Goal: Task Accomplishment & Management: Manage account settings

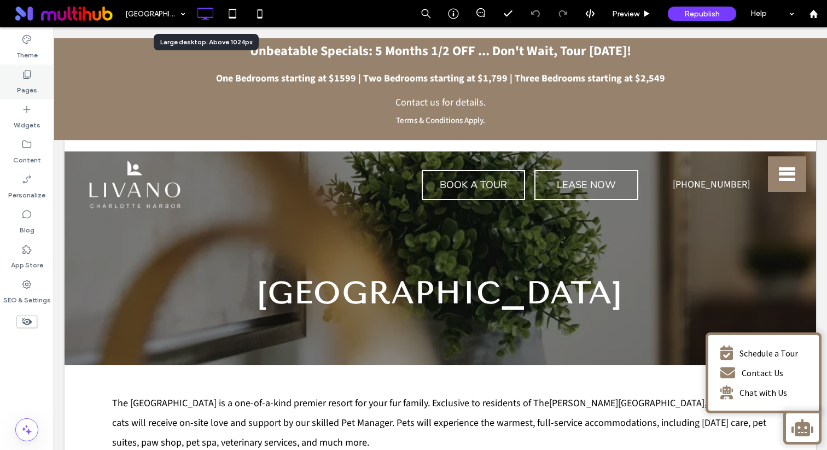
click at [36, 88] on div "Pages" at bounding box center [27, 82] width 54 height 35
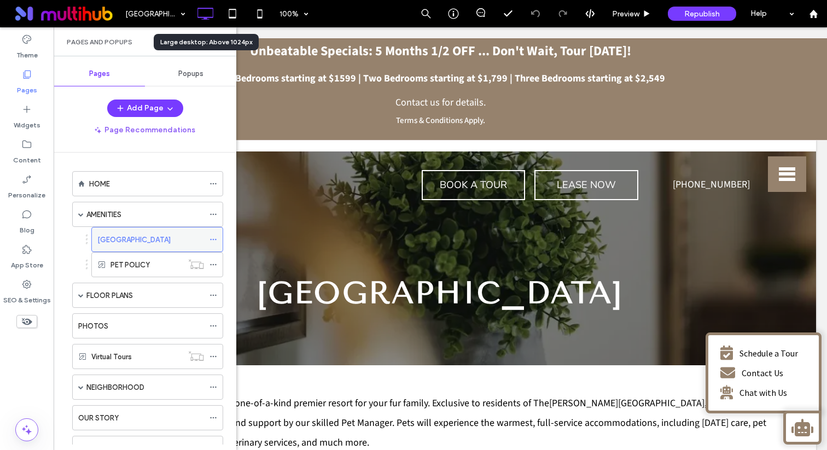
click at [212, 243] on icon at bounding box center [213, 240] width 8 height 8
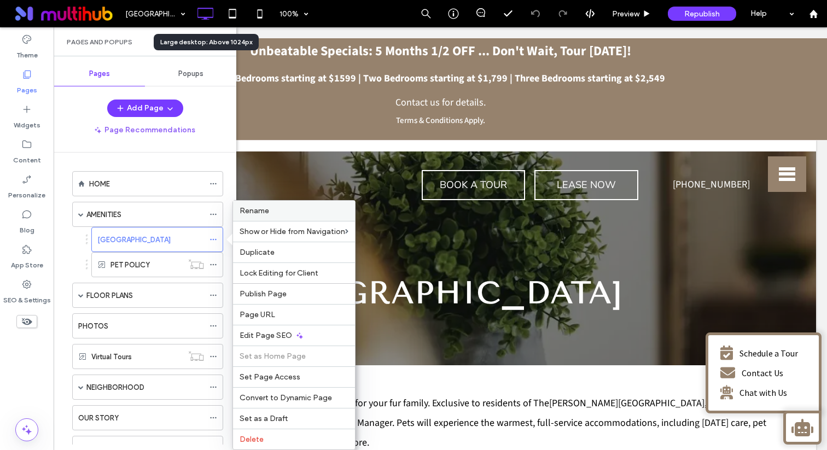
click at [257, 216] on div "Rename" at bounding box center [294, 211] width 122 height 20
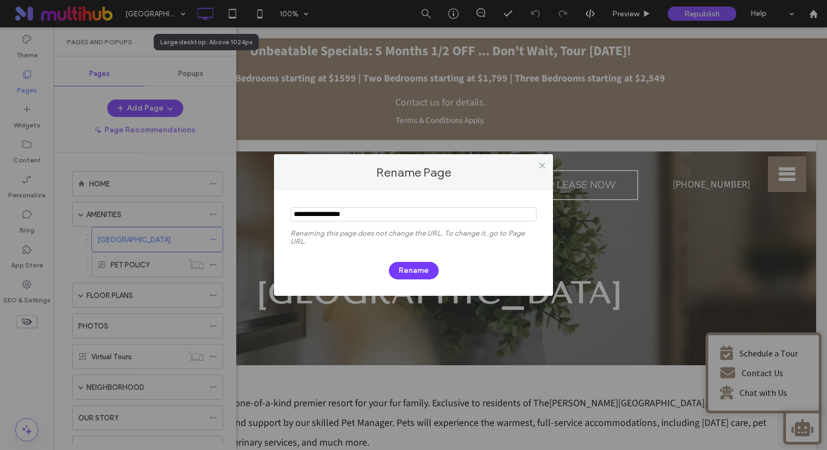
click at [354, 209] on input "notEmpty" at bounding box center [413, 214] width 246 height 14
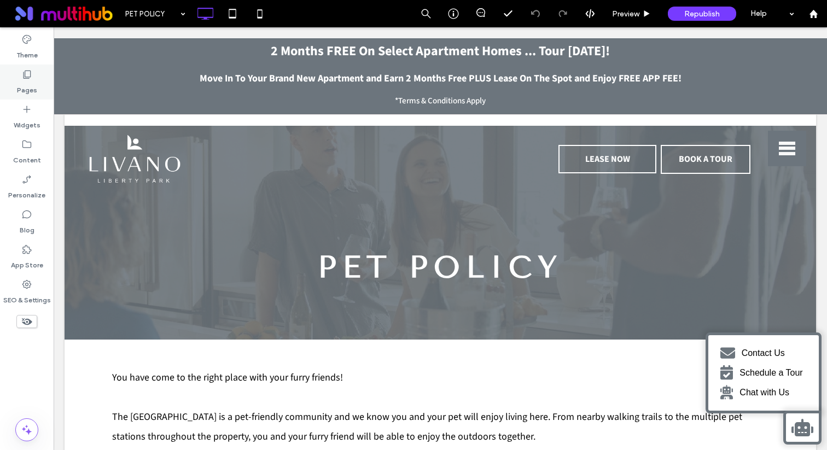
click at [36, 79] on div "Pages" at bounding box center [27, 82] width 54 height 35
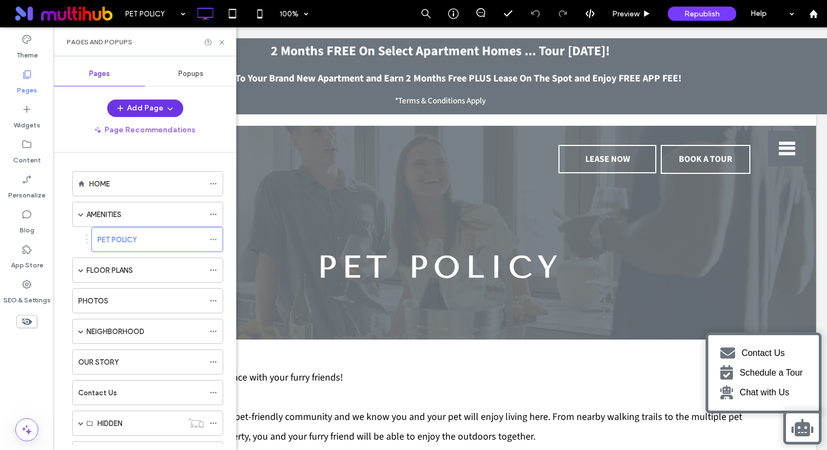
click at [171, 103] on span "button" at bounding box center [168, 108] width 11 height 16
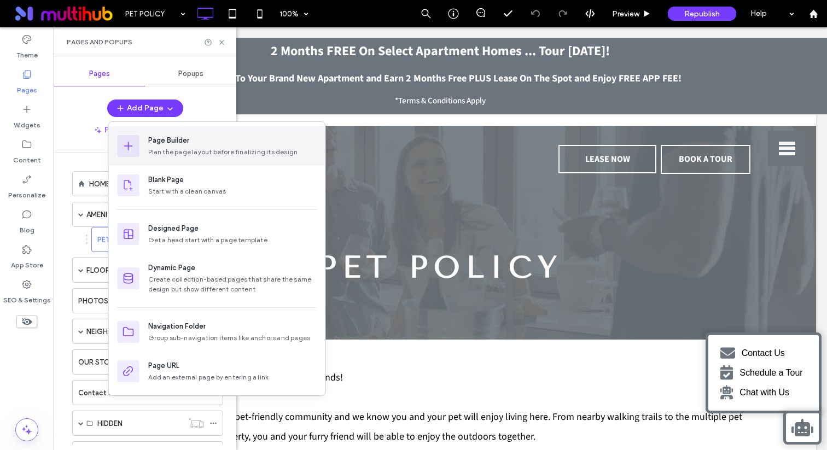
click at [211, 147] on div "Plan the page layout before finalizing its design" at bounding box center [232, 152] width 168 height 10
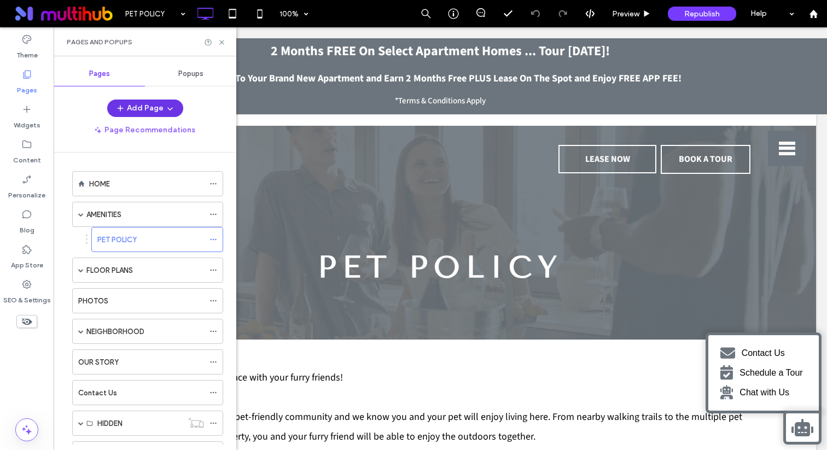
click at [163, 106] on span "button" at bounding box center [168, 108] width 11 height 16
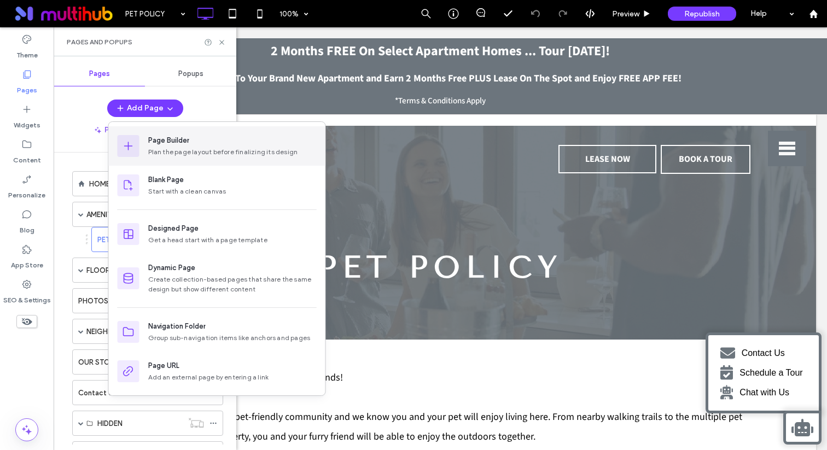
click at [198, 142] on div "Page Builder" at bounding box center [232, 140] width 168 height 11
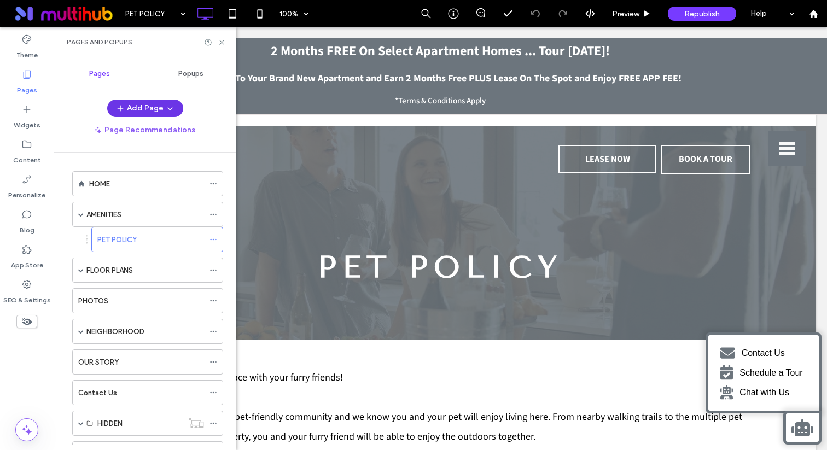
click at [161, 105] on button "Add Page" at bounding box center [145, 108] width 76 height 17
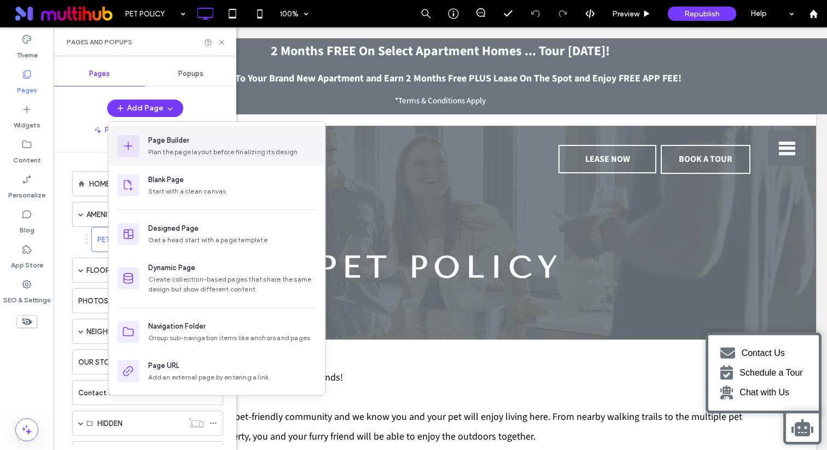
click at [161, 136] on div "Page Builder" at bounding box center [168, 140] width 41 height 11
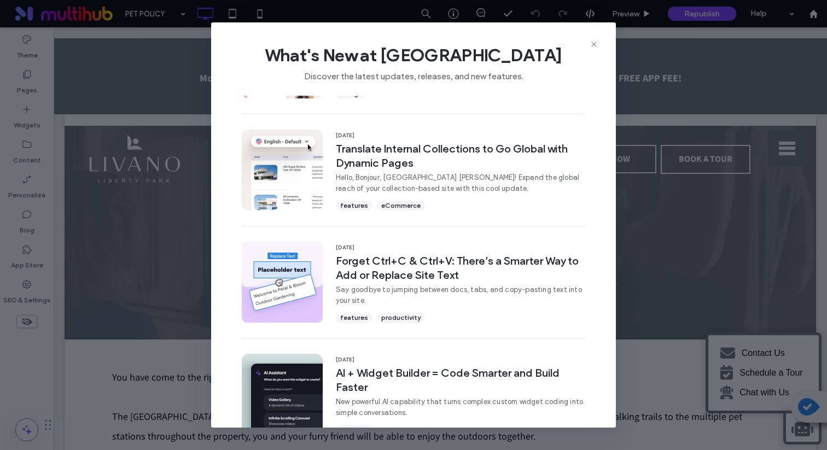
scroll to position [365, 0]
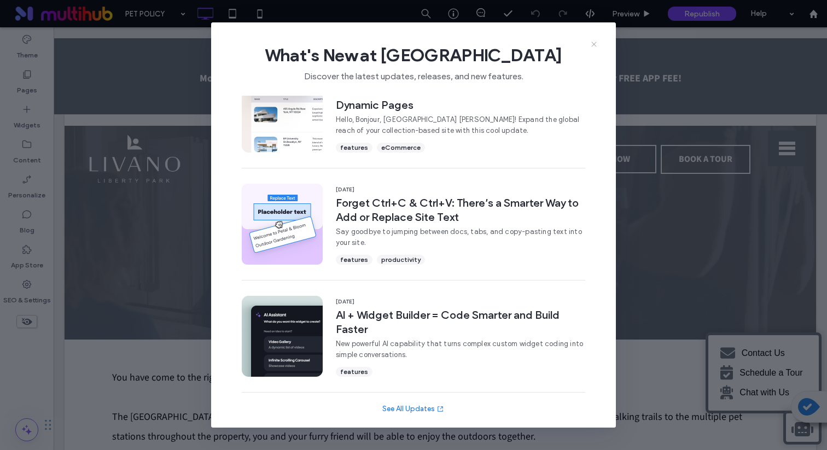
click at [596, 44] on icon at bounding box center [593, 44] width 9 height 9
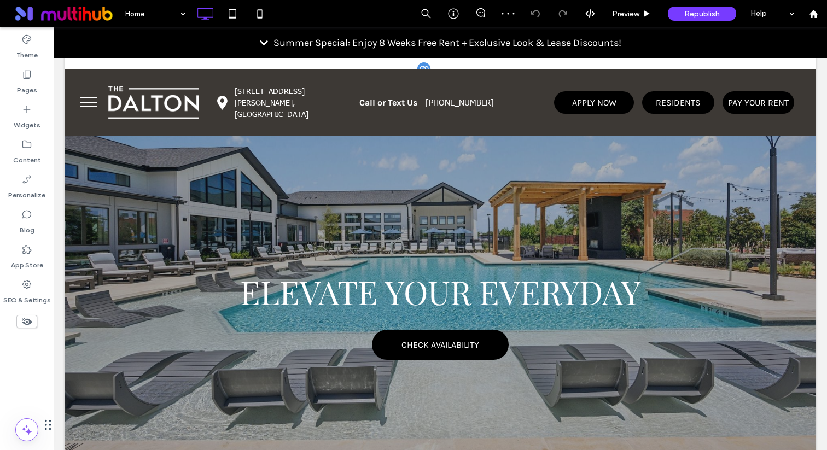
click at [171, 189] on div at bounding box center [440, 314] width 751 height 491
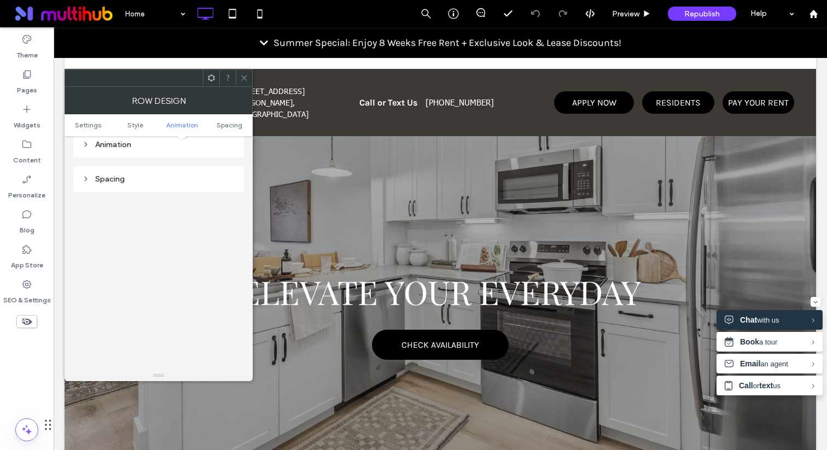
scroll to position [709, 0]
click at [247, 80] on icon at bounding box center [244, 78] width 8 height 8
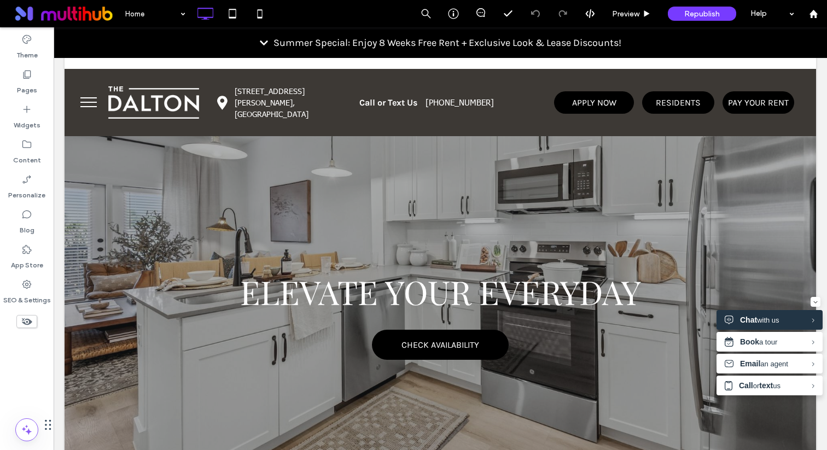
click at [94, 111] on button "menu" at bounding box center [88, 102] width 28 height 28
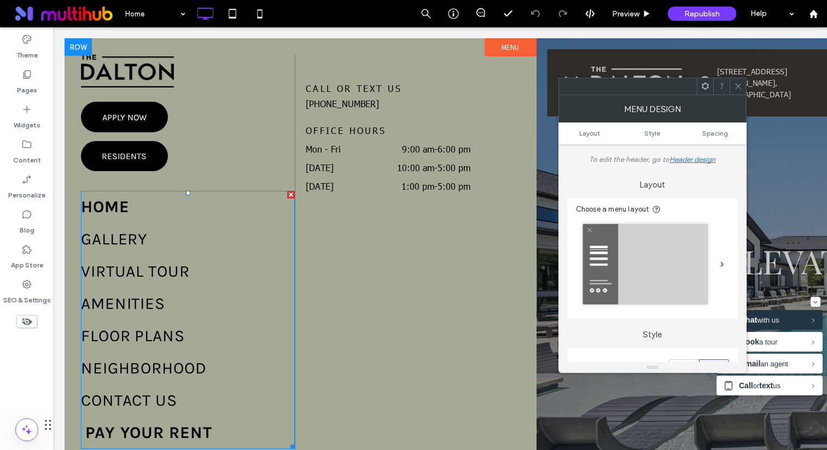
scroll to position [95, 0]
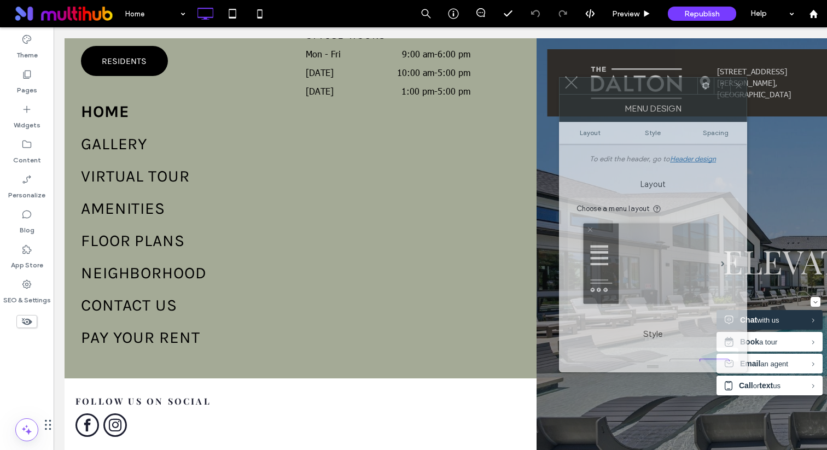
drag, startPoint x: 560, startPoint y: 118, endPoint x: 503, endPoint y: 92, distance: 62.2
click at [560, 118] on div "Menu Design" at bounding box center [653, 108] width 188 height 27
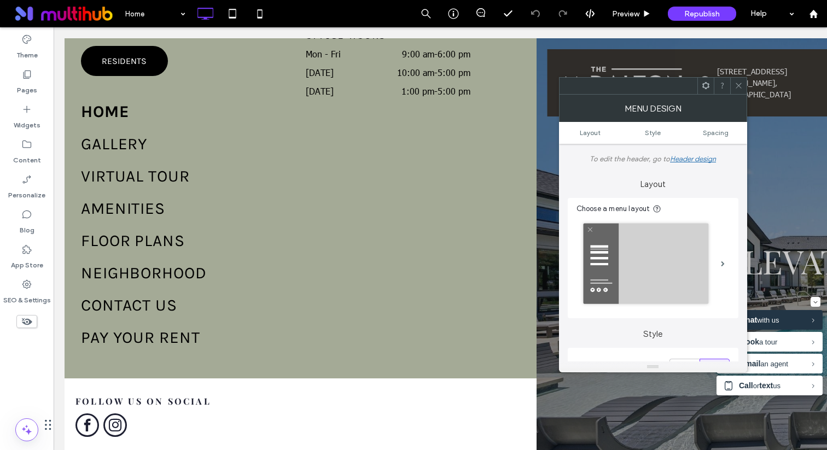
click at [741, 86] on icon at bounding box center [738, 85] width 8 height 8
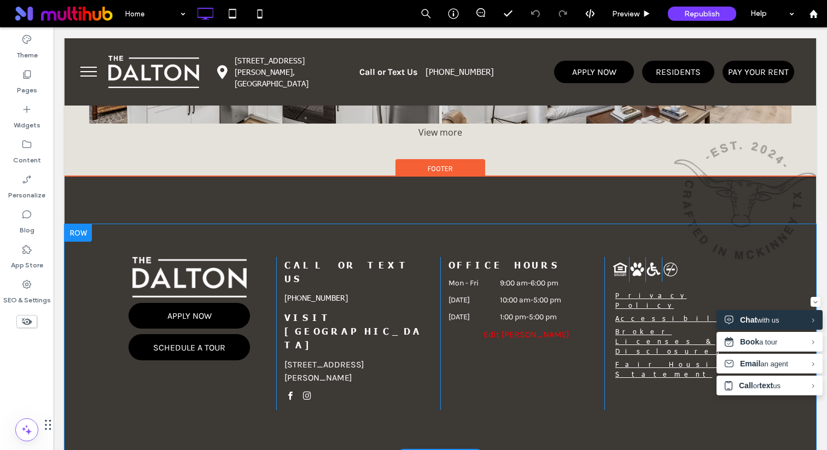
scroll to position [2293, 0]
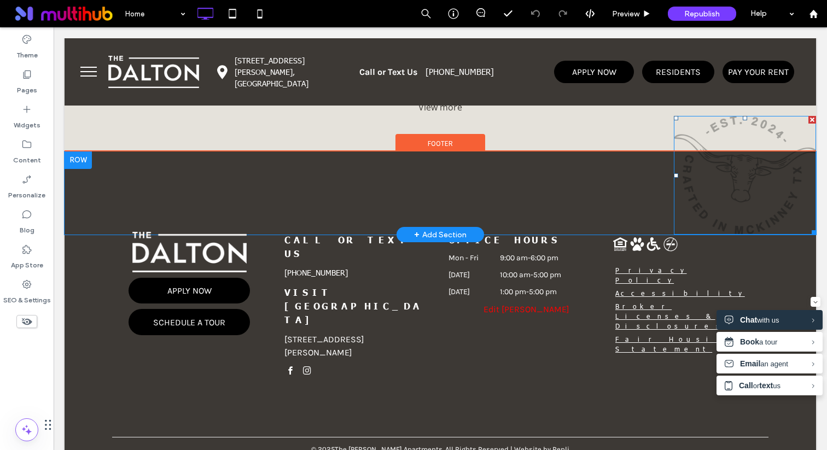
click at [713, 132] on img at bounding box center [745, 175] width 142 height 119
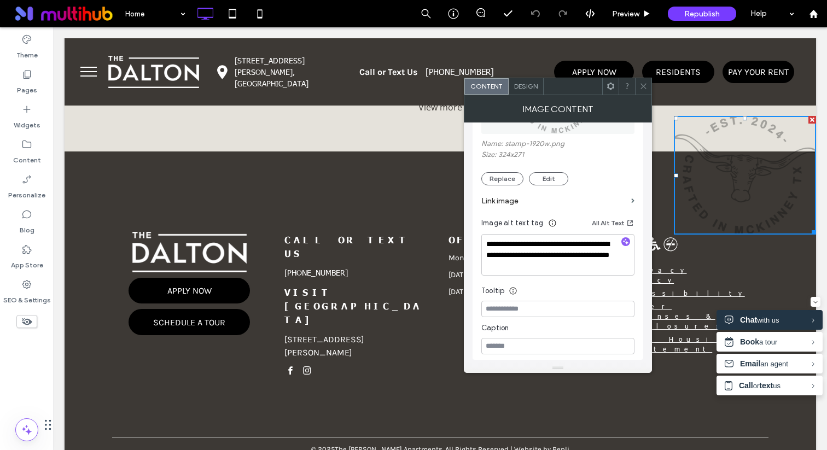
scroll to position [100, 0]
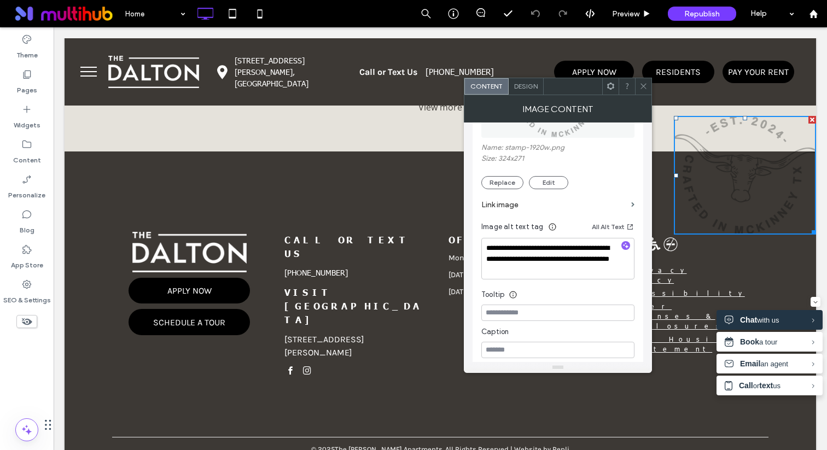
click at [523, 89] on span "Design" at bounding box center [526, 86] width 24 height 8
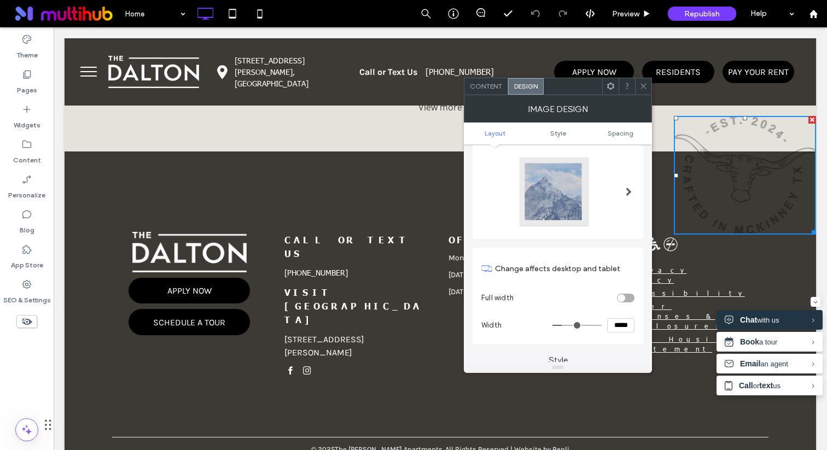
scroll to position [0, 0]
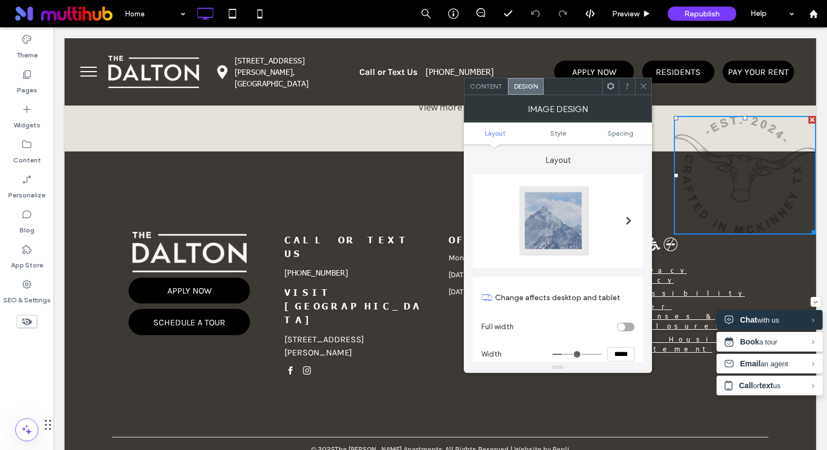
click at [496, 87] on span "Content" at bounding box center [486, 86] width 32 height 8
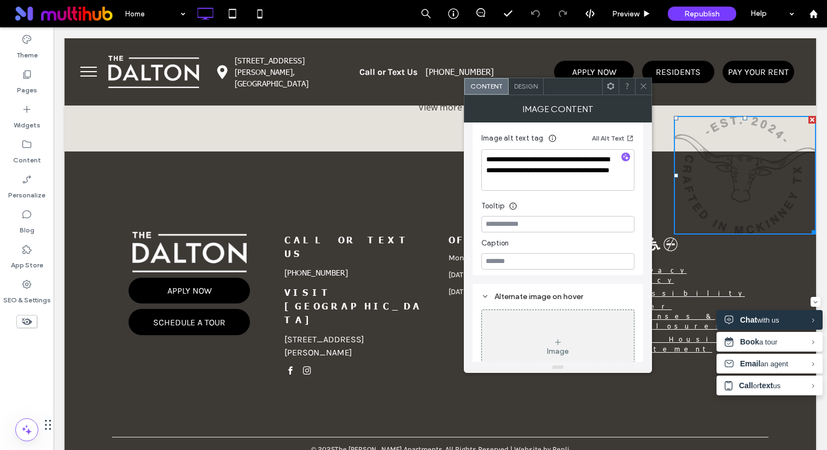
scroll to position [218, 0]
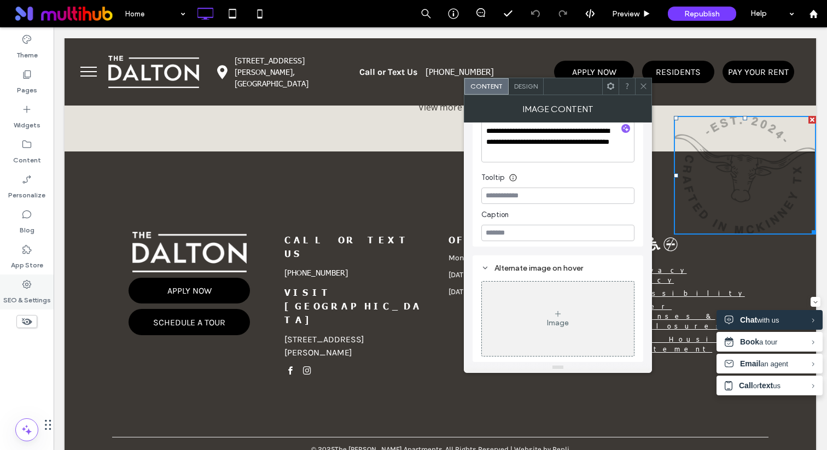
click at [21, 288] on icon at bounding box center [26, 284] width 11 height 11
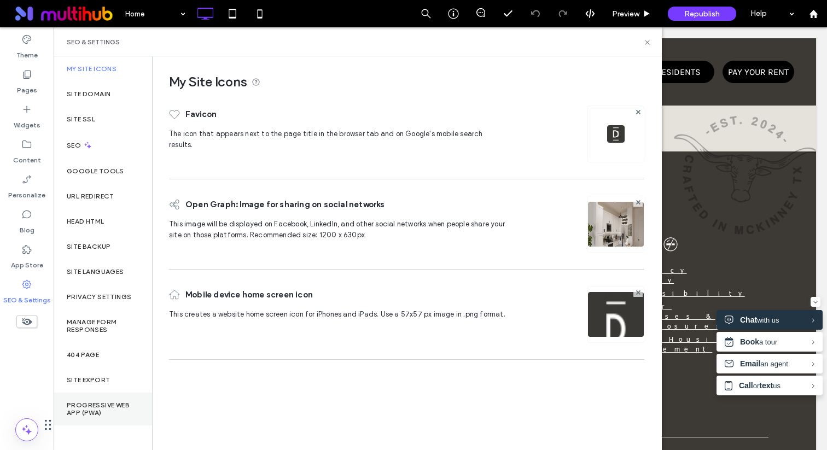
click at [92, 413] on label "Progressive Web App (PWA)" at bounding box center [103, 408] width 72 height 15
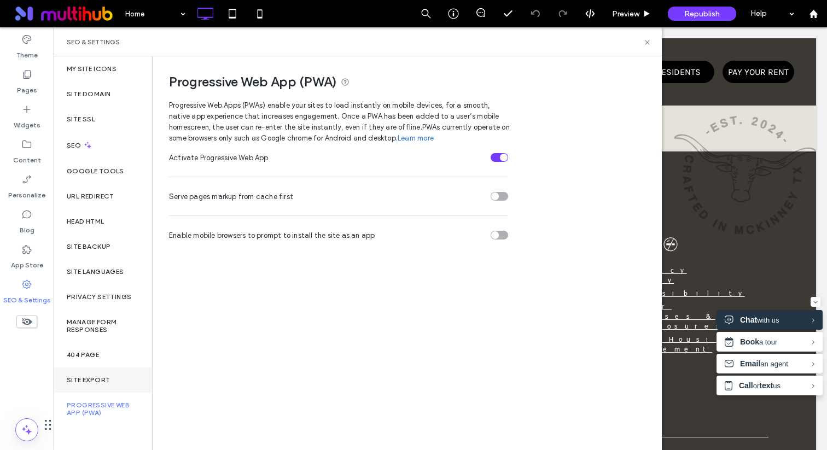
click at [92, 382] on label "Site Export" at bounding box center [88, 380] width 43 height 8
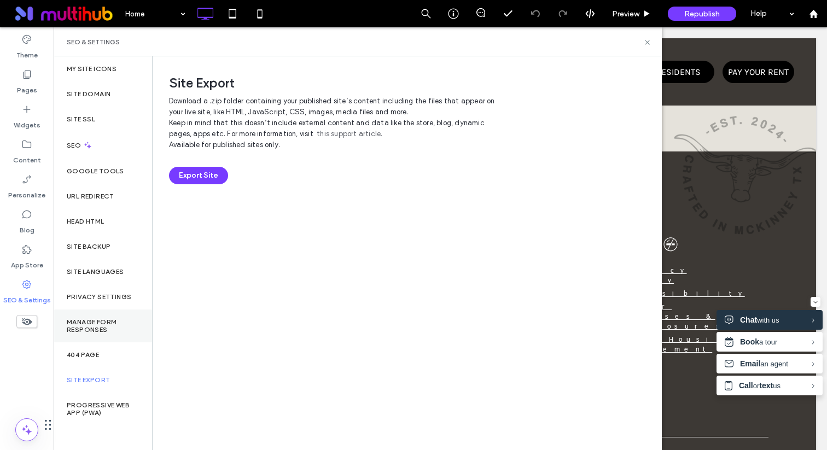
click at [104, 334] on div "Manage Form Responses" at bounding box center [103, 325] width 98 height 33
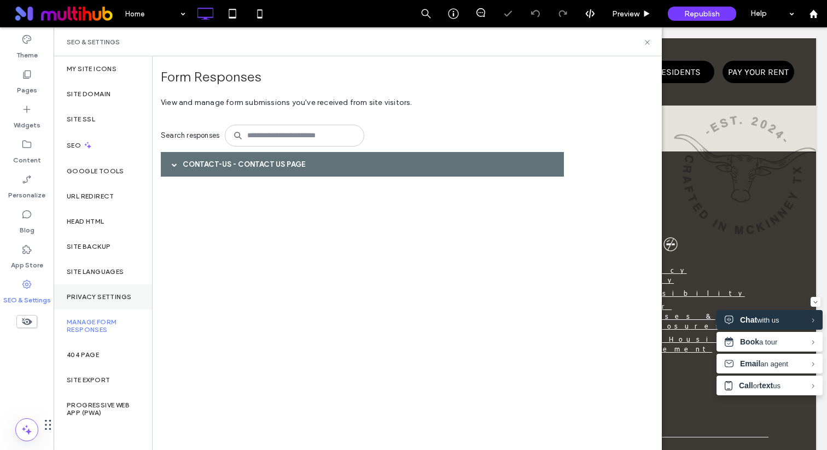
click at [108, 296] on label "Privacy Settings" at bounding box center [99, 297] width 65 height 8
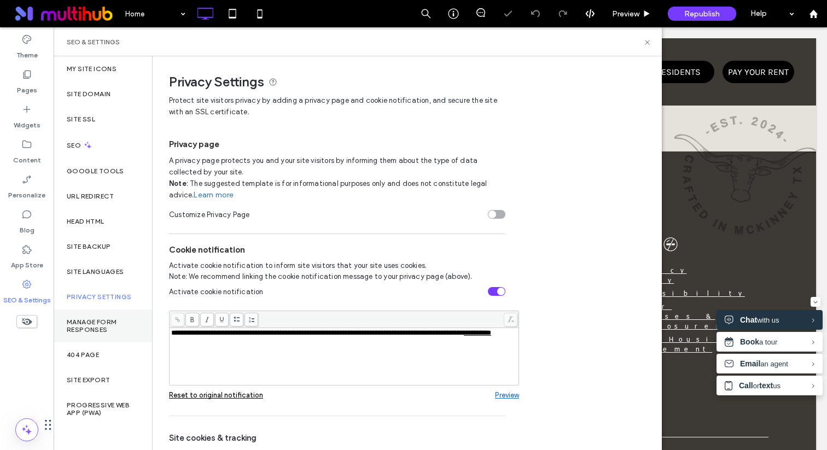
click at [107, 329] on label "Manage Form Responses" at bounding box center [103, 325] width 72 height 15
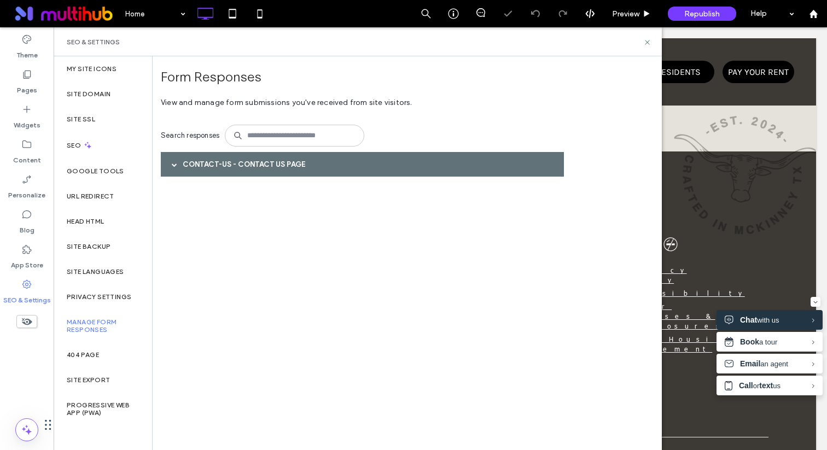
click at [207, 166] on div "contact-us - Contact Us page" at bounding box center [362, 164] width 403 height 25
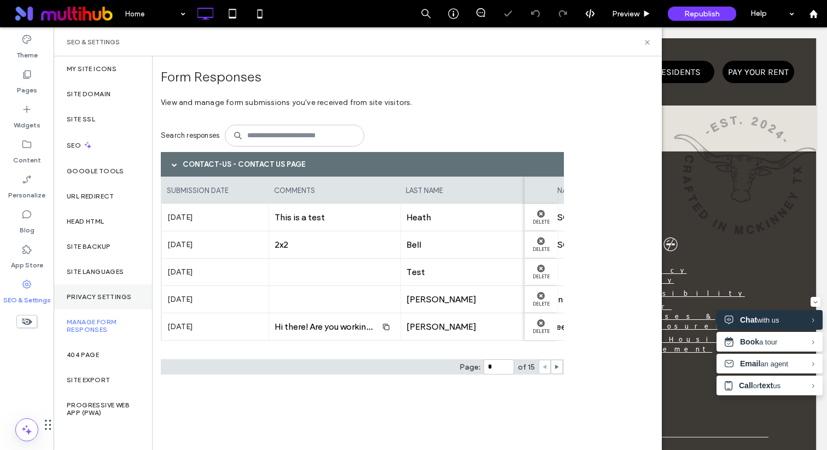
click at [110, 286] on div "Privacy Settings" at bounding box center [103, 296] width 98 height 25
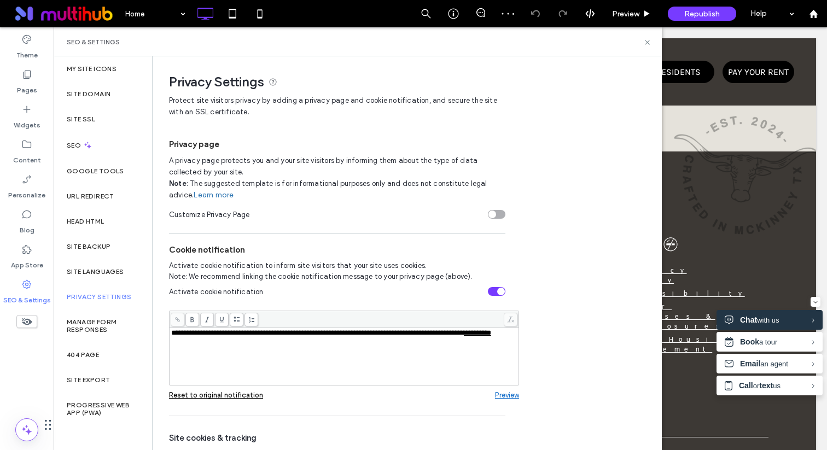
scroll to position [80, 0]
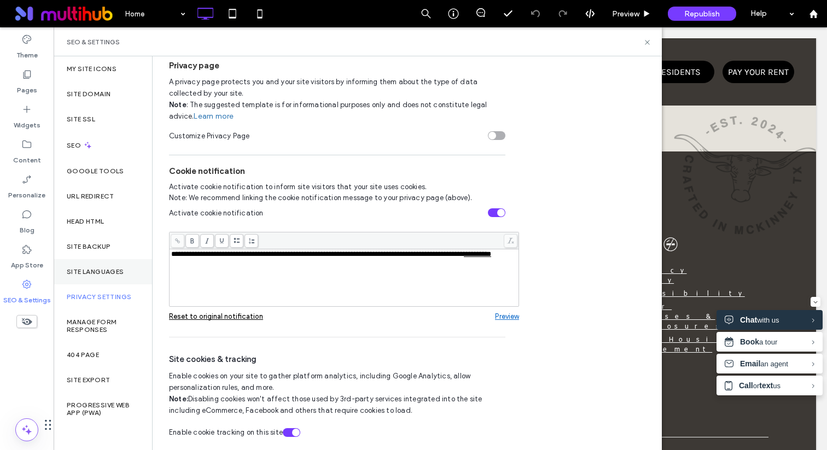
click at [119, 269] on label "Site Languages" at bounding box center [95, 272] width 57 height 8
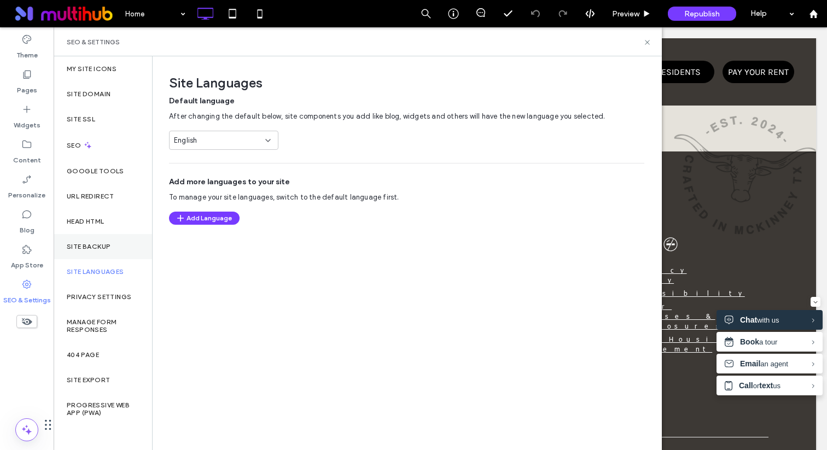
click at [119, 250] on div "Site Backup" at bounding box center [103, 246] width 98 height 25
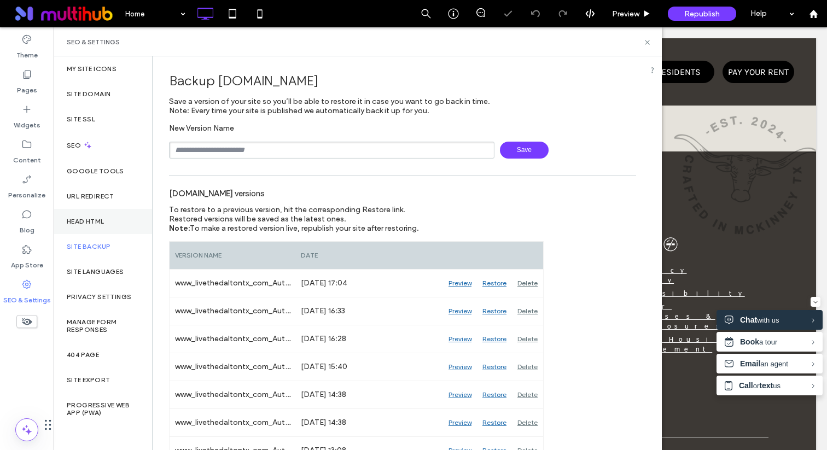
click at [107, 230] on div "Head HTML" at bounding box center [103, 221] width 98 height 25
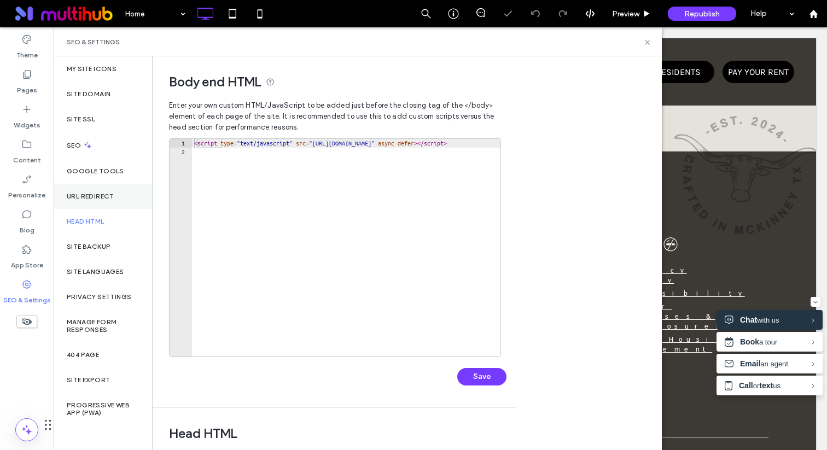
click at [113, 191] on div "URL Redirect" at bounding box center [103, 196] width 98 height 25
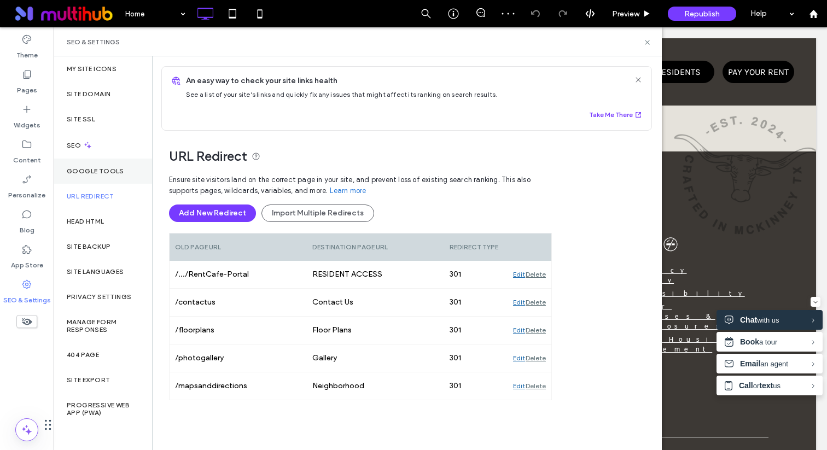
click at [113, 172] on label "Google Tools" at bounding box center [95, 171] width 57 height 8
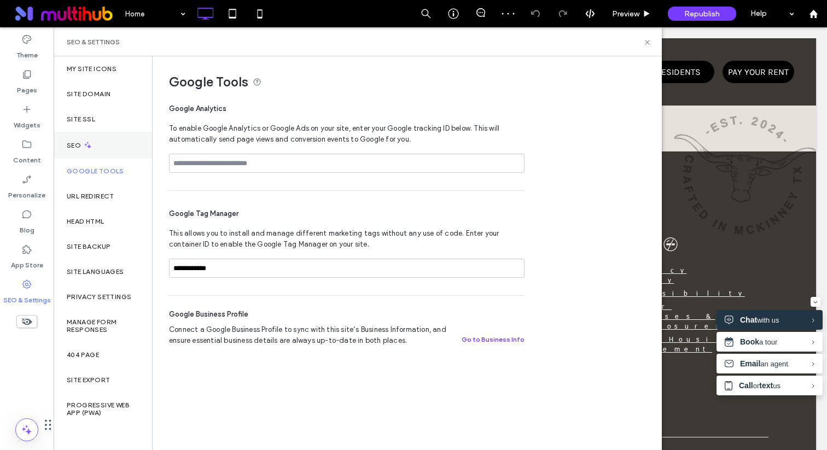
click at [112, 153] on div "SEO" at bounding box center [103, 145] width 98 height 27
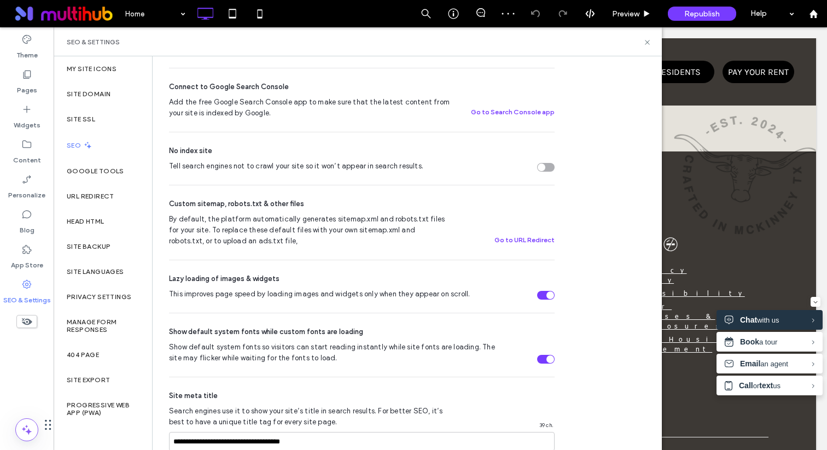
scroll to position [633, 0]
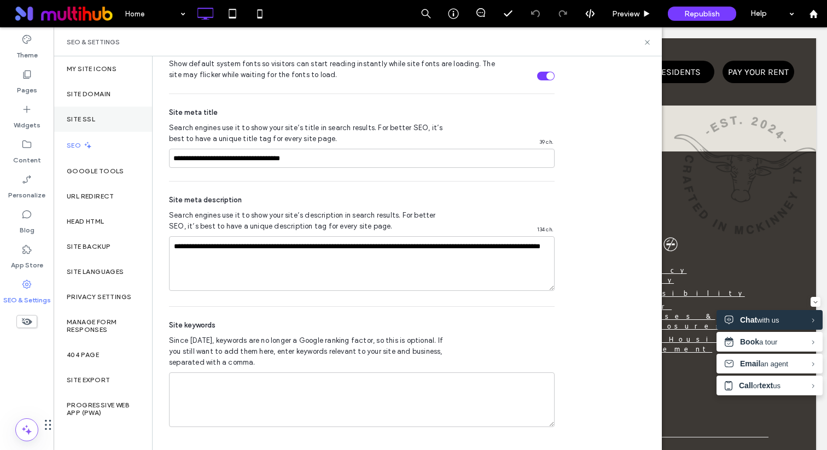
click at [119, 123] on div "Site SSL" at bounding box center [103, 119] width 98 height 25
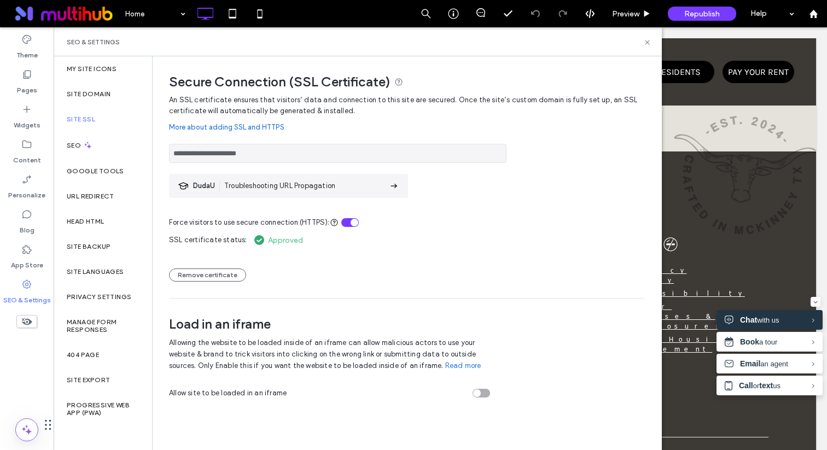
click at [116, 114] on div "Site SSL" at bounding box center [103, 119] width 98 height 25
click at [116, 92] on div "Site Domain" at bounding box center [103, 93] width 98 height 25
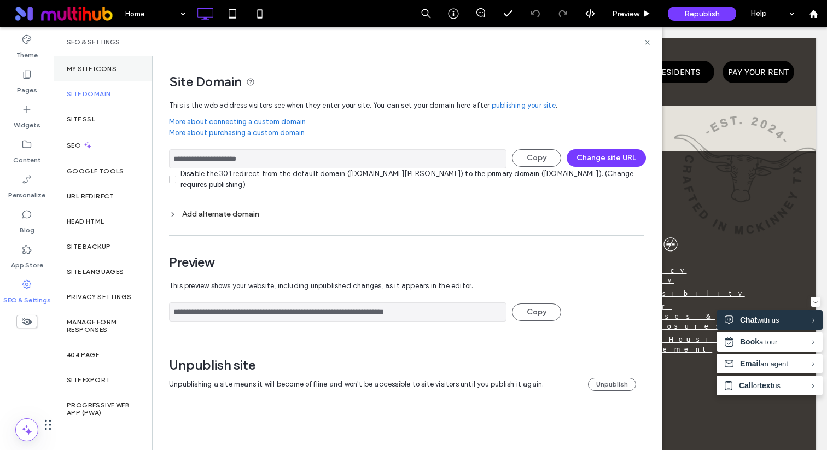
click at [112, 74] on div "My Site Icons" at bounding box center [103, 68] width 98 height 25
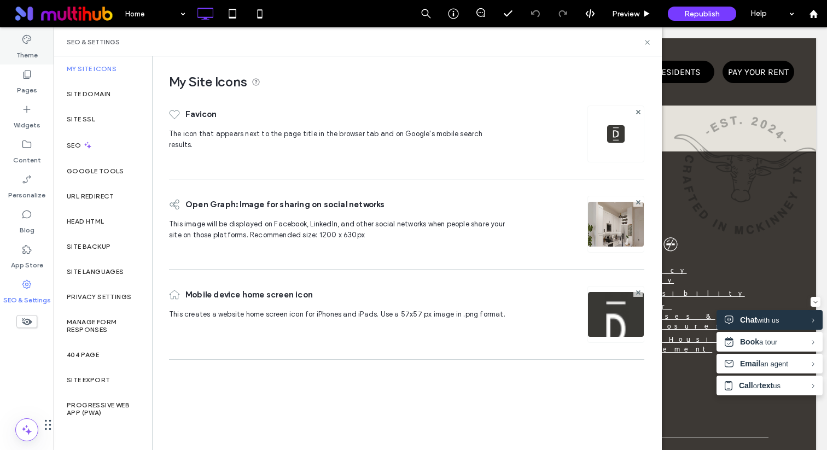
click at [33, 59] on label "Theme" at bounding box center [26, 52] width 21 height 15
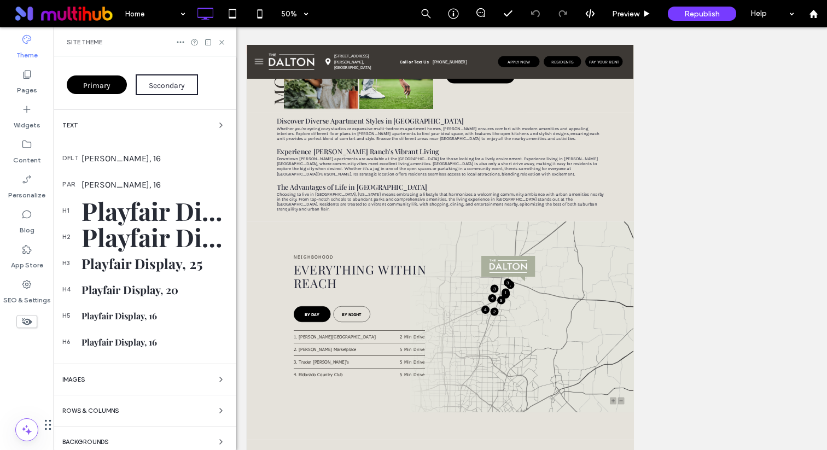
scroll to position [145, 0]
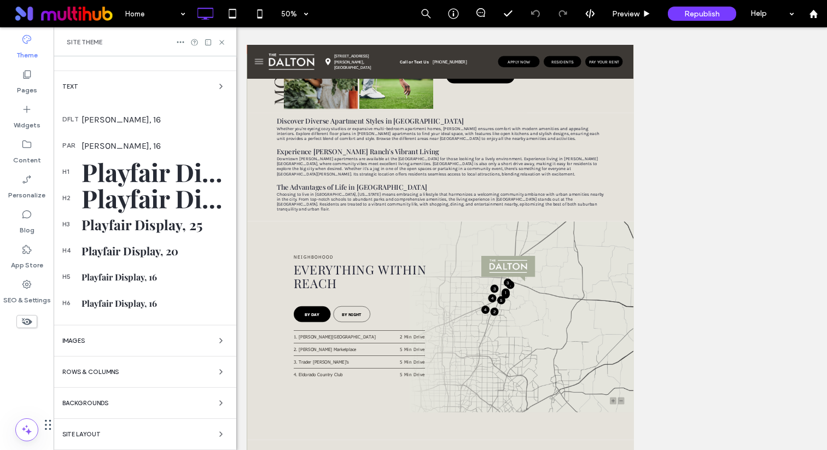
click at [124, 350] on div "Colors Buttons Primary Secondary Text dflt Karla, 16 par Karla, 16 h1 Playfair …" at bounding box center [145, 180] width 183 height 539
click at [136, 337] on div "Images" at bounding box center [144, 340] width 165 height 13
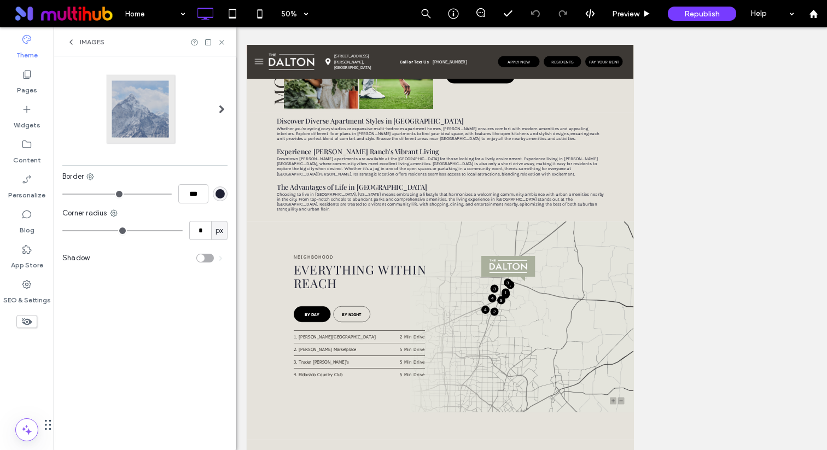
scroll to position [0, 0]
click at [96, 46] on span "Images" at bounding box center [92, 42] width 25 height 9
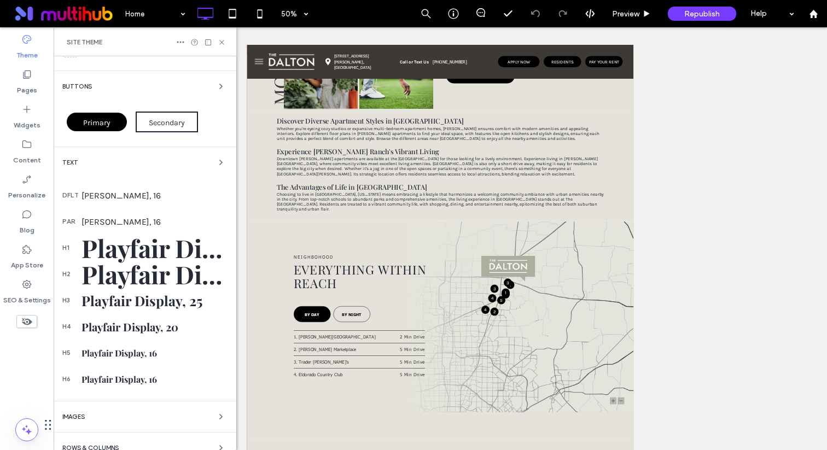
scroll to position [145, 0]
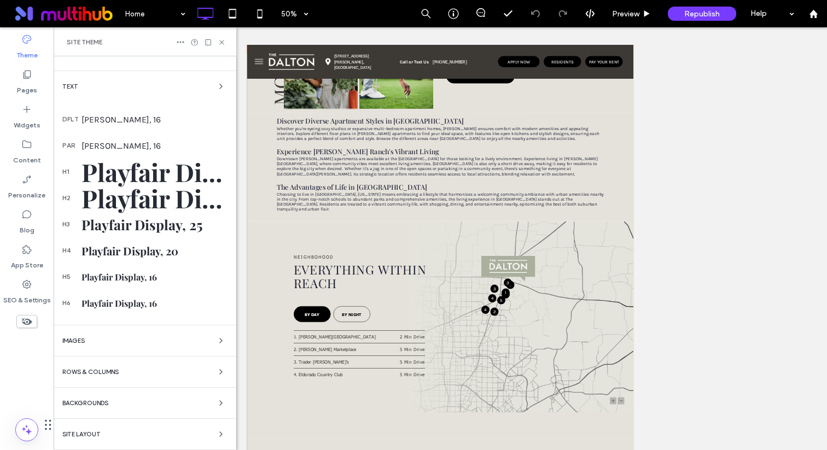
click at [102, 438] on div "Site Layout" at bounding box center [144, 434] width 165 height 13
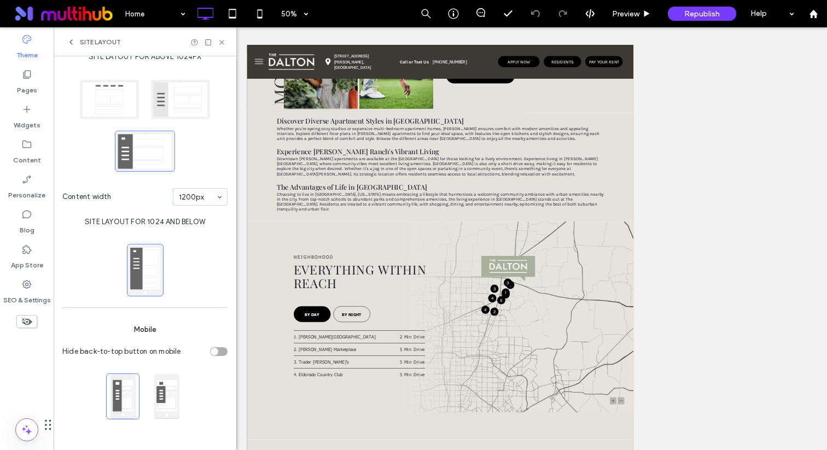
scroll to position [81, 0]
click at [84, 42] on span "Site Layout" at bounding box center [100, 42] width 41 height 9
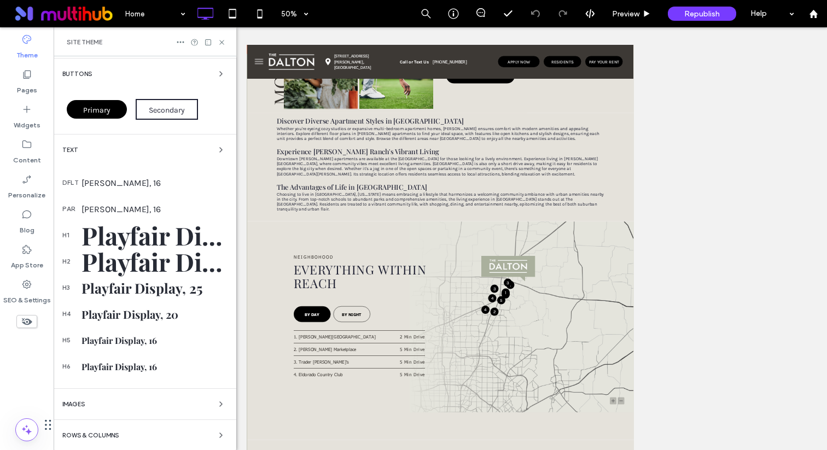
scroll to position [145, 0]
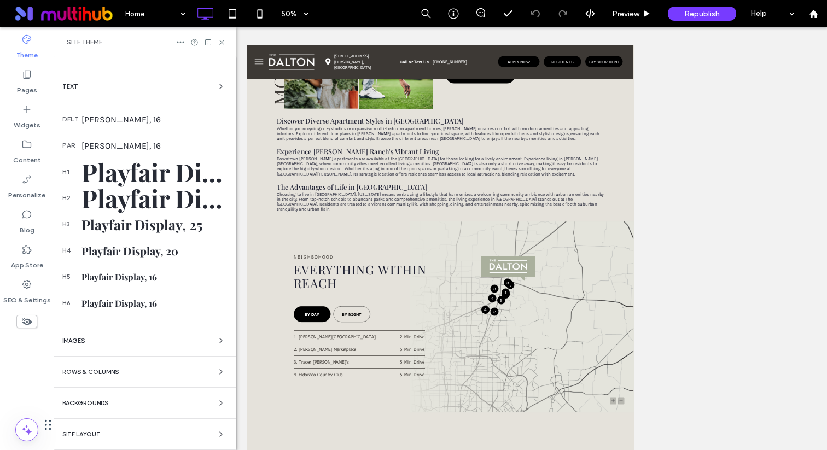
click at [136, 410] on div "Colors Buttons Primary Secondary Text dflt Karla, 16 par Karla, 16 h1 Playfair …" at bounding box center [145, 180] width 183 height 539
click at [145, 400] on div "Backgrounds" at bounding box center [144, 402] width 165 height 13
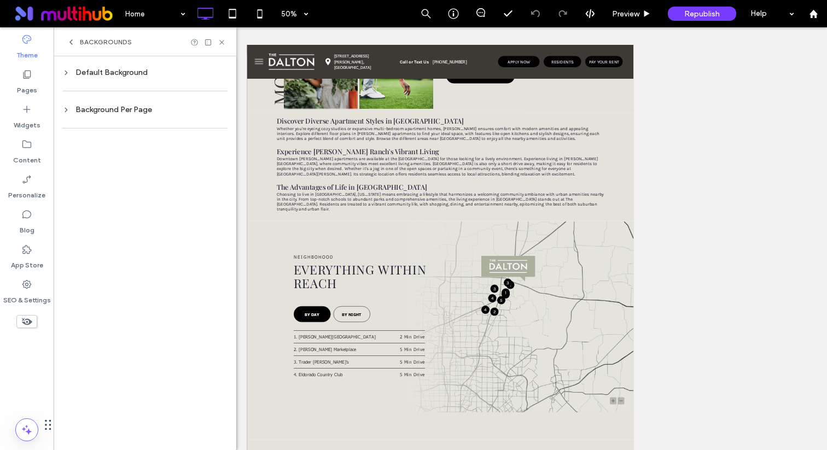
scroll to position [0, 0]
click at [112, 50] on div "Backgrounds" at bounding box center [145, 41] width 183 height 29
click at [114, 45] on span "Backgrounds" at bounding box center [106, 42] width 52 height 9
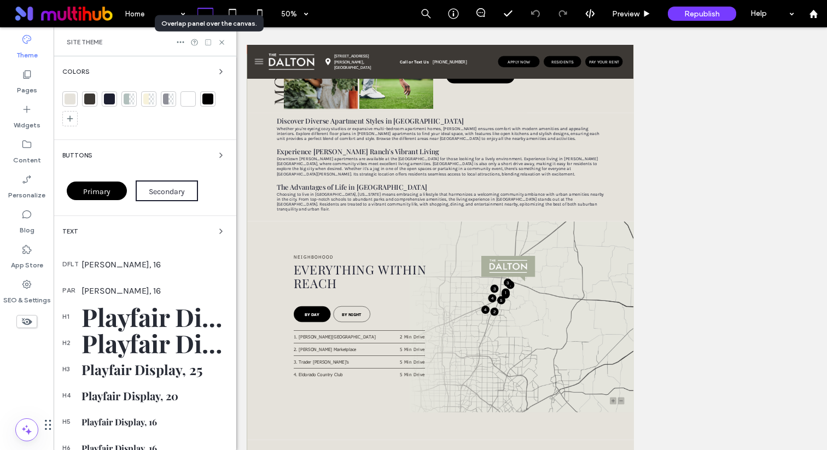
click at [208, 44] on icon at bounding box center [208, 42] width 8 height 8
click at [181, 44] on icon at bounding box center [180, 42] width 9 height 9
click at [179, 41] on icon at bounding box center [180, 42] width 9 height 9
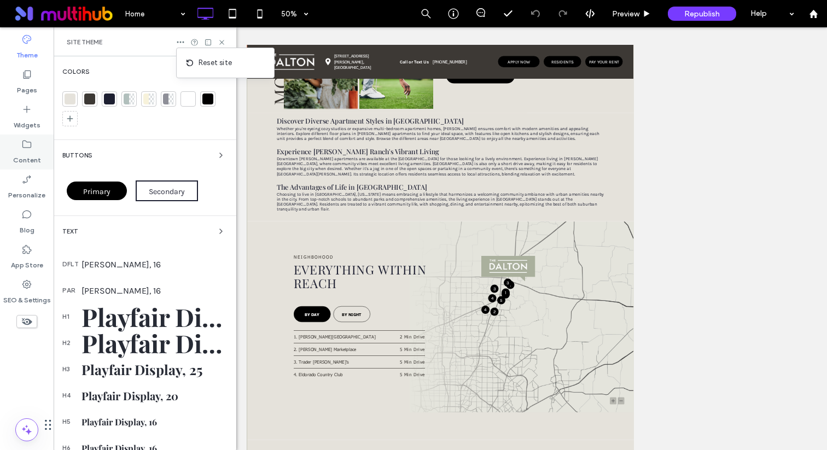
click at [28, 142] on use at bounding box center [26, 145] width 9 height 8
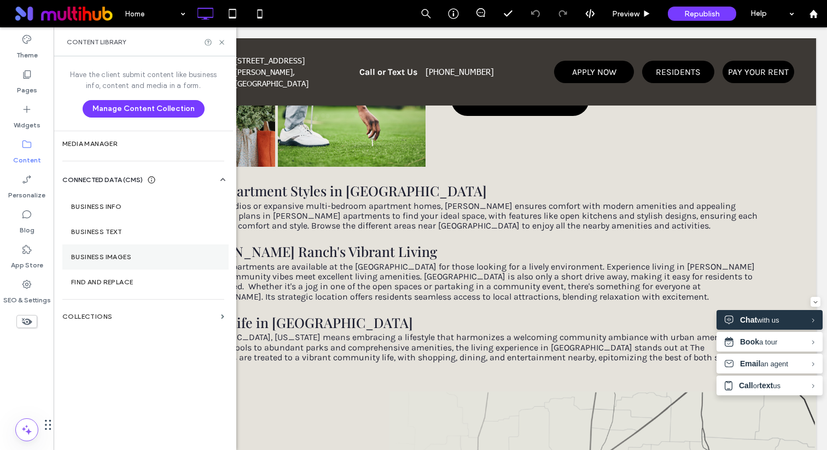
click at [125, 260] on label "Business Images" at bounding box center [145, 257] width 149 height 8
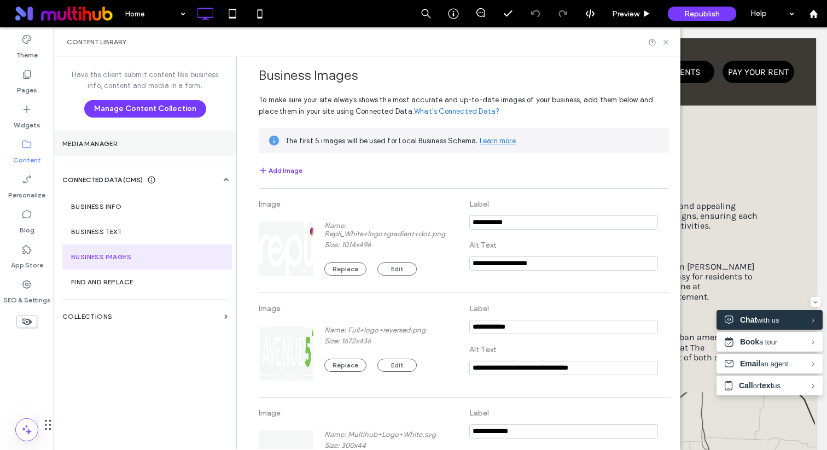
click at [149, 141] on label "Media Manager" at bounding box center [144, 144] width 165 height 8
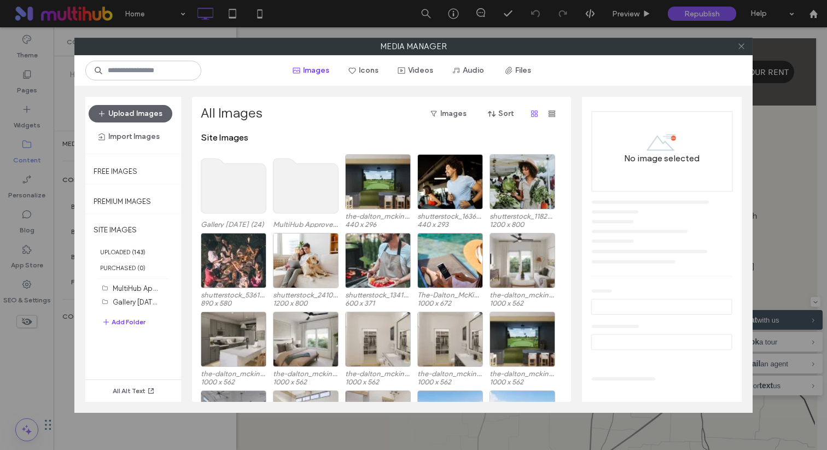
click at [739, 49] on icon at bounding box center [741, 46] width 8 height 8
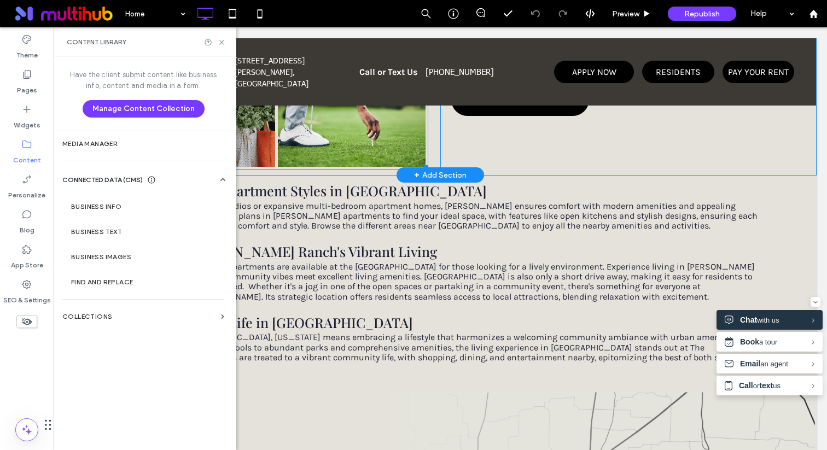
click at [319, 125] on link at bounding box center [352, 111] width 148 height 111
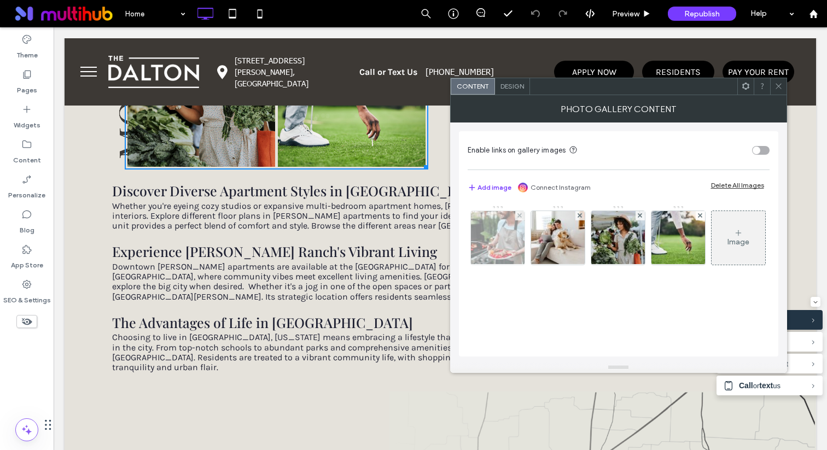
click at [489, 255] on img at bounding box center [497, 238] width 86 height 54
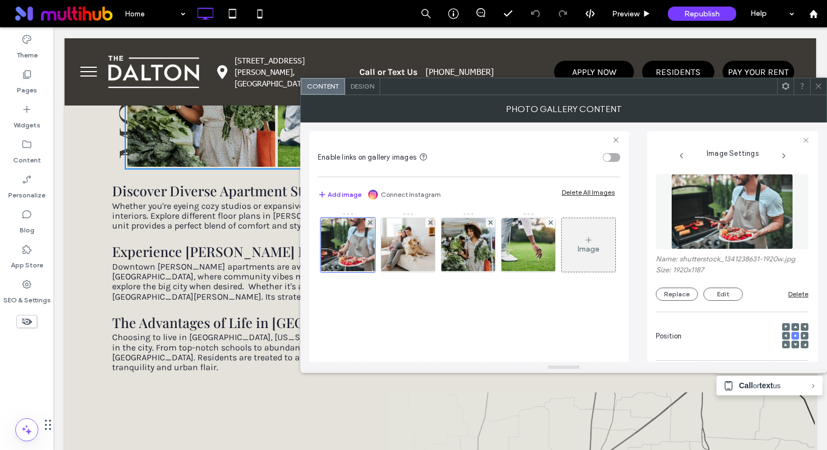
click at [371, 87] on span "Design" at bounding box center [362, 86] width 24 height 8
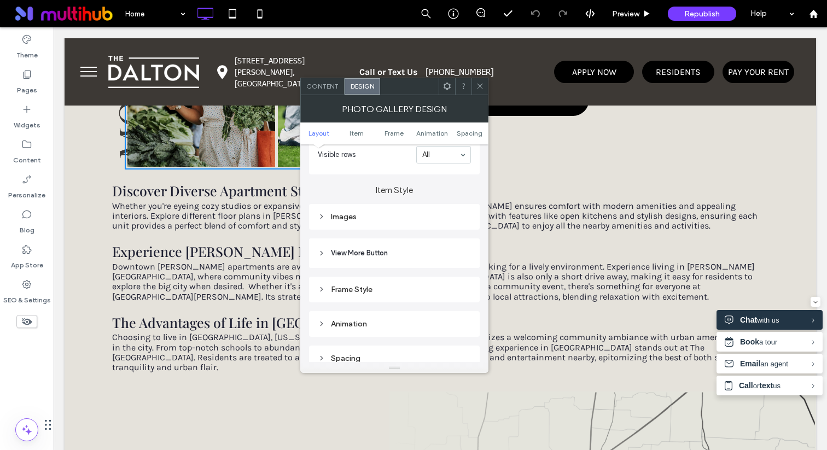
scroll to position [357, 0]
click at [436, 219] on div "Images" at bounding box center [394, 217] width 153 height 9
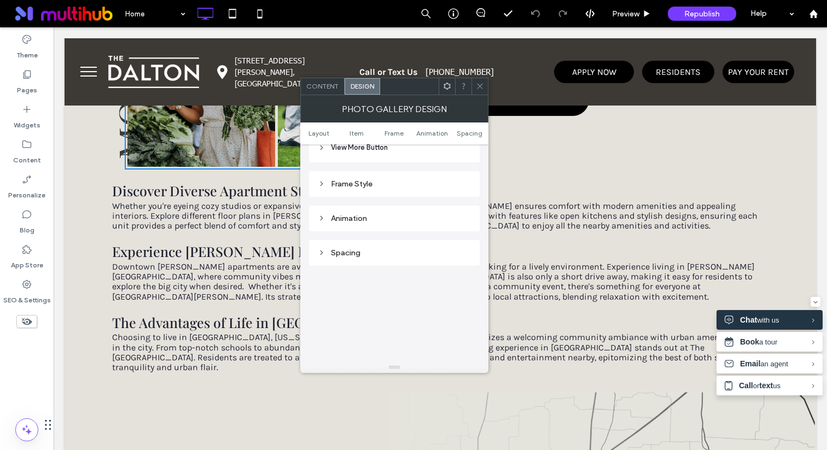
scroll to position [715, 0]
click at [480, 84] on icon at bounding box center [480, 86] width 8 height 8
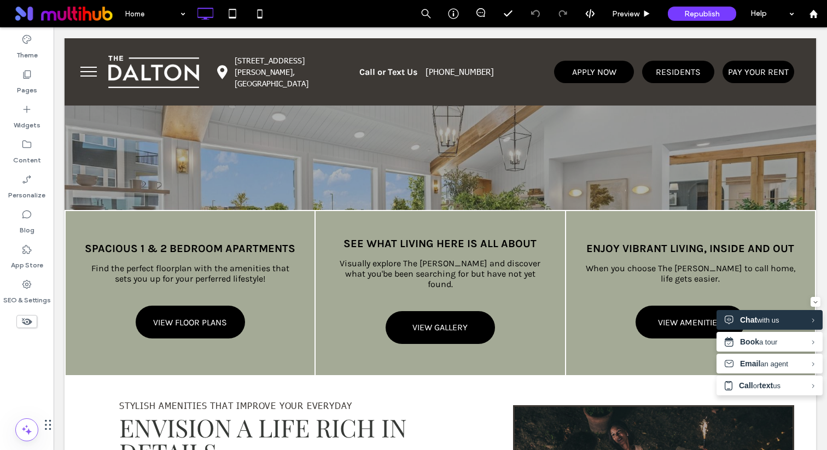
scroll to position [0, 0]
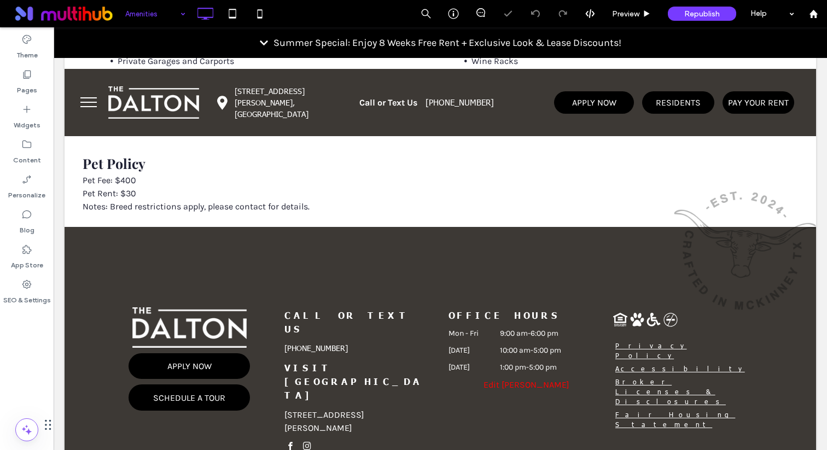
scroll to position [878, 0]
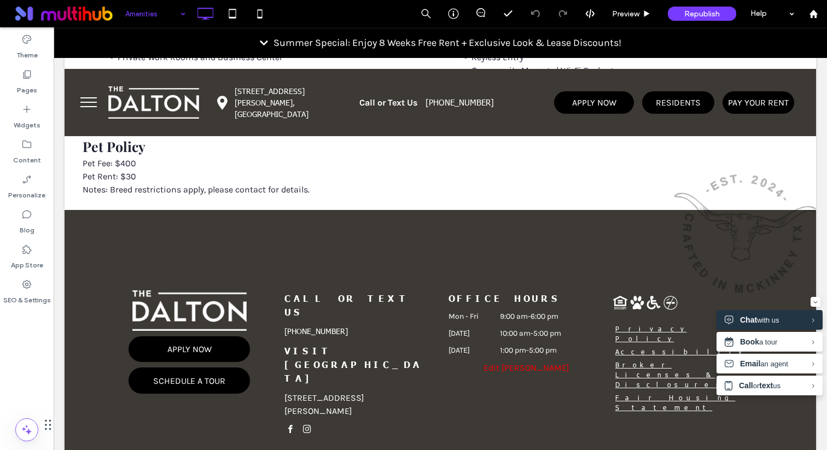
click at [137, 13] on input at bounding box center [152, 13] width 55 height 27
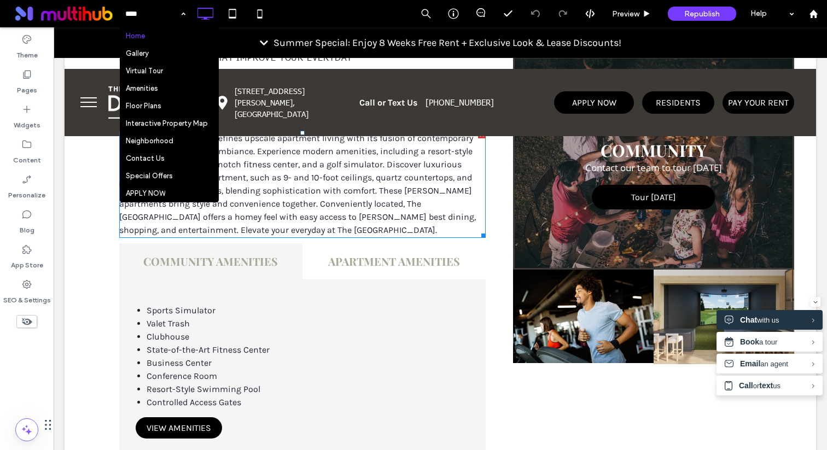
scroll to position [708, 0]
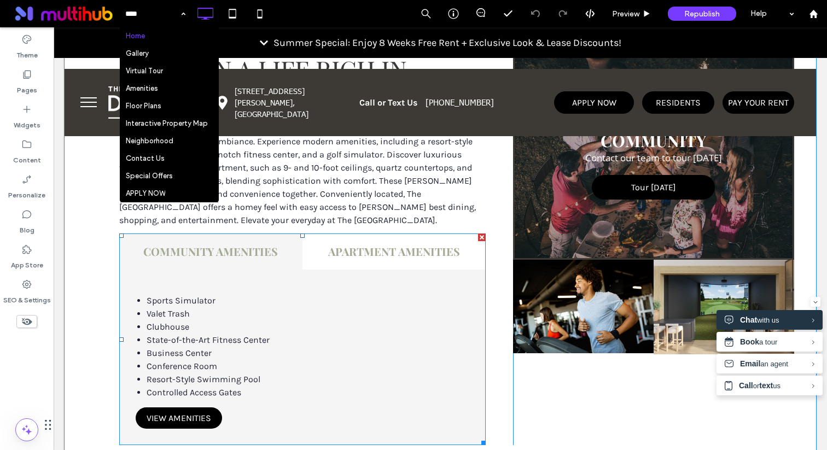
click at [316, 261] on span at bounding box center [302, 339] width 366 height 212
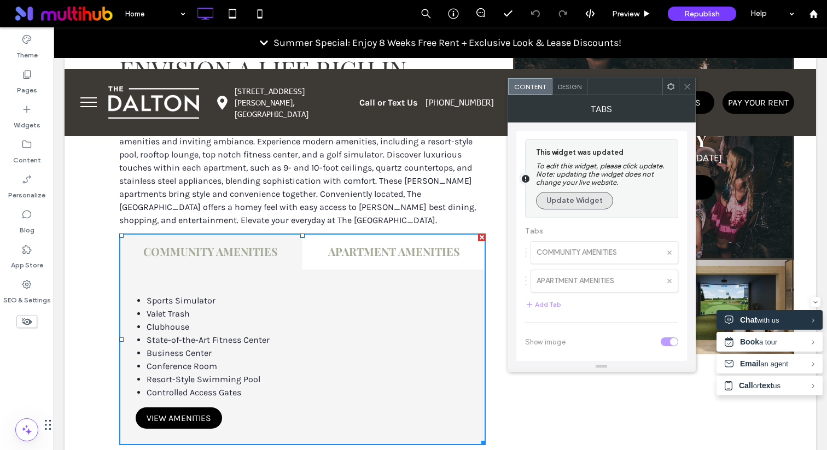
click at [559, 202] on button "Update Widget" at bounding box center [574, 200] width 77 height 17
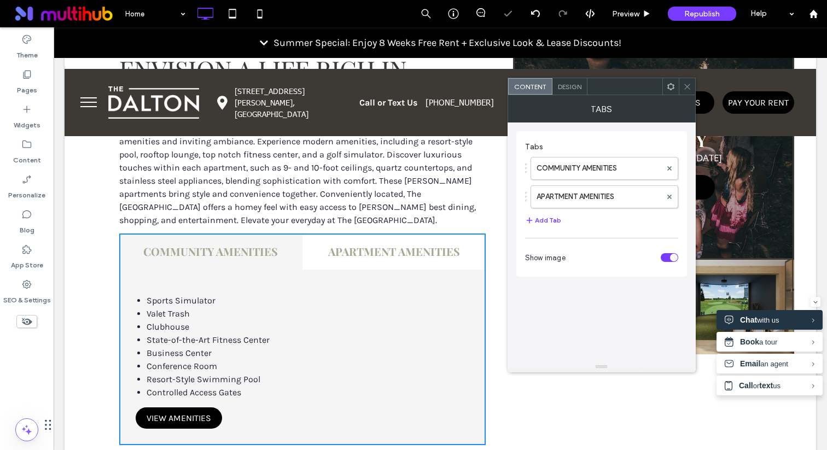
click at [570, 84] on span "Design" at bounding box center [570, 87] width 24 height 8
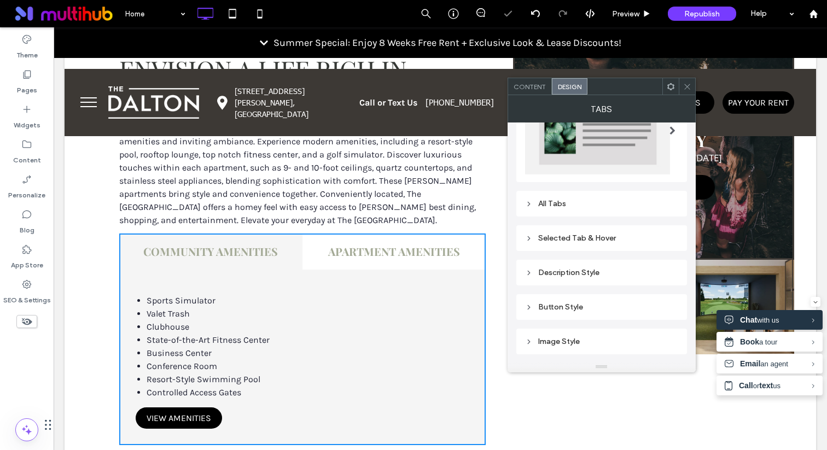
scroll to position [75, 0]
click at [589, 206] on div "All Tabs" at bounding box center [601, 201] width 153 height 9
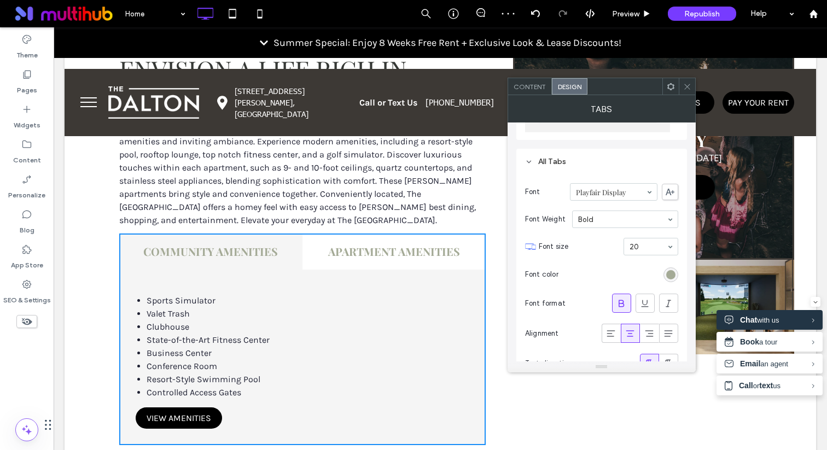
scroll to position [194, 0]
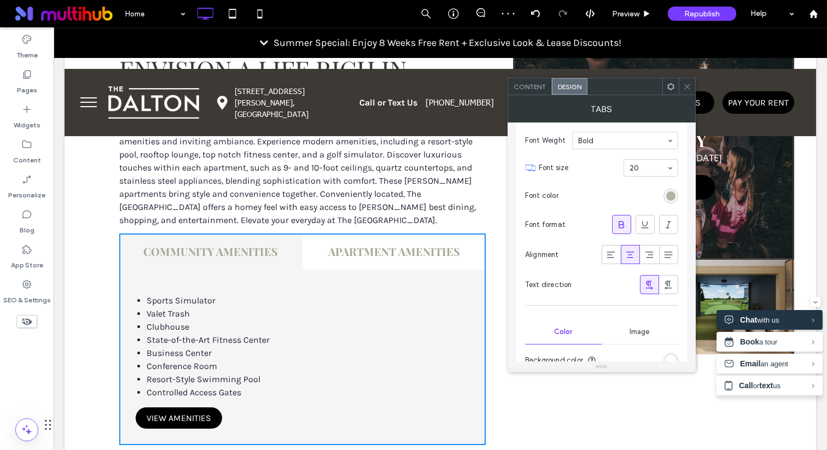
click at [666, 196] on div "rgb(164, 170, 150)" at bounding box center [670, 195] width 9 height 9
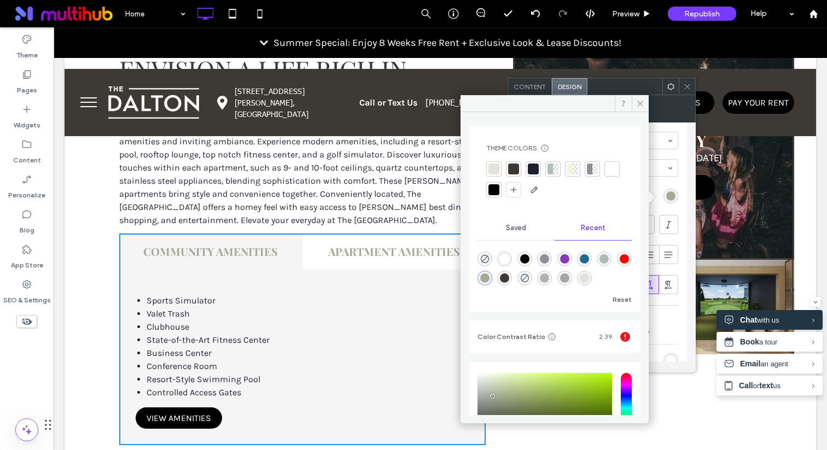
click at [516, 159] on div "Theme Colors Save time with Theme Colors Create a color palette to instantly ad…" at bounding box center [554, 171] width 154 height 72
click at [516, 162] on div at bounding box center [513, 168] width 15 height 15
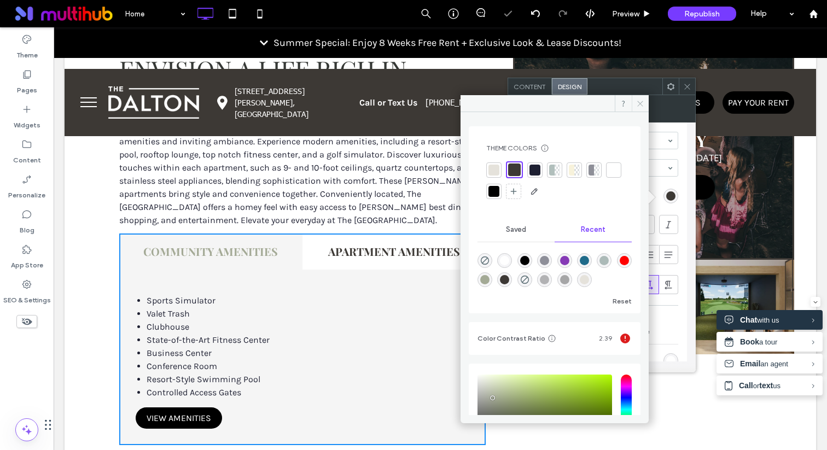
click at [633, 101] on span at bounding box center [639, 103] width 17 height 16
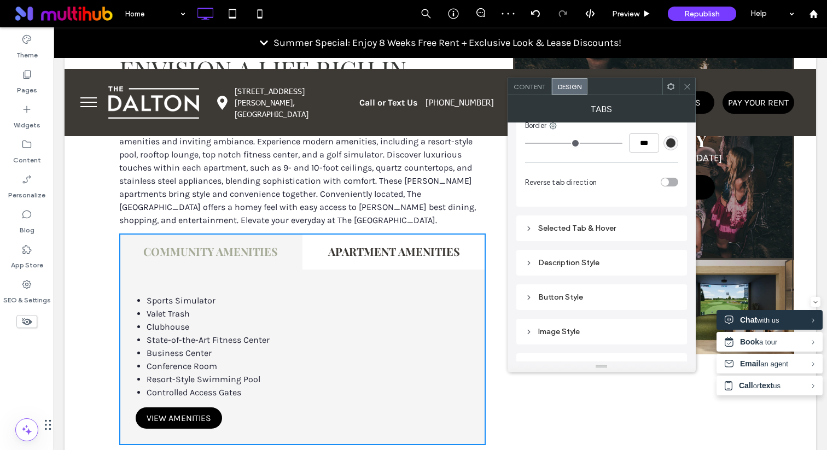
click at [606, 230] on div "Selected Tab & Hover" at bounding box center [601, 228] width 153 height 9
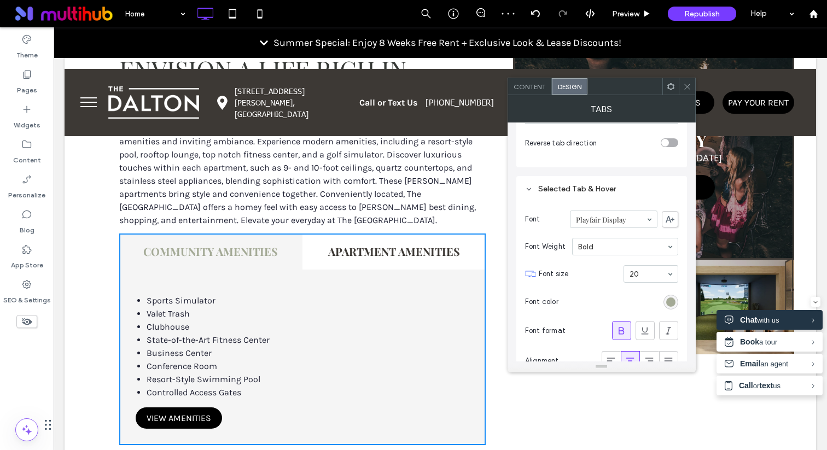
scroll to position [512, 0]
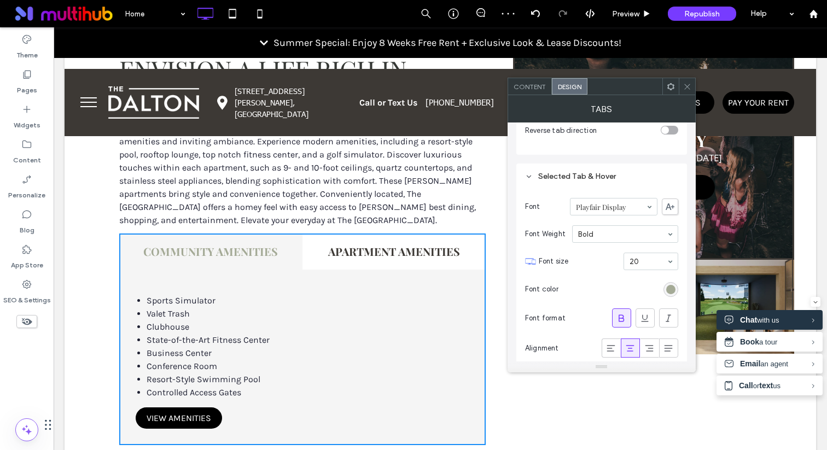
click at [666, 289] on div "rgb(164, 170, 150)" at bounding box center [670, 289] width 9 height 9
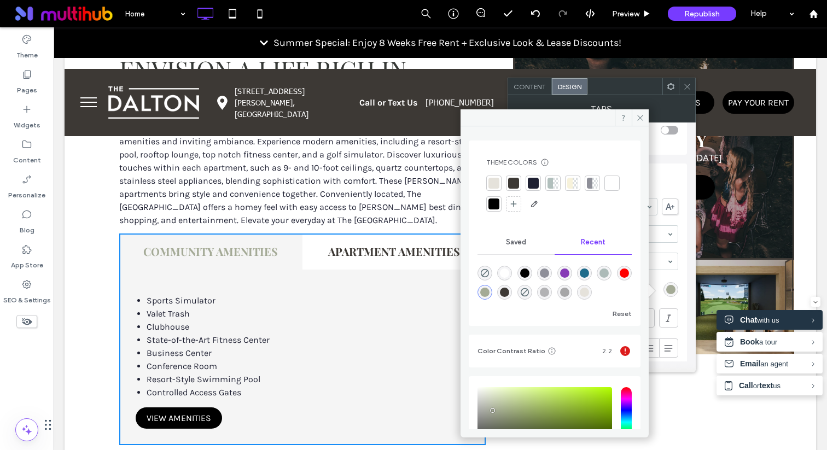
click at [540, 185] on div at bounding box center [532, 183] width 15 height 15
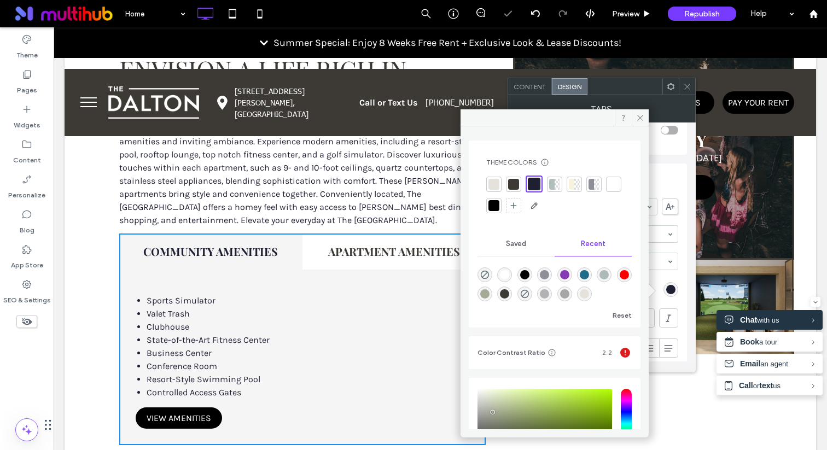
click at [517, 184] on div at bounding box center [513, 184] width 11 height 11
click at [534, 183] on div at bounding box center [534, 184] width 11 height 11
click at [639, 119] on icon at bounding box center [640, 118] width 8 height 8
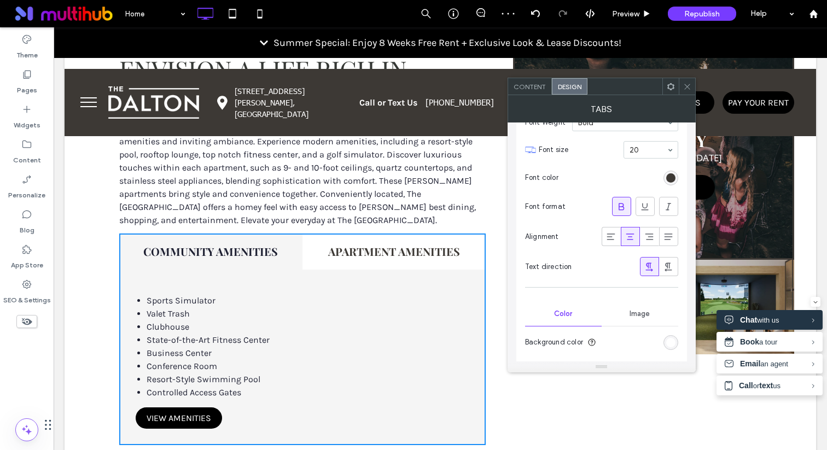
scroll to position [192, 0]
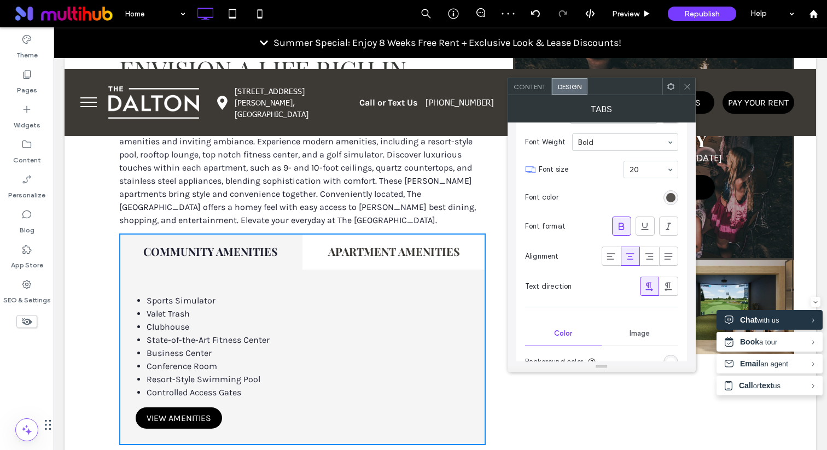
click at [666, 198] on div "rgba(61, 57, 53, 1)" at bounding box center [670, 197] width 9 height 9
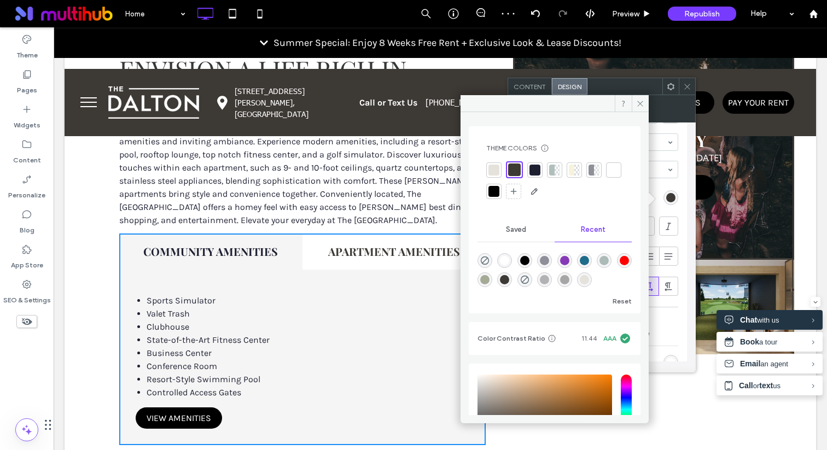
click at [534, 169] on div at bounding box center [534, 170] width 11 height 11
click at [640, 106] on icon at bounding box center [640, 104] width 8 height 8
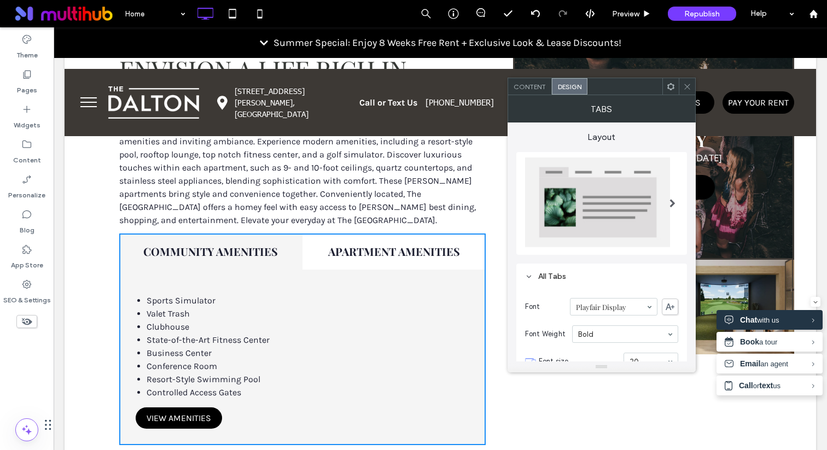
scroll to position [8, 0]
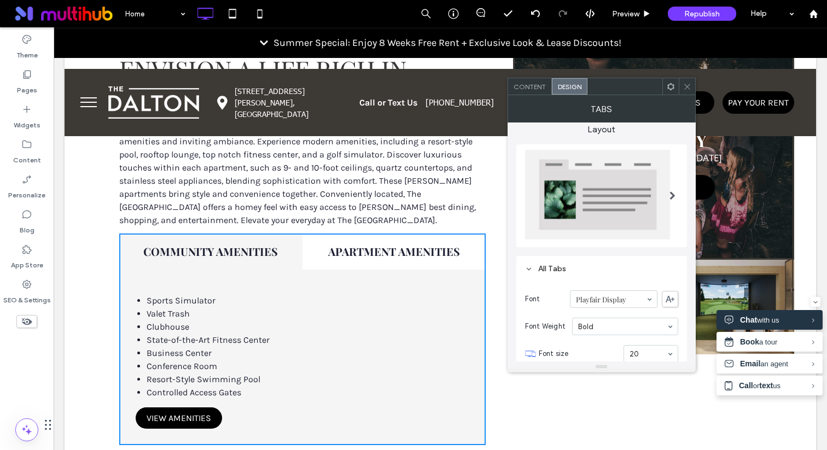
click at [689, 80] on span at bounding box center [687, 86] width 8 height 16
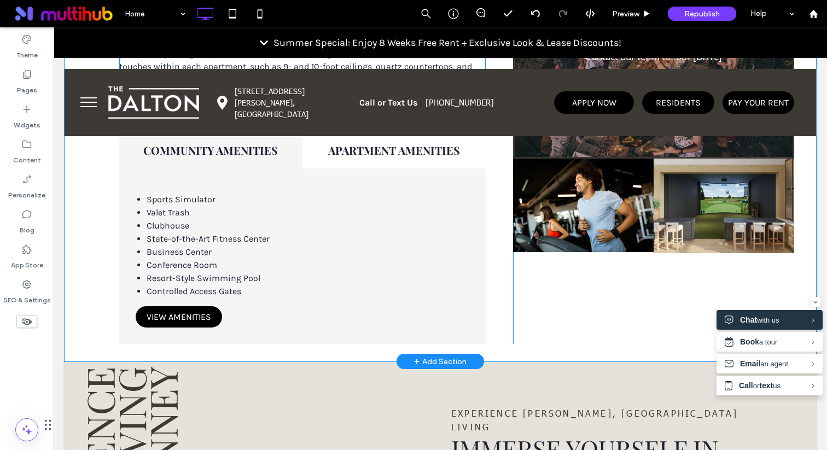
scroll to position [898, 0]
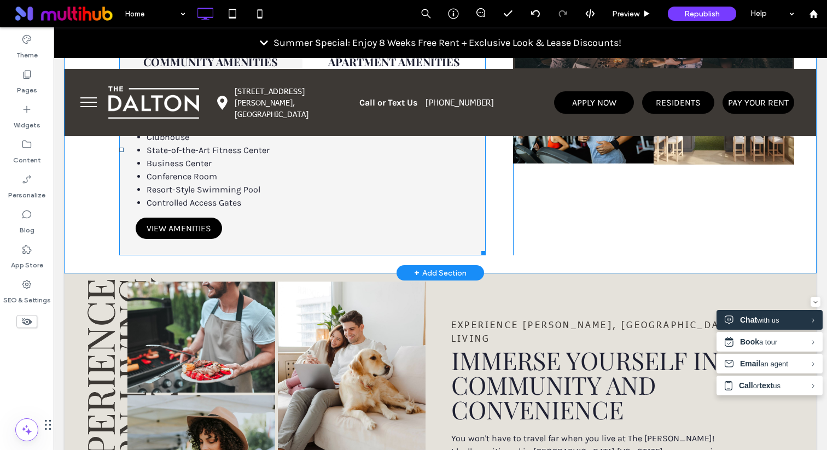
click at [119, 44] on span at bounding box center [119, 44] width 0 height 0
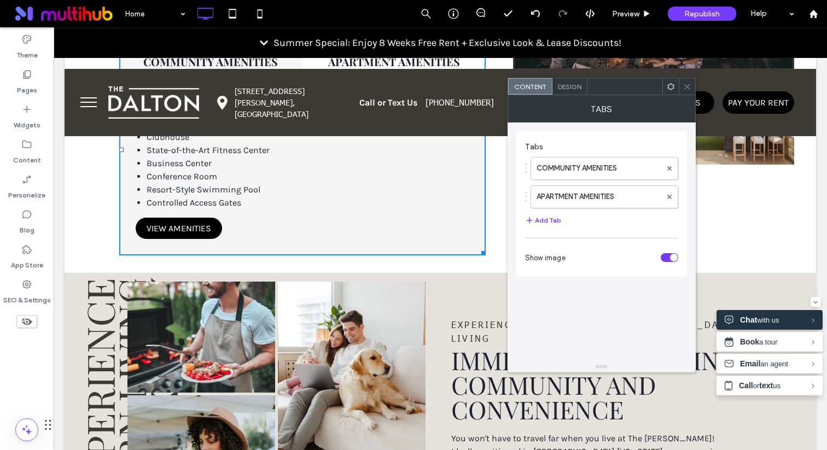
click at [563, 81] on div "Design" at bounding box center [569, 86] width 35 height 16
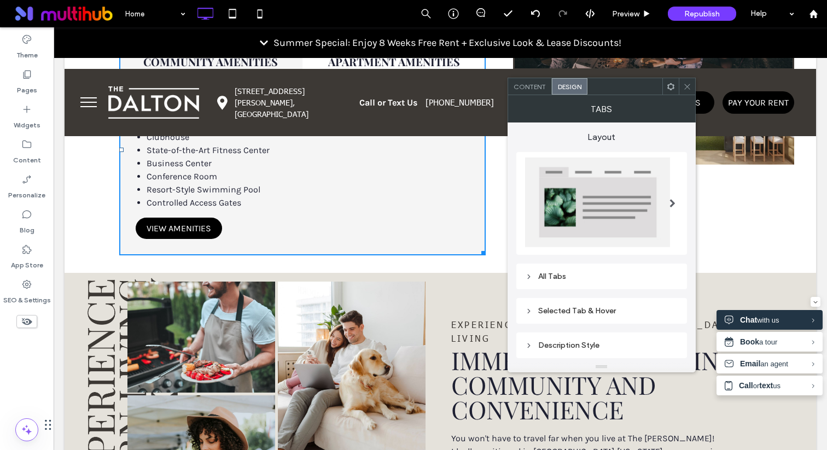
click at [686, 83] on icon at bounding box center [687, 87] width 8 height 8
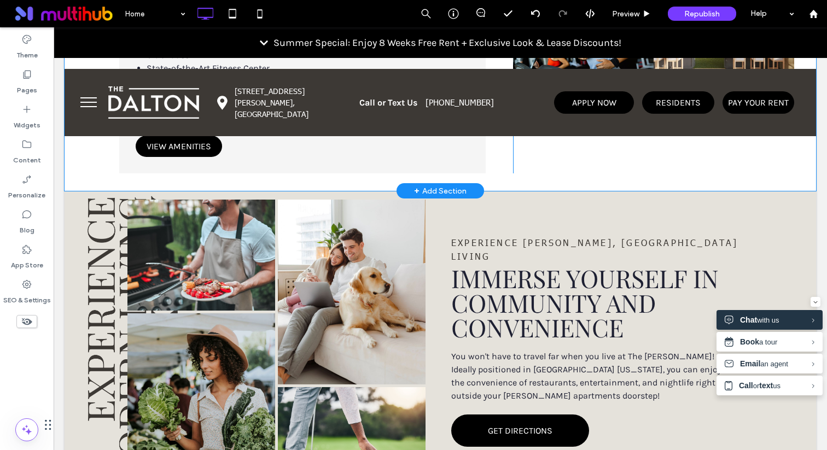
scroll to position [981, 0]
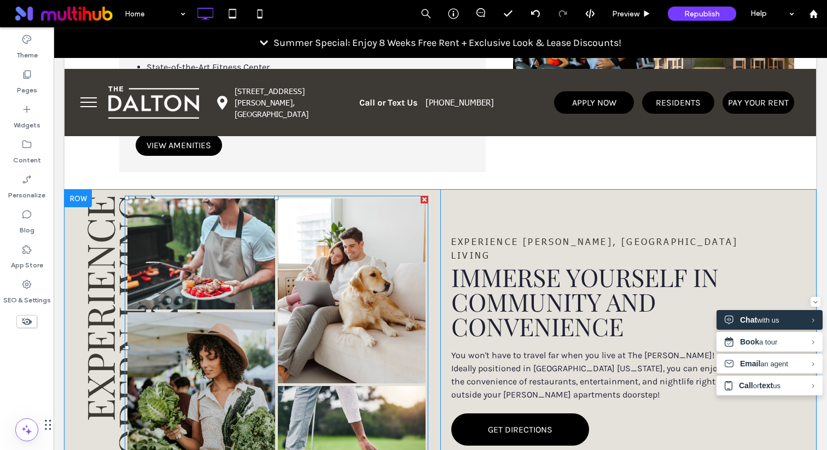
click at [373, 288] on link at bounding box center [352, 290] width 148 height 185
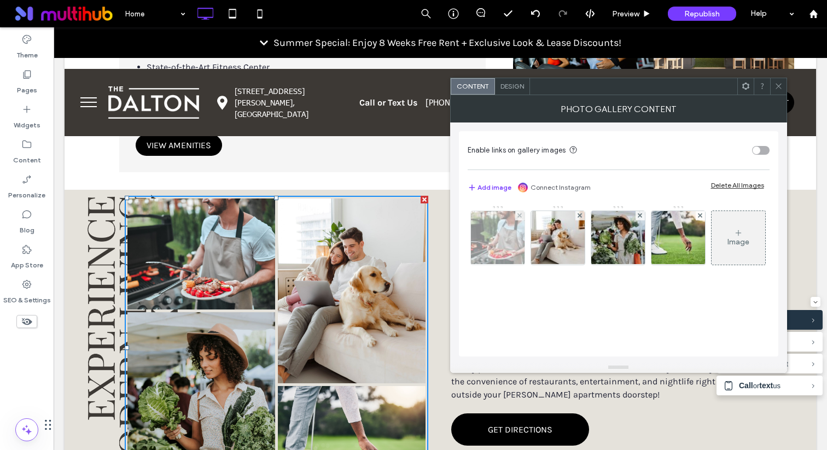
scroll to position [3, 0]
click at [508, 86] on span "Design" at bounding box center [512, 86] width 24 height 8
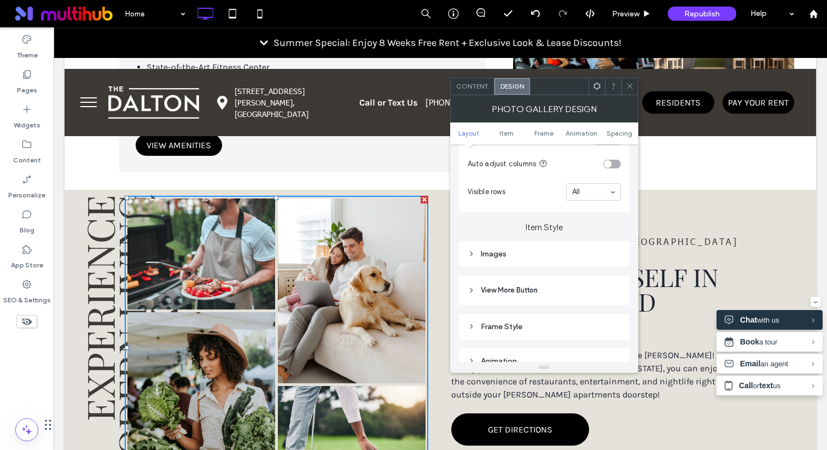
click at [508, 248] on div "Images" at bounding box center [543, 254] width 153 height 15
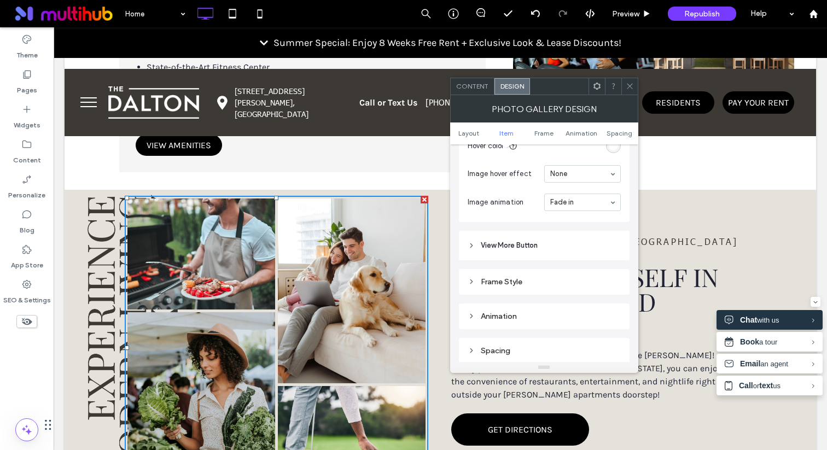
click at [508, 248] on span "View More Button" at bounding box center [509, 245] width 57 height 11
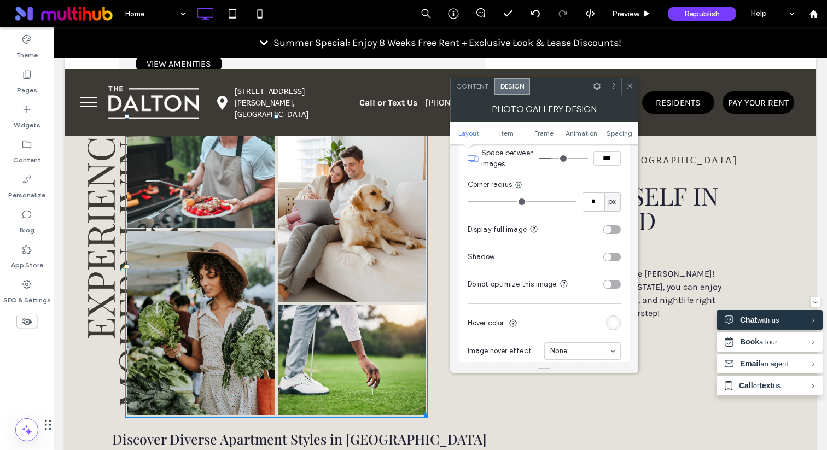
scroll to position [326, 0]
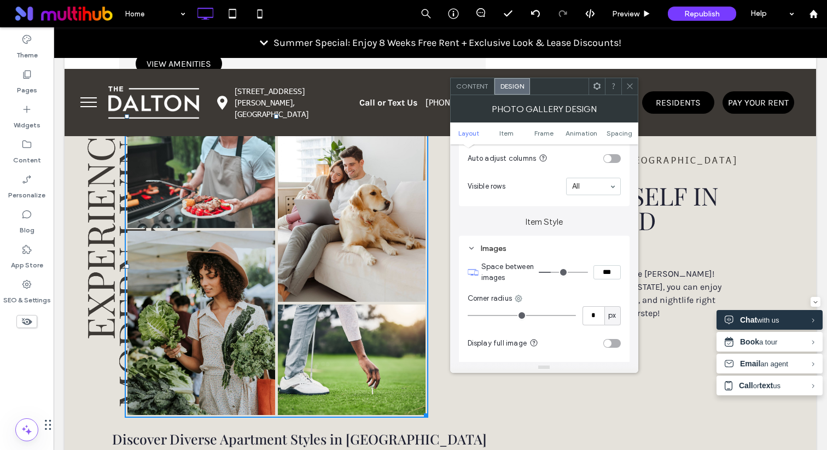
click at [481, 84] on span "Content" at bounding box center [472, 86] width 32 height 8
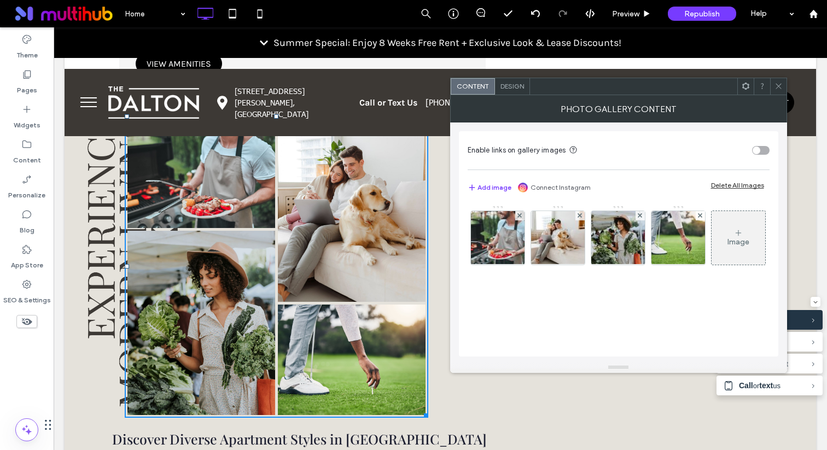
click at [515, 85] on span "Design" at bounding box center [512, 86] width 24 height 8
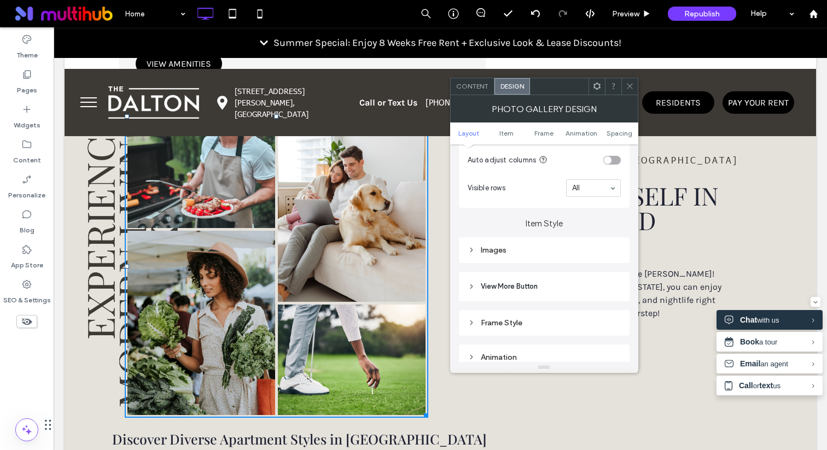
scroll to position [344, 0]
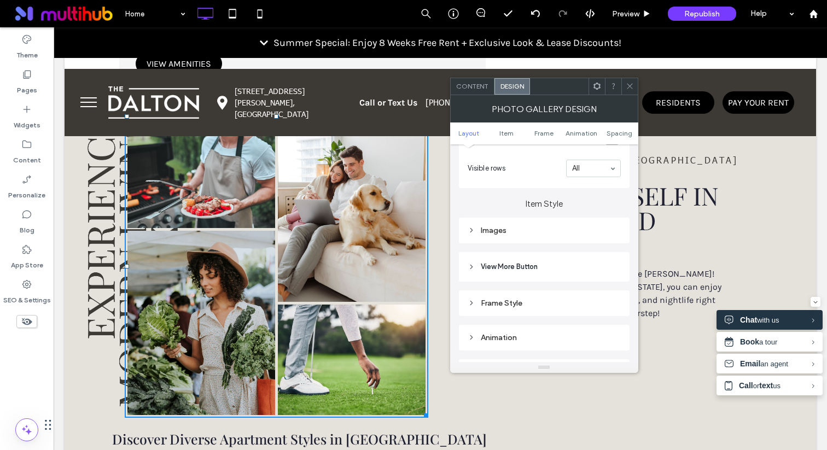
click at [547, 235] on div "Images" at bounding box center [543, 230] width 153 height 9
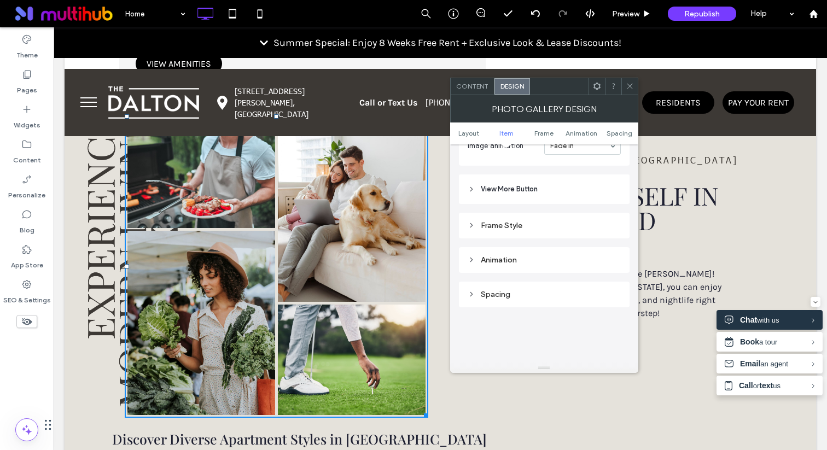
scroll to position [695, 0]
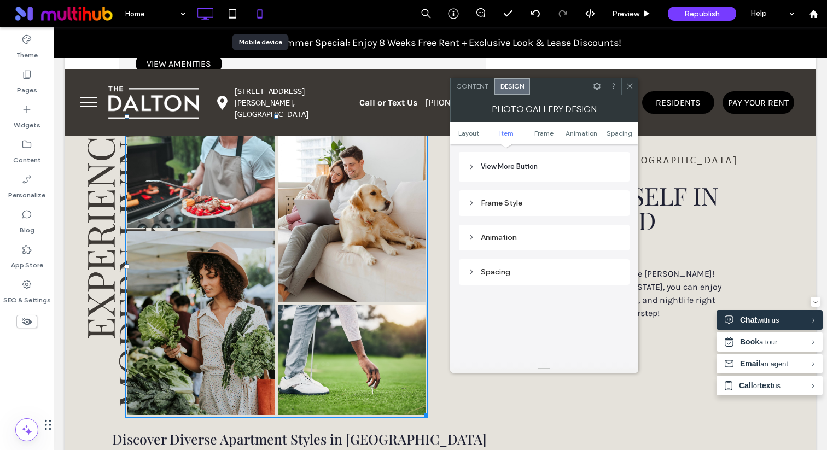
click at [254, 11] on icon at bounding box center [260, 14] width 22 height 22
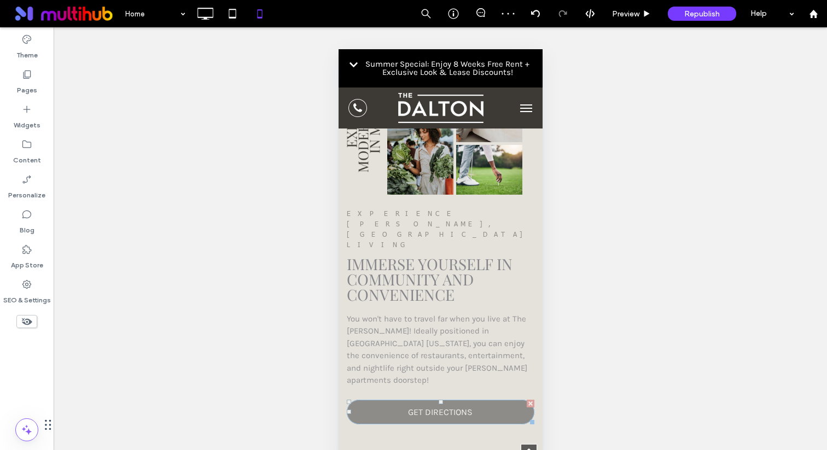
scroll to position [1312, 0]
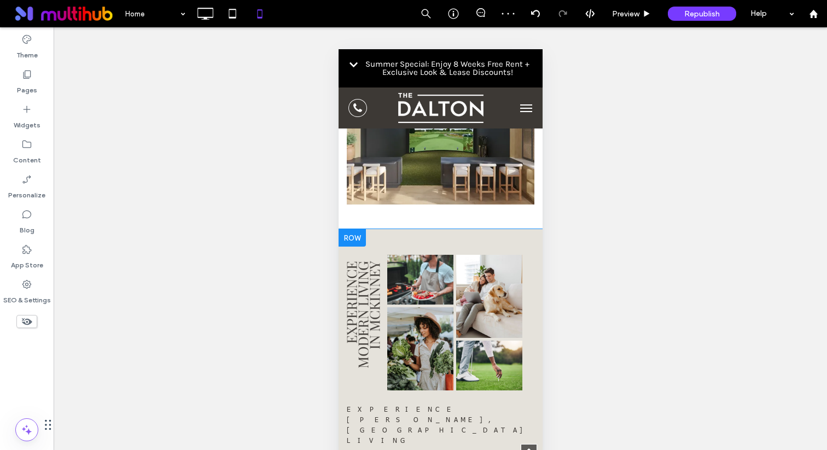
click at [359, 280] on div "Button Button Button Button Click To Paste" at bounding box center [440, 332] width 204 height 131
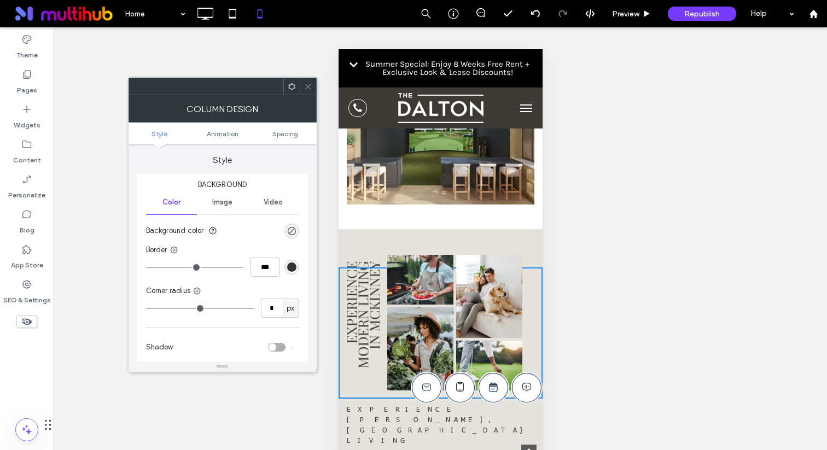
click at [354, 239] on div "Button Button Button Button Click To Paste EXPERIENCE MCKINNEY, TX LIVING IMMER…" at bounding box center [440, 435] width 204 height 412
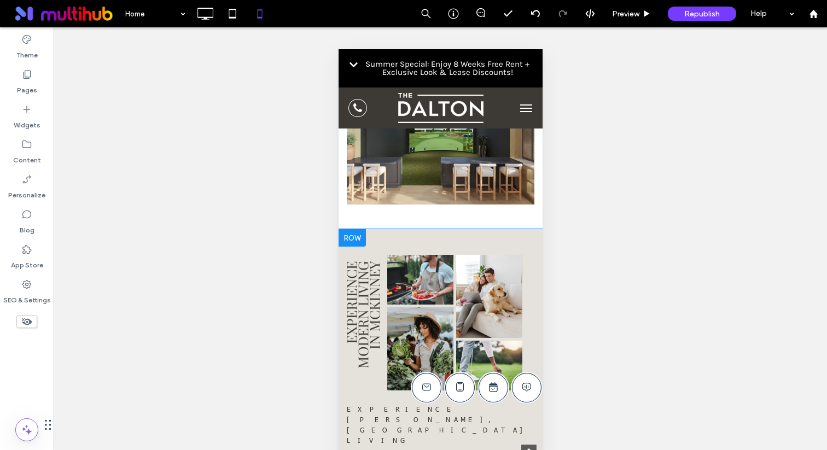
click at [354, 233] on div "Button Button Button Button Click To Paste EXPERIENCE MCKINNEY, TX LIVING IMMER…" at bounding box center [440, 435] width 204 height 412
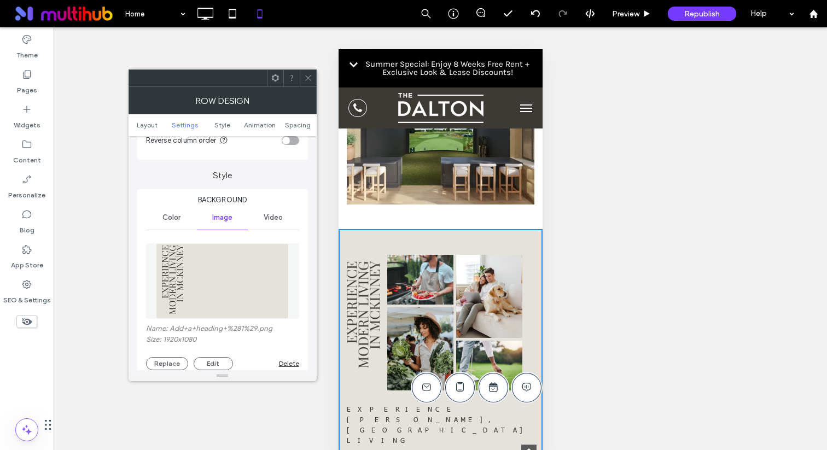
scroll to position [296, 0]
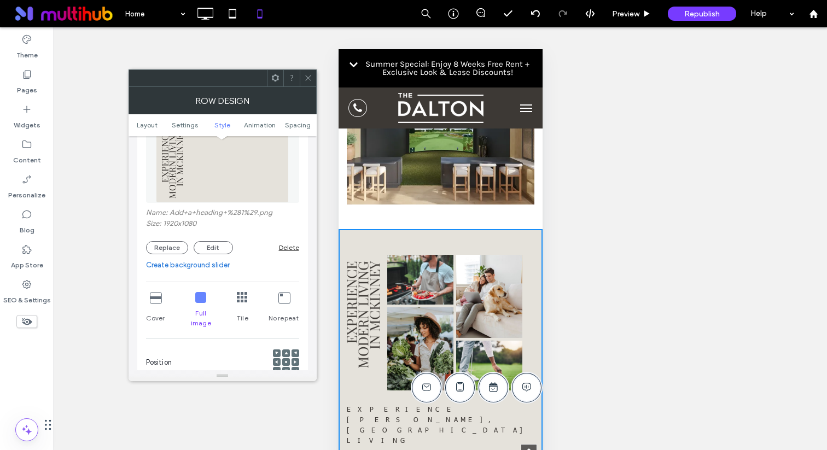
click at [305, 80] on icon at bounding box center [308, 78] width 8 height 8
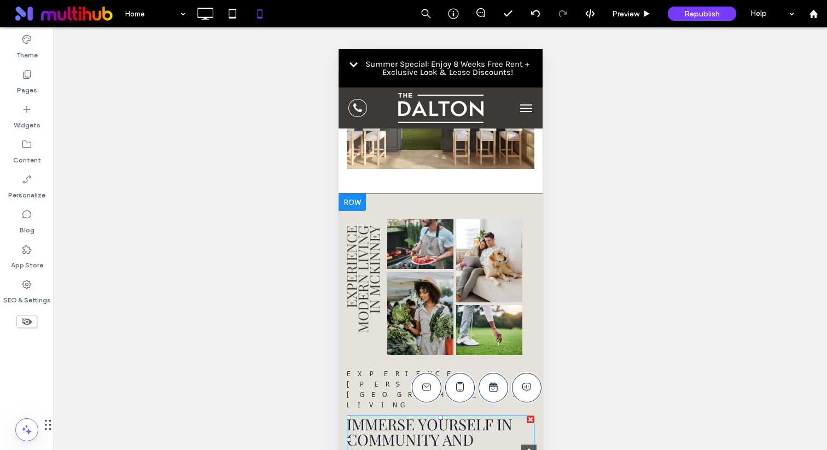
scroll to position [1359, 0]
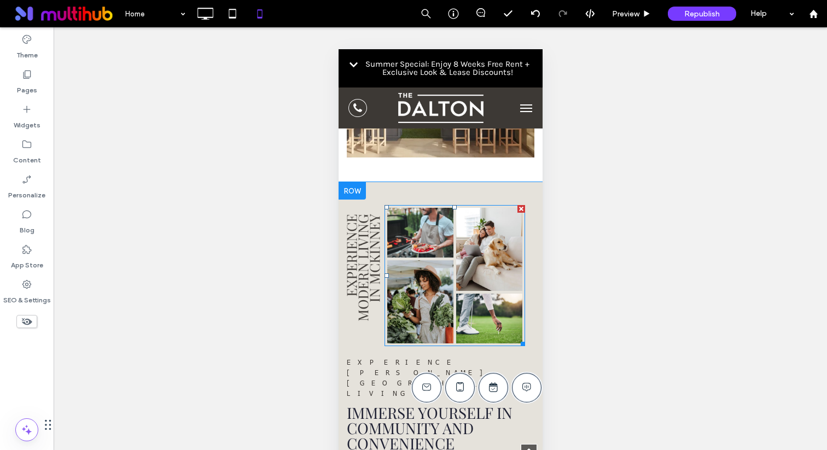
click at [409, 271] on link at bounding box center [420, 301] width 66 height 83
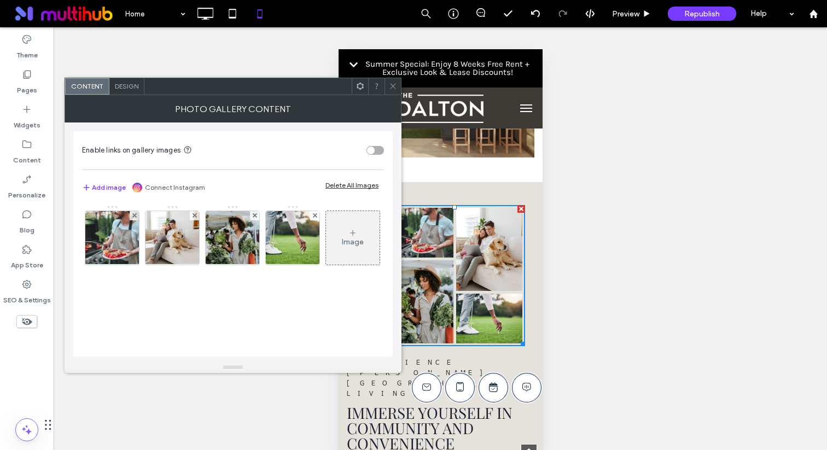
click at [135, 85] on span "Design" at bounding box center [127, 86] width 24 height 8
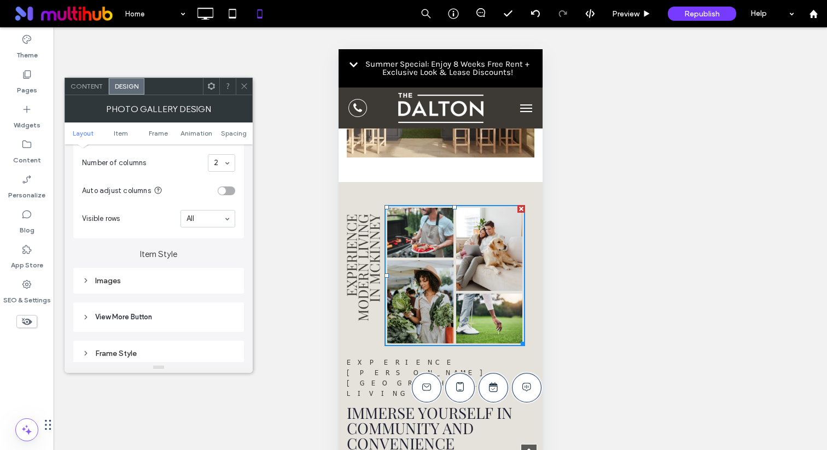
scroll to position [334, 0]
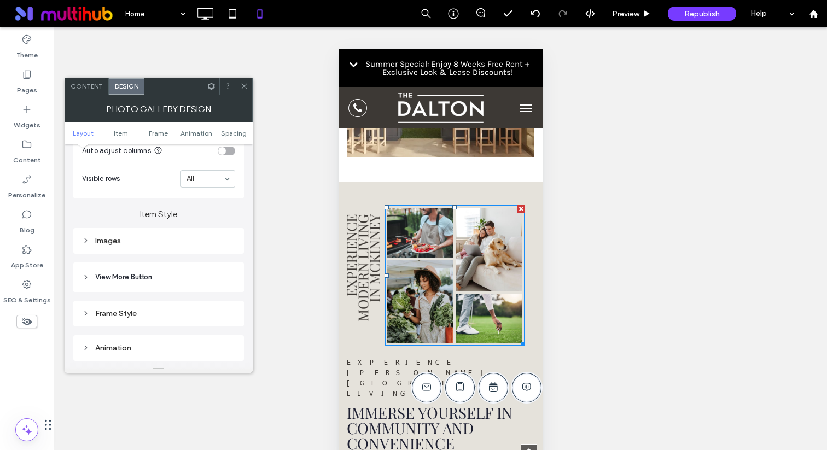
click at [147, 253] on div "Images" at bounding box center [158, 241] width 171 height 26
click at [149, 242] on div "Images" at bounding box center [158, 240] width 153 height 9
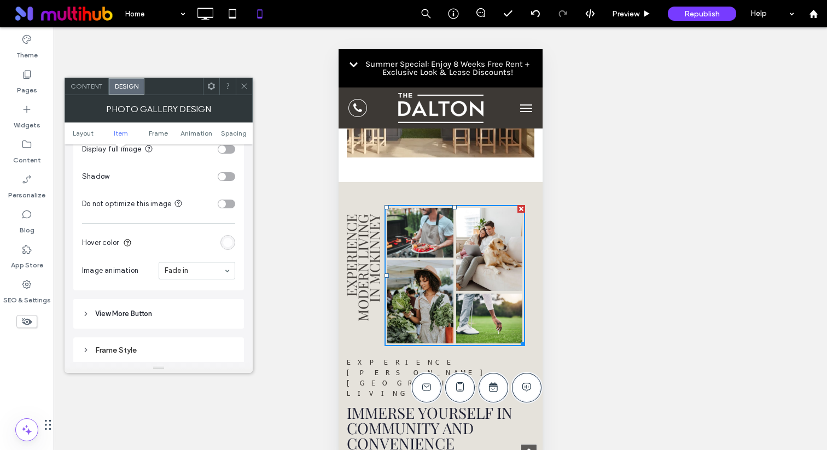
scroll to position [556, 0]
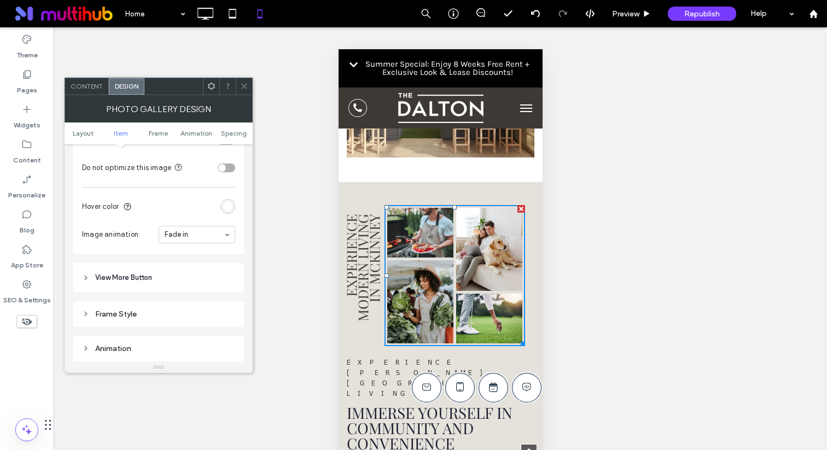
click at [155, 271] on header "View More Button" at bounding box center [158, 278] width 171 height 30
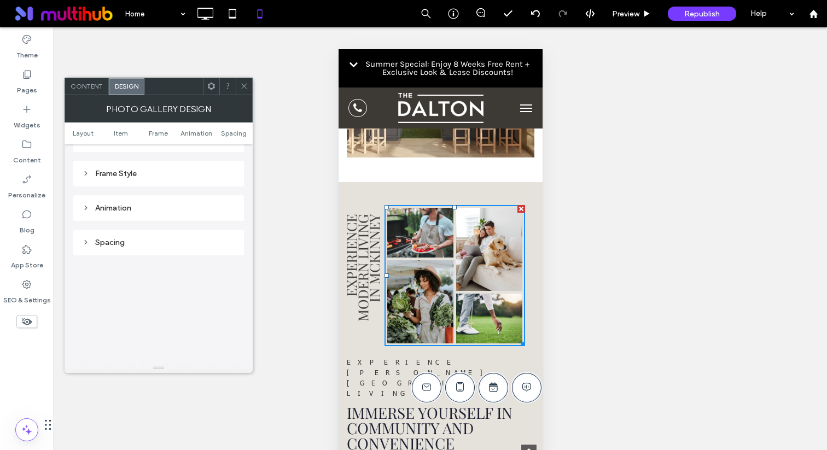
scroll to position [914, 0]
click at [151, 206] on div "Animation" at bounding box center [158, 204] width 153 height 9
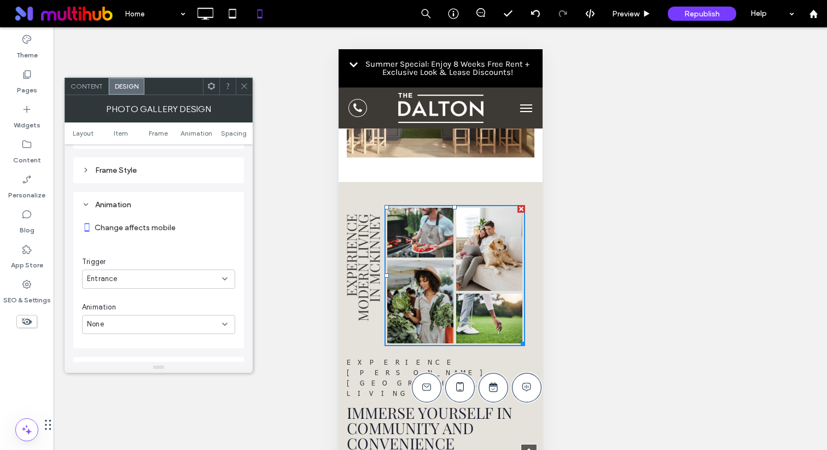
click at [160, 175] on div "Frame Style" at bounding box center [158, 170] width 153 height 9
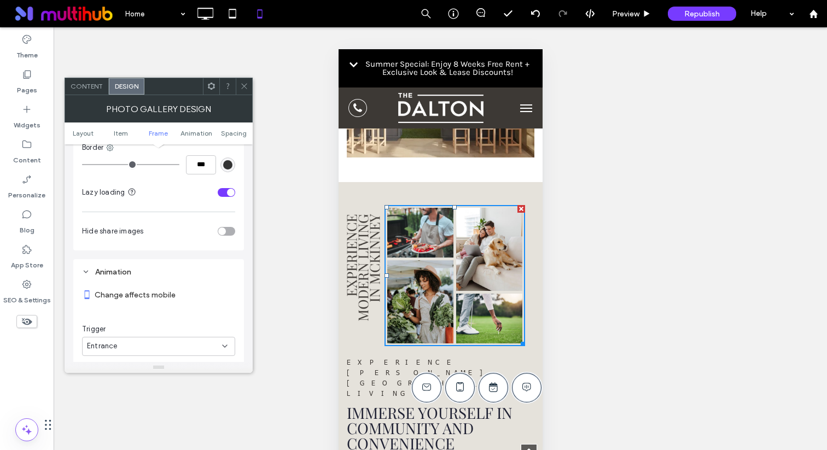
scroll to position [1056, 0]
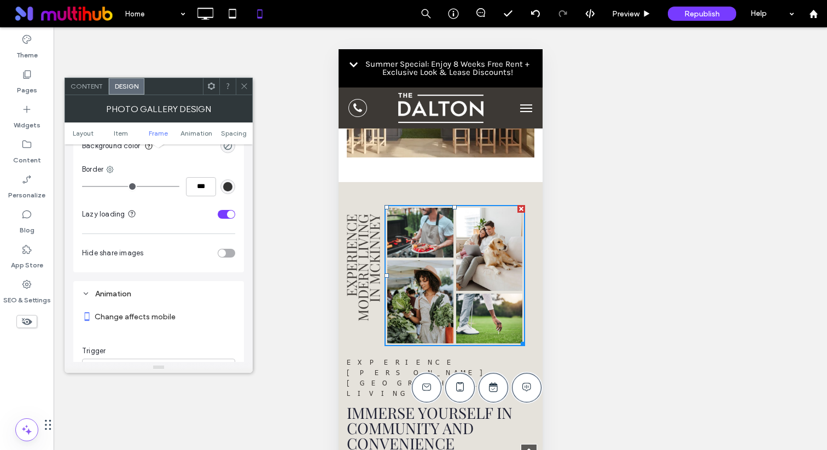
click at [222, 214] on div "toggle" at bounding box center [226, 214] width 17 height 9
click at [222, 214] on div "toggle" at bounding box center [222, 214] width 8 height 8
click at [242, 79] on span at bounding box center [244, 86] width 8 height 16
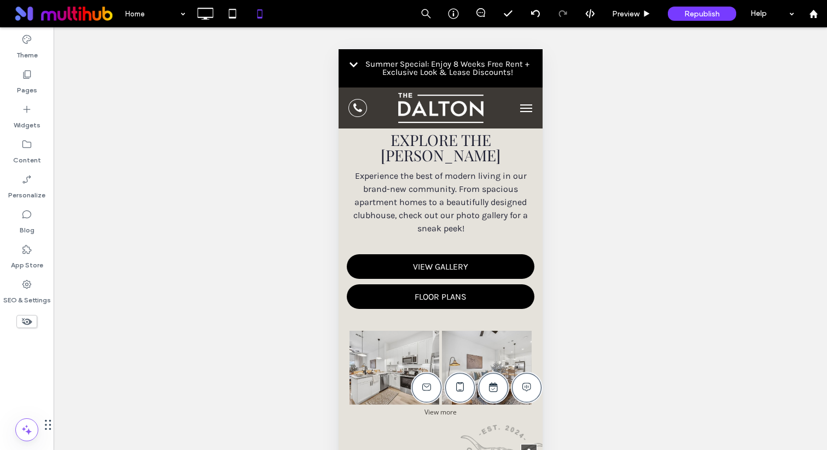
scroll to position [2695, 0]
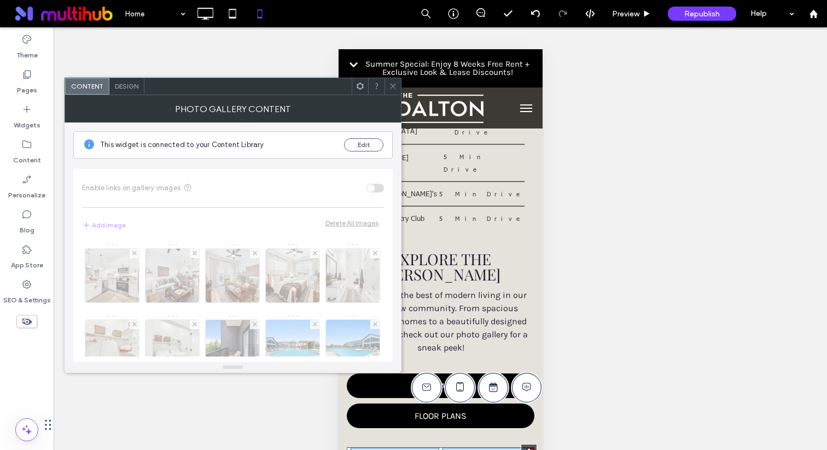
click at [145, 91] on div at bounding box center [247, 86] width 207 height 16
click at [138, 90] on div "Design" at bounding box center [126, 86] width 35 height 16
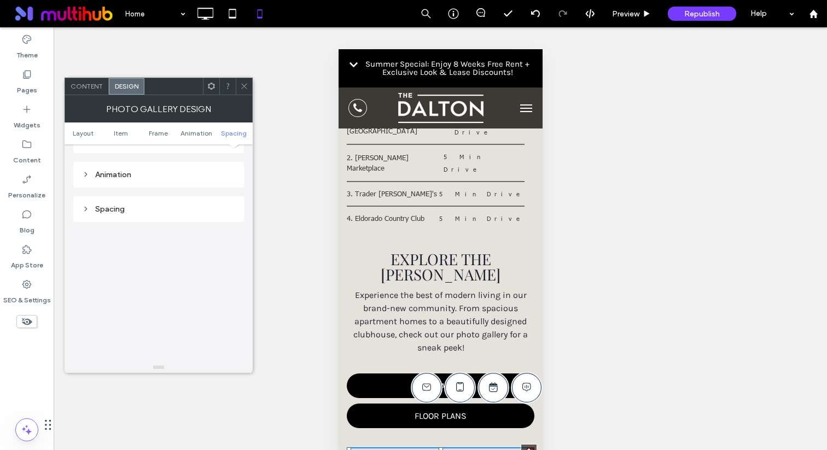
scroll to position [597, 0]
click at [139, 163] on div "Spacing" at bounding box center [158, 165] width 153 height 9
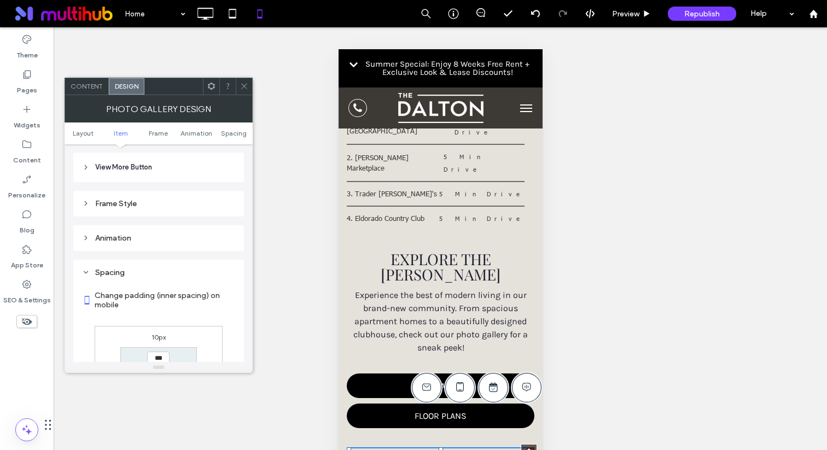
click at [145, 237] on div "Animation" at bounding box center [158, 237] width 153 height 9
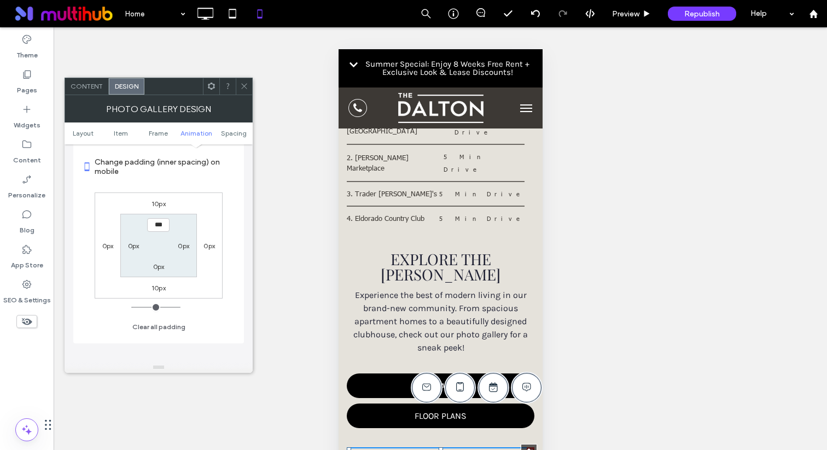
scroll to position [418, 0]
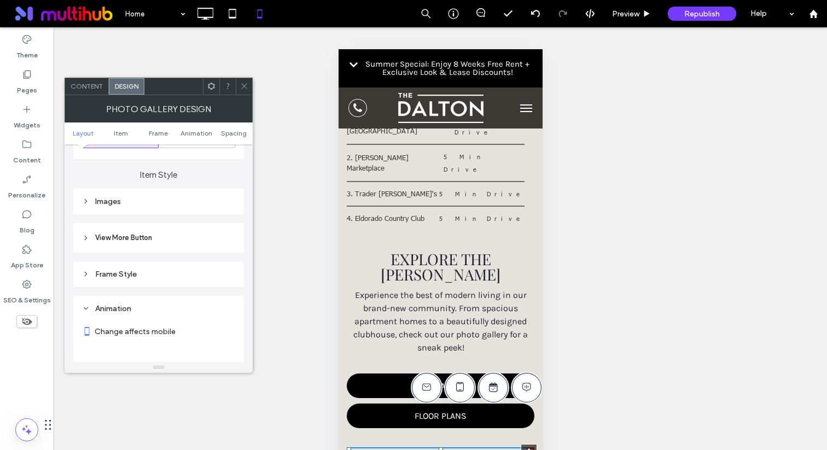
click at [146, 270] on div "Frame Style" at bounding box center [158, 274] width 153 height 15
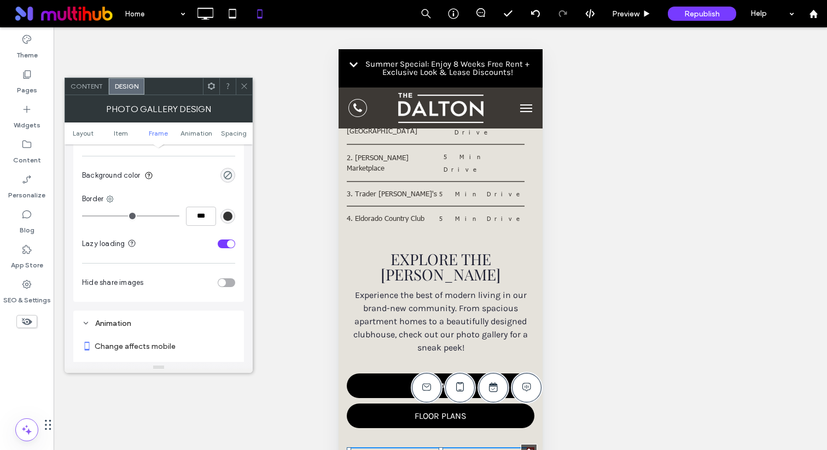
scroll to position [636, 0]
click at [242, 83] on icon at bounding box center [244, 86] width 8 height 8
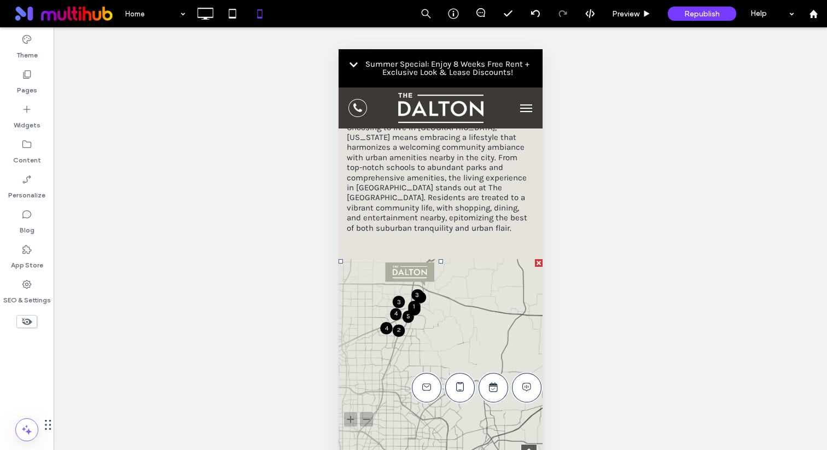
scroll to position [2200, 0]
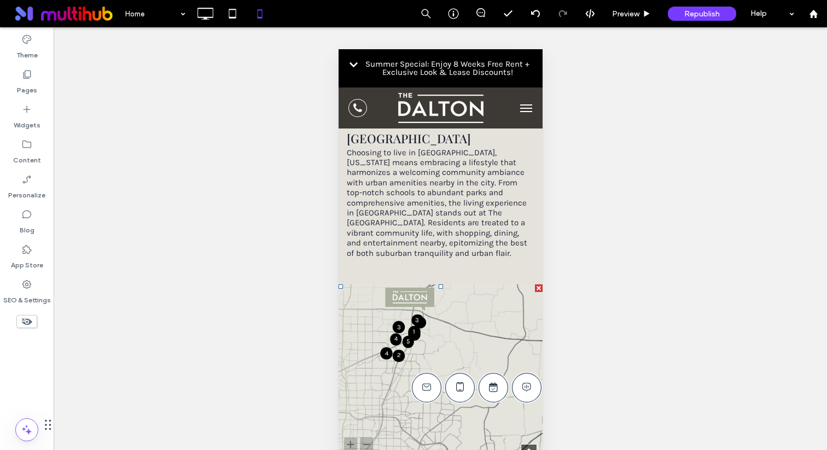
click at [338, 284] on span at bounding box center [338, 284] width 0 height 0
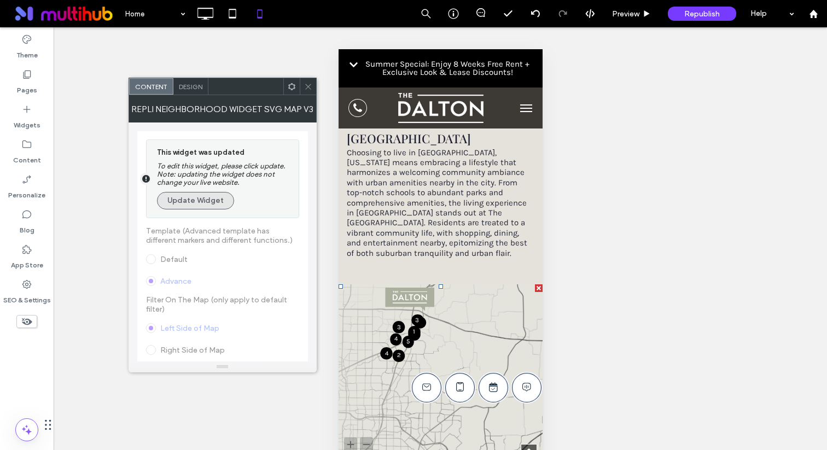
click at [217, 198] on button "Update Widget" at bounding box center [195, 200] width 77 height 17
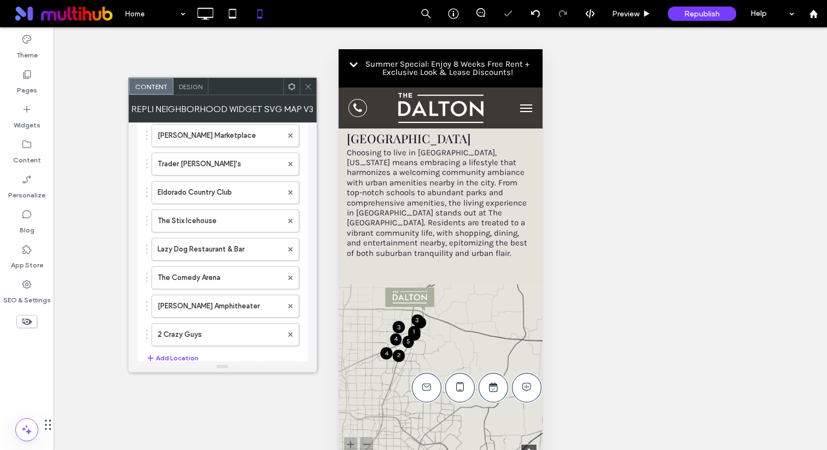
scroll to position [1176, 0]
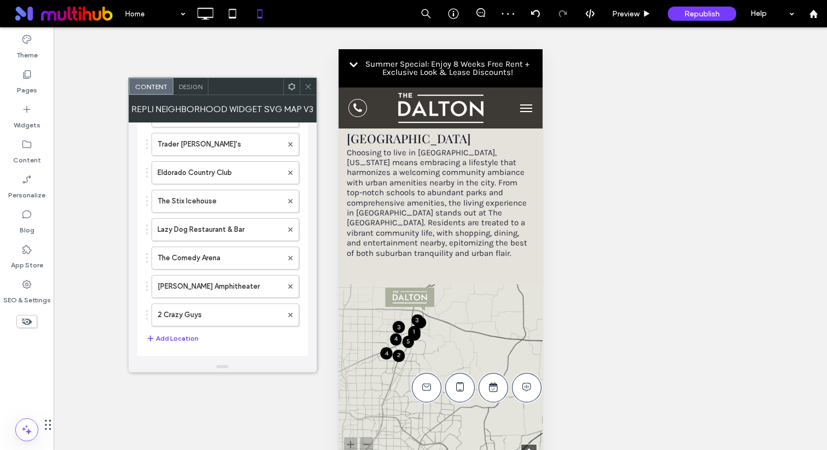
click at [195, 80] on div "Design" at bounding box center [190, 86] width 35 height 16
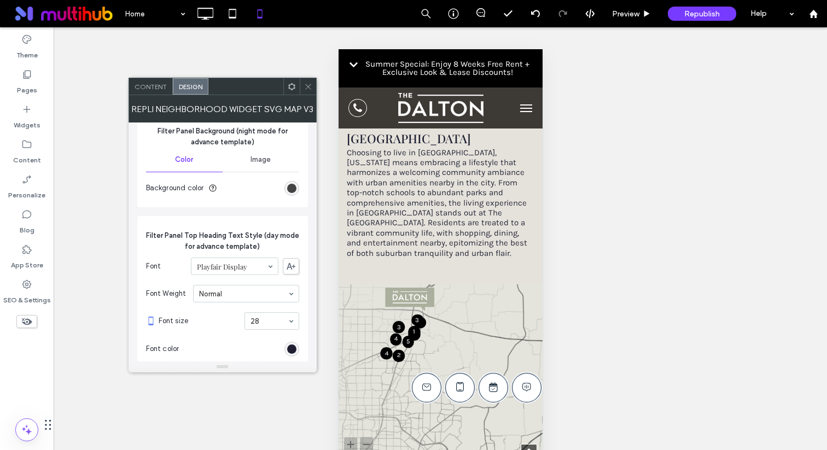
scroll to position [231, 0]
click at [305, 90] on icon at bounding box center [308, 87] width 8 height 8
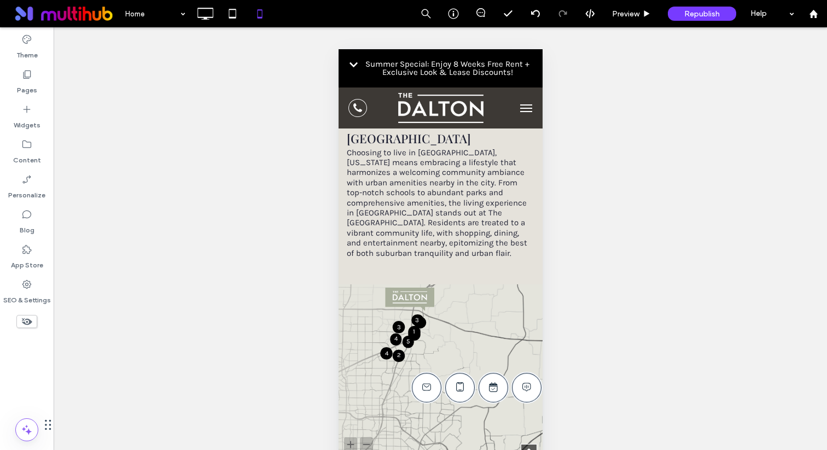
click at [534, 111] on button "menu" at bounding box center [525, 108] width 22 height 22
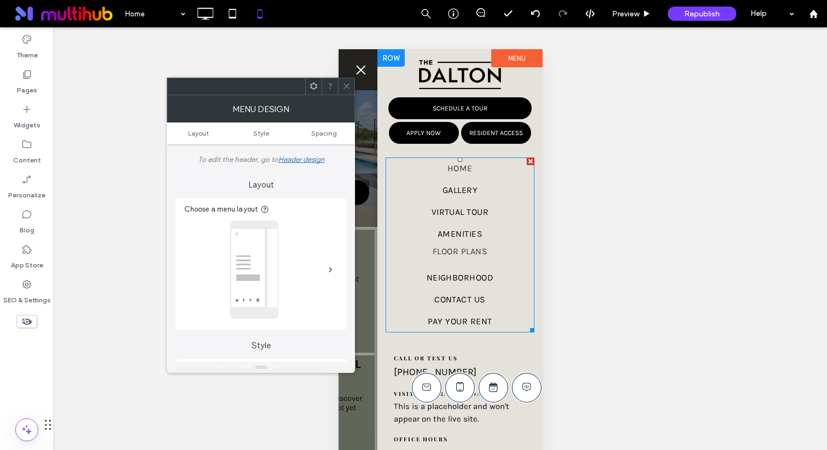
scroll to position [97, 0]
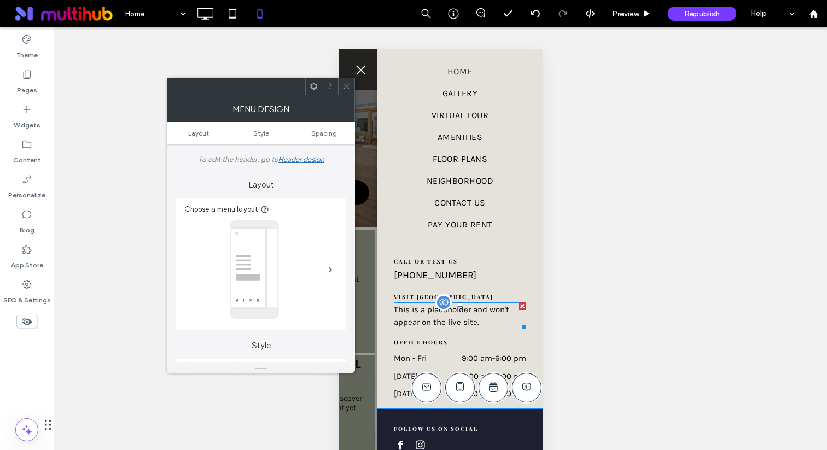
click at [436, 318] on div "This is a placeholder and won't appear on the live site." at bounding box center [459, 315] width 132 height 27
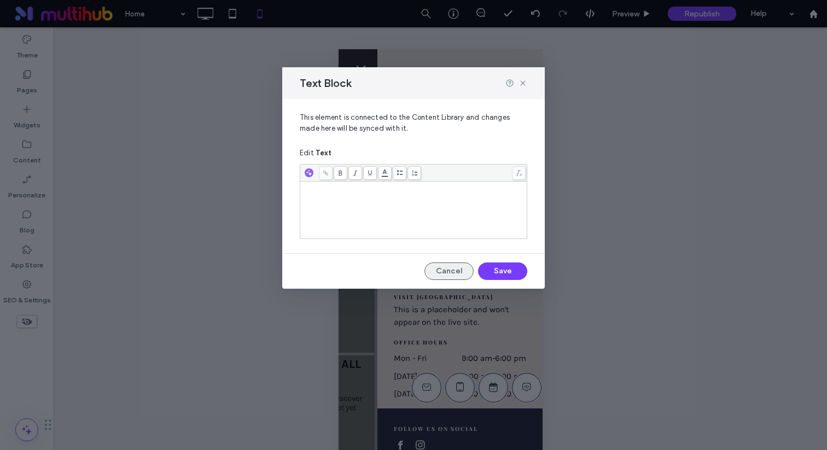
click at [445, 271] on button "Cancel" at bounding box center [448, 270] width 49 height 17
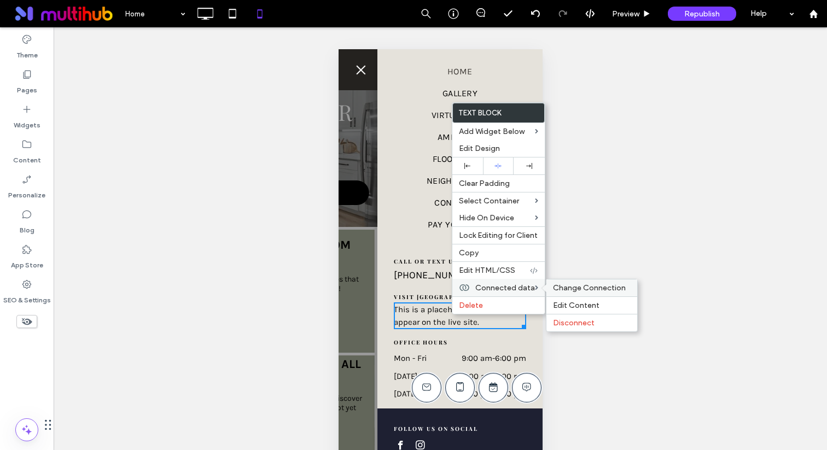
click at [575, 291] on span "Change Connection" at bounding box center [589, 287] width 73 height 9
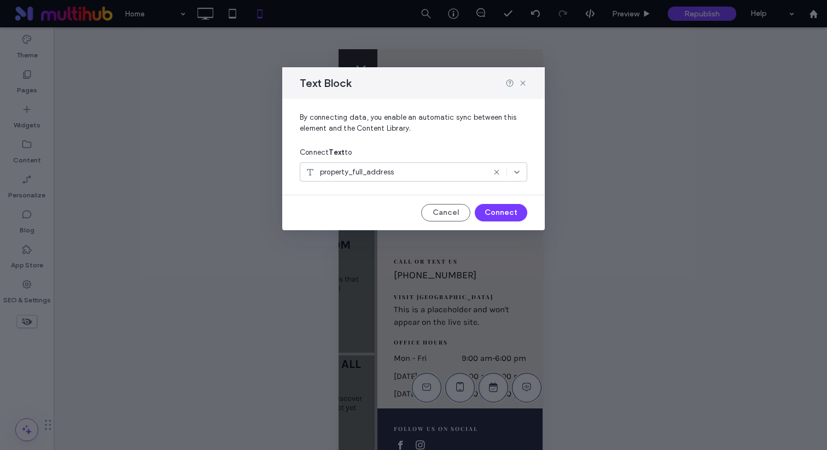
click at [393, 173] on div "property_full_address" at bounding box center [395, 172] width 180 height 11
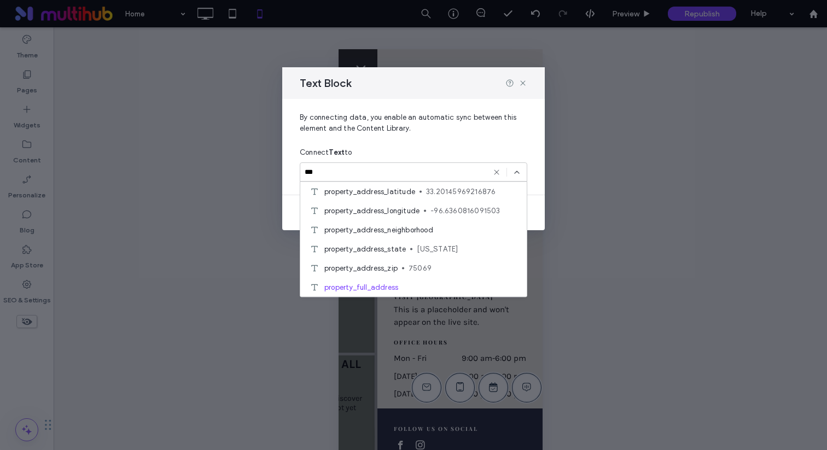
scroll to position [0, 0]
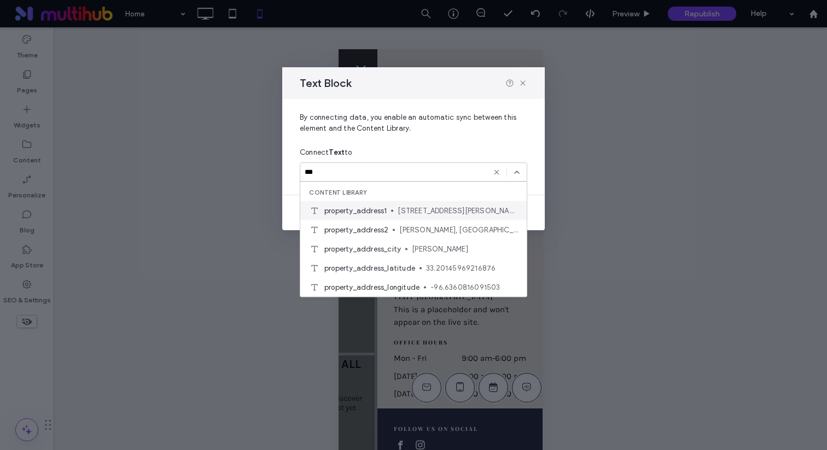
type input "***"
click at [404, 211] on span "3549 Medical Center Drive McKinney, TX 75069" at bounding box center [457, 210] width 120 height 11
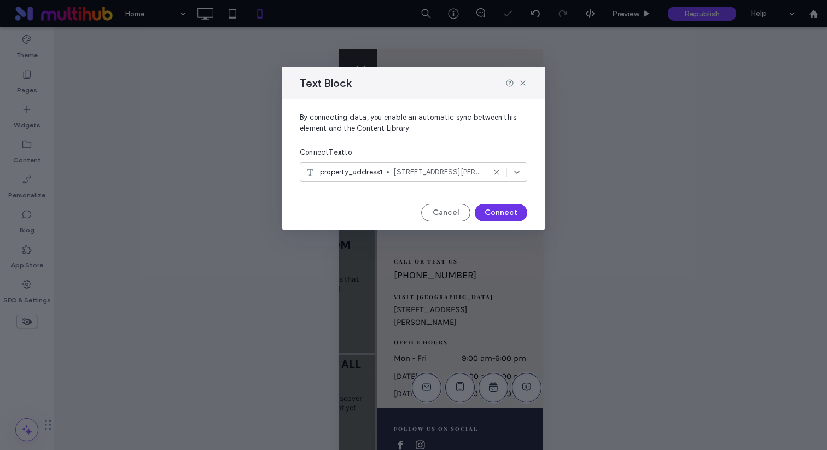
click at [498, 214] on button "Connect" at bounding box center [501, 212] width 52 height 17
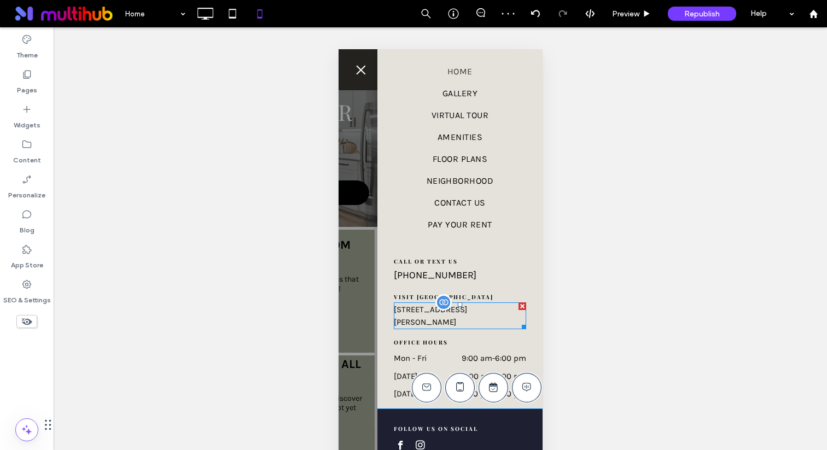
click at [437, 314] on p "3549 Medical Center Drive McKinney, TX 75069" at bounding box center [459, 315] width 132 height 25
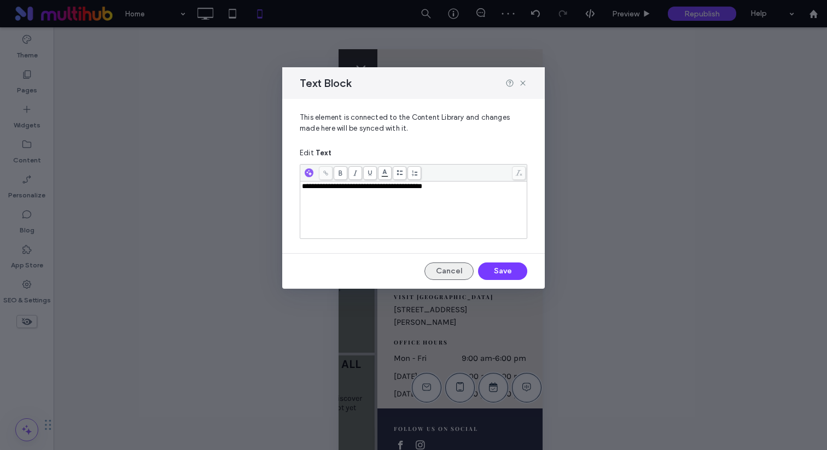
click at [435, 265] on button "Cancel" at bounding box center [448, 270] width 49 height 17
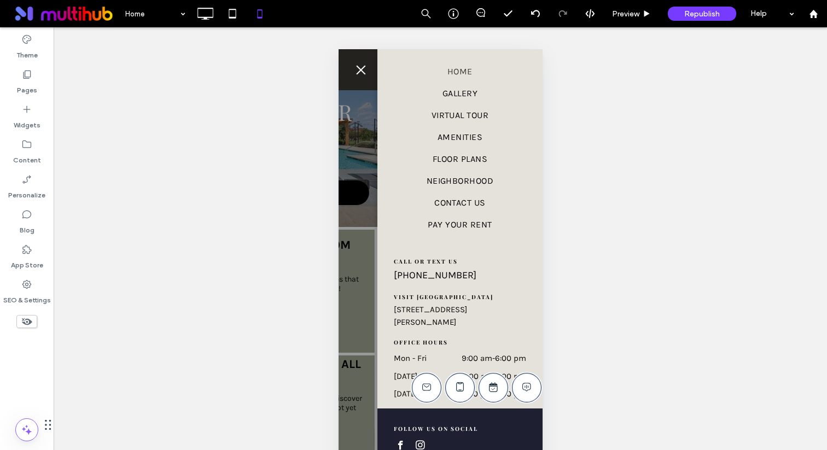
click at [367, 305] on div at bounding box center [275, 257] width 204 height 417
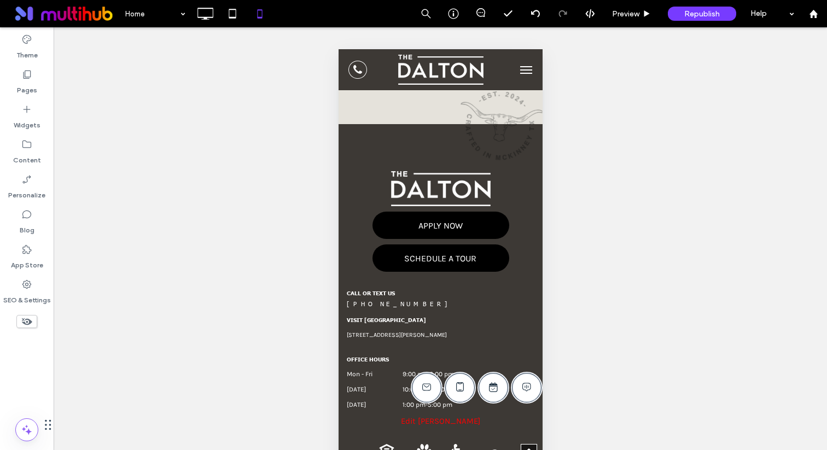
scroll to position [3059, 0]
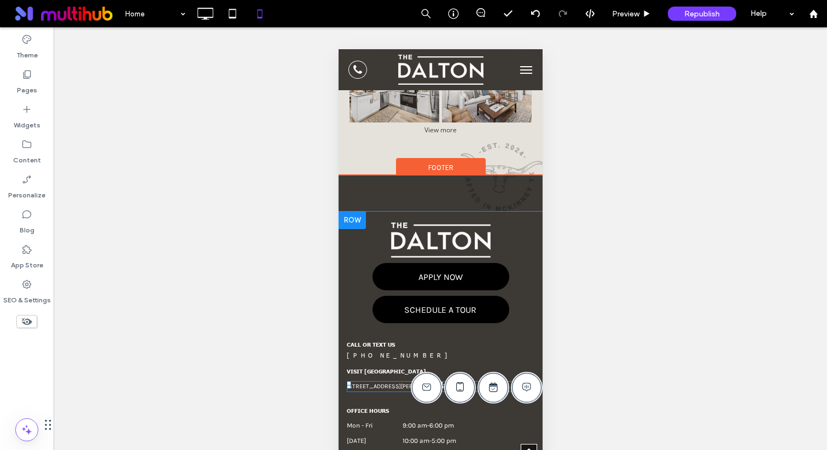
click at [382, 383] on span "3549 Medical Center Drive McKinney, TX 75069" at bounding box center [396, 386] width 100 height 7
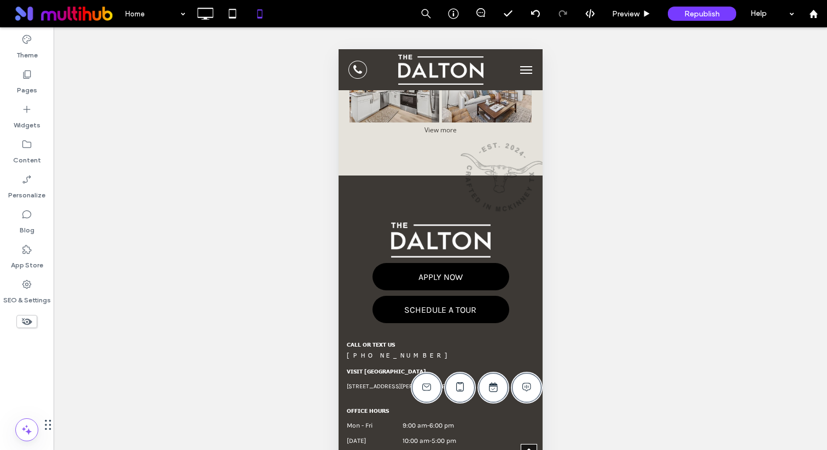
type input "*****"
type input "**"
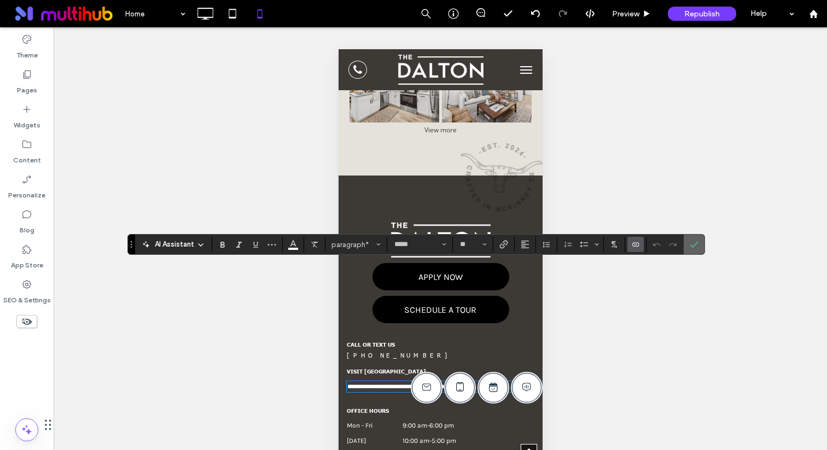
click at [694, 245] on use "Confirm" at bounding box center [693, 245] width 9 height 7
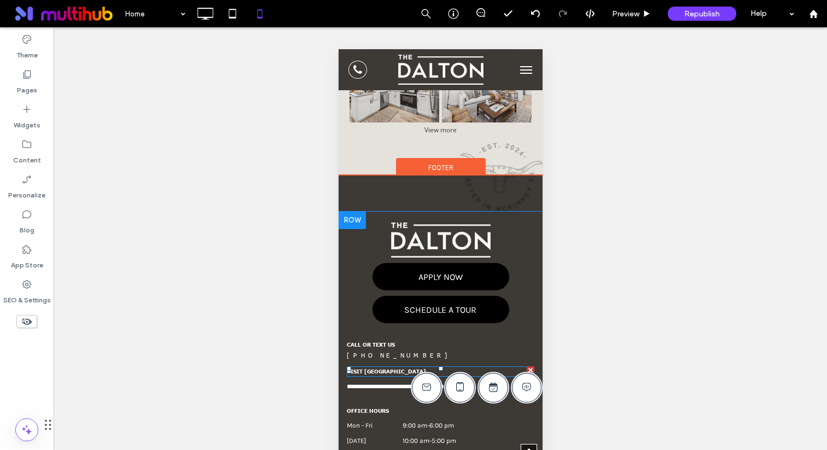
click at [376, 367] on h6 "VISIT US" at bounding box center [440, 371] width 188 height 8
type input "******"
type input "**"
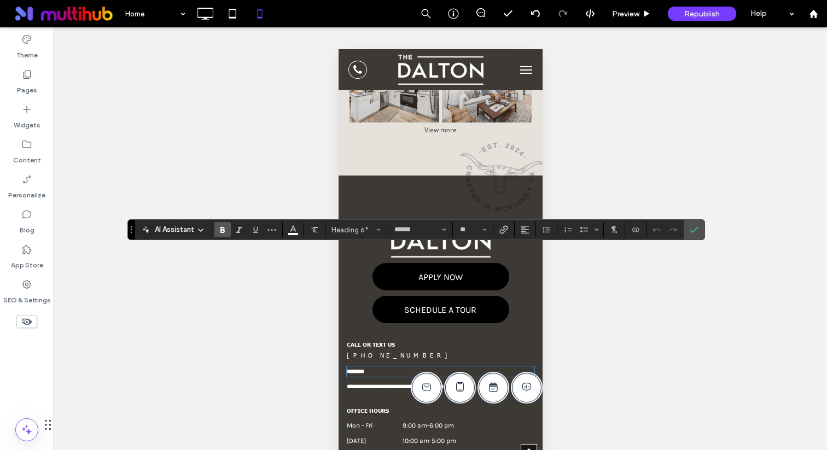
click at [369, 329] on div "**********" at bounding box center [440, 363] width 204 height 69
click at [699, 230] on label "Confirm" at bounding box center [694, 230] width 16 height 20
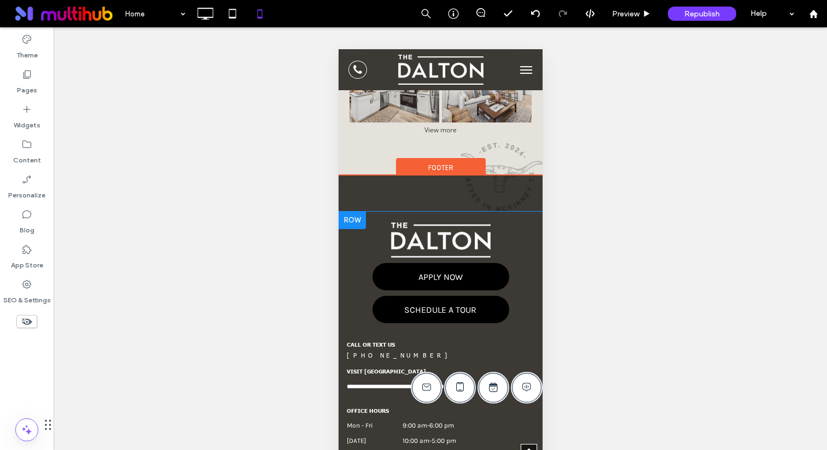
click at [382, 329] on div "**********" at bounding box center [440, 363] width 204 height 69
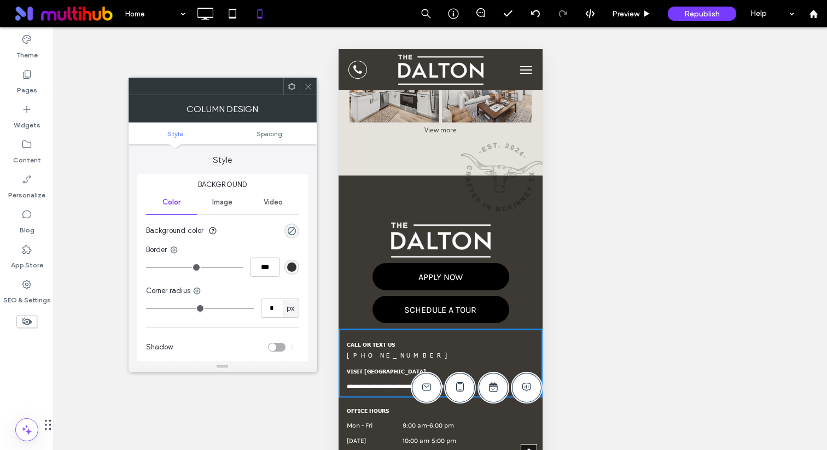
click at [310, 83] on icon at bounding box center [308, 87] width 8 height 8
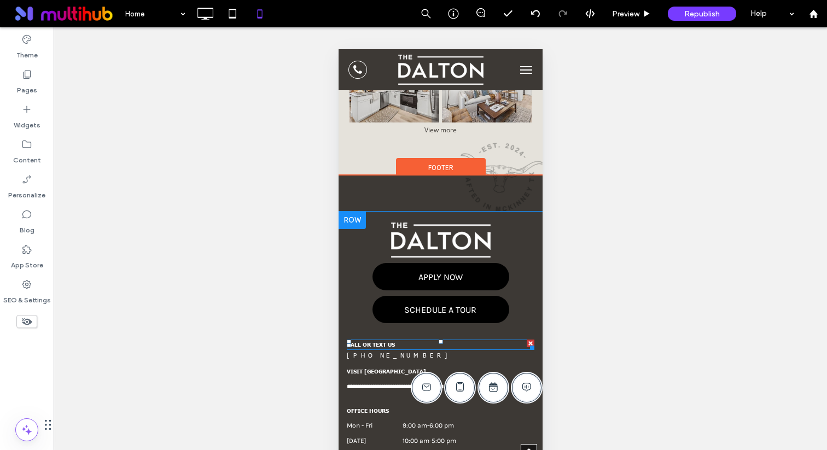
click at [369, 341] on h6 "call or text us" at bounding box center [440, 345] width 188 height 8
type input "******"
type input "**"
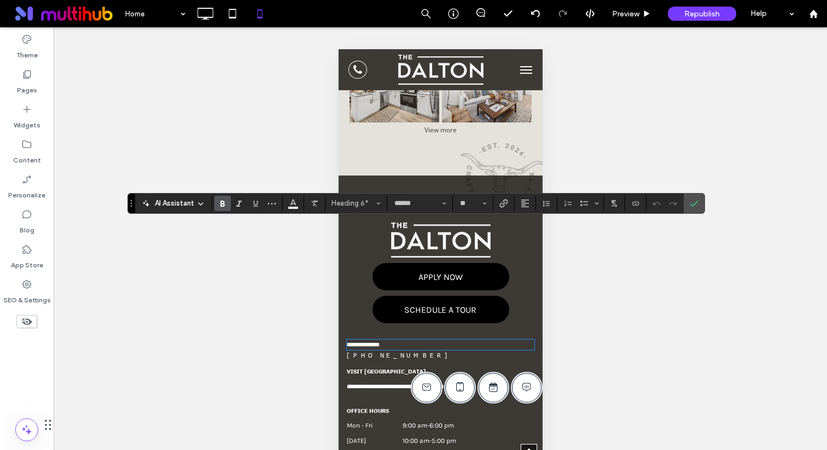
click at [367, 368] on span "VISIT US" at bounding box center [385, 371] width 79 height 7
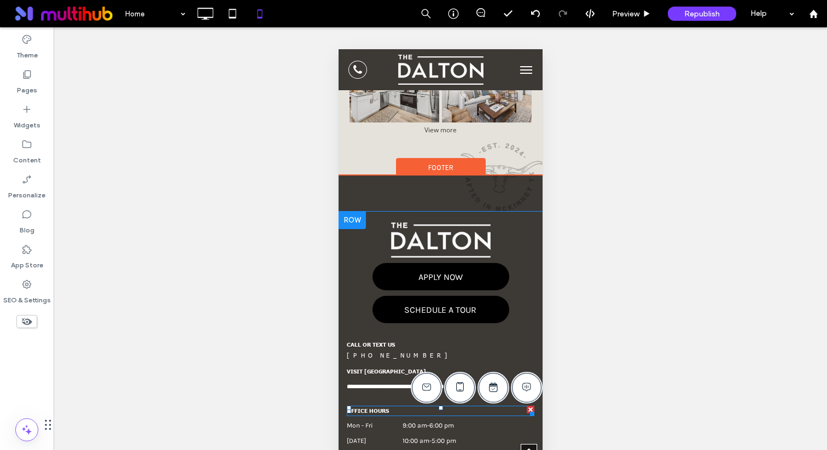
click at [367, 407] on span "OFFICE HOURS" at bounding box center [367, 410] width 42 height 7
type input "******"
type input "**"
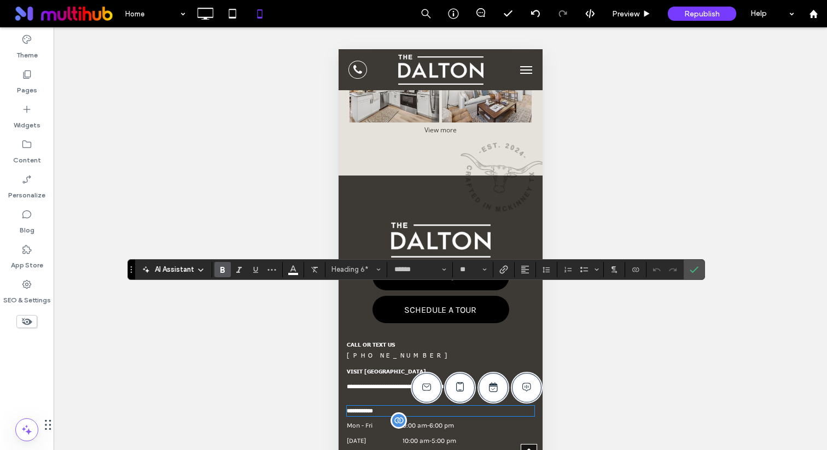
click at [369, 420] on dt "Mon - Fri" at bounding box center [373, 425] width 54 height 10
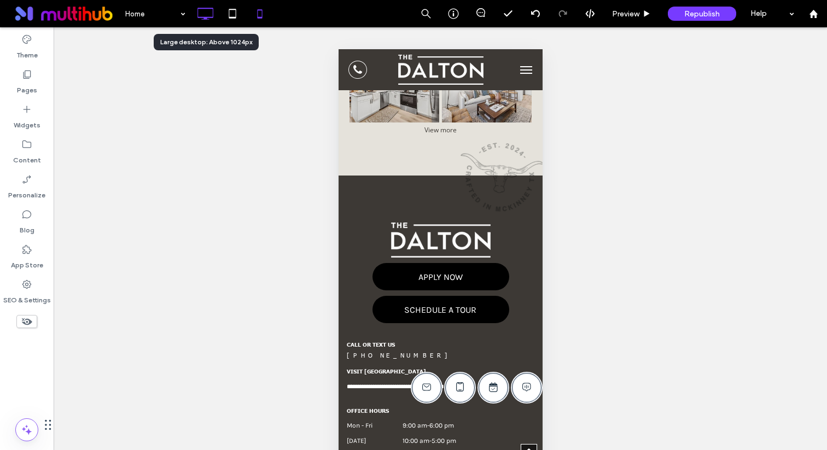
click at [206, 11] on icon at bounding box center [205, 14] width 22 height 22
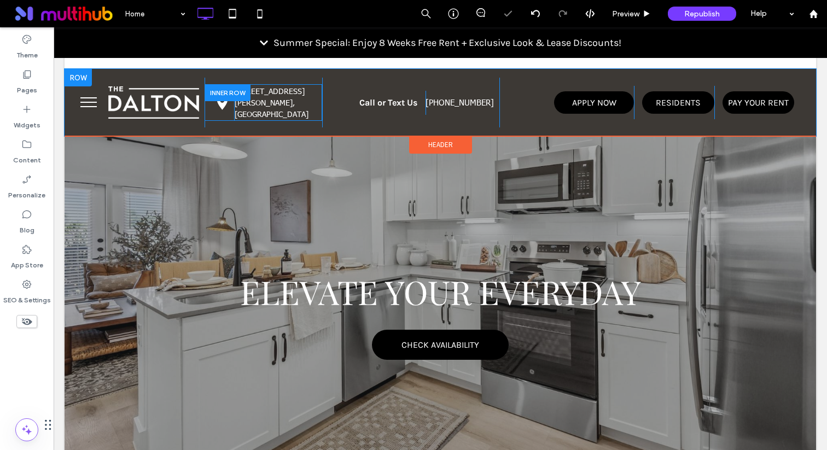
scroll to position [0, 0]
click at [284, 97] on p "3549 Medical Center Drive" at bounding box center [278, 90] width 87 height 11
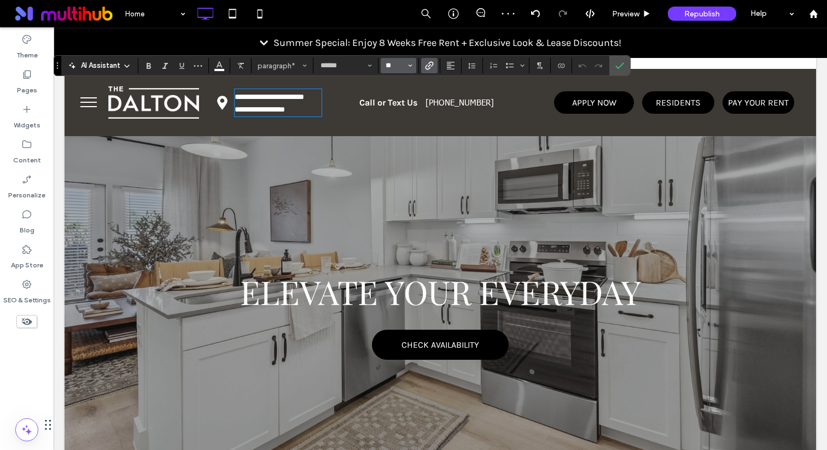
click at [402, 66] on input "**" at bounding box center [394, 65] width 21 height 9
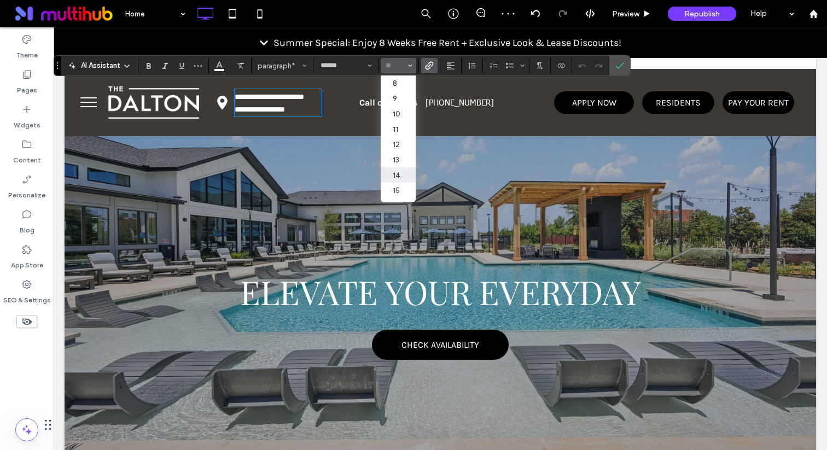
click at [338, 113] on div "Call or Text Us Click To Paste" at bounding box center [373, 103] width 103 height 24
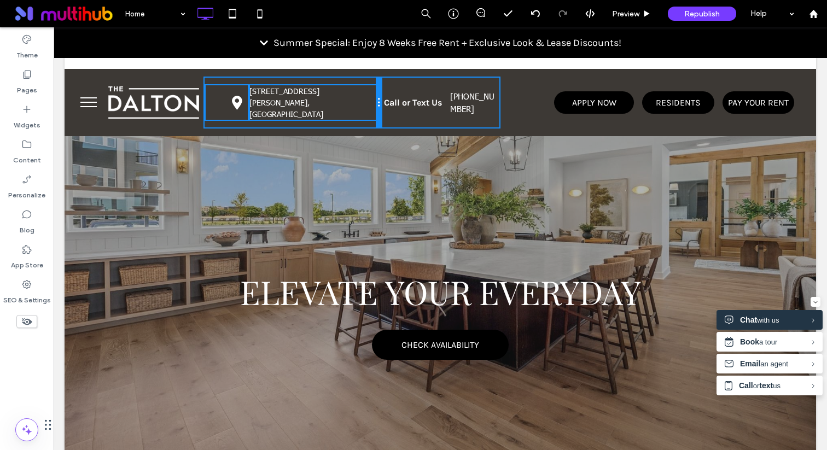
drag, startPoint x: 319, startPoint y: 114, endPoint x: 381, endPoint y: 116, distance: 61.3
click at [381, 116] on div at bounding box center [378, 103] width 5 height 50
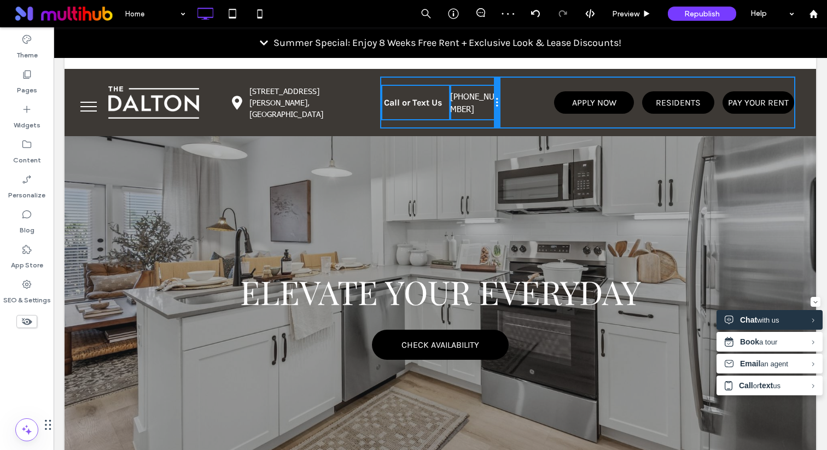
drag, startPoint x: 498, startPoint y: 103, endPoint x: 512, endPoint y: 103, distance: 13.7
click at [512, 103] on div "Click To Paste gps icon Click To Paste 3549 Medical Center Drive McKinney, TX 7…" at bounding box center [439, 103] width 707 height 50
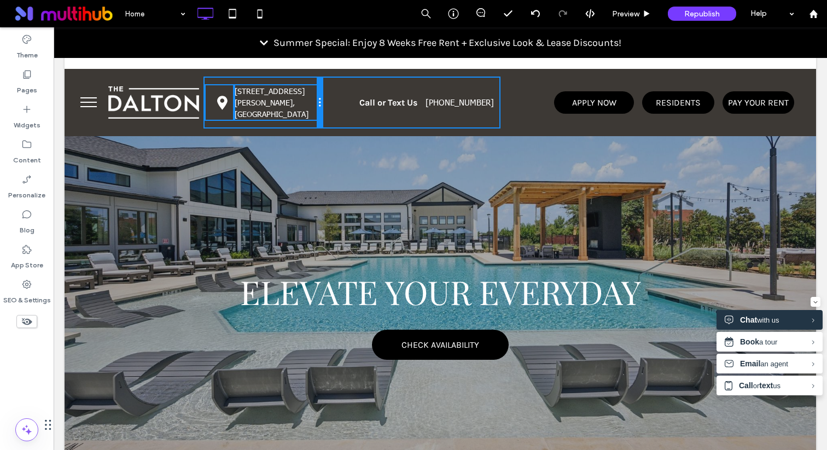
drag, startPoint x: 380, startPoint y: 102, endPoint x: 335, endPoint y: 102, distance: 45.4
click at [335, 102] on div "Click To Paste gps icon Click To Paste 3549 Medical Center Drive McKinney, TX 7…" at bounding box center [439, 103] width 707 height 50
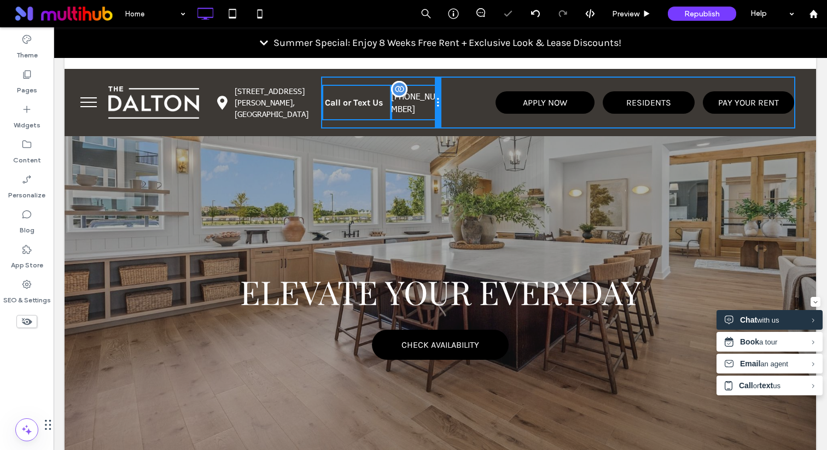
drag, startPoint x: 498, startPoint y: 101, endPoint x: 432, endPoint y: 101, distance: 65.1
click at [432, 101] on div "Call or Text Us Click To Paste (469) 654-7787 Click To Paste Click To Paste" at bounding box center [381, 103] width 118 height 50
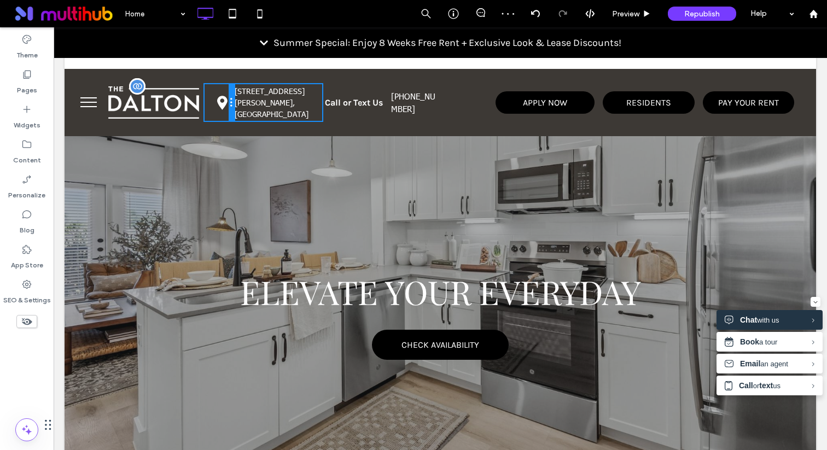
drag, startPoint x: 232, startPoint y: 108, endPoint x: 191, endPoint y: 109, distance: 41.6
click at [191, 109] on div "Click To Paste gps icon Click To Paste 3549 Medical Center Drive McKinney, TX 7…" at bounding box center [439, 103] width 707 height 50
click at [271, 112] on link "McKinney, TX 75069" at bounding box center [272, 108] width 74 height 22
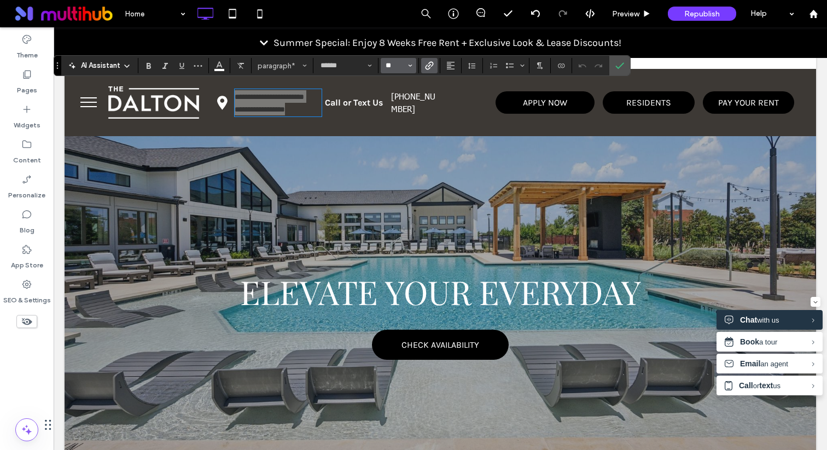
click at [394, 62] on input "**" at bounding box center [394, 65] width 21 height 9
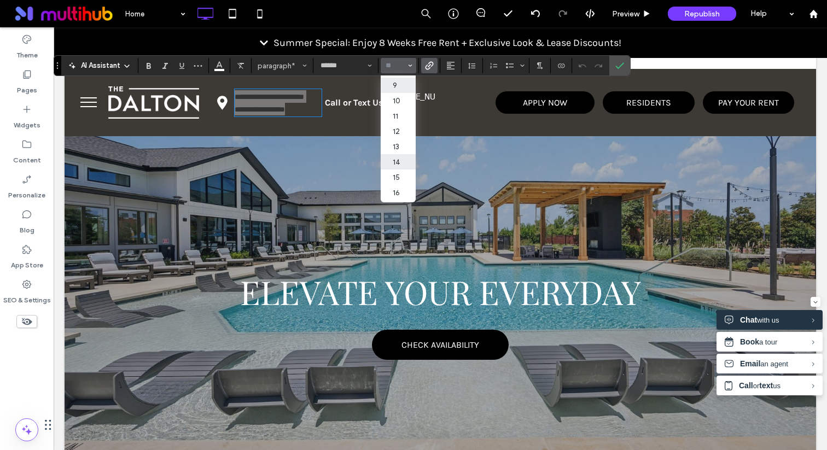
scroll to position [14, 0]
click at [397, 142] on label "13" at bounding box center [398, 145] width 35 height 15
type input "**"
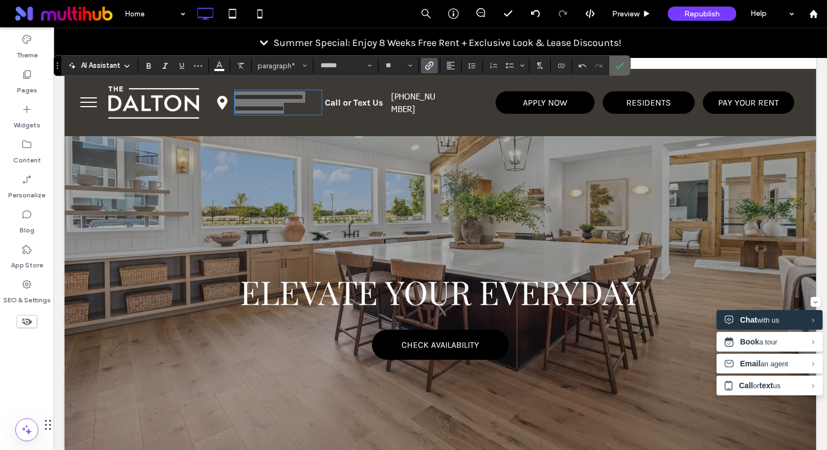
click at [618, 65] on icon "Confirm" at bounding box center [619, 65] width 9 height 9
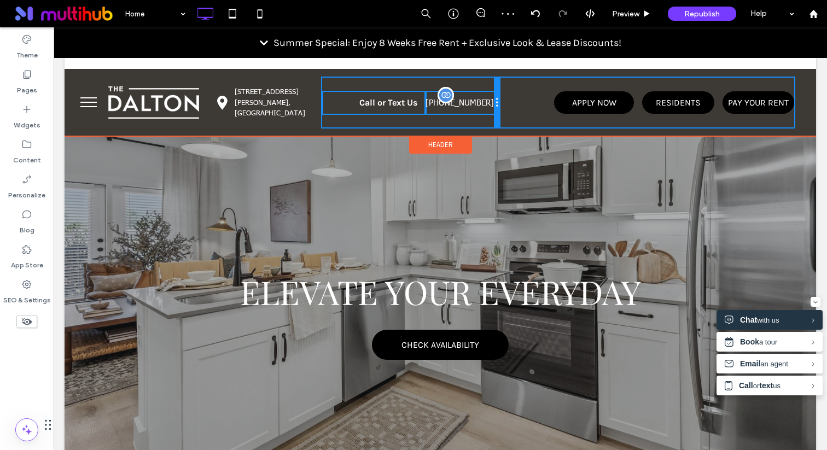
drag, startPoint x: 438, startPoint y: 108, endPoint x: 486, endPoint y: 108, distance: 47.6
click at [486, 108] on div "Call or Text Us Click To Paste (469) 654-7787 Click To Paste Click To Paste" at bounding box center [410, 103] width 177 height 50
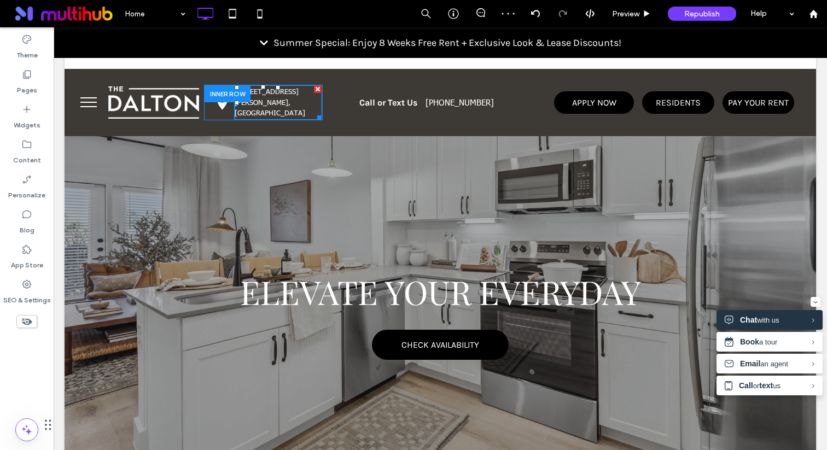
click at [269, 104] on link "McKinney, TX 75069" at bounding box center [270, 108] width 71 height 20
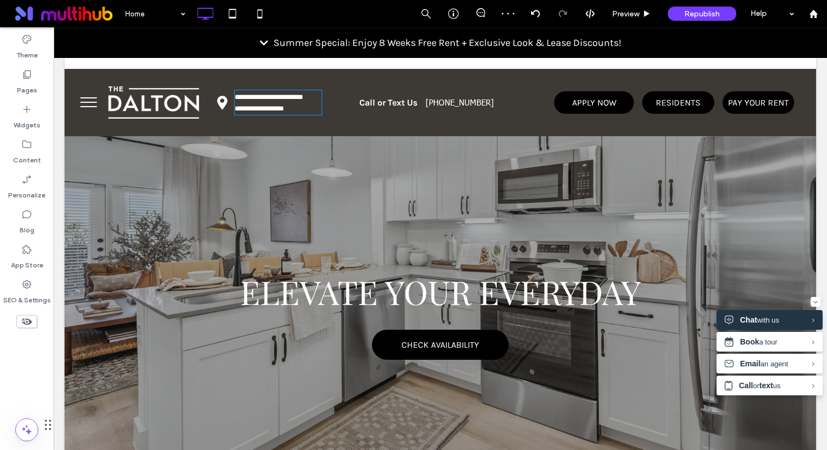
type input "******"
type input "**"
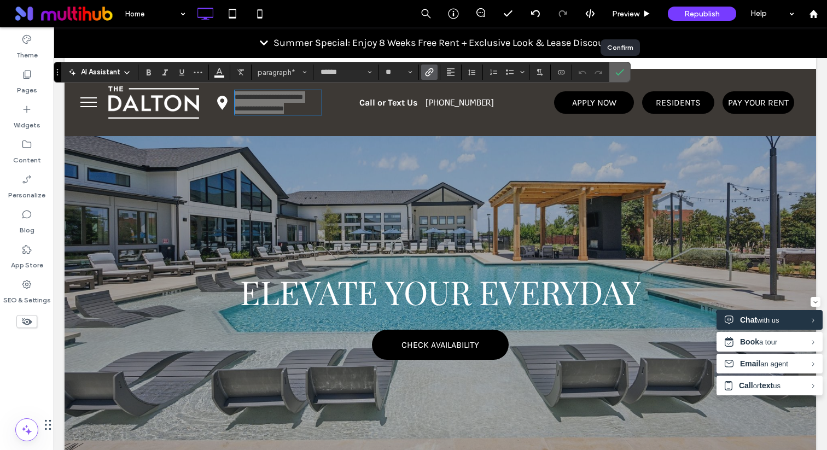
click at [624, 75] on label "Confirm" at bounding box center [619, 72] width 16 height 20
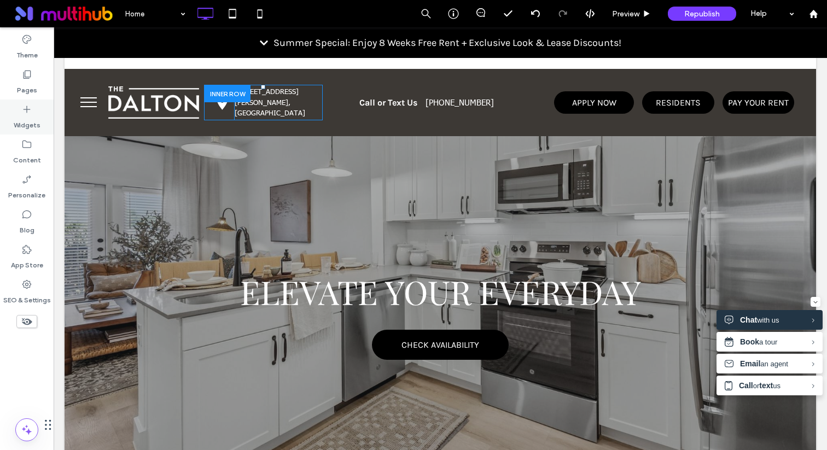
click at [43, 123] on div "Widgets" at bounding box center [27, 117] width 54 height 35
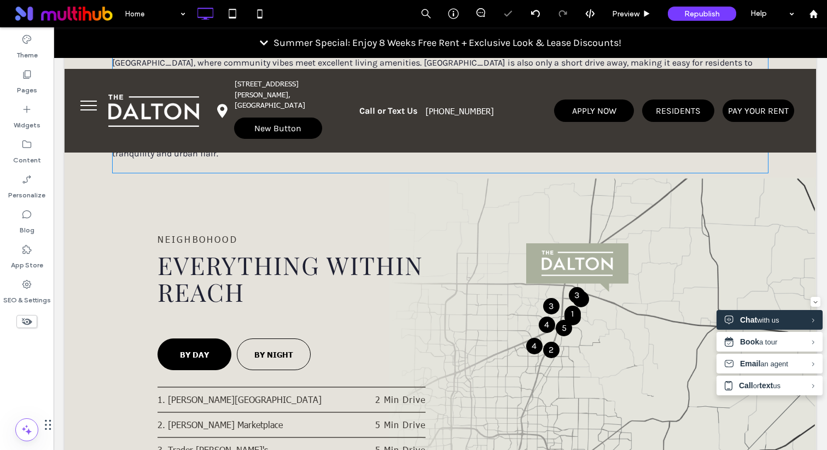
scroll to position [2324, 0]
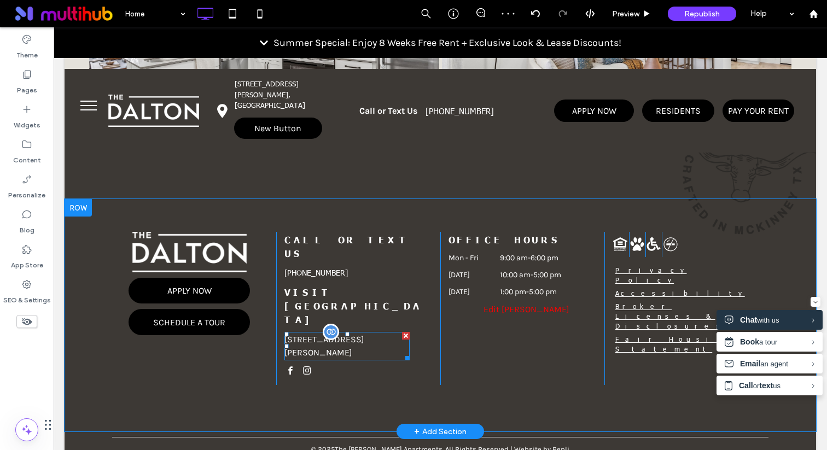
click at [327, 334] on span "[STREET_ADDRESS][PERSON_NAME]" at bounding box center [324, 346] width 80 height 24
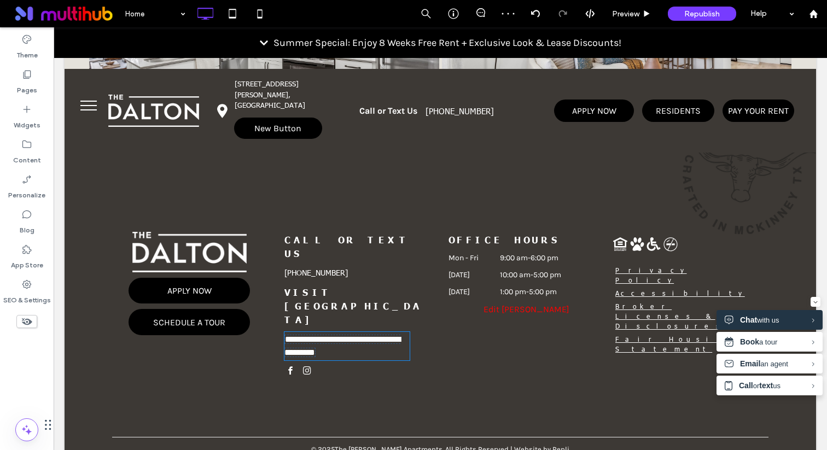
scroll to position [2321, 0]
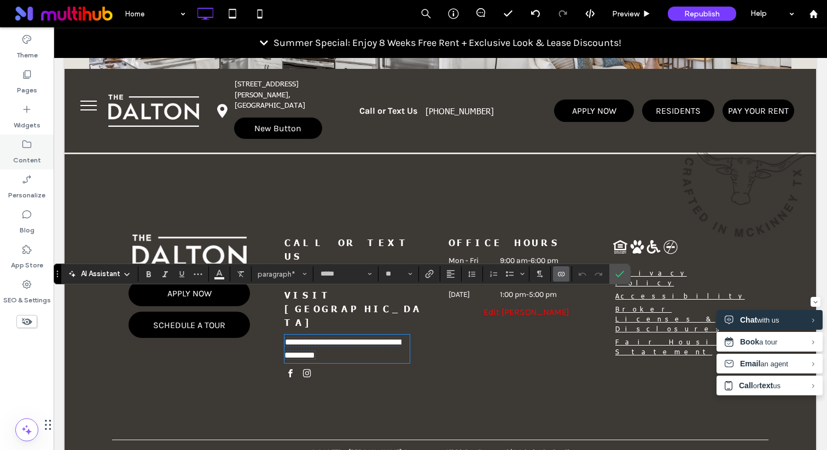
click at [25, 154] on label "Content" at bounding box center [27, 157] width 28 height 15
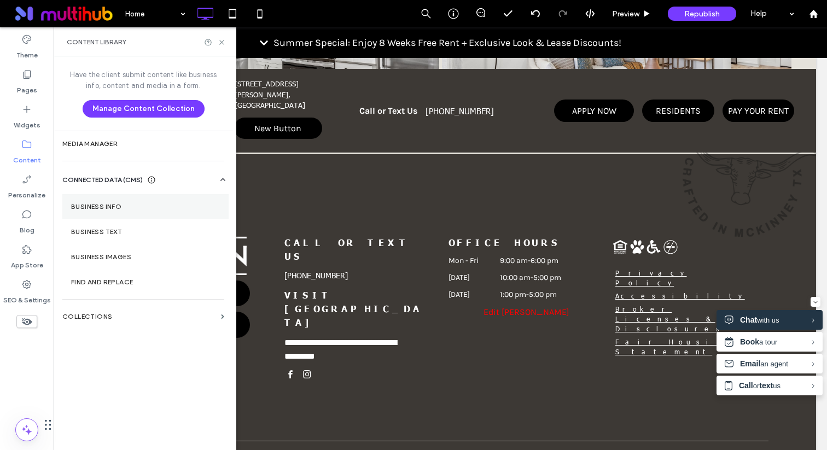
click at [120, 207] on label "Business Info" at bounding box center [145, 207] width 149 height 8
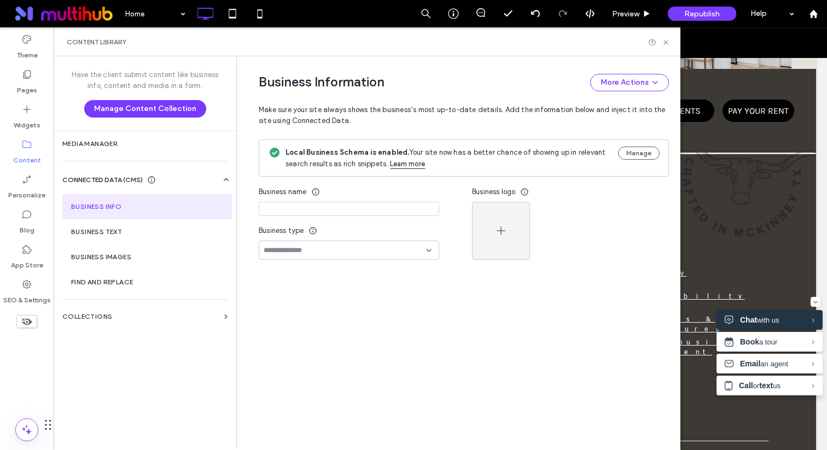
type input "**********"
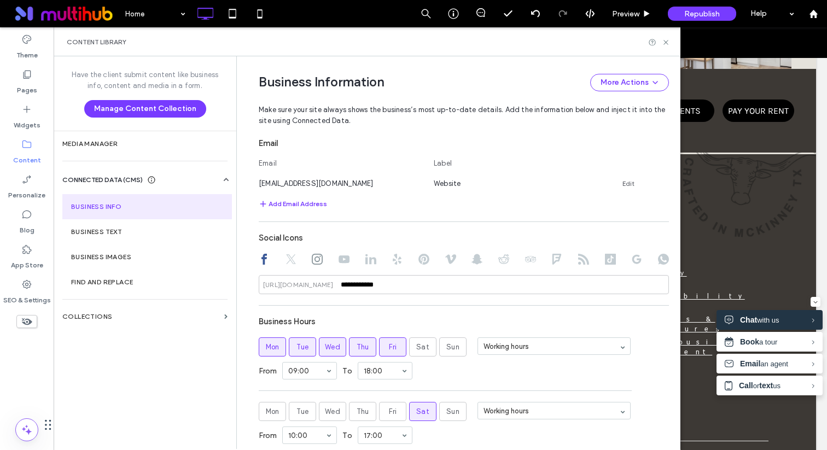
scroll to position [570, 0]
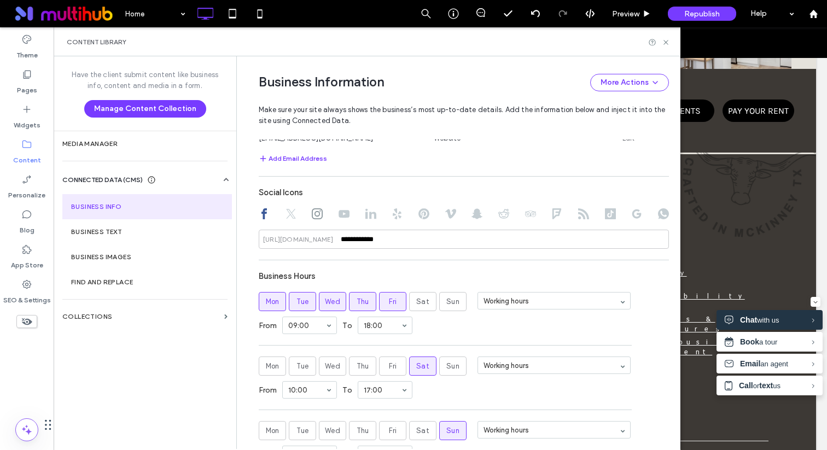
click at [624, 216] on div at bounding box center [464, 214] width 410 height 13
click at [631, 216] on icon at bounding box center [636, 213] width 11 height 11
click at [540, 233] on input at bounding box center [464, 239] width 410 height 19
paste input "**********"
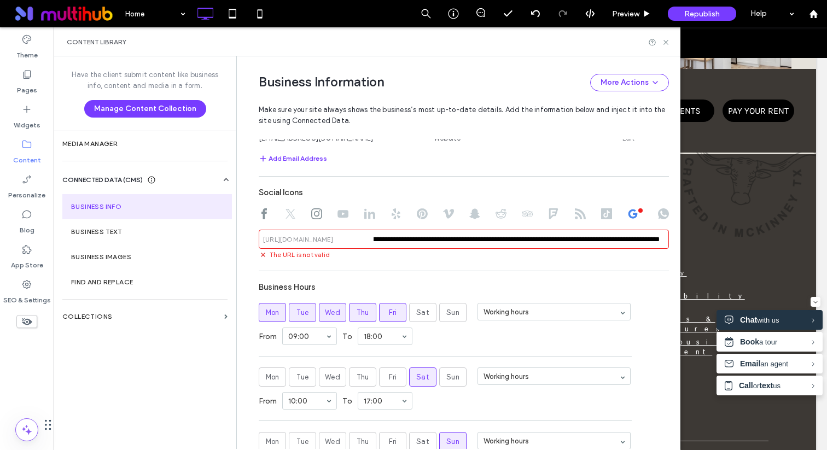
scroll to position [0, 0]
drag, startPoint x: 429, startPoint y: 238, endPoint x: 238, endPoint y: 238, distance: 191.4
click at [242, 238] on div "**********" at bounding box center [455, 47] width 426 height 1120
click at [482, 244] on input "**********" at bounding box center [464, 239] width 410 height 19
drag, startPoint x: 486, startPoint y: 238, endPoint x: 265, endPoint y: 185, distance: 227.6
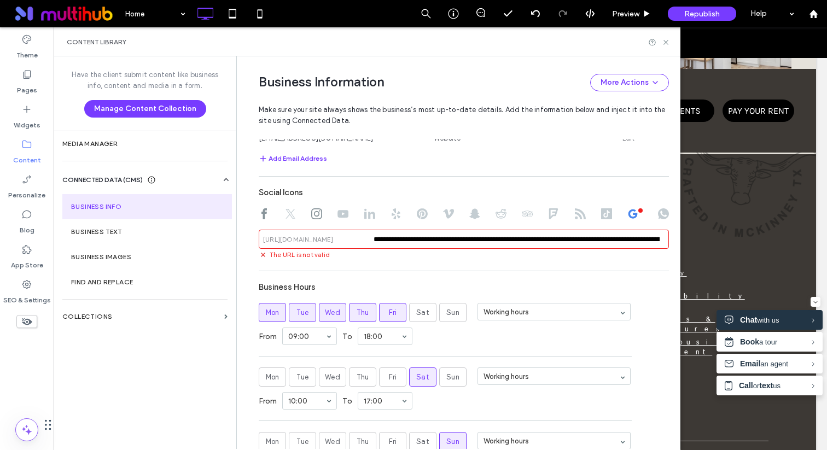
click at [265, 185] on div "**********" at bounding box center [464, 221] width 410 height 78
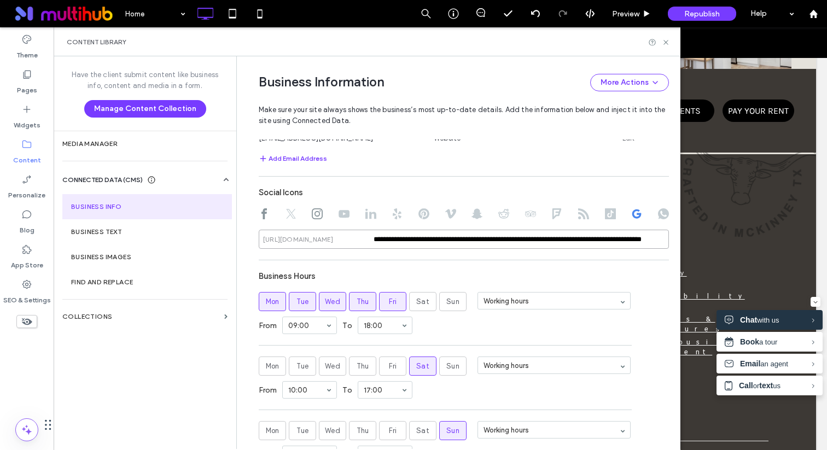
type input "**********"
click at [382, 161] on div "Add Email Address" at bounding box center [464, 158] width 410 height 13
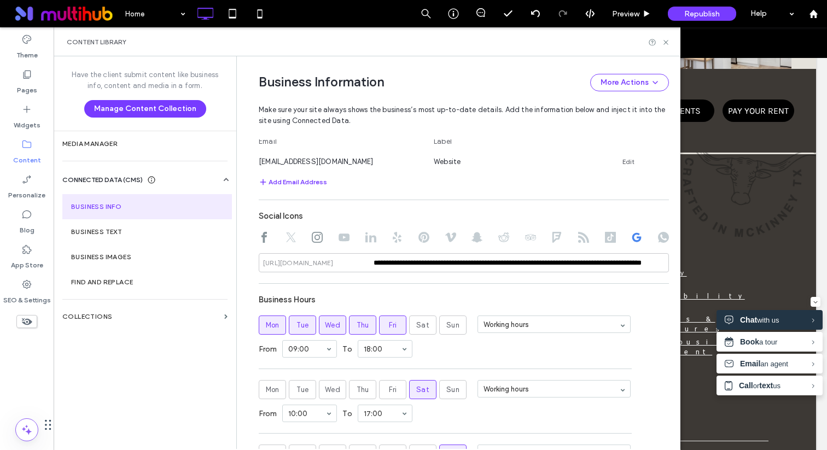
scroll to position [530, 0]
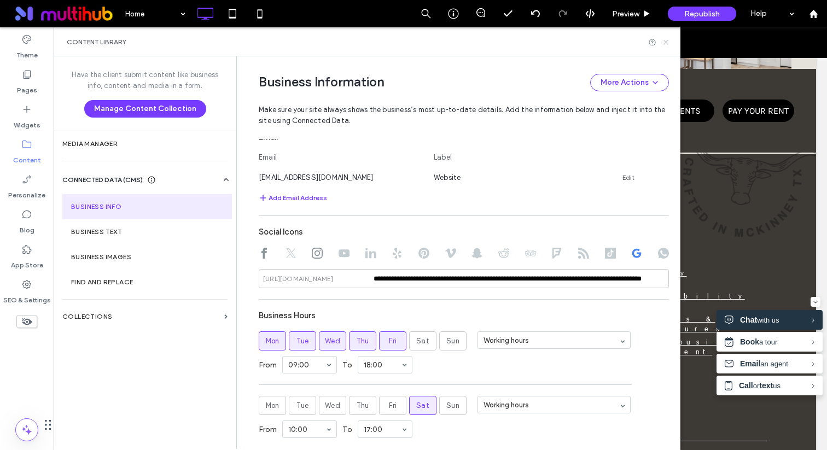
click at [666, 41] on icon at bounding box center [666, 42] width 8 height 8
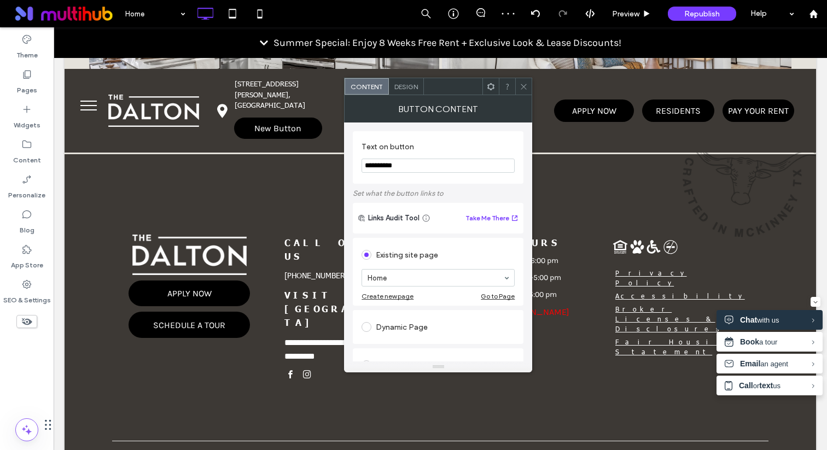
click at [495, 87] on div at bounding box center [490, 86] width 16 height 16
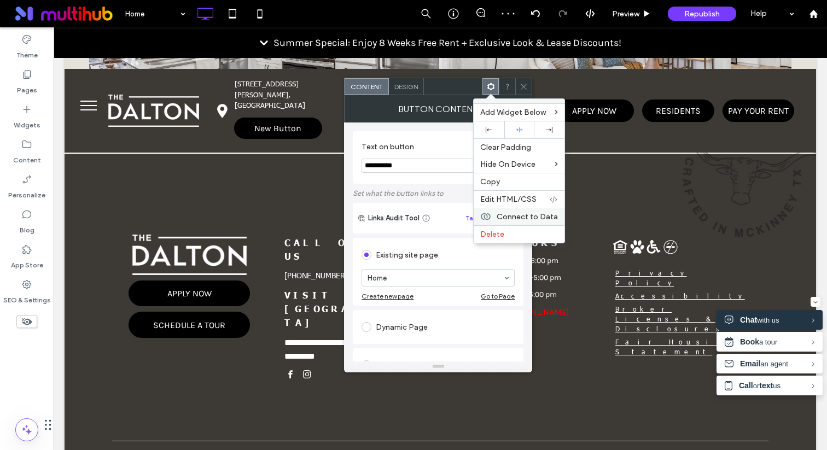
click at [531, 212] on span "Connect to Data" at bounding box center [526, 216] width 61 height 9
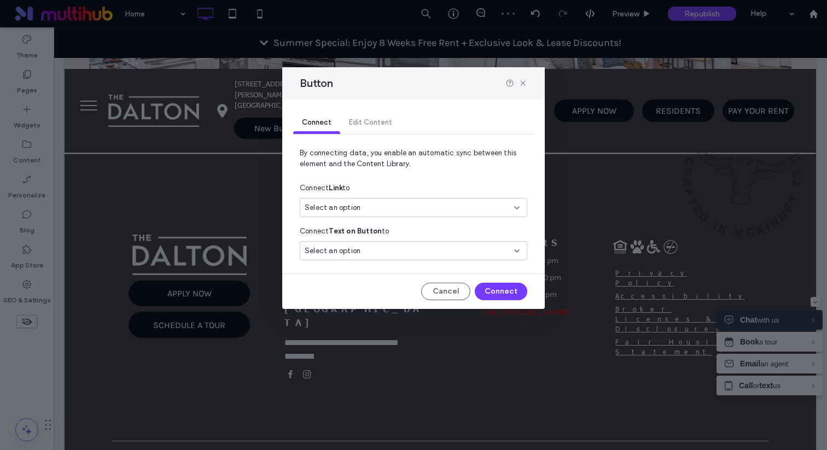
click at [411, 197] on div "Connect Link to" at bounding box center [413, 188] width 227 height 20
click at [410, 207] on div "Select an option" at bounding box center [407, 207] width 204 height 11
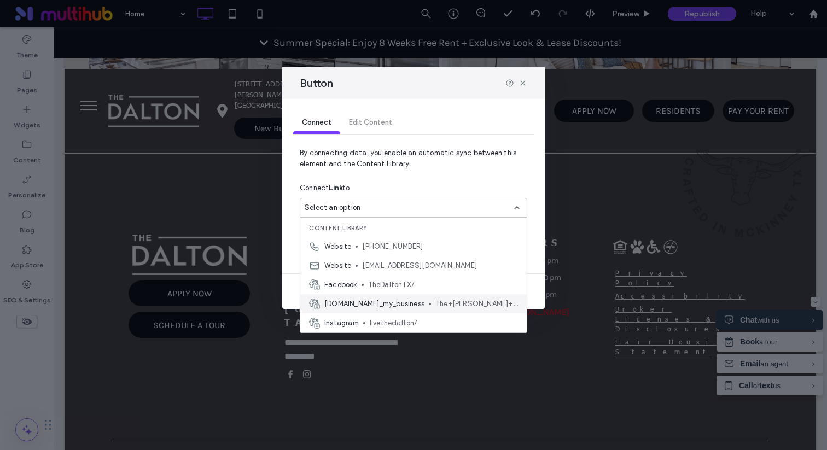
click at [401, 305] on span "[DOMAIN_NAME]_my_business" at bounding box center [374, 304] width 100 height 11
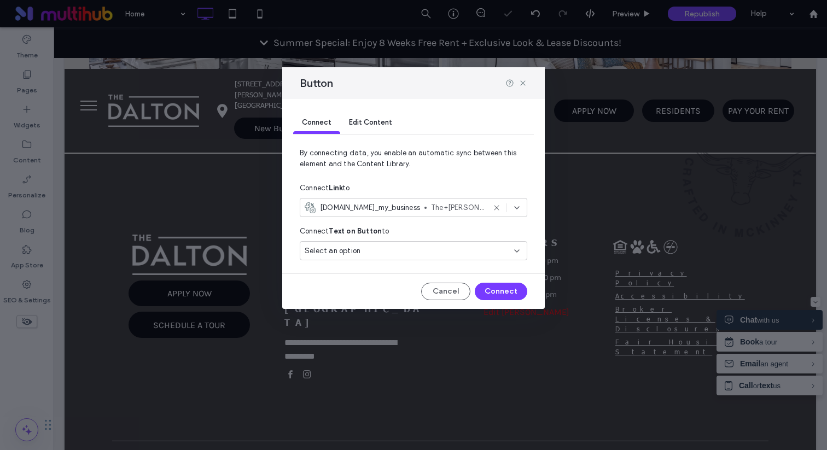
click at [411, 244] on div "Select an option" at bounding box center [413, 250] width 227 height 19
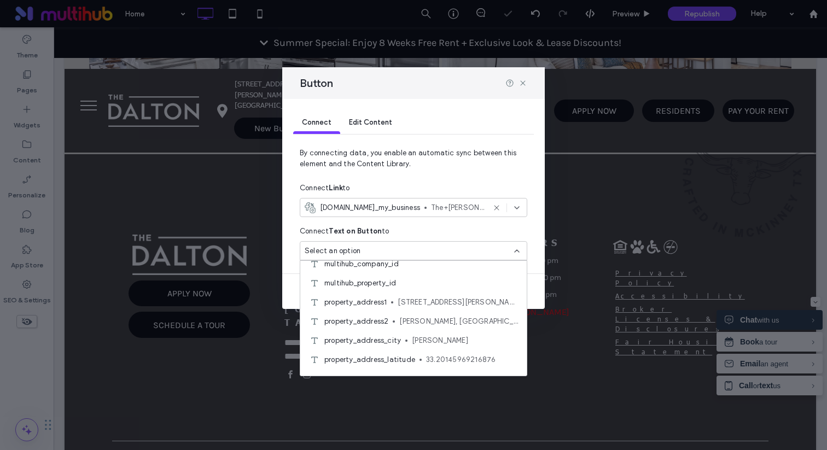
scroll to position [52, 0]
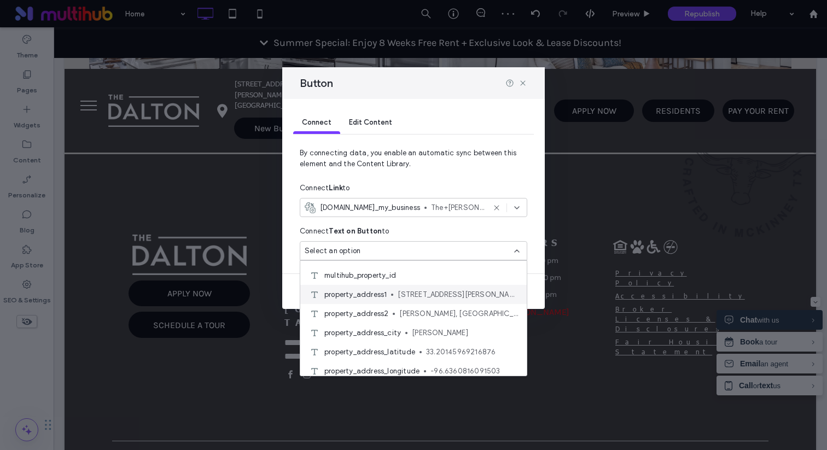
click at [411, 295] on span "[STREET_ADDRESS][PERSON_NAME]" at bounding box center [457, 294] width 120 height 11
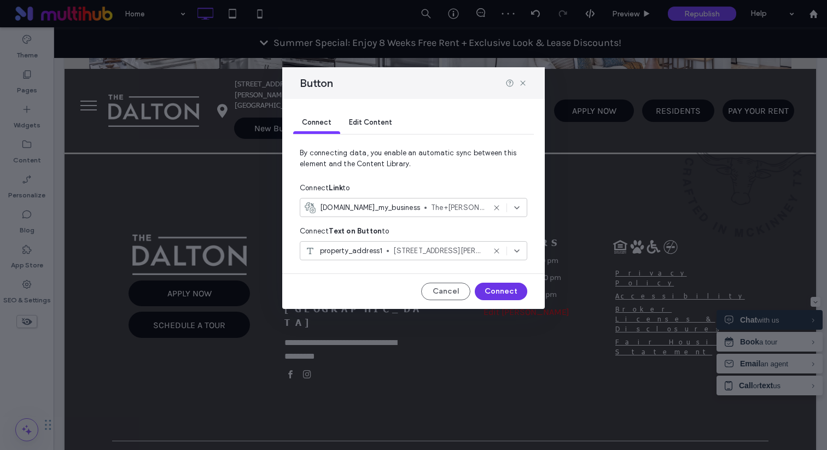
click at [505, 285] on button "Connect" at bounding box center [501, 291] width 52 height 17
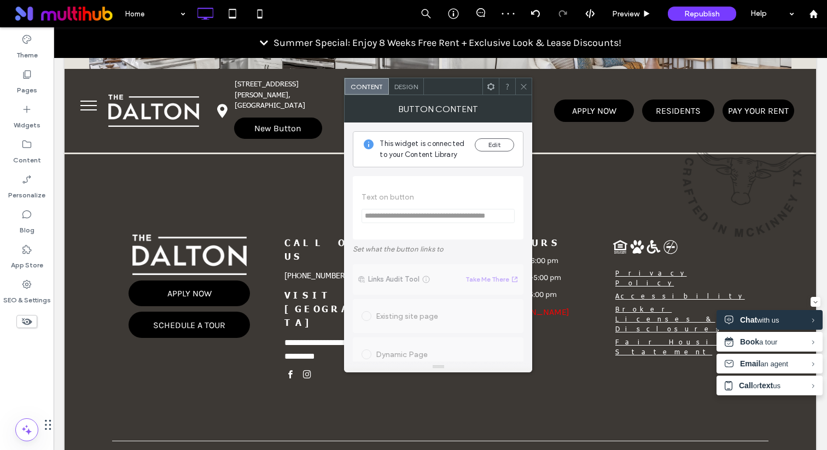
click at [419, 87] on div "Design" at bounding box center [406, 86] width 35 height 16
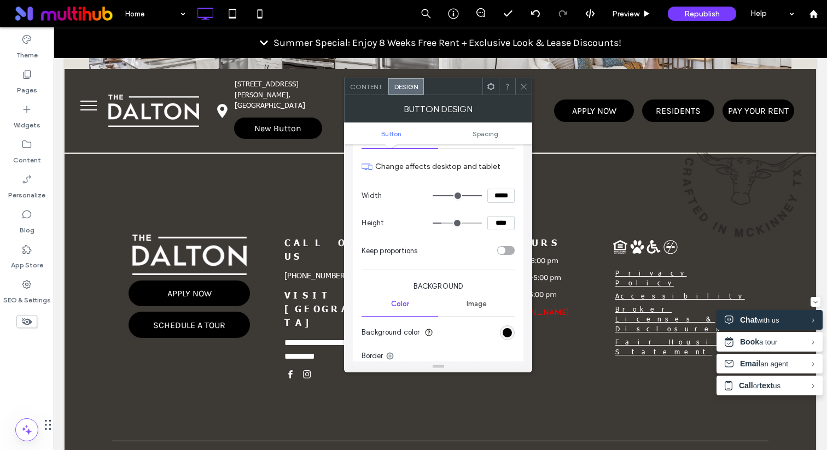
scroll to position [123, 0]
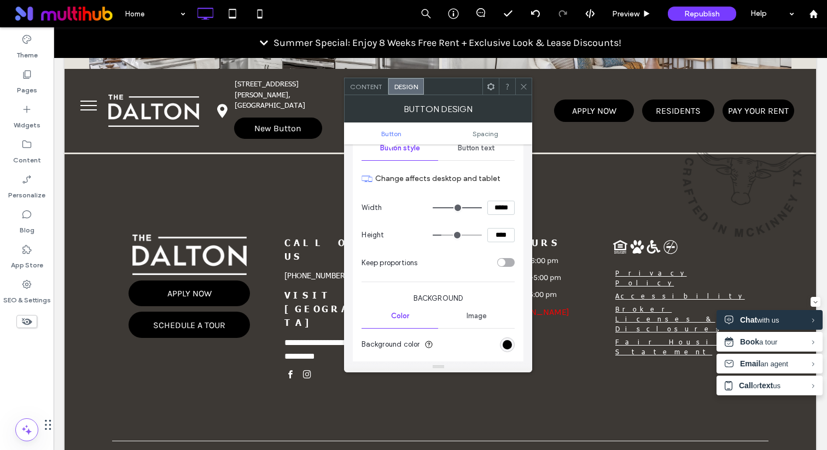
click at [478, 184] on label "Change affects desktop and tablet" at bounding box center [444, 178] width 139 height 20
click at [478, 163] on section "Change affects desktop and tablet" at bounding box center [437, 178] width 153 height 31
click at [478, 159] on div "Button text" at bounding box center [476, 148] width 77 height 24
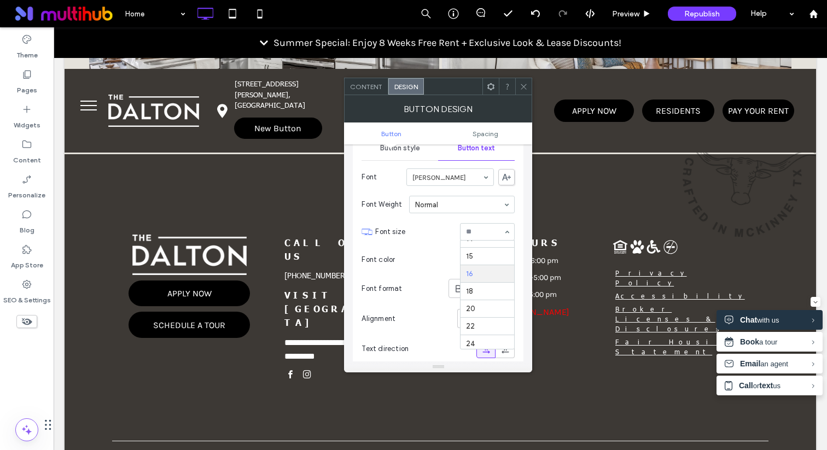
scroll to position [102, 0]
click at [467, 309] on span at bounding box center [466, 318] width 11 height 18
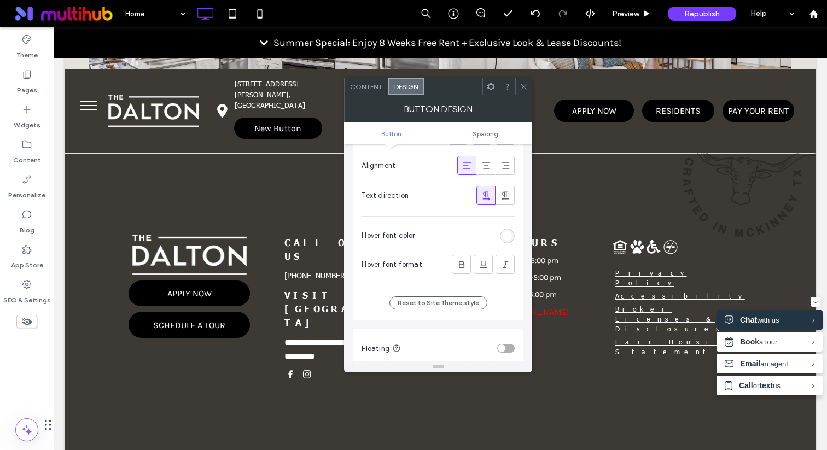
scroll to position [275, 0]
click at [381, 93] on div "Content" at bounding box center [366, 86] width 44 height 16
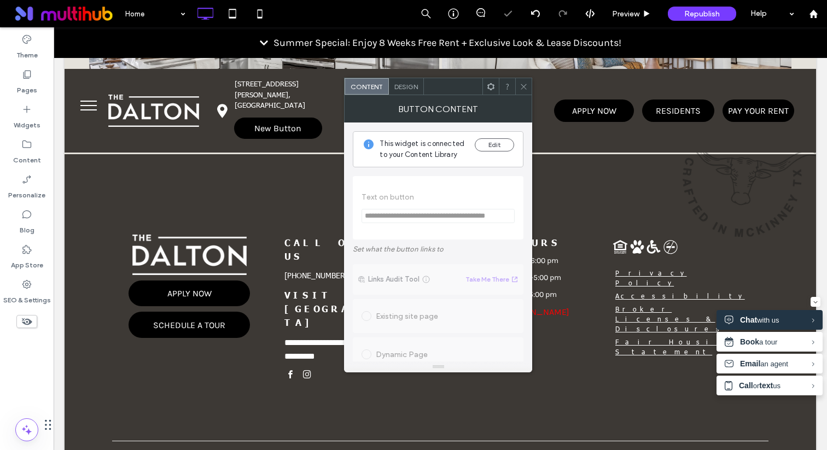
click at [404, 92] on div "Design" at bounding box center [406, 86] width 35 height 16
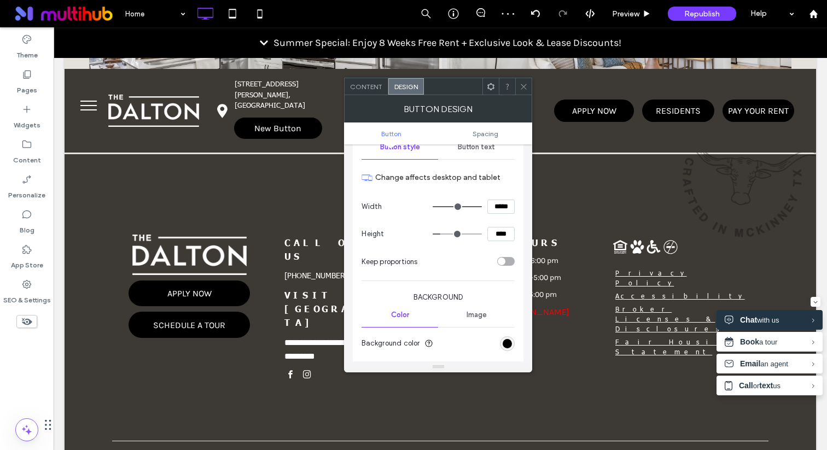
scroll to position [182, 0]
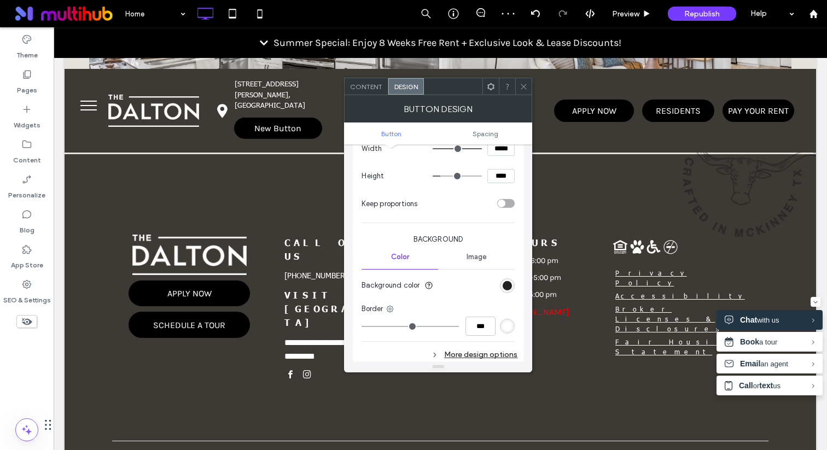
click at [509, 281] on div "rgb(0, 0, 0)" at bounding box center [506, 285] width 9 height 9
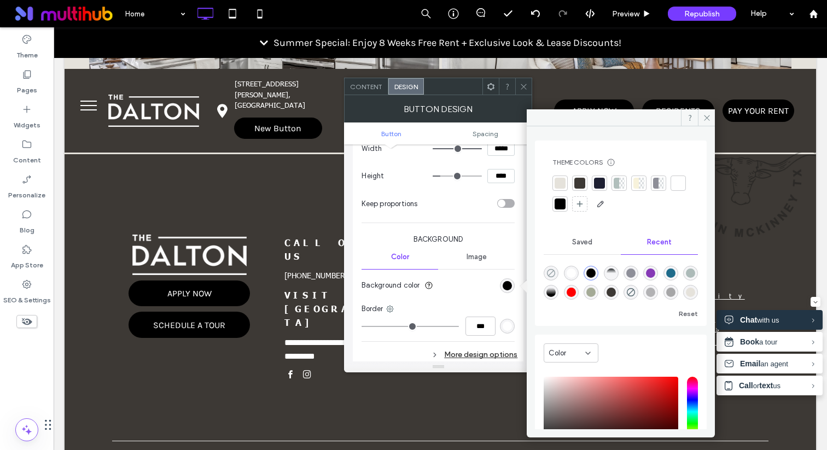
click at [552, 270] on icon "rgba(0, 0, 0, 0)" at bounding box center [550, 272] width 9 height 9
type input "*"
type input "**"
click at [510, 330] on div "rgb(255, 255, 255)" at bounding box center [506, 325] width 9 height 9
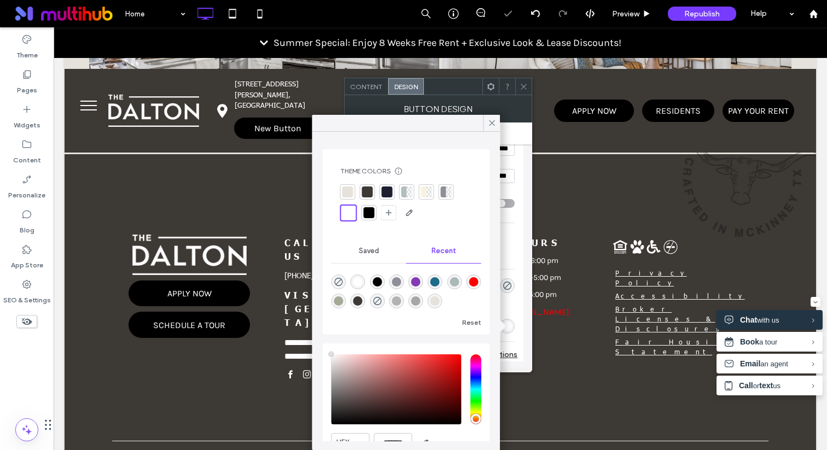
click at [504, 354] on div "More design options" at bounding box center [439, 354] width 156 height 15
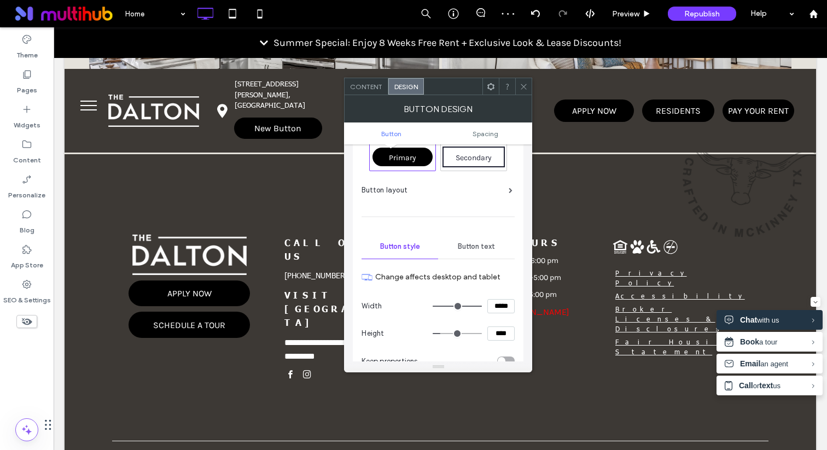
click at [490, 239] on div "Button text" at bounding box center [476, 247] width 77 height 24
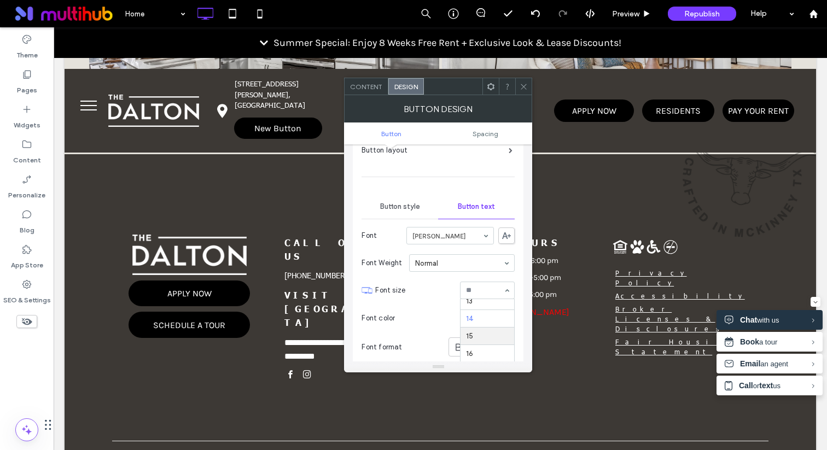
scroll to position [90, 0]
click at [519, 91] on span at bounding box center [523, 86] width 8 height 16
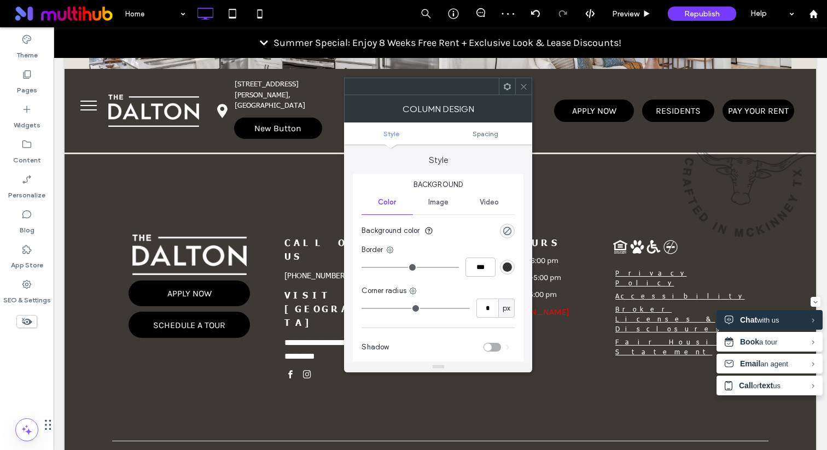
click at [523, 89] on icon at bounding box center [523, 87] width 8 height 8
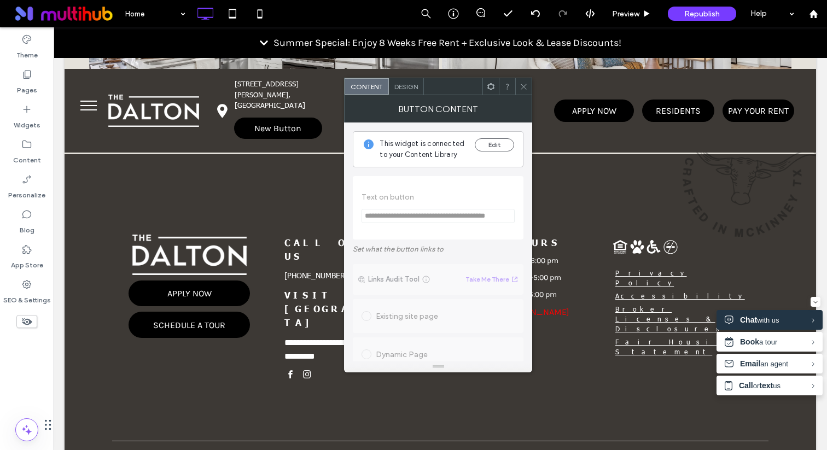
click at [412, 88] on span "Design" at bounding box center [406, 87] width 24 height 8
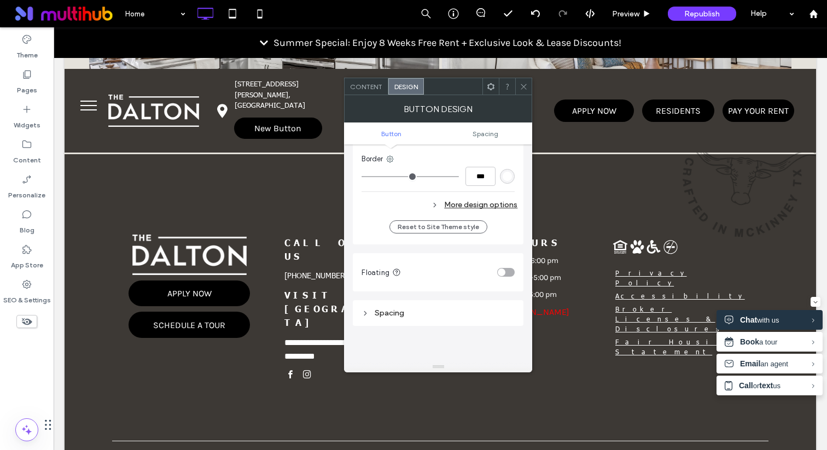
click at [463, 209] on div "More design options" at bounding box center [439, 204] width 156 height 15
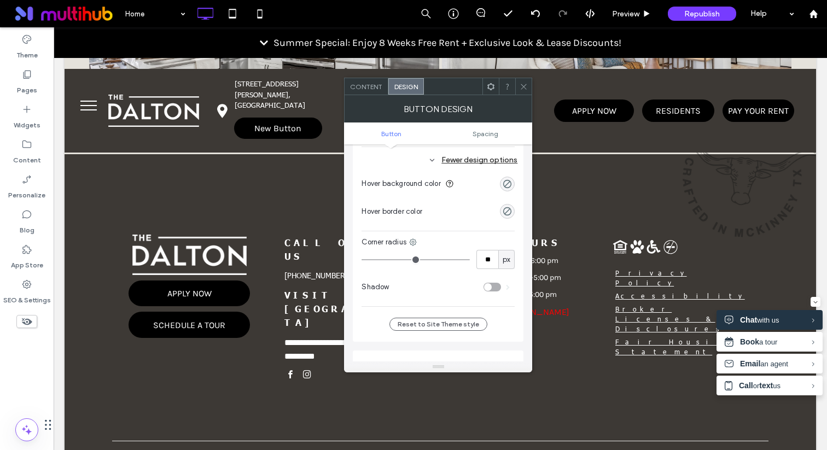
scroll to position [385, 0]
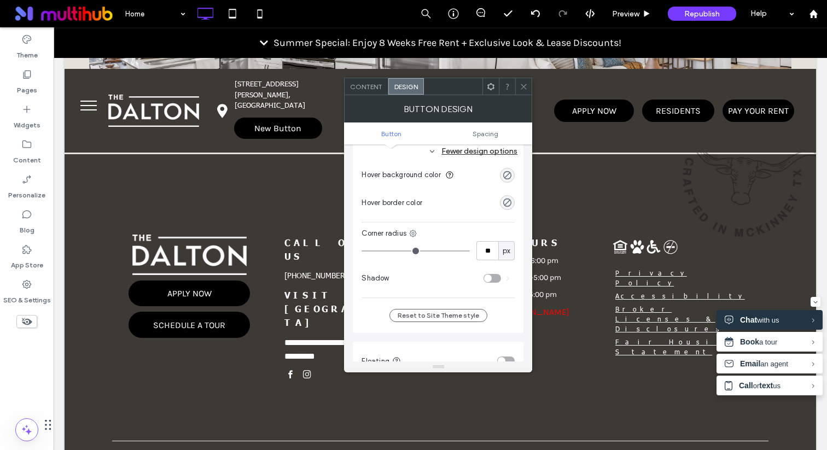
type input "**"
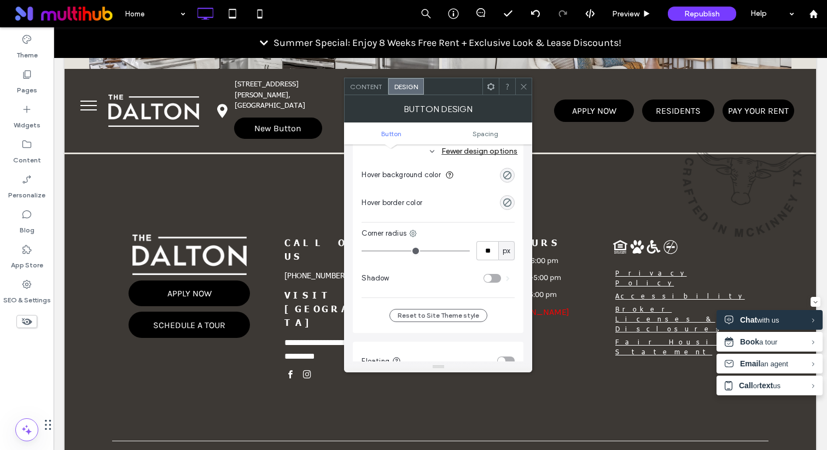
type input "**"
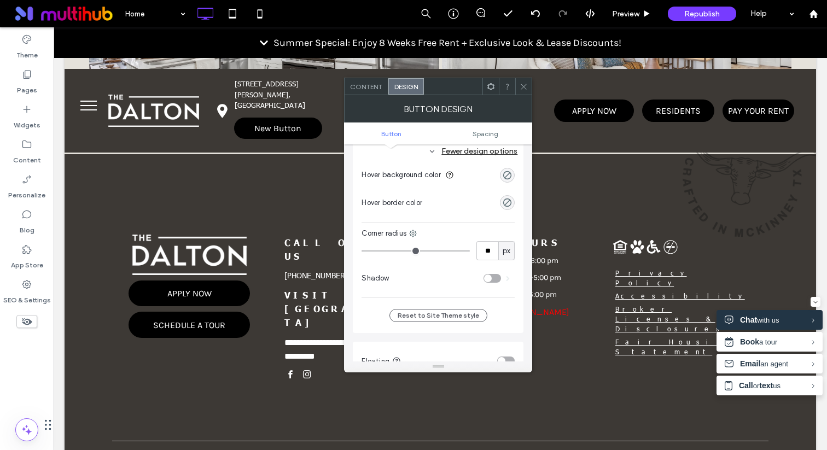
type input "**"
type input "*"
drag, startPoint x: 418, startPoint y: 251, endPoint x: 291, endPoint y: 248, distance: 126.3
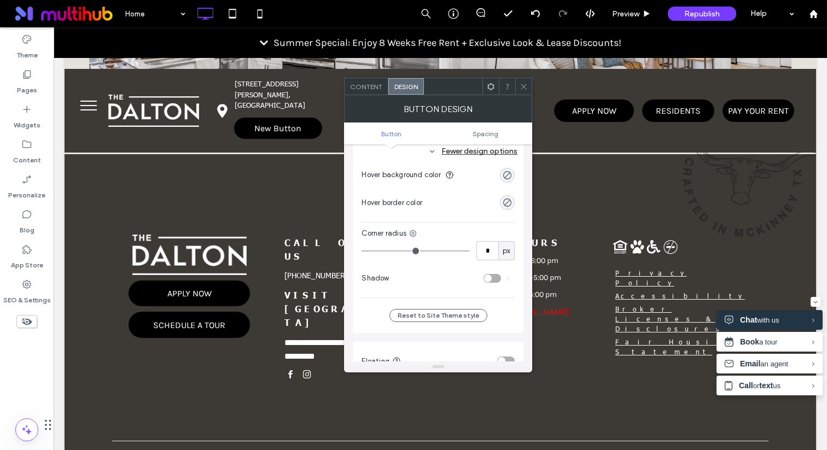
type input "*"
click at [361, 250] on input "range" at bounding box center [415, 250] width 108 height 1
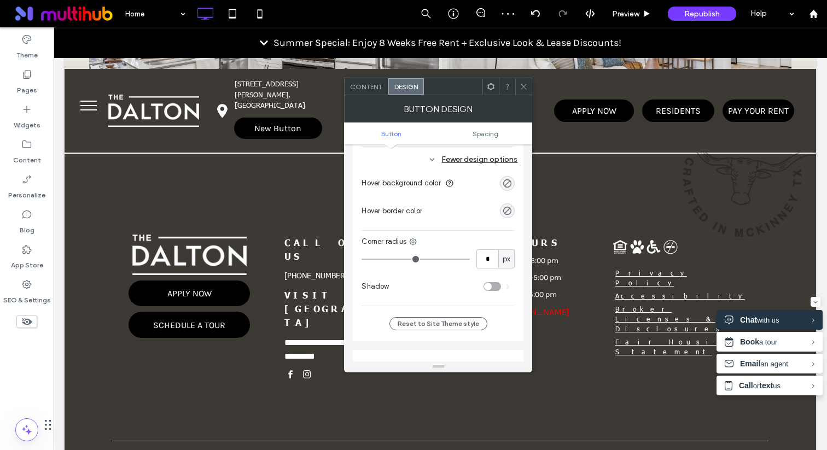
scroll to position [375, 0]
click at [524, 90] on icon at bounding box center [523, 87] width 8 height 8
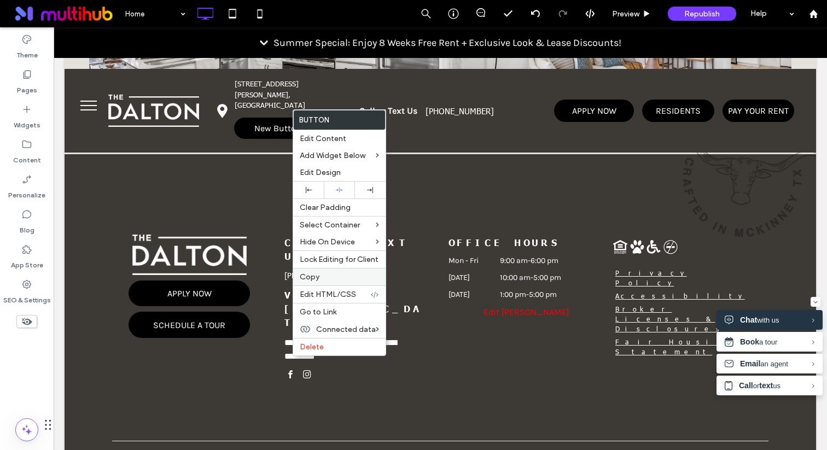
click at [328, 280] on label "Copy" at bounding box center [339, 276] width 79 height 9
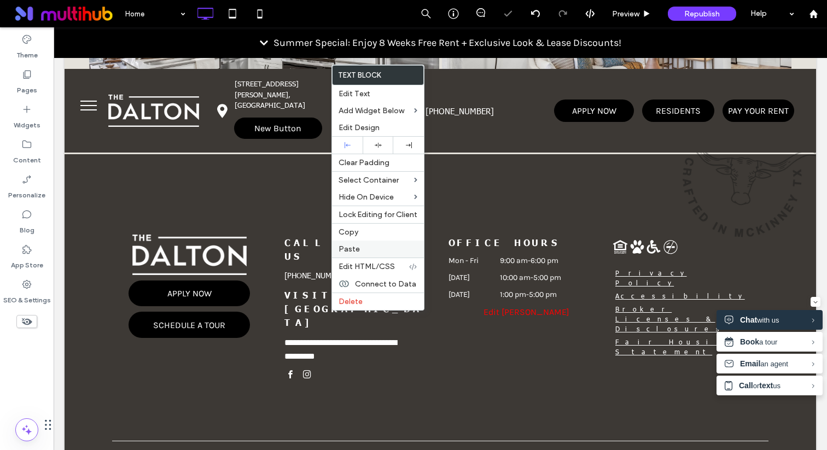
click at [352, 252] on span "Paste" at bounding box center [348, 248] width 21 height 9
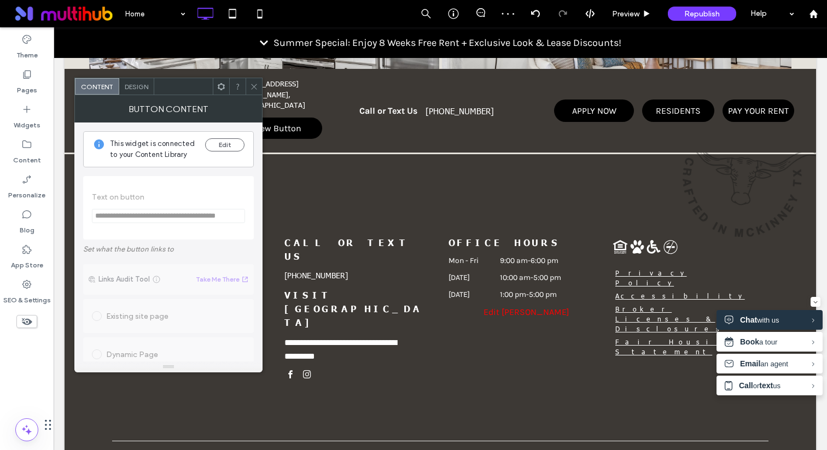
click at [133, 89] on span "Design" at bounding box center [137, 87] width 24 height 8
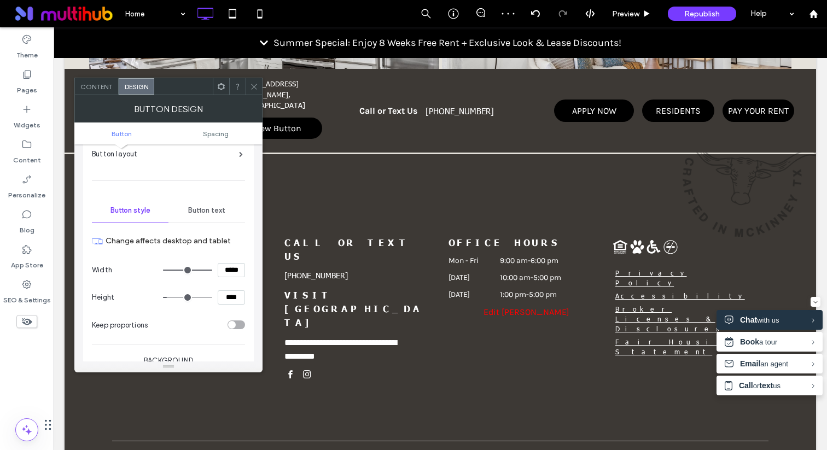
click at [200, 207] on span "Button text" at bounding box center [206, 210] width 37 height 9
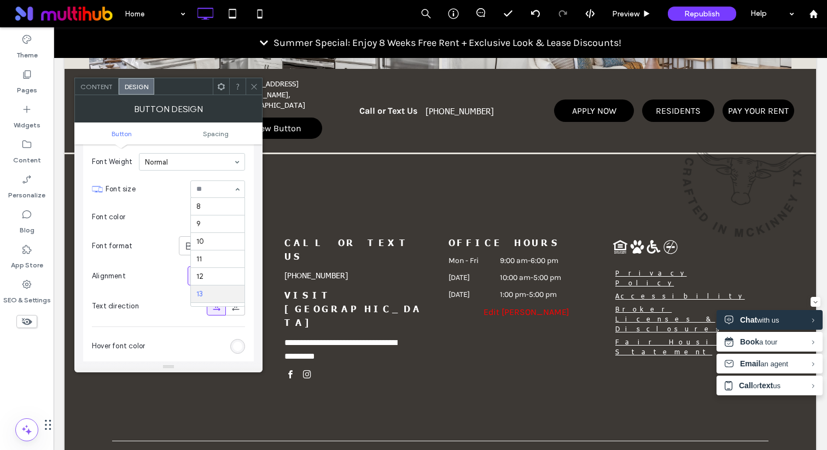
scroll to position [90, 0]
click at [248, 89] on div at bounding box center [253, 86] width 16 height 16
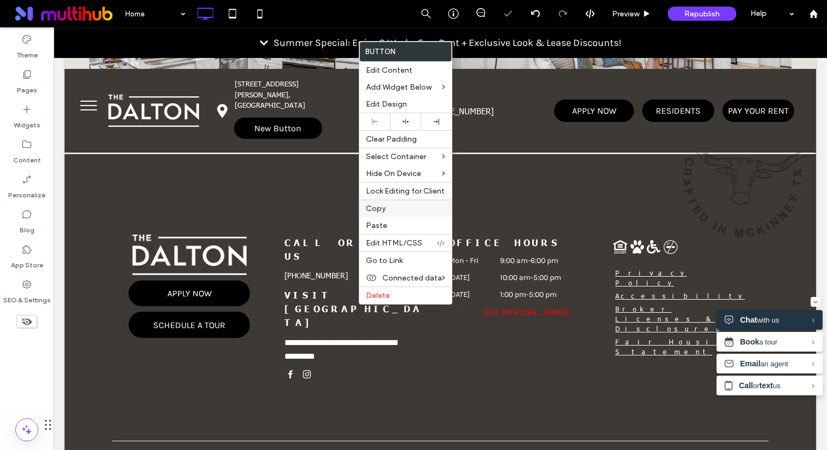
click at [389, 209] on label "Copy" at bounding box center [405, 208] width 79 height 9
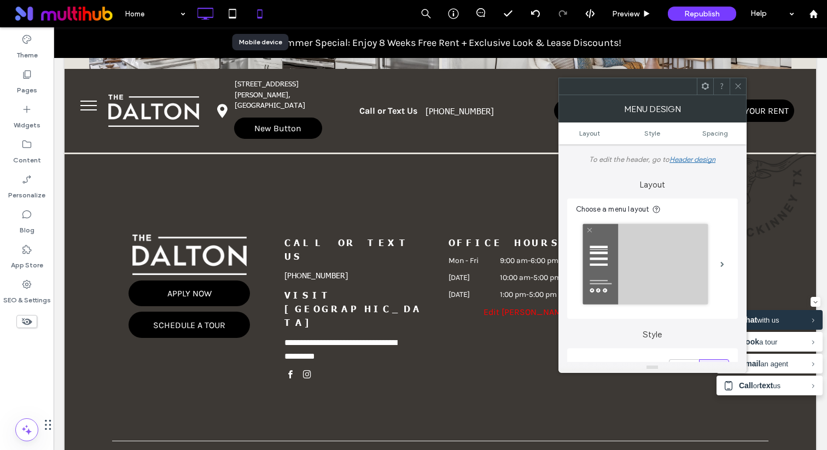
click at [247, 14] on div at bounding box center [259, 14] width 27 height 22
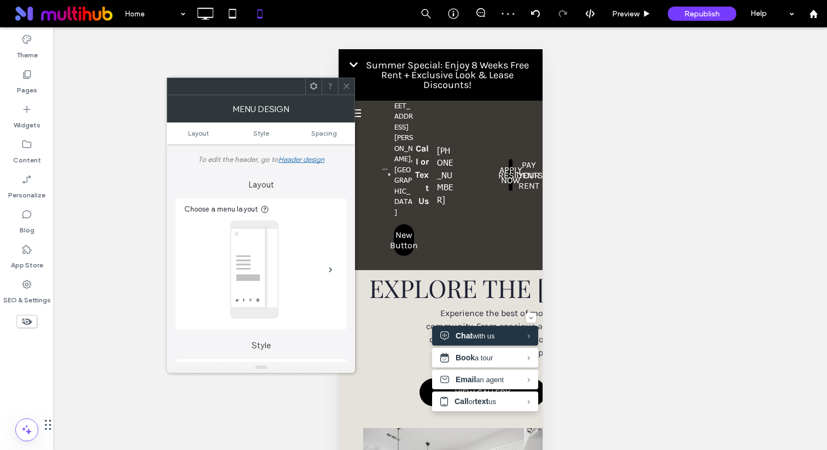
scroll to position [2, 0]
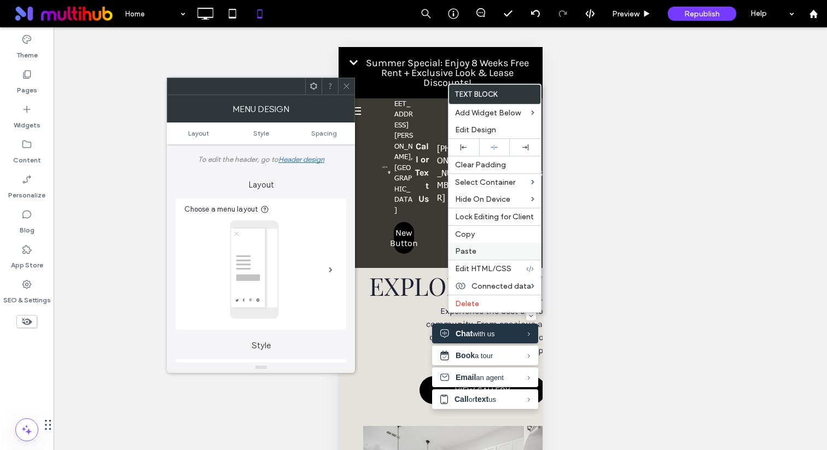
click at [466, 250] on span "Paste" at bounding box center [465, 251] width 21 height 9
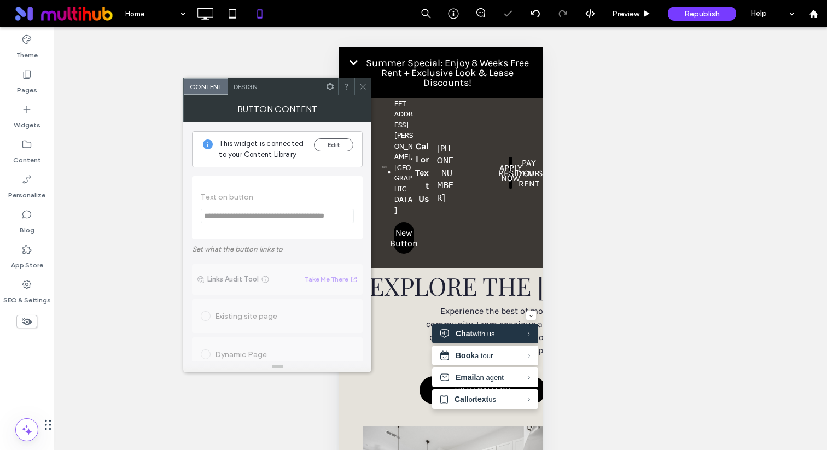
click at [255, 91] on div "Design" at bounding box center [245, 86] width 35 height 16
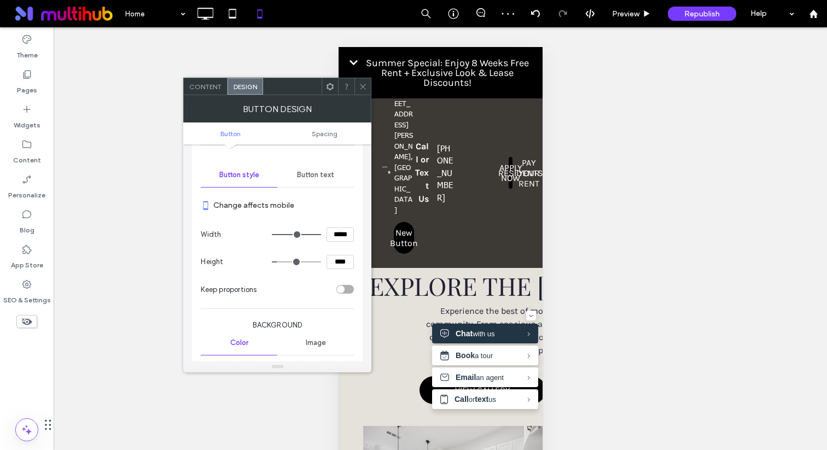
click at [305, 176] on span "Button text" at bounding box center [315, 175] width 37 height 9
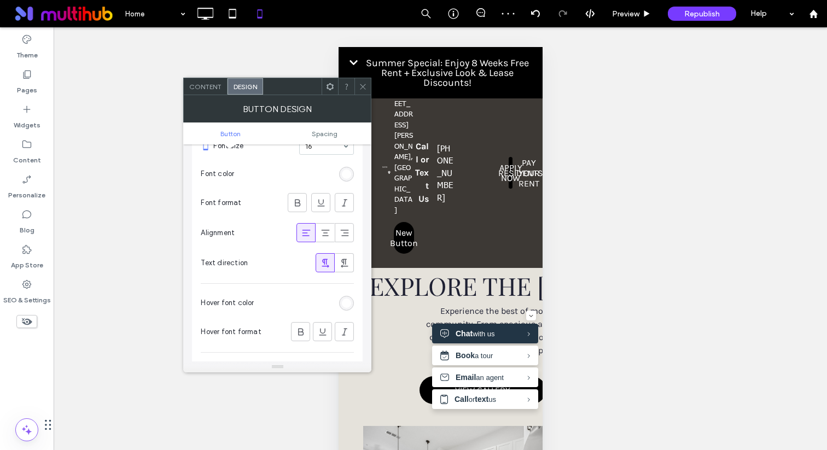
scroll to position [200, 0]
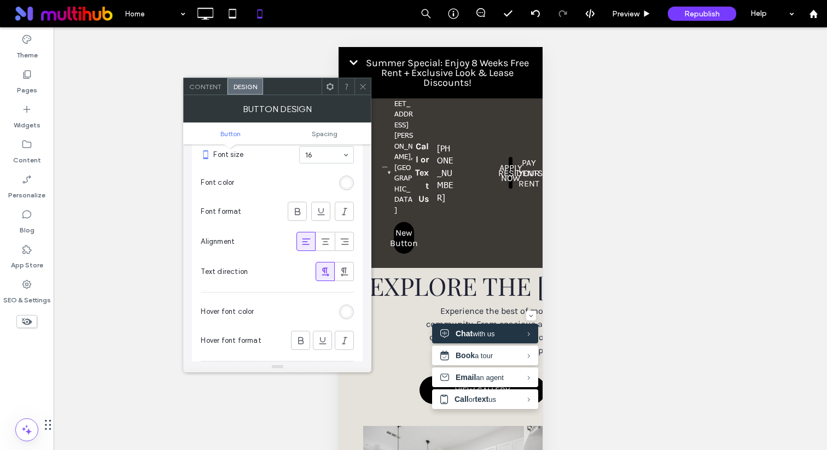
click at [346, 184] on div "rgb(255, 255, 255)" at bounding box center [346, 182] width 9 height 9
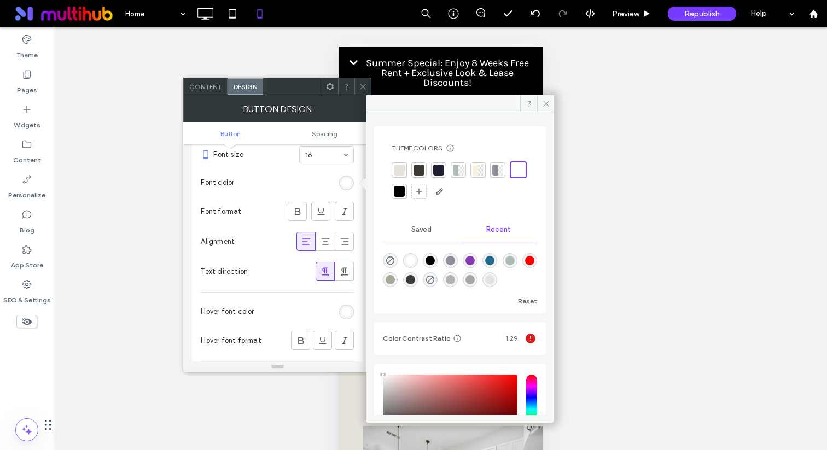
click at [421, 173] on div at bounding box center [418, 170] width 11 height 11
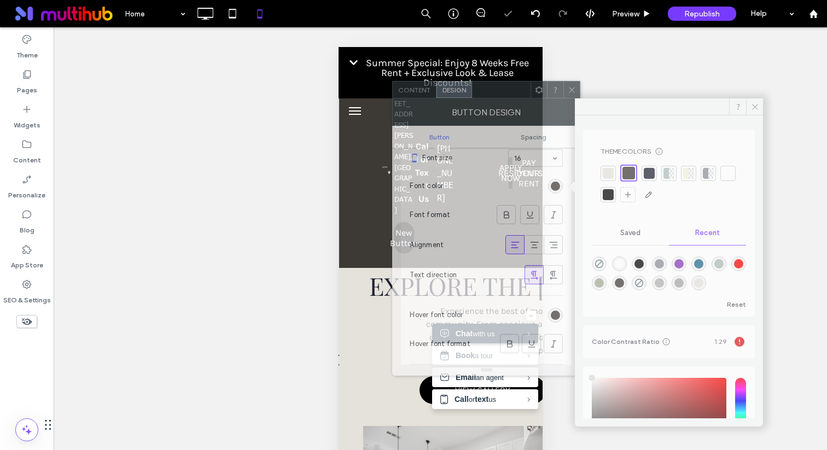
drag, startPoint x: 338, startPoint y: 95, endPoint x: 531, endPoint y: 98, distance: 193.0
click at [531, 98] on div "BUTTON DESIGN" at bounding box center [486, 111] width 188 height 27
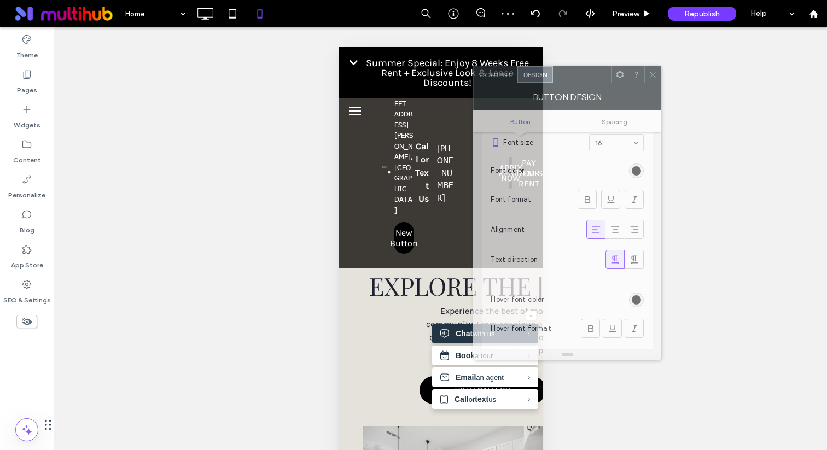
drag, startPoint x: 525, startPoint y: 96, endPoint x: 582, endPoint y: 80, distance: 58.9
click at [582, 80] on div at bounding box center [582, 74] width 59 height 16
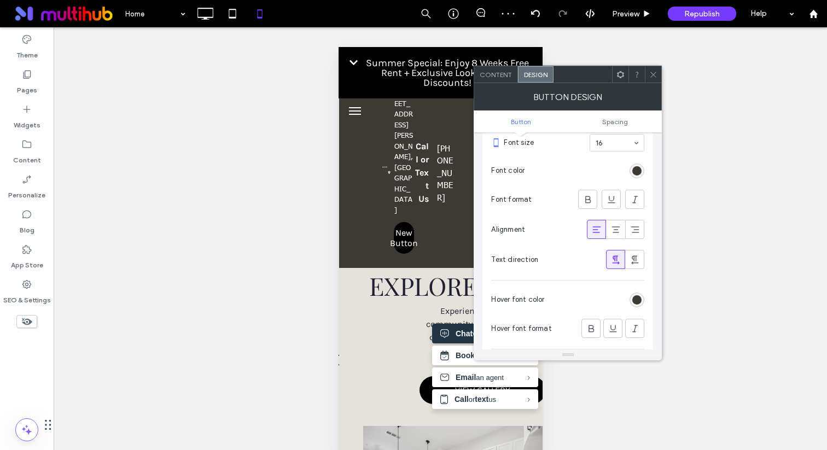
click at [635, 178] on section "Font color" at bounding box center [567, 170] width 153 height 27
click at [639, 168] on div "rgba(61, 57, 53, 1)" at bounding box center [636, 170] width 9 height 9
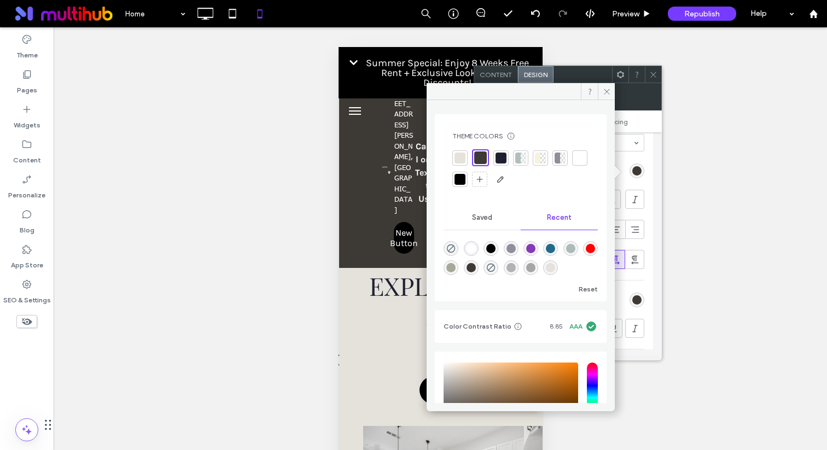
click at [503, 161] on div at bounding box center [500, 158] width 11 height 11
click at [610, 90] on icon at bounding box center [607, 91] width 8 height 8
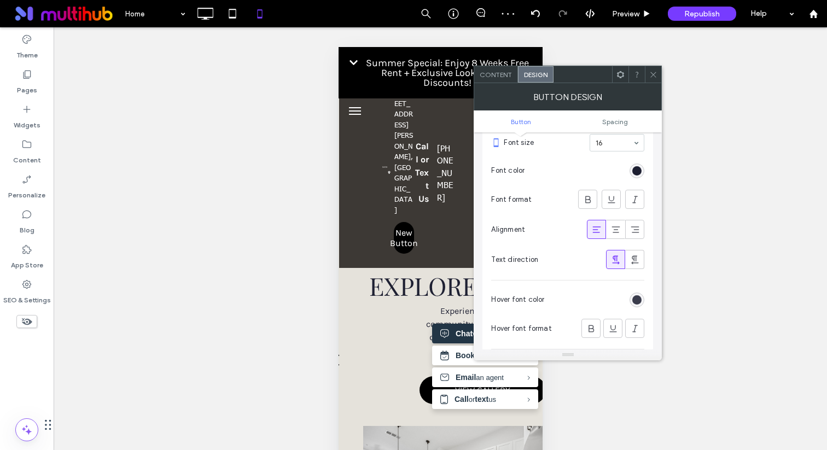
click at [636, 296] on div "rgb(30, 32, 50)" at bounding box center [636, 299] width 9 height 9
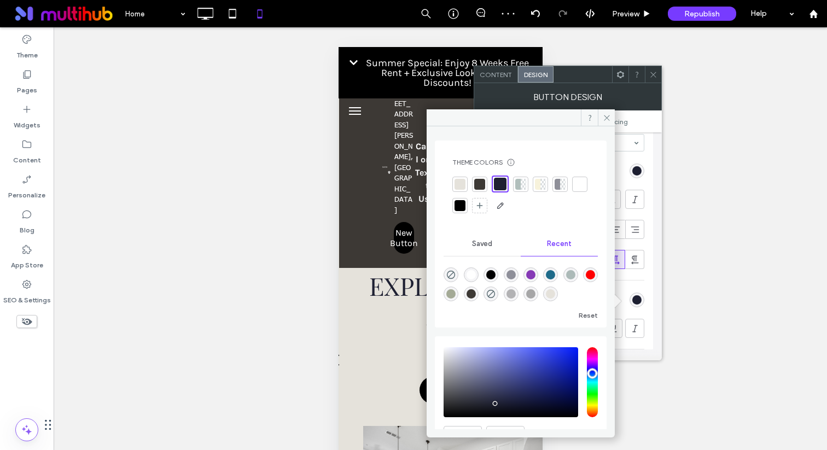
click at [499, 183] on div at bounding box center [500, 184] width 13 height 13
click at [653, 77] on icon at bounding box center [653, 75] width 8 height 8
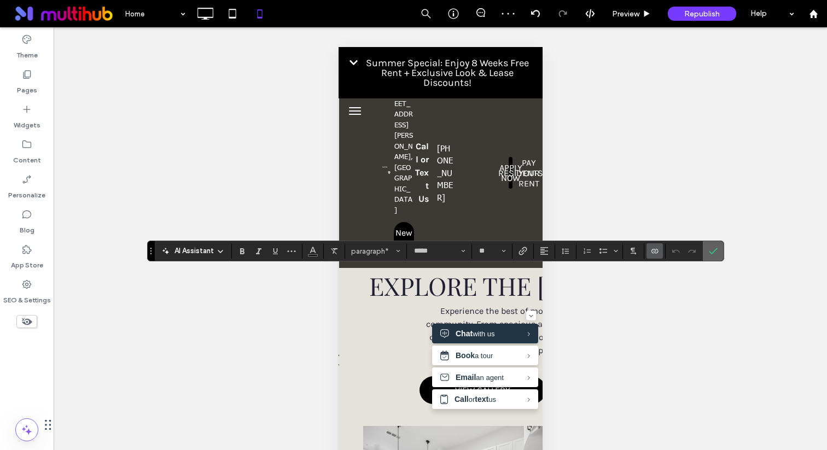
click at [716, 250] on icon "Confirm" at bounding box center [713, 251] width 9 height 9
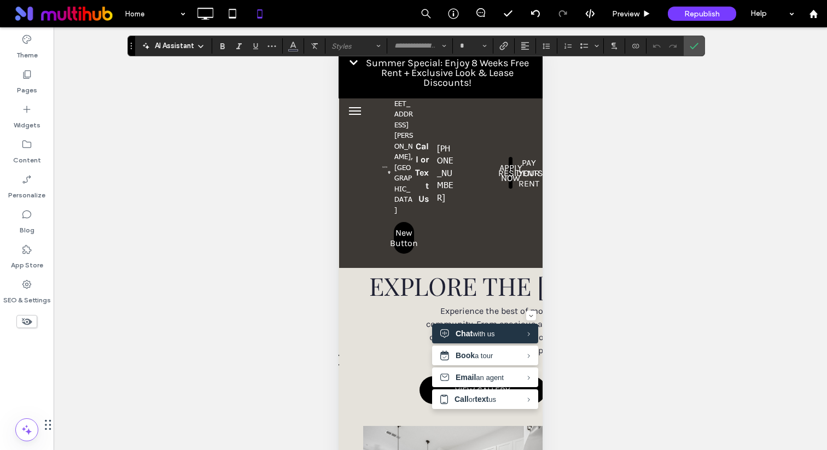
type input "**********"
type input "**"
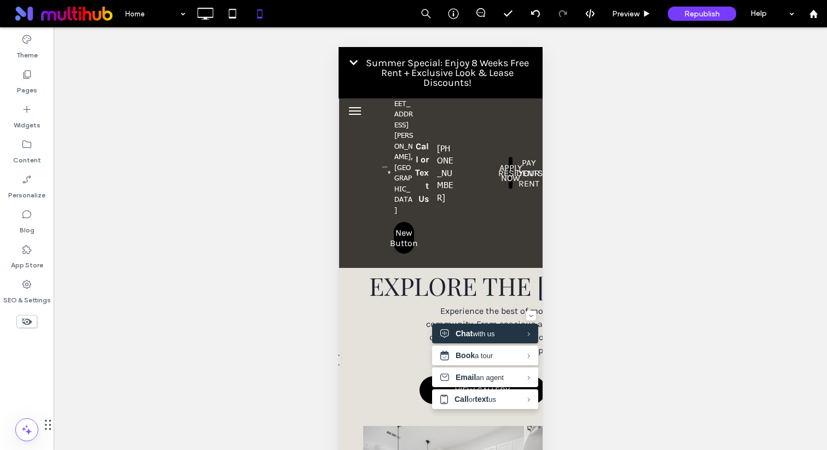
type input "**********"
type input "**"
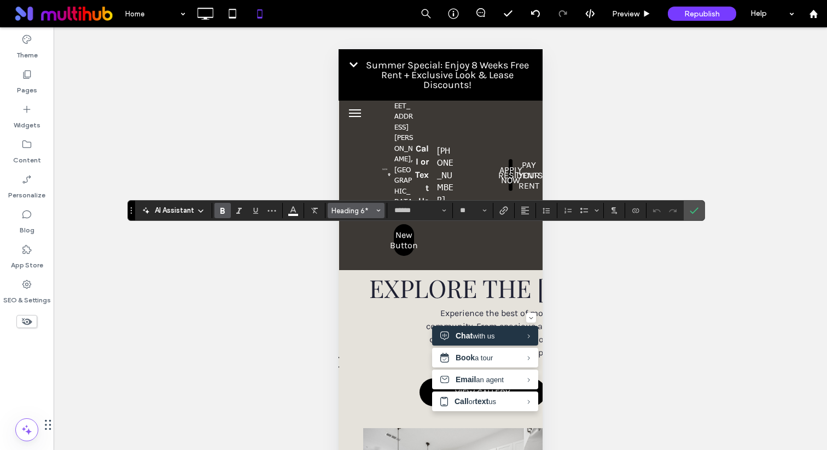
click at [361, 214] on span "Heading 6*" at bounding box center [352, 211] width 43 height 8
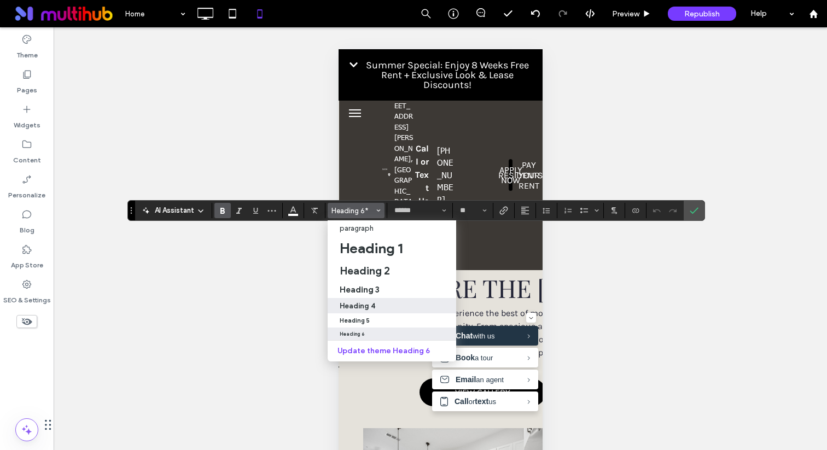
click at [381, 304] on div "Heading 4" at bounding box center [392, 306] width 104 height 8
type input "**********"
type input "**"
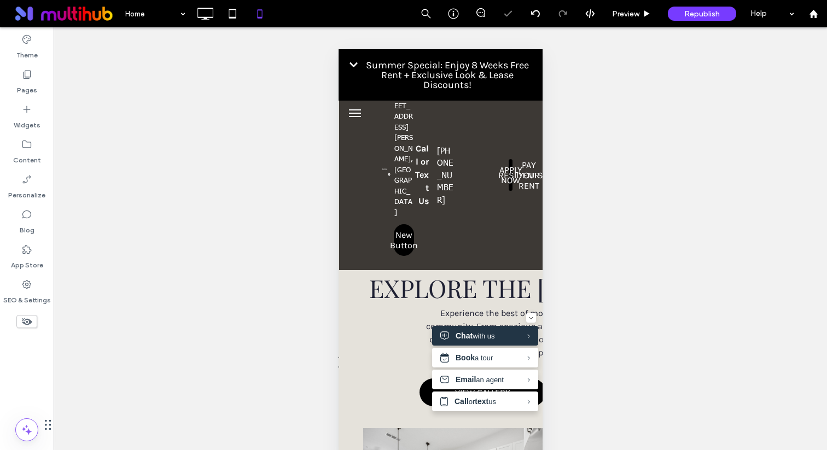
type input "******"
type input "**"
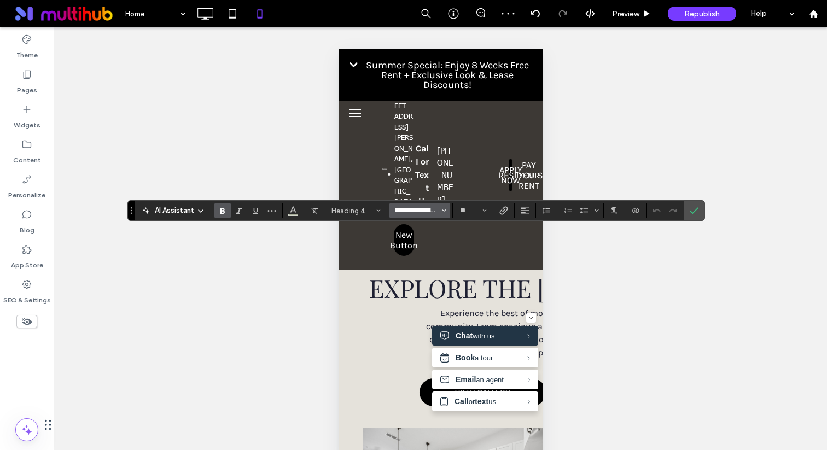
click at [423, 213] on input "**********" at bounding box center [416, 210] width 46 height 9
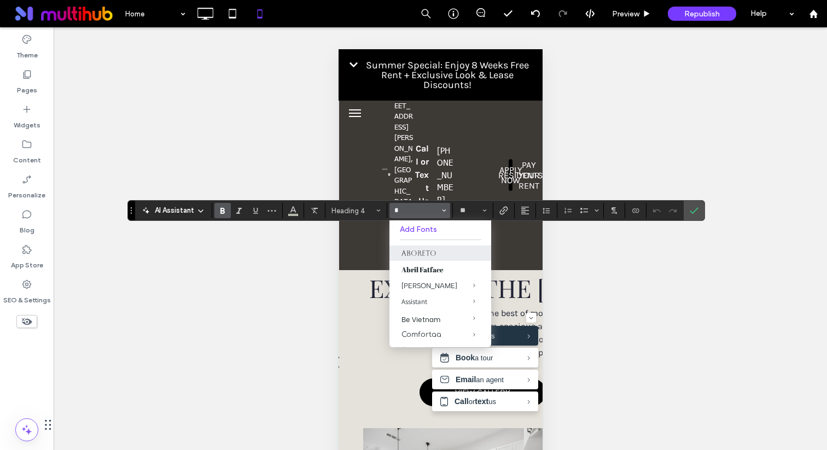
type input "*"
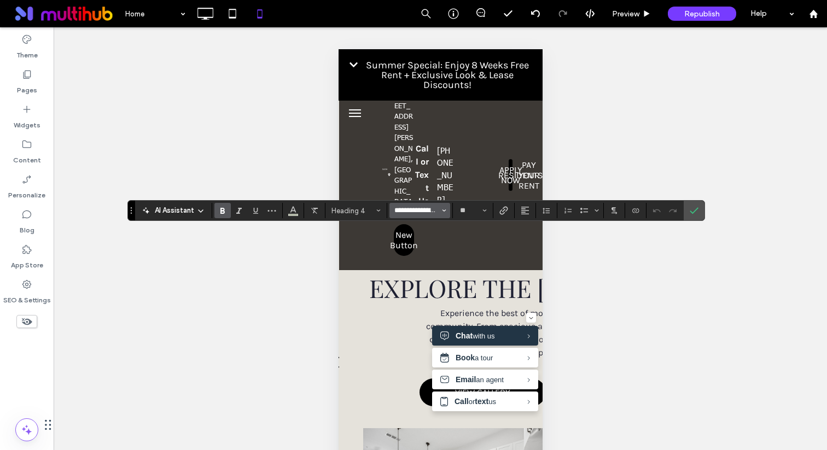
click at [426, 212] on input "**********" at bounding box center [416, 210] width 46 height 9
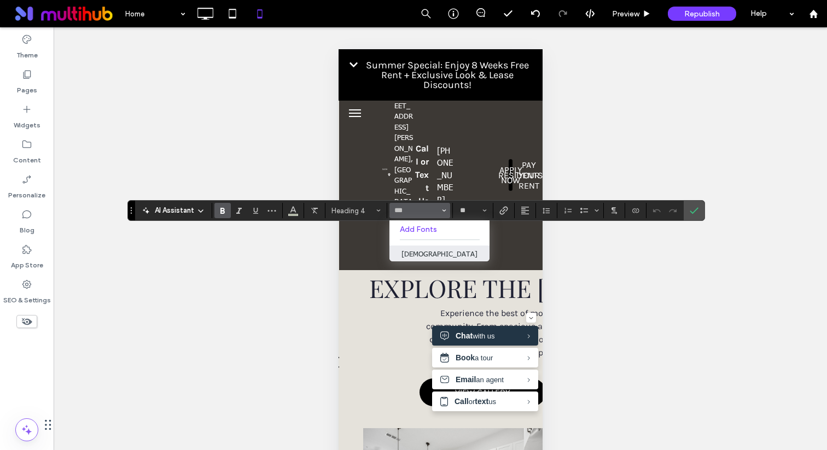
click at [435, 255] on label "[DEMOGRAPHIC_DATA]" at bounding box center [439, 253] width 100 height 16
type input "******"
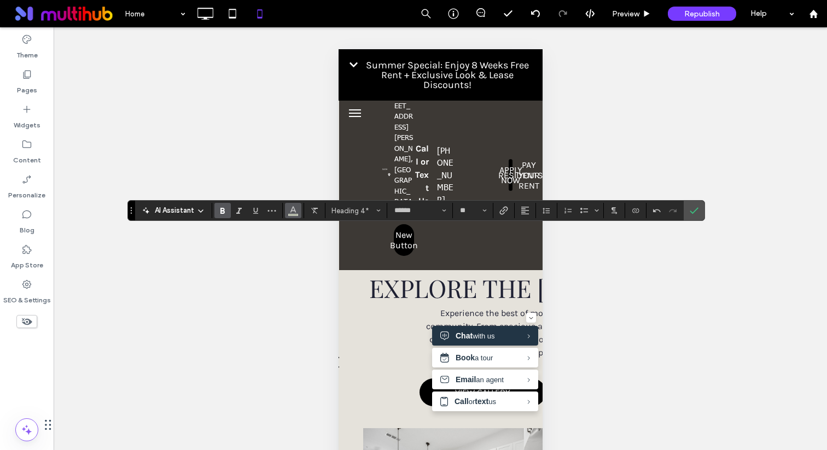
click at [294, 213] on icon "Color" at bounding box center [293, 209] width 9 height 9
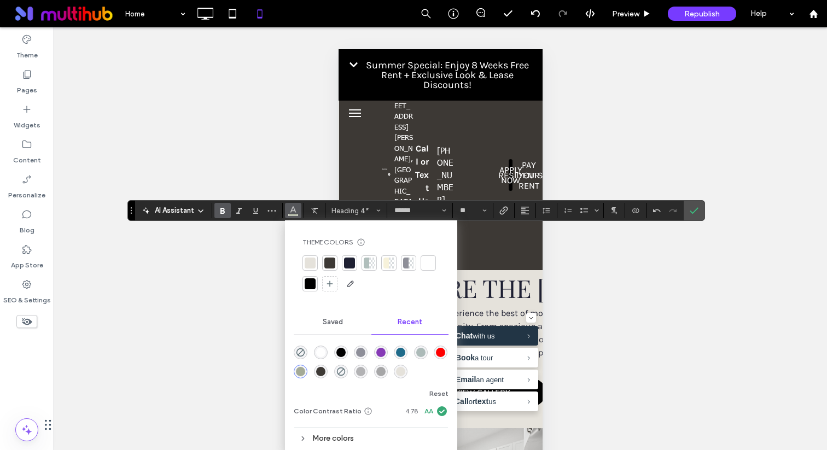
click at [322, 348] on div "rgba(255, 255, 255, 1)" at bounding box center [320, 352] width 9 height 9
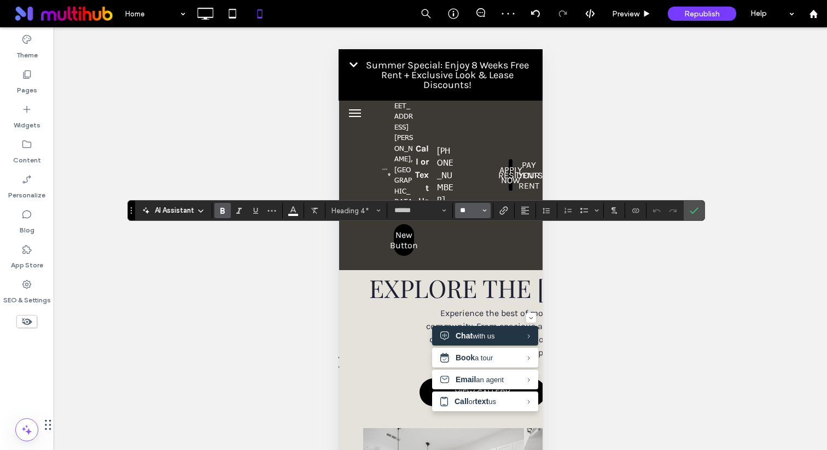
click at [471, 208] on input "**" at bounding box center [469, 210] width 21 height 9
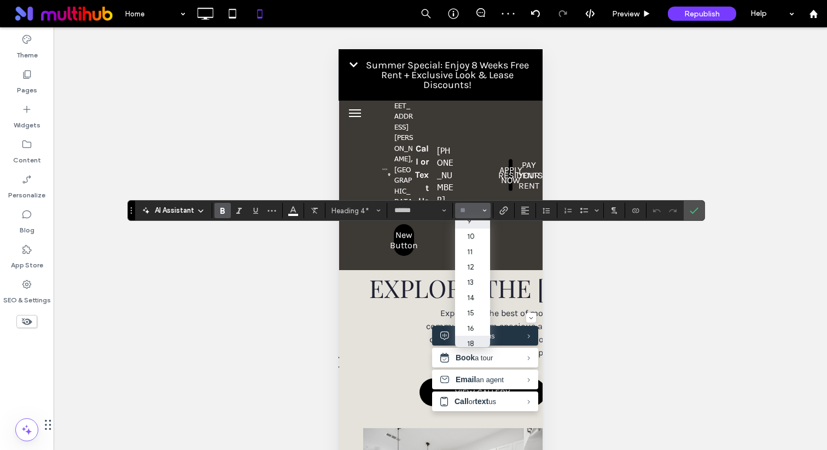
scroll to position [25, 0]
click at [475, 271] on label "12" at bounding box center [472, 264] width 35 height 15
type input "**"
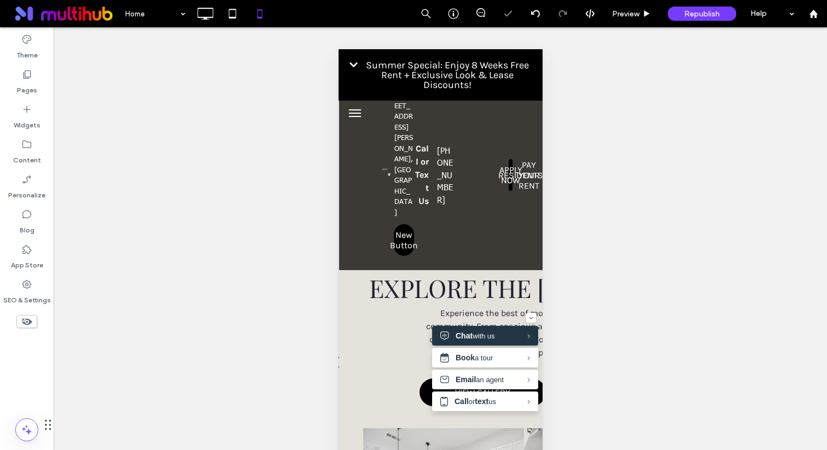
type input "******"
type input "**"
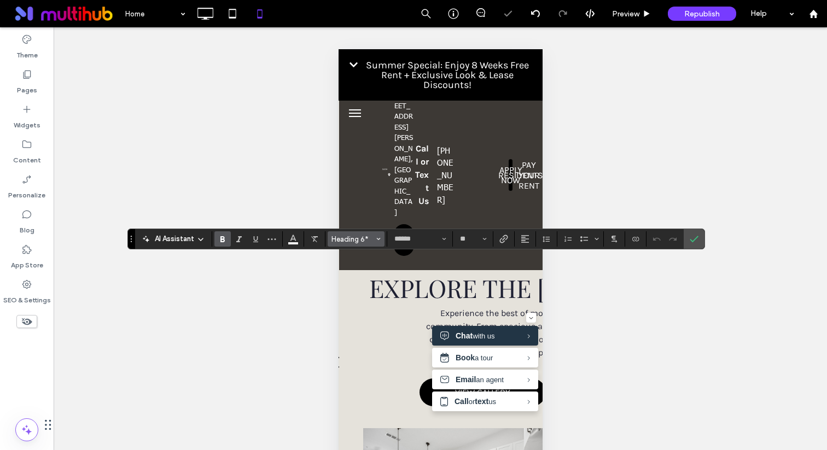
click at [371, 238] on span "Heading 6*" at bounding box center [352, 239] width 43 height 8
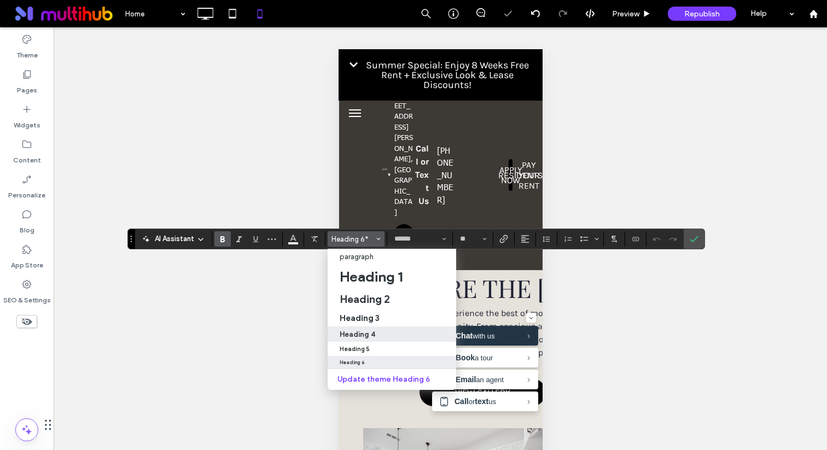
click at [384, 331] on div "Heading 4" at bounding box center [392, 334] width 104 height 8
type input "**********"
type input "**"
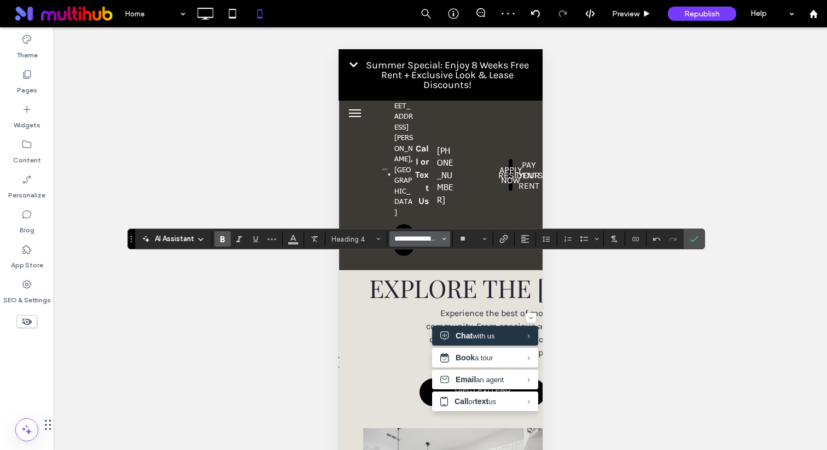
click at [419, 240] on input "**********" at bounding box center [416, 239] width 46 height 9
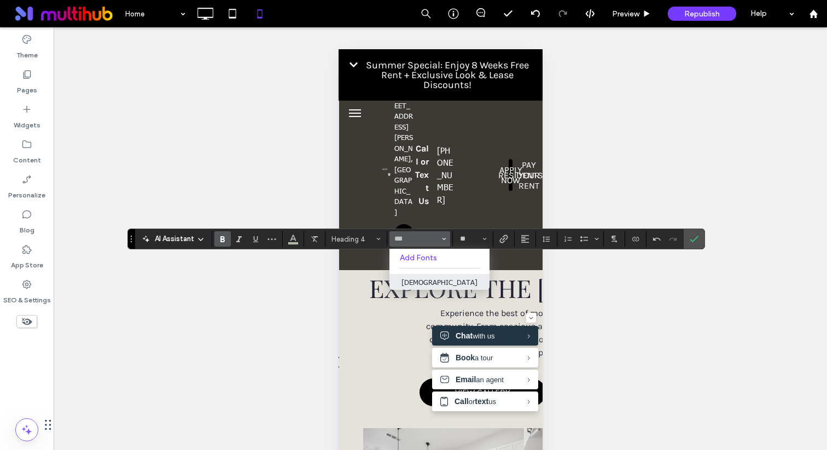
click at [422, 284] on label "[DEMOGRAPHIC_DATA]" at bounding box center [439, 282] width 100 height 16
type input "******"
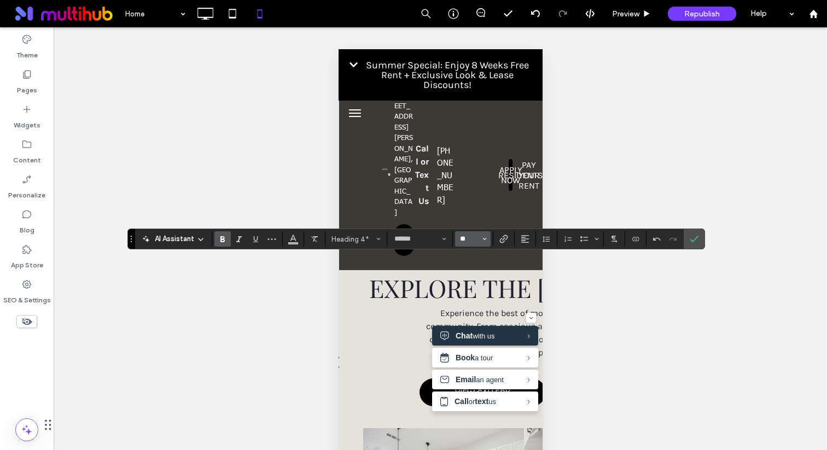
click at [477, 236] on input "**" at bounding box center [469, 239] width 21 height 9
type input "**"
click at [292, 238] on icon "Color" at bounding box center [293, 237] width 9 height 9
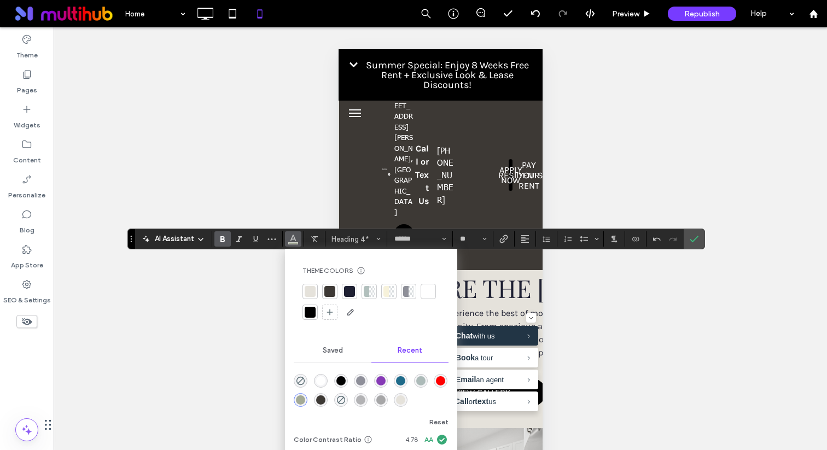
click at [323, 377] on div "rgba(255, 255, 255, 1)" at bounding box center [320, 380] width 9 height 9
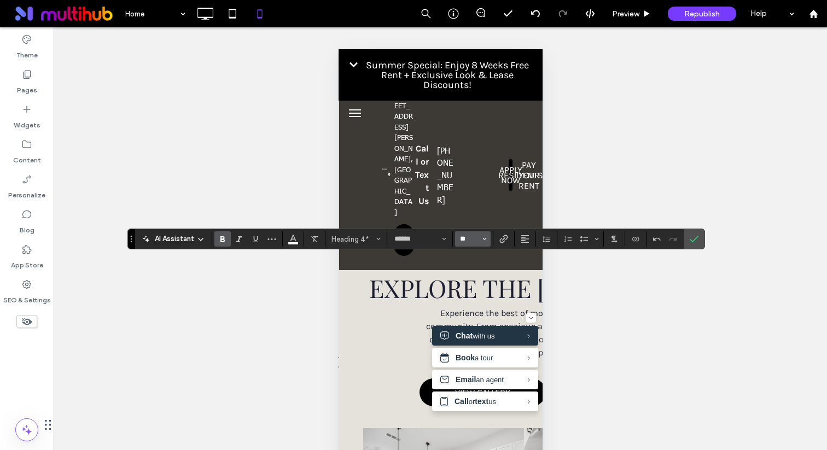
click at [468, 239] on input "**" at bounding box center [469, 239] width 21 height 9
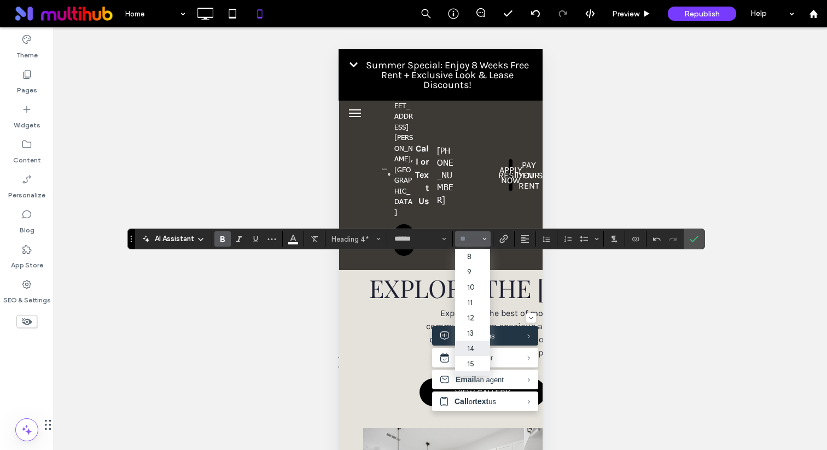
click at [472, 346] on label "14" at bounding box center [472, 348] width 35 height 15
type input "**"
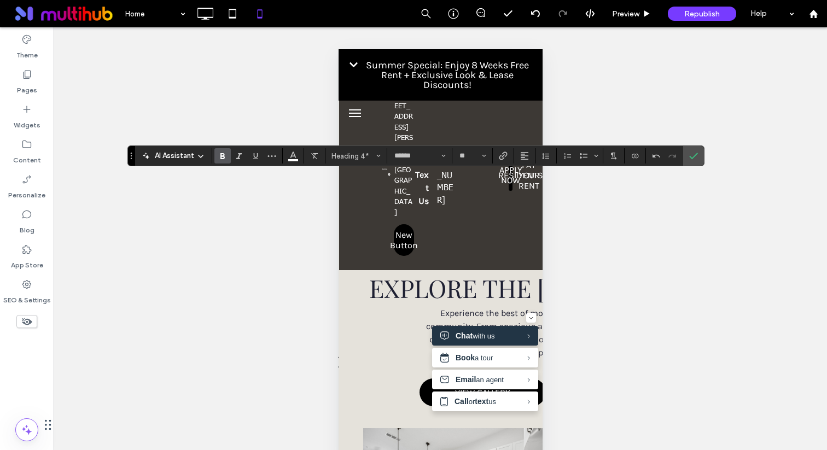
drag, startPoint x: 129, startPoint y: 226, endPoint x: 129, endPoint y: 155, distance: 71.1
click at [129, 154] on section "Drag" at bounding box center [131, 156] width 7 height 20
click at [470, 152] on input "**" at bounding box center [469, 156] width 21 height 9
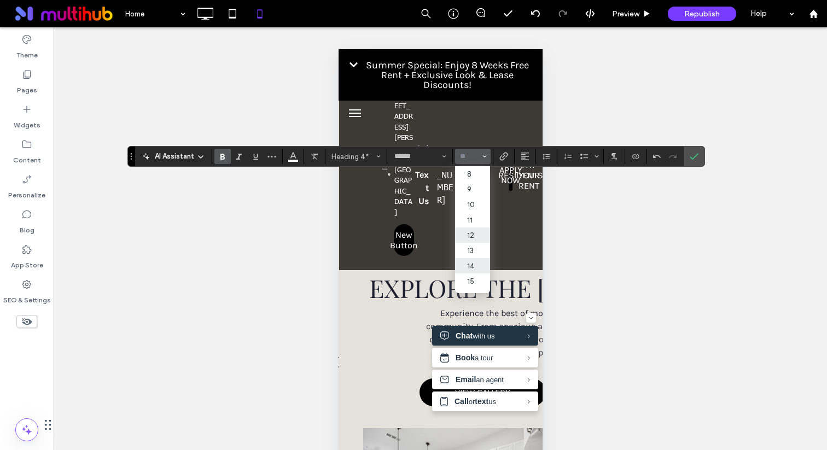
click at [472, 239] on label "12" at bounding box center [472, 234] width 35 height 15
type input "**"
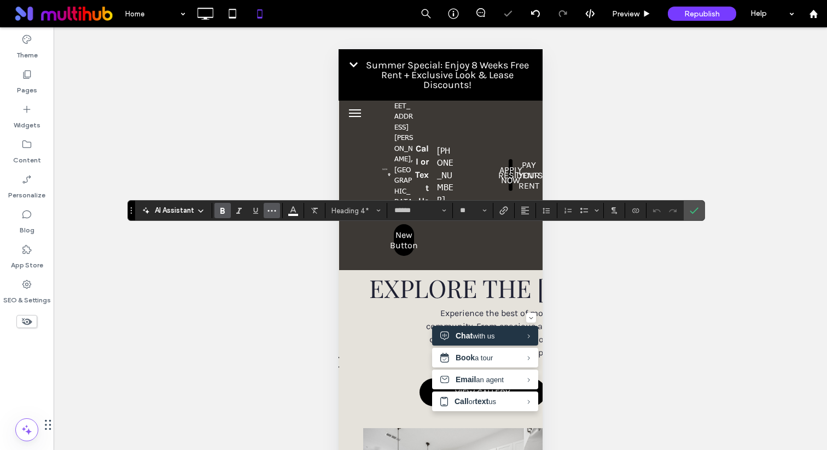
click at [274, 209] on icon "More" at bounding box center [271, 210] width 9 height 9
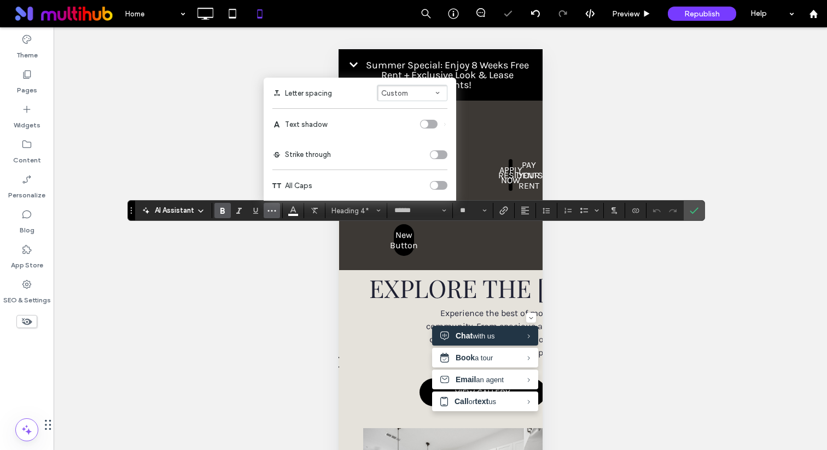
click at [440, 184] on div "toggle" at bounding box center [438, 185] width 17 height 9
click at [706, 210] on div "Unhide? Yes Unhide? Yes Unhide? Yes Unhide? Yes Unhide? Yes Unhide? Yes Unhide?…" at bounding box center [440, 252] width 773 height 450
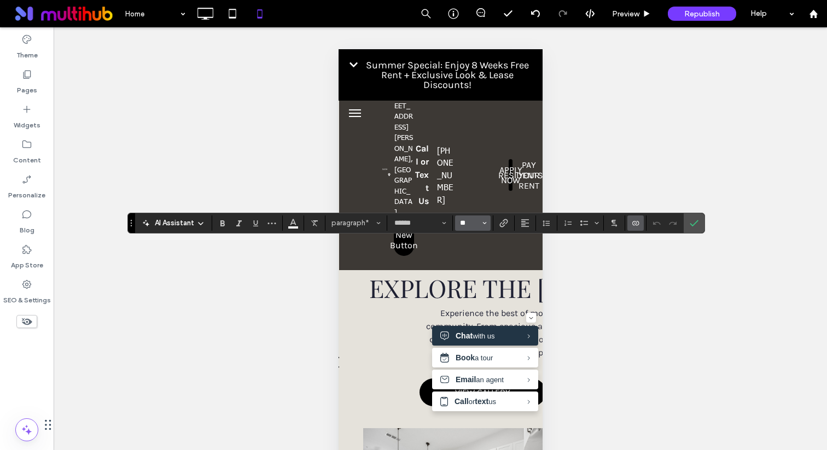
click at [470, 224] on input "**" at bounding box center [469, 223] width 21 height 9
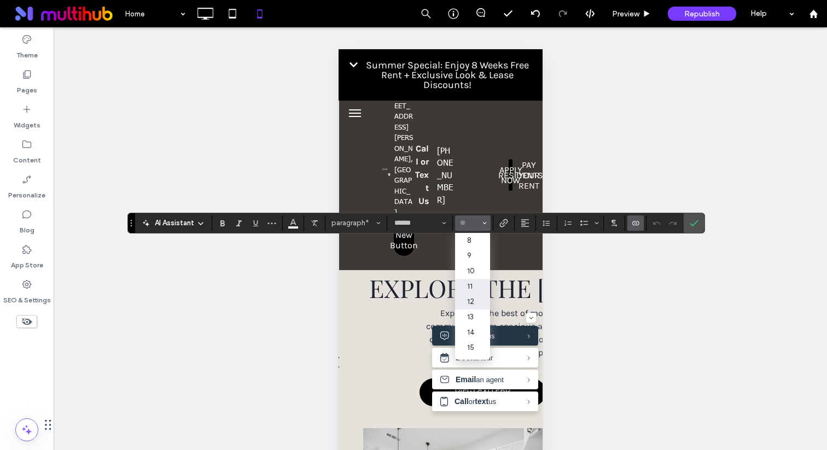
click at [477, 302] on label "12" at bounding box center [472, 301] width 35 height 15
type input "**"
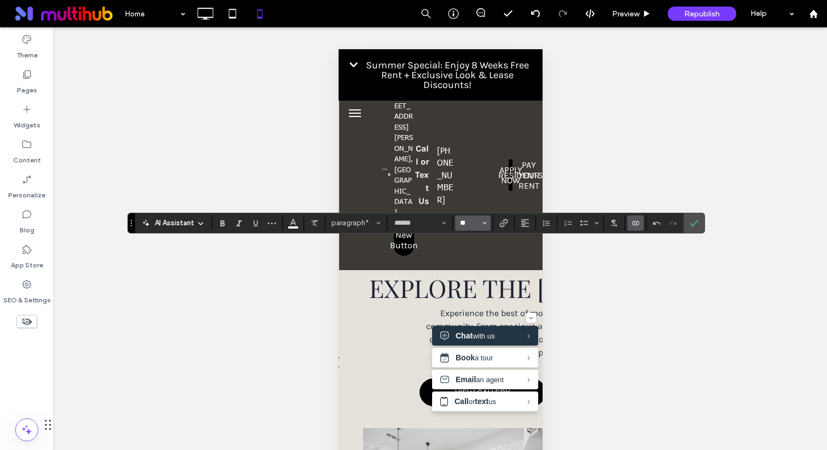
click at [472, 224] on input "**" at bounding box center [469, 223] width 21 height 9
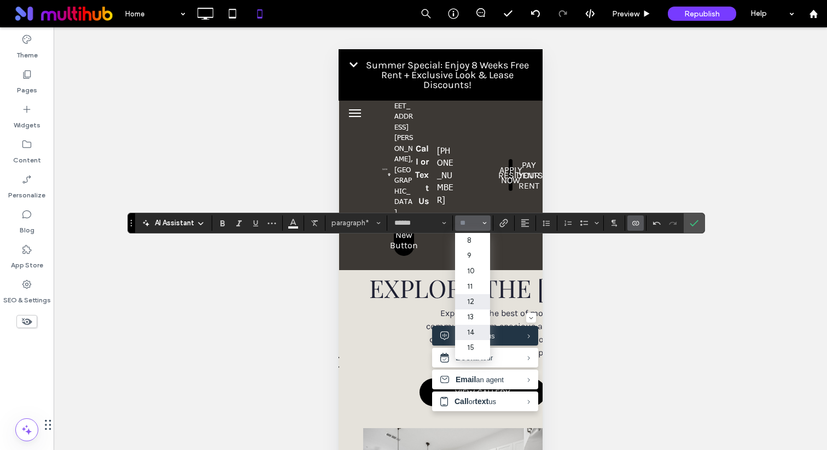
click at [478, 333] on label "14" at bounding box center [472, 332] width 35 height 15
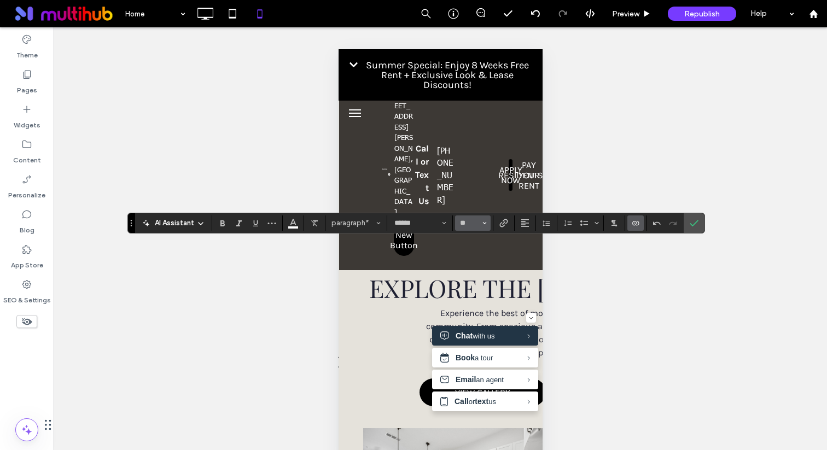
click at [481, 221] on button "**" at bounding box center [473, 222] width 36 height 15
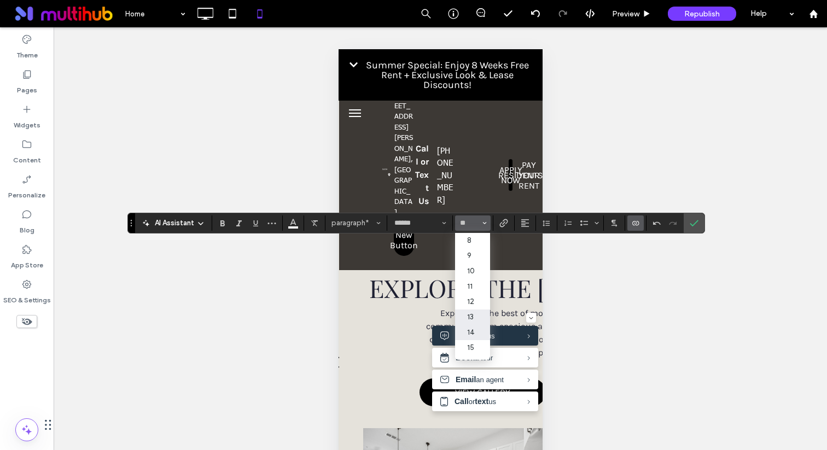
click at [483, 321] on label "13" at bounding box center [472, 316] width 35 height 15
type input "**"
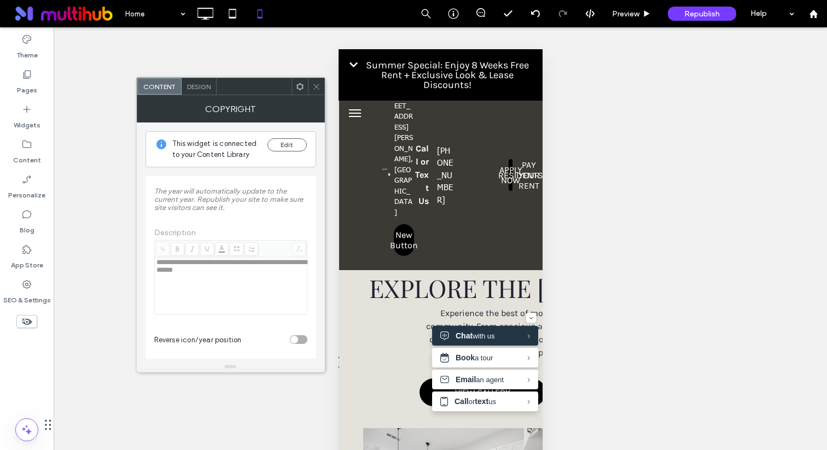
click at [202, 88] on span "Design" at bounding box center [199, 87] width 24 height 8
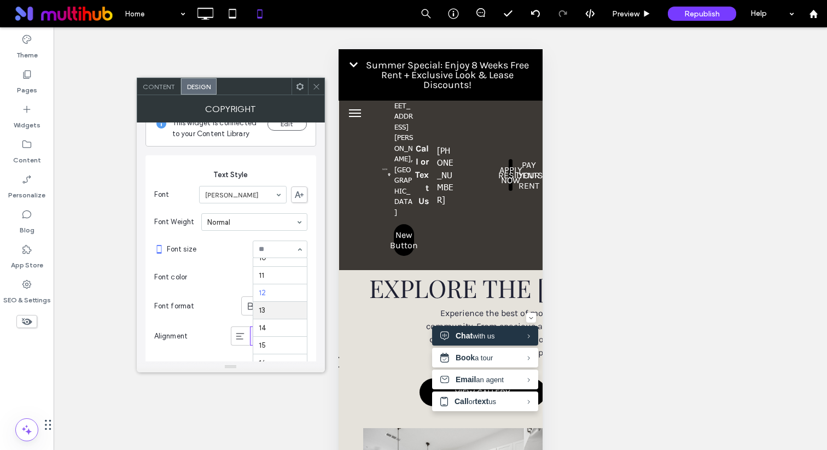
scroll to position [34, 0]
click at [279, 251] on input at bounding box center [277, 249] width 37 height 8
click at [314, 84] on icon at bounding box center [316, 87] width 8 height 8
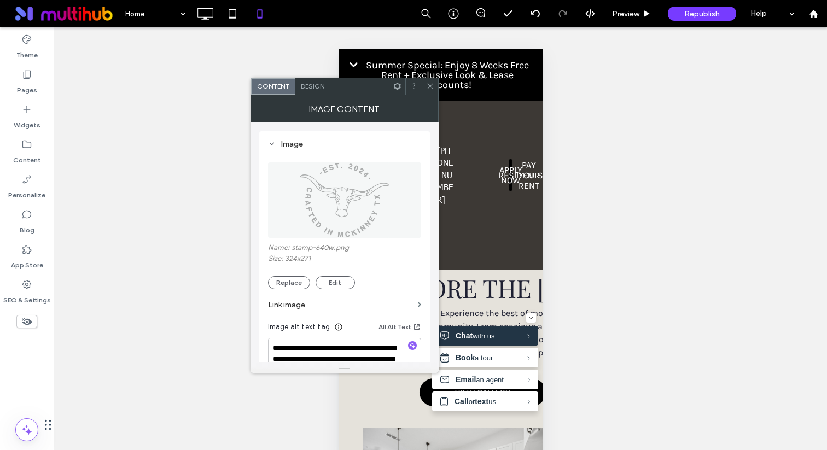
click at [321, 82] on span "Design" at bounding box center [313, 86] width 24 height 8
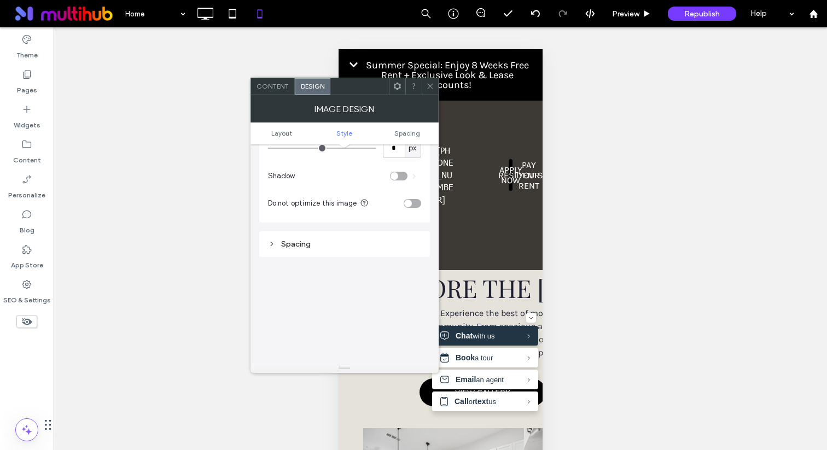
click at [309, 242] on div "Spacing" at bounding box center [344, 243] width 153 height 9
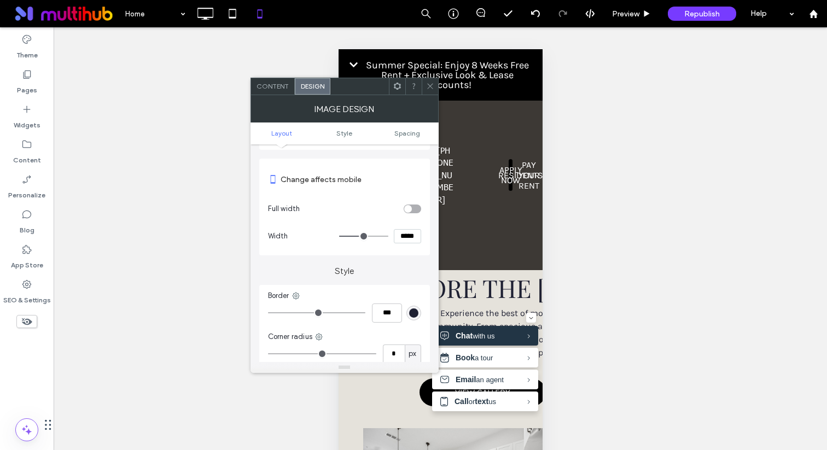
scroll to position [109, 0]
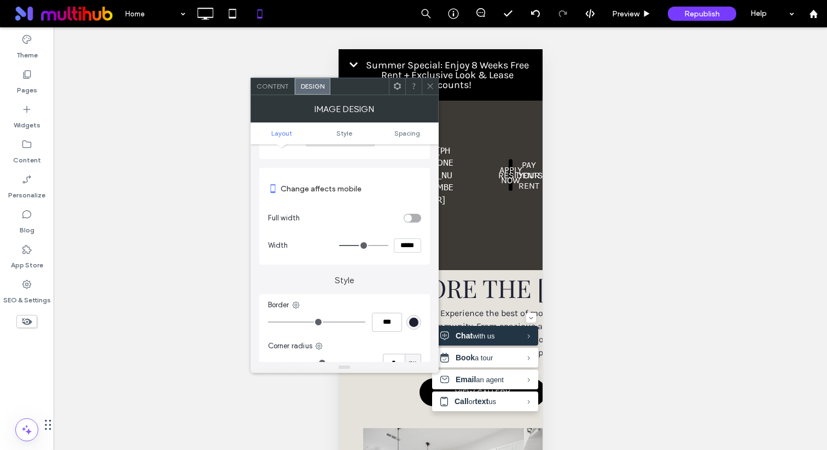
click at [279, 88] on span "Content" at bounding box center [272, 86] width 32 height 8
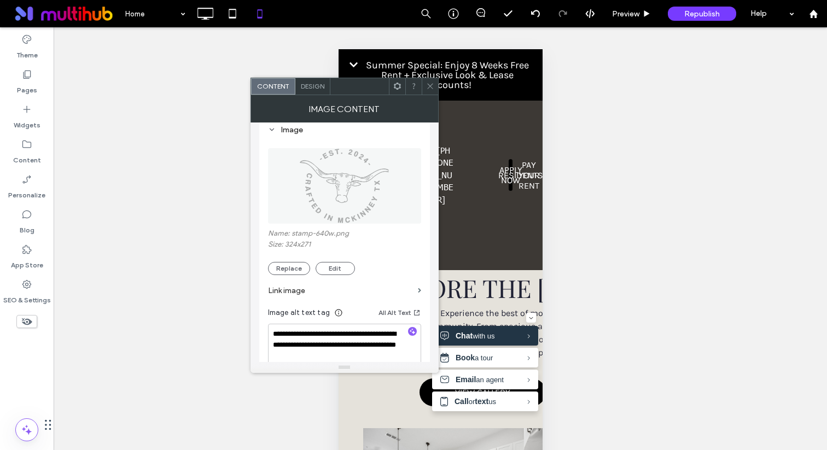
scroll to position [0, 0]
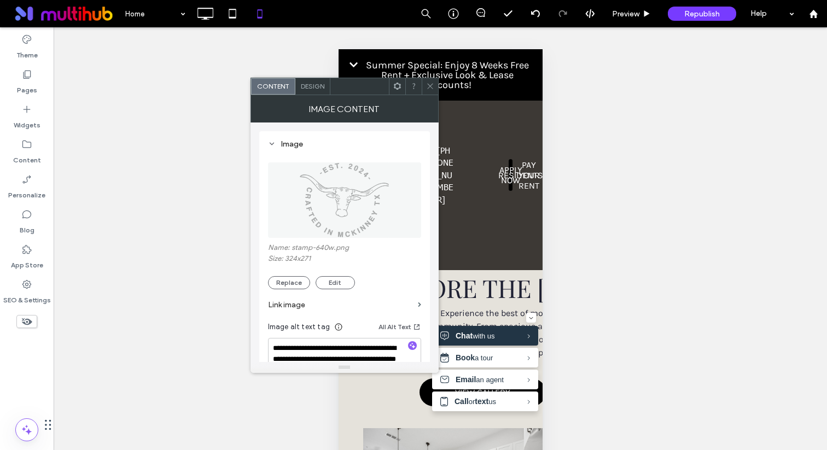
click at [399, 87] on use at bounding box center [396, 86] width 7 height 7
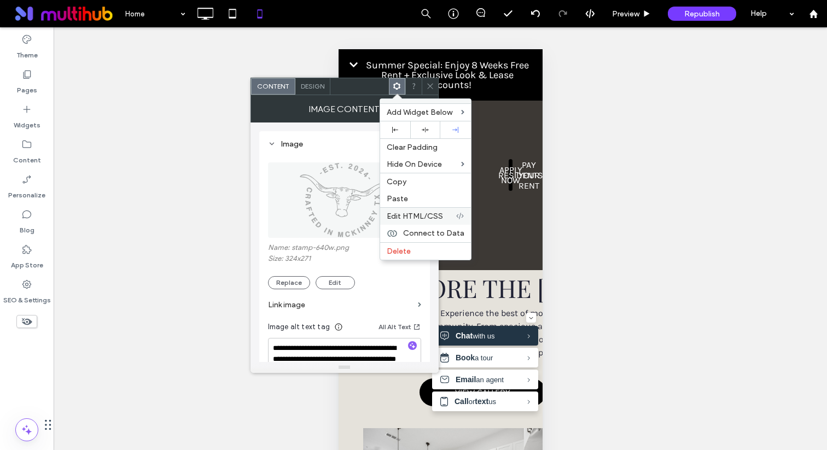
click at [418, 215] on span "Edit HTML/CSS" at bounding box center [415, 216] width 56 height 9
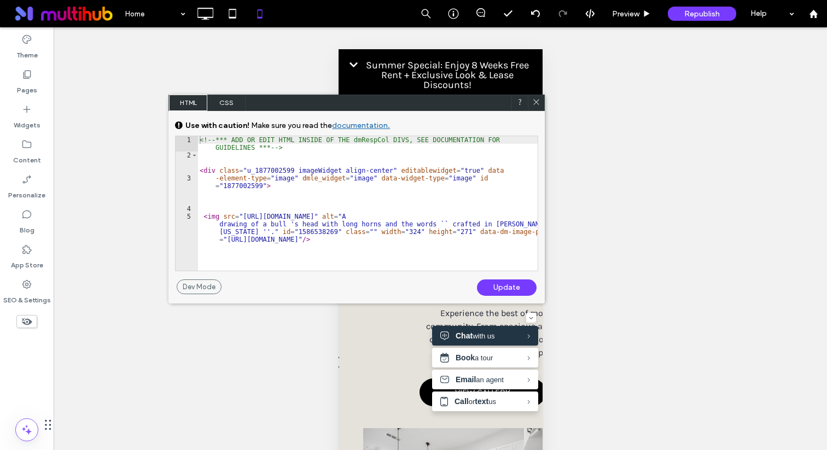
click at [237, 100] on span "CSS" at bounding box center [226, 103] width 38 height 16
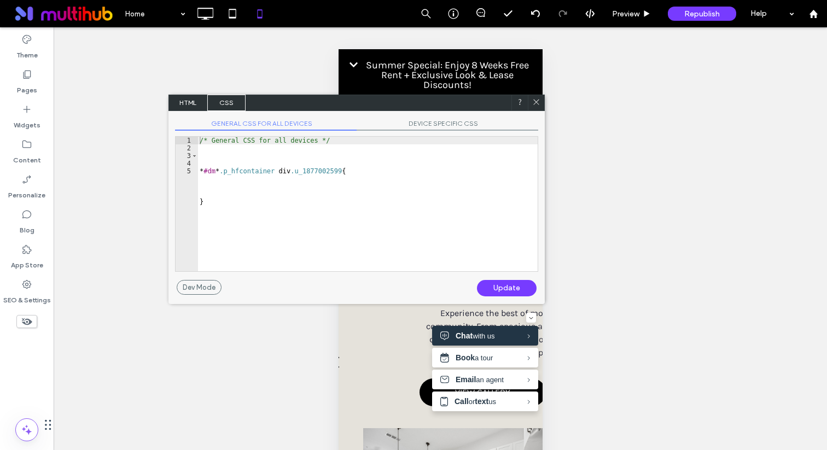
click at [190, 100] on span "HTML" at bounding box center [188, 103] width 38 height 16
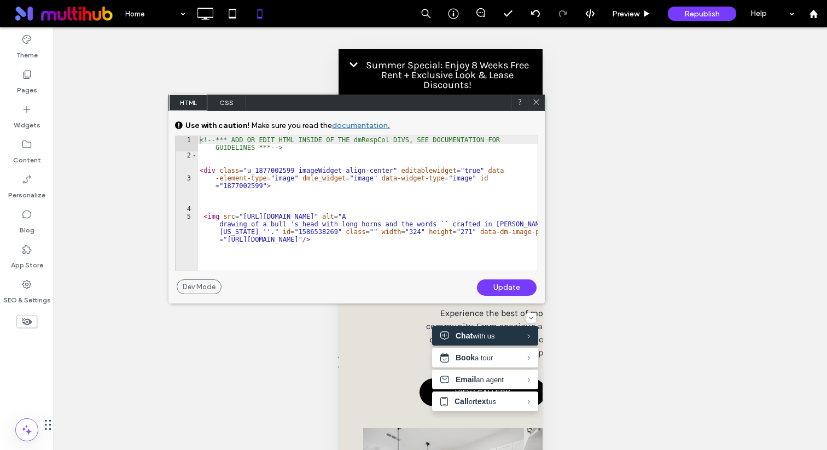
click at [537, 102] on use at bounding box center [536, 101] width 5 height 5
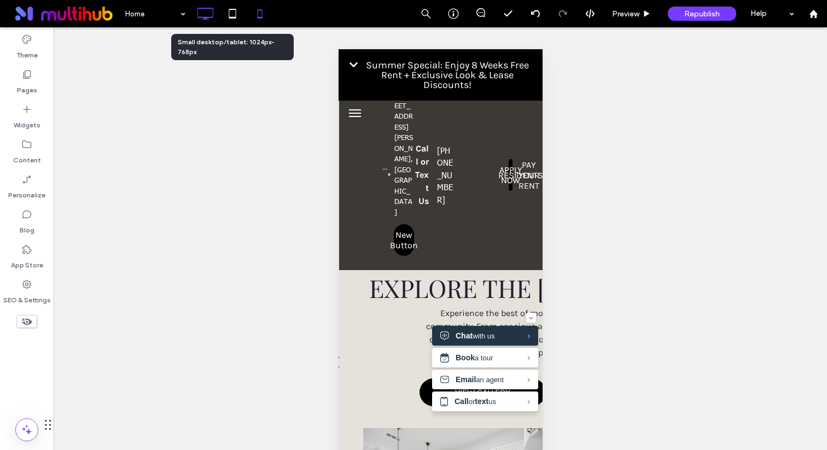
click at [200, 6] on icon at bounding box center [205, 14] width 22 height 22
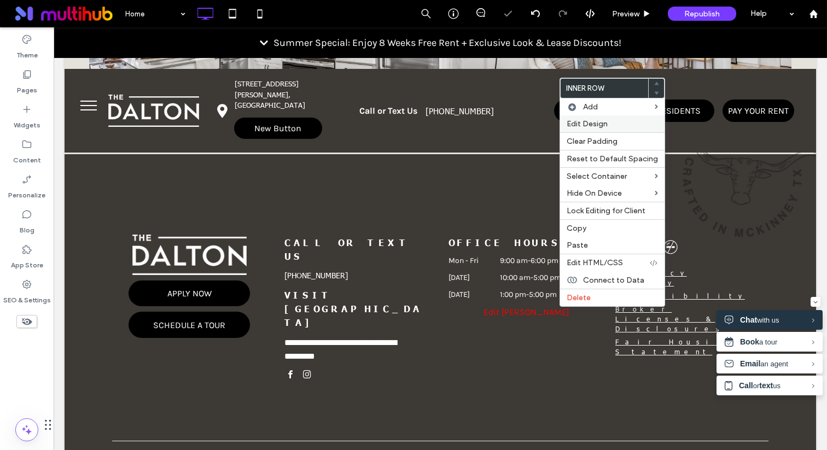
click at [581, 121] on span "Edit Design" at bounding box center [586, 123] width 41 height 9
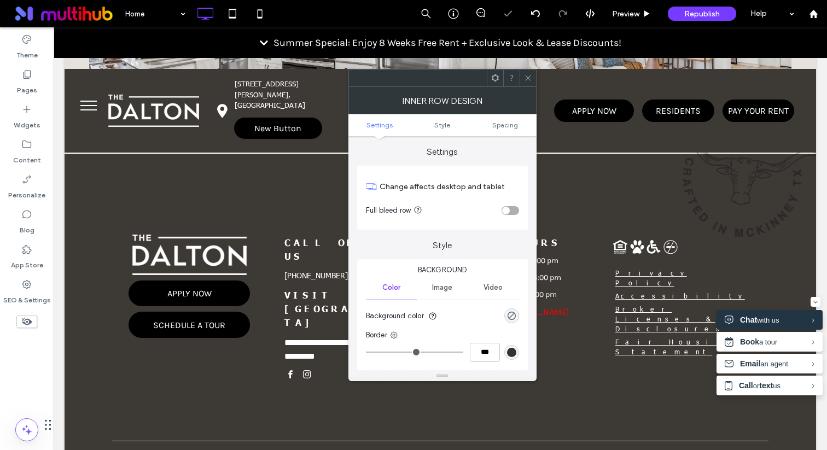
click at [512, 209] on div "toggle" at bounding box center [509, 210] width 17 height 9
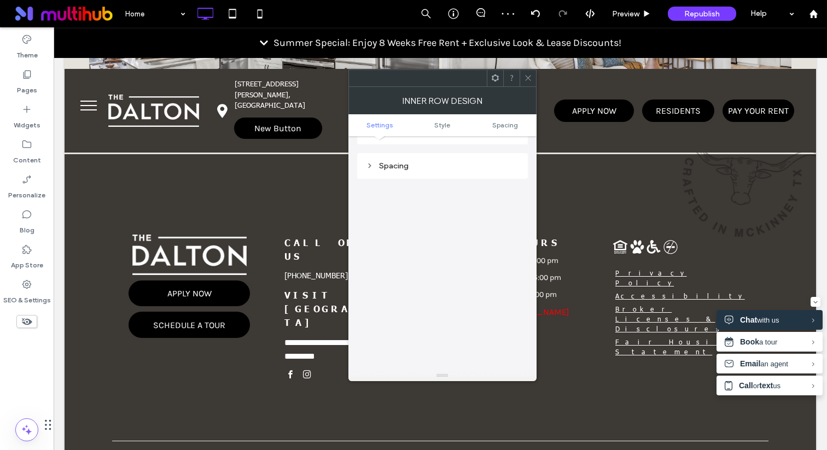
scroll to position [316, 0]
click at [428, 160] on div "Spacing" at bounding box center [442, 157] width 153 height 9
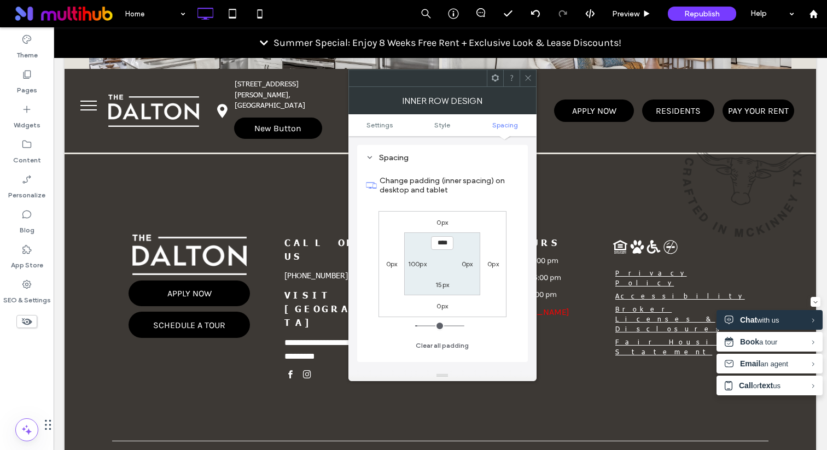
click at [420, 267] on label "100px" at bounding box center [417, 264] width 19 height 8
type input "***"
type input "*"
type input "***"
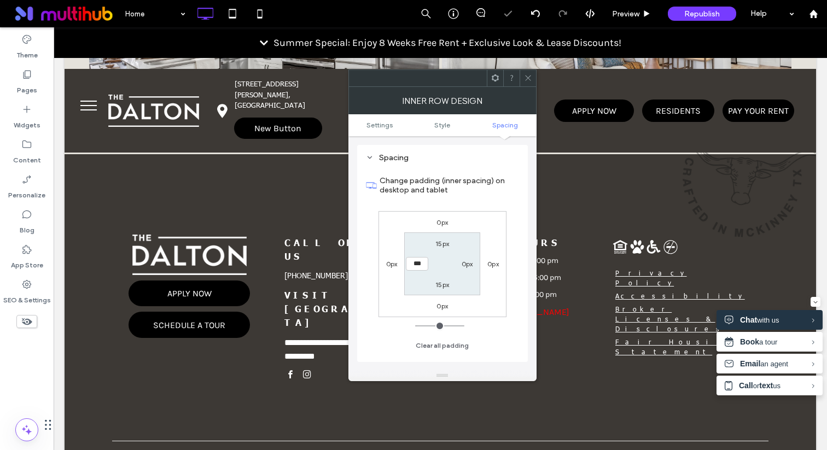
click at [529, 75] on icon at bounding box center [528, 78] width 8 height 8
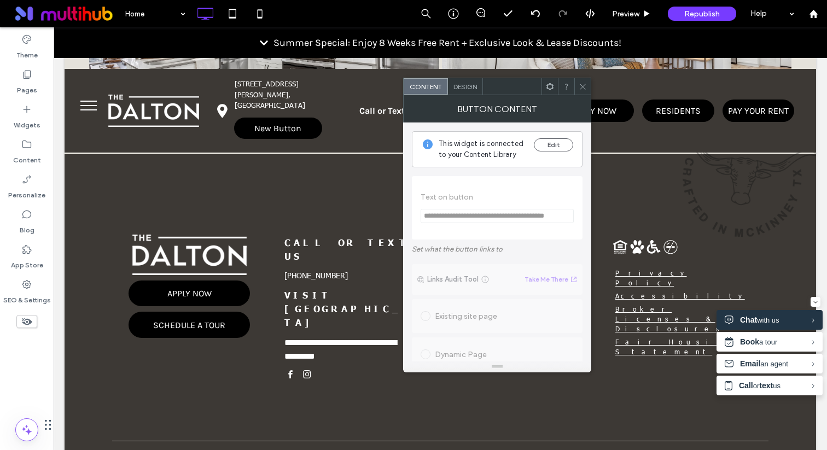
click at [465, 79] on div "Design" at bounding box center [465, 86] width 35 height 16
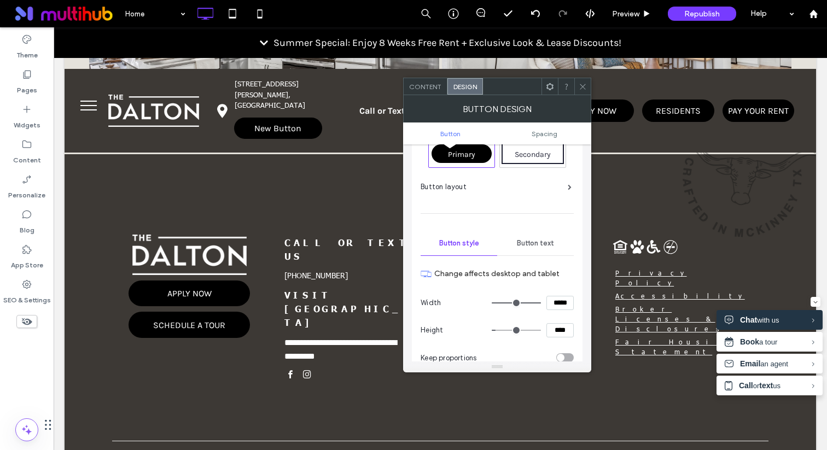
scroll to position [28, 0]
click at [535, 246] on span "Button text" at bounding box center [535, 242] width 37 height 9
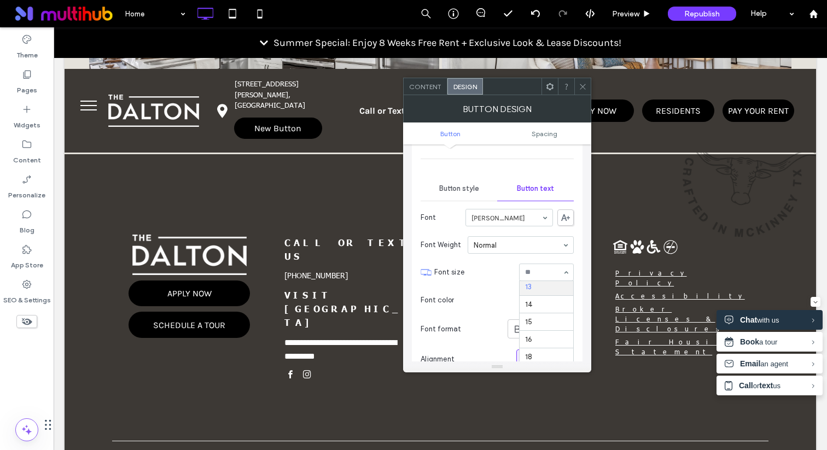
scroll to position [87, 0]
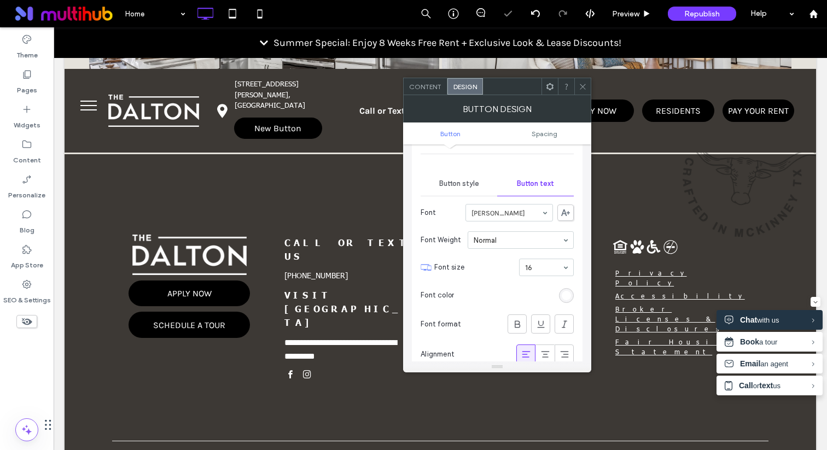
click at [582, 84] on icon at bounding box center [582, 87] width 8 height 8
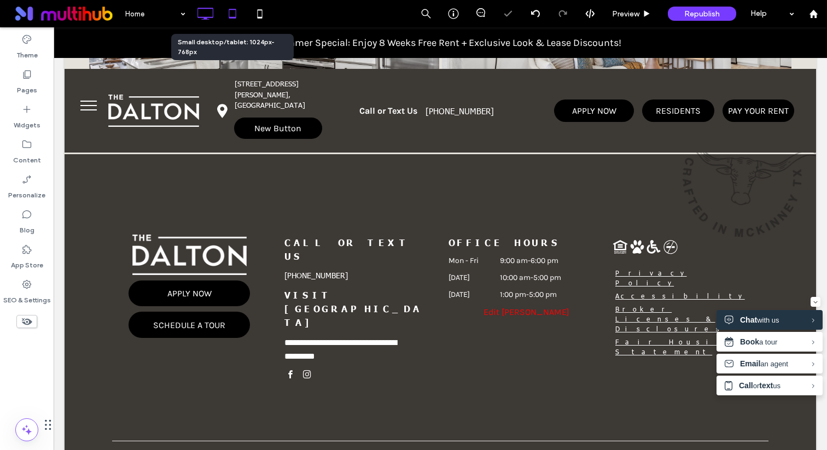
click at [236, 18] on icon at bounding box center [232, 14] width 22 height 22
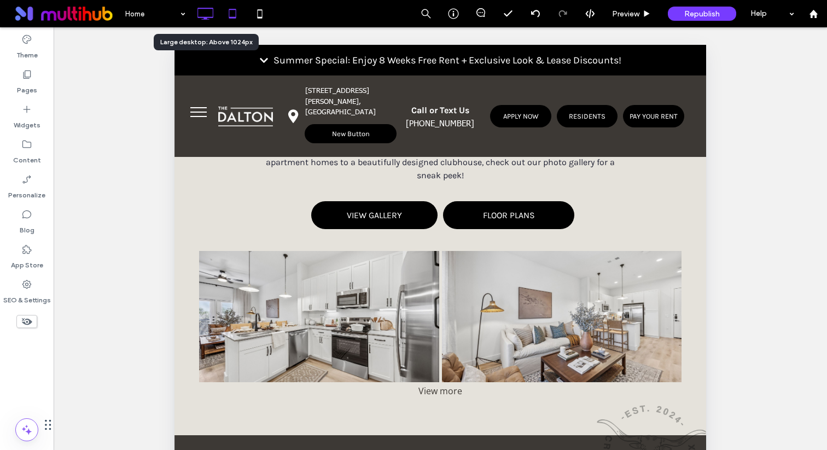
click at [208, 18] on icon at bounding box center [205, 14] width 22 height 22
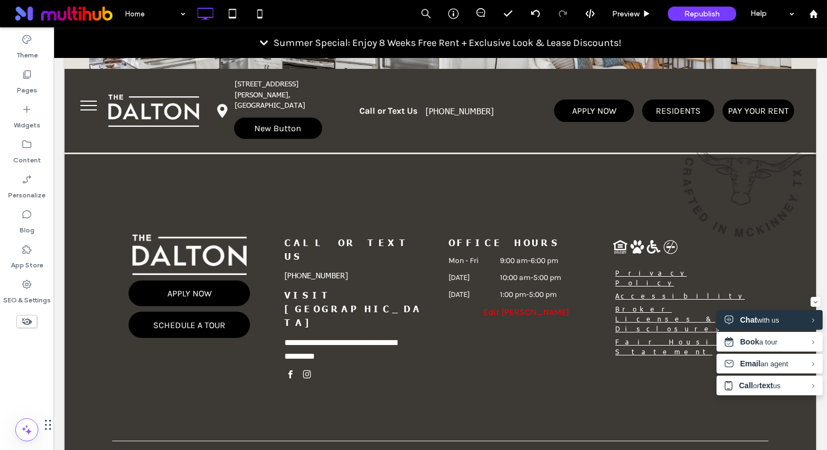
click at [204, 16] on icon at bounding box center [205, 14] width 22 height 22
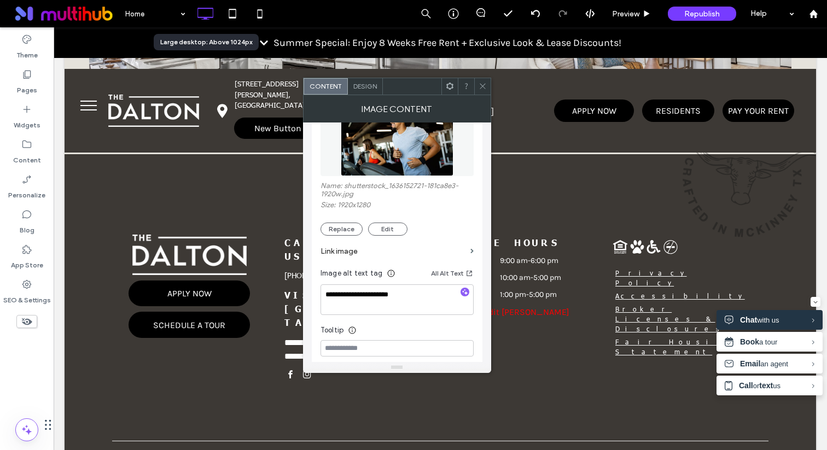
scroll to position [66, 0]
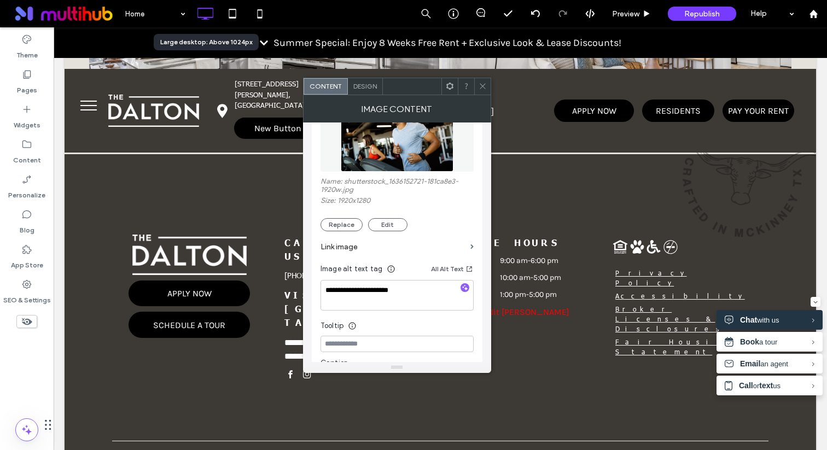
click at [484, 87] on use at bounding box center [481, 86] width 5 height 5
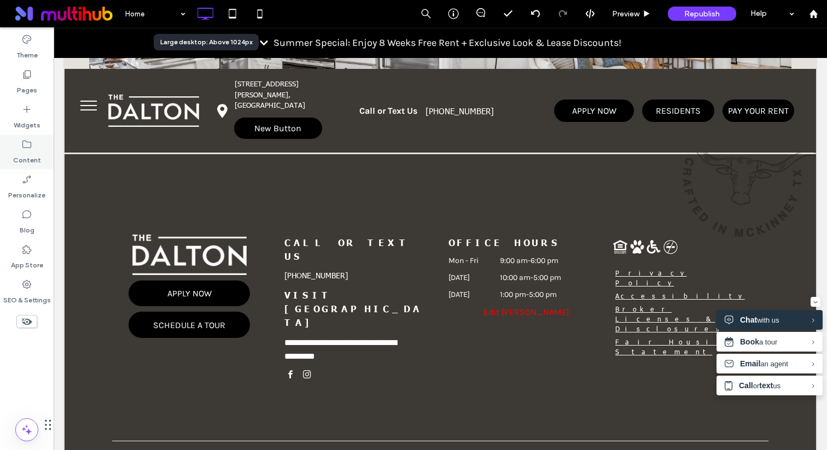
click at [37, 151] on label "Content" at bounding box center [27, 157] width 28 height 15
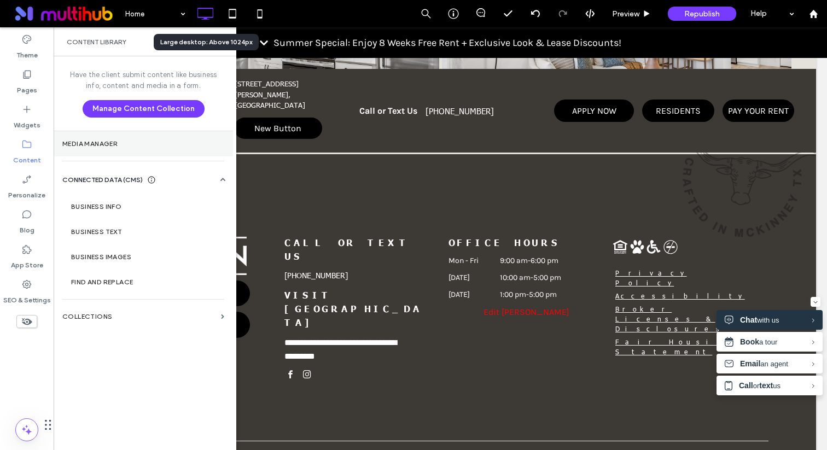
click at [120, 140] on label "Media Manager" at bounding box center [143, 144] width 162 height 8
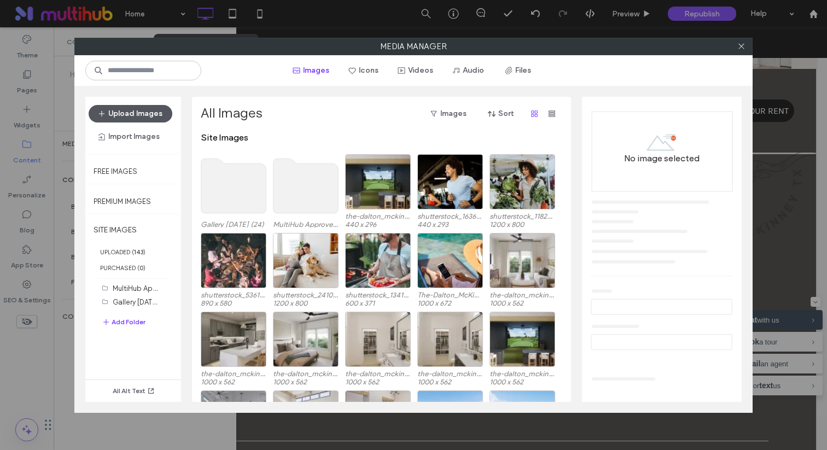
click at [149, 109] on button "Upload Images" at bounding box center [131, 113] width 84 height 17
click at [139, 320] on button "Add Folder" at bounding box center [124, 321] width 44 height 13
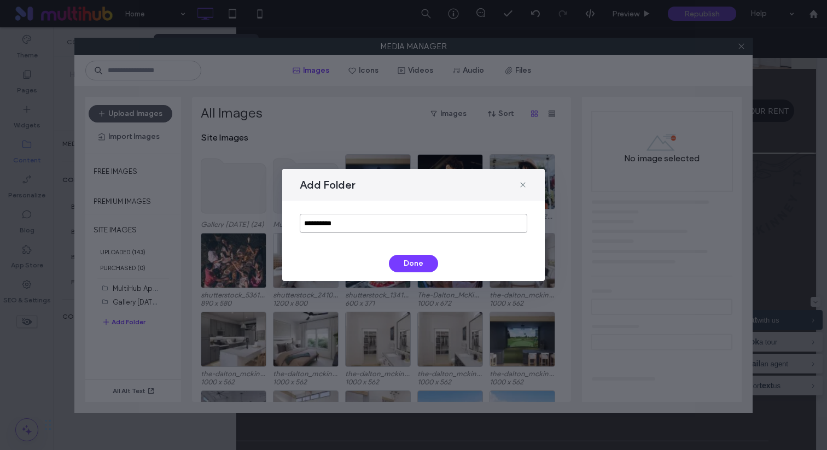
click at [372, 219] on input "**********" at bounding box center [413, 223] width 227 height 19
type input "**********"
click at [418, 259] on button "Done" at bounding box center [413, 263] width 49 height 17
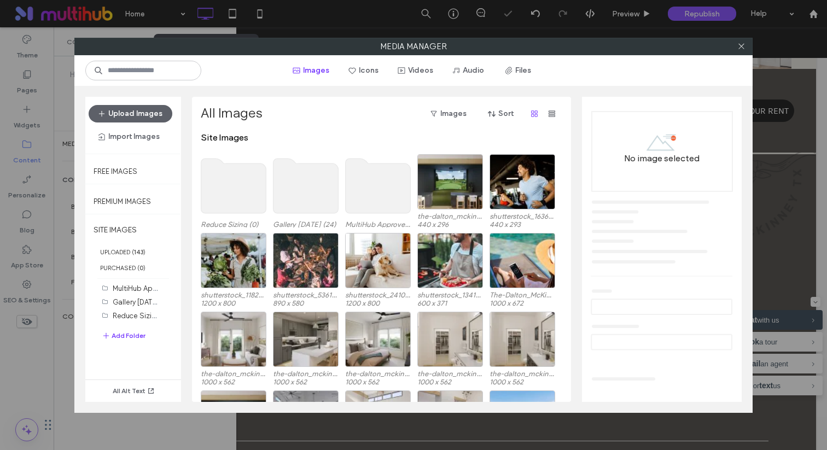
click at [230, 205] on use at bounding box center [233, 186] width 65 height 55
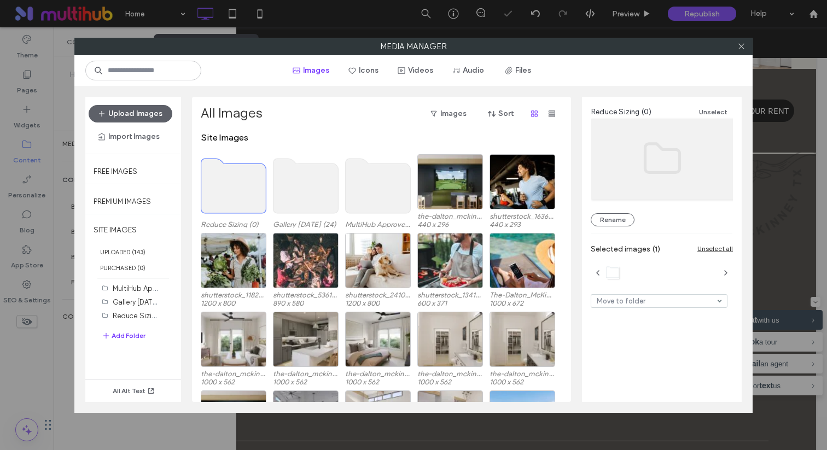
click at [230, 205] on use at bounding box center [233, 186] width 65 height 55
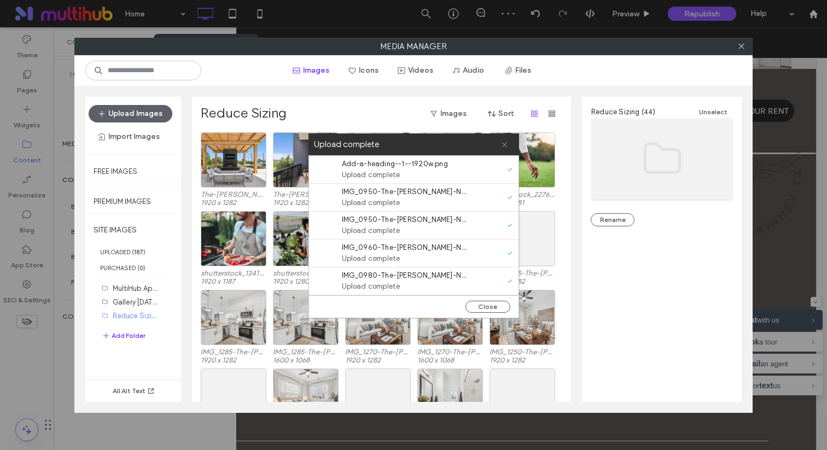
click at [507, 142] on icon at bounding box center [504, 144] width 7 height 7
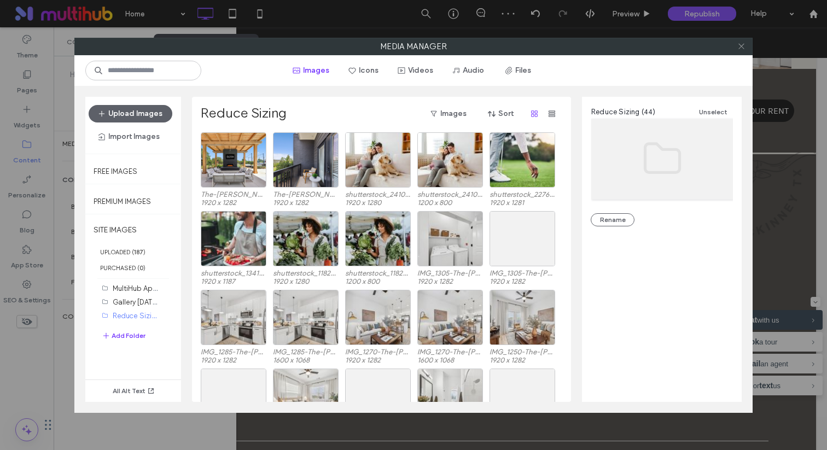
click at [738, 48] on icon at bounding box center [741, 46] width 8 height 8
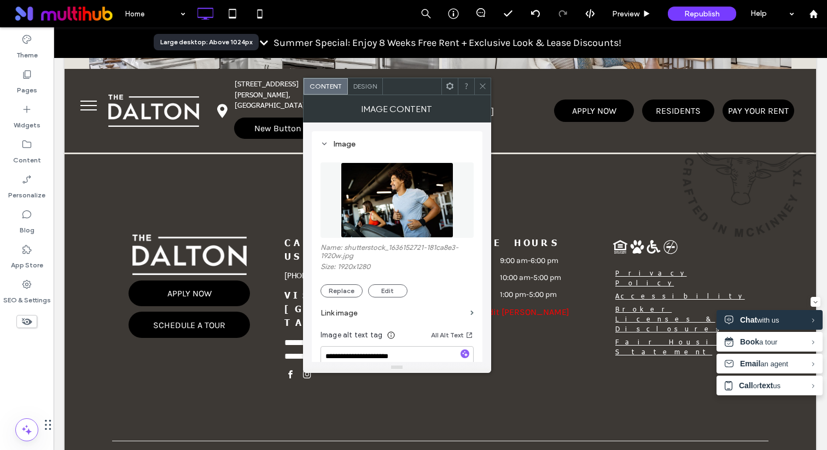
click at [361, 200] on img at bounding box center [397, 199] width 113 height 75
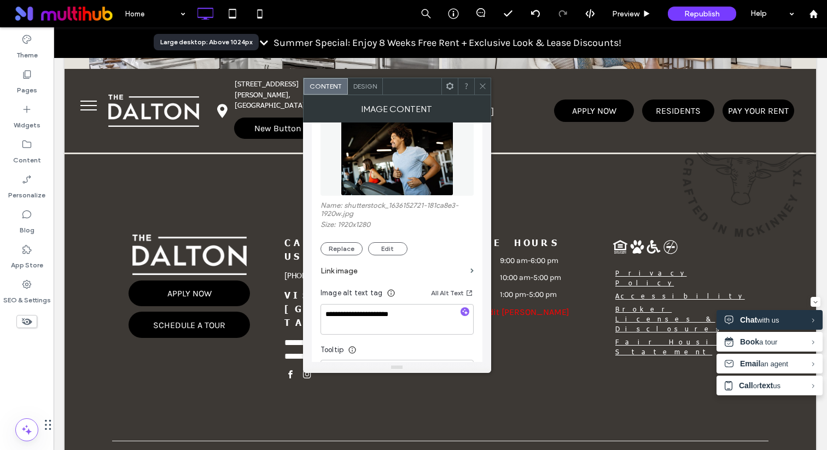
scroll to position [216, 0]
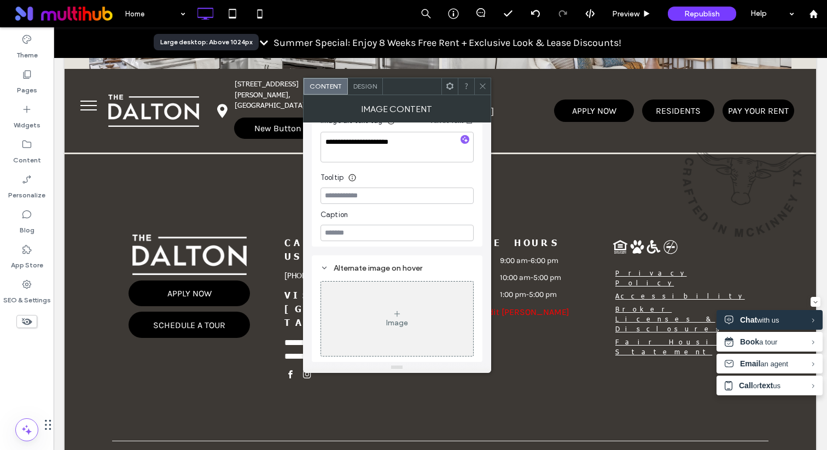
click at [484, 89] on icon at bounding box center [482, 86] width 8 height 8
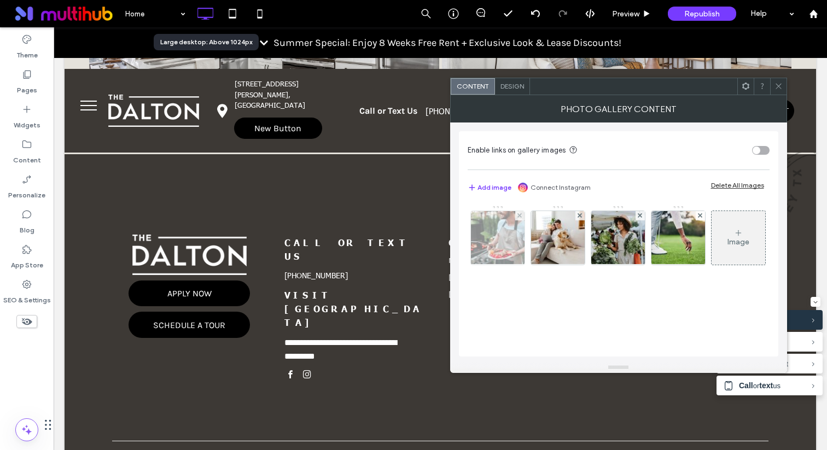
click at [495, 241] on img at bounding box center [497, 238] width 86 height 54
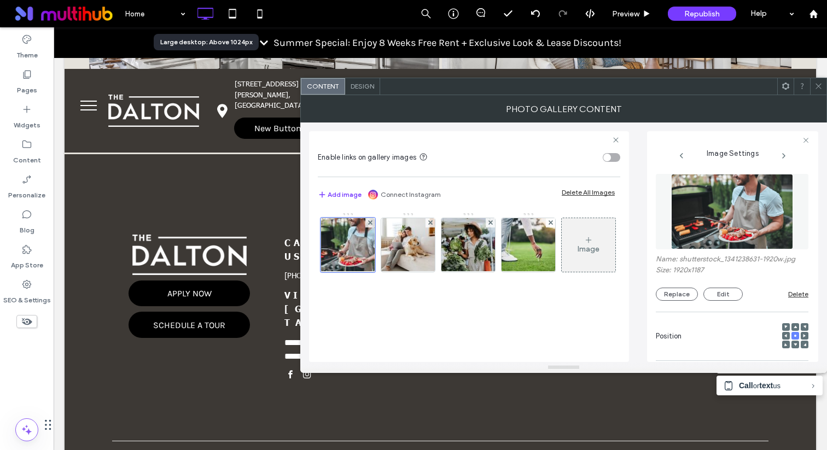
click at [690, 211] on img at bounding box center [731, 211] width 121 height 75
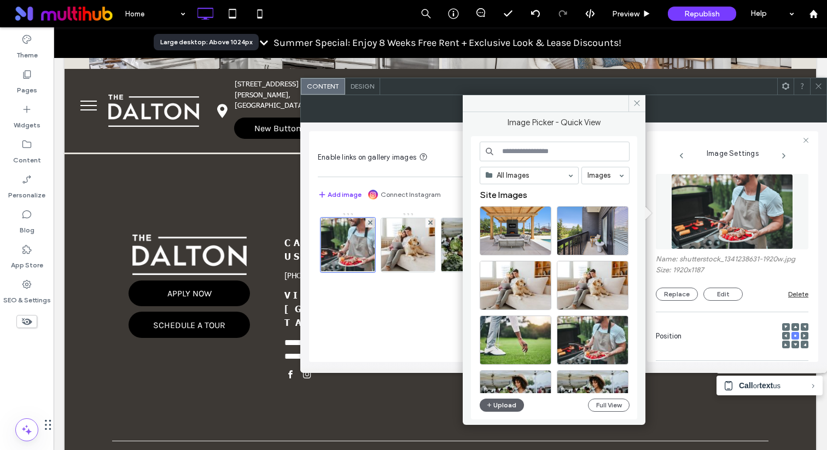
scroll to position [16, 0]
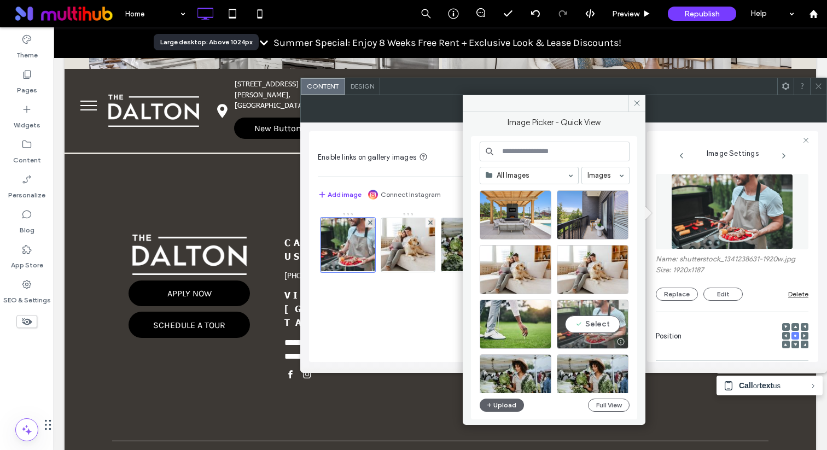
click at [588, 319] on div "Select" at bounding box center [593, 324] width 72 height 49
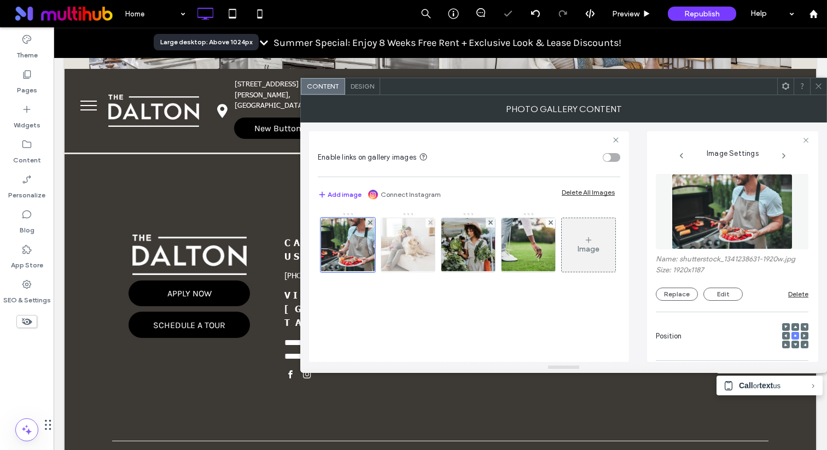
click at [411, 256] on img at bounding box center [408, 245] width 80 height 54
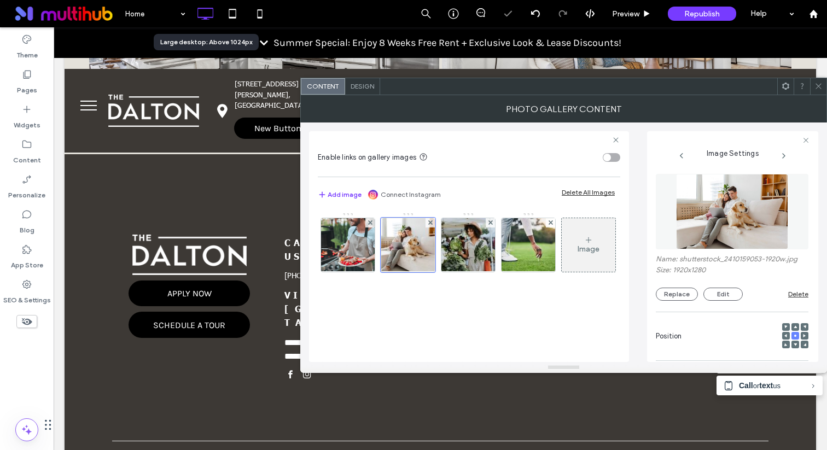
click at [728, 232] on img at bounding box center [732, 211] width 113 height 75
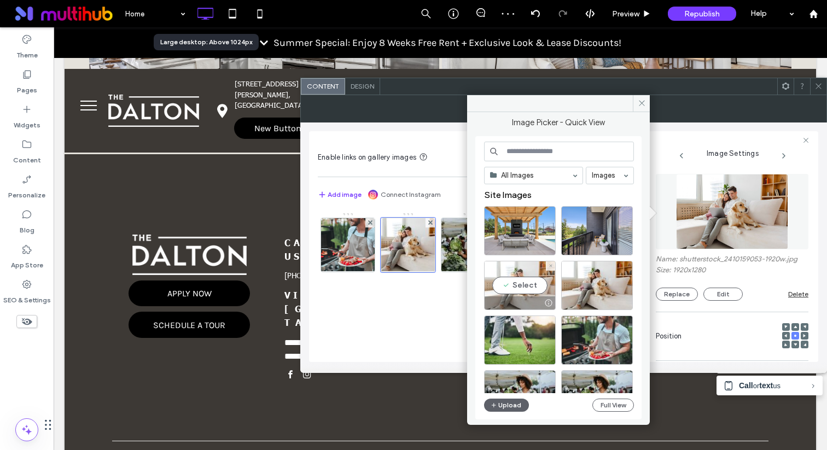
click at [528, 291] on div "Select" at bounding box center [520, 285] width 72 height 49
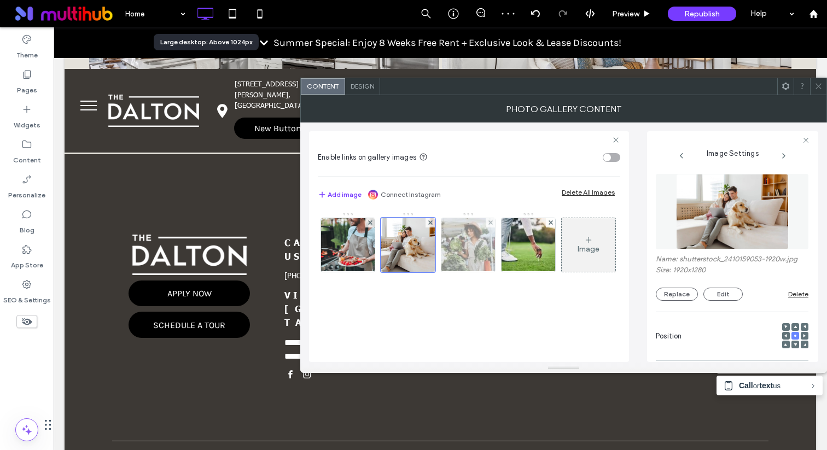
click at [454, 250] on img at bounding box center [468, 245] width 80 height 54
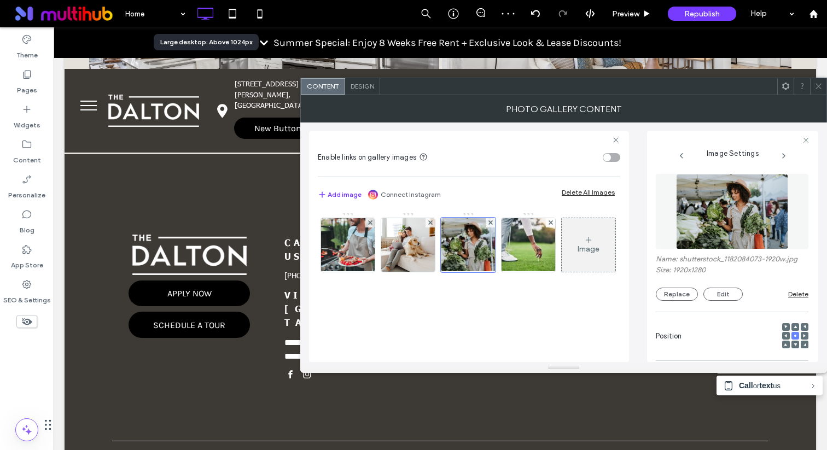
click at [710, 212] on img at bounding box center [732, 211] width 113 height 75
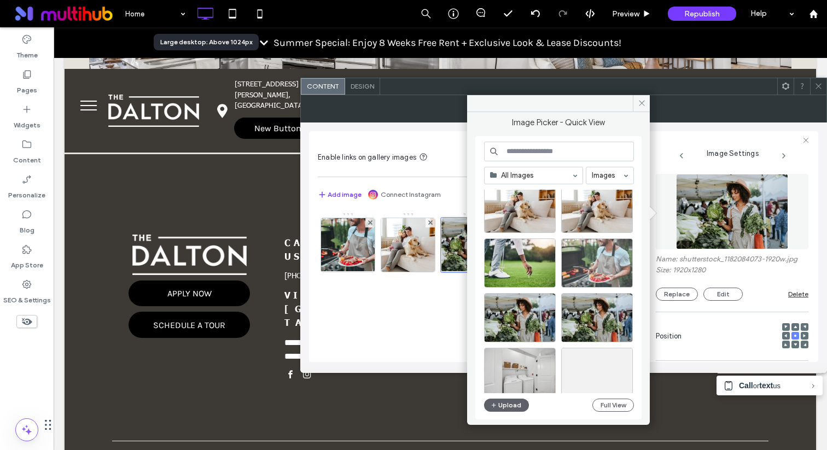
scroll to position [80, 0]
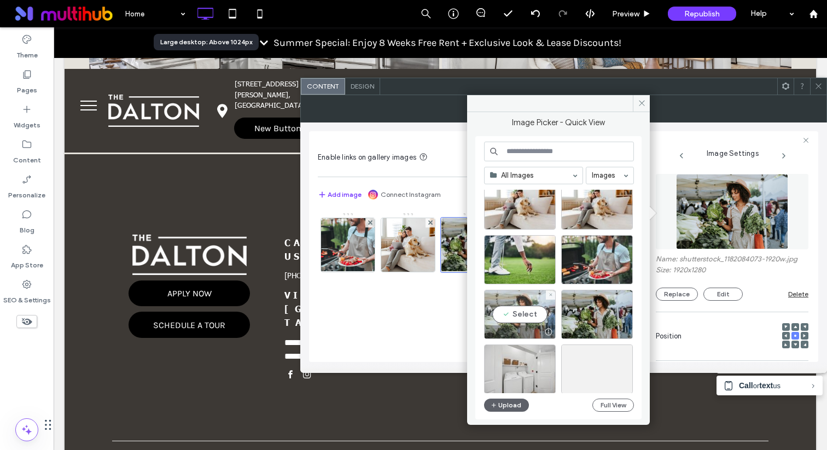
click at [522, 316] on div "Select" at bounding box center [520, 314] width 72 height 49
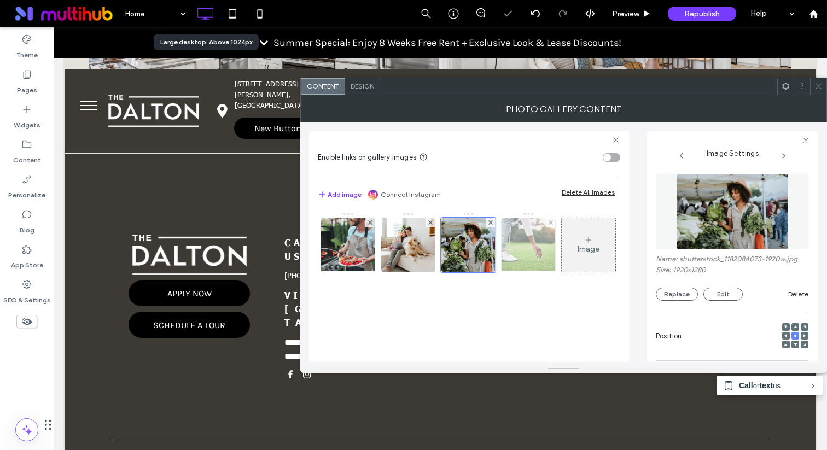
click at [514, 254] on img at bounding box center [528, 245] width 80 height 54
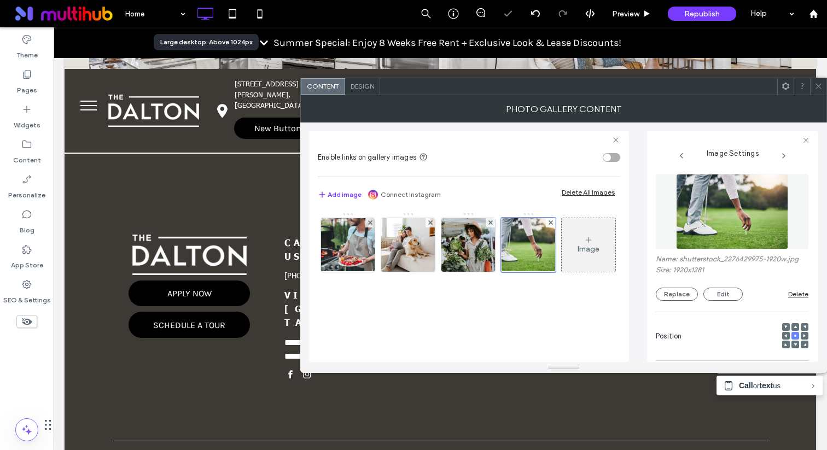
click at [693, 238] on img at bounding box center [732, 211] width 113 height 75
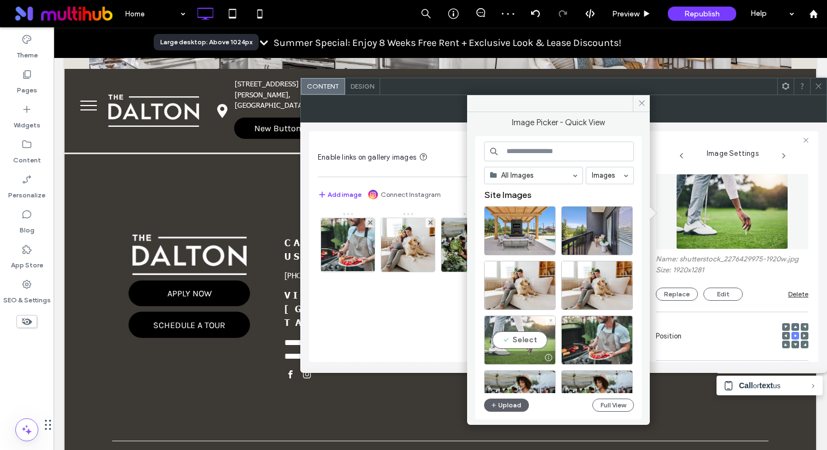
click at [528, 340] on div "Select" at bounding box center [520, 339] width 72 height 49
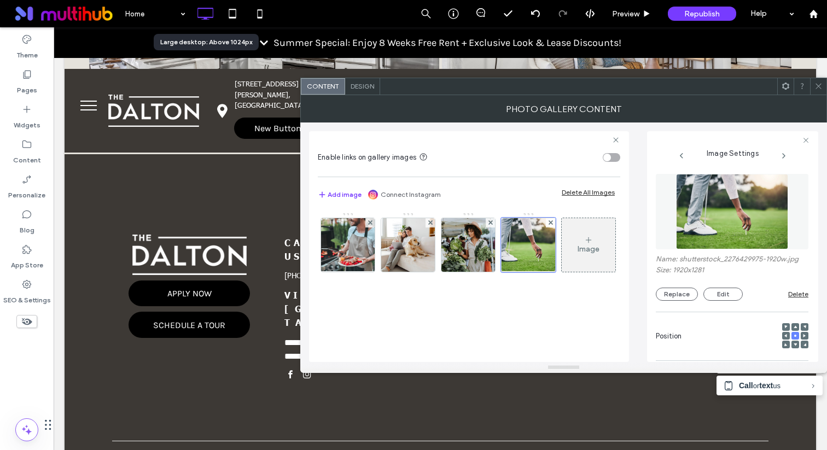
click at [367, 88] on span "Design" at bounding box center [362, 86] width 24 height 8
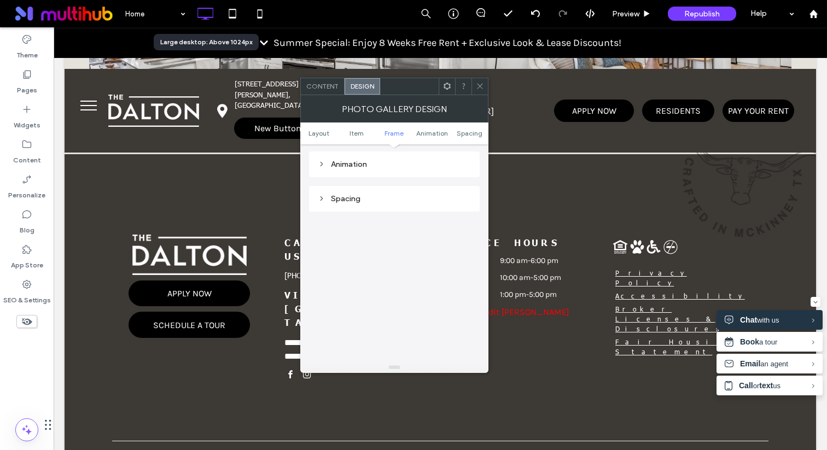
scroll to position [464, 0]
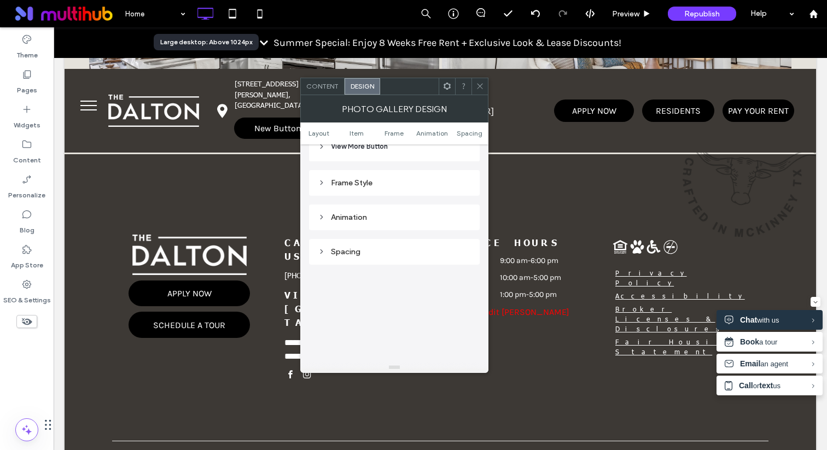
click at [366, 172] on div "Frame Style" at bounding box center [394, 183] width 171 height 26
click at [366, 183] on div "Frame Style" at bounding box center [394, 182] width 153 height 9
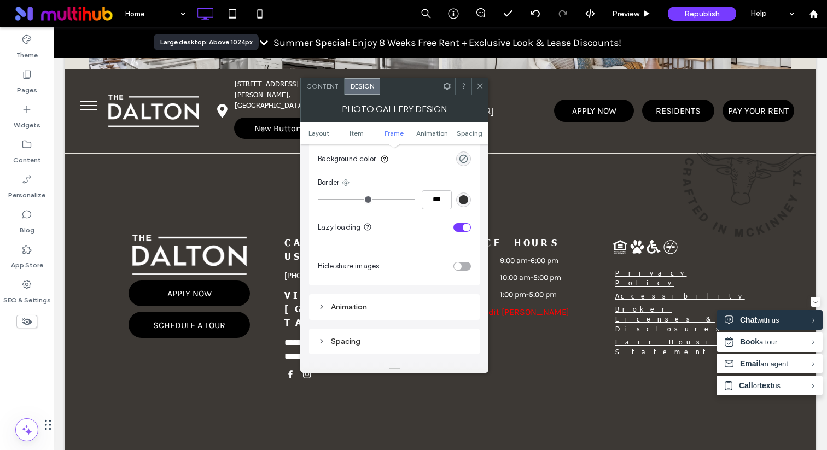
scroll to position [608, 0]
click at [463, 267] on div "toggle" at bounding box center [461, 264] width 17 height 9
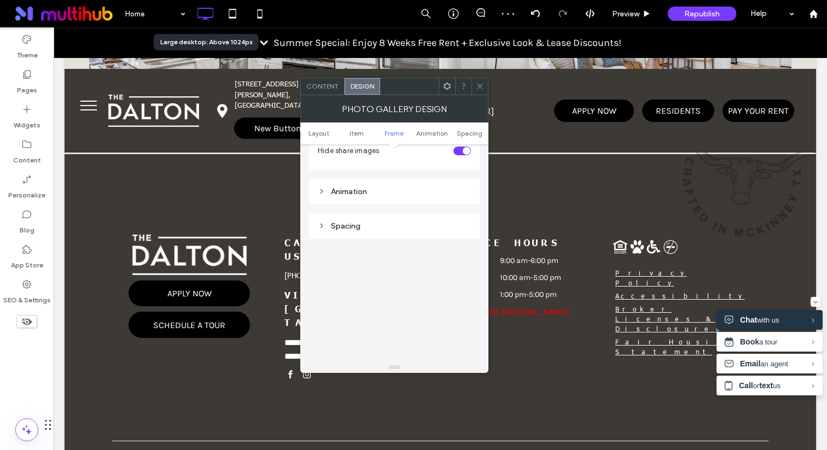
scroll to position [783, 0]
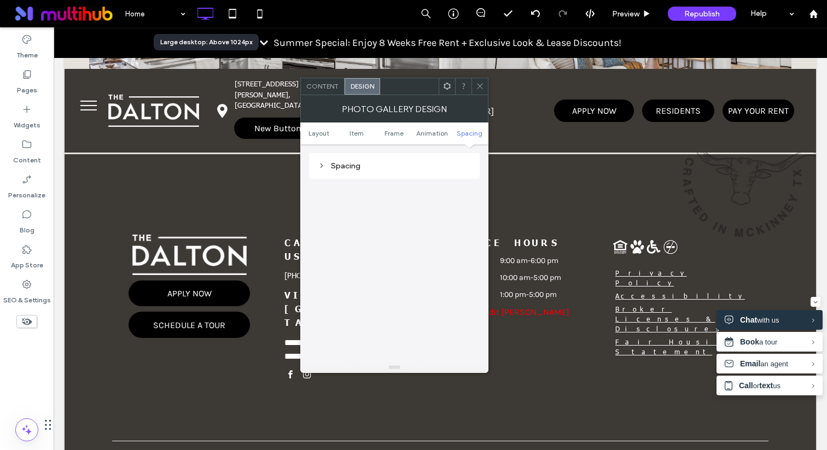
click at [482, 89] on icon at bounding box center [480, 86] width 8 height 8
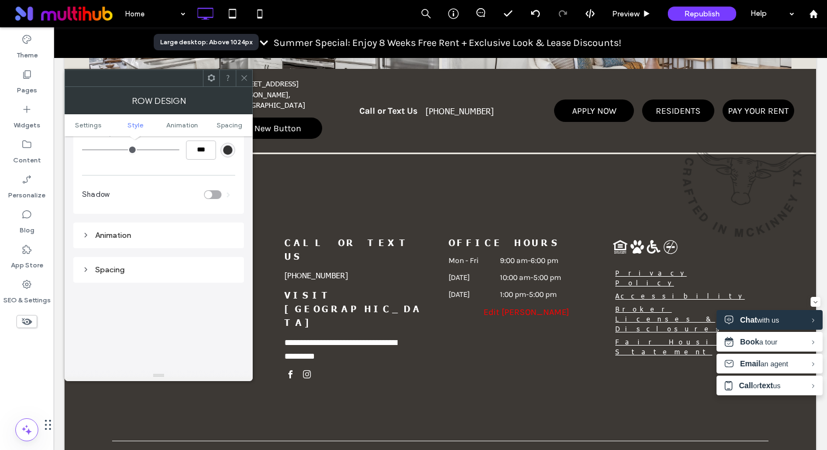
scroll to position [634, 0]
click at [185, 203] on div "Animation" at bounding box center [158, 207] width 153 height 9
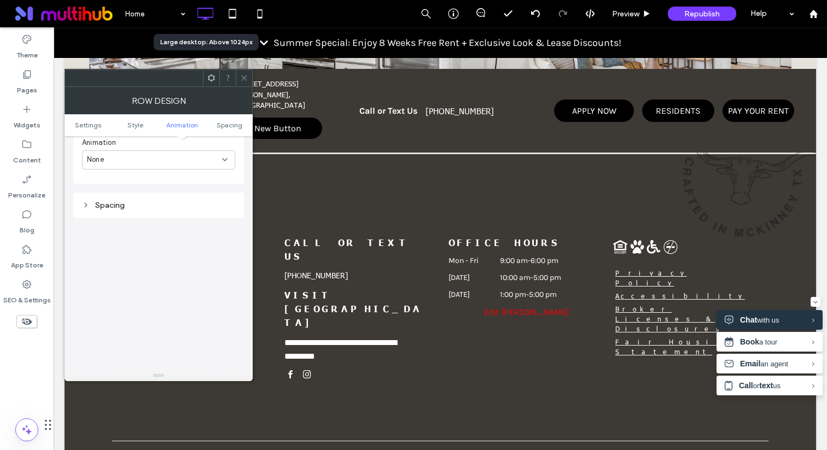
click at [184, 198] on div "Spacing" at bounding box center [158, 205] width 153 height 15
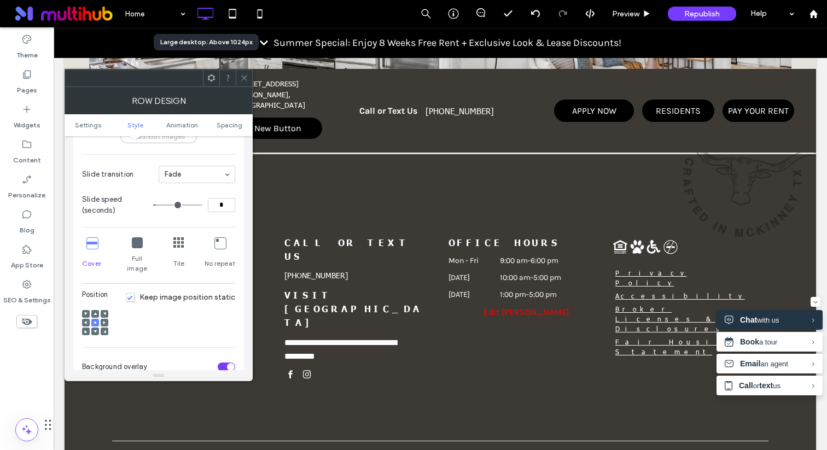
scroll to position [0, 0]
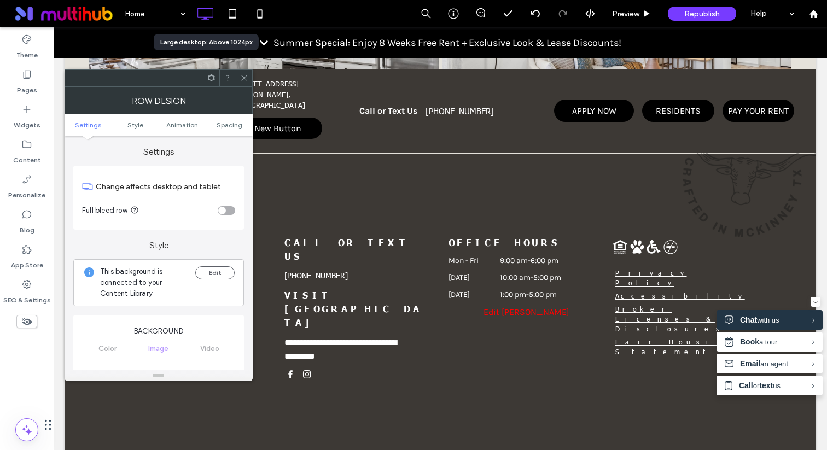
type input "***"
click at [245, 79] on icon at bounding box center [244, 78] width 8 height 8
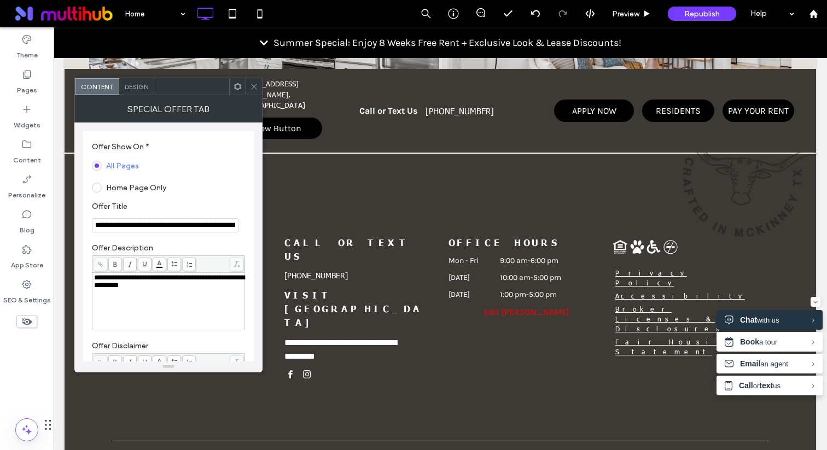
click at [251, 80] on span at bounding box center [254, 86] width 8 height 16
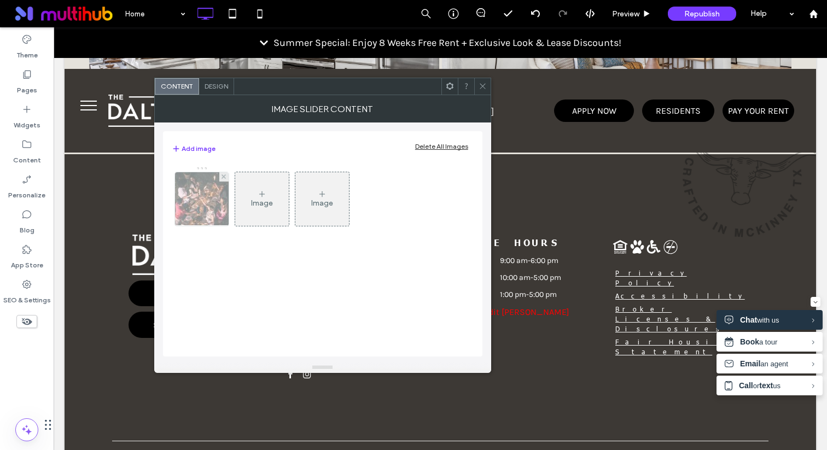
click at [198, 203] on img at bounding box center [201, 199] width 83 height 54
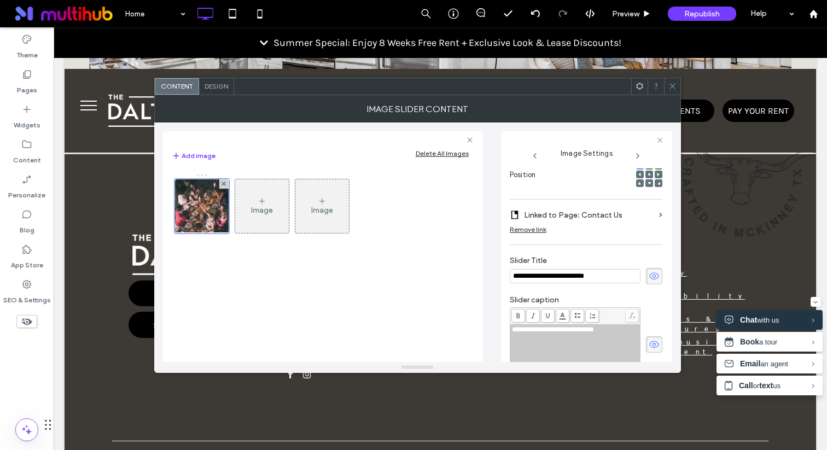
click at [221, 86] on span "Design" at bounding box center [216, 86] width 24 height 8
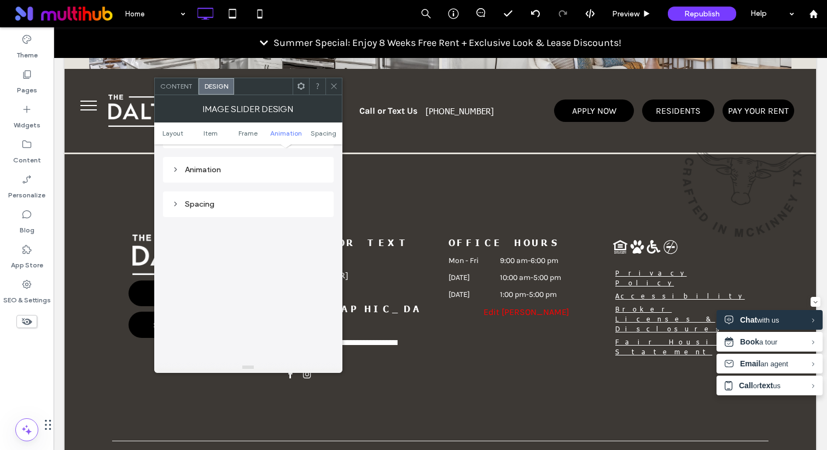
scroll to position [1523, 0]
click at [261, 182] on div "Animation" at bounding box center [248, 187] width 153 height 15
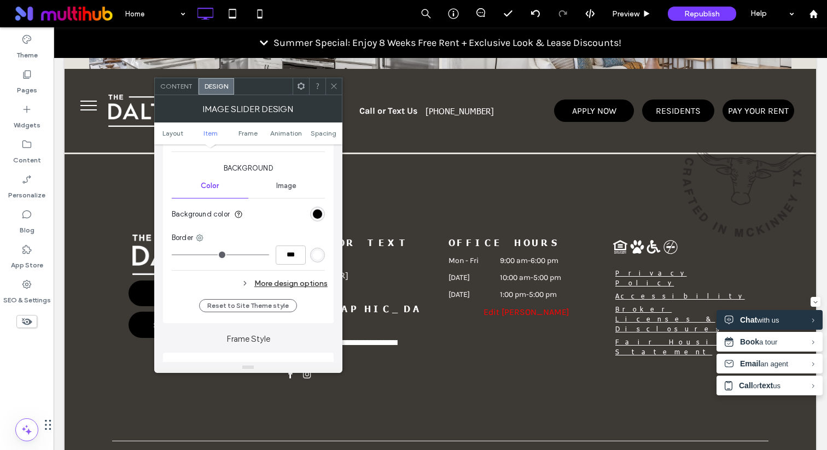
click at [295, 286] on div "More design options" at bounding box center [250, 283] width 156 height 15
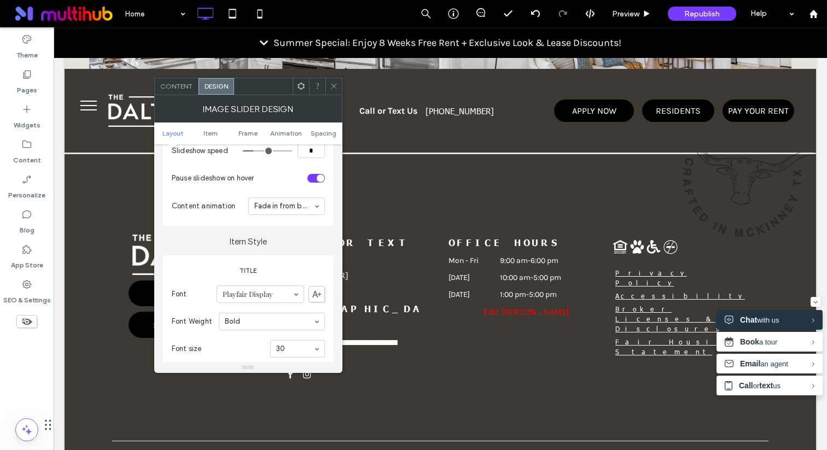
scroll to position [183, 0]
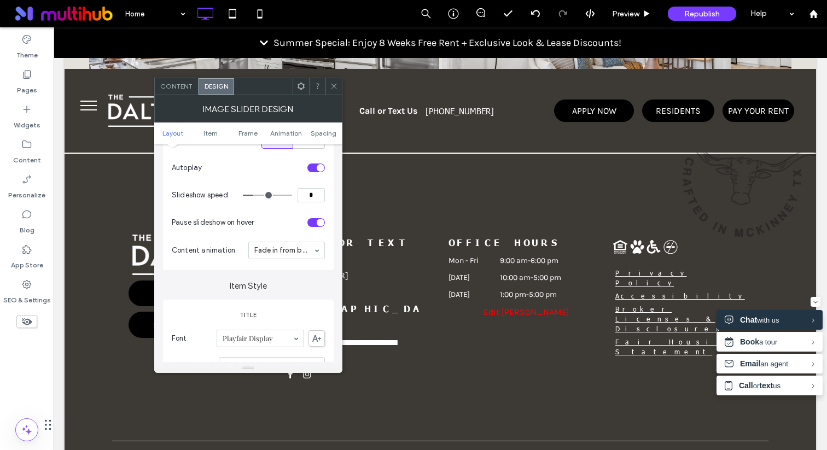
click at [335, 84] on icon at bounding box center [334, 86] width 8 height 8
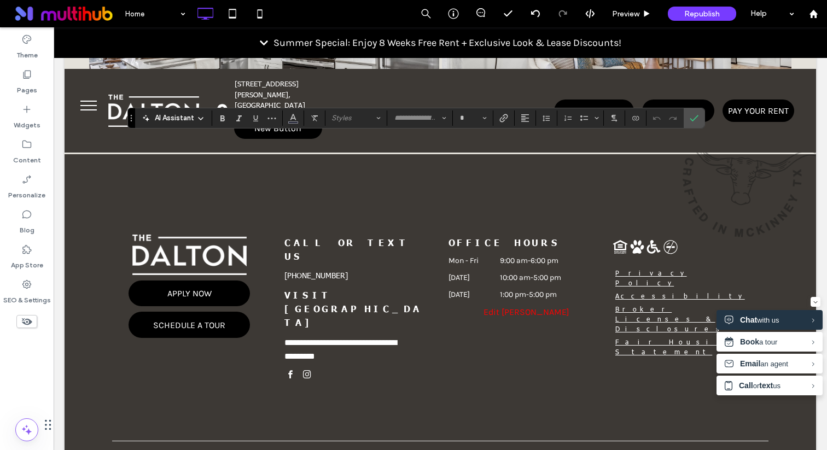
type input "**********"
type input "**"
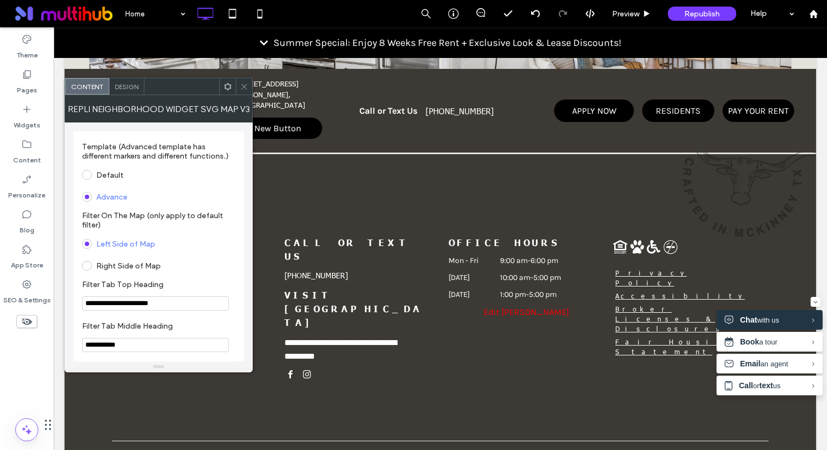
click at [241, 87] on icon at bounding box center [244, 87] width 8 height 8
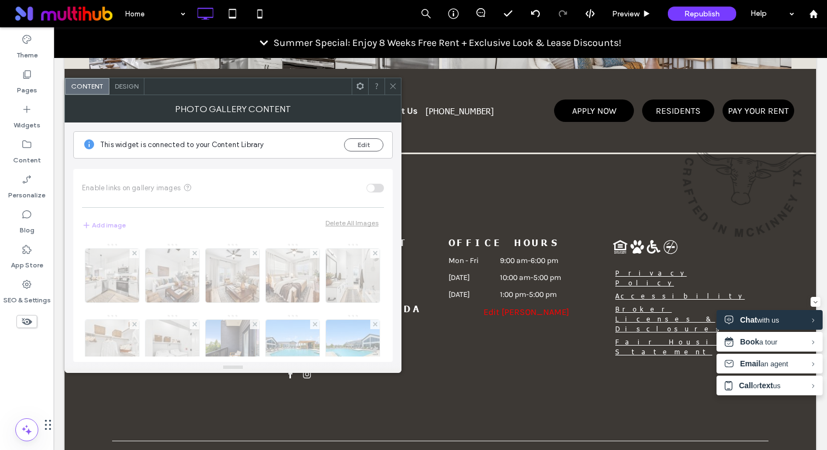
click at [130, 85] on span "Design" at bounding box center [127, 86] width 24 height 8
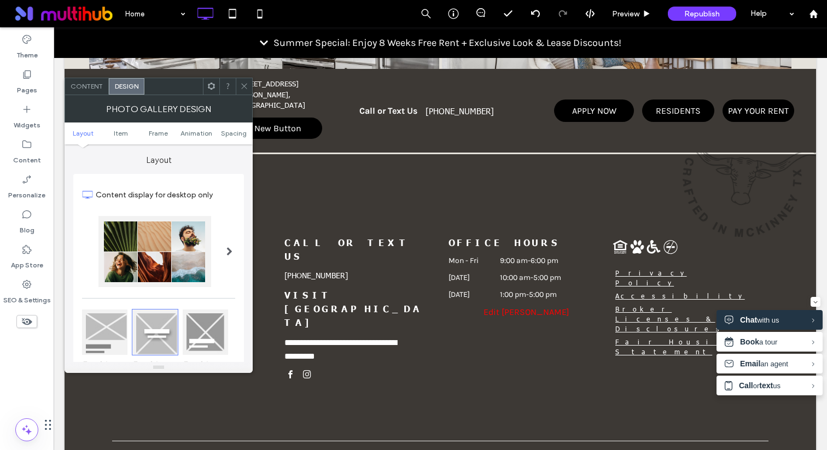
click at [95, 83] on span "Content" at bounding box center [87, 86] width 32 height 8
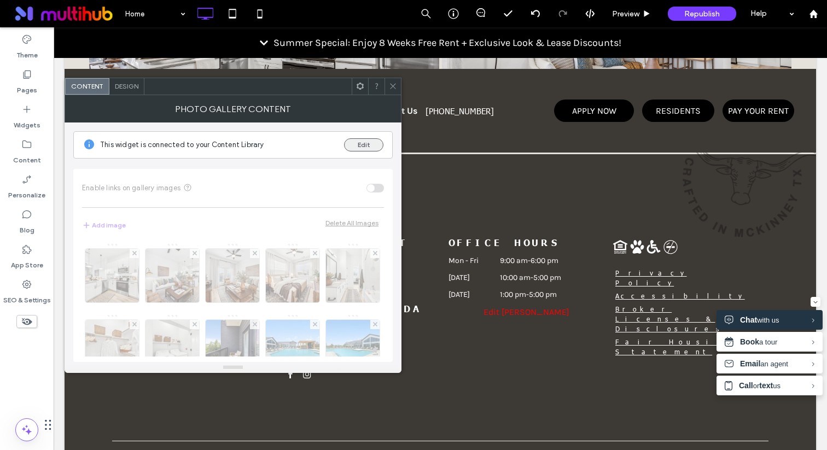
click at [357, 141] on button "Edit" at bounding box center [363, 144] width 39 height 13
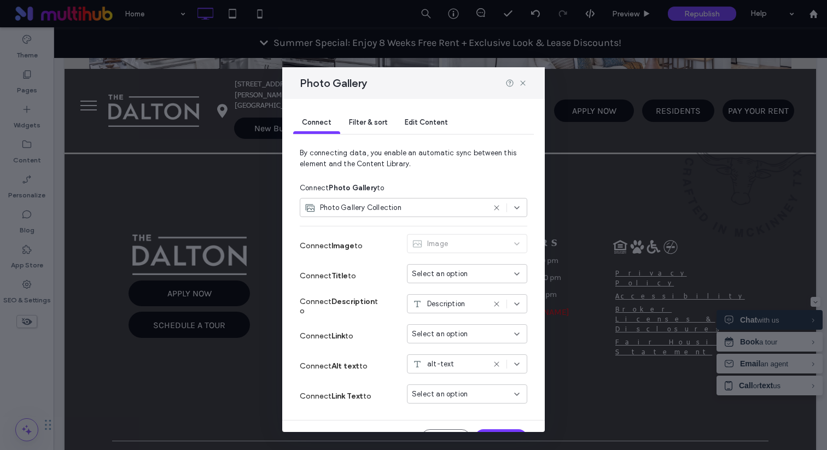
click at [361, 132] on div "Filter & sort" at bounding box center [368, 123] width 56 height 22
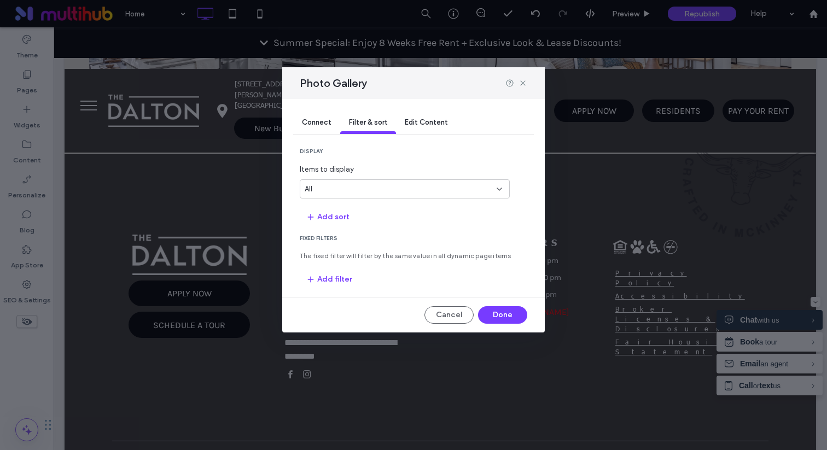
click at [343, 190] on div "All" at bounding box center [398, 189] width 187 height 11
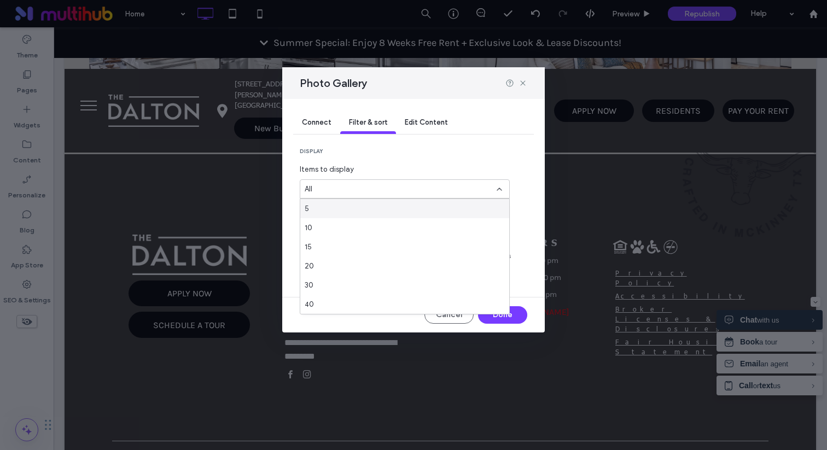
click at [337, 212] on div "5" at bounding box center [404, 208] width 209 height 19
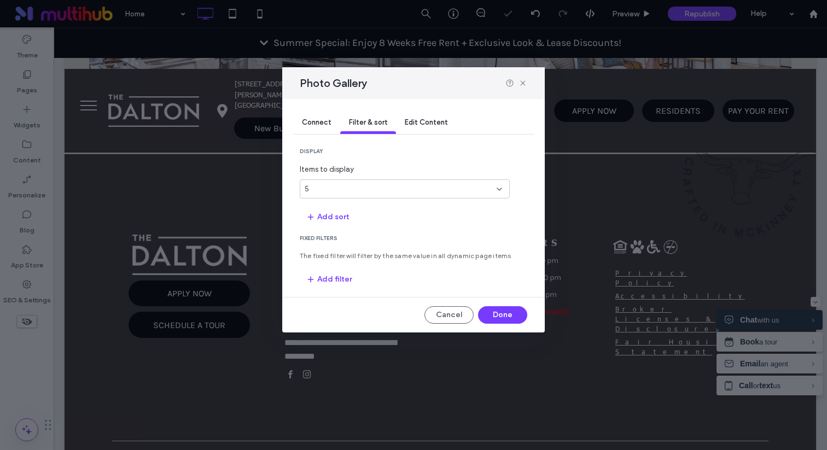
click at [341, 182] on div "5" at bounding box center [405, 188] width 210 height 19
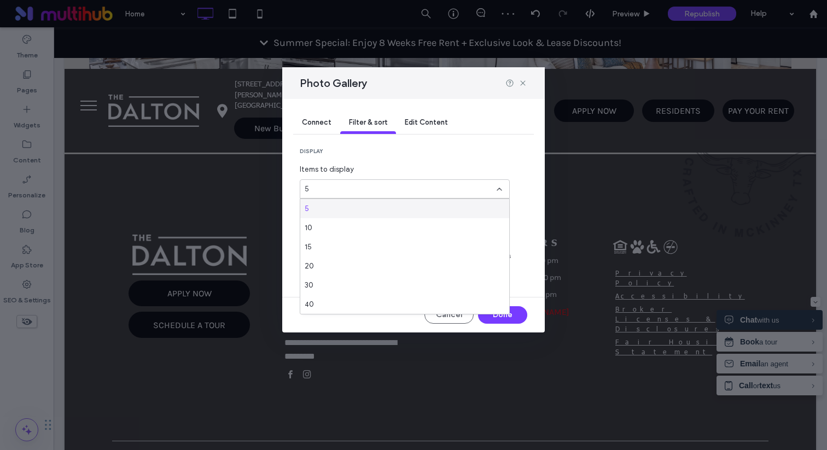
click at [335, 192] on div "5" at bounding box center [398, 189] width 187 height 11
type input "*"
click at [342, 229] on div "2" at bounding box center [404, 226] width 199 height 8
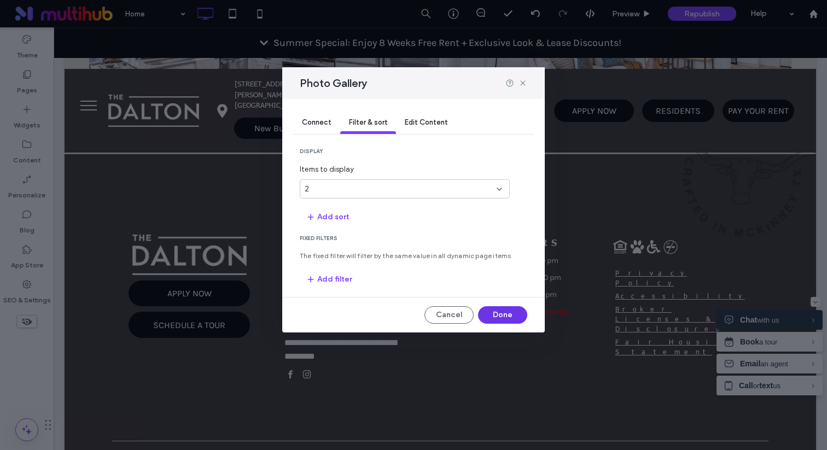
click at [488, 311] on button "Done" at bounding box center [502, 314] width 49 height 17
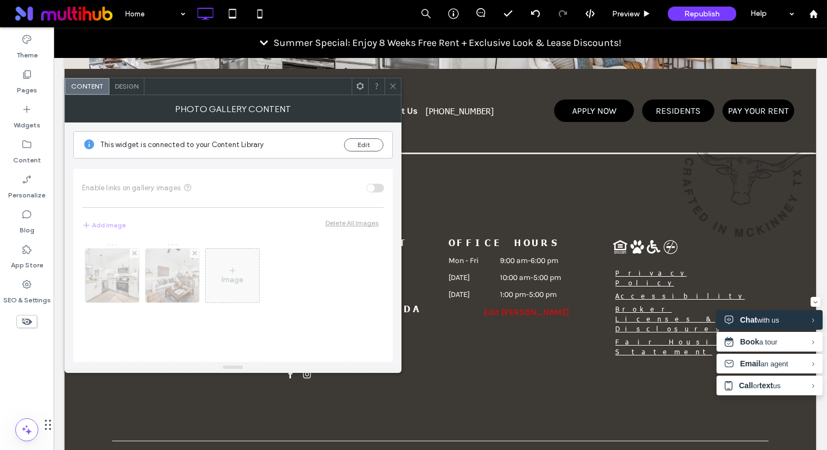
click at [135, 87] on span "Design" at bounding box center [127, 86] width 24 height 8
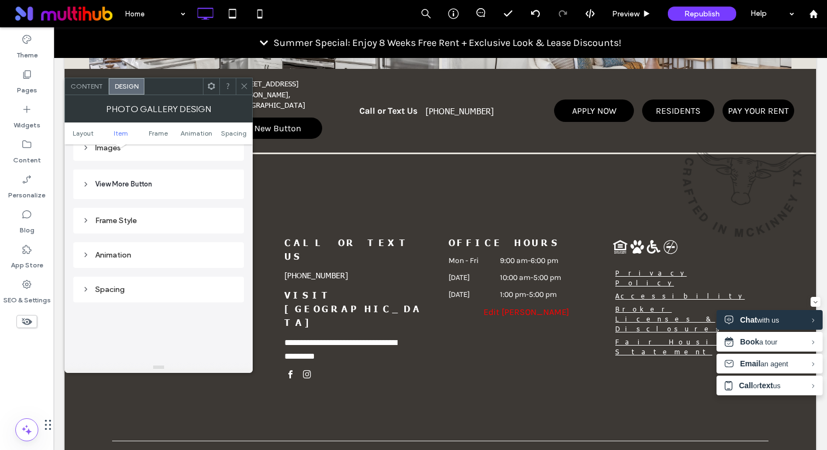
scroll to position [471, 0]
click at [153, 260] on div "Animation" at bounding box center [158, 255] width 153 height 9
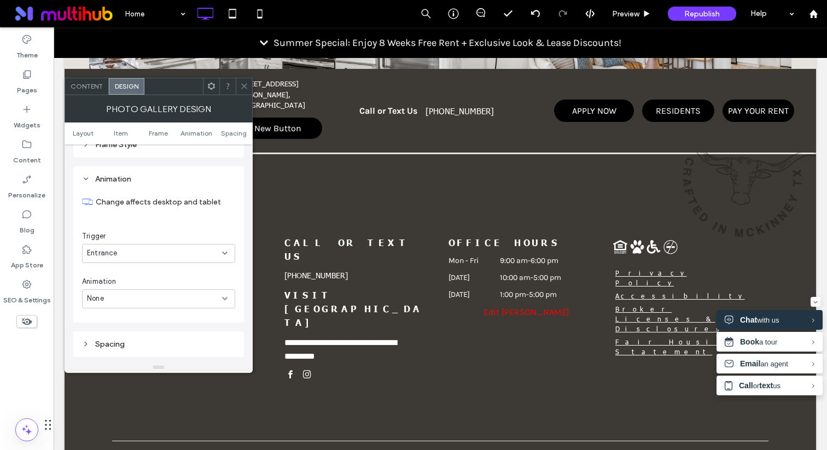
scroll to position [511, 0]
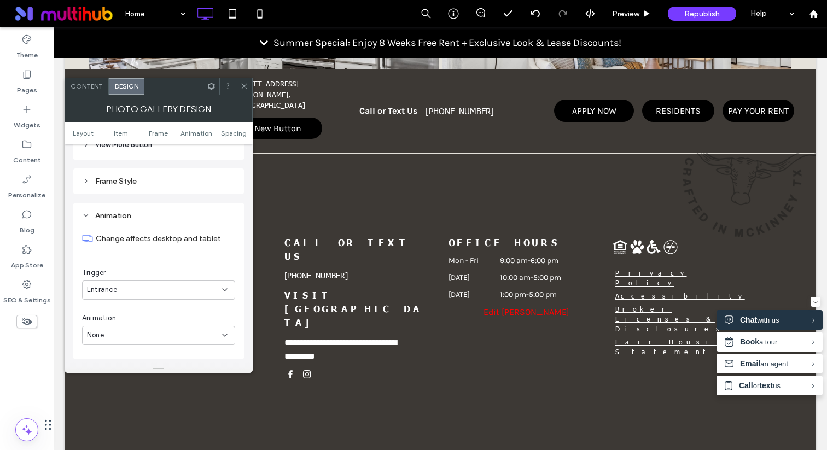
click at [155, 178] on div "Frame Style" at bounding box center [158, 181] width 153 height 9
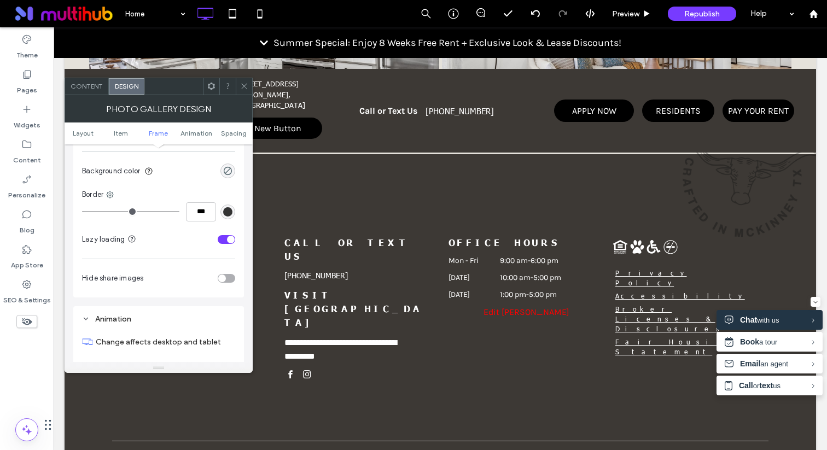
scroll to position [616, 0]
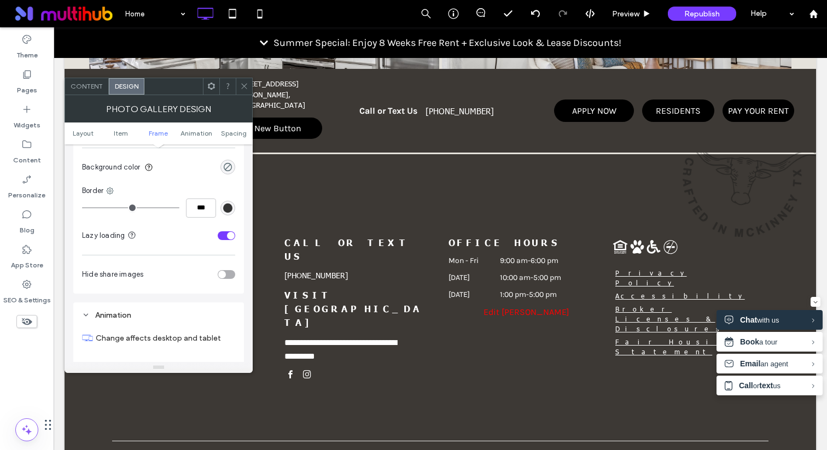
click at [231, 277] on div "toggle" at bounding box center [226, 274] width 17 height 9
click at [245, 92] on span at bounding box center [244, 86] width 8 height 16
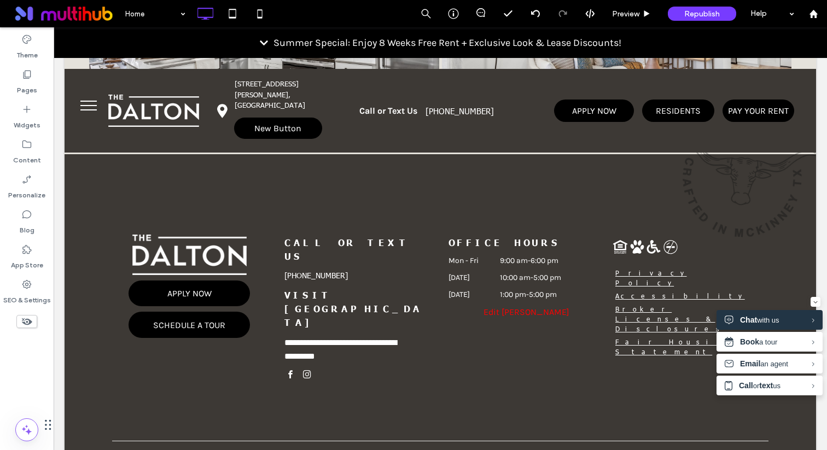
type input "******"
type input "**"
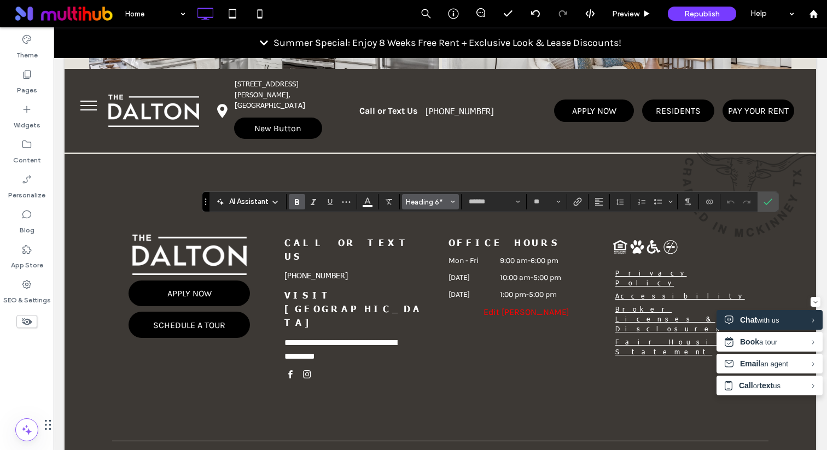
click at [431, 200] on span "Heading 6*" at bounding box center [427, 202] width 43 height 8
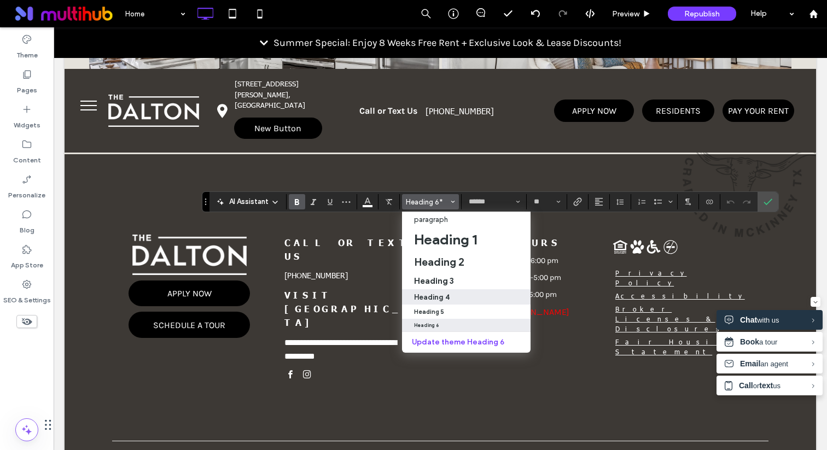
click at [443, 294] on h4 "Heading 4" at bounding box center [432, 297] width 36 height 8
type input "**********"
type input "**"
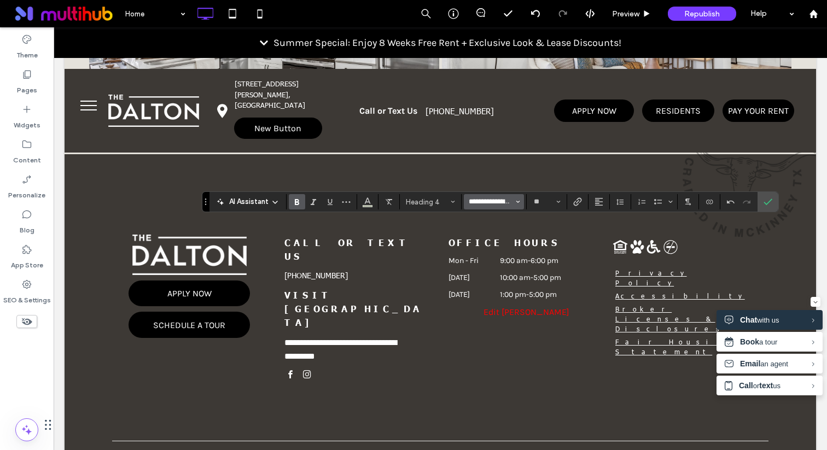
click at [494, 202] on input "**********" at bounding box center [490, 201] width 46 height 9
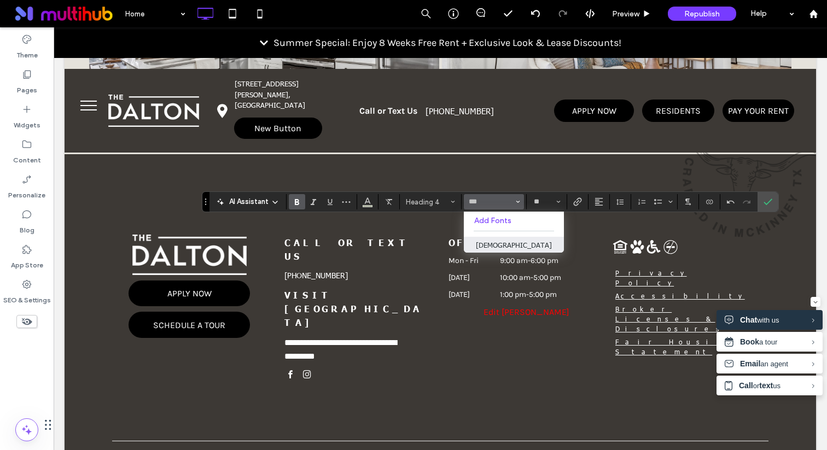
click at [504, 242] on label "Tahoma" at bounding box center [514, 245] width 100 height 16
type input "******"
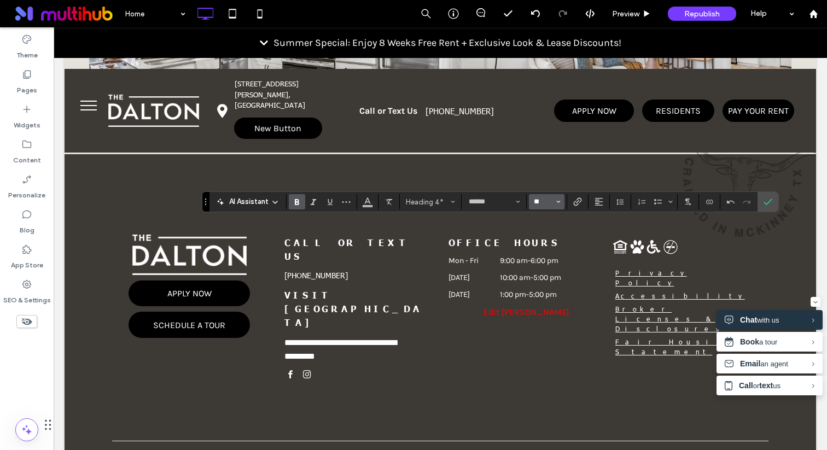
click at [542, 197] on input "**" at bounding box center [543, 201] width 21 height 9
click at [542, 218] on label "16" at bounding box center [545, 219] width 33 height 15
type input "**"
click at [548, 204] on input "**" at bounding box center [543, 201] width 21 height 9
type input "**"
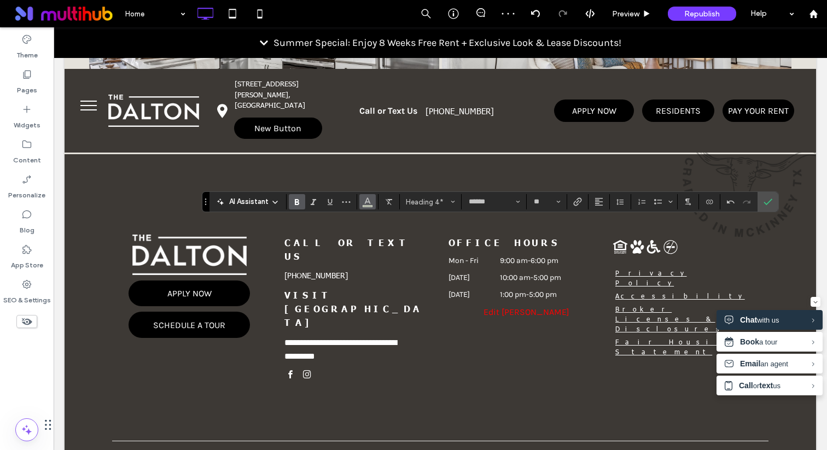
click at [367, 206] on span "Color" at bounding box center [367, 201] width 9 height 14
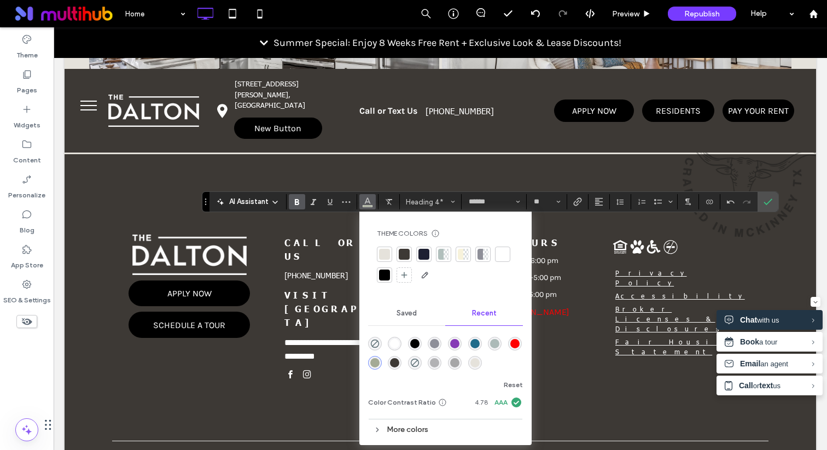
click at [395, 341] on div "rgba(255, 255, 255, 1)" at bounding box center [394, 343] width 9 height 9
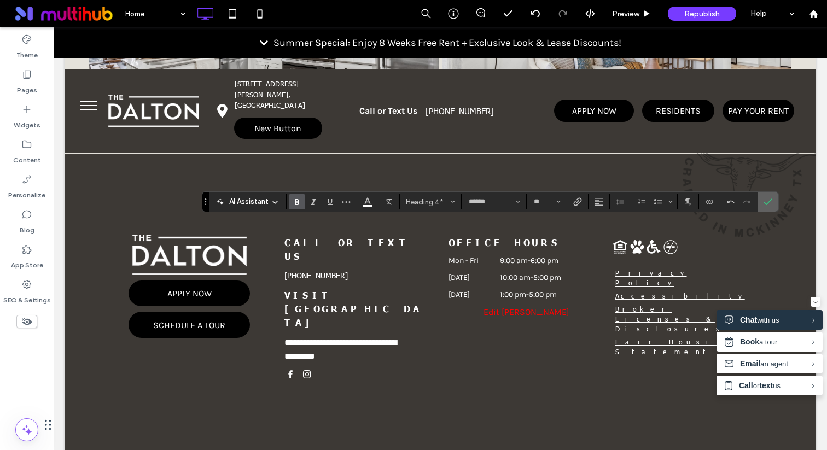
click at [769, 201] on use "Confirm" at bounding box center [767, 202] width 9 height 7
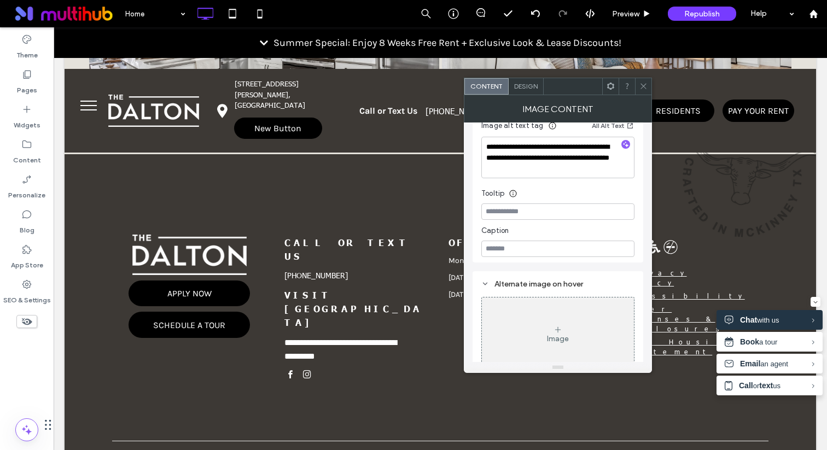
scroll to position [218, 0]
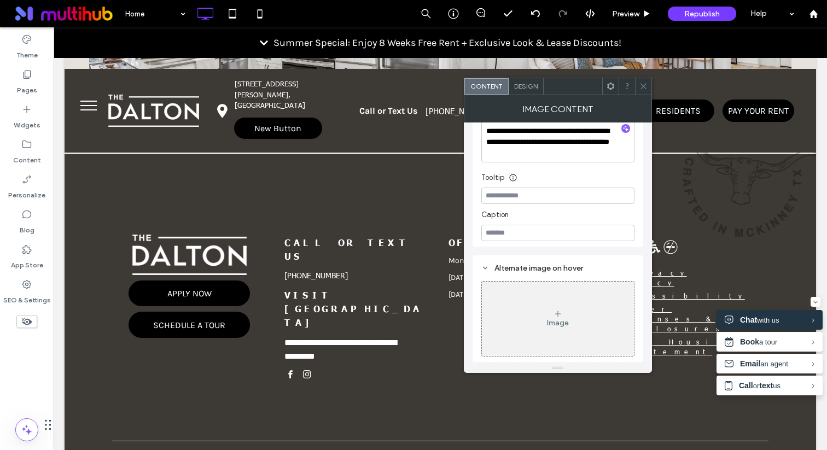
click at [530, 85] on span "Design" at bounding box center [526, 86] width 24 height 8
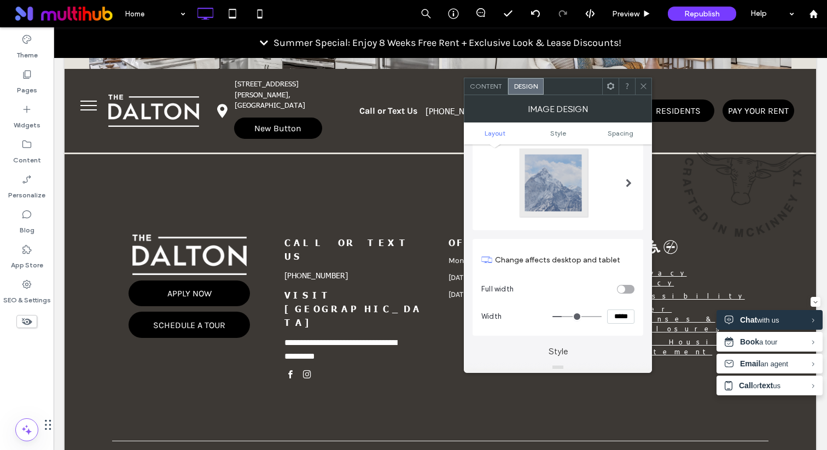
scroll to position [0, 0]
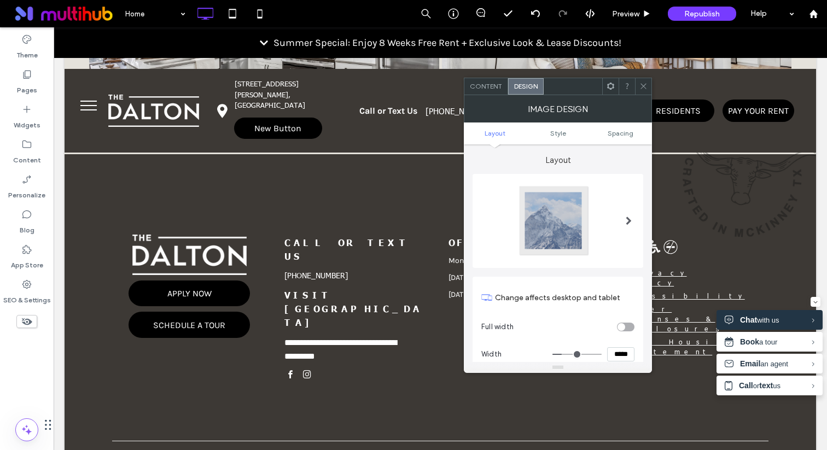
click at [646, 86] on icon at bounding box center [643, 86] width 8 height 8
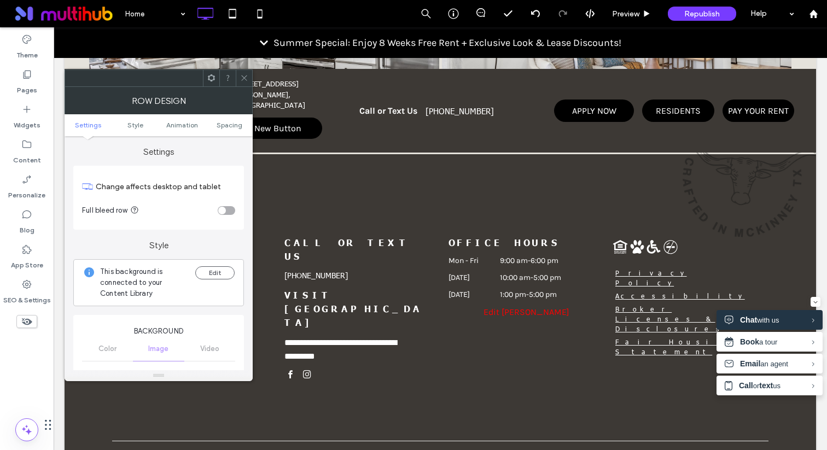
click at [213, 79] on use at bounding box center [211, 77] width 7 height 7
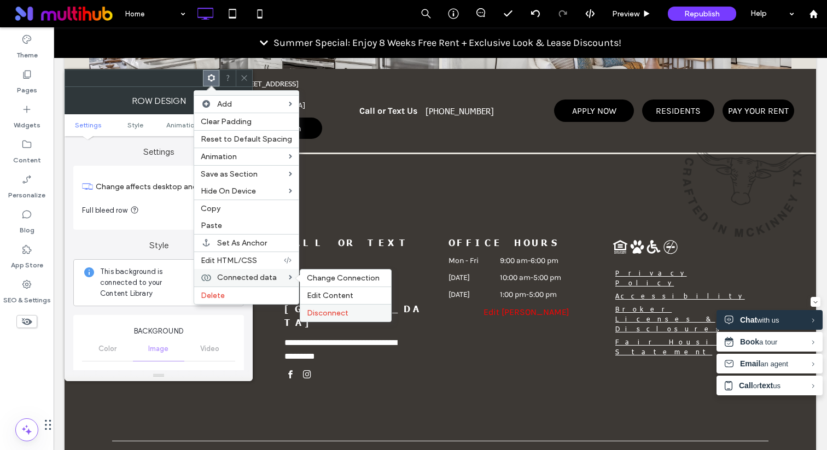
click at [329, 312] on span "Disconnect" at bounding box center [328, 312] width 42 height 9
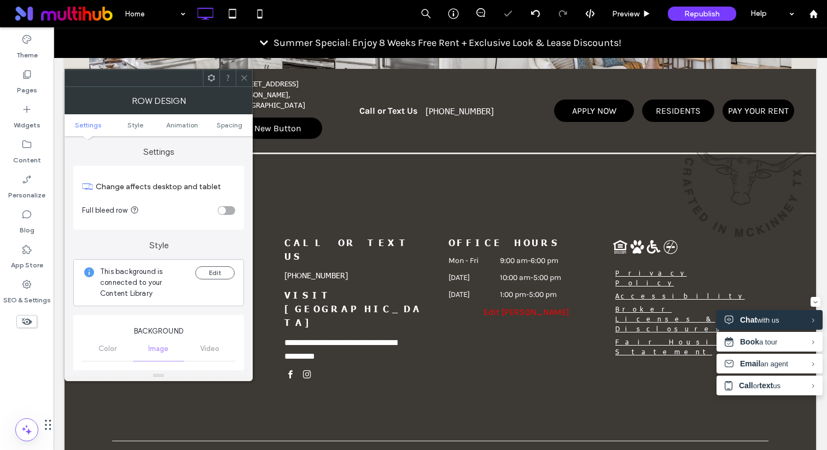
click at [247, 73] on span at bounding box center [244, 78] width 8 height 16
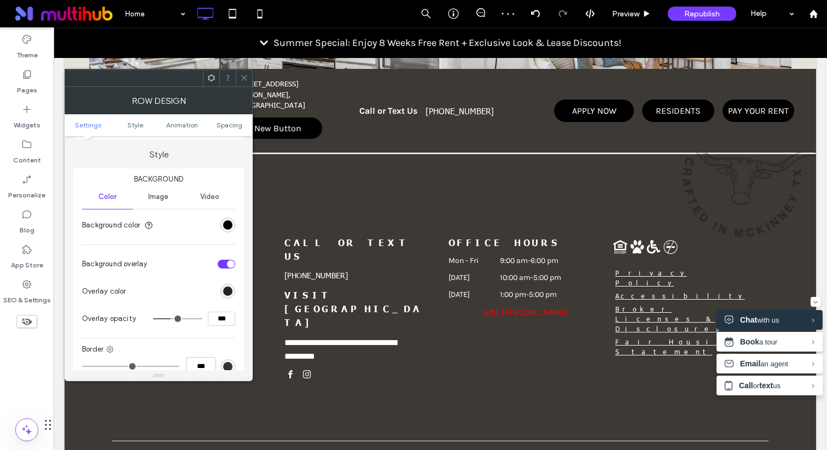
scroll to position [71, 0]
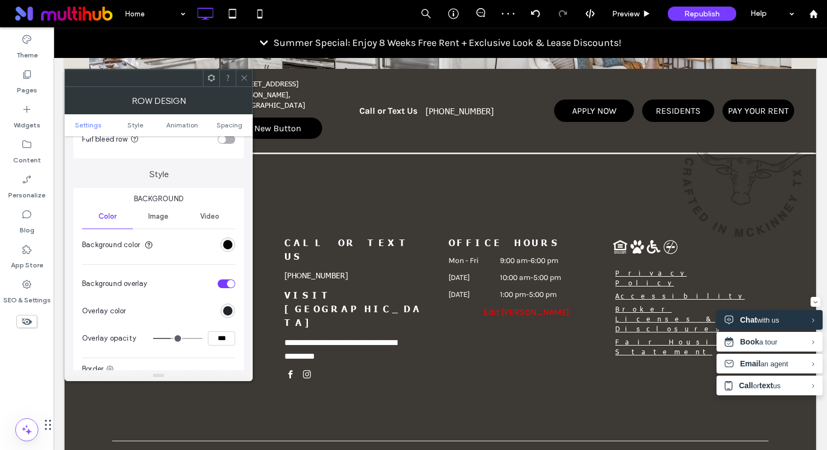
click at [171, 220] on div "Image" at bounding box center [158, 216] width 51 height 24
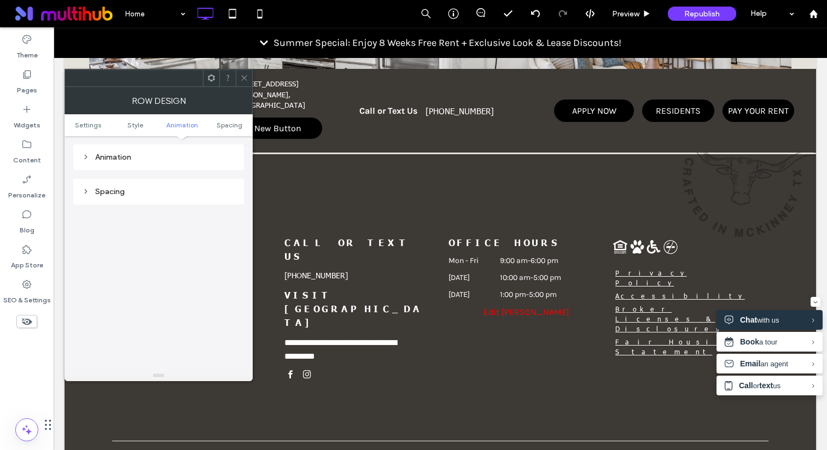
scroll to position [499, 0]
click at [247, 77] on icon at bounding box center [244, 78] width 8 height 8
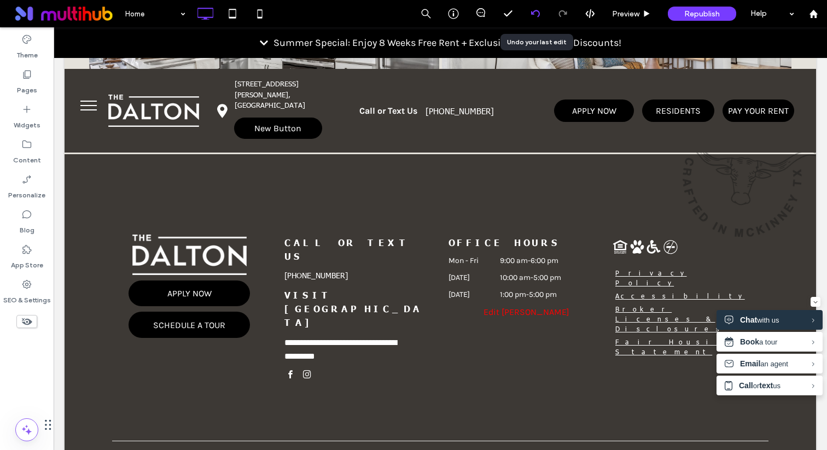
click at [540, 15] on div at bounding box center [535, 13] width 27 height 9
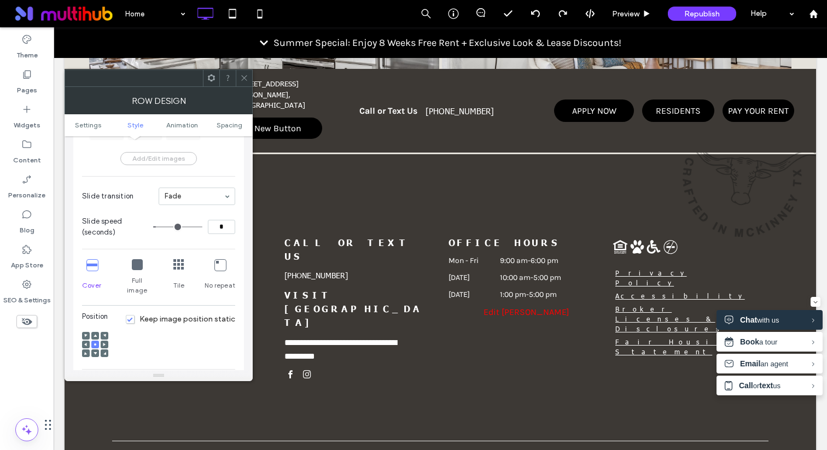
scroll to position [0, 0]
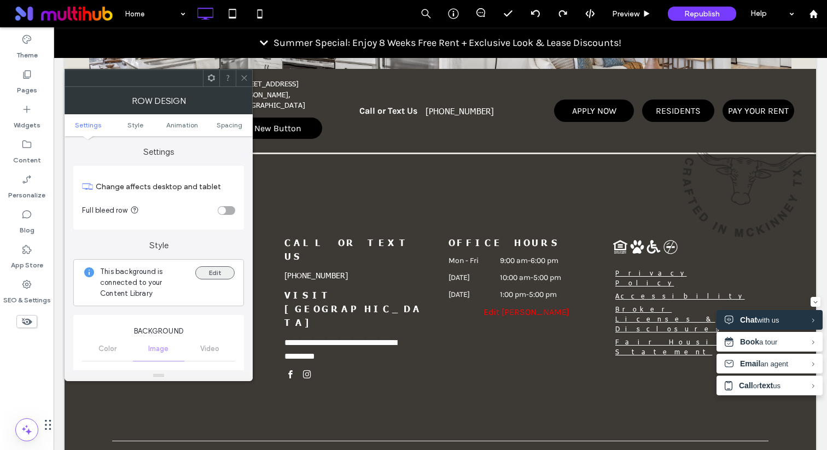
click at [214, 266] on button "Edit" at bounding box center [214, 272] width 39 height 13
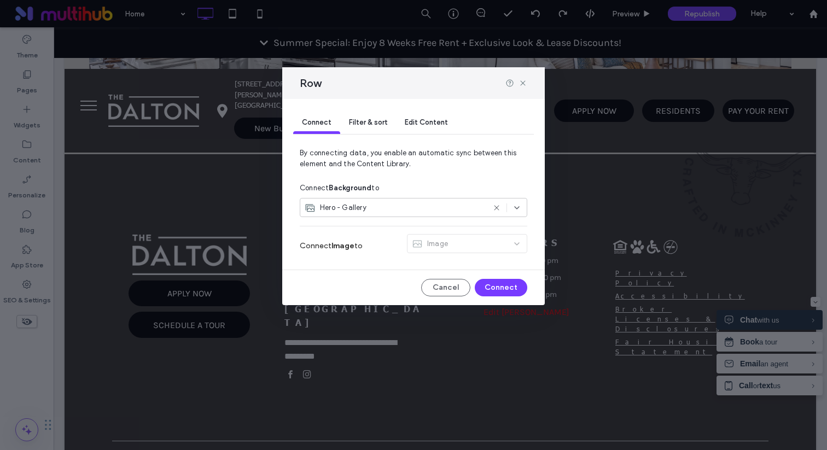
click at [522, 88] on div "Row" at bounding box center [413, 83] width 262 height 32
click at [522, 84] on icon at bounding box center [522, 83] width 9 height 9
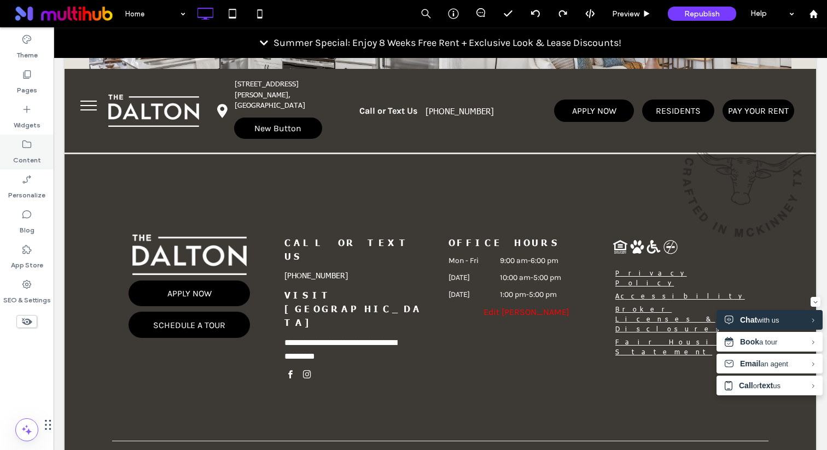
click at [40, 145] on div "Content" at bounding box center [27, 152] width 54 height 35
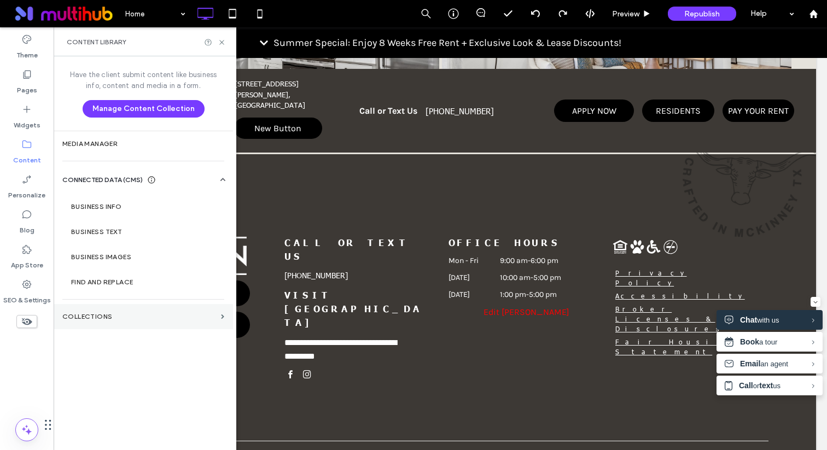
click at [96, 321] on section "Collections" at bounding box center [143, 316] width 179 height 25
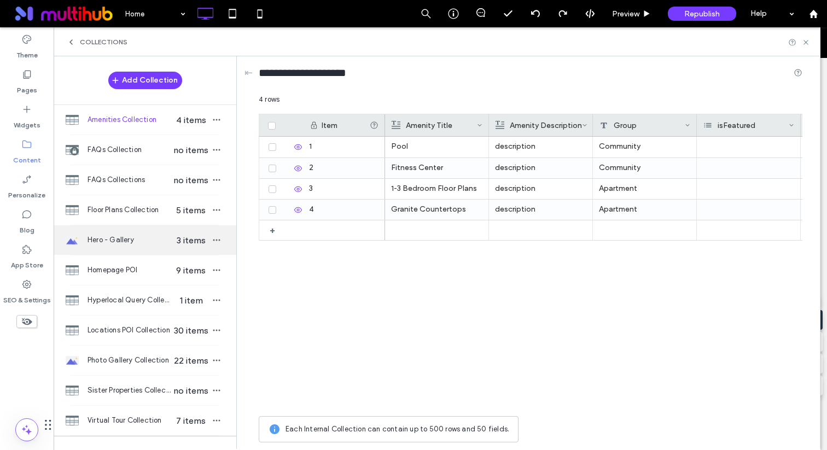
click at [153, 241] on span "Hero - Gallery" at bounding box center [129, 240] width 84 height 11
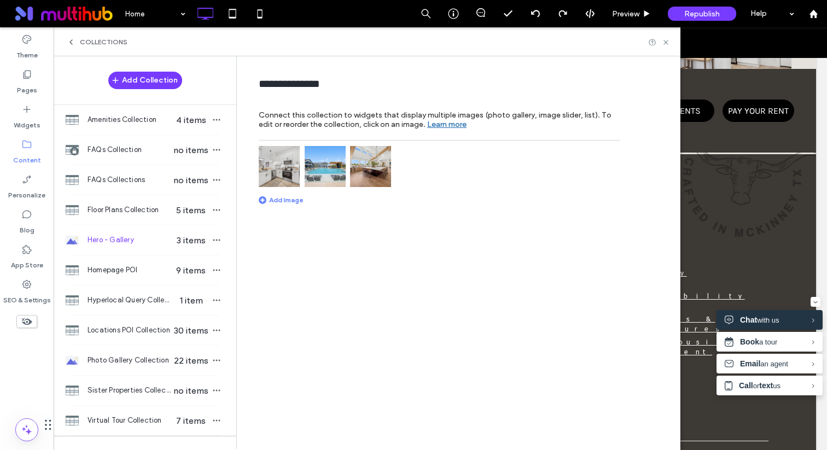
click at [271, 176] on img at bounding box center [279, 166] width 41 height 41
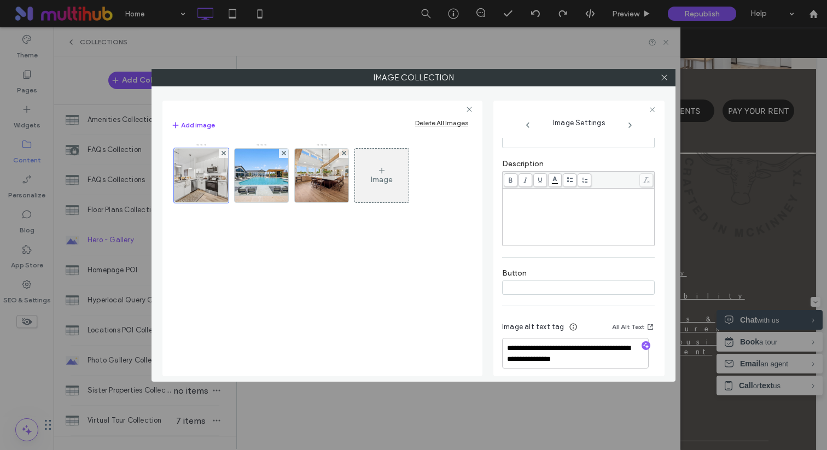
scroll to position [218, 0]
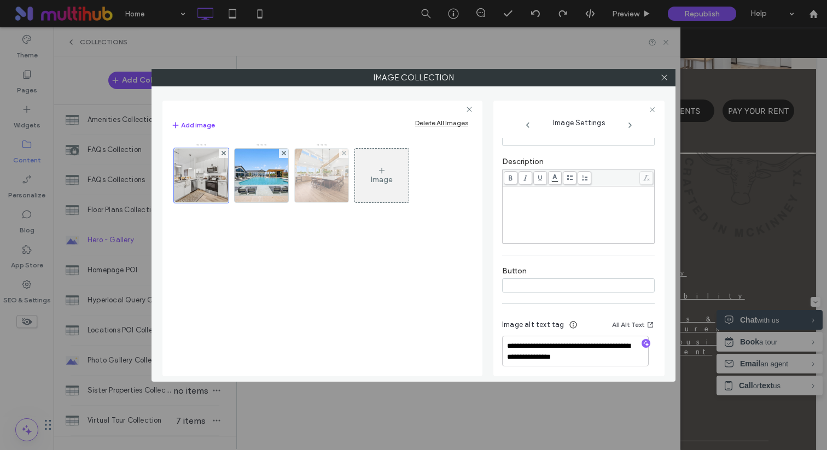
click at [309, 198] on img at bounding box center [322, 176] width 80 height 54
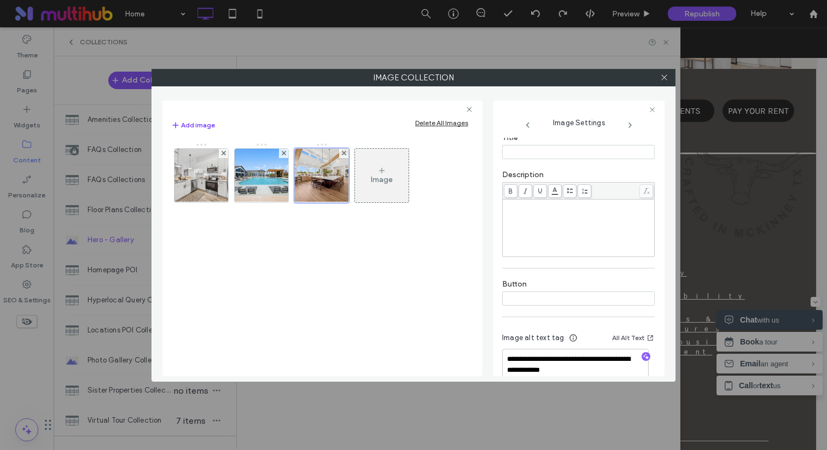
click at [259, 206] on div "Image" at bounding box center [321, 178] width 301 height 71
click at [665, 78] on icon at bounding box center [664, 77] width 8 height 8
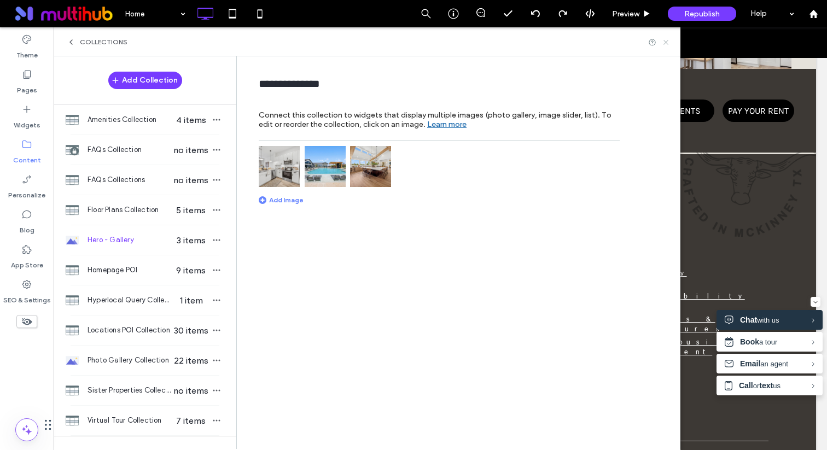
click at [664, 44] on icon at bounding box center [666, 42] width 8 height 8
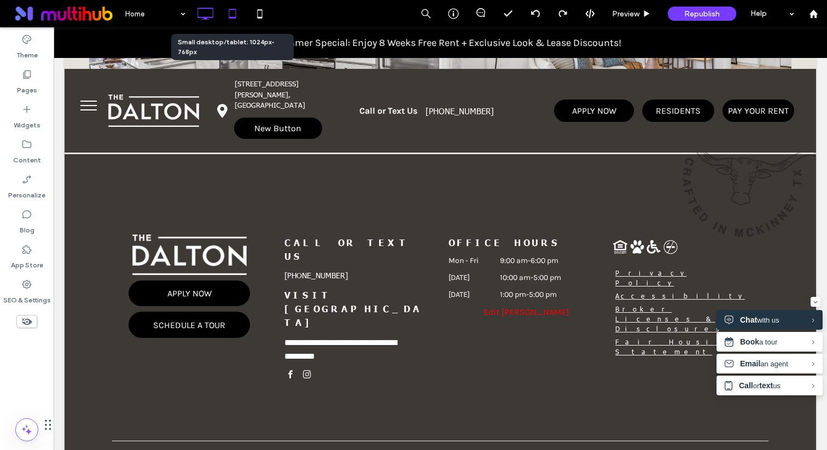
click at [237, 20] on icon at bounding box center [232, 14] width 22 height 22
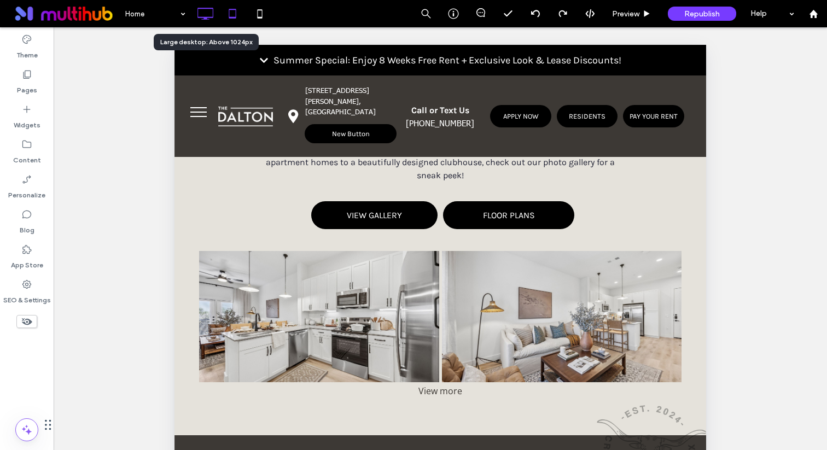
click at [197, 15] on use at bounding box center [205, 14] width 16 height 12
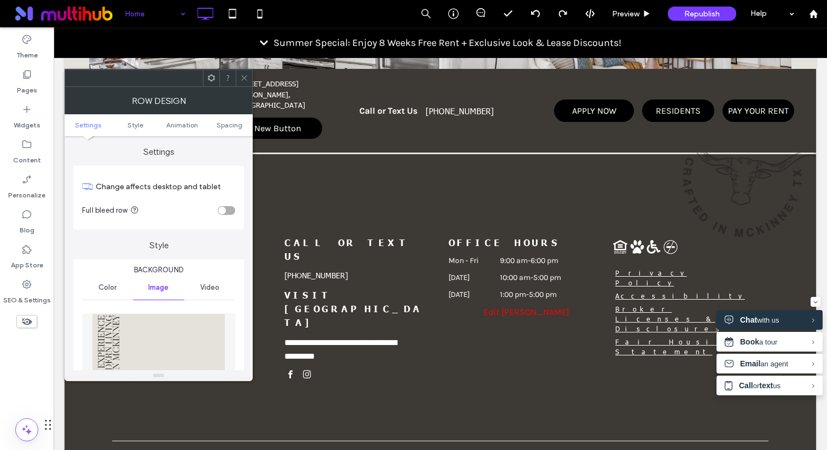
click at [205, 330] on img at bounding box center [158, 350] width 133 height 75
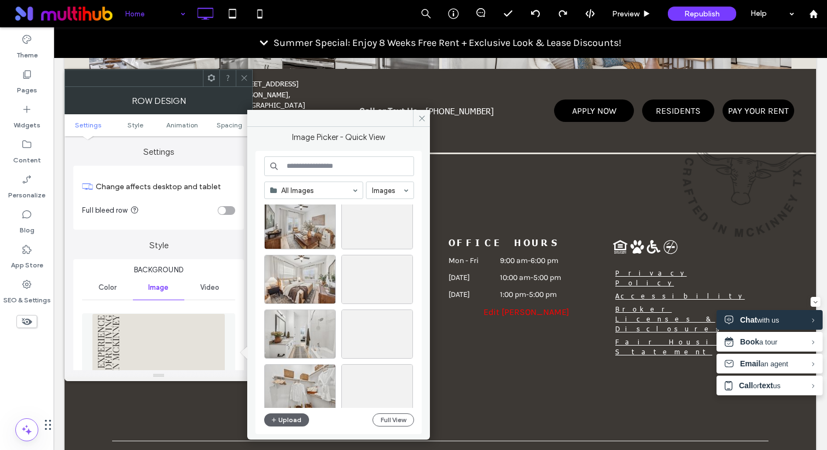
scroll to position [417, 0]
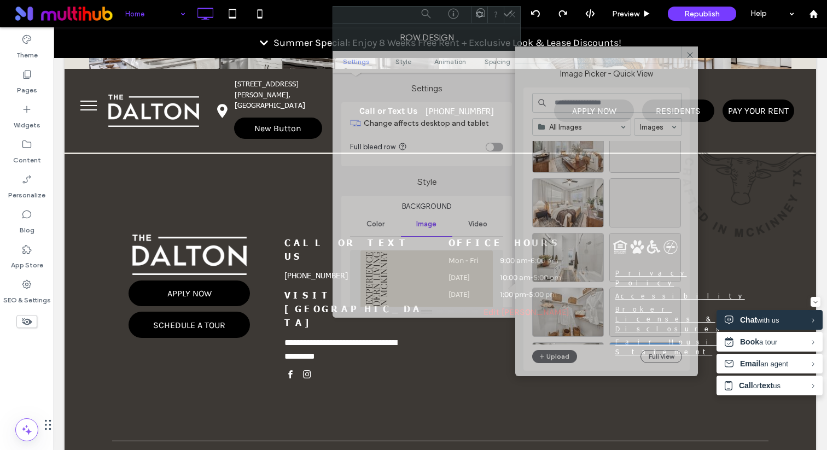
drag, startPoint x: 197, startPoint y: 82, endPoint x: 463, endPoint y: 17, distance: 273.6
click at [463, 17] on div at bounding box center [402, 15] width 138 height 16
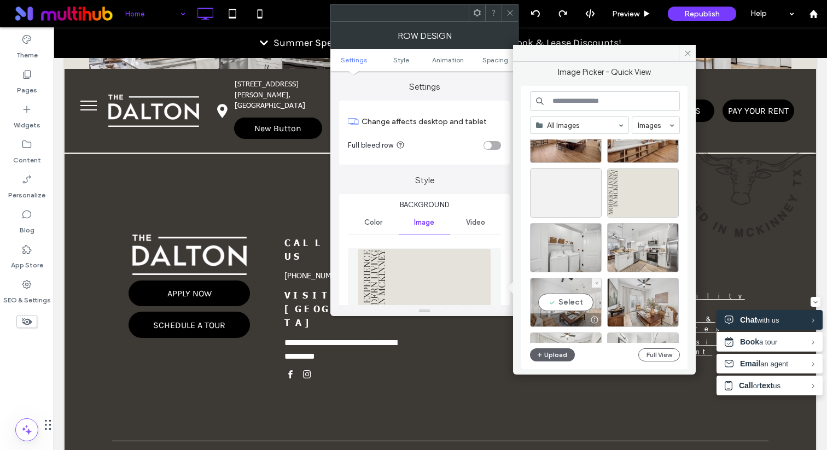
scroll to position [1131, 0]
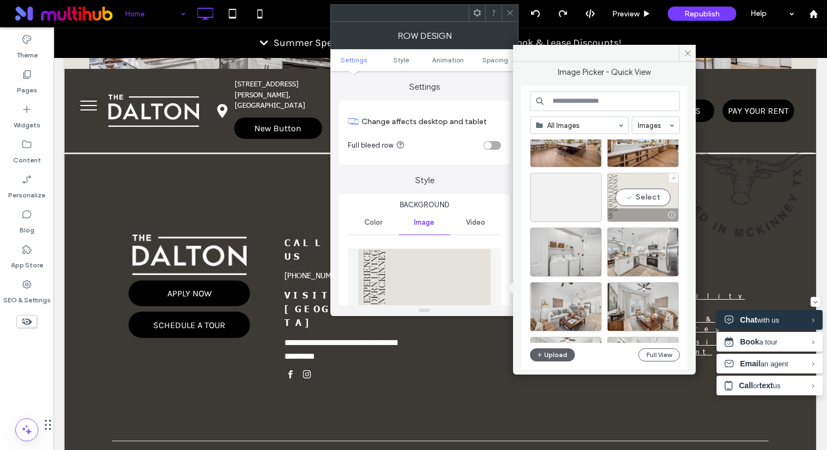
click at [637, 190] on div "Select" at bounding box center [643, 197] width 72 height 49
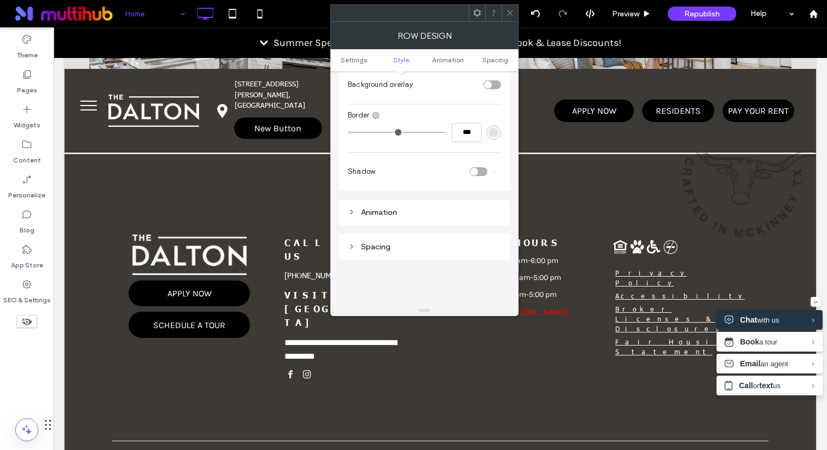
scroll to position [520, 0]
click at [447, 200] on div "Animation" at bounding box center [424, 204] width 153 height 9
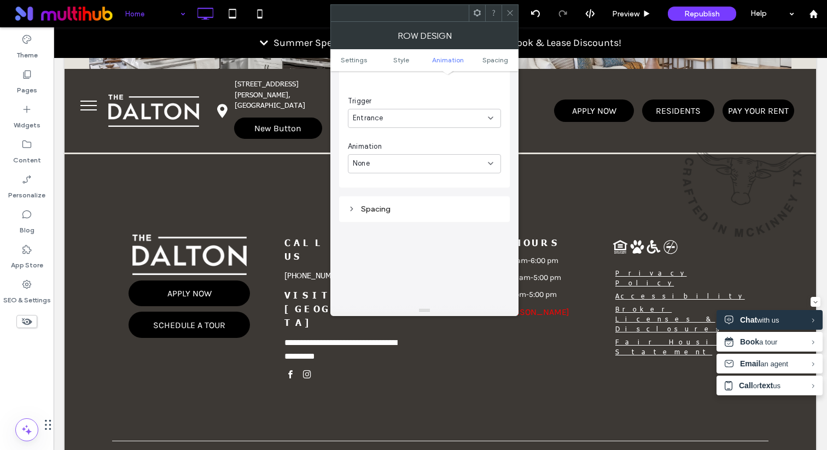
scroll to position [728, 0]
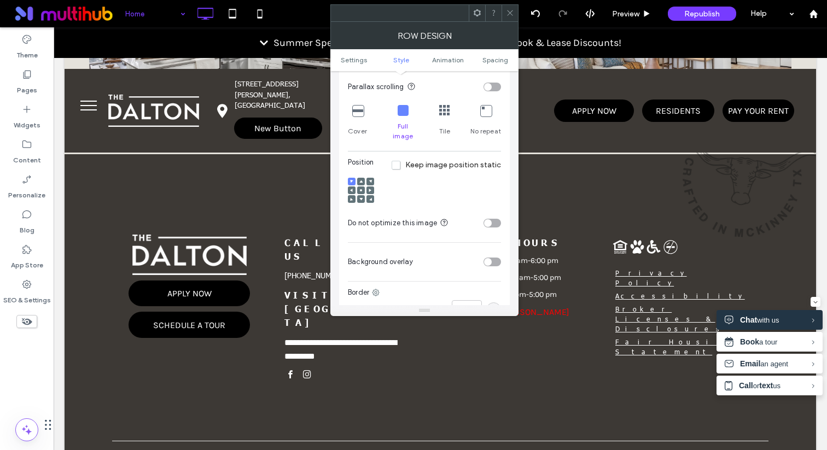
scroll to position [296, 0]
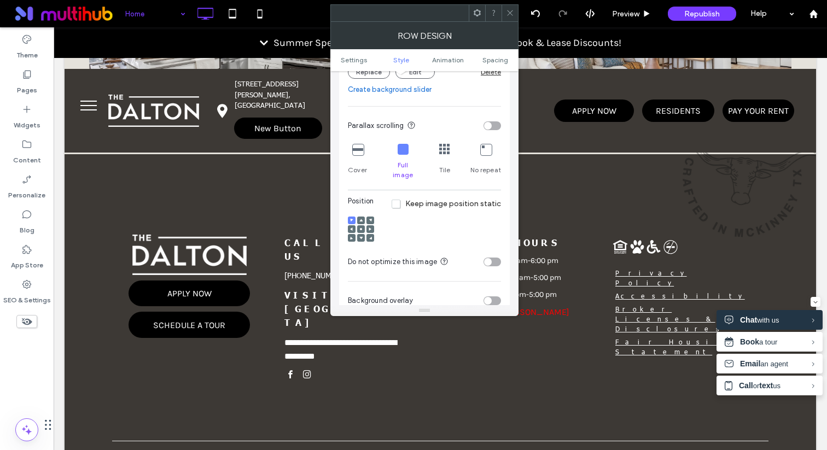
click at [512, 9] on icon at bounding box center [510, 13] width 8 height 8
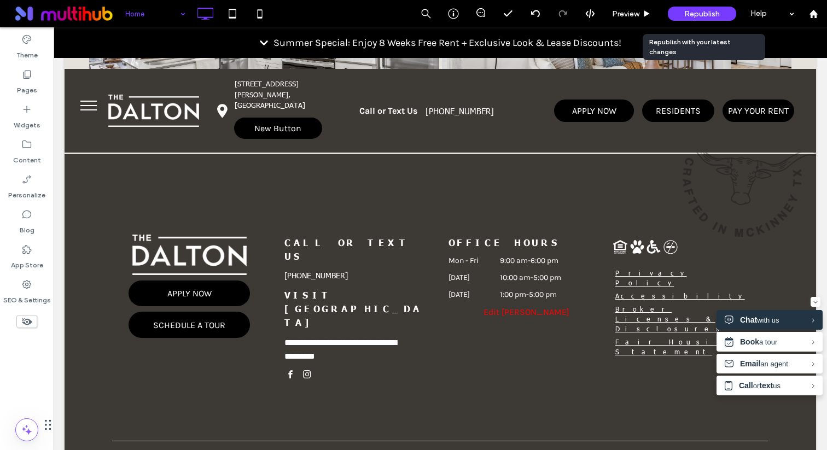
click at [706, 17] on span "Republish" at bounding box center [702, 13] width 36 height 9
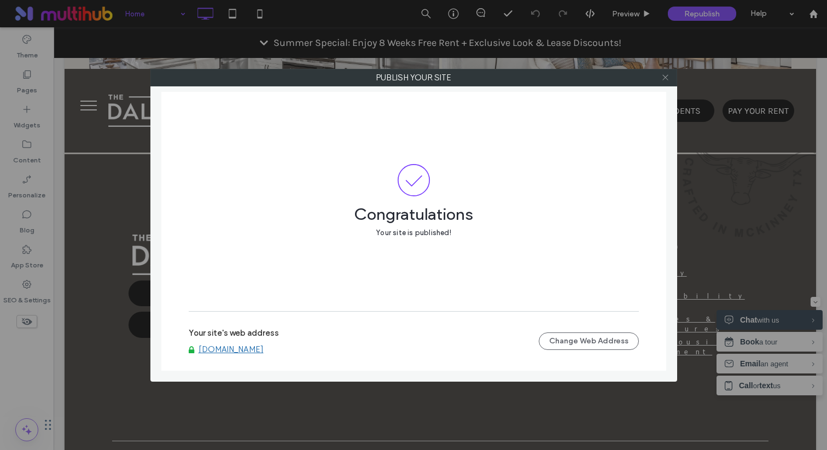
click at [665, 74] on icon at bounding box center [665, 77] width 8 height 8
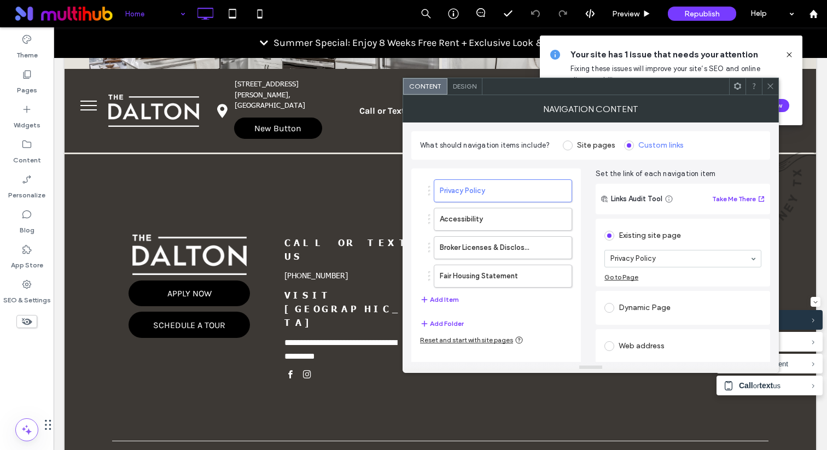
click at [460, 85] on span "Design" at bounding box center [465, 86] width 24 height 8
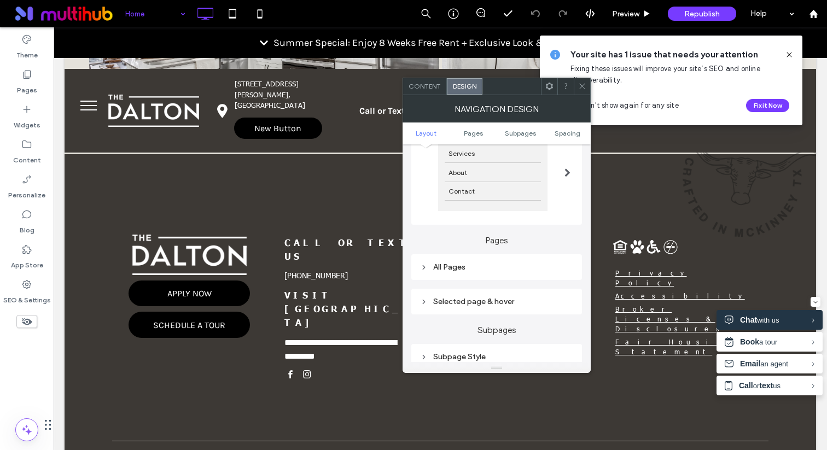
scroll to position [160, 0]
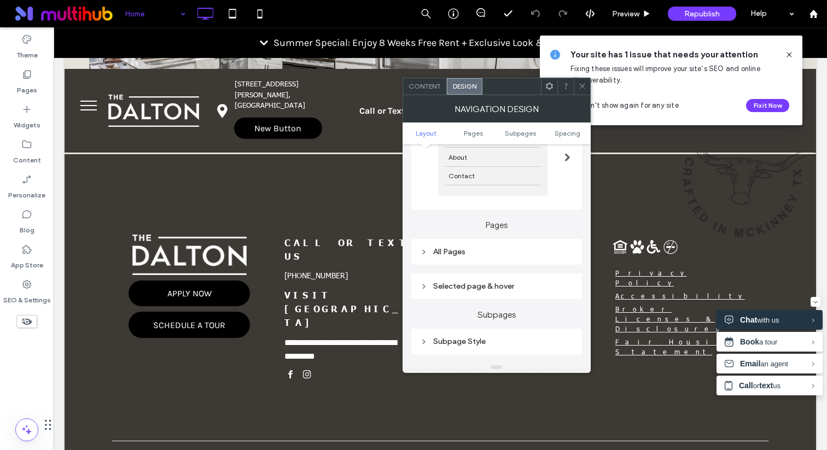
click at [458, 262] on div "All Pages" at bounding box center [496, 252] width 171 height 26
click at [465, 256] on div "All Pages" at bounding box center [496, 251] width 153 height 9
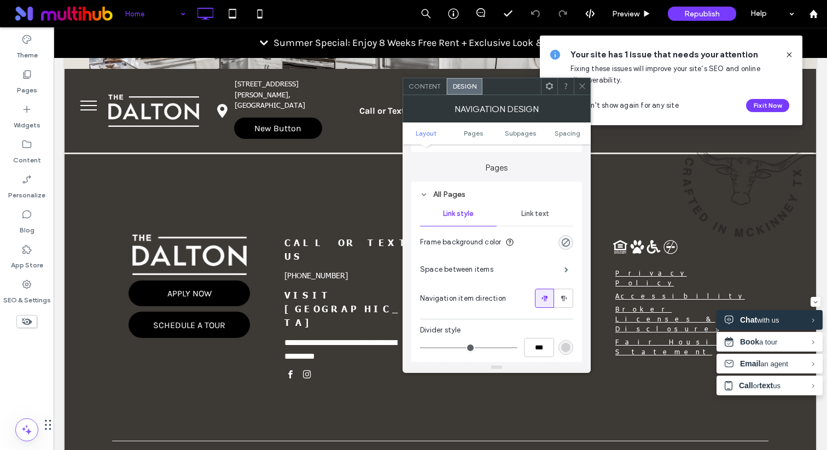
scroll to position [266, 0]
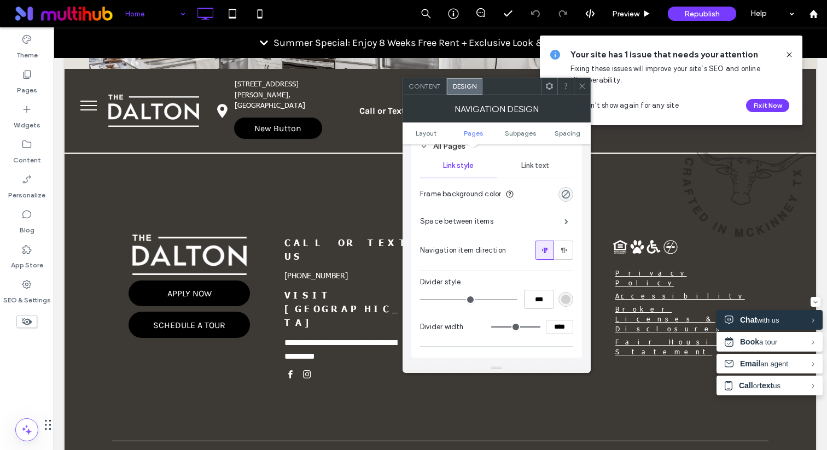
click at [539, 176] on div "Link text" at bounding box center [534, 166] width 77 height 24
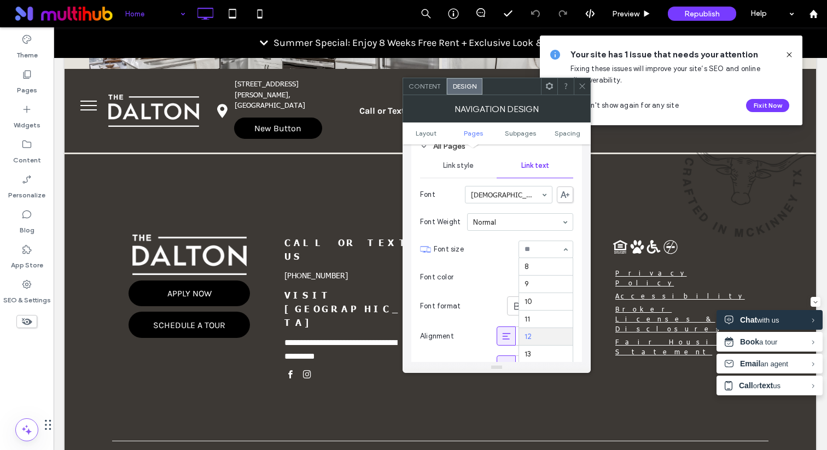
scroll to position [72, 0]
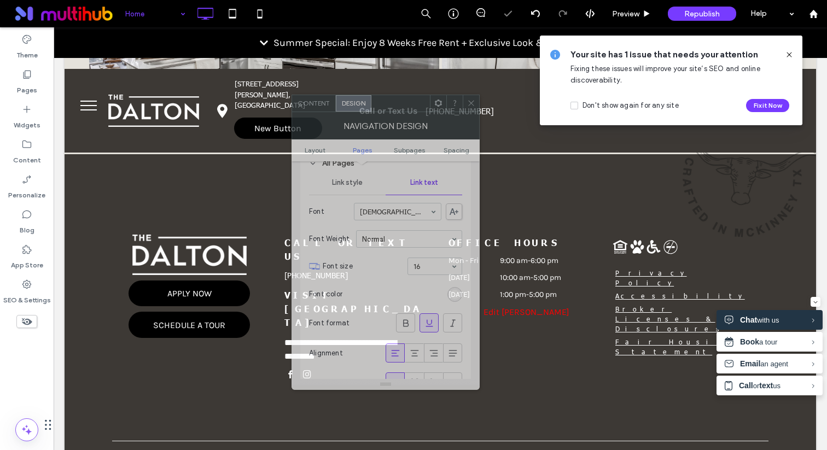
drag, startPoint x: 514, startPoint y: 91, endPoint x: 385, endPoint y: 110, distance: 130.4
click at [385, 110] on div at bounding box center [400, 103] width 59 height 16
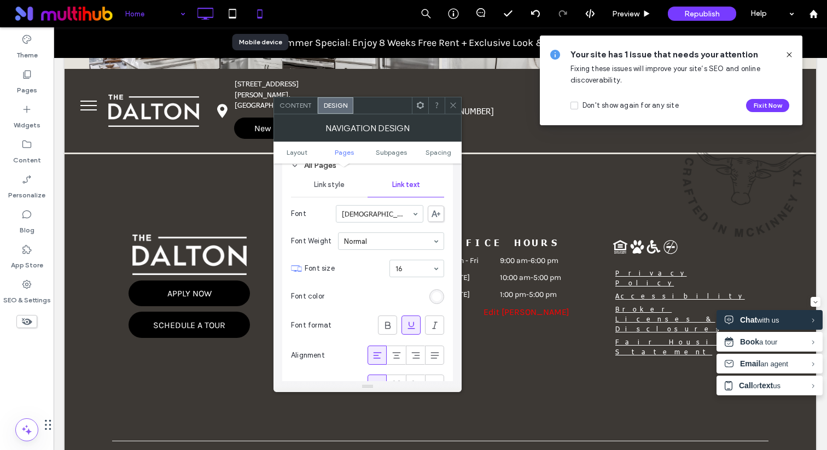
click at [254, 16] on icon at bounding box center [260, 14] width 22 height 22
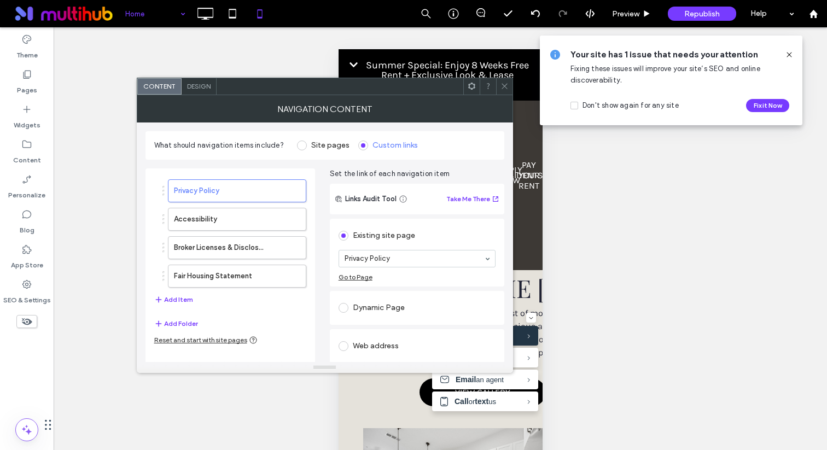
click at [200, 86] on span "Design" at bounding box center [199, 86] width 24 height 8
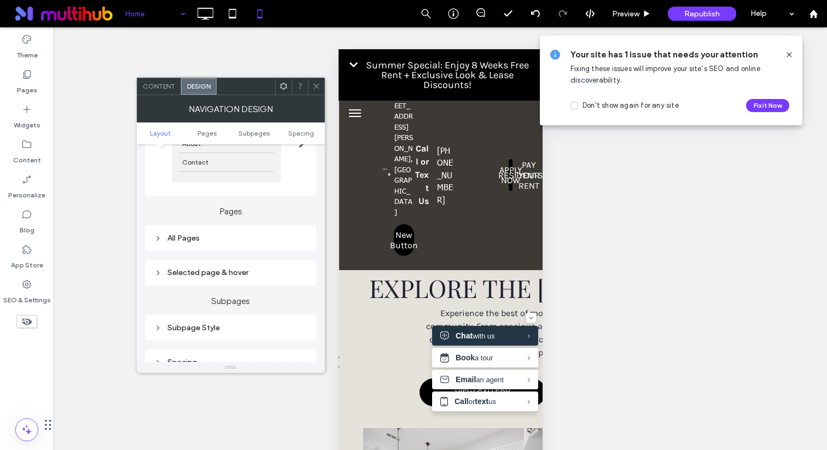
click at [232, 243] on div "All Pages" at bounding box center [230, 237] width 153 height 9
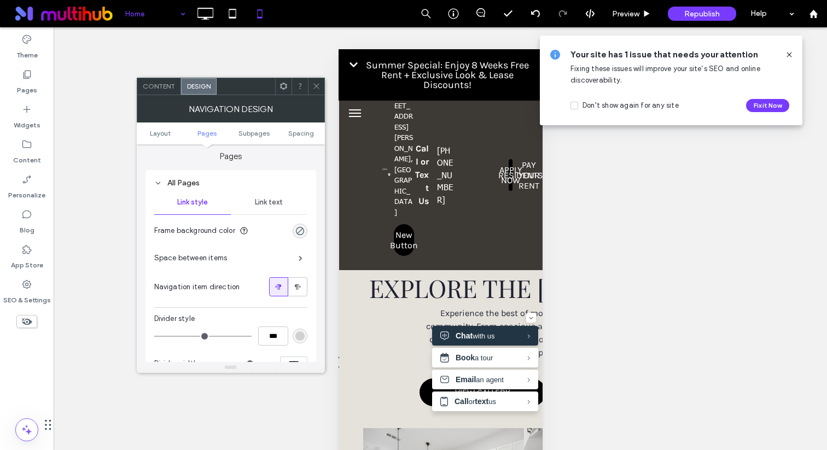
click at [276, 202] on span "Link text" at bounding box center [269, 202] width 28 height 9
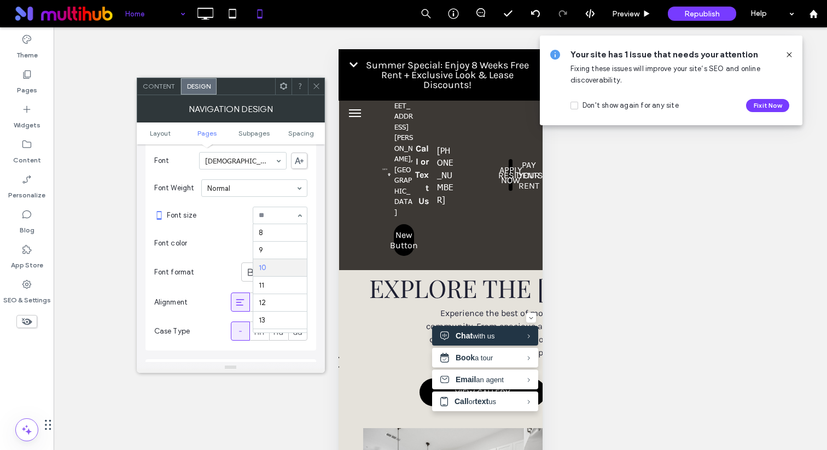
scroll to position [36, 0]
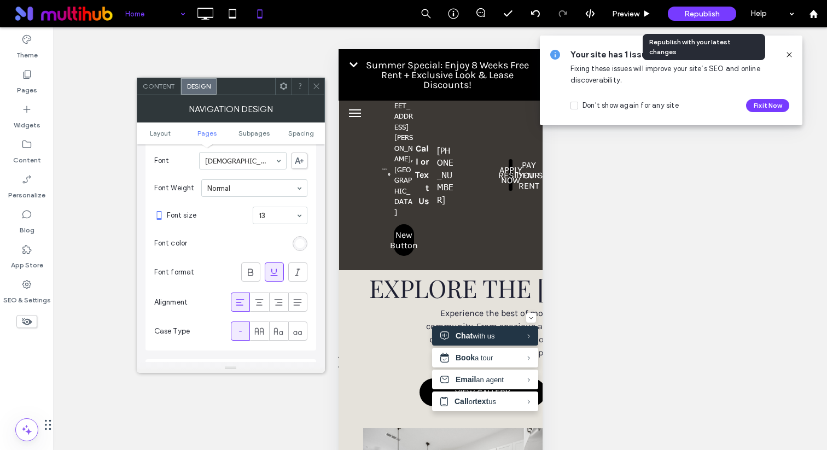
click at [689, 13] on span "Republish" at bounding box center [702, 13] width 36 height 9
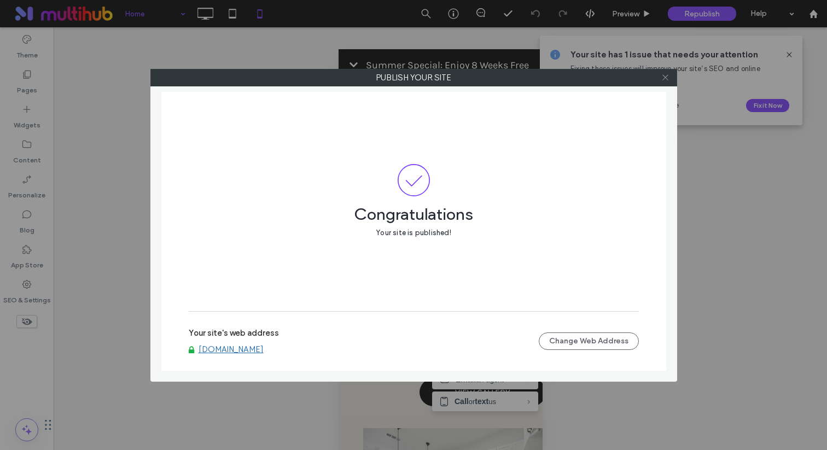
click at [663, 79] on icon at bounding box center [665, 77] width 8 height 8
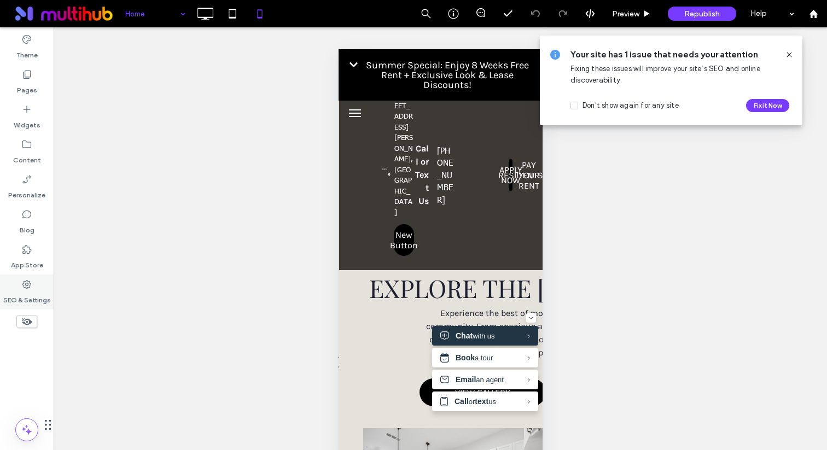
click at [22, 293] on label "SEO & Settings" at bounding box center [27, 297] width 48 height 15
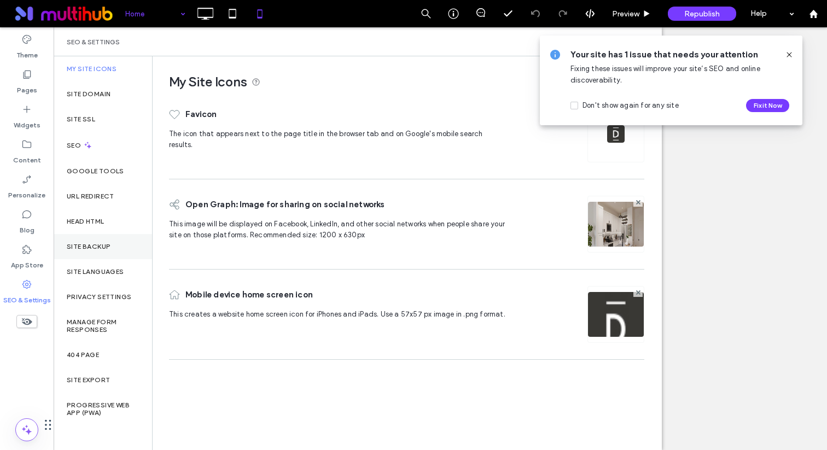
click at [101, 244] on label "Site Backup" at bounding box center [89, 247] width 44 height 8
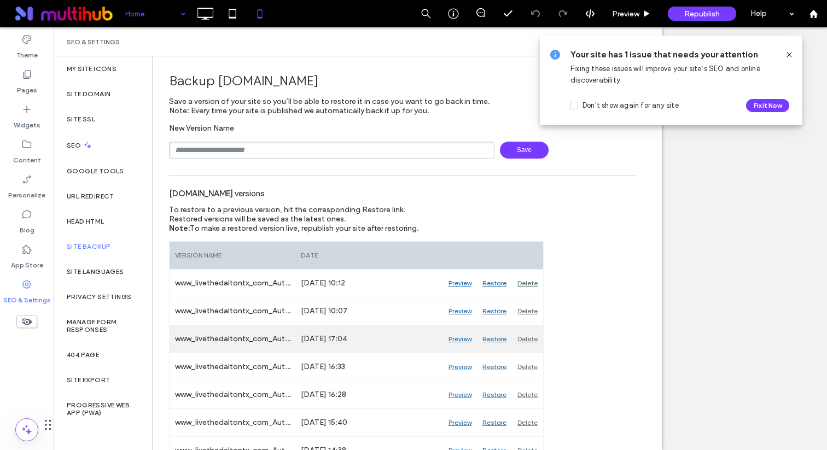
click at [490, 339] on div "Restore" at bounding box center [494, 338] width 35 height 27
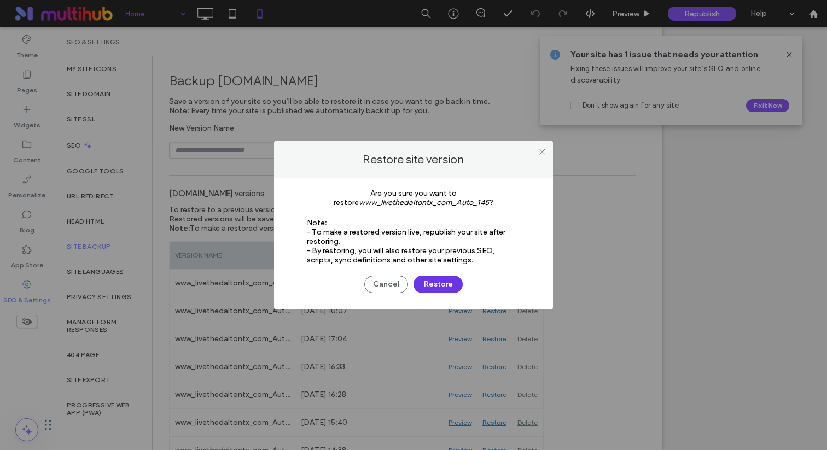
click at [441, 284] on button "Restore" at bounding box center [437, 284] width 49 height 17
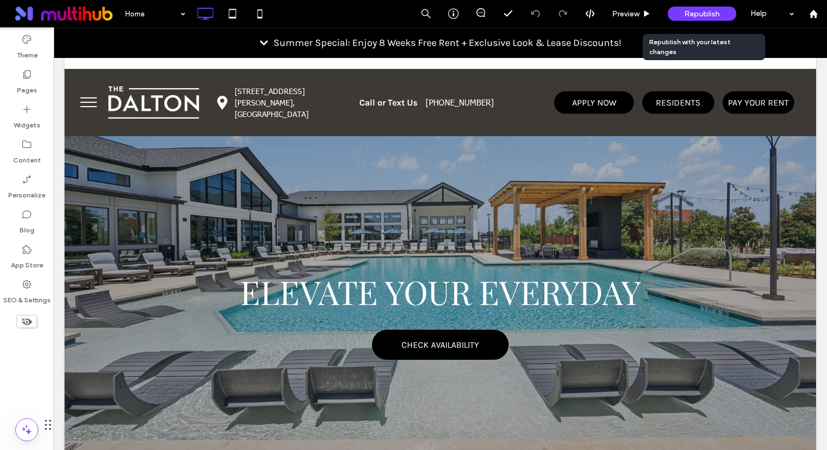
click at [701, 14] on span "Republish" at bounding box center [702, 13] width 36 height 9
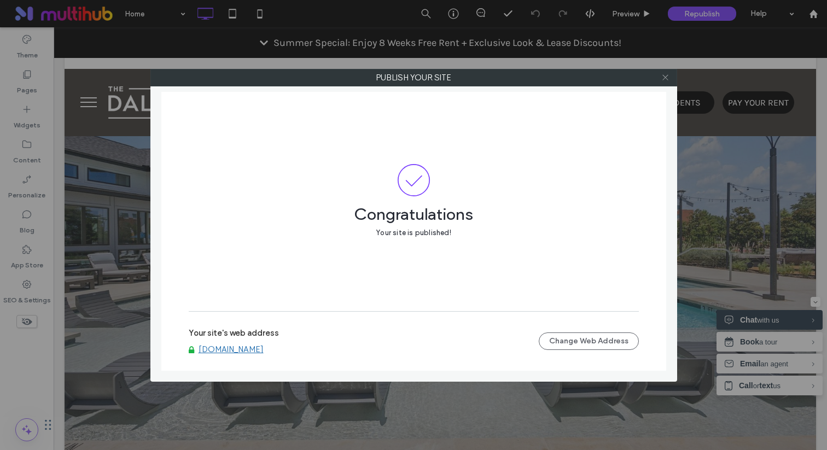
click at [667, 81] on icon at bounding box center [665, 77] width 8 height 8
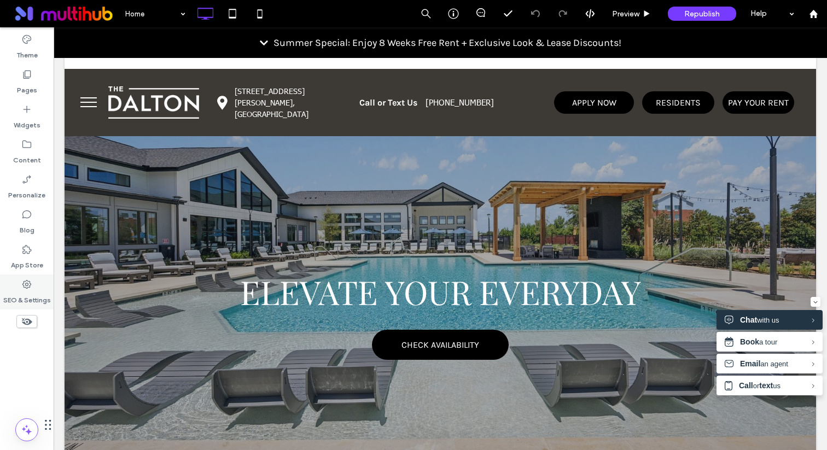
click at [28, 280] on icon at bounding box center [26, 284] width 11 height 11
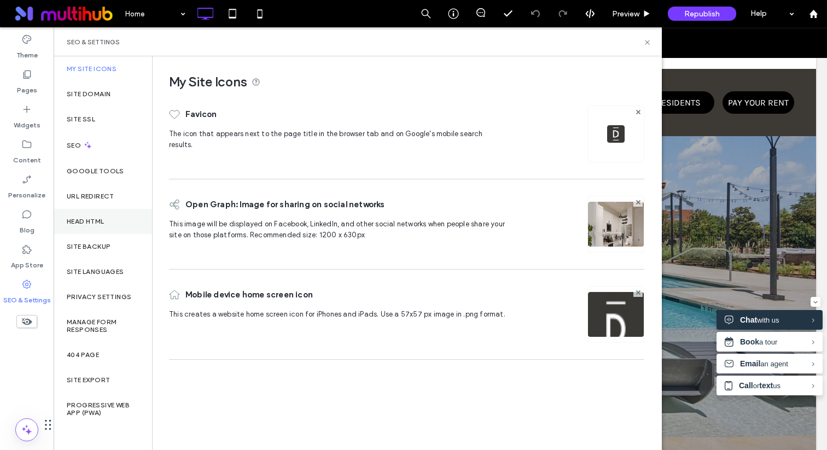
click at [93, 215] on div "Head HTML" at bounding box center [103, 221] width 98 height 25
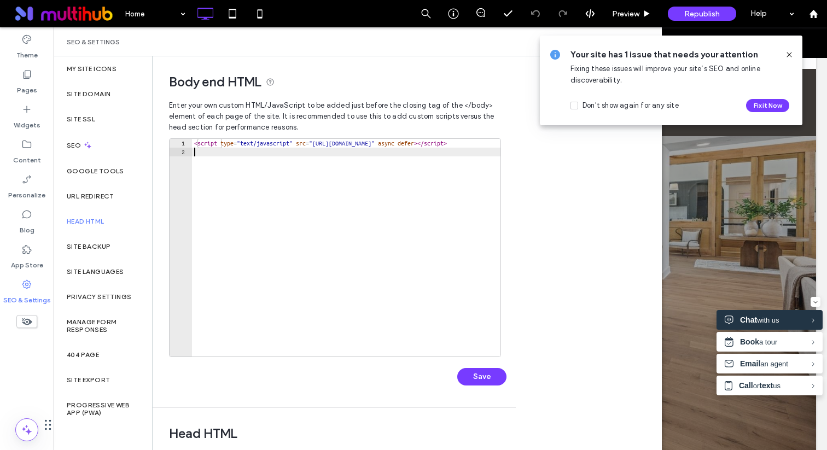
click at [274, 153] on div "< script type = "text/javascript" src = "[URL][DOMAIN_NAME]" async defer > </ s…" at bounding box center [794, 256] width 1205 height 235
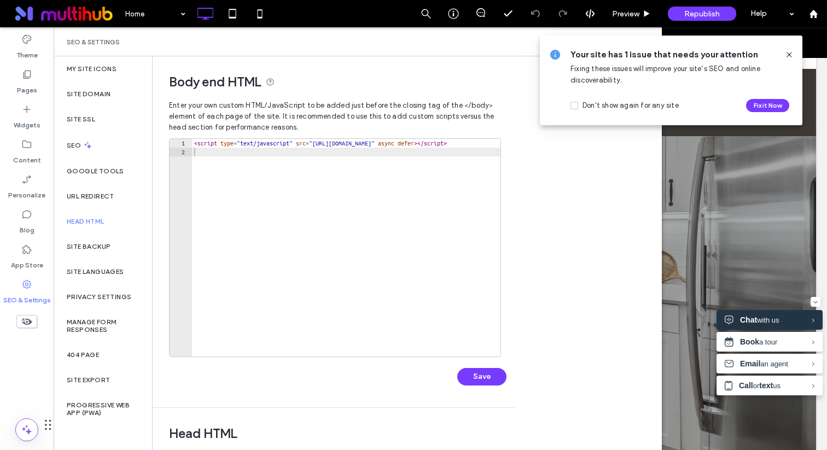
click at [790, 55] on icon at bounding box center [789, 54] width 9 height 9
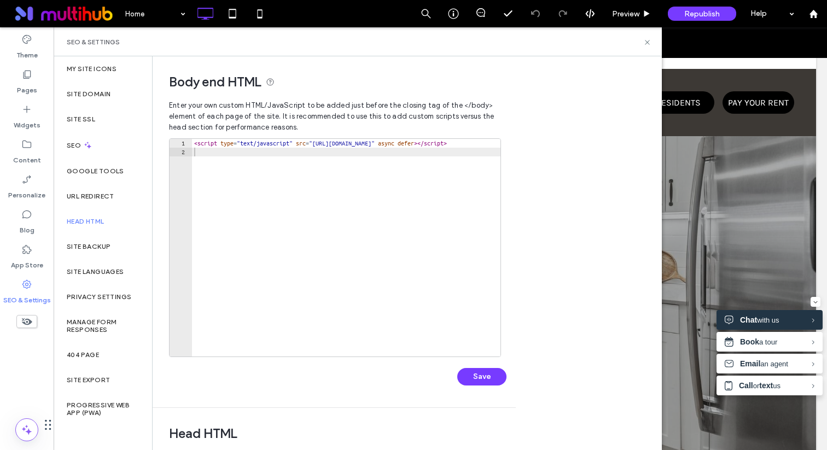
click at [649, 37] on div "SEO & Settings" at bounding box center [358, 41] width 608 height 29
click at [649, 39] on icon at bounding box center [647, 42] width 8 height 8
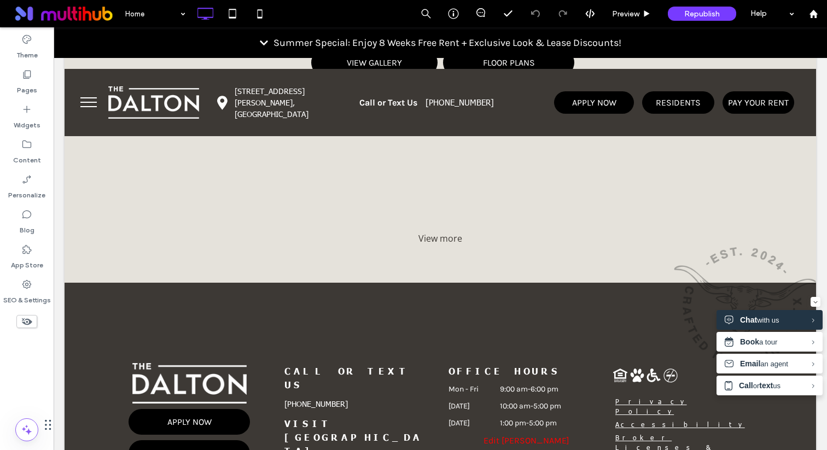
scroll to position [2324, 0]
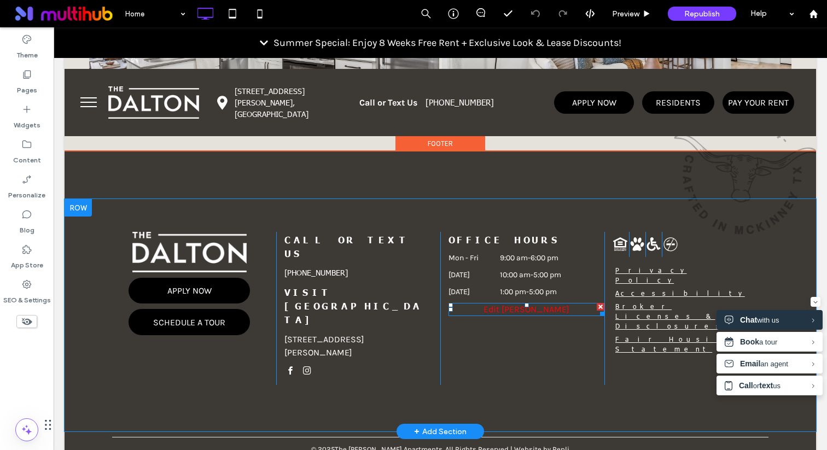
click at [515, 309] on span at bounding box center [526, 309] width 156 height 13
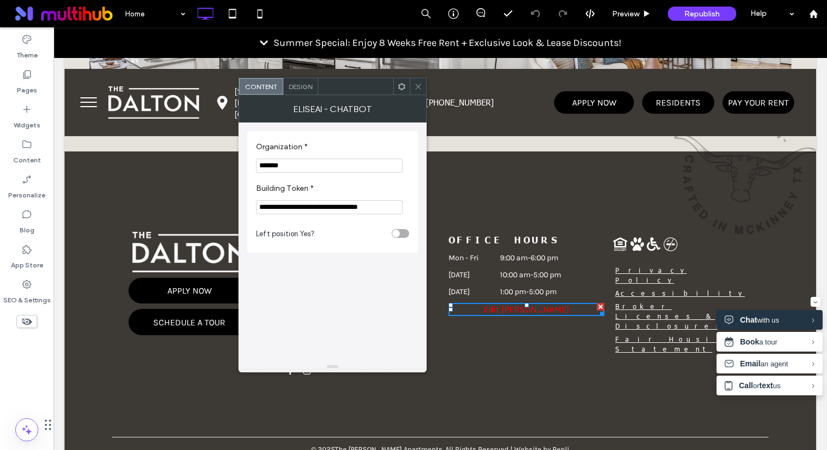
click at [416, 86] on icon at bounding box center [418, 87] width 8 height 8
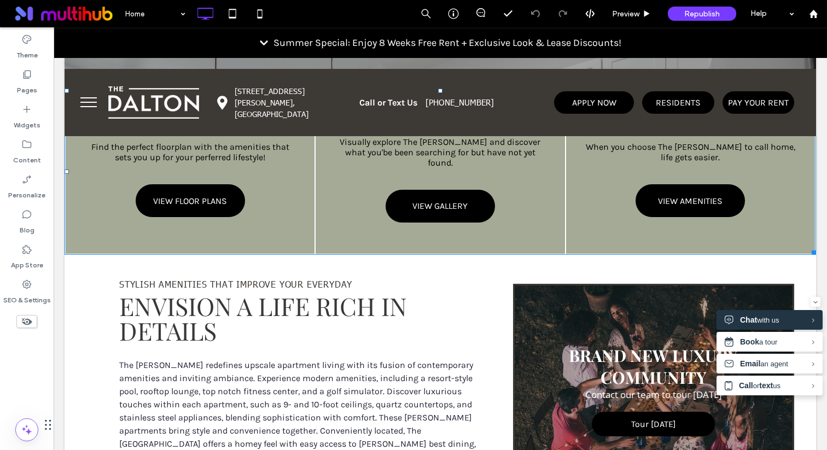
scroll to position [200, 0]
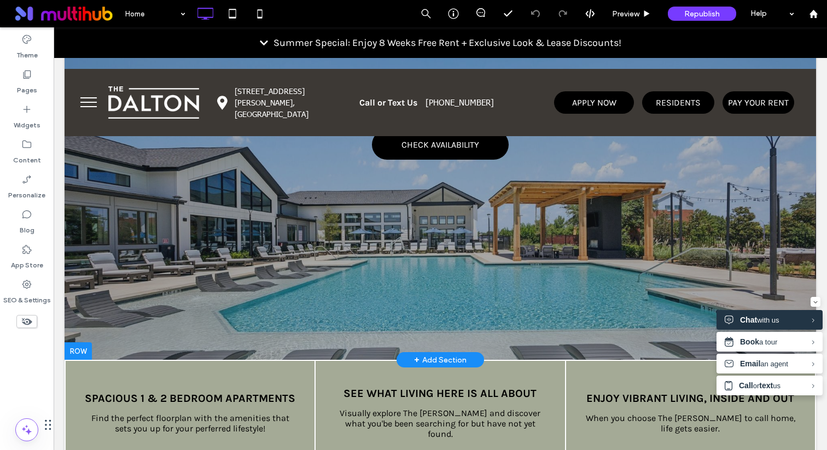
click at [138, 263] on div at bounding box center [440, 114] width 751 height 491
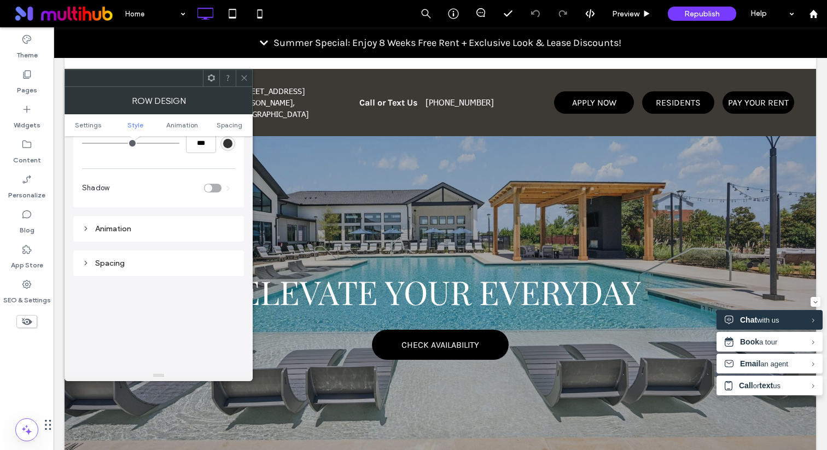
scroll to position [638, 0]
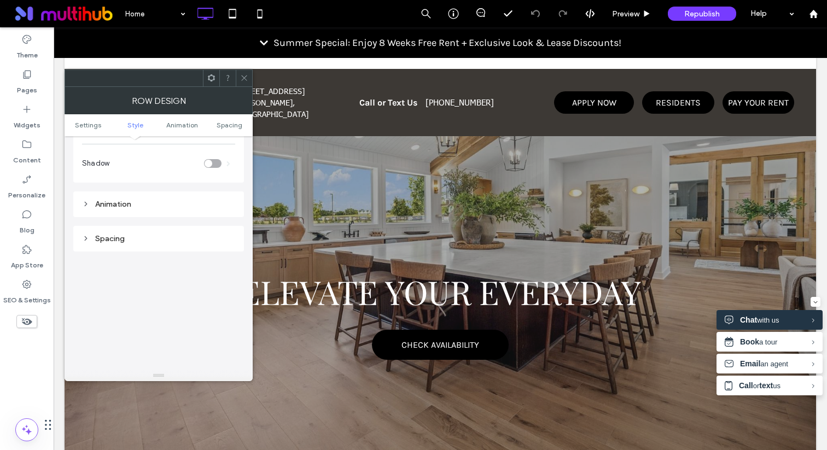
click at [130, 201] on div "Animation" at bounding box center [158, 204] width 153 height 15
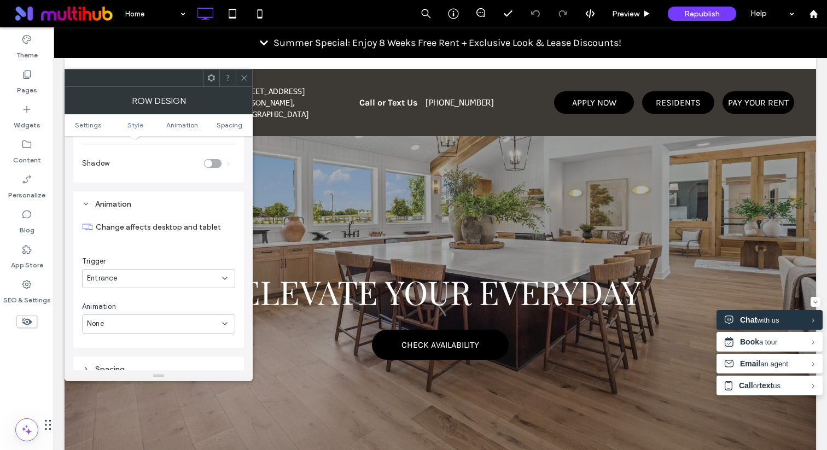
scroll to position [840, 0]
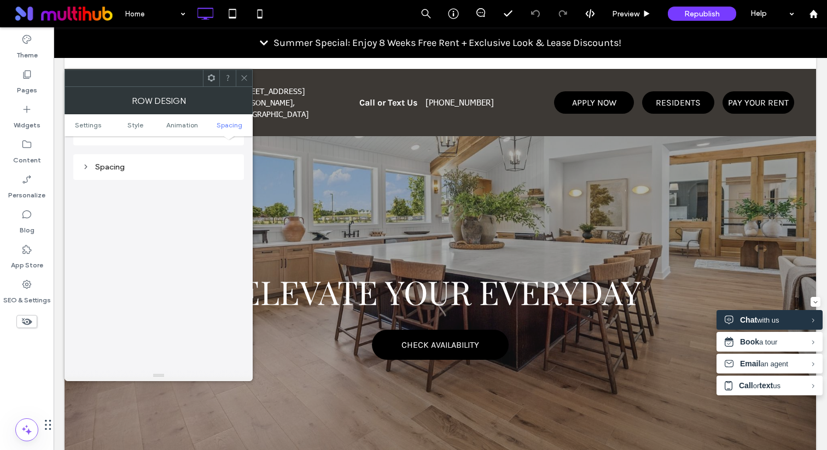
click at [160, 162] on div "Spacing" at bounding box center [158, 166] width 153 height 9
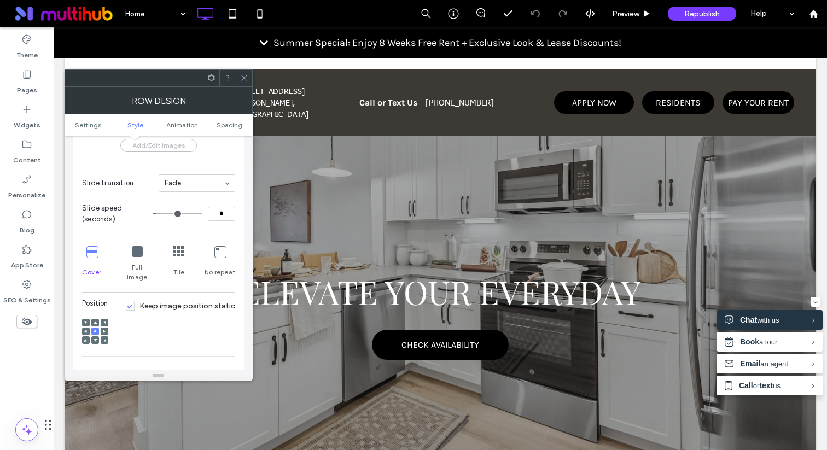
scroll to position [286, 0]
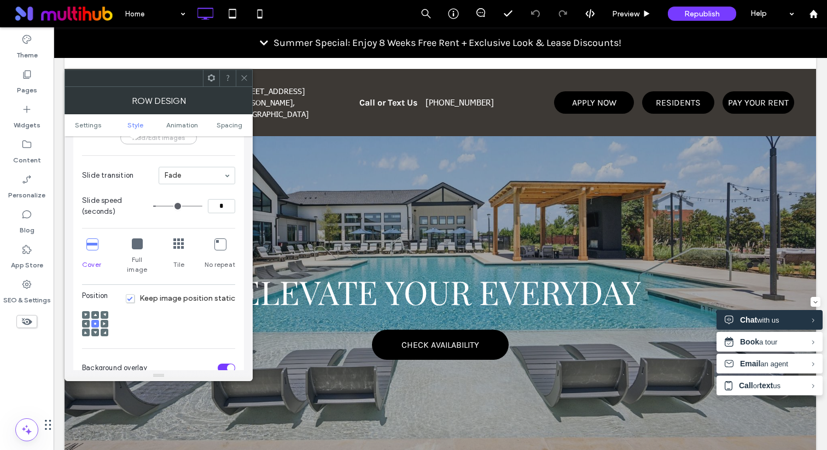
type input "***"
click at [242, 80] on use at bounding box center [243, 77] width 5 height 5
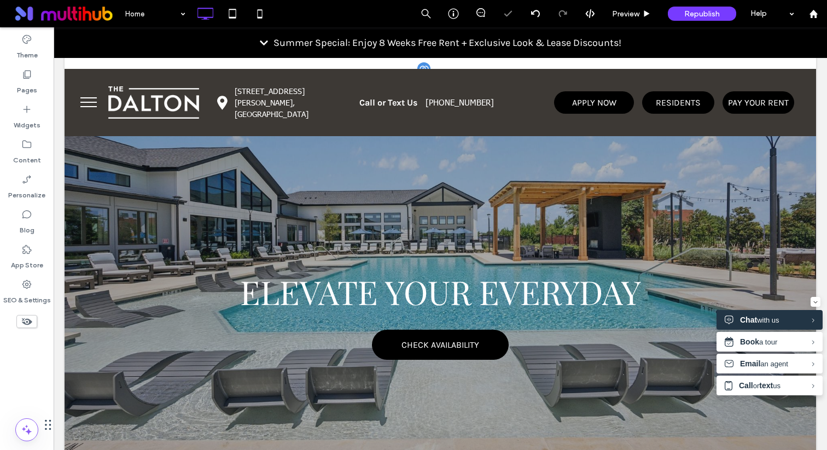
click at [103, 189] on div at bounding box center [440, 315] width 751 height 492
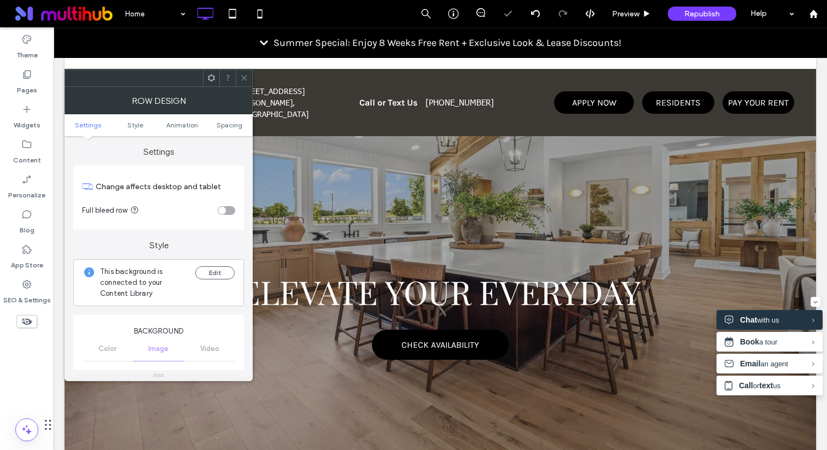
click at [208, 84] on span at bounding box center [211, 78] width 8 height 16
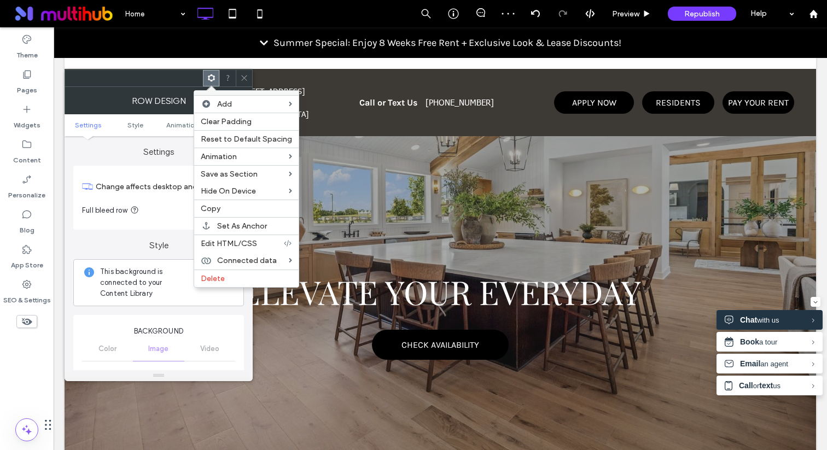
click at [161, 273] on span "This background is connected to your Content Library" at bounding box center [143, 282] width 86 height 33
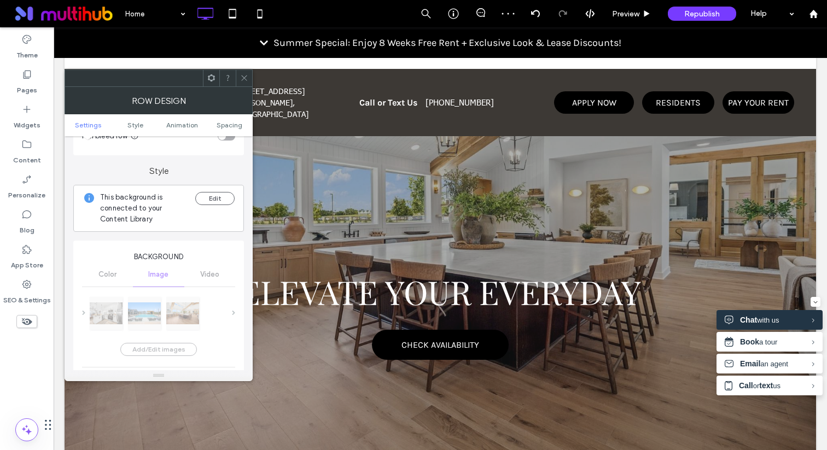
scroll to position [81, 0]
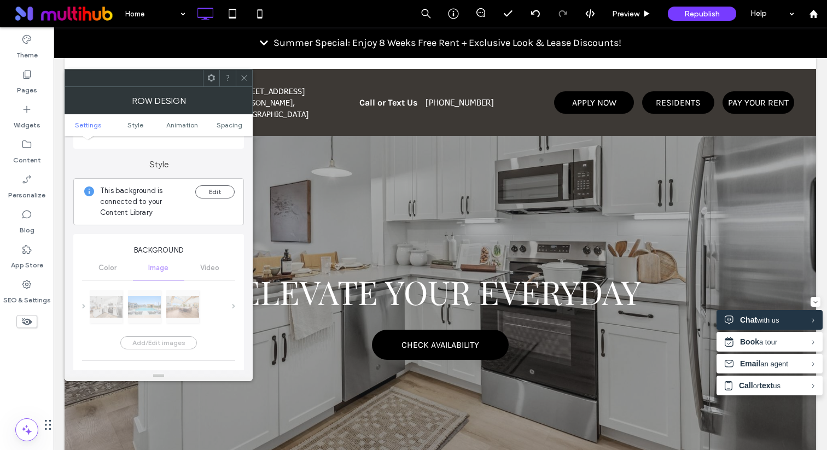
click at [211, 77] on icon at bounding box center [211, 78] width 8 height 8
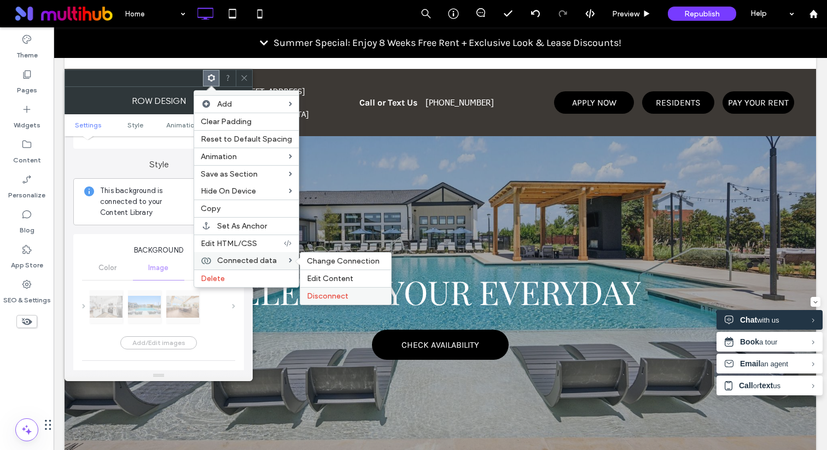
click at [333, 297] on span "Disconnect" at bounding box center [328, 295] width 42 height 9
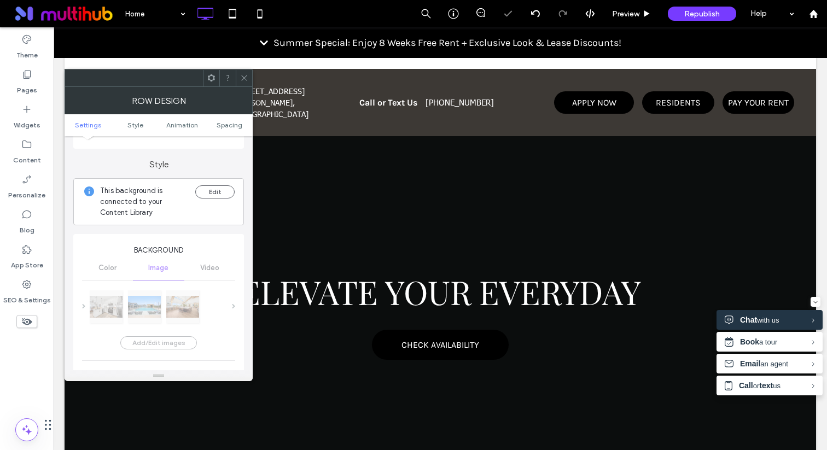
click at [245, 80] on icon at bounding box center [244, 78] width 8 height 8
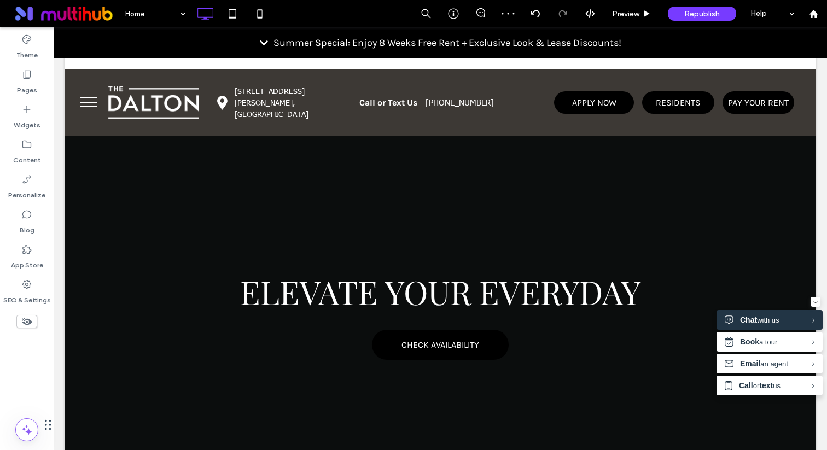
click at [158, 207] on div at bounding box center [440, 315] width 751 height 492
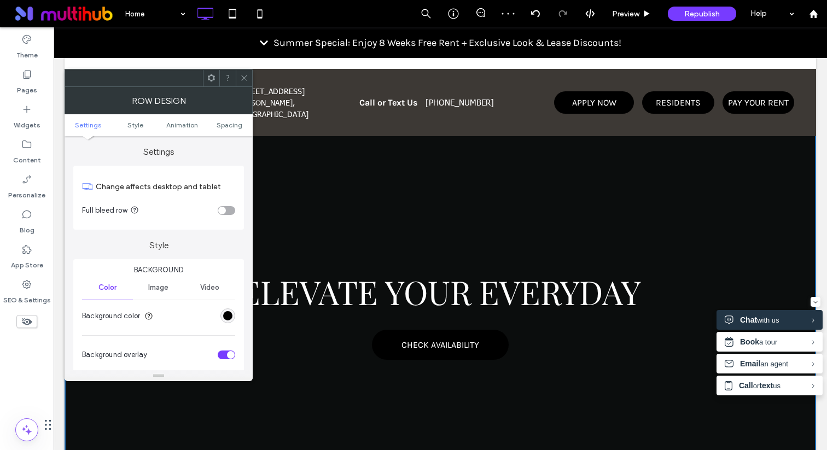
click at [242, 74] on icon at bounding box center [244, 78] width 8 height 8
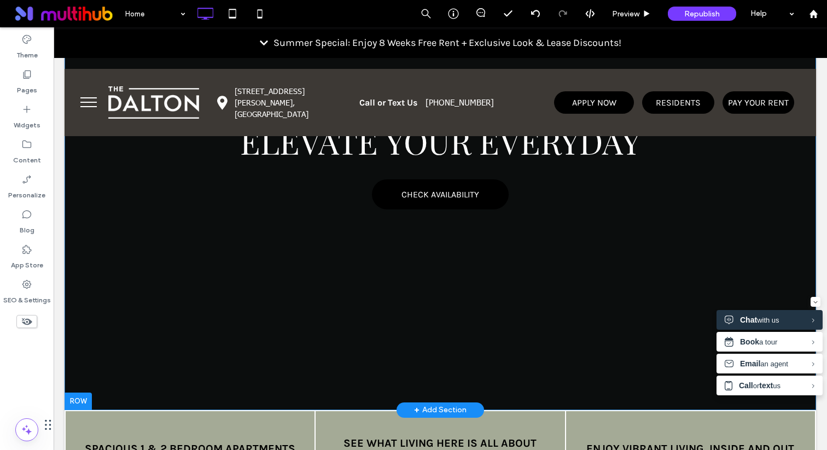
scroll to position [175, 0]
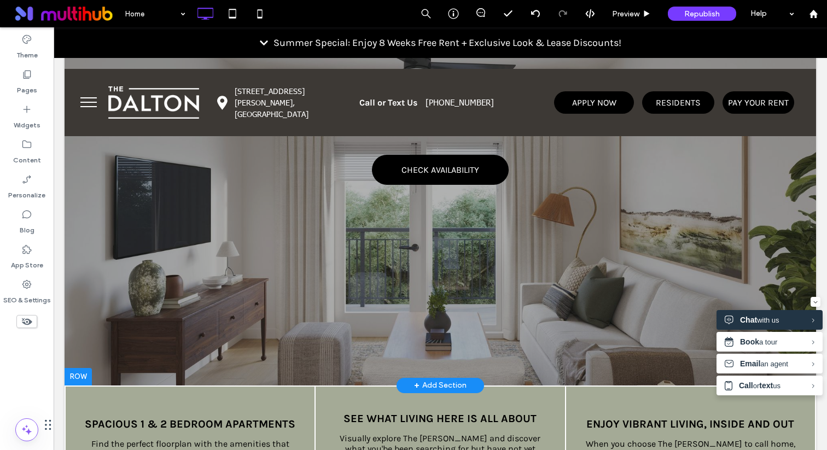
click at [94, 354] on div at bounding box center [440, 140] width 751 height 492
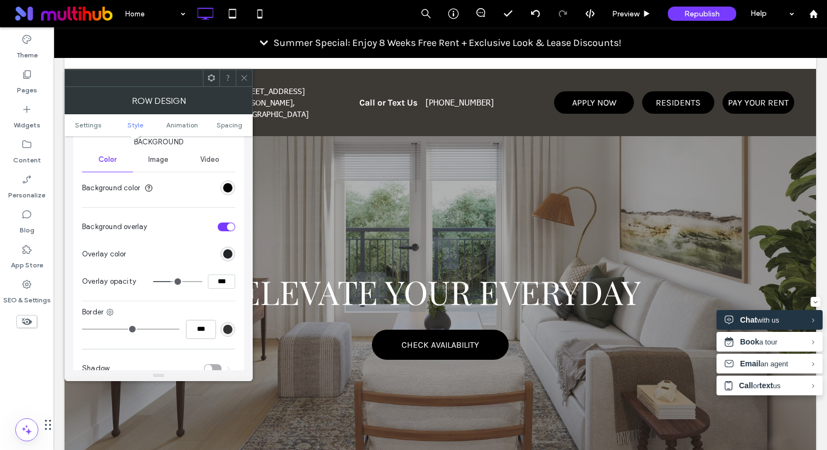
scroll to position [98, 0]
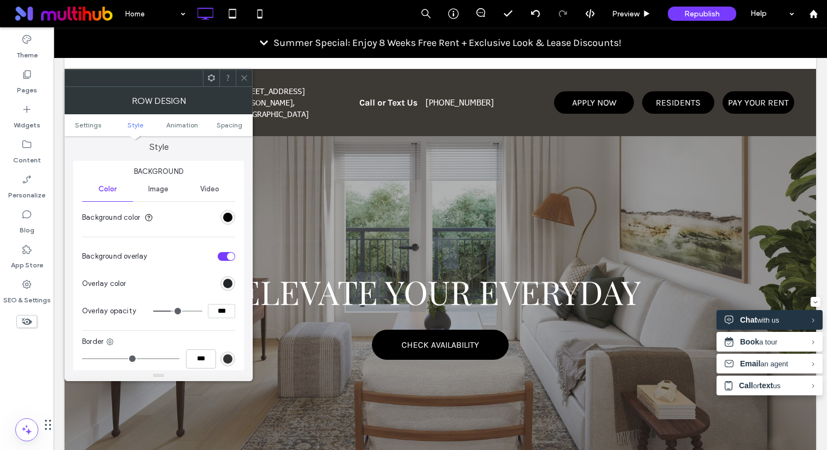
click at [162, 197] on div "Image" at bounding box center [158, 189] width 51 height 24
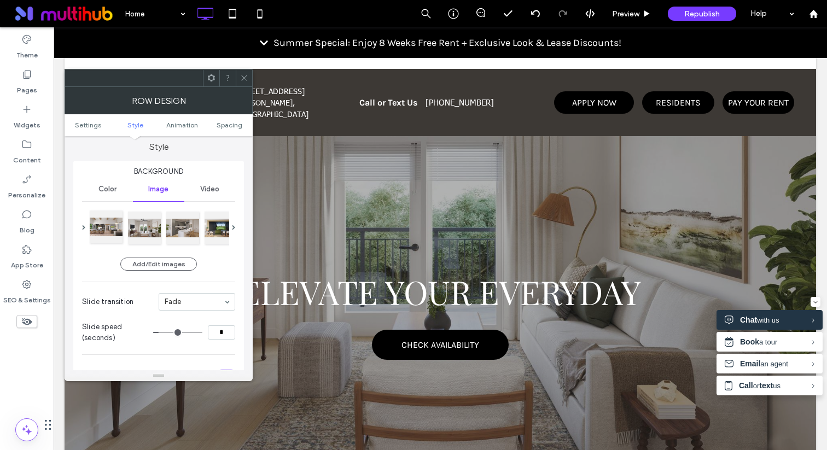
click at [110, 232] on div at bounding box center [106, 226] width 33 height 33
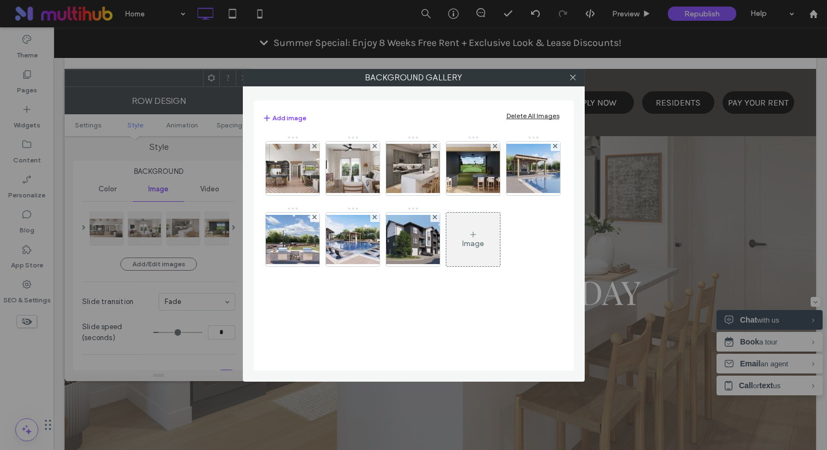
click at [525, 115] on div "Delete All Images" at bounding box center [532, 116] width 53 height 8
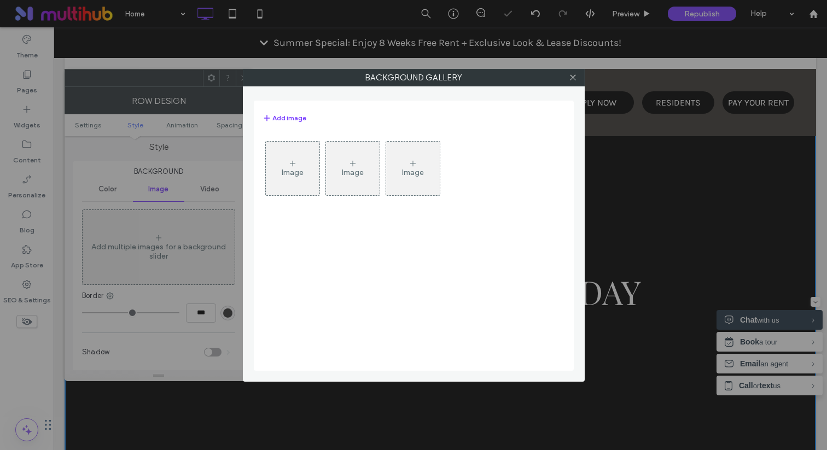
click at [302, 174] on div "Image" at bounding box center [293, 172] width 22 height 9
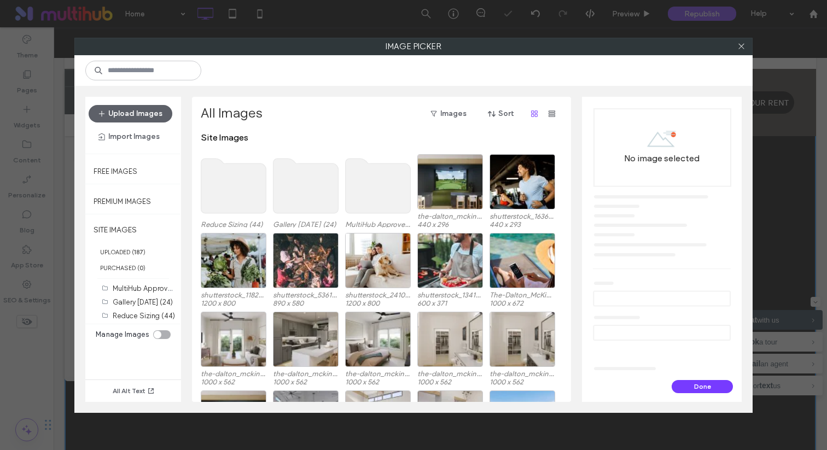
click at [317, 192] on use at bounding box center [305, 186] width 65 height 55
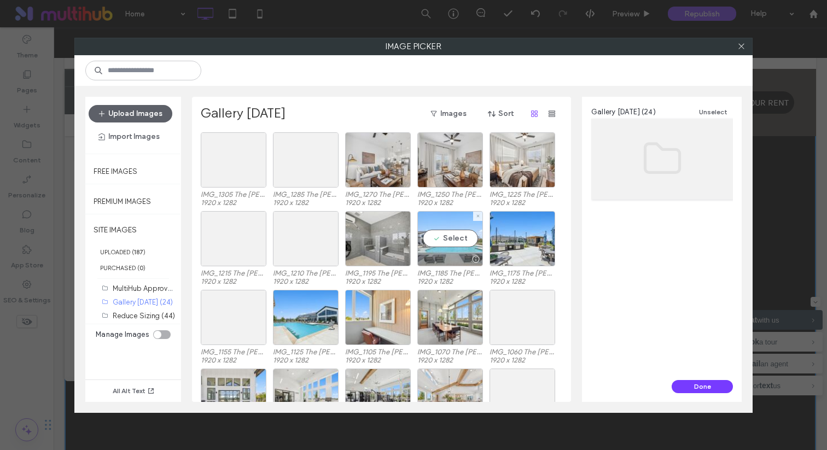
click at [438, 253] on div at bounding box center [450, 259] width 65 height 13
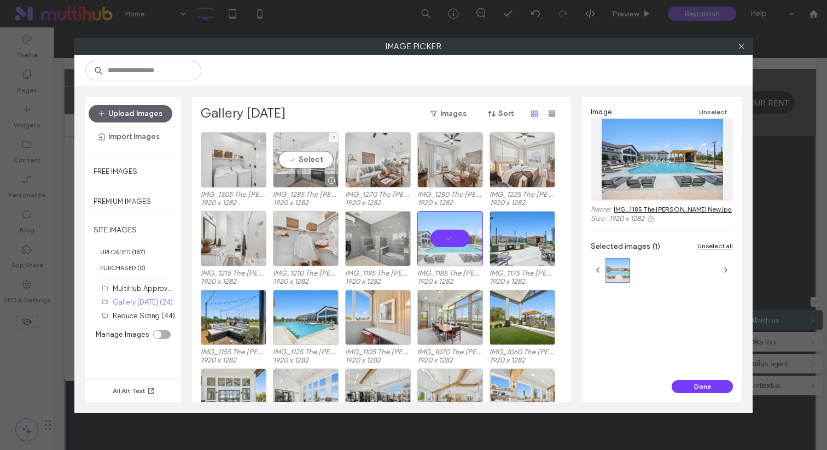
click at [299, 170] on div "Select" at bounding box center [306, 159] width 66 height 55
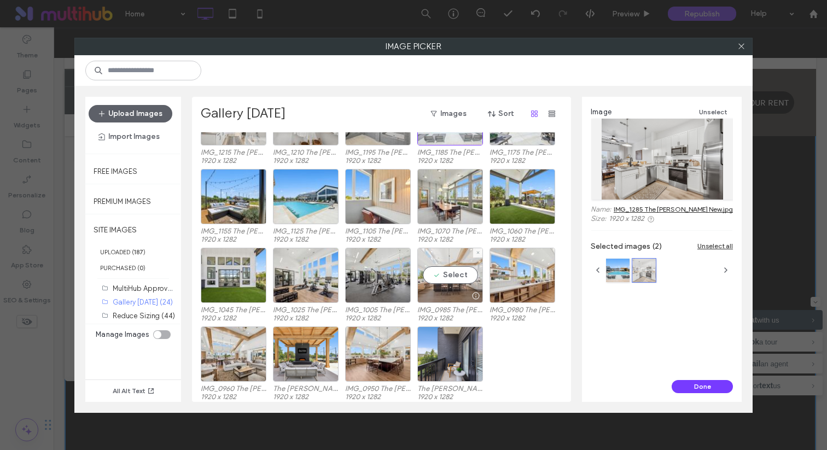
scroll to position [124, 0]
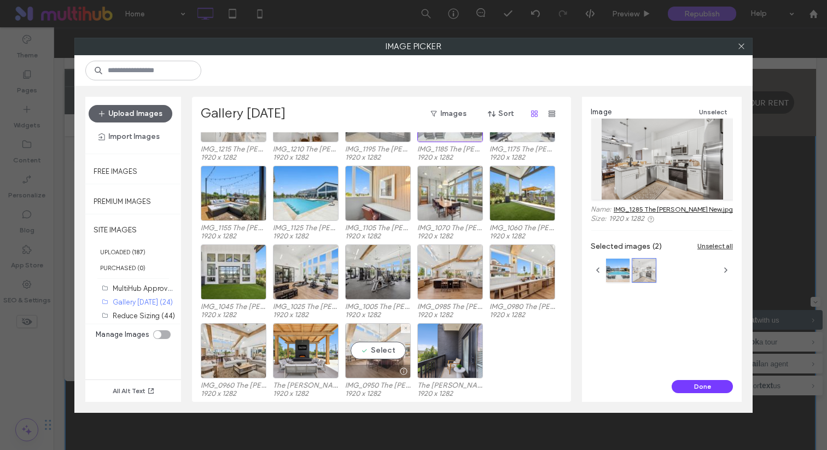
click at [379, 337] on div "Select" at bounding box center [378, 350] width 66 height 55
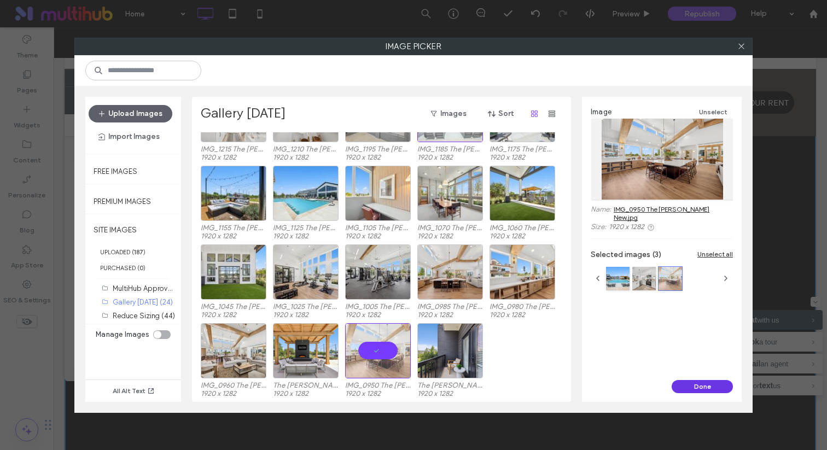
click at [689, 383] on button "Done" at bounding box center [701, 386] width 61 height 13
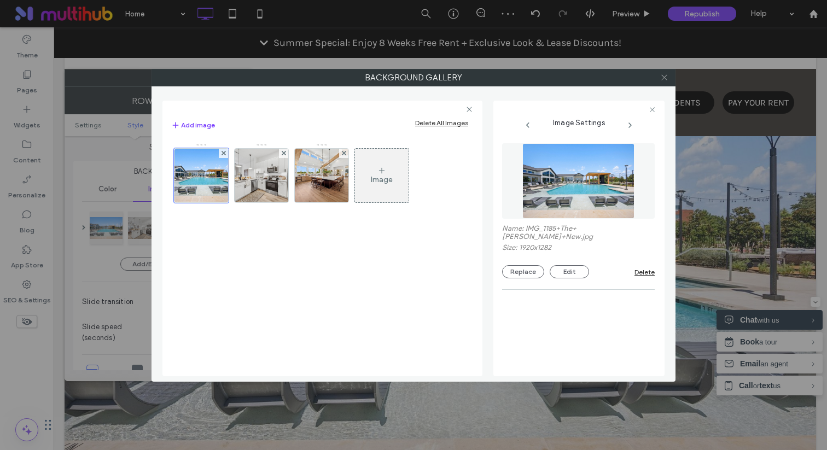
click at [662, 82] on span at bounding box center [664, 77] width 8 height 16
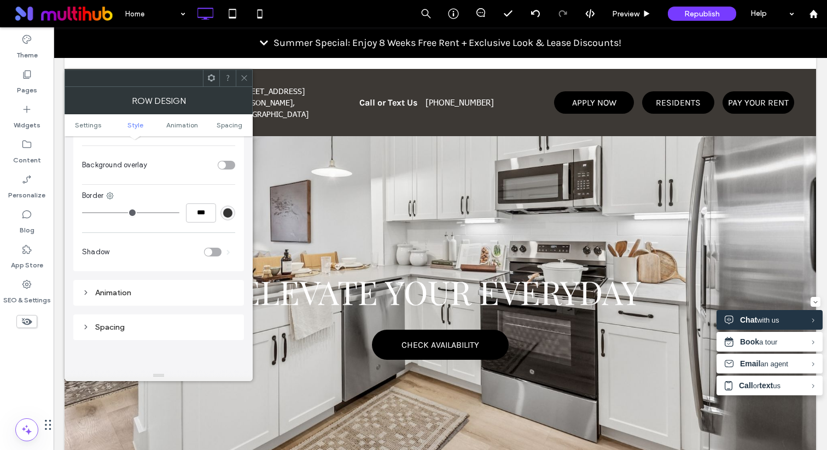
scroll to position [0, 0]
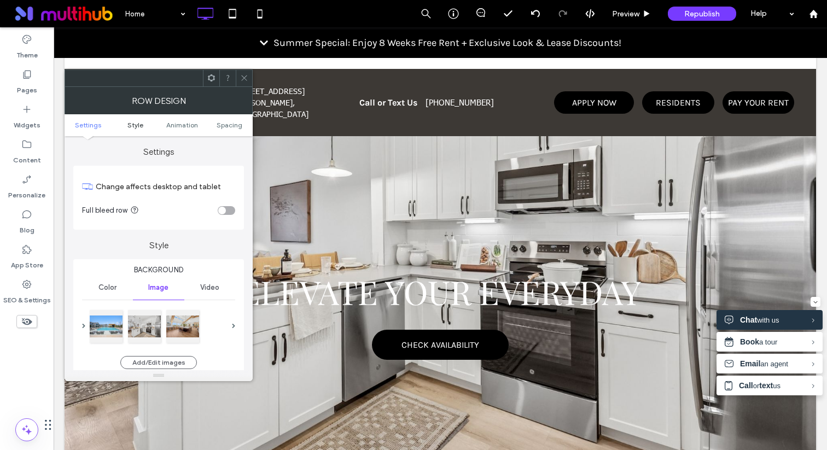
click at [141, 126] on span "Style" at bounding box center [135, 125] width 16 height 8
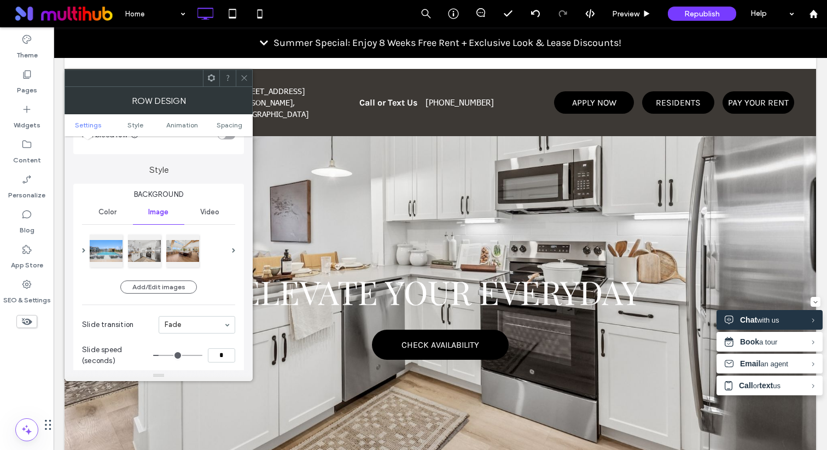
scroll to position [94, 0]
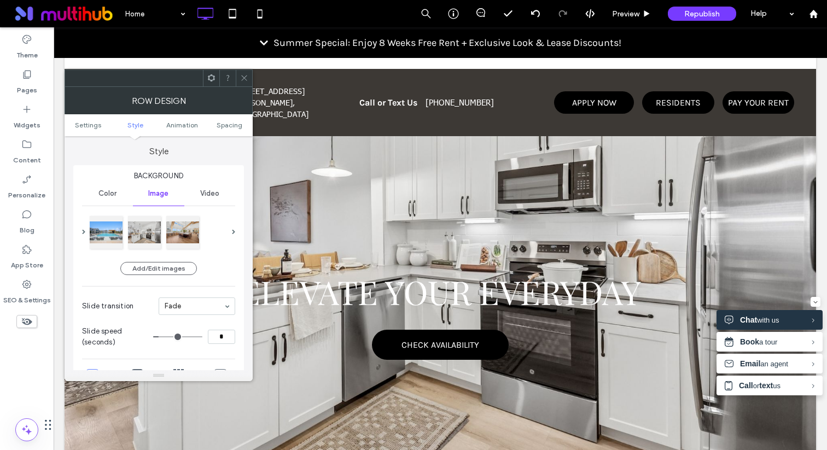
click at [112, 187] on div "Color" at bounding box center [107, 194] width 51 height 24
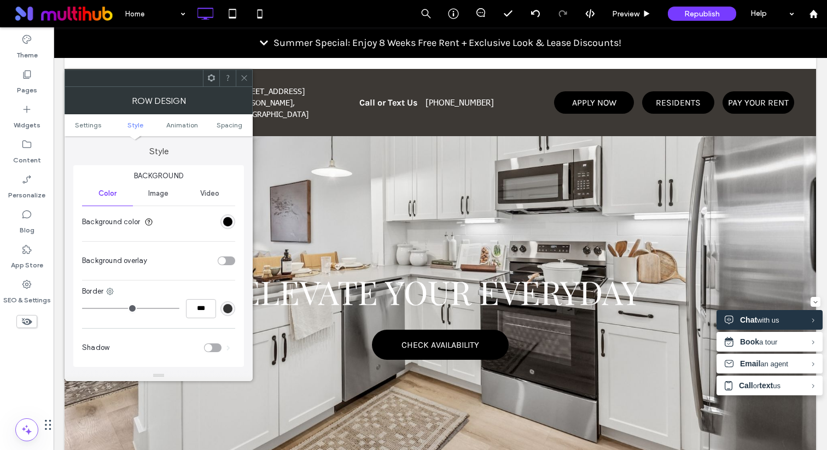
click at [146, 184] on div "Image" at bounding box center [158, 194] width 51 height 24
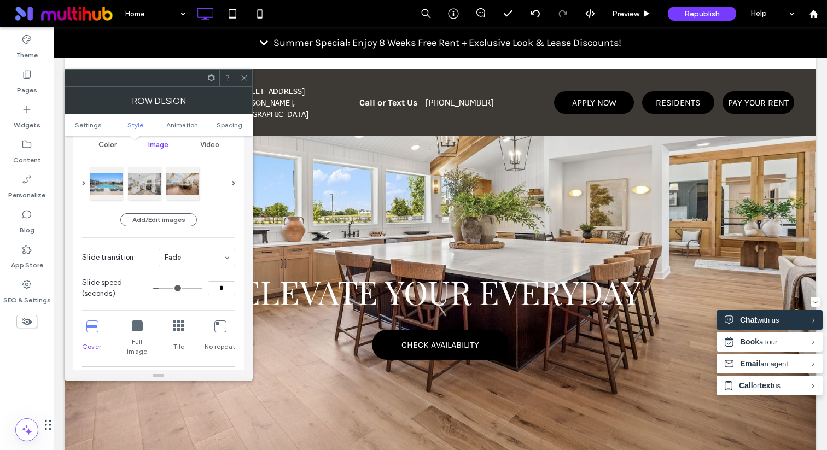
scroll to position [145, 0]
click at [103, 149] on div "Color" at bounding box center [107, 143] width 51 height 24
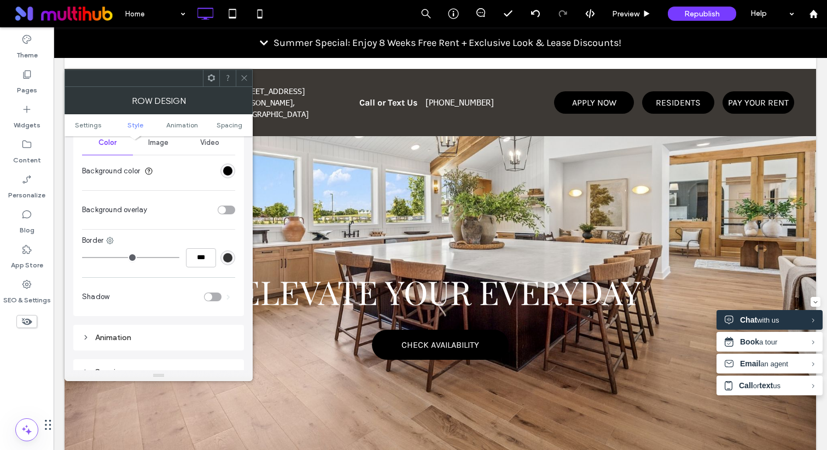
click at [224, 206] on div "toggle" at bounding box center [226, 210] width 17 height 9
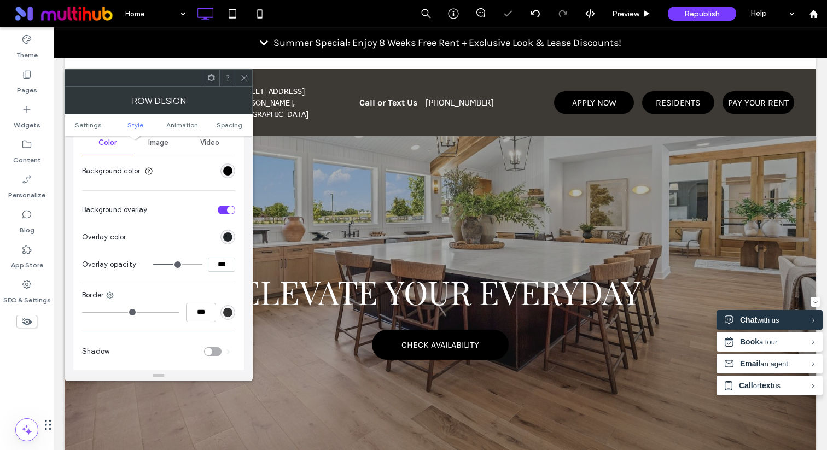
type input "**"
type input "***"
click at [168, 265] on input "range" at bounding box center [177, 264] width 49 height 1
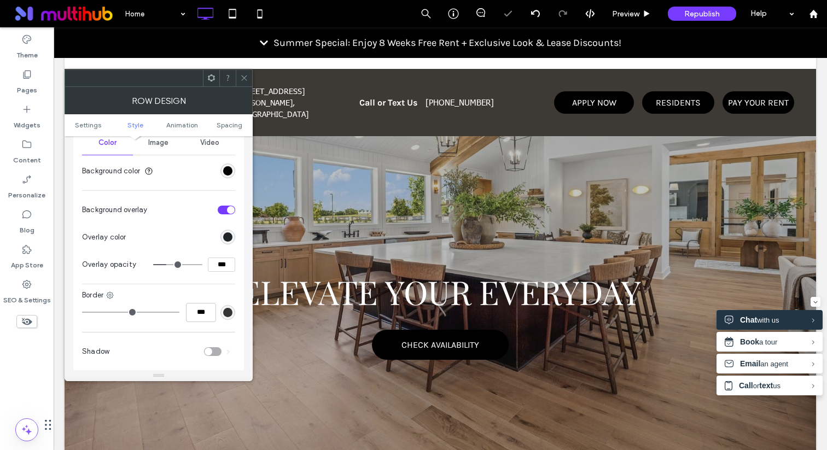
type input "**"
type input "***"
type input "**"
type input "***"
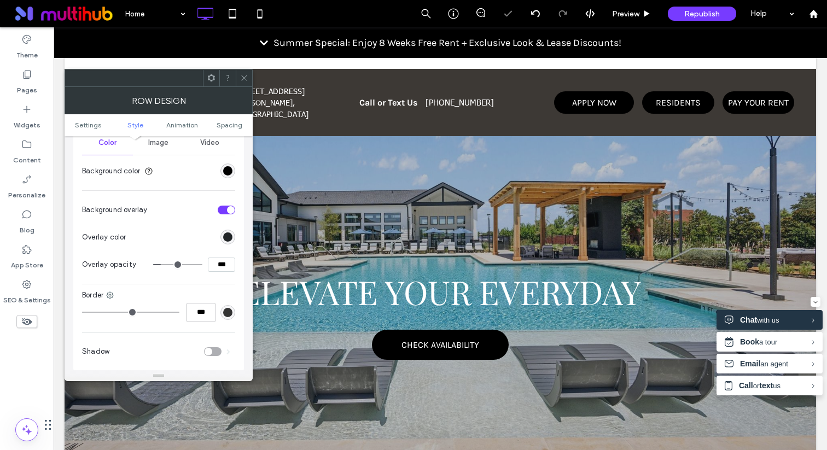
type input "**"
type input "***"
type input "**"
type input "***"
click at [163, 265] on input "range" at bounding box center [177, 264] width 49 height 1
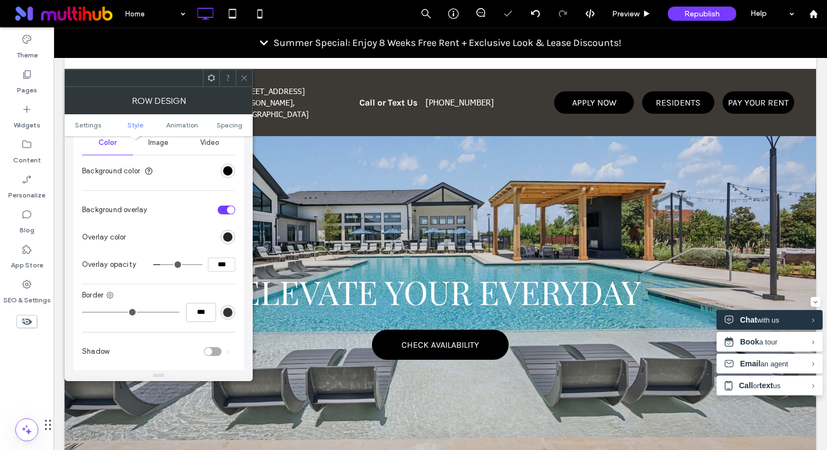
type input "**"
type input "***"
type input "**"
type input "***"
type input "**"
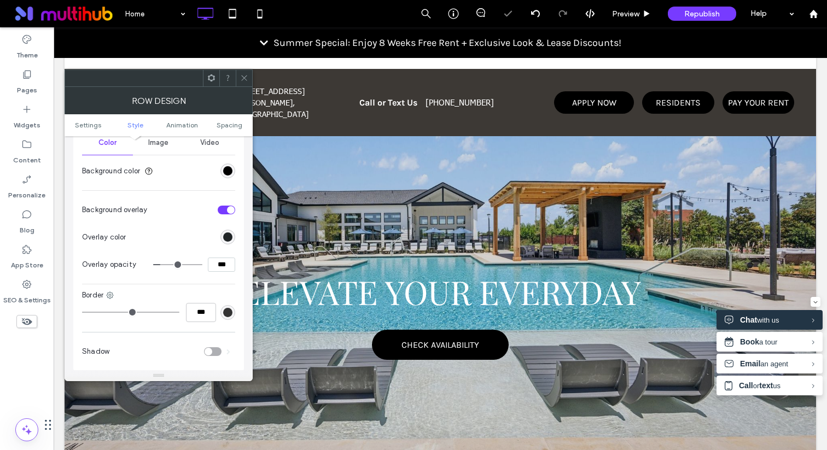
type input "***"
type input "**"
click at [163, 265] on input "range" at bounding box center [177, 264] width 49 height 1
click at [231, 238] on div "rgb(33, 37, 39)" at bounding box center [227, 236] width 9 height 9
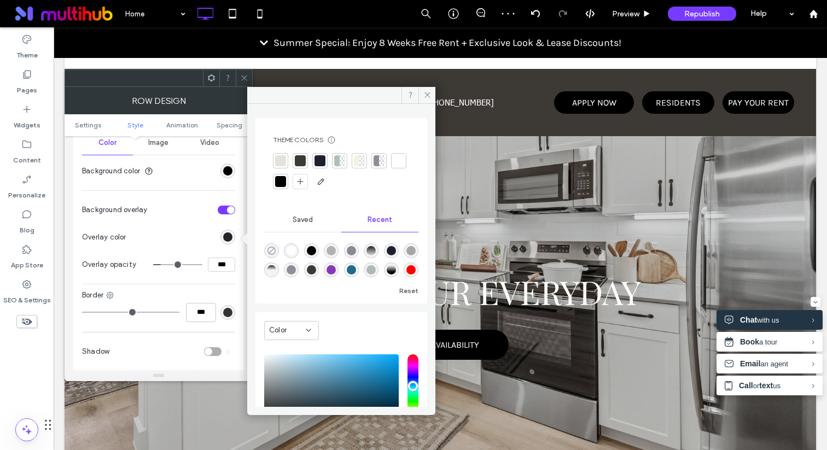
click at [274, 252] on use "rgba(0, 0, 0, 0)" at bounding box center [271, 250] width 8 height 8
type input "*******"
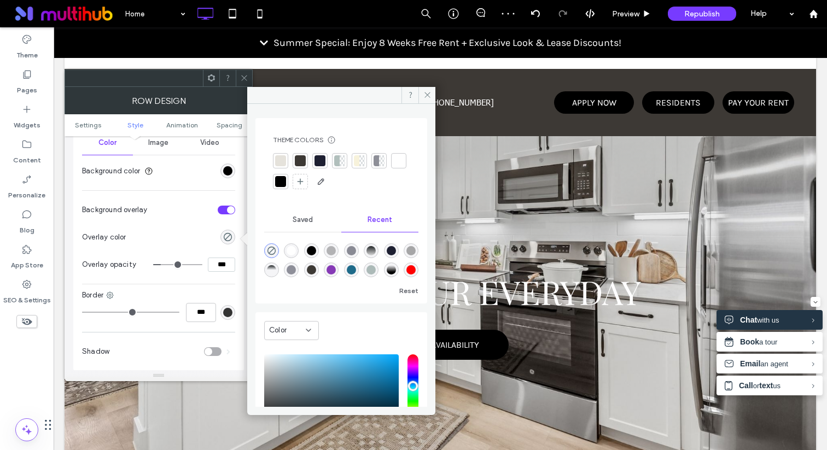
click at [161, 226] on section "Overlay color" at bounding box center [158, 237] width 153 height 27
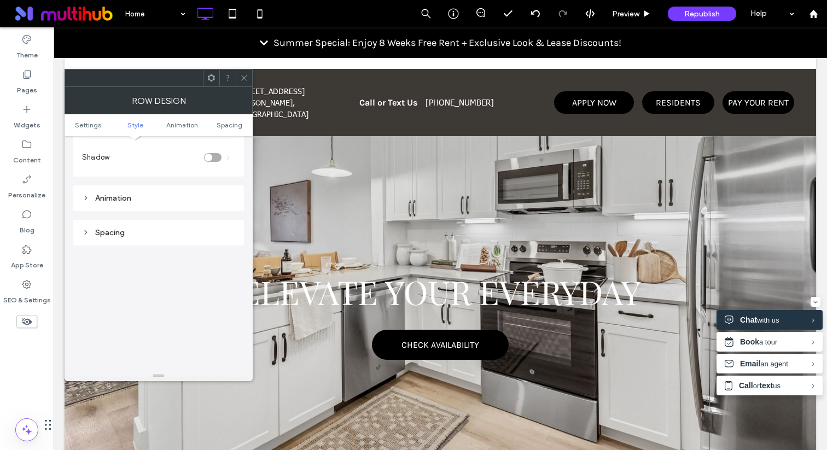
click at [174, 197] on div "Animation" at bounding box center [158, 198] width 153 height 9
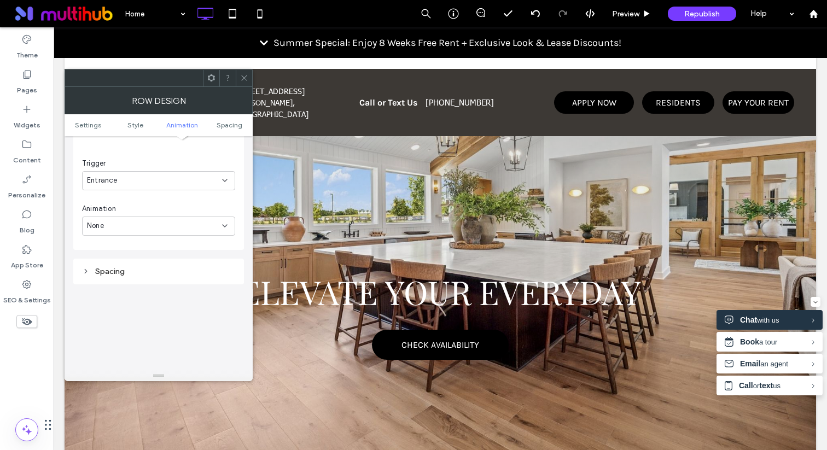
scroll to position [465, 0]
click at [244, 77] on icon at bounding box center [244, 78] width 8 height 8
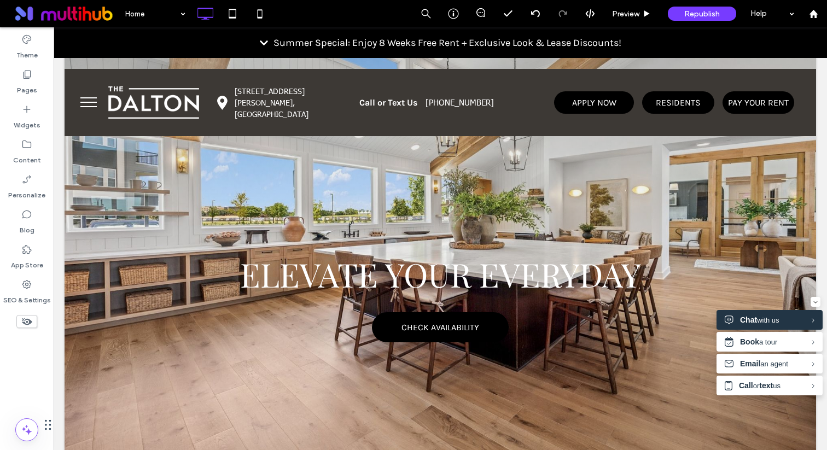
scroll to position [0, 0]
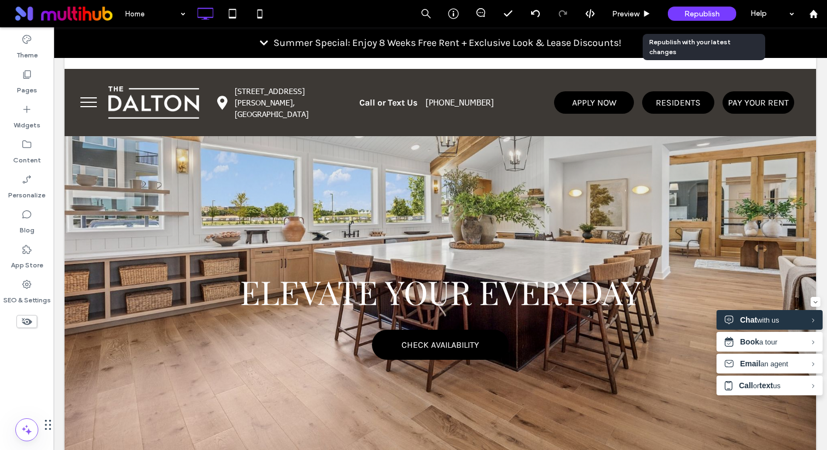
click at [681, 10] on div "Republish" at bounding box center [702, 14] width 68 height 14
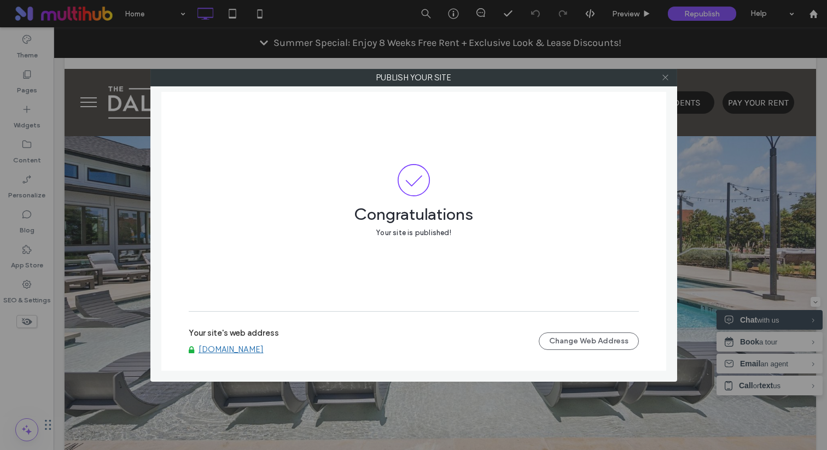
click at [665, 78] on icon at bounding box center [665, 77] width 8 height 8
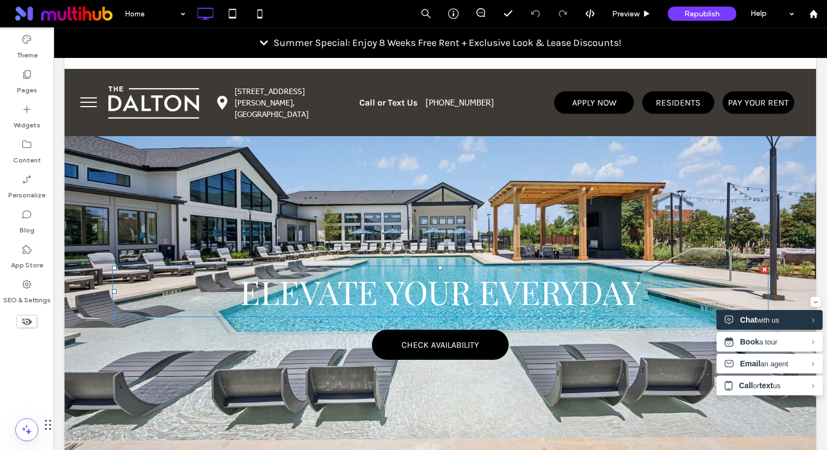
click at [288, 303] on span "ELEVATE YOUR EVERYDAY" at bounding box center [440, 292] width 400 height 44
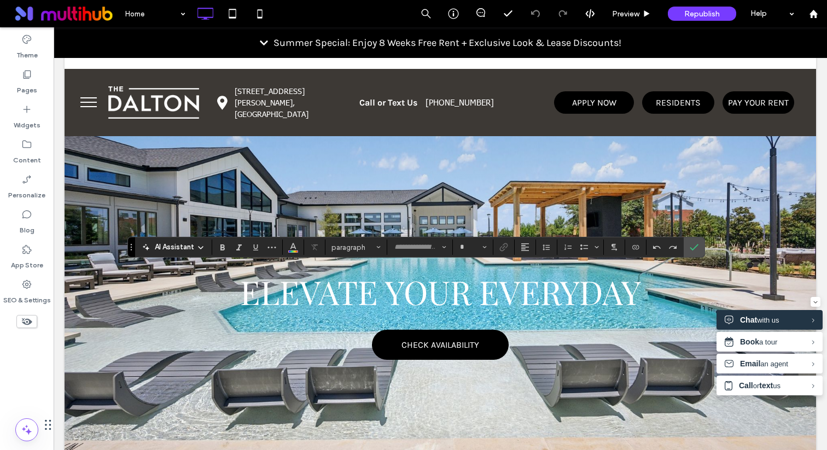
type input "**********"
type input "**"
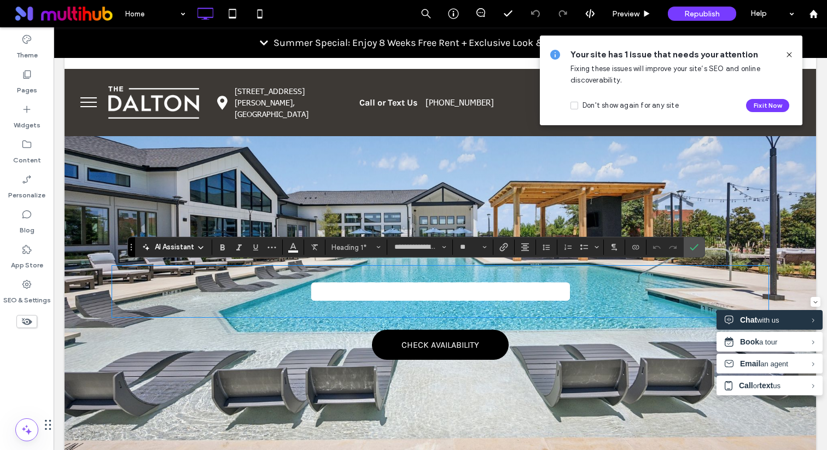
click at [212, 200] on div at bounding box center [440, 315] width 751 height 492
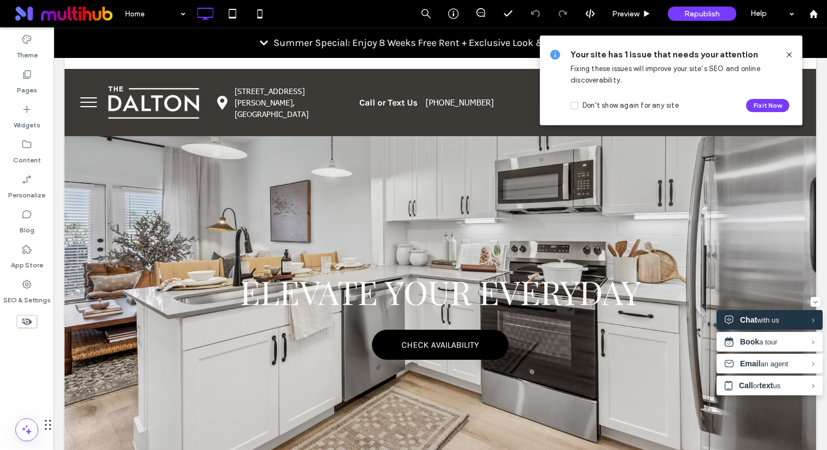
click at [196, 199] on div at bounding box center [440, 315] width 751 height 492
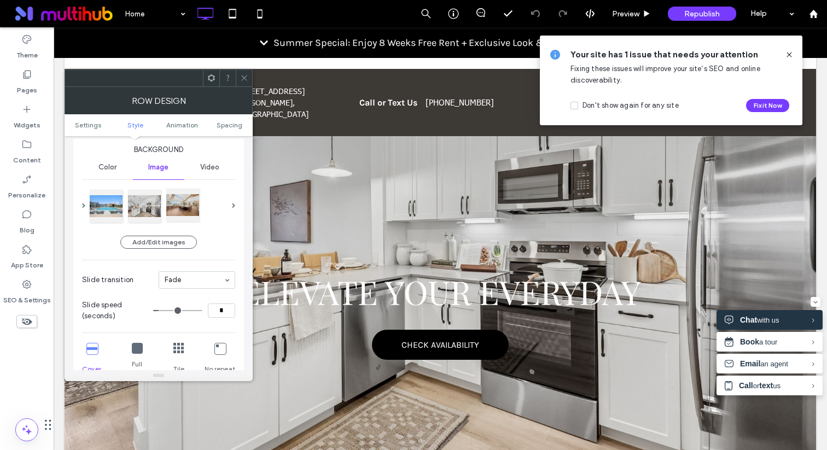
scroll to position [81, 0]
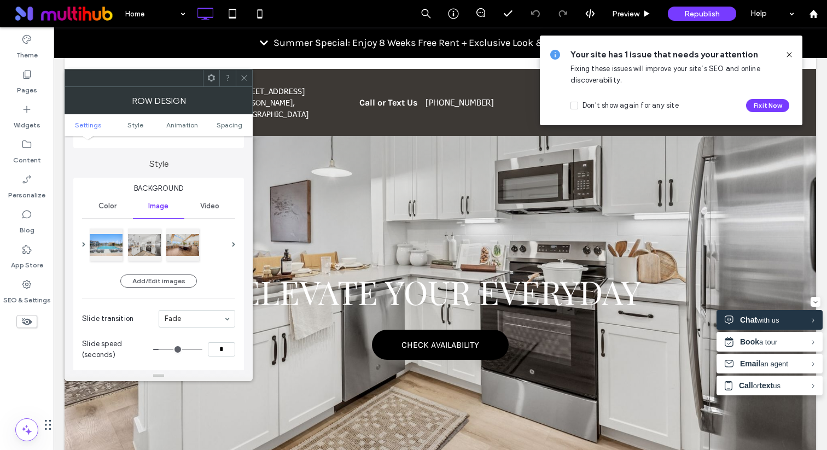
click at [121, 203] on div "Color" at bounding box center [107, 206] width 51 height 24
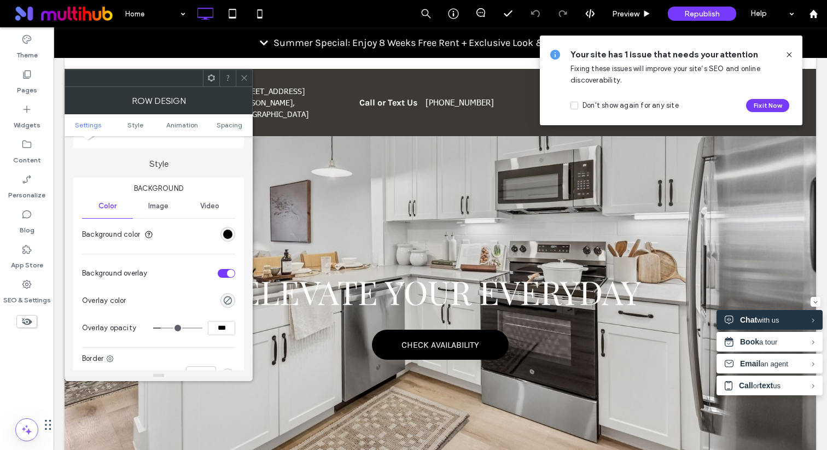
scroll to position [95, 0]
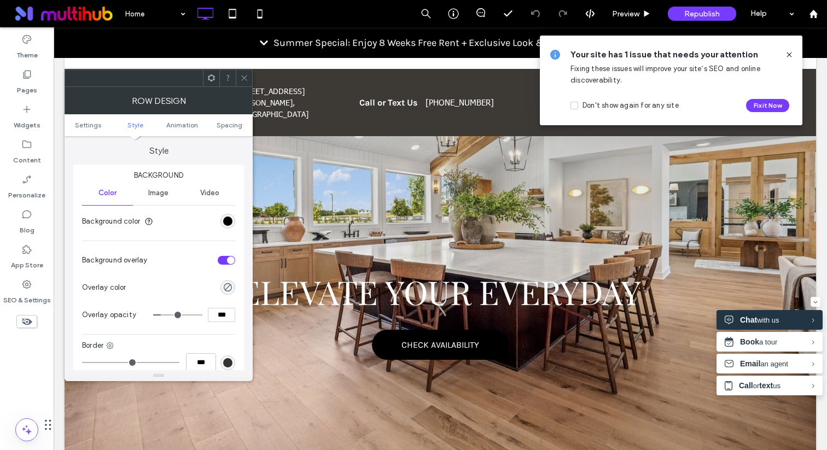
type input "**"
type input "***"
type input "**"
type input "***"
type input "**"
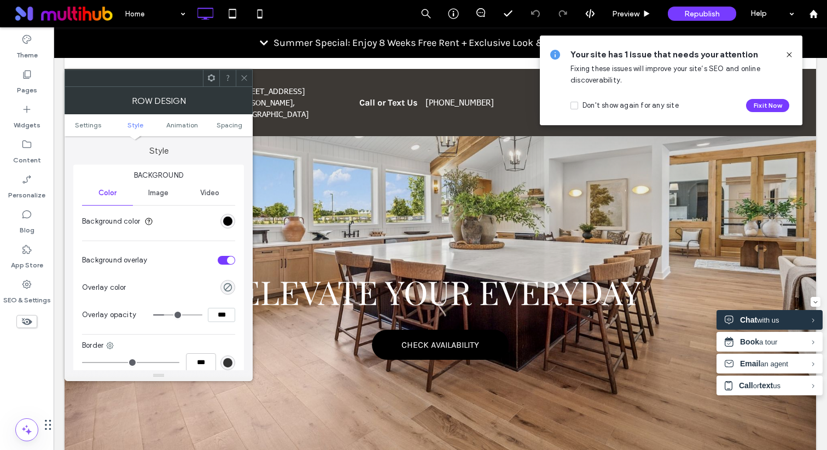
type input "***"
type input "**"
type input "***"
type input "**"
type input "***"
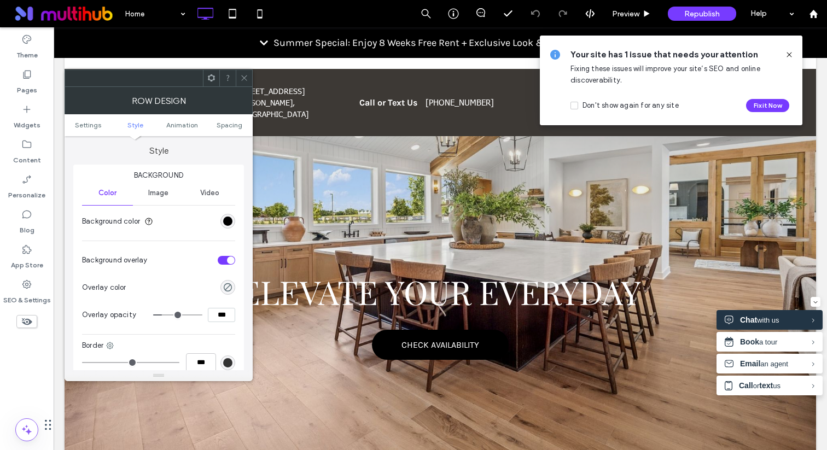
type input "**"
type input "***"
type input "**"
click at [165, 314] on input "range" at bounding box center [177, 314] width 49 height 1
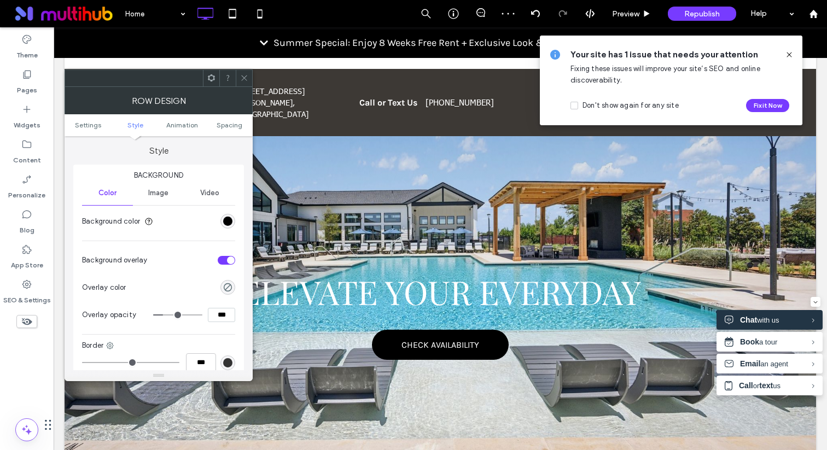
click at [242, 75] on use at bounding box center [243, 77] width 5 height 5
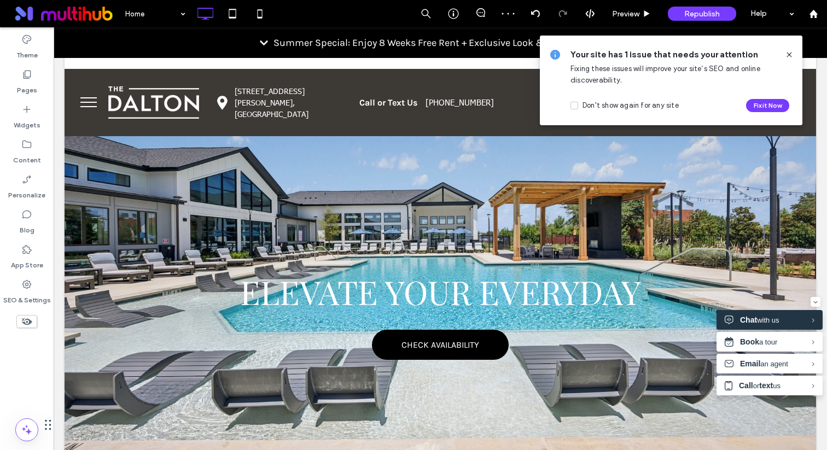
click at [174, 233] on div at bounding box center [440, 315] width 751 height 492
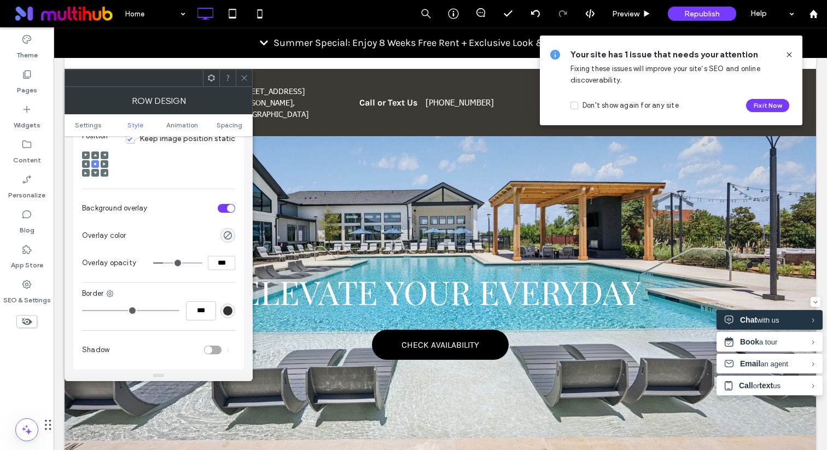
scroll to position [389, 0]
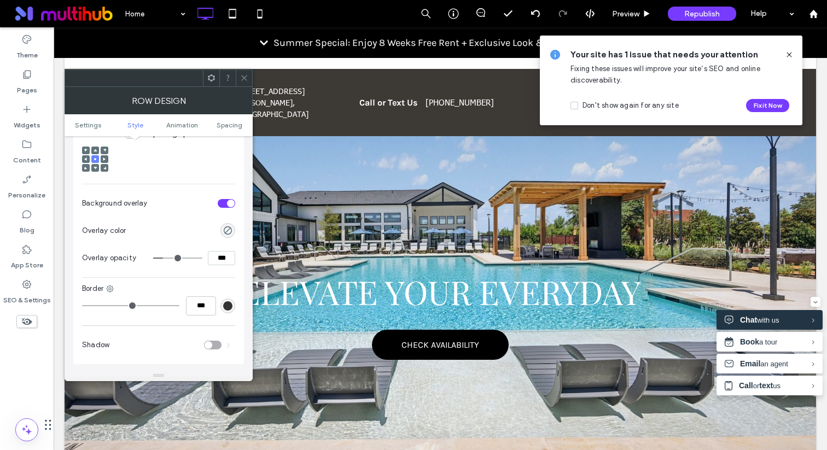
type input "**"
type input "***"
type input "**"
type input "***"
type input "**"
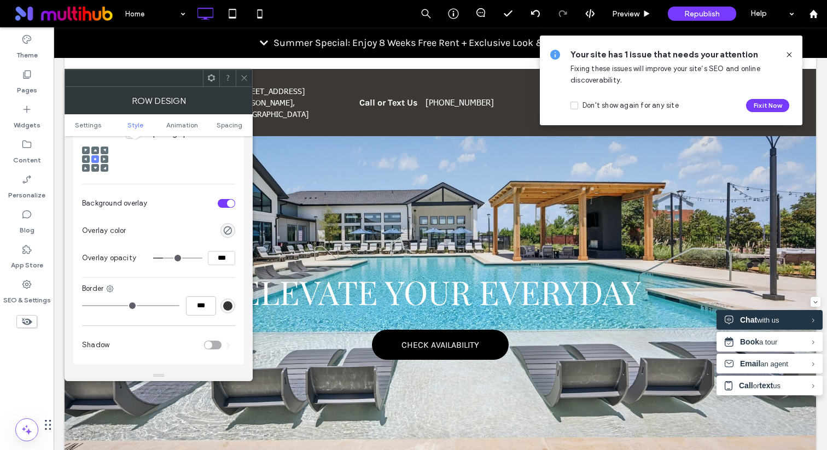
type input "***"
type input "**"
type input "***"
type input "**"
type input "***"
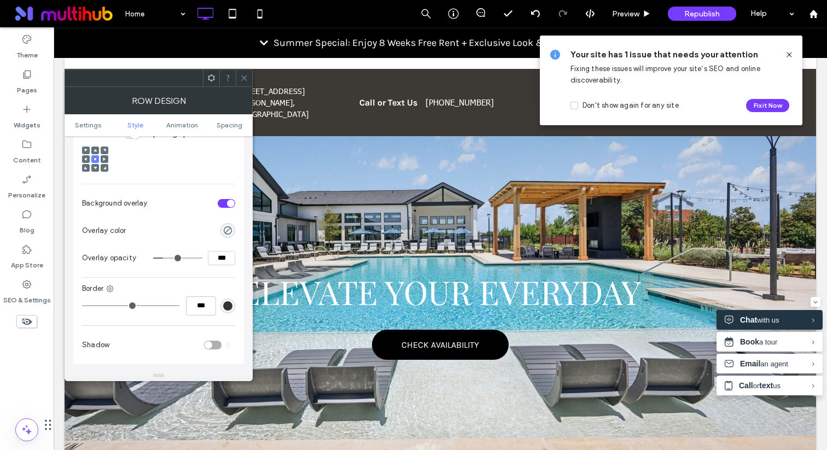
type input "**"
type input "***"
type input "**"
type input "***"
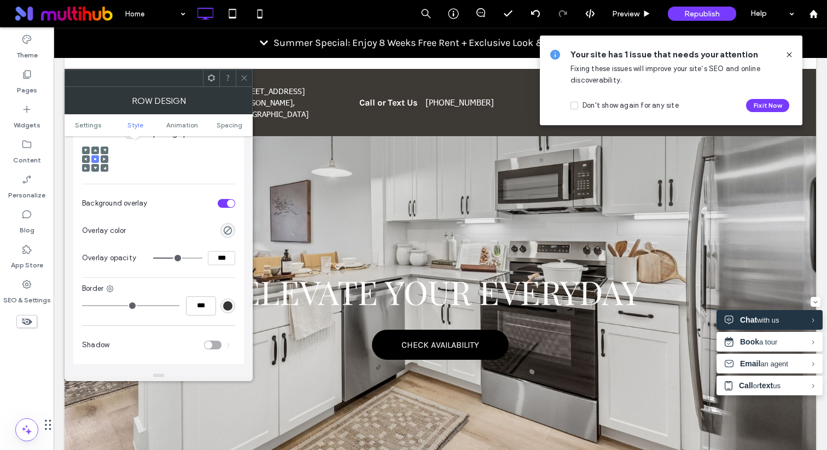
type input "**"
type input "***"
type input "**"
type input "***"
type input "**"
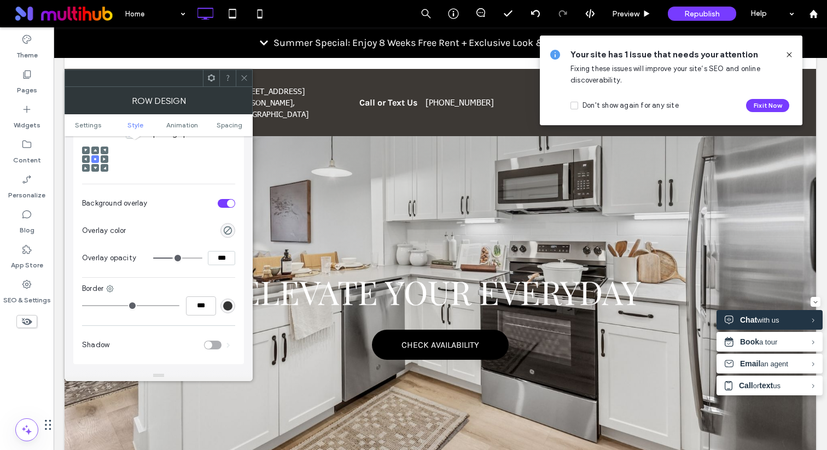
type input "***"
type input "**"
type input "***"
type input "**"
type input "***"
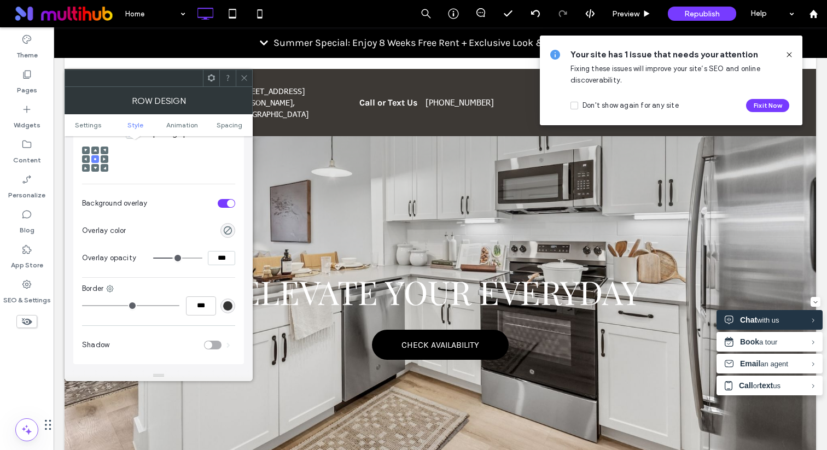
type input "**"
type input "***"
type input "**"
type input "***"
drag, startPoint x: 165, startPoint y: 247, endPoint x: 171, endPoint y: 247, distance: 6.0
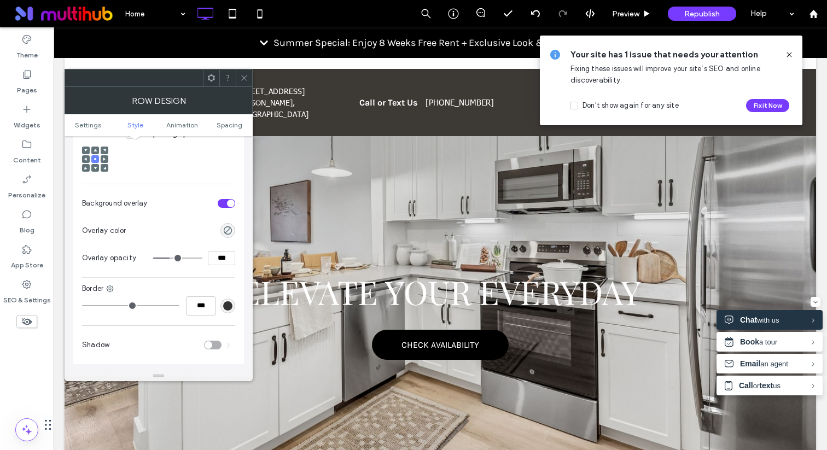
click at [171, 258] on input "range" at bounding box center [177, 258] width 49 height 1
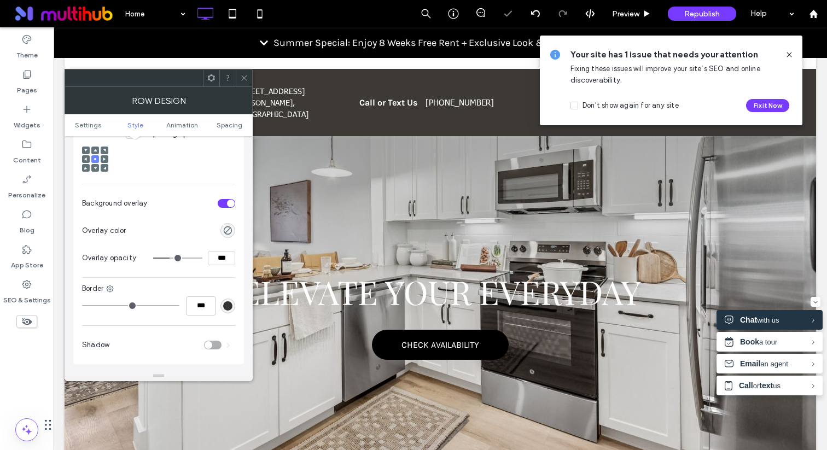
type input "**"
type input "***"
type input "**"
type input "***"
type input "**"
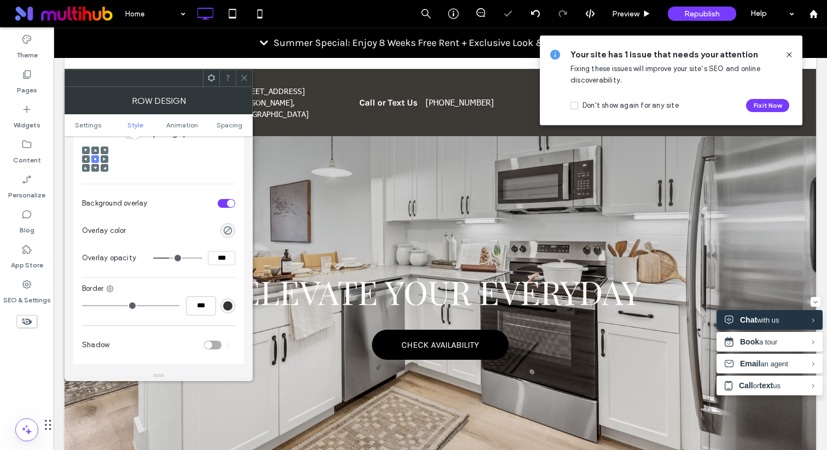
type input "***"
type input "**"
click at [169, 258] on input "range" at bounding box center [177, 258] width 49 height 1
click at [248, 79] on div at bounding box center [244, 78] width 16 height 16
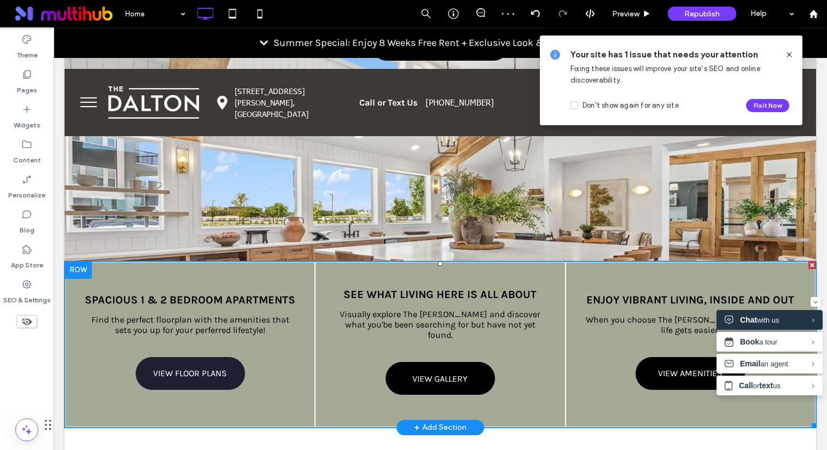
scroll to position [322, 0]
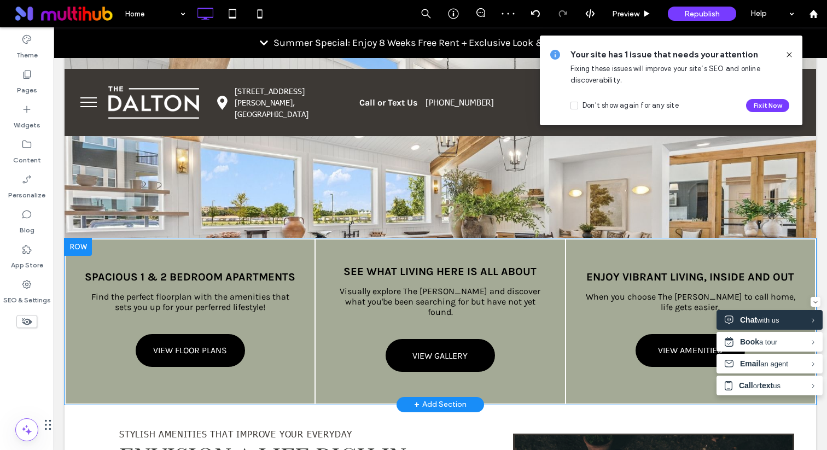
click at [80, 253] on div at bounding box center [78, 246] width 27 height 17
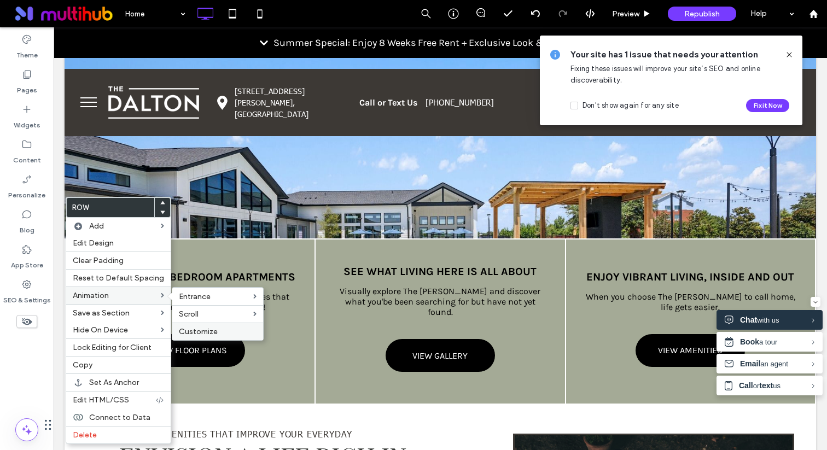
click at [205, 330] on span "Customize" at bounding box center [198, 331] width 39 height 9
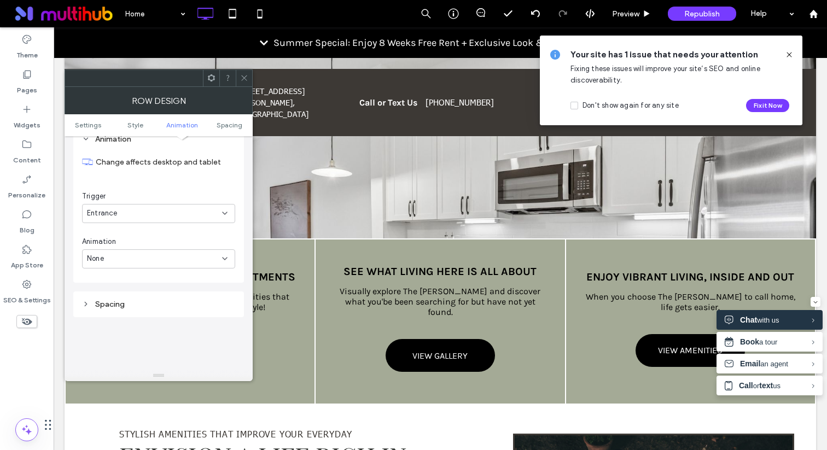
scroll to position [293, 0]
click at [245, 75] on icon at bounding box center [244, 78] width 8 height 8
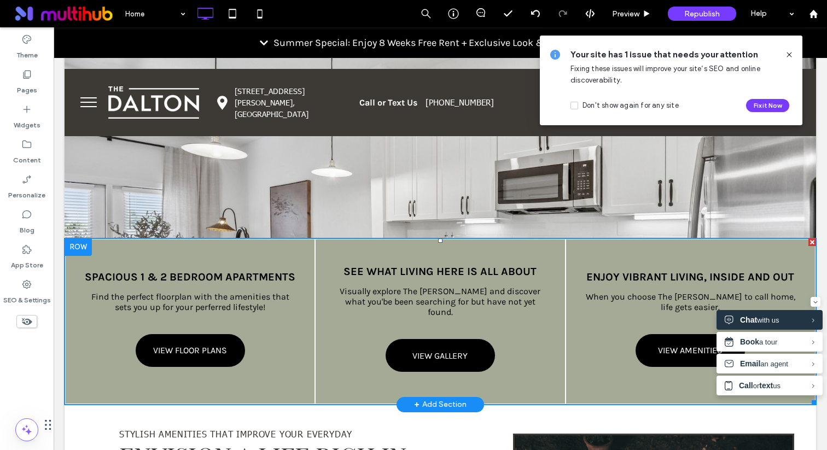
click at [312, 340] on link at bounding box center [190, 322] width 264 height 174
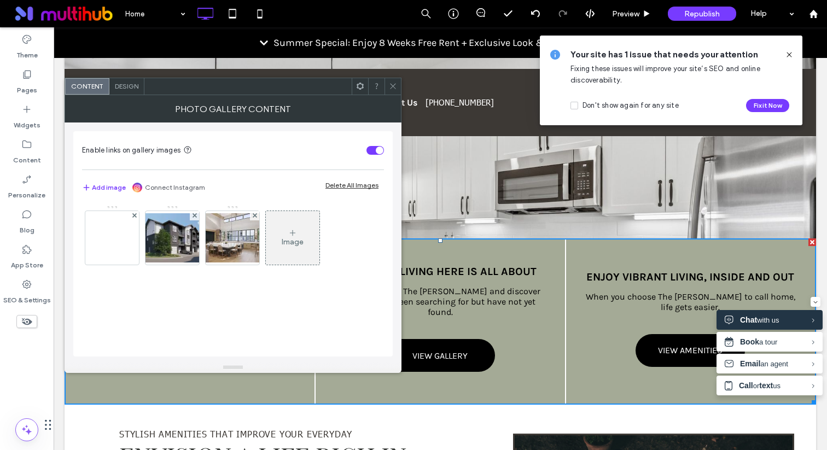
click at [132, 83] on span "Design" at bounding box center [127, 86] width 24 height 8
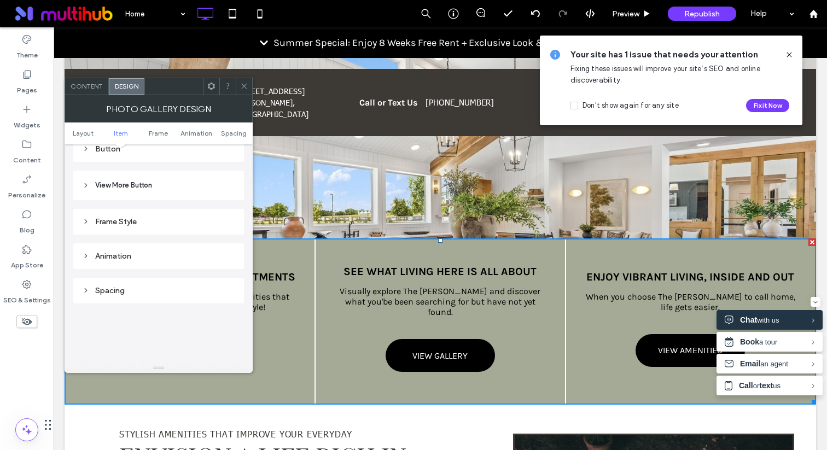
scroll to position [554, 0]
click at [144, 240] on div "Animation" at bounding box center [158, 241] width 153 height 9
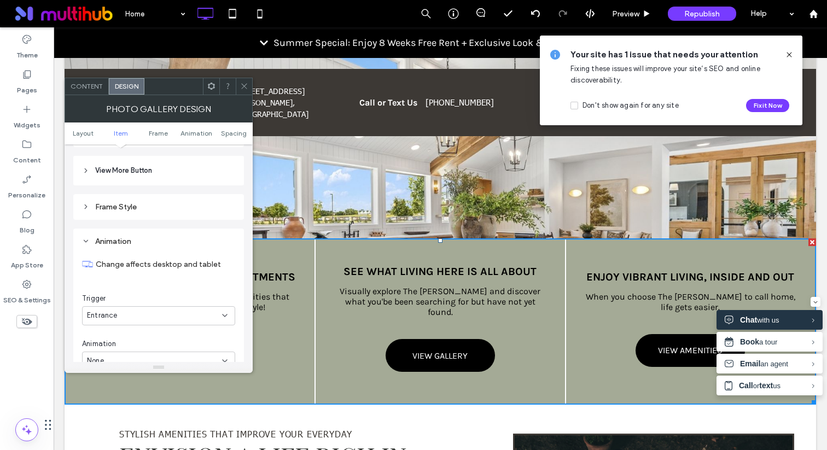
scroll to position [684, 0]
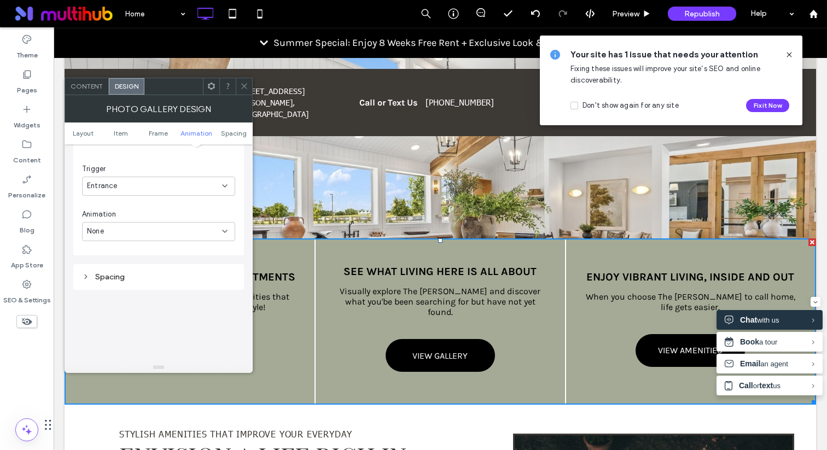
click at [147, 194] on div "Entrance" at bounding box center [158, 186] width 153 height 19
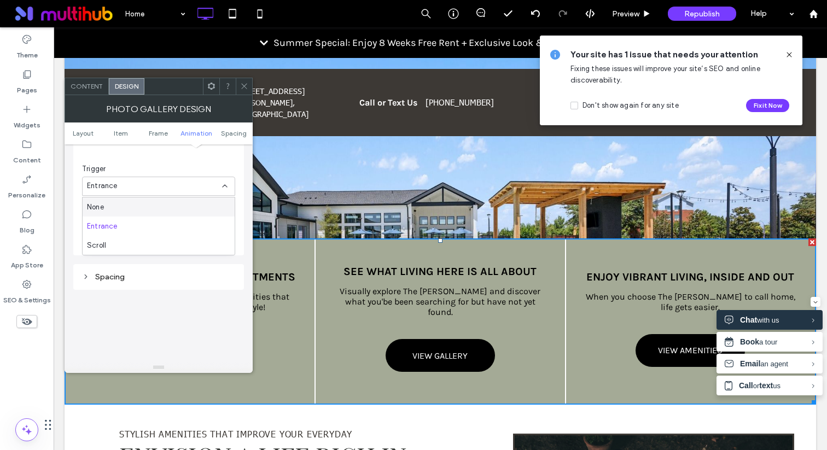
click at [145, 205] on div "None" at bounding box center [159, 206] width 152 height 19
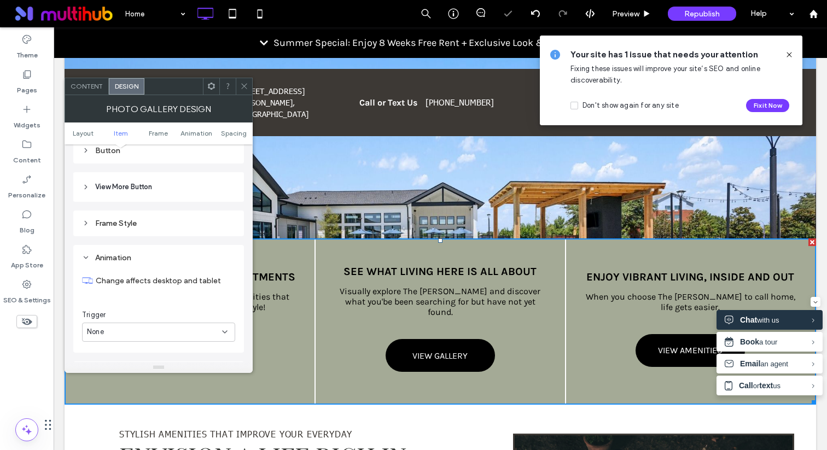
scroll to position [525, 0]
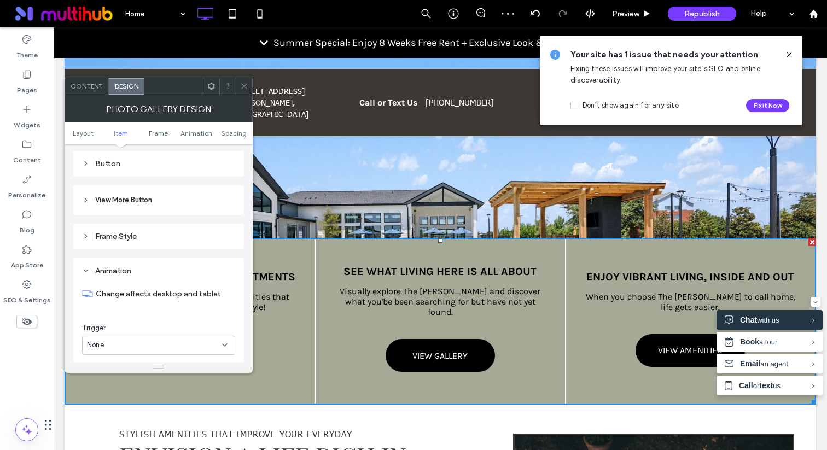
click at [233, 86] on div at bounding box center [227, 86] width 16 height 16
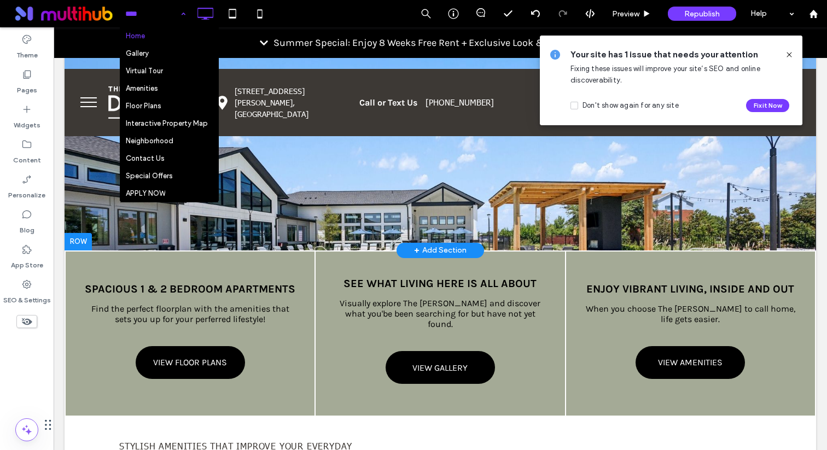
scroll to position [407, 0]
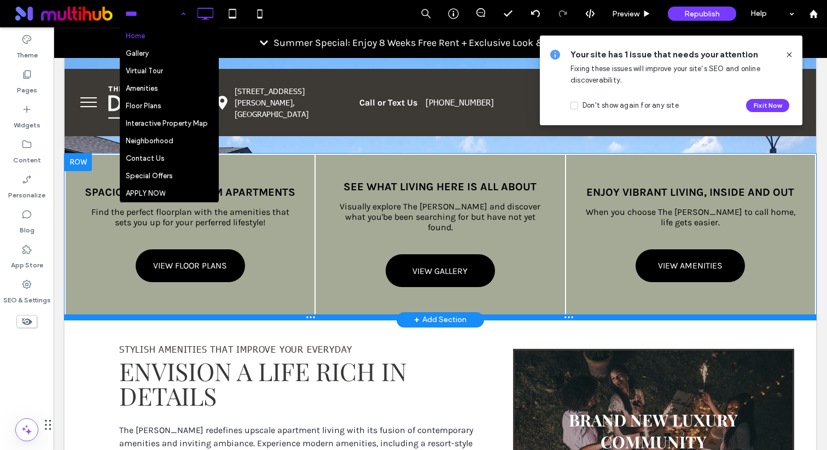
click at [248, 317] on div at bounding box center [440, 316] width 751 height 5
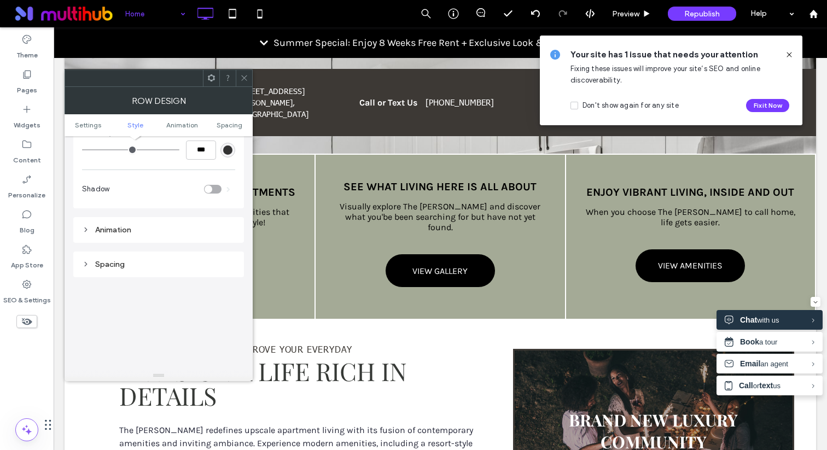
click at [185, 231] on div "Animation" at bounding box center [158, 229] width 153 height 9
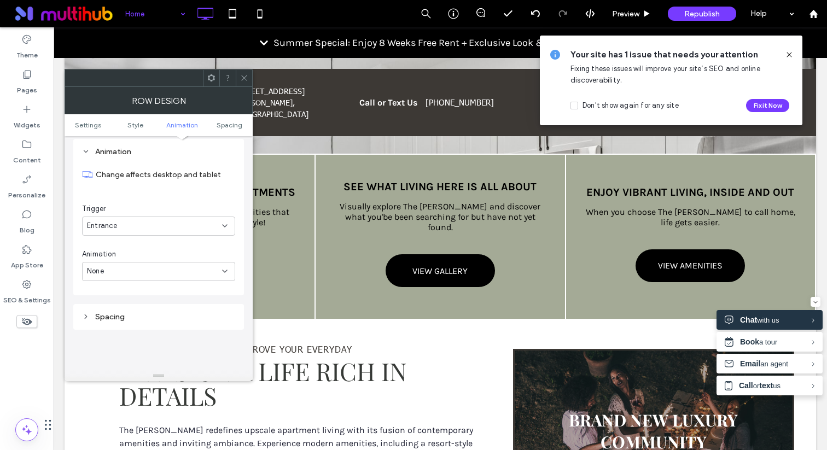
scroll to position [282, 0]
click at [185, 231] on div "Entrance" at bounding box center [158, 224] width 153 height 19
click at [172, 248] on div "None" at bounding box center [159, 244] width 152 height 19
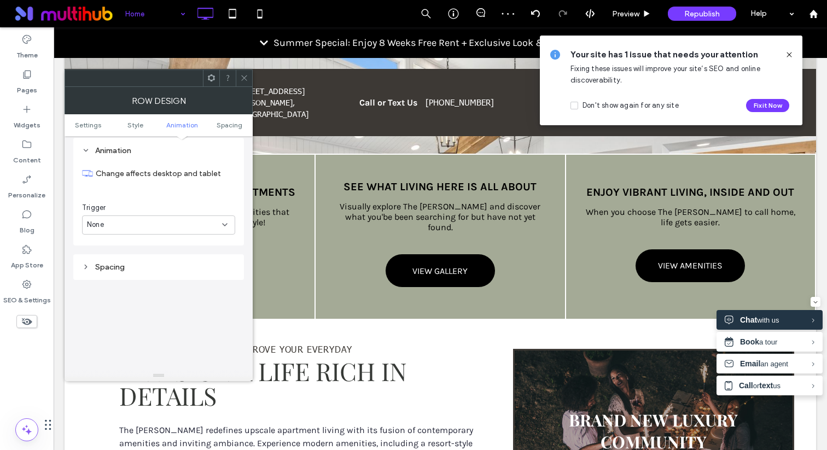
click at [243, 79] on use at bounding box center [243, 77] width 5 height 5
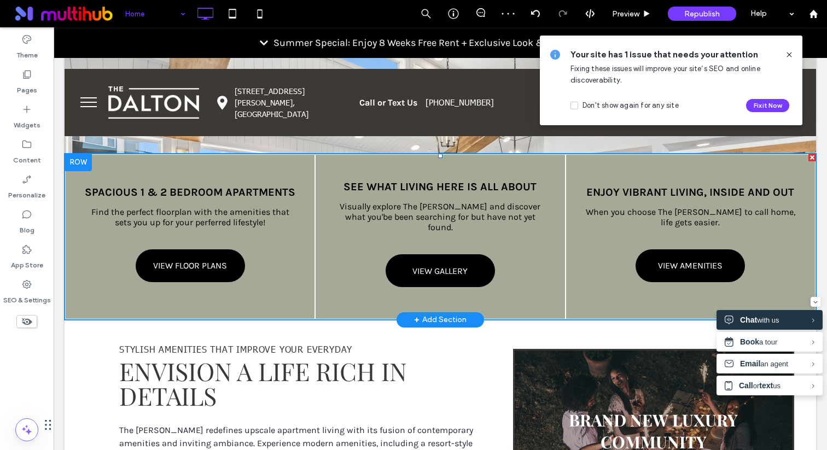
click at [133, 219] on link at bounding box center [190, 237] width 264 height 174
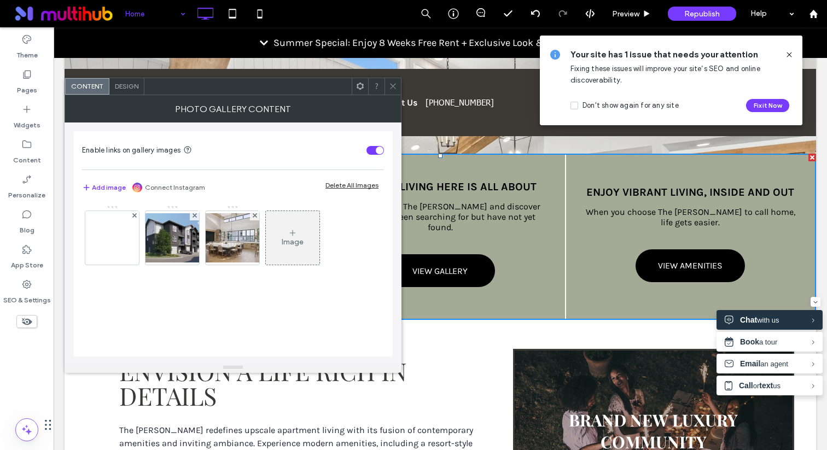
click at [138, 87] on span "Design" at bounding box center [127, 86] width 24 height 8
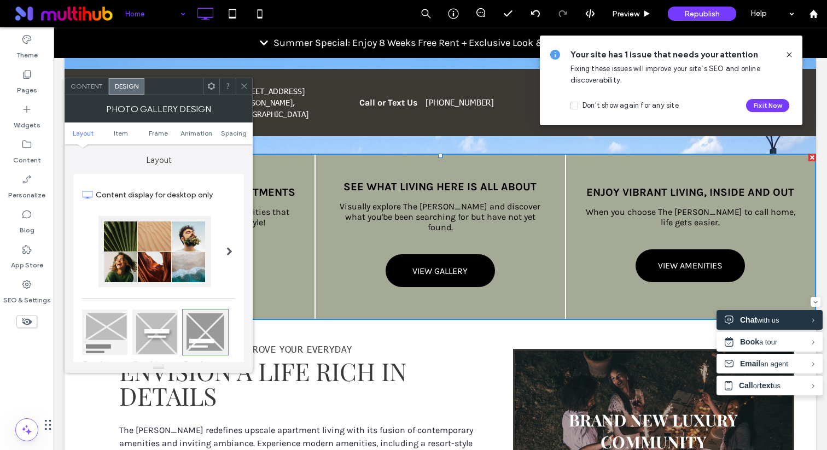
click at [97, 90] on div "Content" at bounding box center [87, 86] width 44 height 16
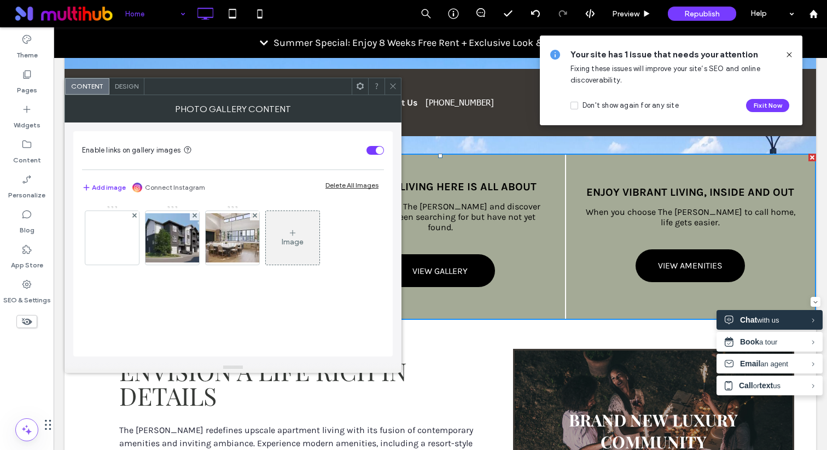
click at [137, 92] on div "Design" at bounding box center [126, 86] width 35 height 16
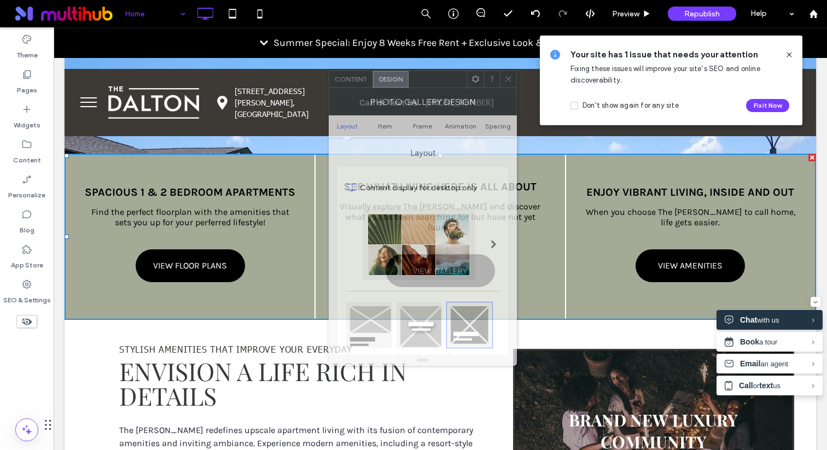
drag, startPoint x: 163, startPoint y: 93, endPoint x: 412, endPoint y: 85, distance: 248.9
click at [412, 85] on div at bounding box center [437, 79] width 59 height 16
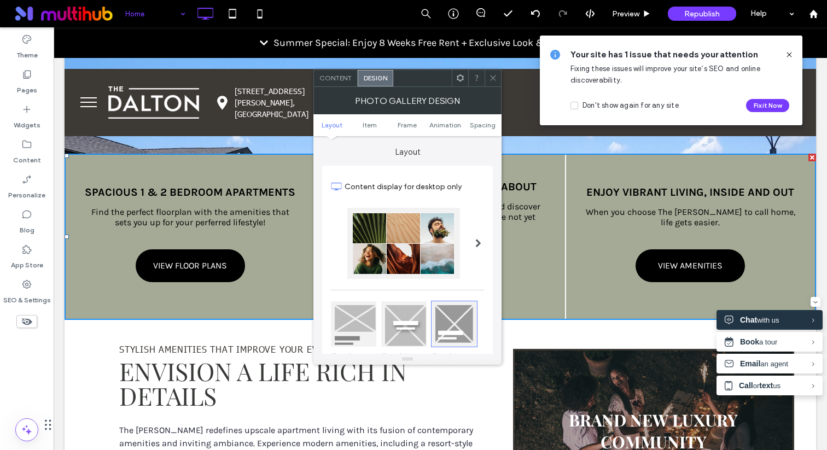
click at [346, 77] on span "Content" at bounding box center [335, 78] width 32 height 8
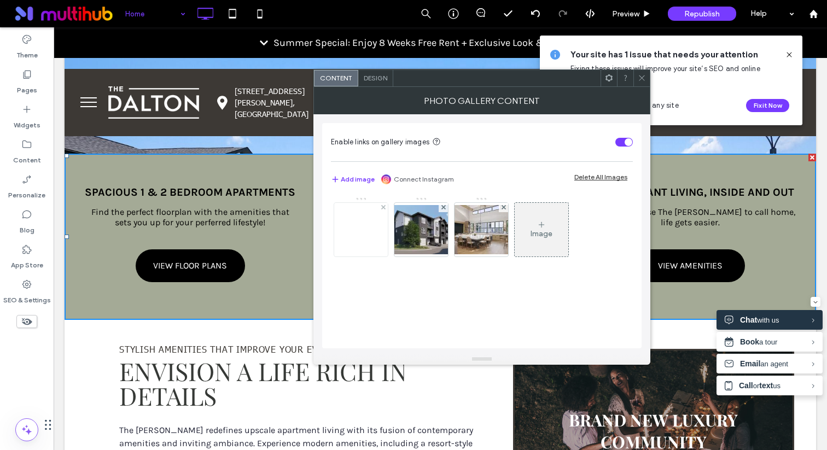
click at [352, 232] on img at bounding box center [360, 230] width 87 height 36
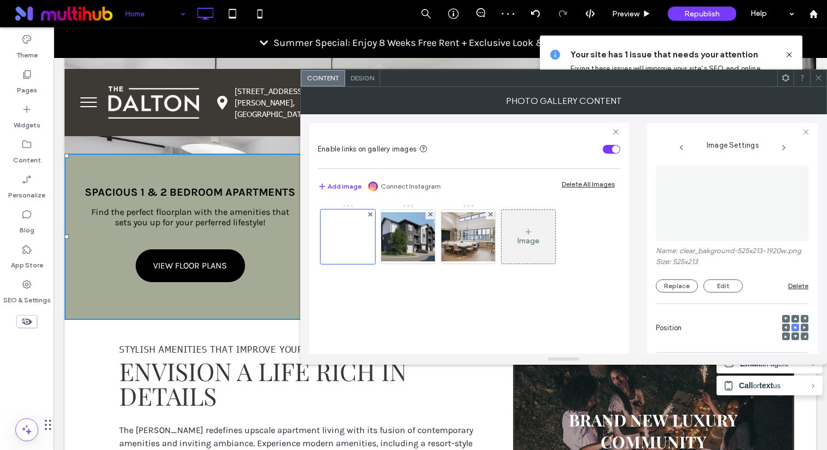
scroll to position [0, 0]
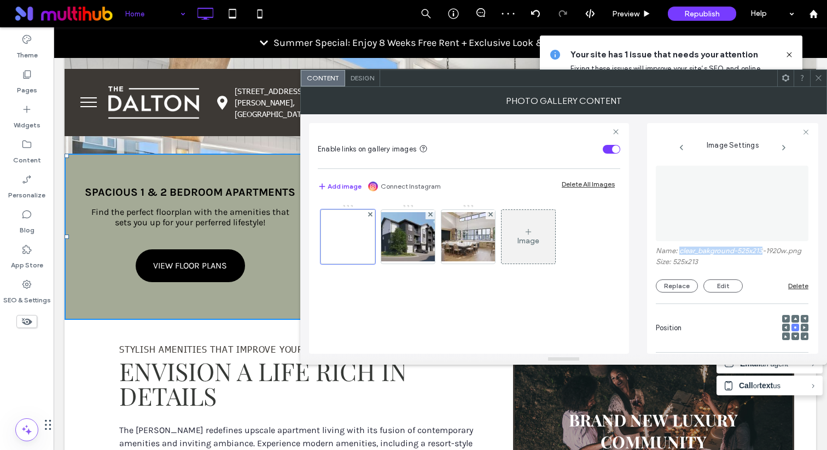
drag, startPoint x: 680, startPoint y: 251, endPoint x: 764, endPoint y: 253, distance: 84.2
click at [764, 253] on label "Name: clear_bakground-525x213-1920w.png" at bounding box center [732, 252] width 153 height 11
copy label "clear_bakground-525x213"
click at [418, 245] on img at bounding box center [407, 236] width 87 height 49
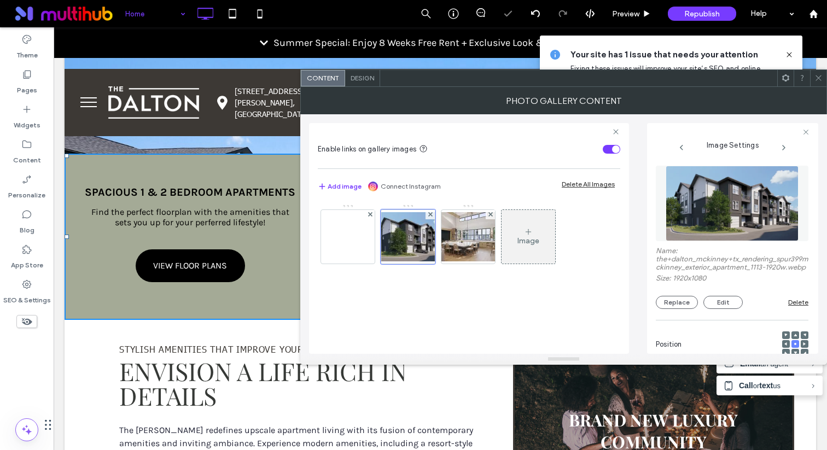
click at [700, 201] on img at bounding box center [731, 203] width 133 height 75
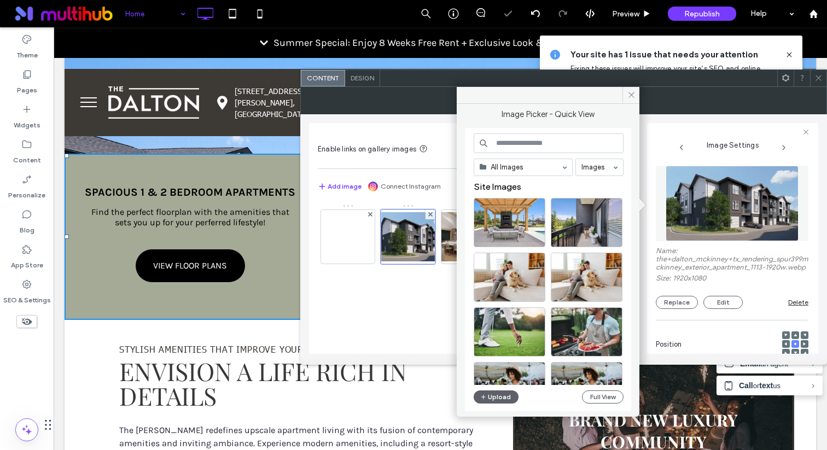
click at [541, 143] on input at bounding box center [548, 143] width 150 height 20
paste input "**********"
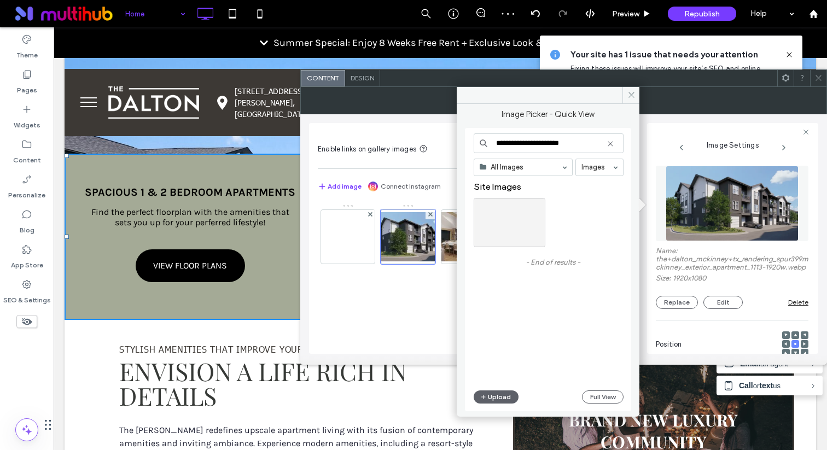
type input "**********"
click at [493, 223] on div at bounding box center [509, 222] width 72 height 49
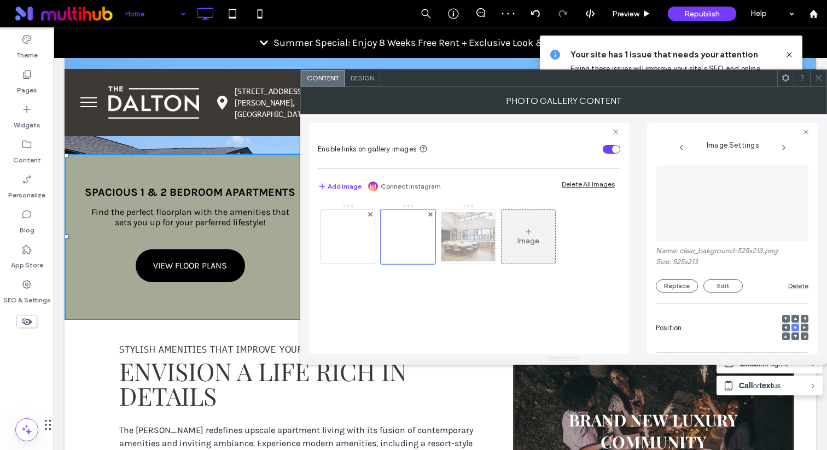
click at [466, 249] on img at bounding box center [467, 236] width 87 height 49
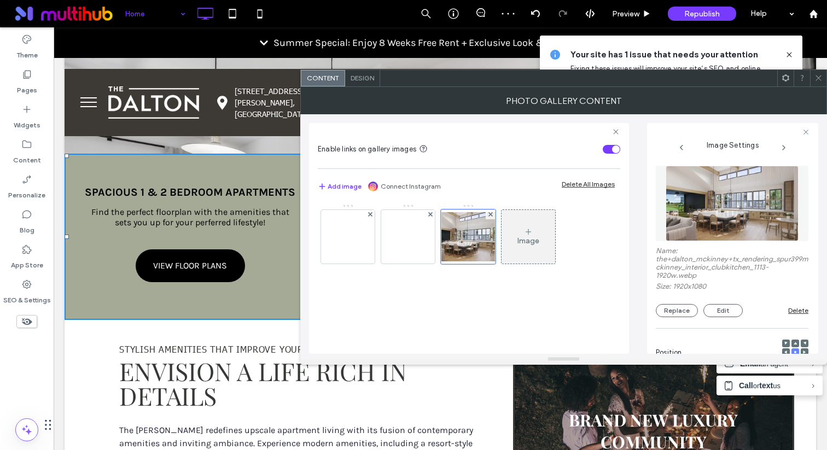
click at [711, 202] on img at bounding box center [731, 203] width 133 height 75
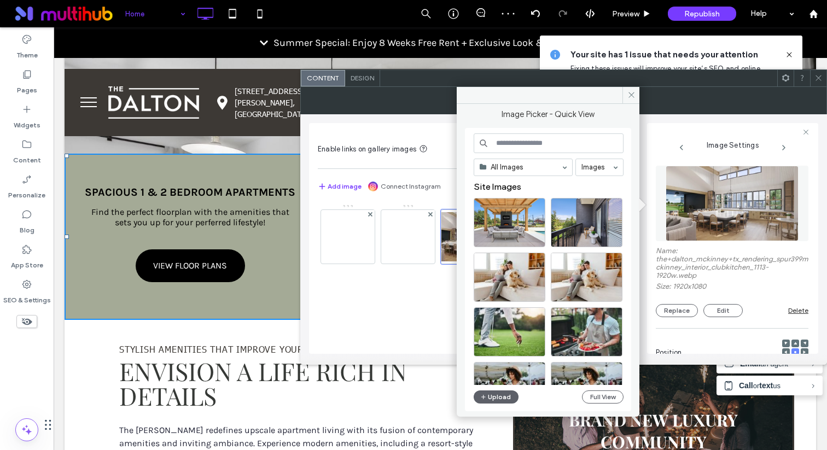
click at [516, 150] on input at bounding box center [548, 143] width 150 height 20
paste input "**********"
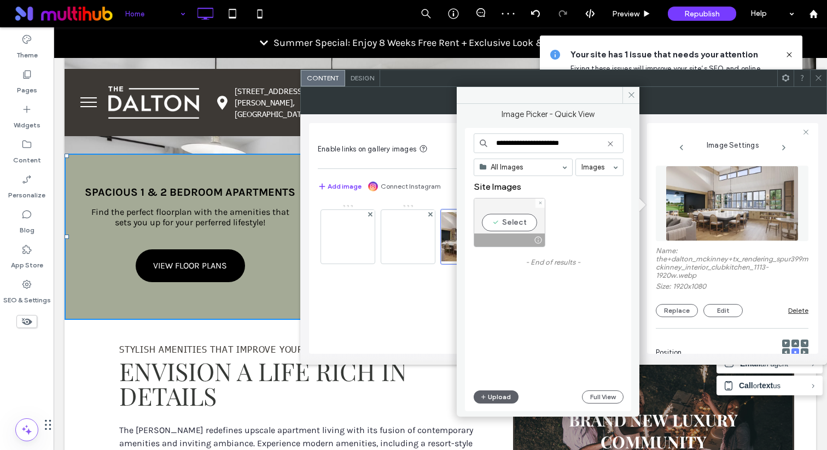
type input "**********"
click at [490, 219] on div "Select" at bounding box center [509, 222] width 72 height 49
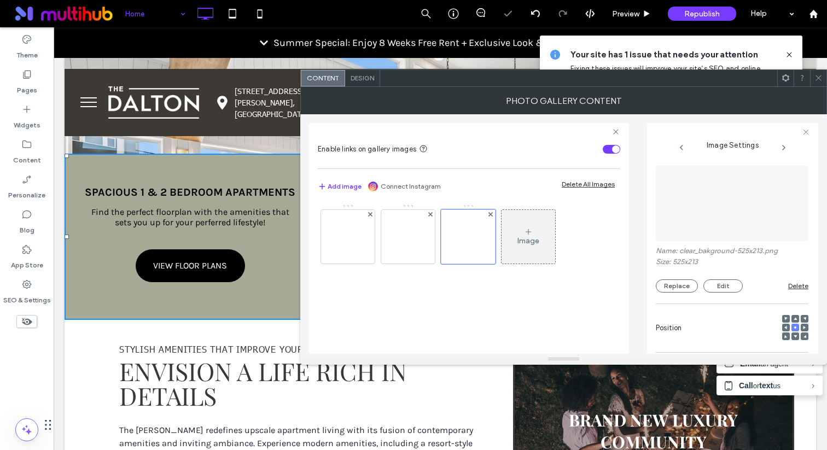
scroll to position [355, 0]
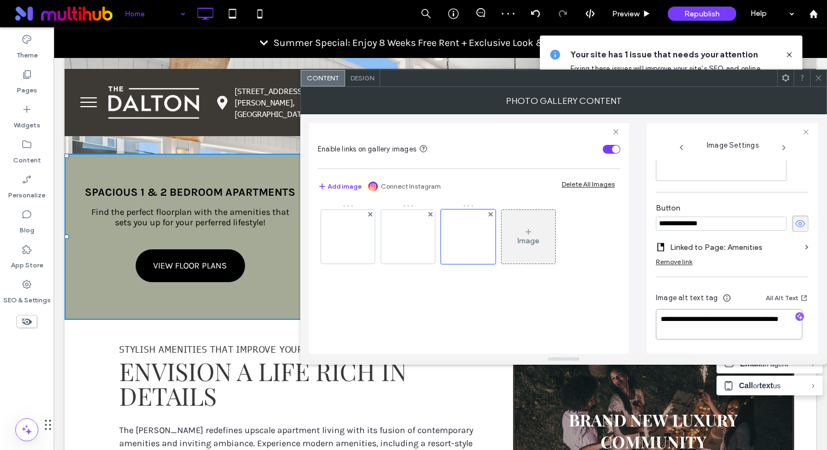
drag, startPoint x: 698, startPoint y: 334, endPoint x: 560, endPoint y: 250, distance: 161.2
click at [560, 250] on div "**********" at bounding box center [563, 233] width 509 height 239
click at [348, 237] on img at bounding box center [347, 237] width 87 height 36
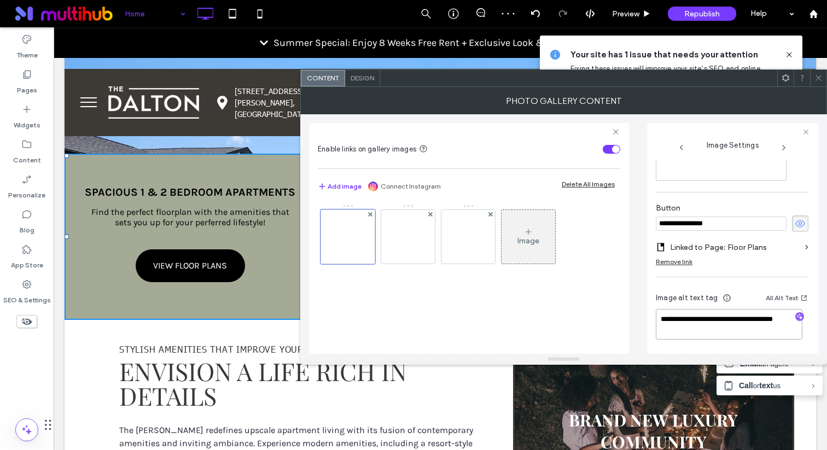
drag, startPoint x: 694, startPoint y: 333, endPoint x: 598, endPoint y: 274, distance: 112.9
click at [598, 274] on div "**********" at bounding box center [563, 233] width 509 height 239
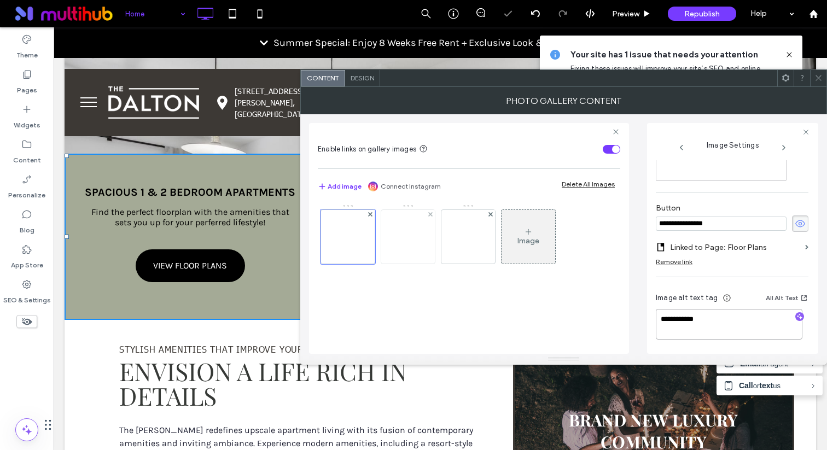
type textarea "**********"
click at [397, 255] on img at bounding box center [408, 237] width 132 height 54
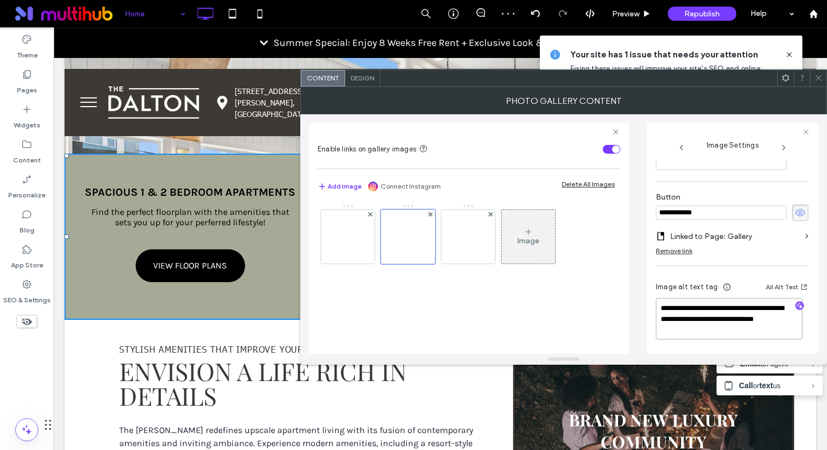
drag, startPoint x: 732, startPoint y: 324, endPoint x: 587, endPoint y: 277, distance: 152.5
click at [587, 277] on div "**********" at bounding box center [563, 233] width 509 height 239
paste textarea
click at [464, 241] on img at bounding box center [468, 237] width 132 height 54
type textarea "**********"
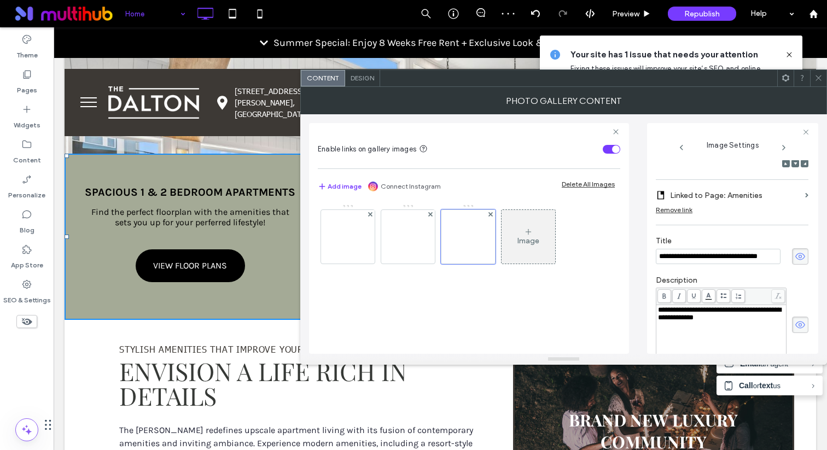
click at [741, 338] on div "**********" at bounding box center [721, 333] width 127 height 55
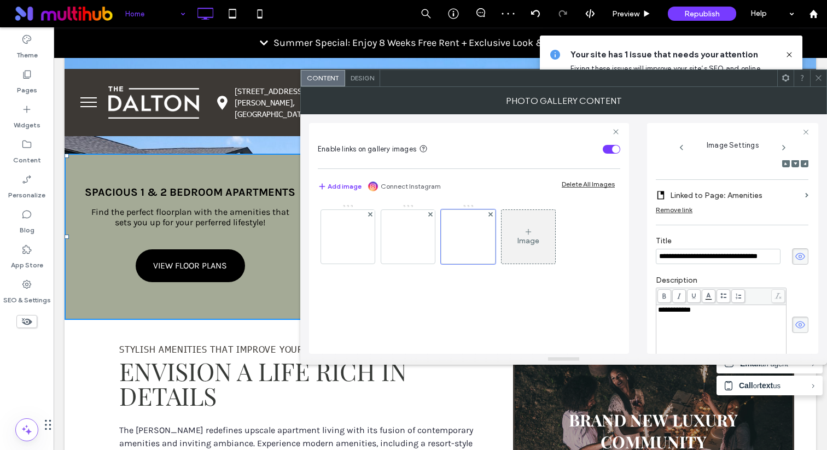
click at [788, 283] on label "Description" at bounding box center [732, 282] width 153 height 12
click at [817, 81] on icon at bounding box center [818, 78] width 8 height 8
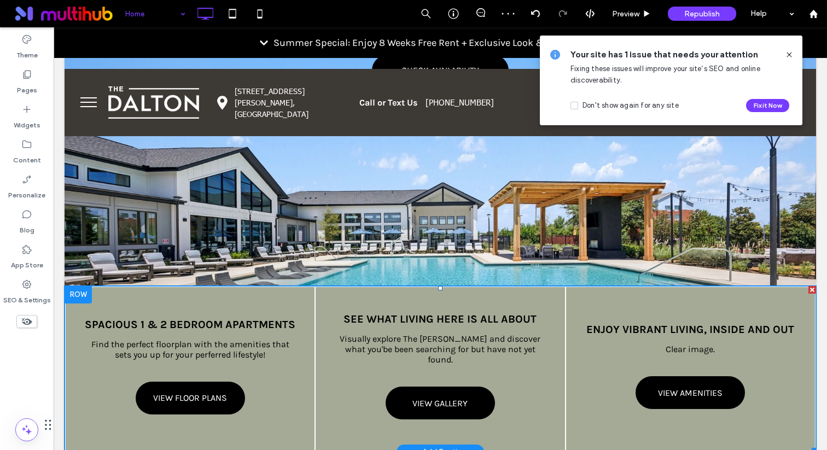
click at [100, 293] on link at bounding box center [190, 369] width 264 height 174
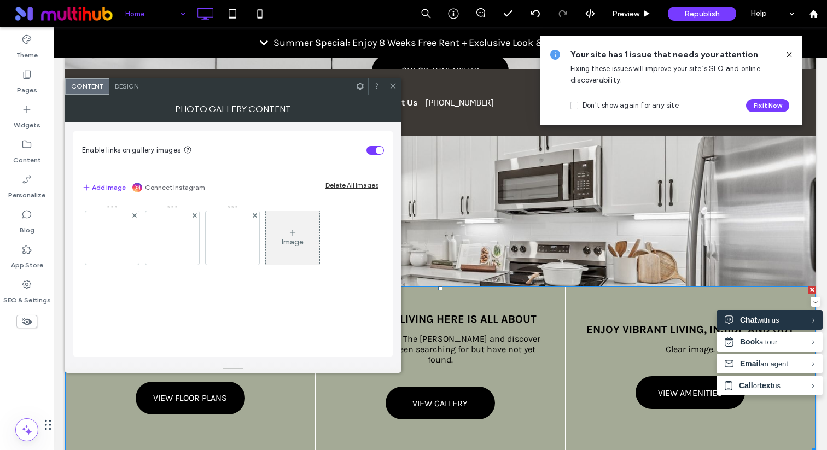
click at [132, 92] on div "Design" at bounding box center [126, 86] width 35 height 16
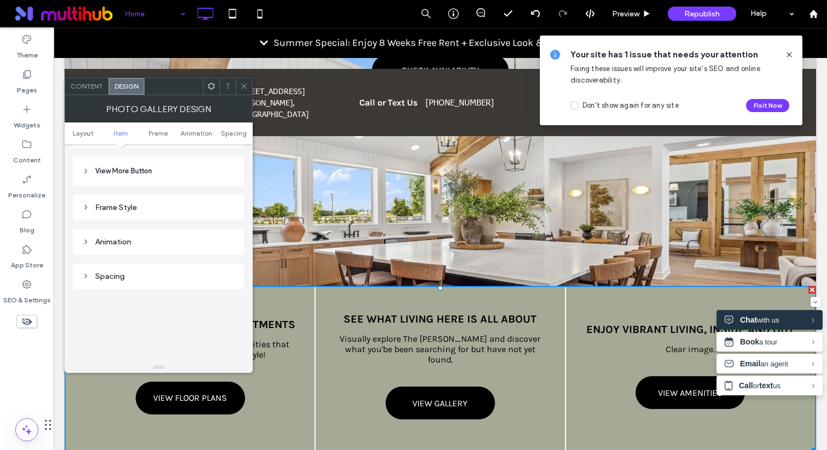
click at [141, 247] on div "Animation" at bounding box center [158, 241] width 153 height 9
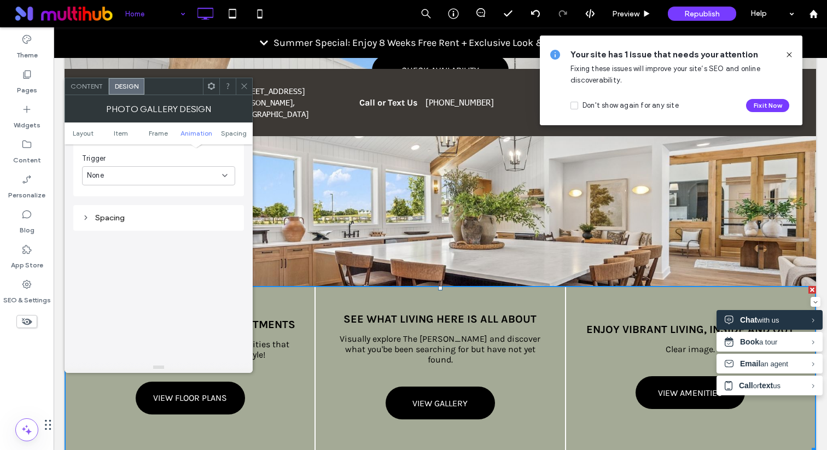
click at [241, 82] on icon at bounding box center [244, 86] width 8 height 8
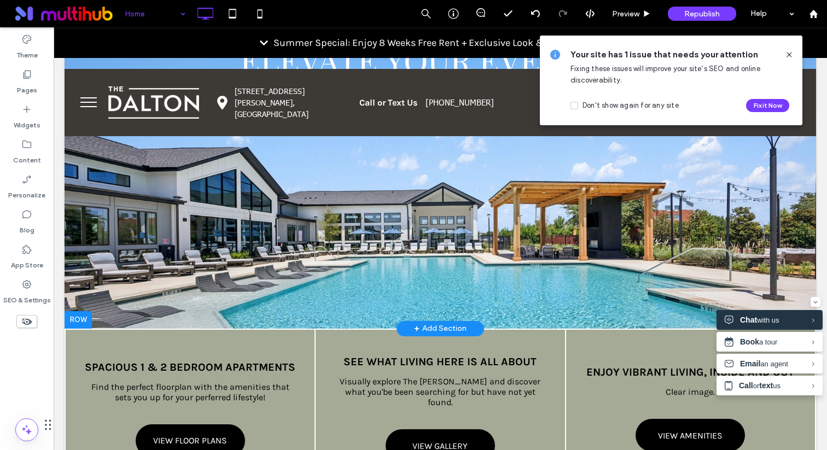
click at [112, 258] on div at bounding box center [440, 83] width 751 height 492
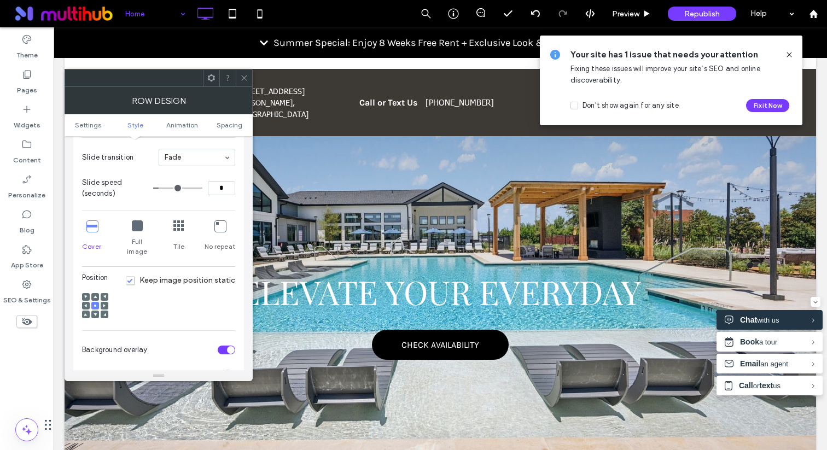
type input "*"
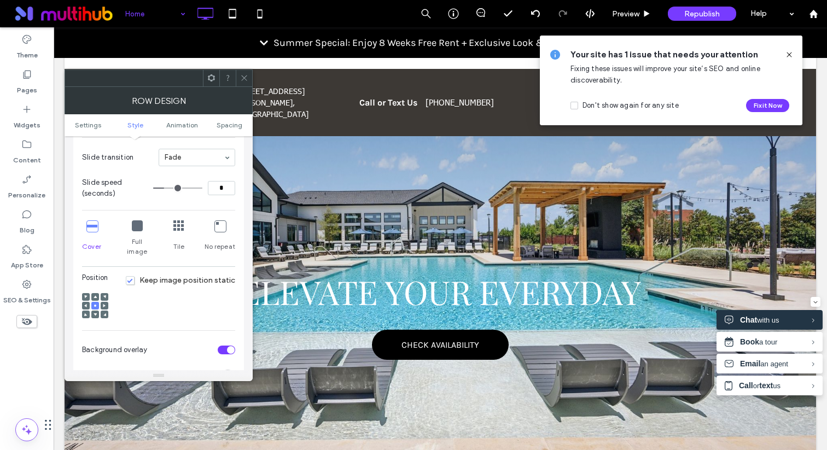
type input "*"
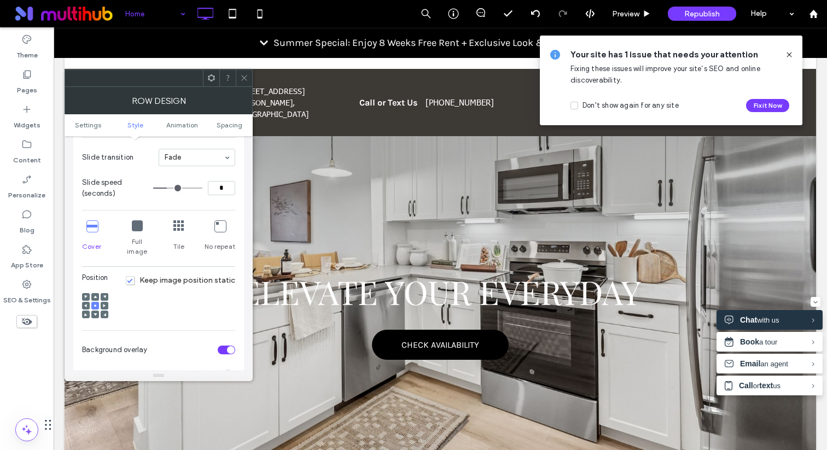
type input "*"
click at [169, 188] on input "range" at bounding box center [177, 188] width 49 height 1
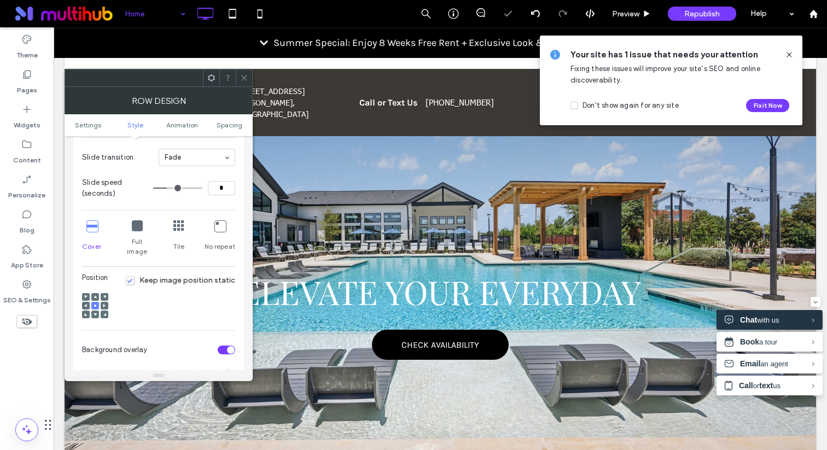
click at [244, 77] on icon at bounding box center [244, 78] width 8 height 8
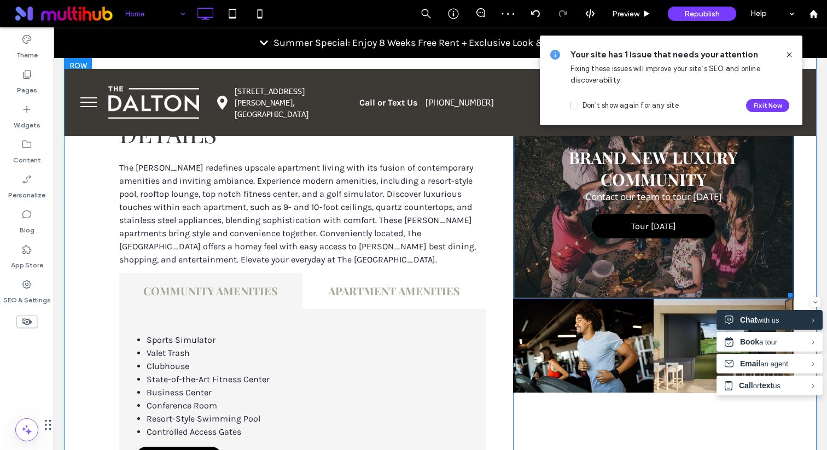
click at [621, 170] on div "BRAND NEW LUXURY COMMUNITY Contact our team to tour today Tour Today" at bounding box center [653, 193] width 195 height 92
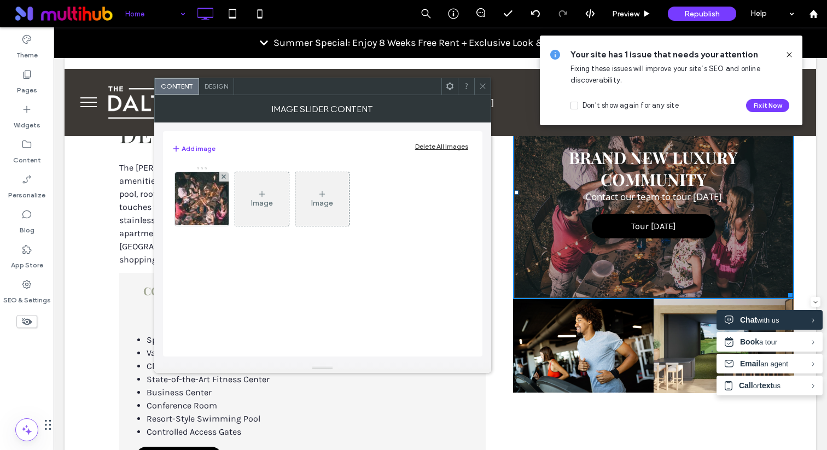
click at [209, 88] on span "Design" at bounding box center [216, 86] width 24 height 8
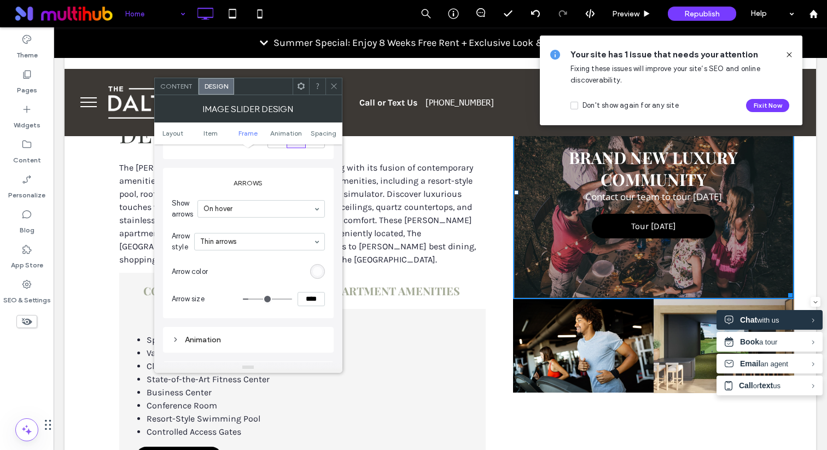
click at [332, 85] on icon at bounding box center [334, 86] width 8 height 8
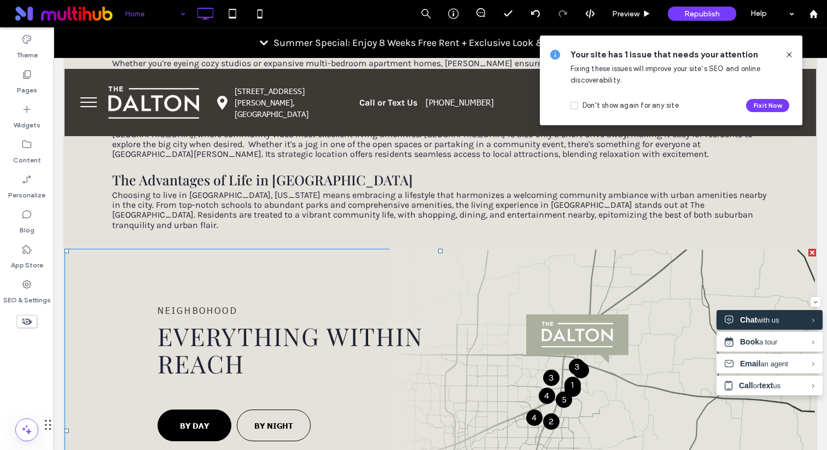
scroll to position [1133, 0]
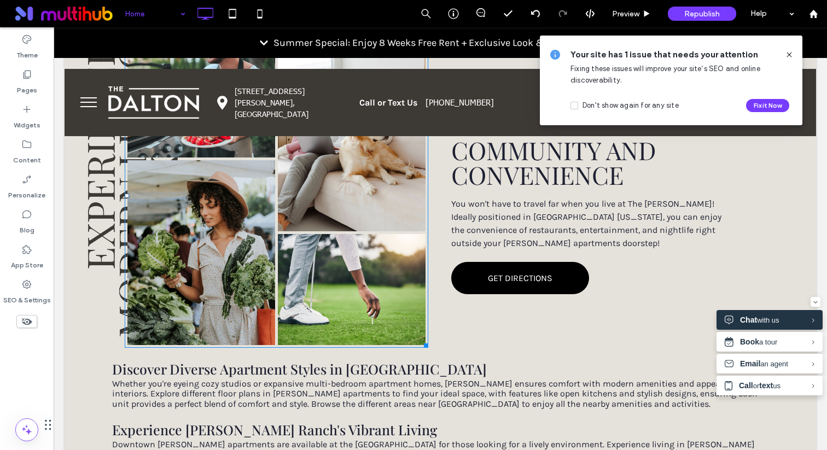
click at [266, 272] on link at bounding box center [201, 252] width 148 height 185
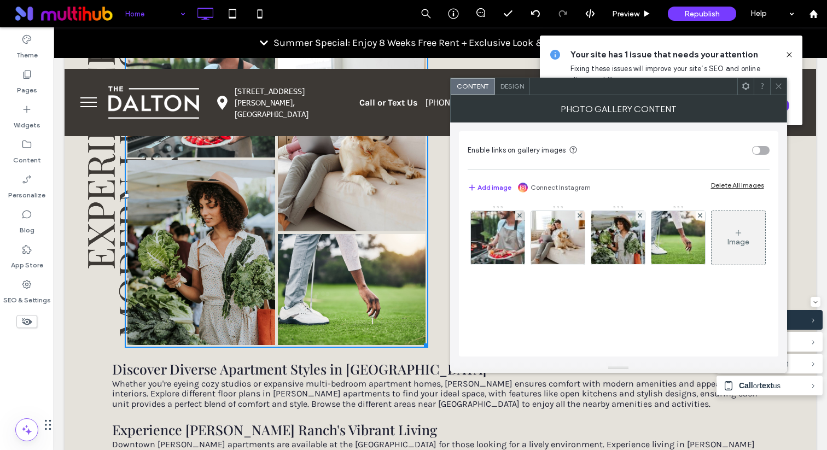
click at [516, 85] on span "Design" at bounding box center [512, 86] width 24 height 8
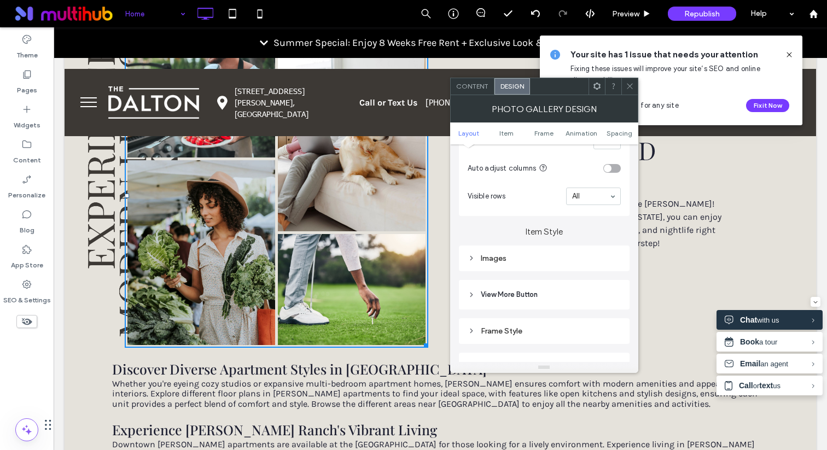
scroll to position [323, 0]
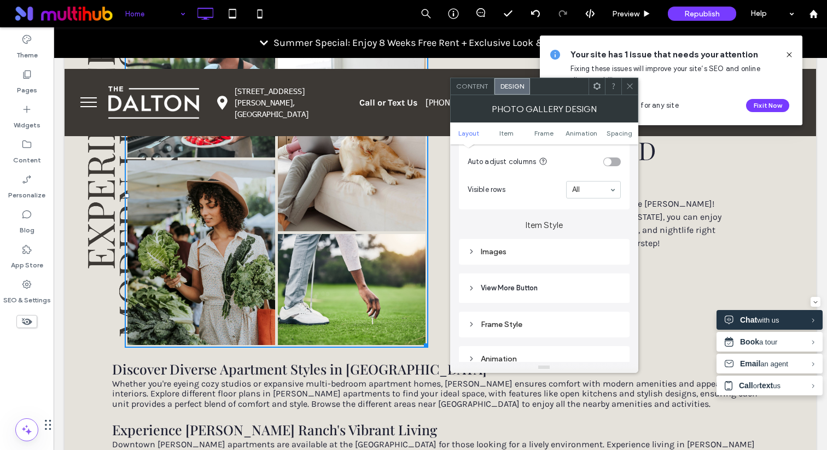
click at [505, 247] on div "Images" at bounding box center [543, 251] width 153 height 15
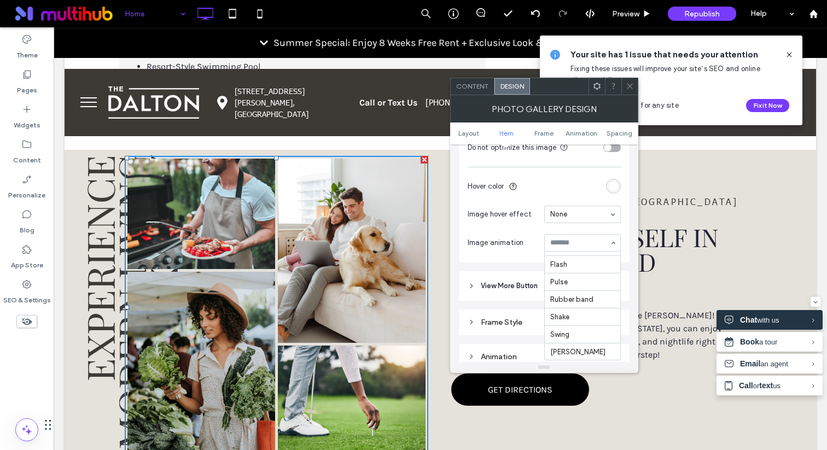
scroll to position [0, 0]
click at [625, 85] on icon at bounding box center [629, 86] width 8 height 8
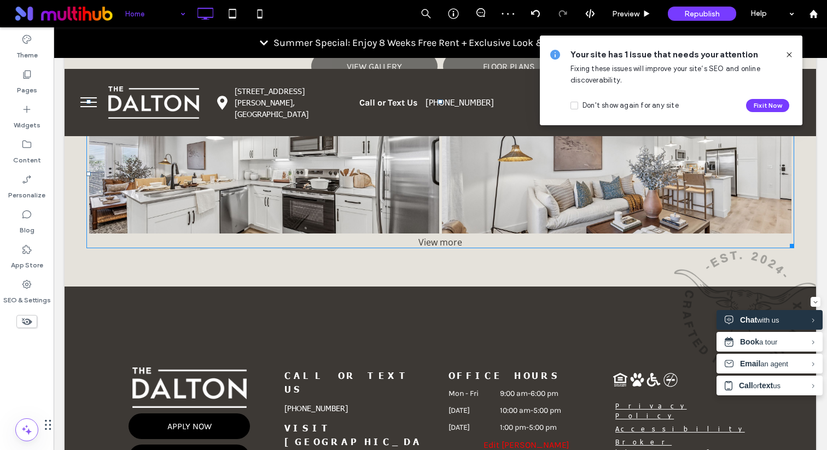
scroll to position [2197, 0]
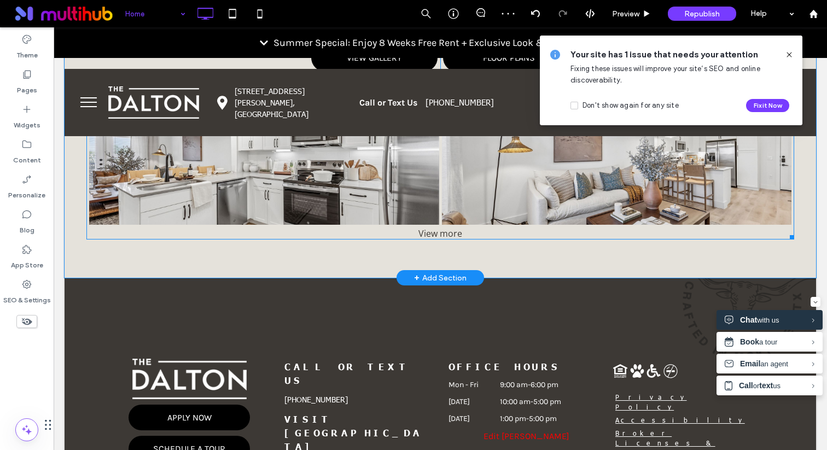
click at [370, 179] on link at bounding box center [264, 159] width 371 height 139
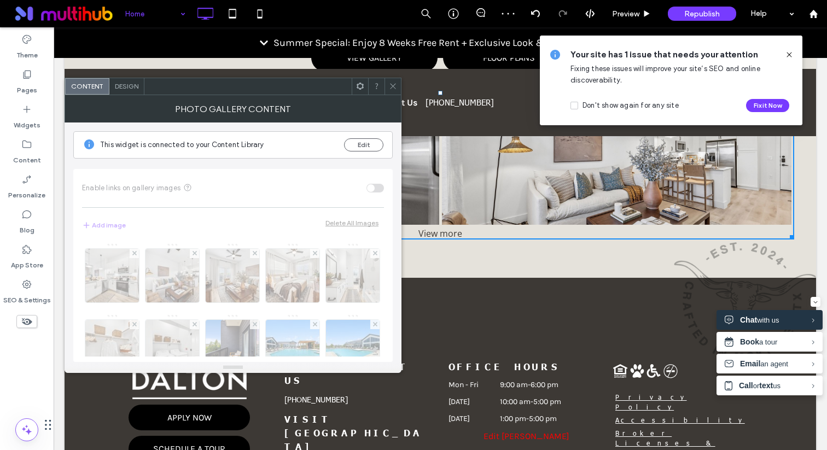
click at [126, 84] on span "Design" at bounding box center [127, 86] width 24 height 8
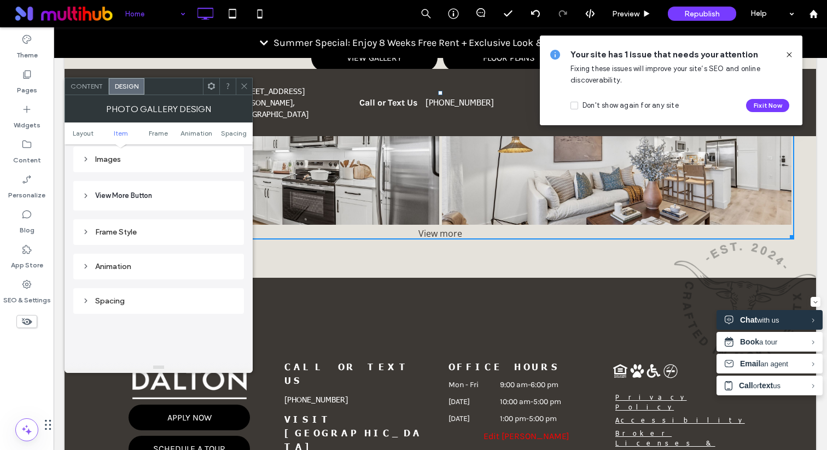
click at [139, 271] on div "Animation" at bounding box center [158, 266] width 153 height 9
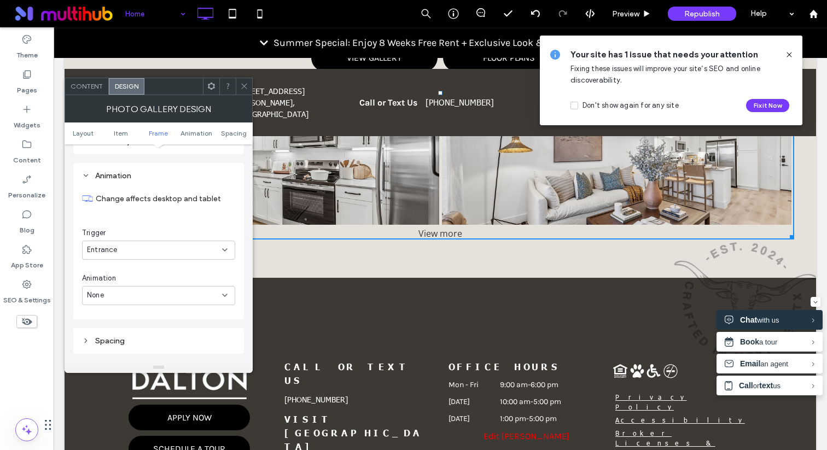
scroll to position [576, 0]
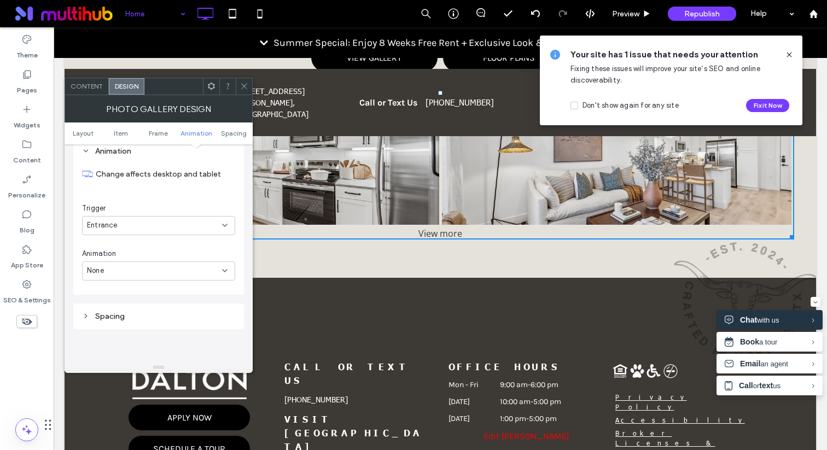
click at [143, 212] on div "Trigger" at bounding box center [158, 208] width 153 height 11
click at [137, 229] on div "Entrance" at bounding box center [154, 225] width 135 height 11
click at [135, 247] on div "None" at bounding box center [159, 246] width 152 height 19
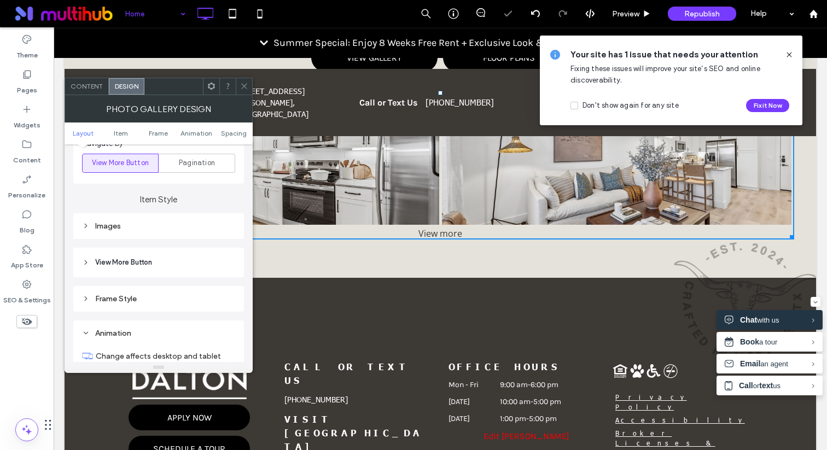
scroll to position [367, 0]
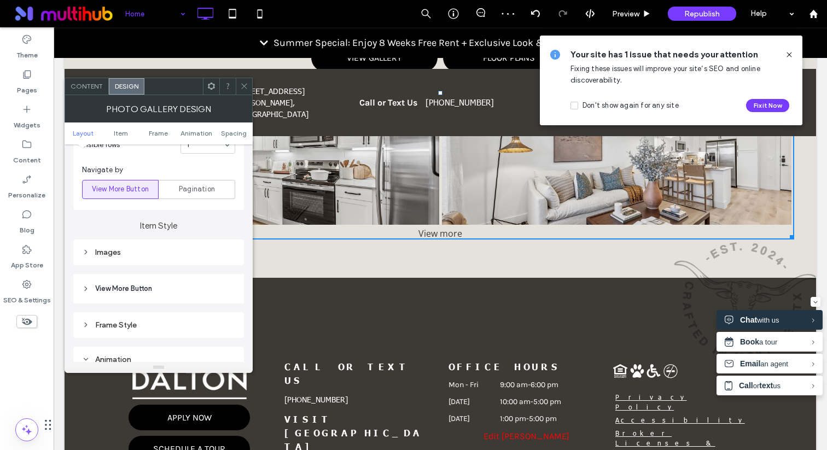
click at [133, 255] on div "Images" at bounding box center [158, 252] width 153 height 9
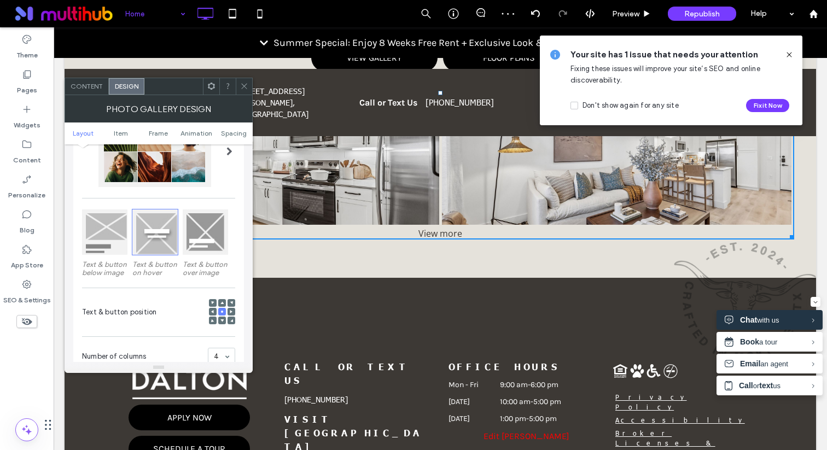
scroll to position [0, 0]
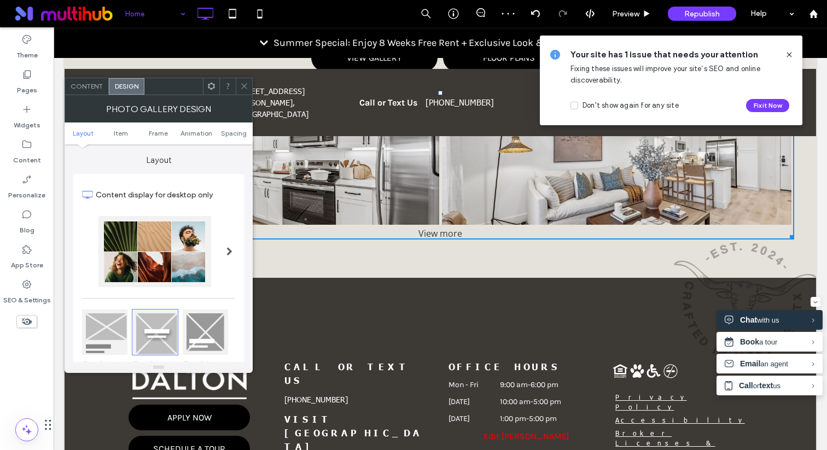
click at [88, 80] on div "Content" at bounding box center [87, 86] width 44 height 16
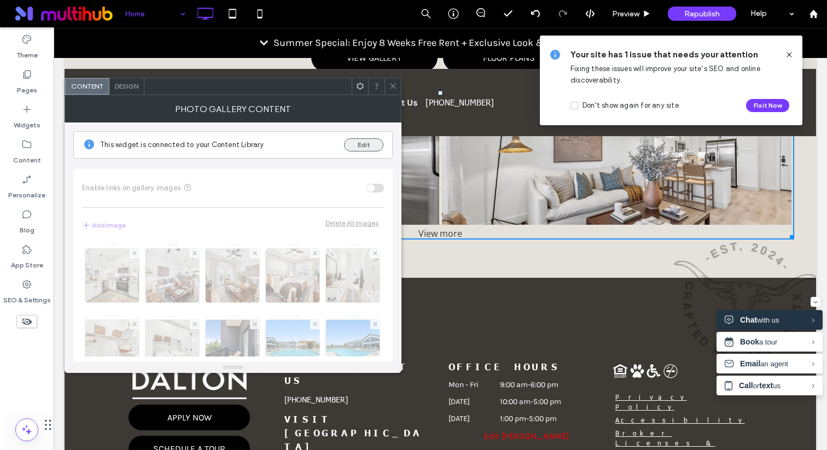
click at [354, 139] on button "Edit" at bounding box center [363, 144] width 39 height 13
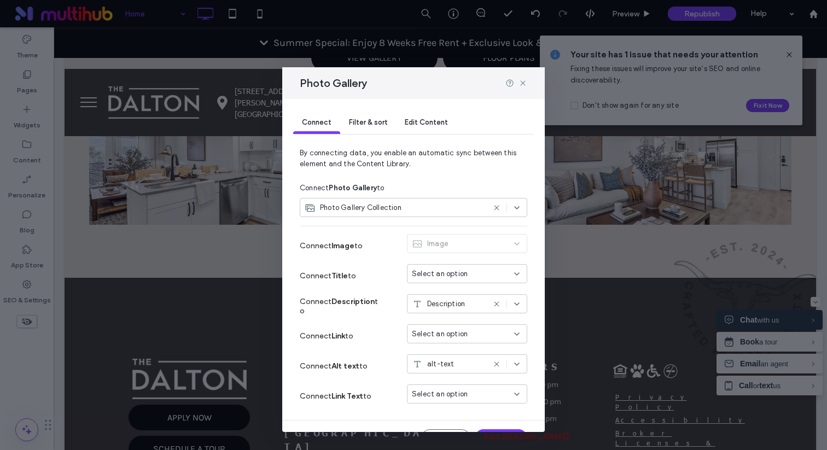
click at [365, 130] on div "Filter & sort" at bounding box center [368, 123] width 56 height 22
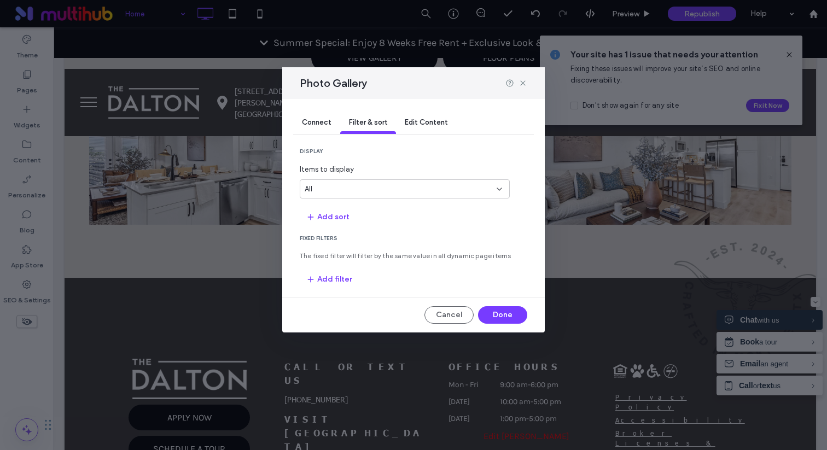
click at [350, 188] on div "All" at bounding box center [398, 189] width 187 height 11
type input "*"
click at [332, 223] on div "2" at bounding box center [404, 226] width 199 height 8
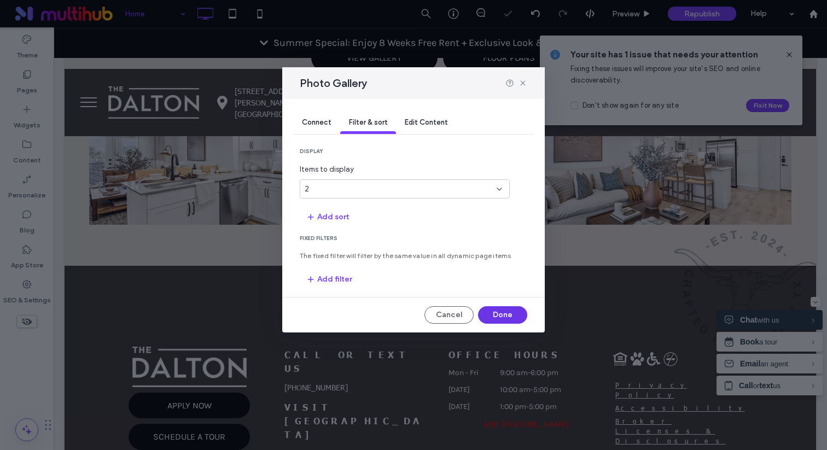
click at [496, 314] on button "Done" at bounding box center [502, 314] width 49 height 17
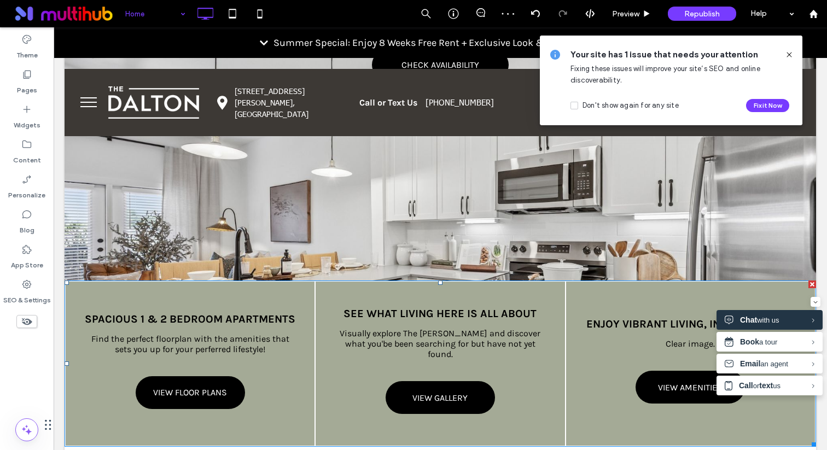
scroll to position [272, 0]
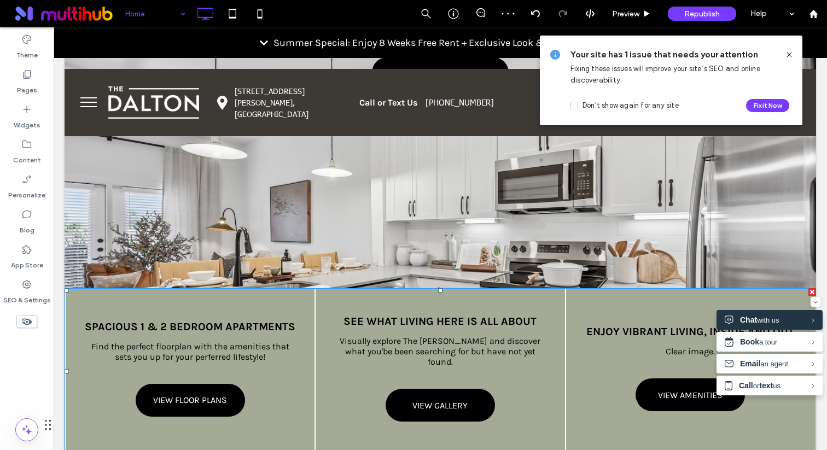
click at [496, 315] on link at bounding box center [439, 371] width 249 height 164
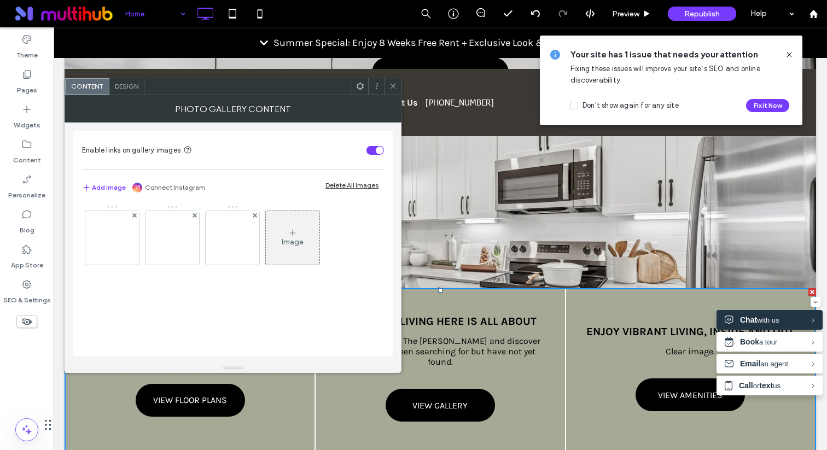
click at [113, 82] on div "Design" at bounding box center [126, 86] width 35 height 16
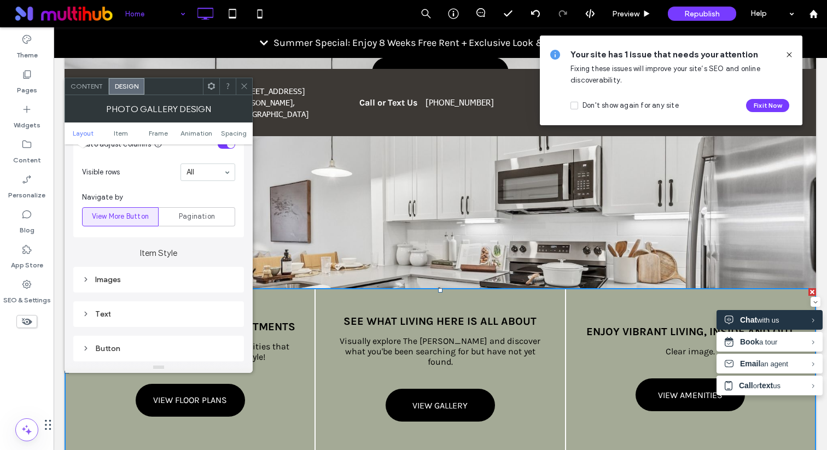
click at [132, 276] on div "Images" at bounding box center [158, 279] width 153 height 9
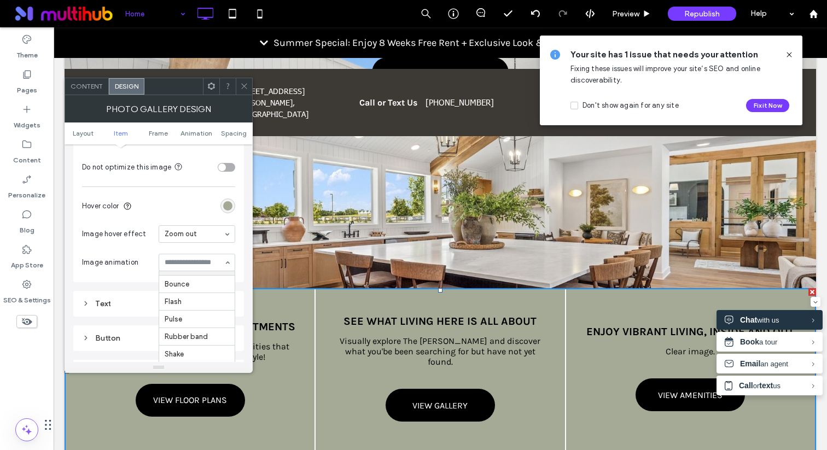
scroll to position [0, 0]
click at [248, 87] on icon at bounding box center [244, 86] width 8 height 8
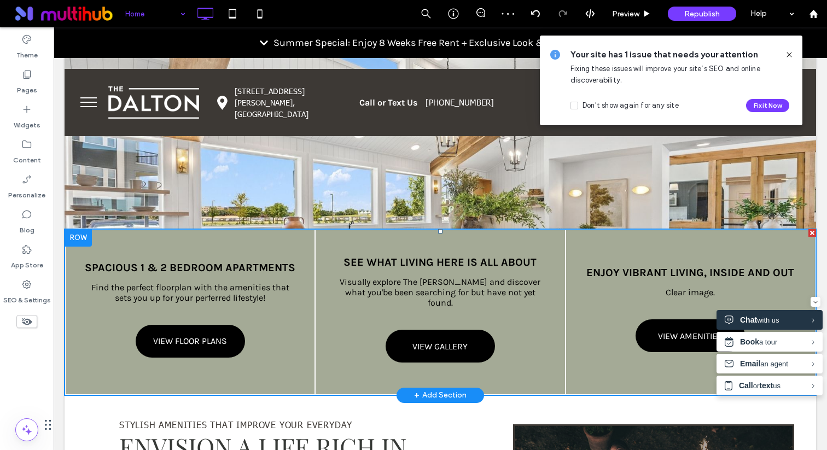
scroll to position [332, 0]
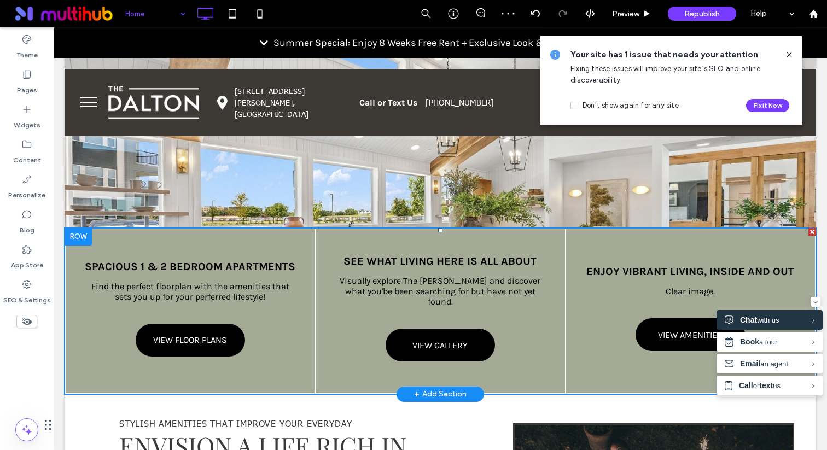
click at [365, 284] on link at bounding box center [440, 311] width 264 height 174
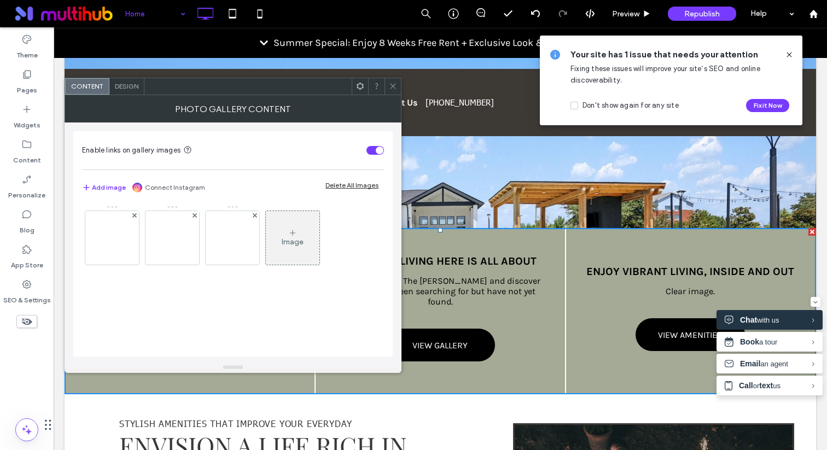
click at [121, 79] on div "Design" at bounding box center [126, 86] width 35 height 16
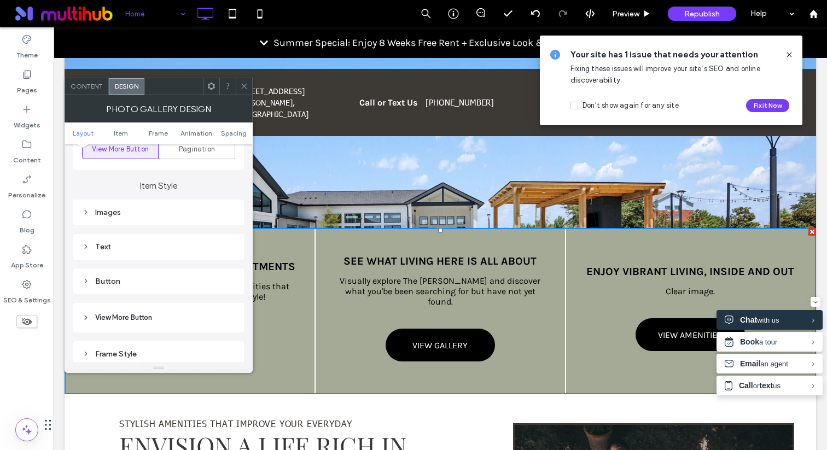
scroll to position [410, 0]
click at [189, 214] on div "Images" at bounding box center [158, 210] width 153 height 9
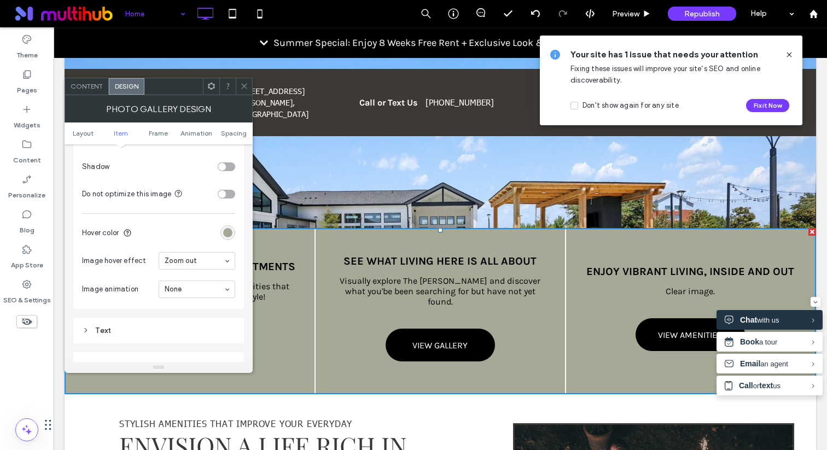
scroll to position [609, 0]
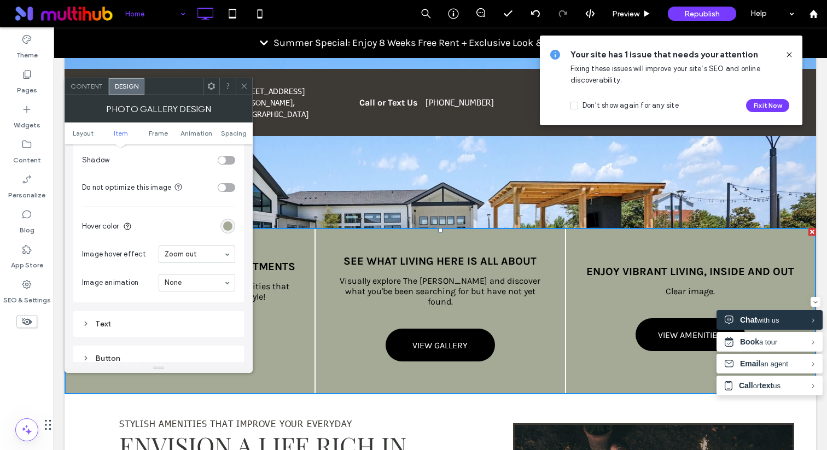
click at [186, 263] on div "Zoom out" at bounding box center [197, 253] width 77 height 17
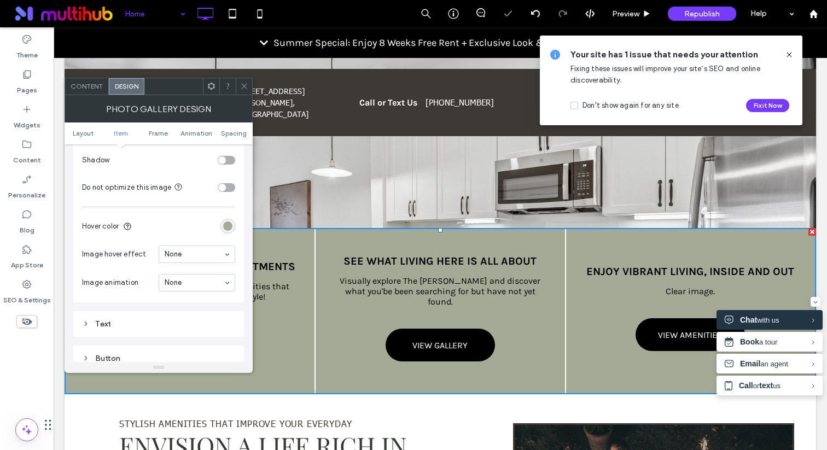
click at [247, 89] on icon at bounding box center [244, 86] width 8 height 8
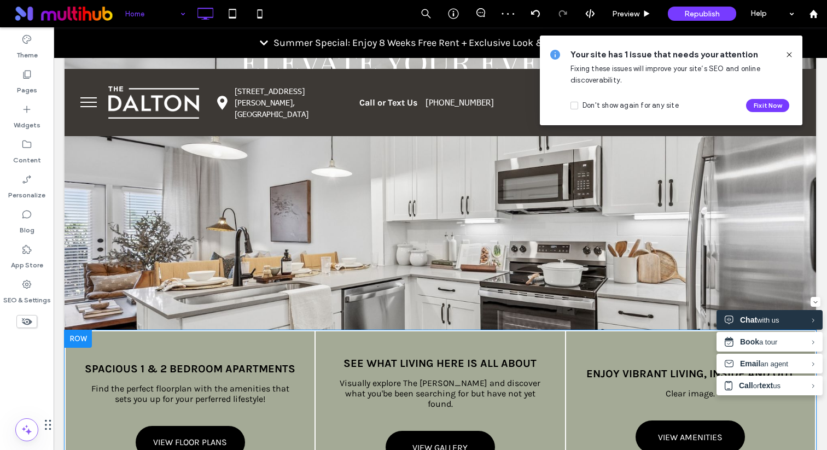
scroll to position [66, 0]
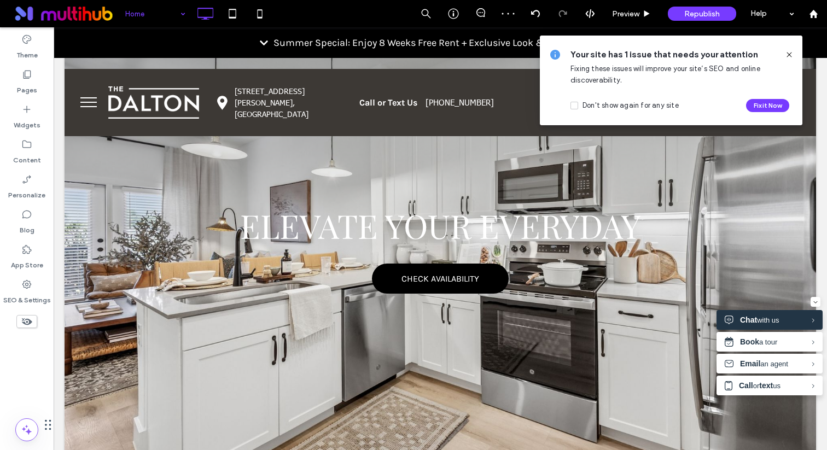
click at [786, 58] on icon at bounding box center [789, 54] width 9 height 9
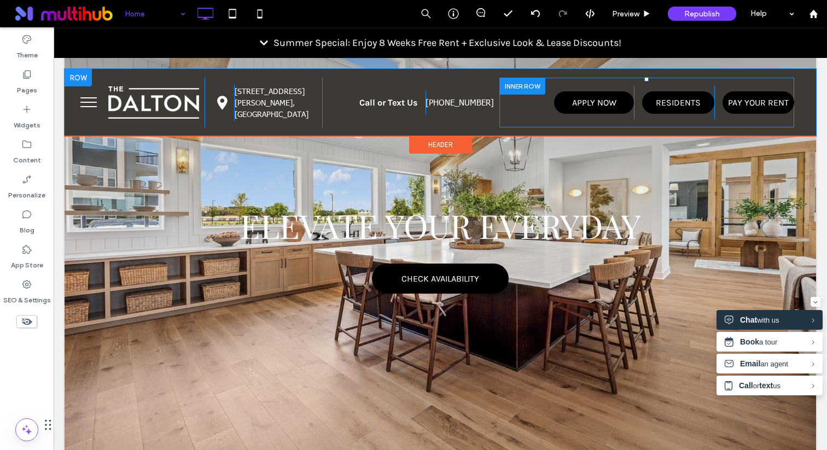
click at [521, 85] on div at bounding box center [522, 86] width 46 height 17
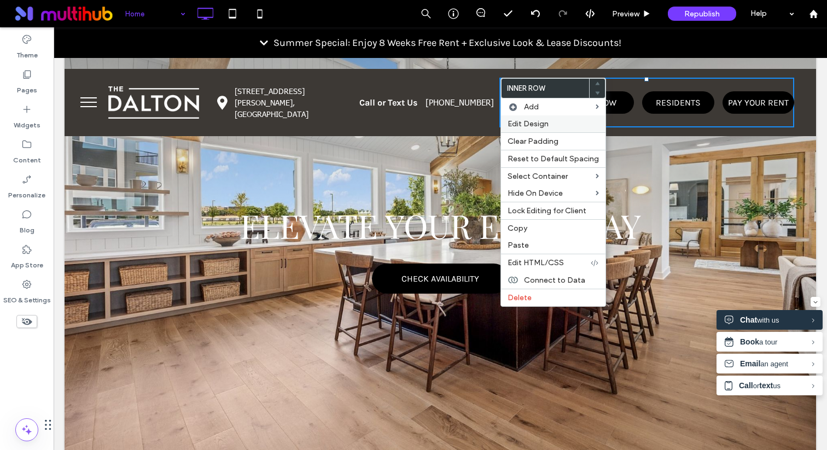
click at [515, 122] on span "Edit Design" at bounding box center [527, 123] width 41 height 9
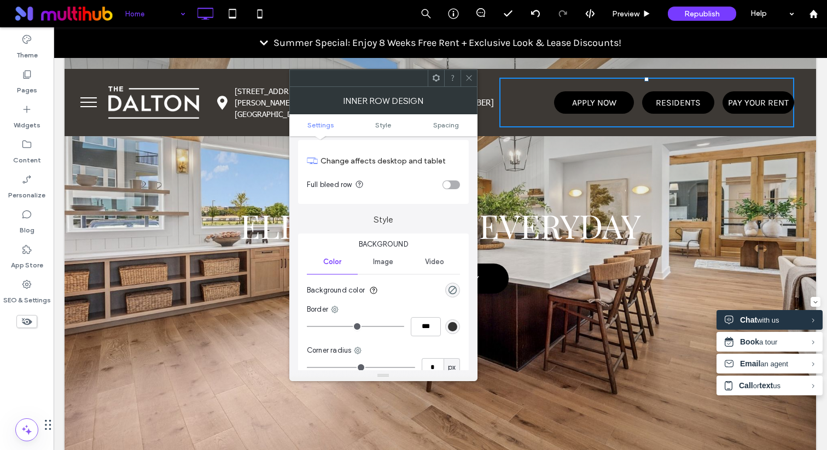
scroll to position [0, 0]
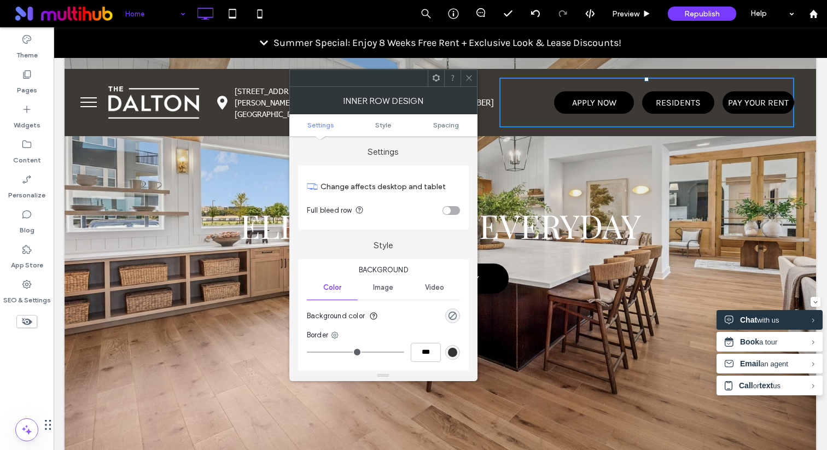
click at [447, 208] on div "toggle" at bounding box center [447, 211] width 8 height 8
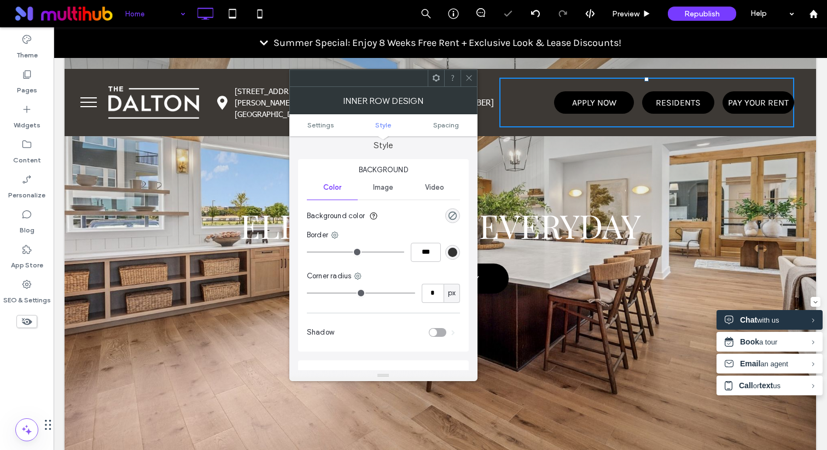
scroll to position [316, 0]
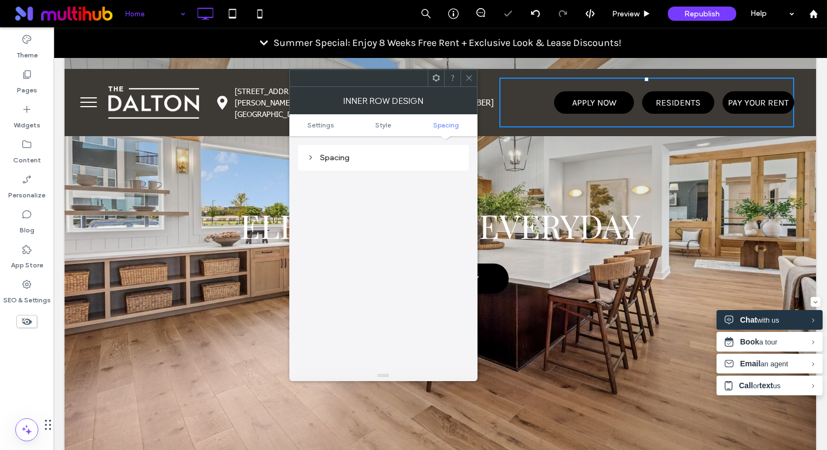
click at [369, 156] on div "Spacing" at bounding box center [383, 157] width 153 height 9
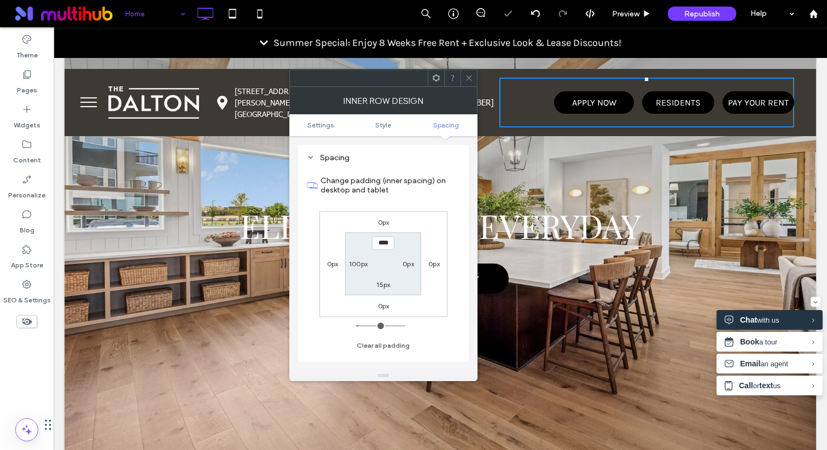
click at [358, 261] on label "100px" at bounding box center [358, 264] width 19 height 8
type input "***"
type input "*"
type input "***"
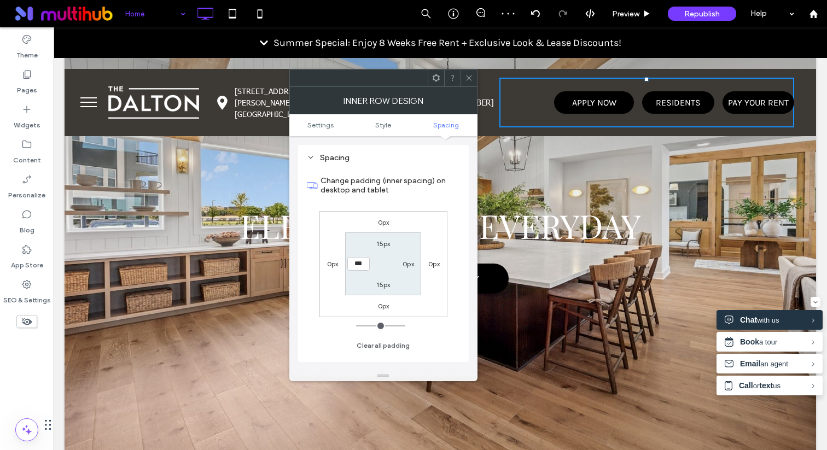
click at [343, 252] on div "0px 0px 0px 0px 15px 0px 15px ***" at bounding box center [383, 264] width 128 height 106
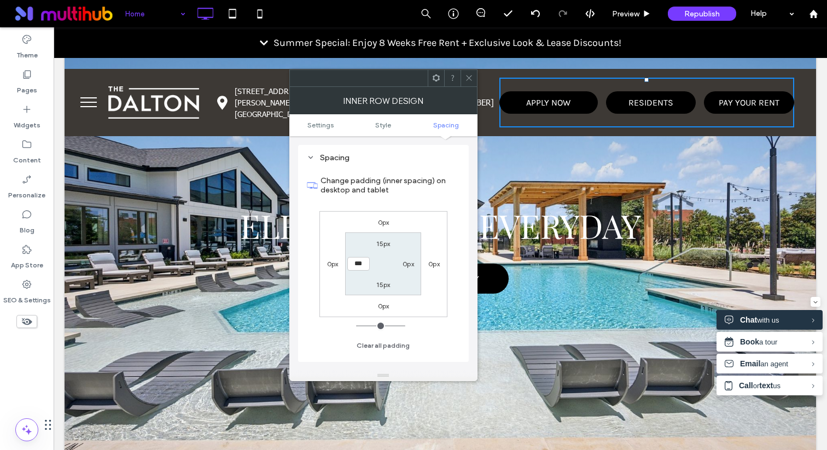
click at [379, 198] on label "Change padding (inner spacing) on desktop and tablet" at bounding box center [389, 186] width 139 height 30
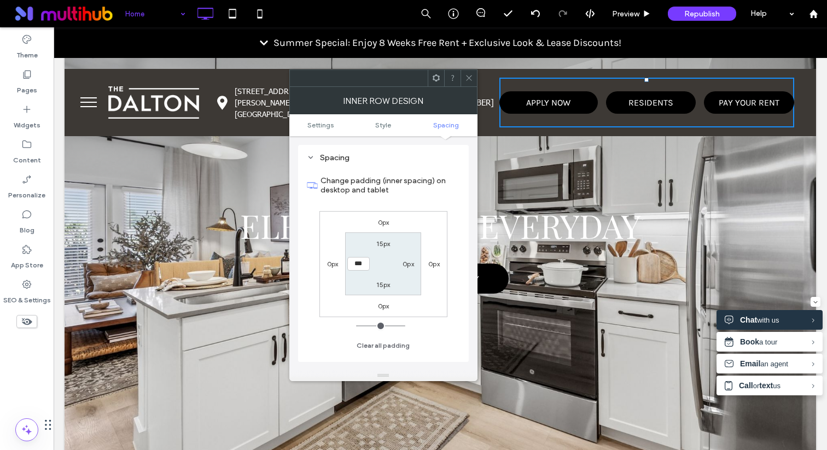
click at [466, 79] on icon at bounding box center [469, 78] width 8 height 8
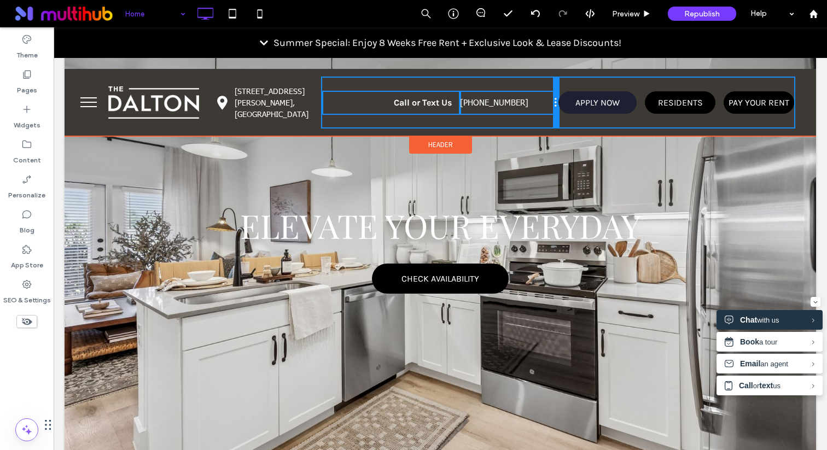
drag, startPoint x: 496, startPoint y: 104, endPoint x: 564, endPoint y: 109, distance: 68.5
click at [564, 109] on div "Click To Paste gps icon Click To Paste 3549 Medical Center Drive McKinney, TX 7…" at bounding box center [439, 103] width 707 height 50
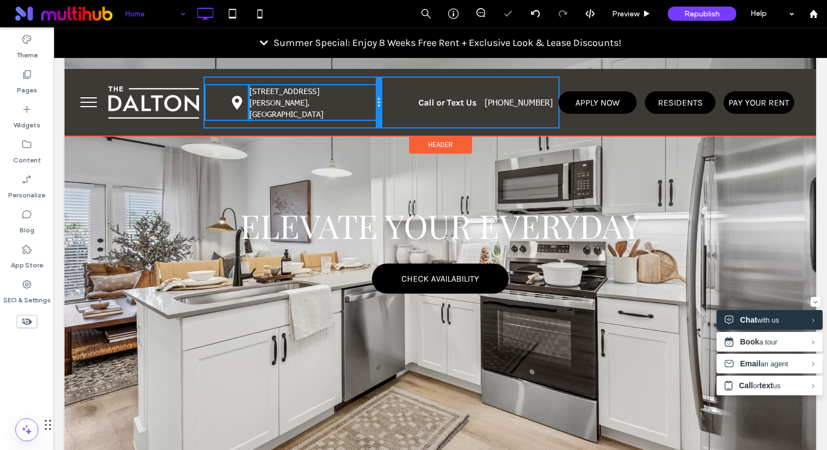
drag, startPoint x: 320, startPoint y: 103, endPoint x: 372, endPoint y: 103, distance: 51.9
click at [372, 103] on div "gps icon Click To Paste 3549 Medical Center Drive McKinney, TX 75069 Click To P…" at bounding box center [292, 103] width 177 height 50
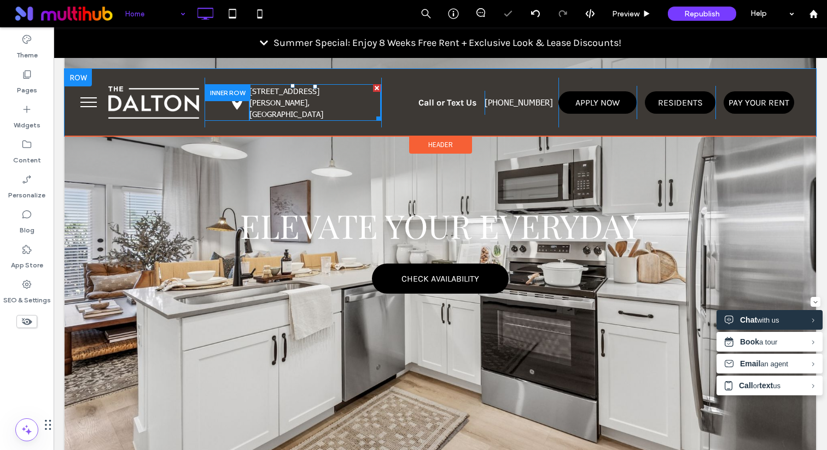
click at [296, 97] on p "3549 Medical Center Drive" at bounding box center [315, 90] width 132 height 11
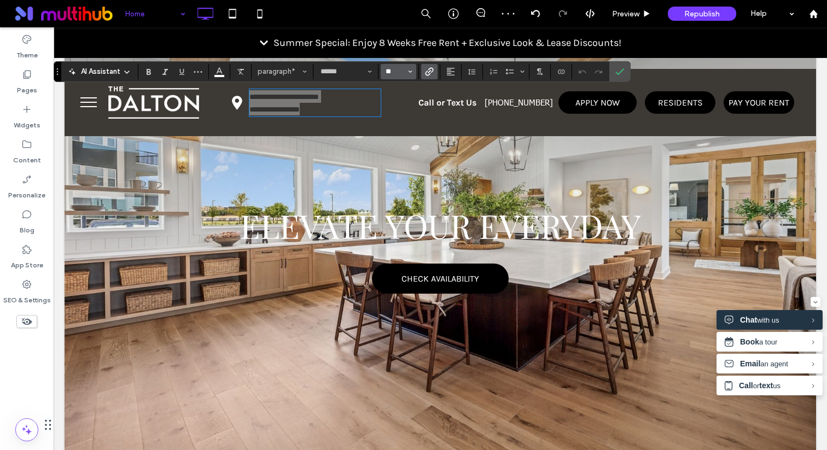
click at [385, 74] on input "**" at bounding box center [394, 71] width 21 height 9
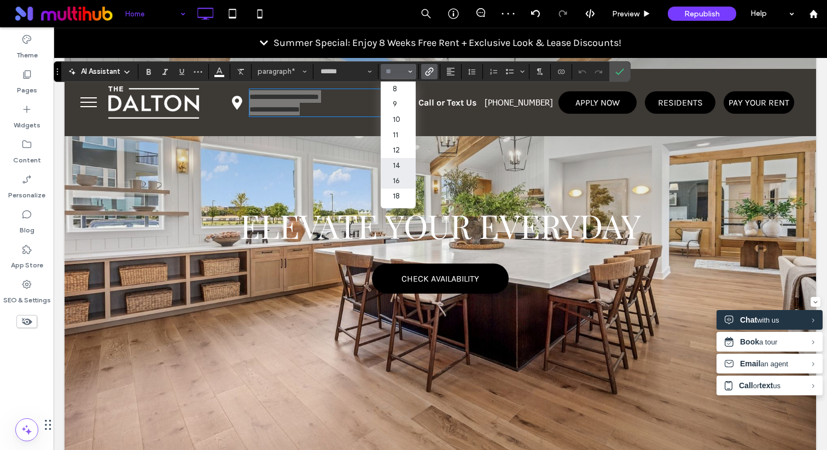
click at [397, 179] on label "16" at bounding box center [398, 180] width 35 height 15
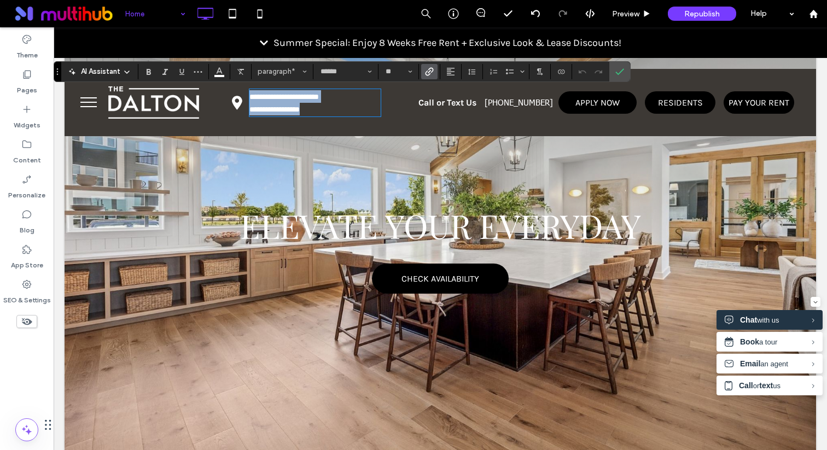
type input "**"
click at [615, 67] on icon "Confirm" at bounding box center [619, 71] width 9 height 9
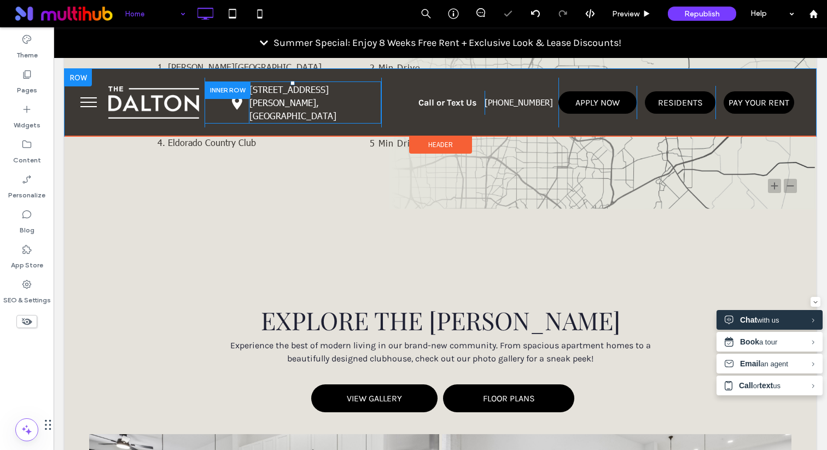
scroll to position [2312, 0]
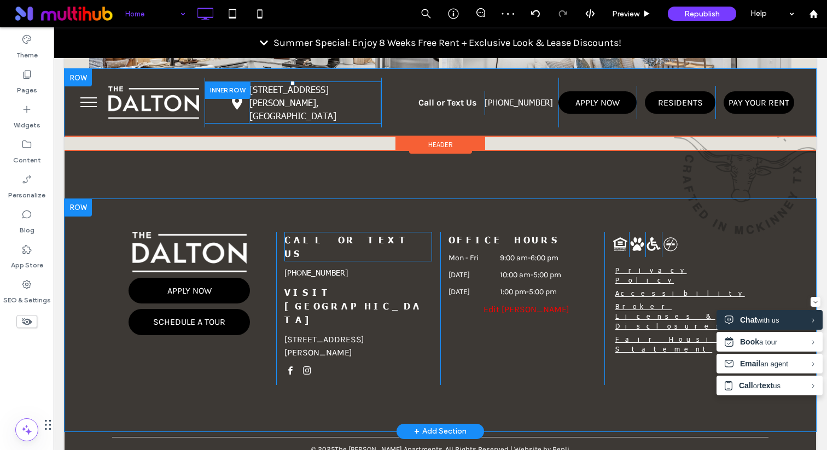
click at [309, 242] on span "call or text us" at bounding box center [347, 246] width 126 height 25
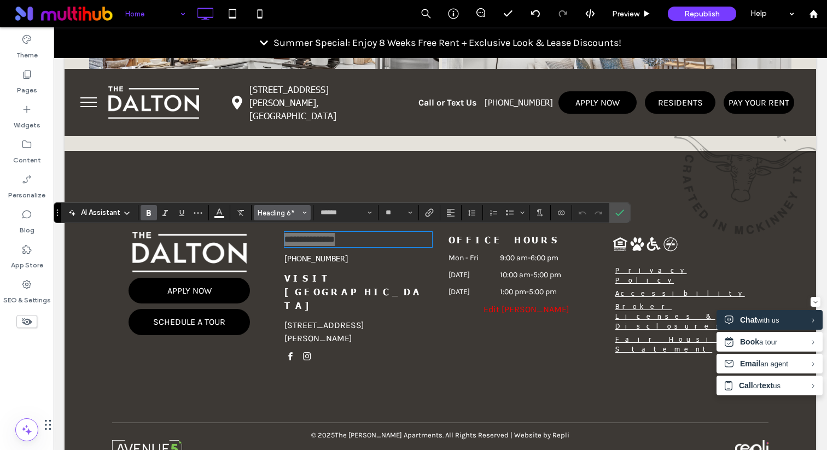
click at [280, 213] on span "Heading 6*" at bounding box center [279, 213] width 43 height 8
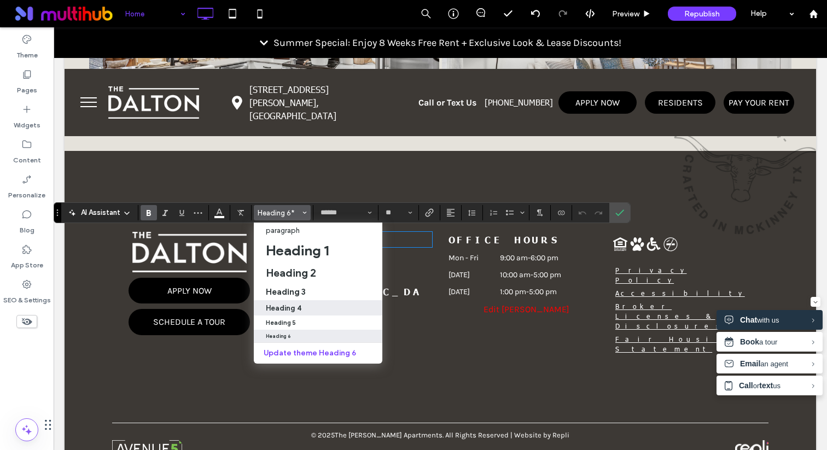
click at [296, 306] on h4 "Heading 4" at bounding box center [284, 308] width 36 height 8
type input "**********"
type input "**"
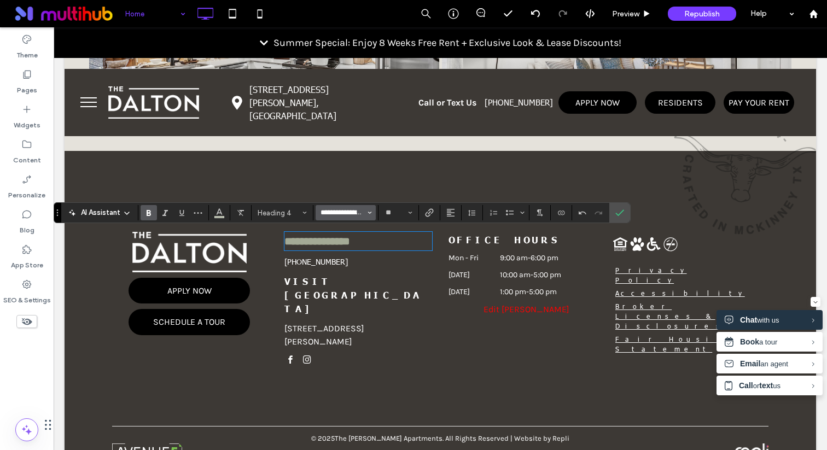
click at [343, 217] on input "**********" at bounding box center [342, 212] width 46 height 9
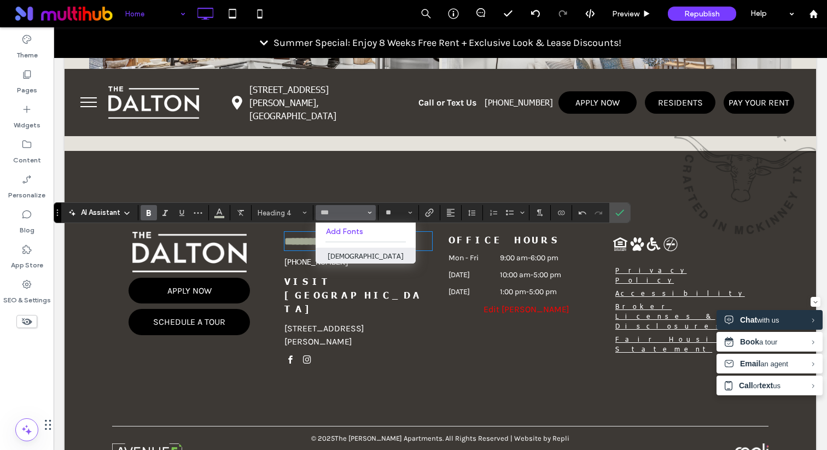
click at [357, 253] on label "Tahoma" at bounding box center [365, 256] width 100 height 16
type input "******"
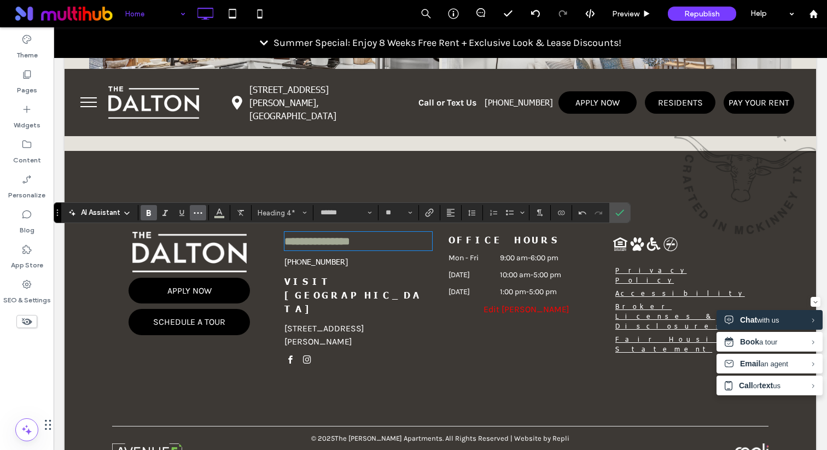
click at [196, 209] on icon "More" at bounding box center [198, 212] width 9 height 9
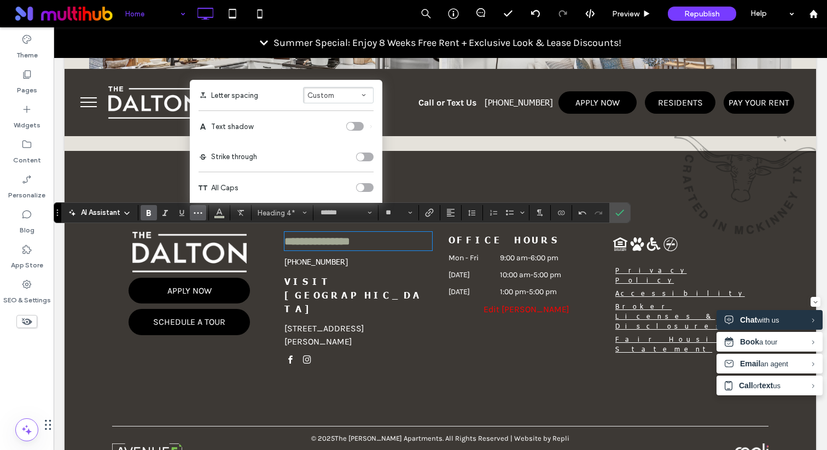
click at [362, 187] on div "toggle" at bounding box center [360, 188] width 8 height 8
click at [220, 213] on use "Color" at bounding box center [220, 212] width 6 height 6
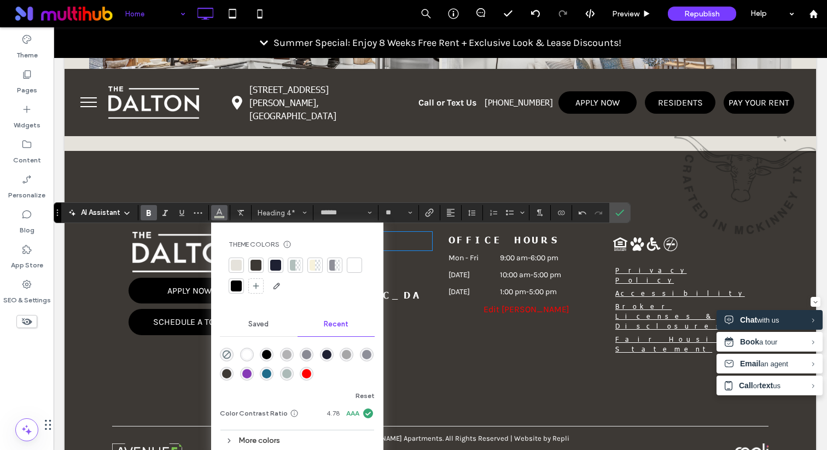
click at [245, 354] on div "rgba(255, 255, 255, 1)" at bounding box center [246, 354] width 9 height 9
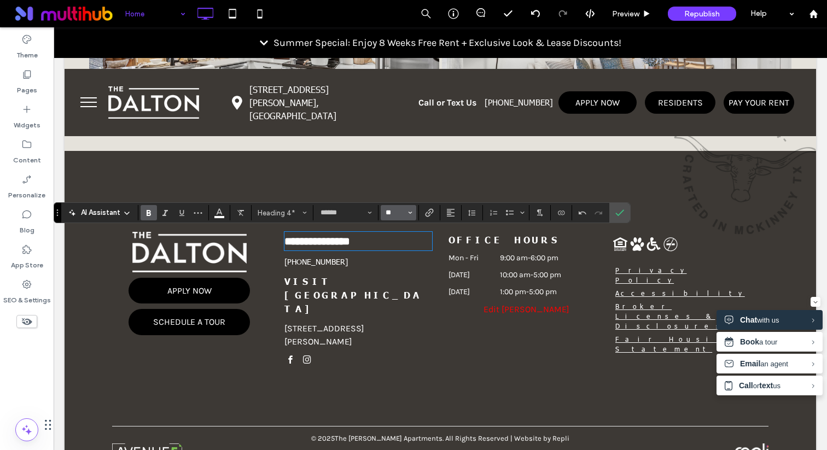
click at [389, 214] on input "**" at bounding box center [394, 212] width 21 height 9
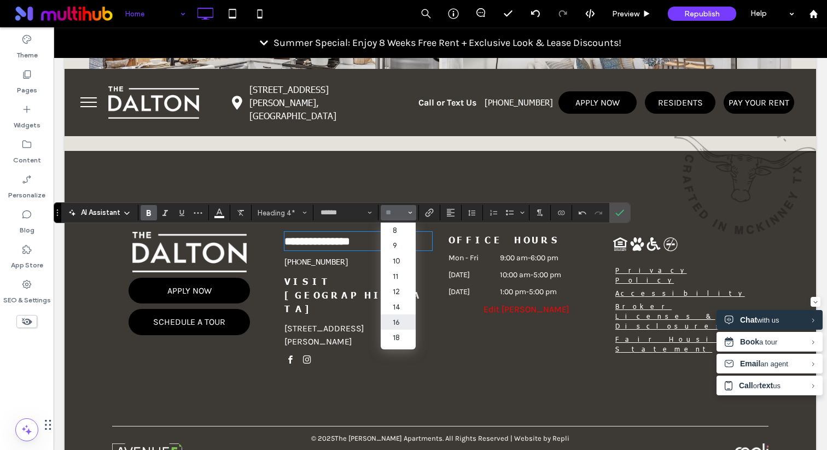
click at [397, 326] on label "16" at bounding box center [398, 321] width 35 height 15
type input "**"
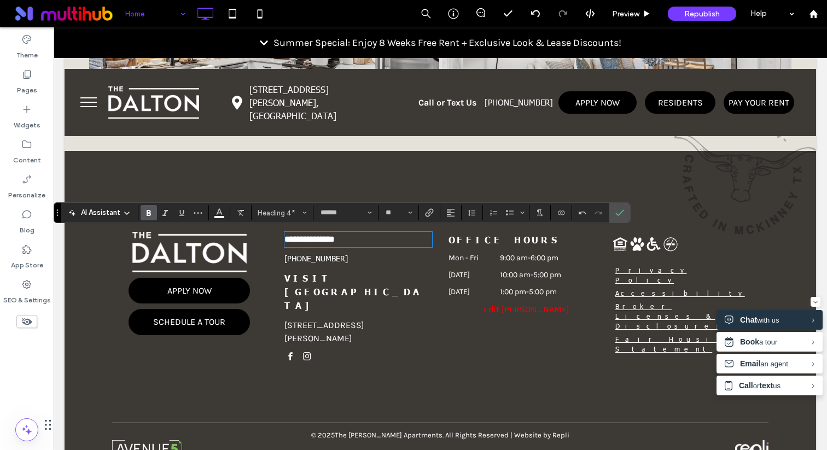
click at [313, 274] on span "VISIT US" at bounding box center [353, 291] width 138 height 38
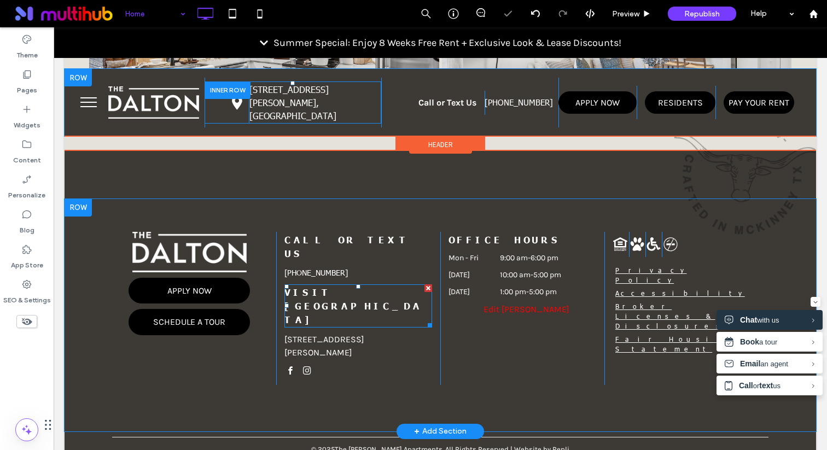
click at [313, 286] on span "VISIT US" at bounding box center [353, 305] width 138 height 38
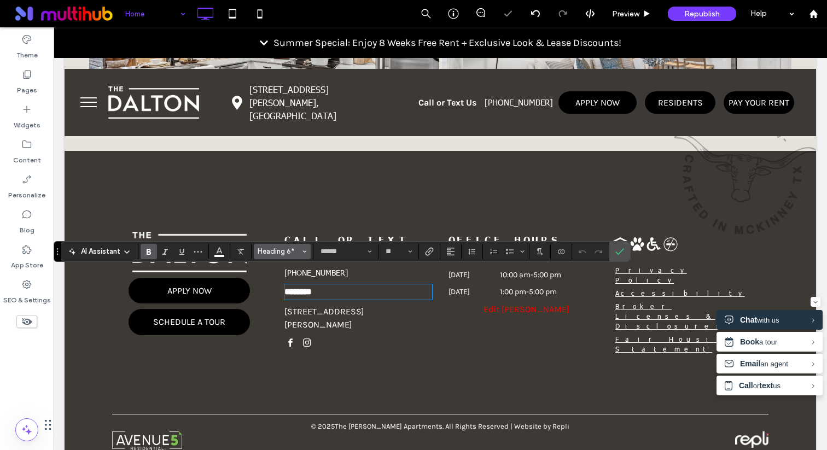
click at [289, 252] on span "Heading 6*" at bounding box center [279, 251] width 43 height 8
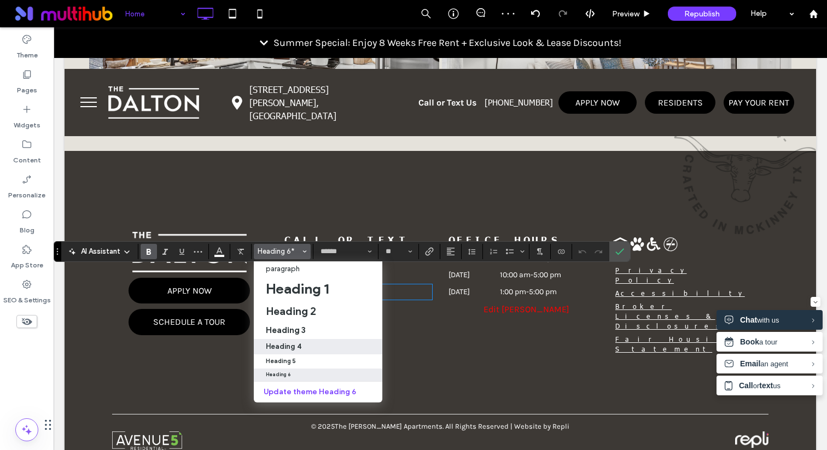
click at [294, 344] on h4 "Heading 4" at bounding box center [284, 346] width 36 height 8
type input "**********"
type input "**"
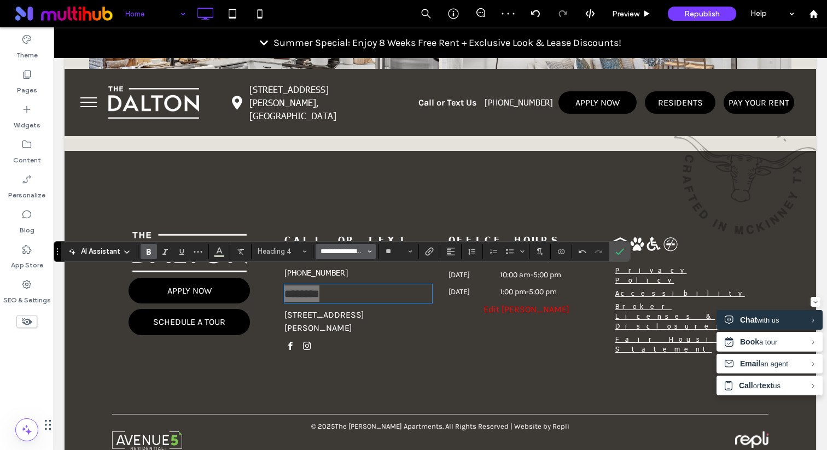
click at [347, 254] on input "**********" at bounding box center [342, 251] width 46 height 9
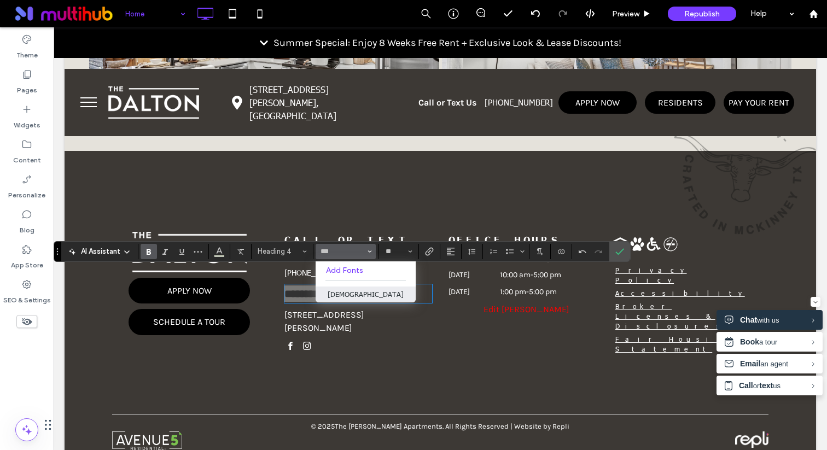
click at [357, 293] on label "Tahoma" at bounding box center [365, 294] width 100 height 16
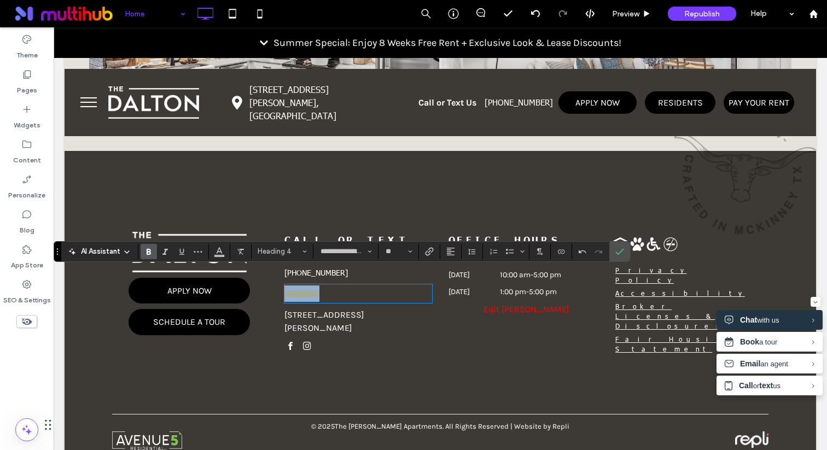
type input "******"
click at [393, 260] on div "AI Assistant Heading 4* ****** **" at bounding box center [342, 251] width 577 height 21
click at [394, 252] on input "**" at bounding box center [394, 251] width 21 height 9
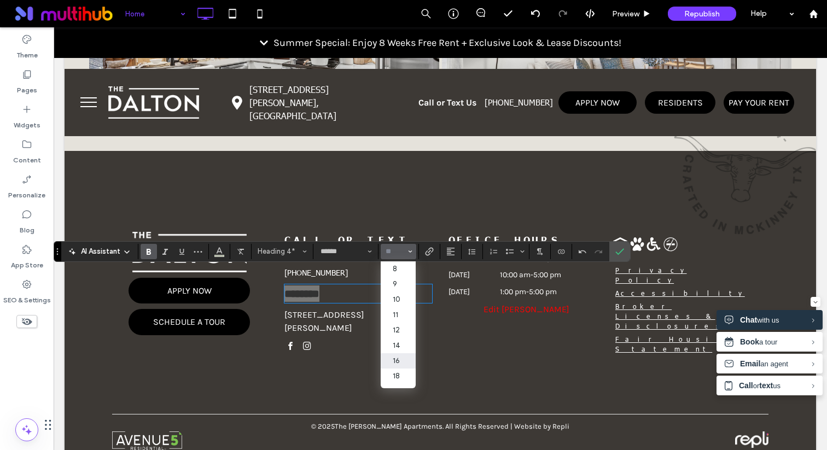
click at [394, 362] on label "16" at bounding box center [398, 360] width 35 height 15
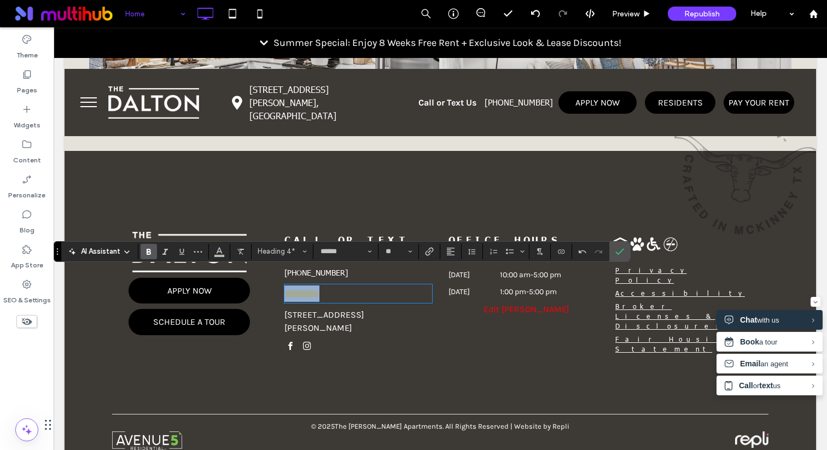
type input "**"
click at [215, 253] on icon "Color" at bounding box center [219, 250] width 9 height 9
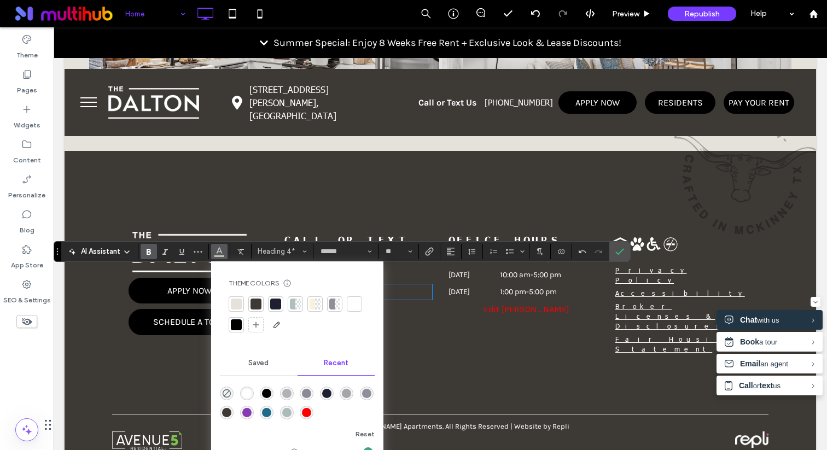
click at [244, 394] on div "rgba(255, 255, 255, 1)" at bounding box center [246, 393] width 9 height 9
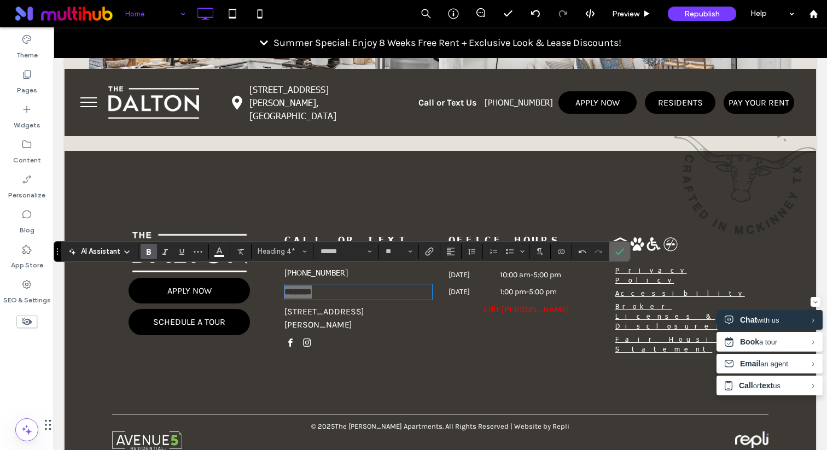
click at [618, 253] on icon "Confirm" at bounding box center [619, 251] width 9 height 9
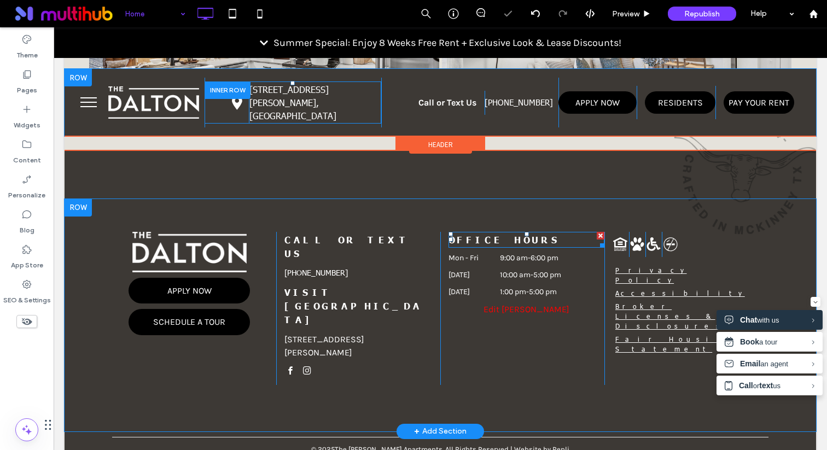
click at [470, 233] on h6 "OFFICE HOURS" at bounding box center [526, 240] width 156 height 14
type input "******"
type input "**"
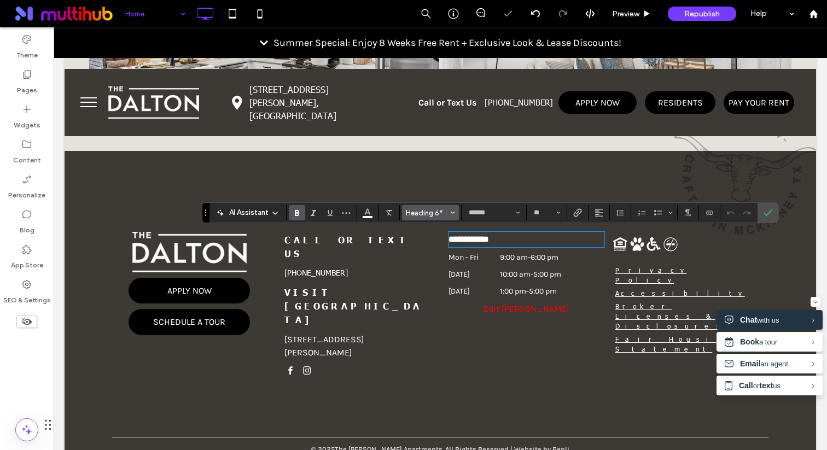
click at [437, 213] on span "Heading 6*" at bounding box center [427, 213] width 43 height 8
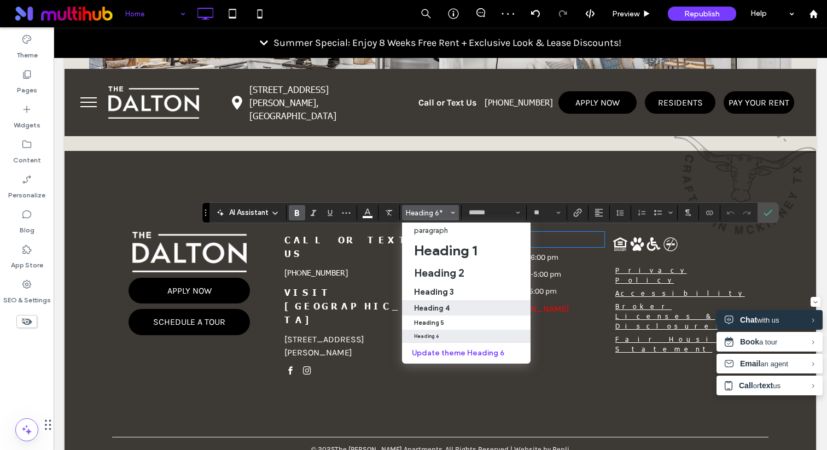
click at [452, 307] on div "Heading 4" at bounding box center [466, 308] width 104 height 8
type input "**********"
type input "**"
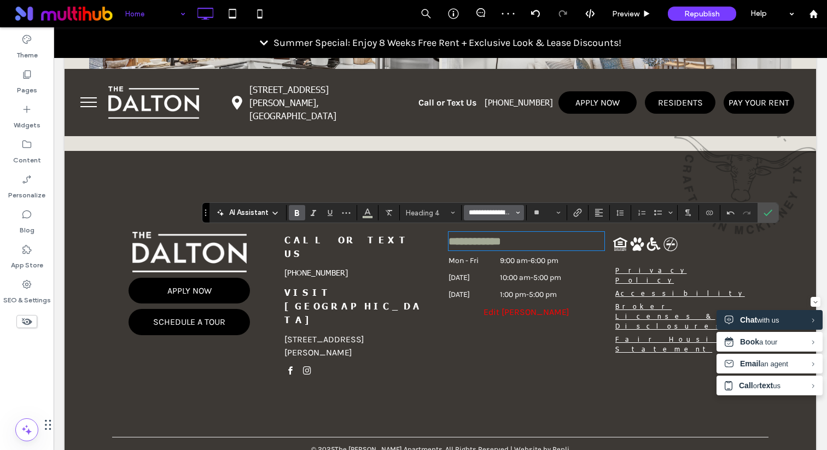
click at [491, 214] on input "**********" at bounding box center [490, 212] width 46 height 9
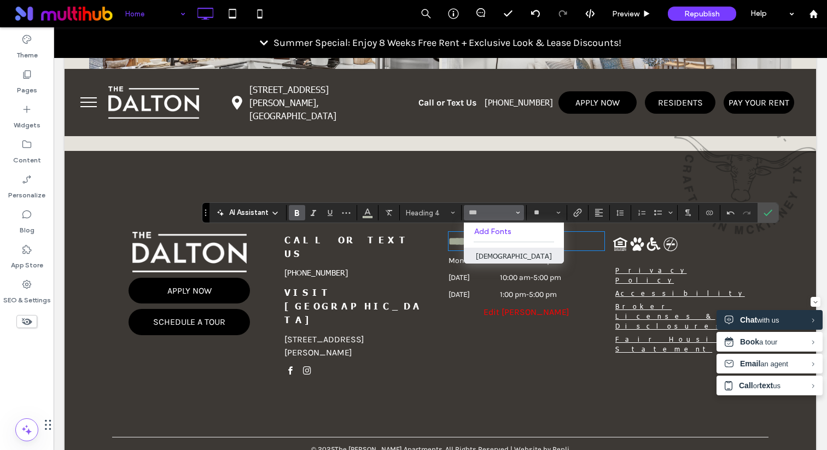
click at [493, 249] on label "Tahoma" at bounding box center [514, 256] width 100 height 16
type input "******"
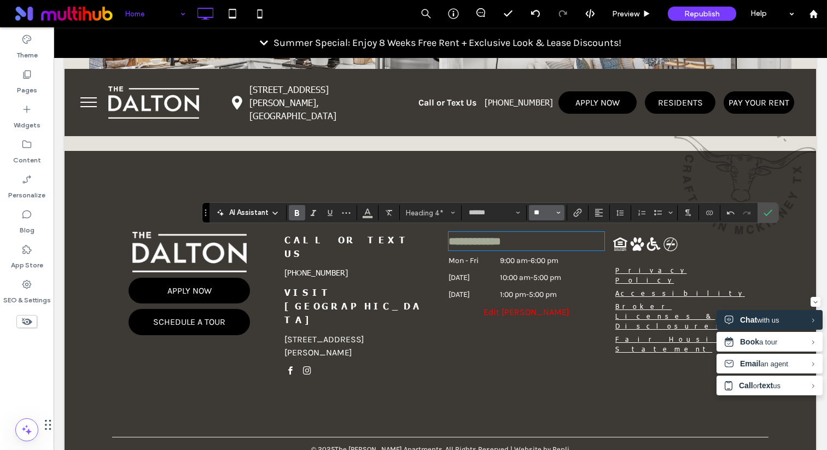
click at [543, 213] on input "**" at bounding box center [543, 212] width 21 height 9
type input "**"
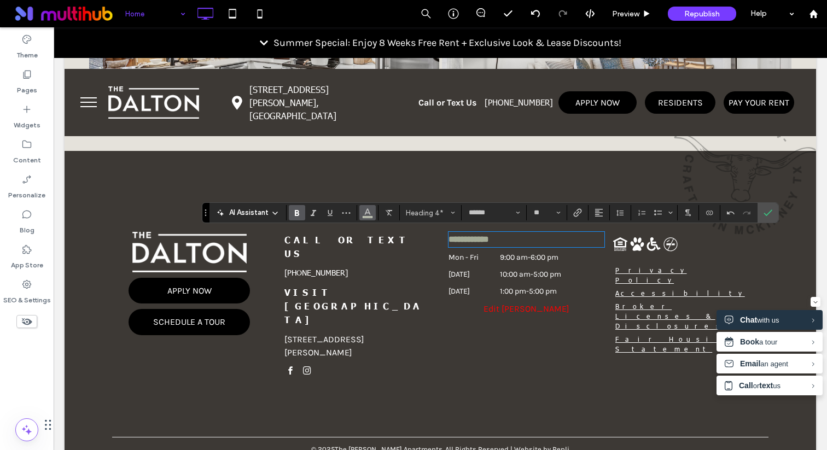
click at [365, 210] on icon "Color" at bounding box center [367, 211] width 9 height 9
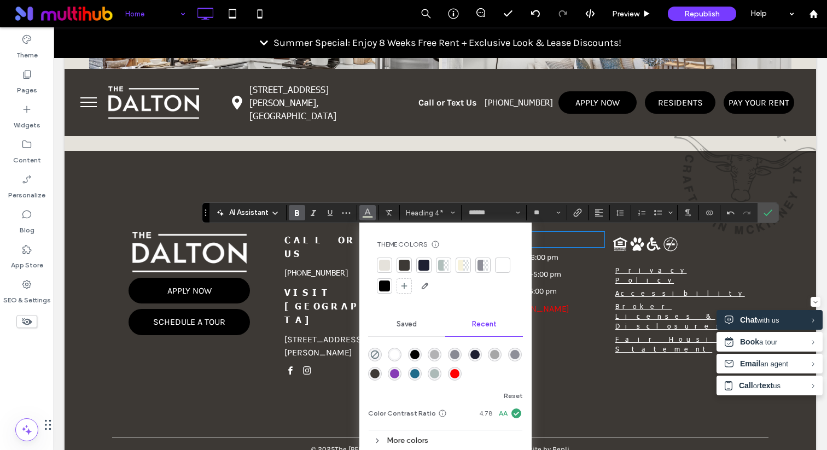
click at [390, 350] on div "rgba(255, 255, 255, 1)" at bounding box center [394, 354] width 9 height 9
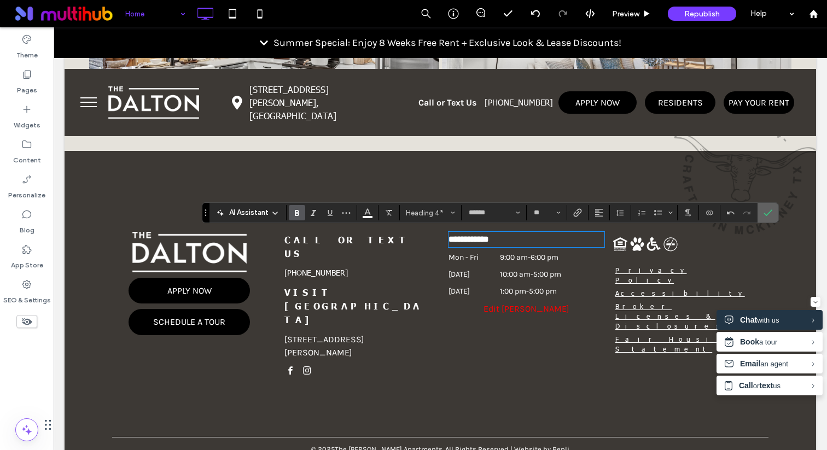
click at [759, 213] on label "Confirm" at bounding box center [767, 213] width 16 height 20
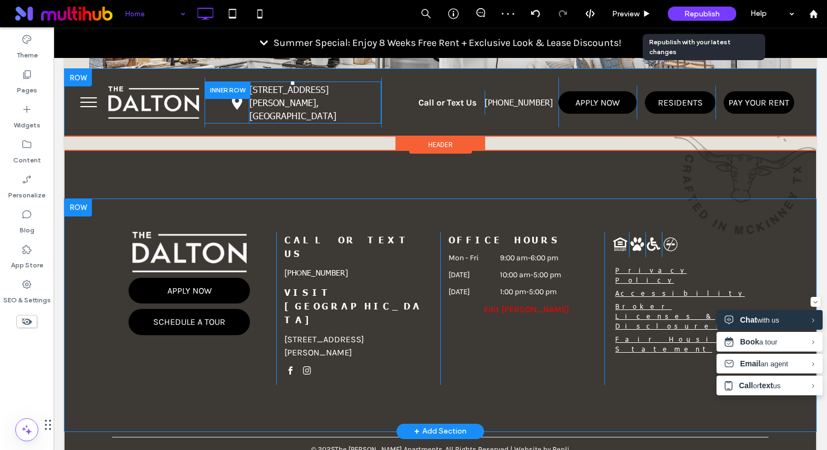
click at [686, 11] on span "Republish" at bounding box center [702, 13] width 36 height 9
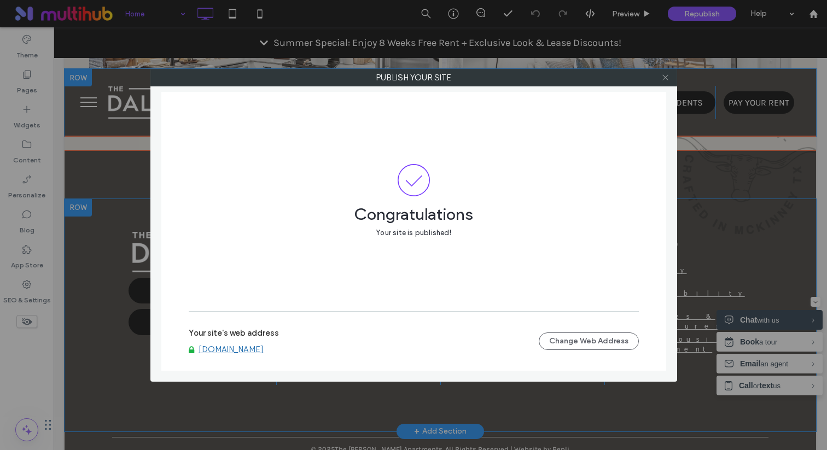
click at [665, 80] on icon at bounding box center [665, 77] width 8 height 8
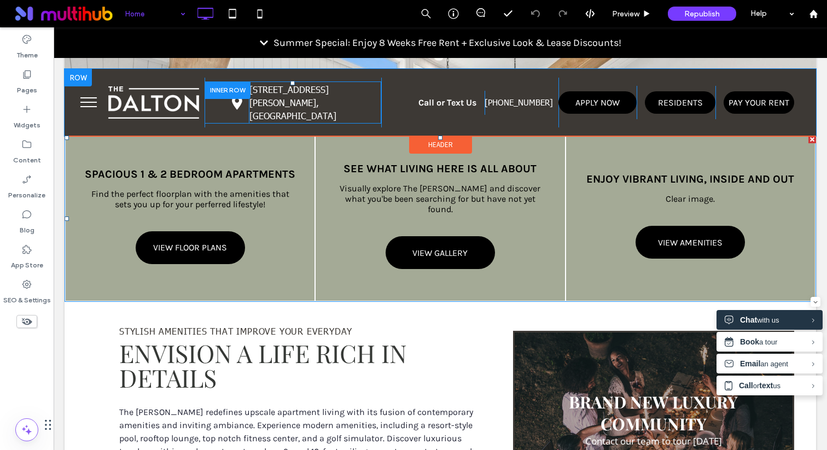
scroll to position [689, 0]
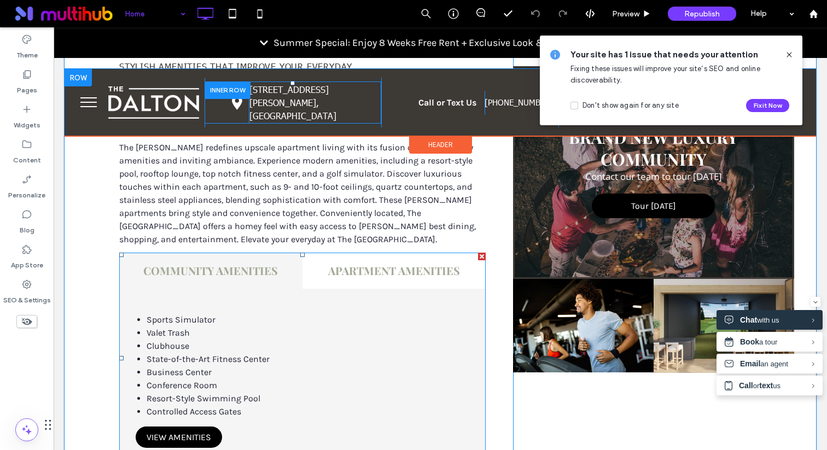
click at [322, 302] on span at bounding box center [302, 359] width 366 height 212
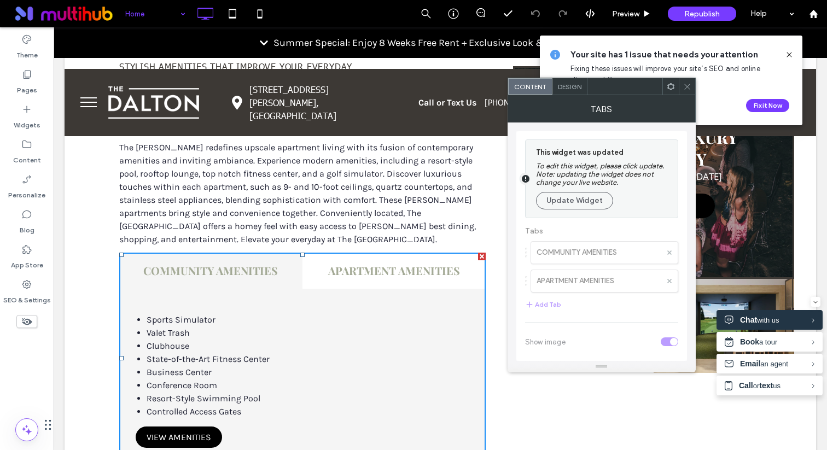
click at [577, 88] on span "Design" at bounding box center [570, 87] width 24 height 8
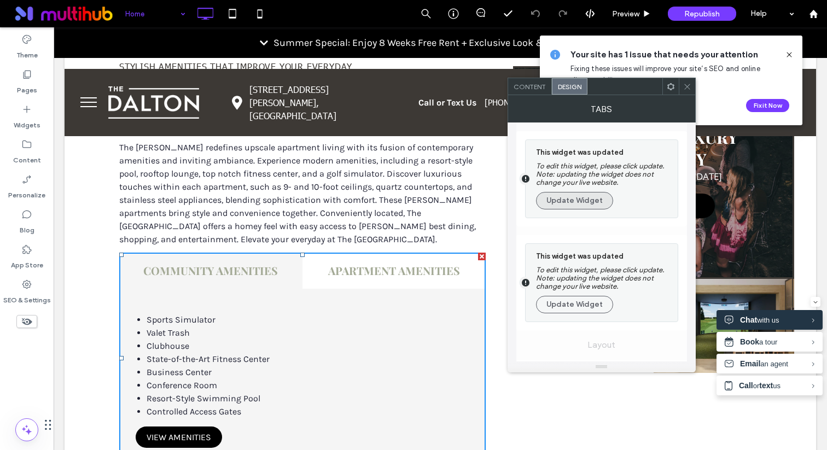
click at [578, 209] on button "Update Widget" at bounding box center [574, 200] width 77 height 17
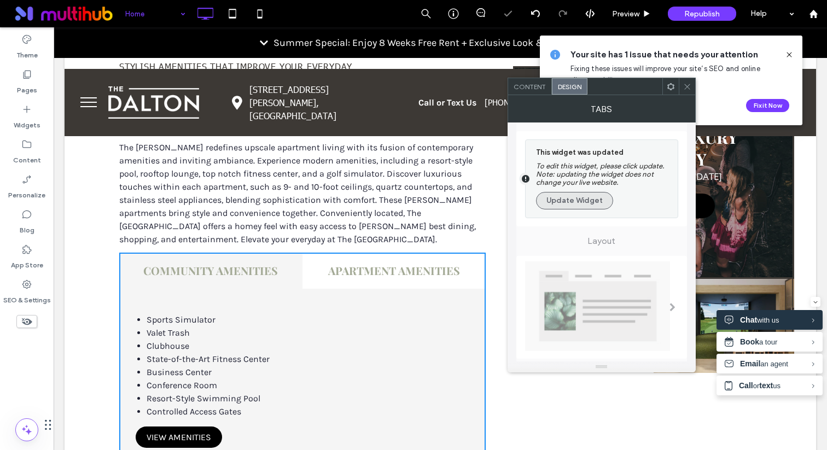
click at [577, 203] on button "Update Widget" at bounding box center [574, 200] width 77 height 17
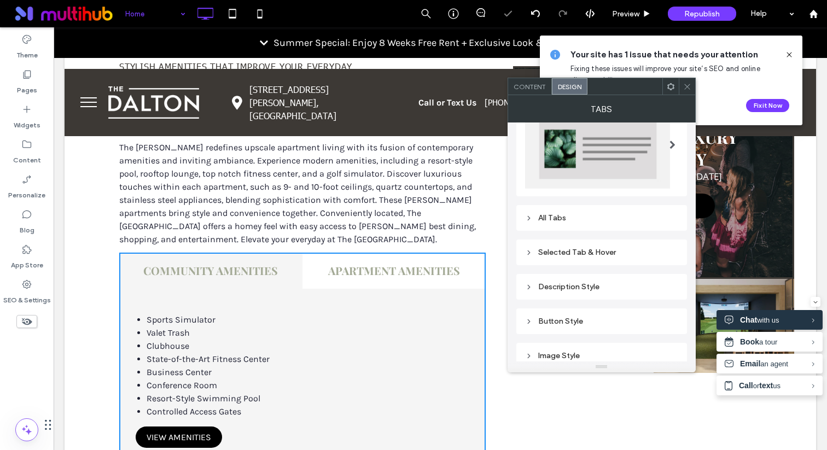
click at [588, 212] on div "All Tabs" at bounding box center [601, 217] width 153 height 15
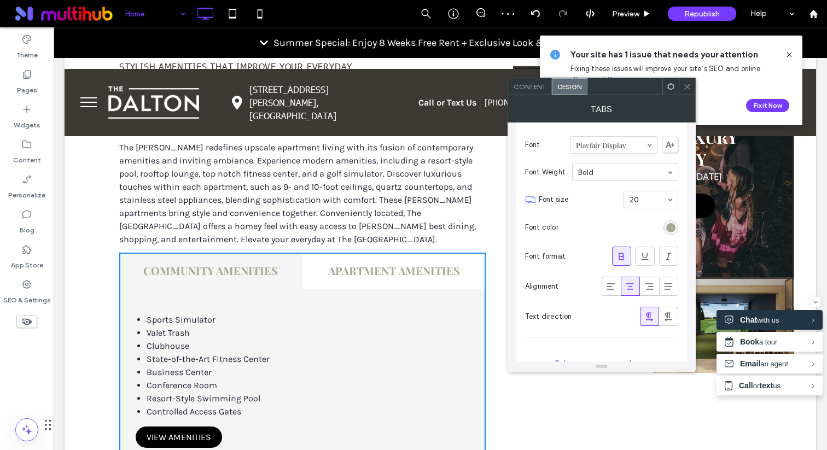
scroll to position [171, 0]
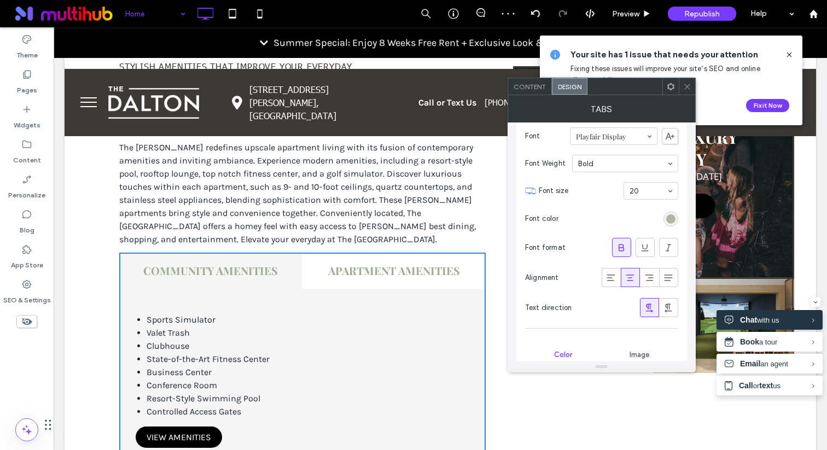
click at [669, 220] on div "rgb(164, 170, 150)" at bounding box center [670, 218] width 9 height 9
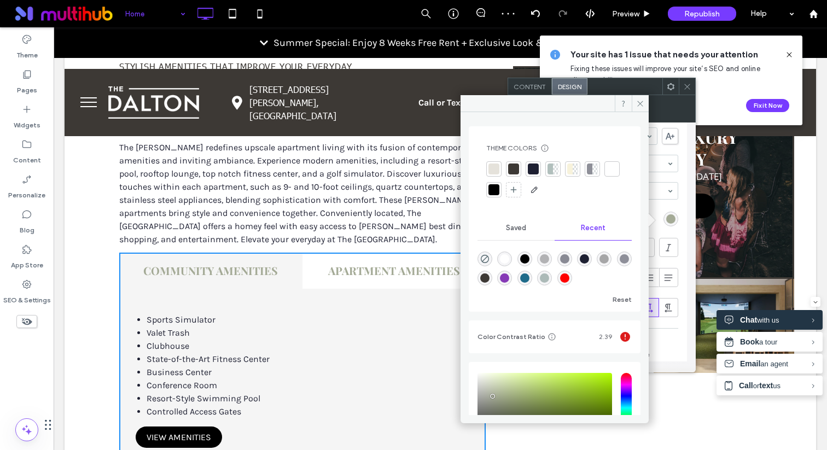
click at [536, 169] on div at bounding box center [533, 168] width 11 height 11
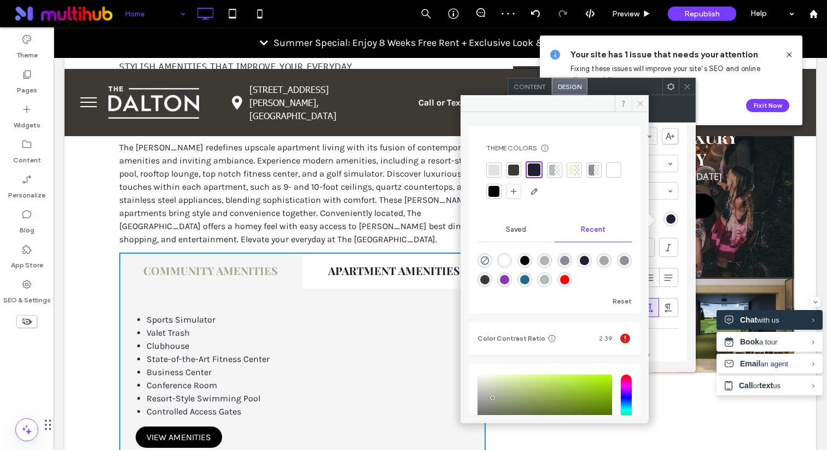
click at [639, 103] on icon at bounding box center [640, 104] width 8 height 8
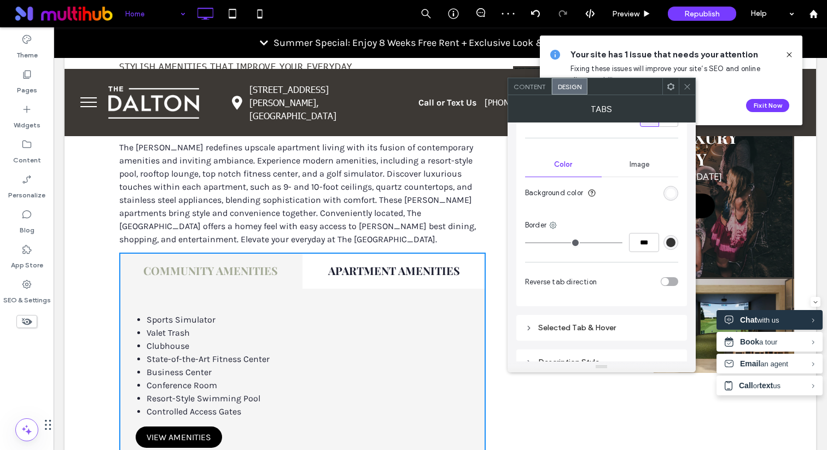
scroll to position [383, 0]
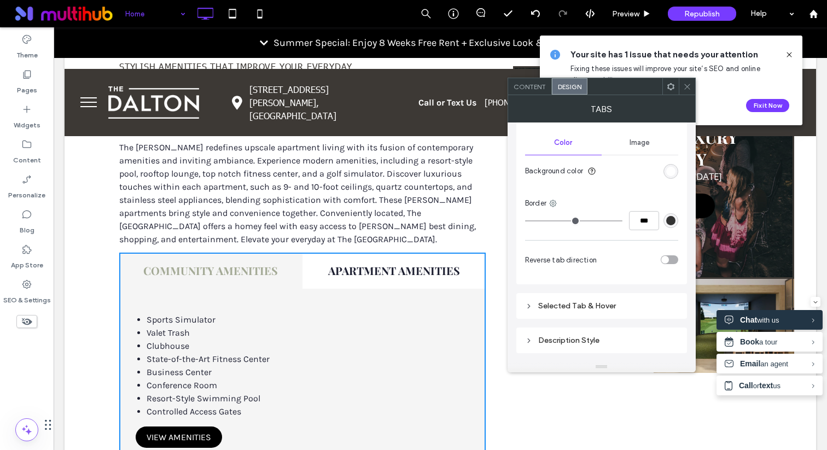
click at [614, 303] on div "Selected Tab & Hover" at bounding box center [601, 305] width 153 height 9
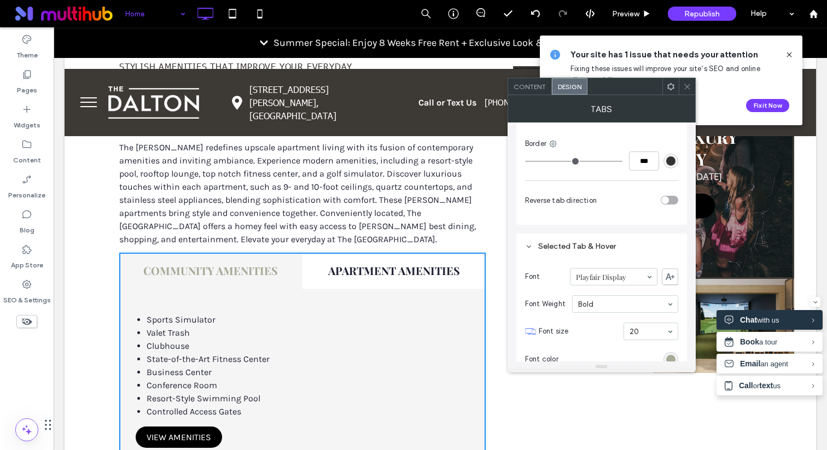
scroll to position [470, 0]
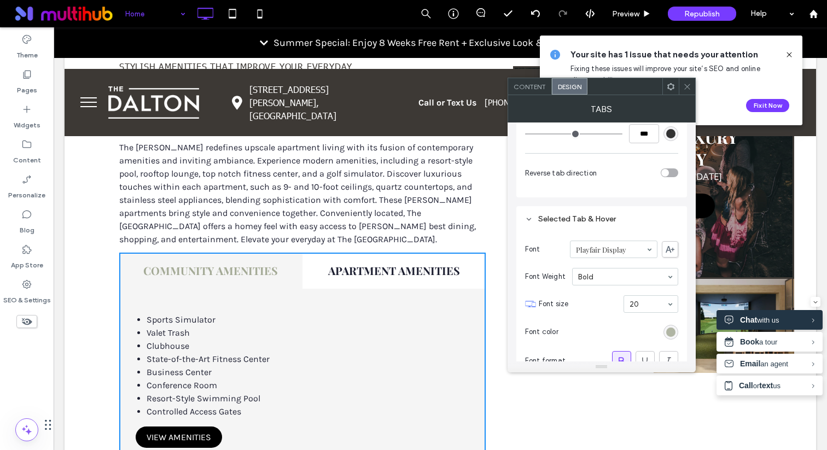
click at [668, 332] on div "rgb(164, 170, 150)" at bounding box center [670, 332] width 9 height 9
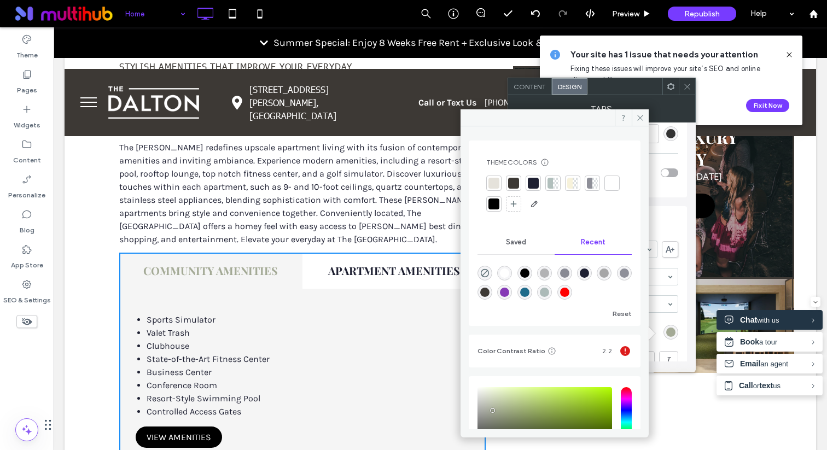
click at [589, 270] on div "rgba(30, 32, 50, 1)" at bounding box center [584, 272] width 9 height 9
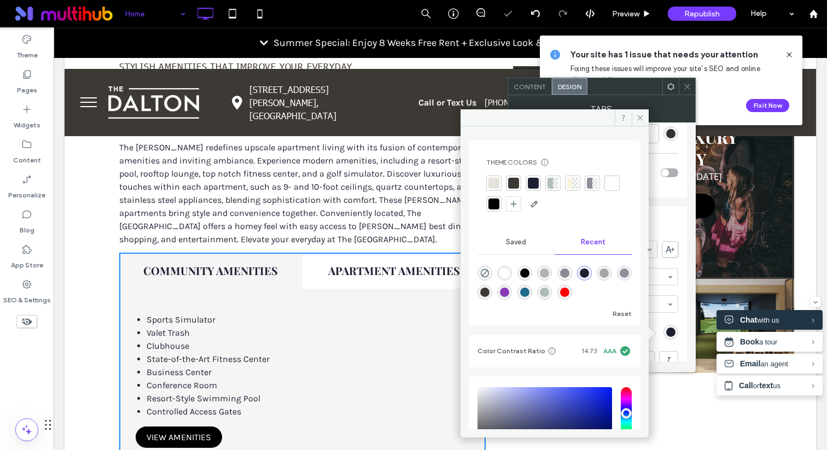
click at [529, 274] on div "rgba(0, 0, 0, 1)" at bounding box center [524, 272] width 9 height 9
type input "*******"
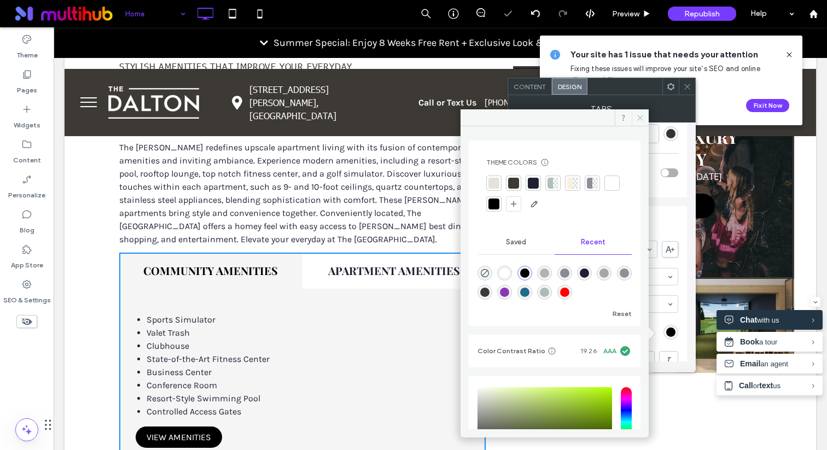
click at [639, 118] on use at bounding box center [640, 117] width 5 height 5
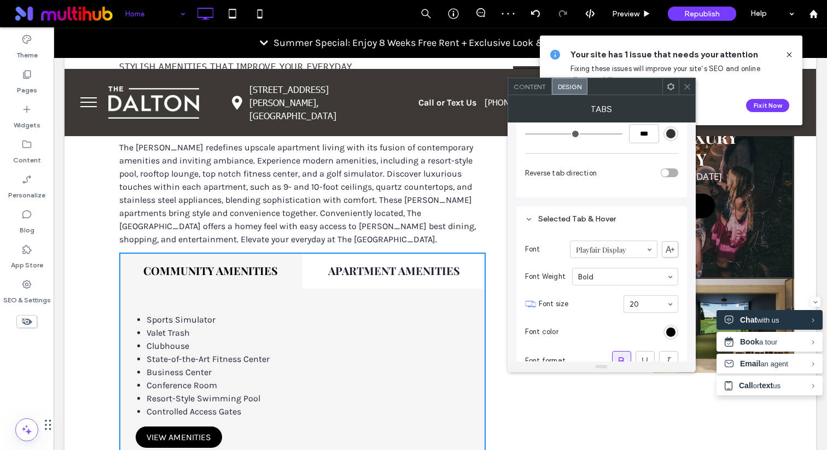
click at [685, 91] on span at bounding box center [687, 86] width 8 height 16
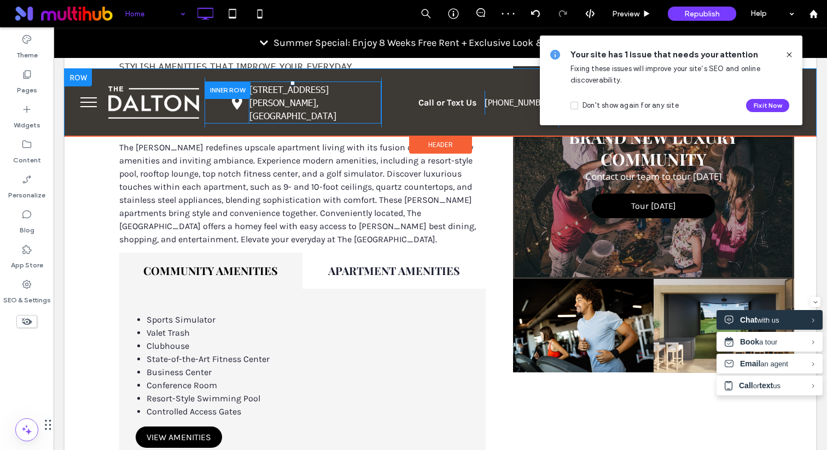
click at [788, 53] on icon at bounding box center [789, 54] width 9 height 9
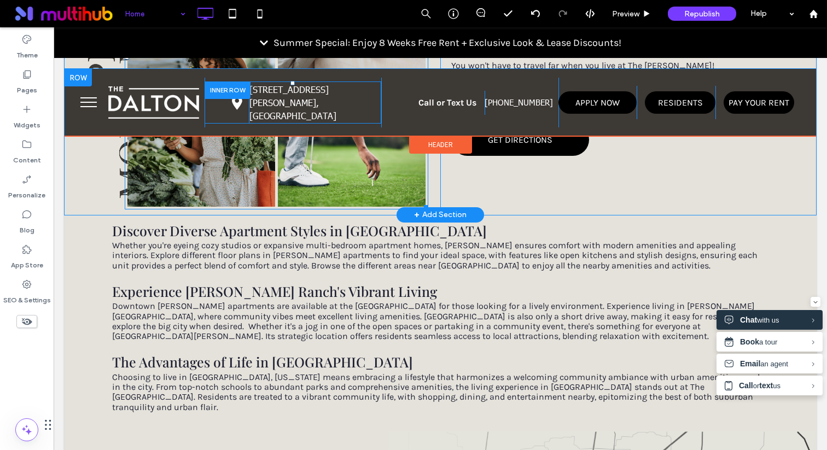
scroll to position [1306, 0]
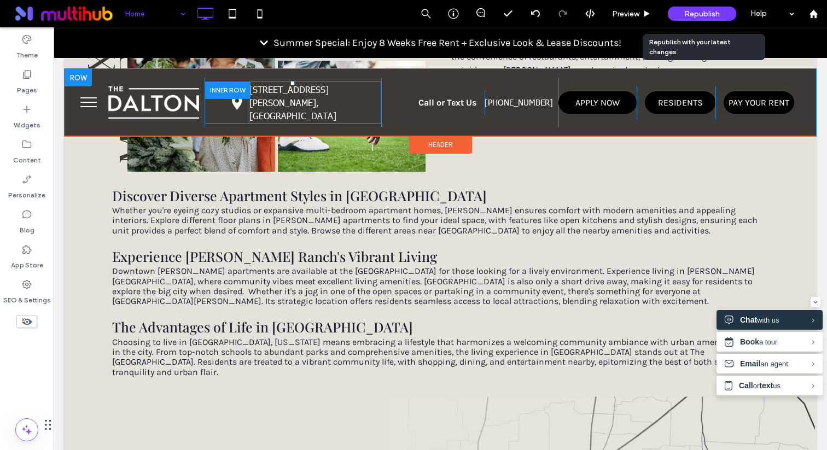
click at [681, 11] on div "Republish" at bounding box center [702, 14] width 68 height 14
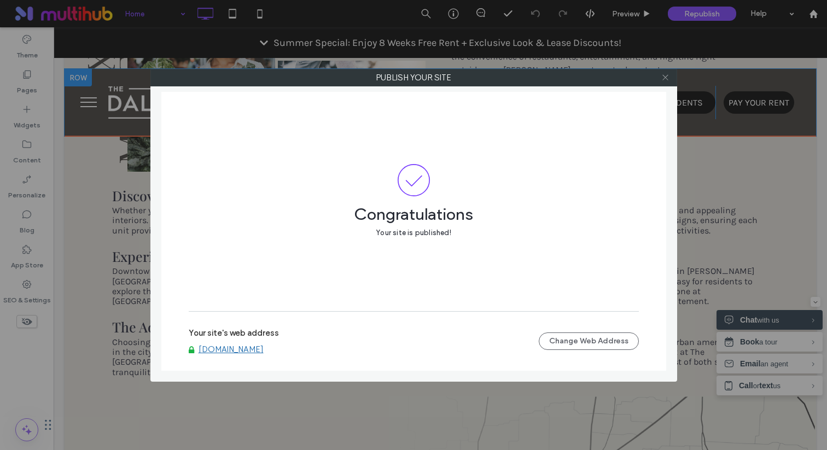
click at [666, 81] on icon at bounding box center [665, 77] width 8 height 8
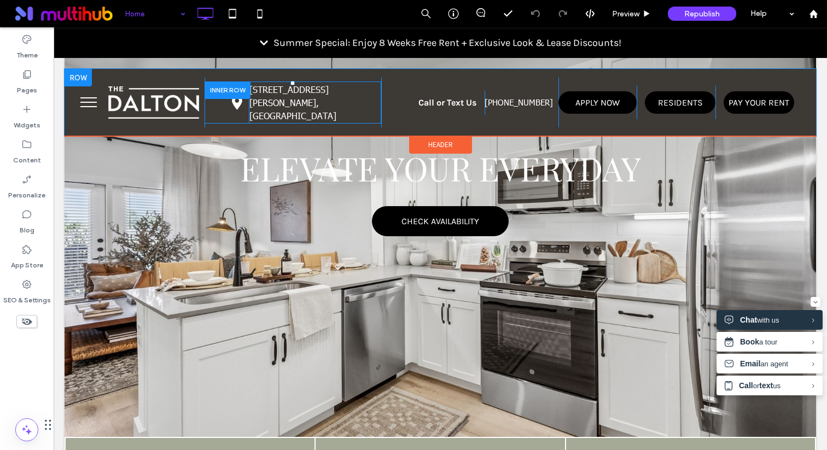
scroll to position [0, 0]
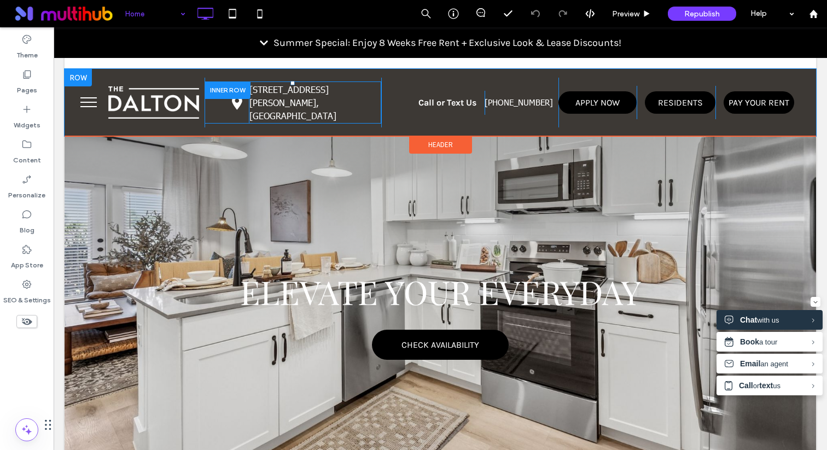
click at [494, 196] on div at bounding box center [440, 315] width 751 height 492
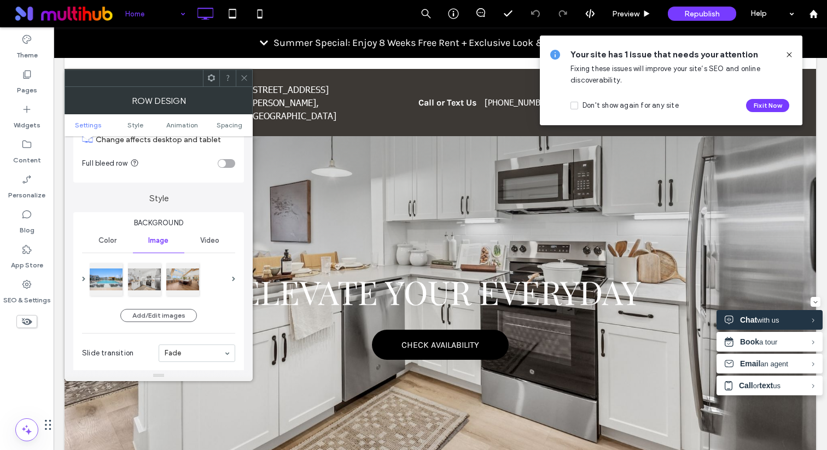
scroll to position [33, 0]
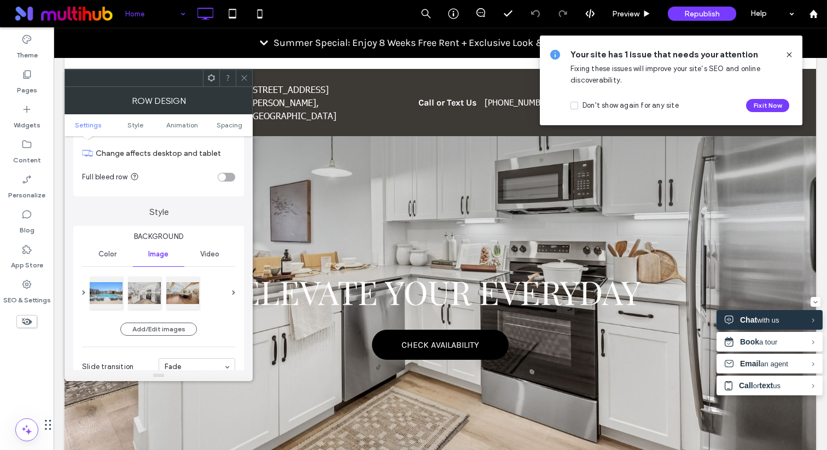
click at [111, 253] on span "Color" at bounding box center [107, 254] width 18 height 9
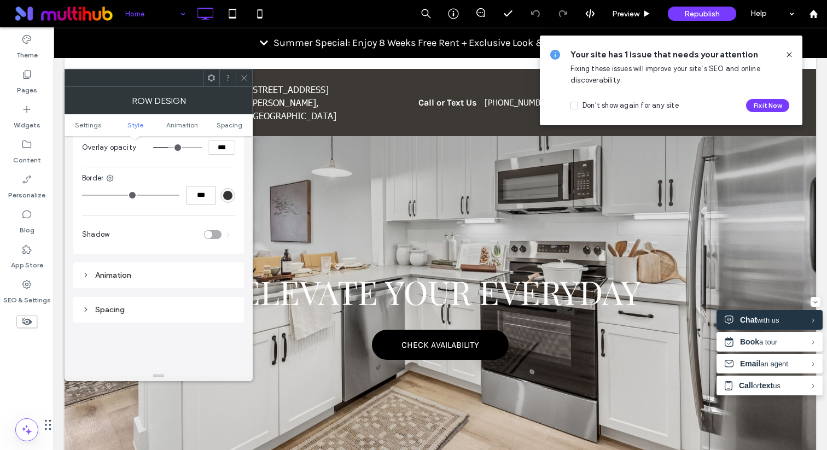
scroll to position [262, 0]
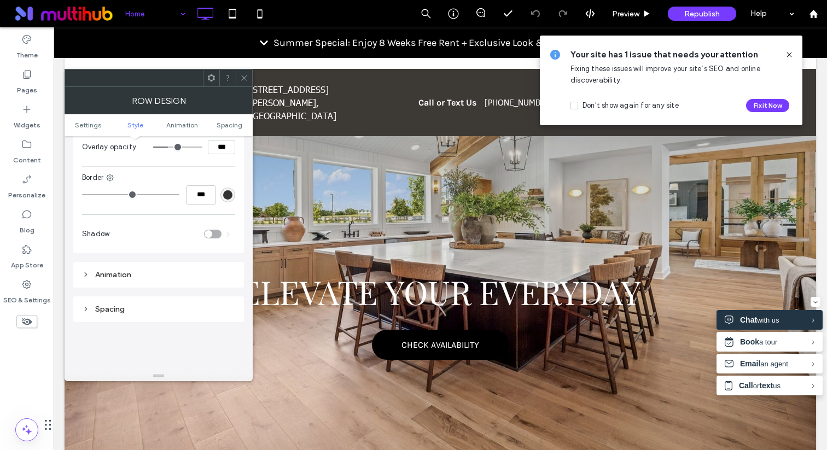
click at [247, 78] on icon at bounding box center [244, 78] width 8 height 8
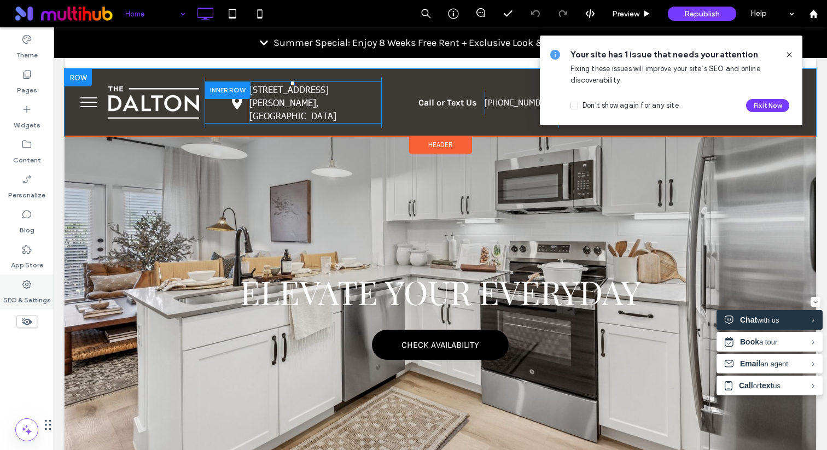
click at [30, 300] on label "SEO & Settings" at bounding box center [27, 297] width 48 height 15
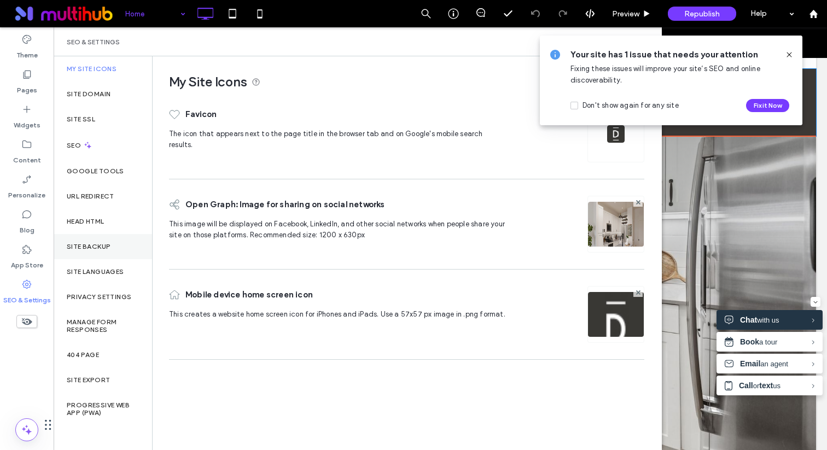
click at [91, 243] on label "Site Backup" at bounding box center [89, 247] width 44 height 8
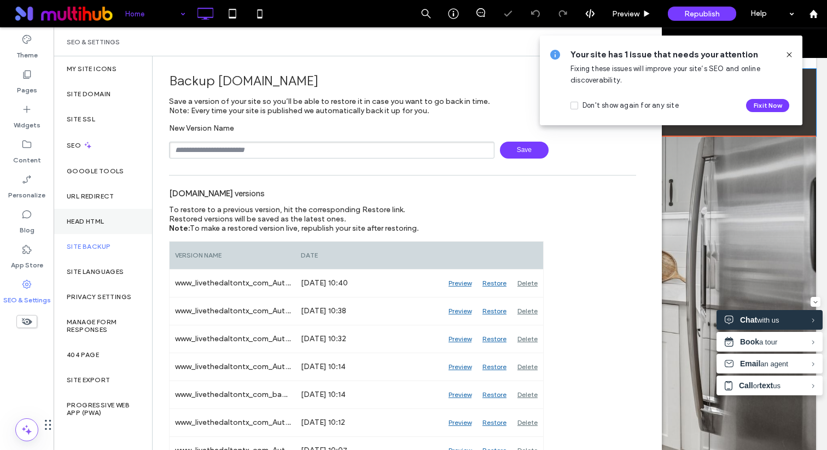
click at [93, 231] on div "Head HTML" at bounding box center [103, 221] width 98 height 25
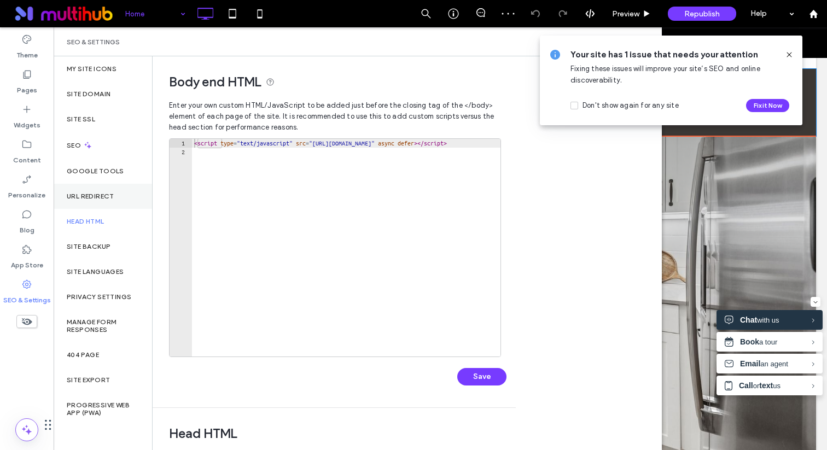
click at [108, 192] on label "URL Redirect" at bounding box center [91, 196] width 48 height 8
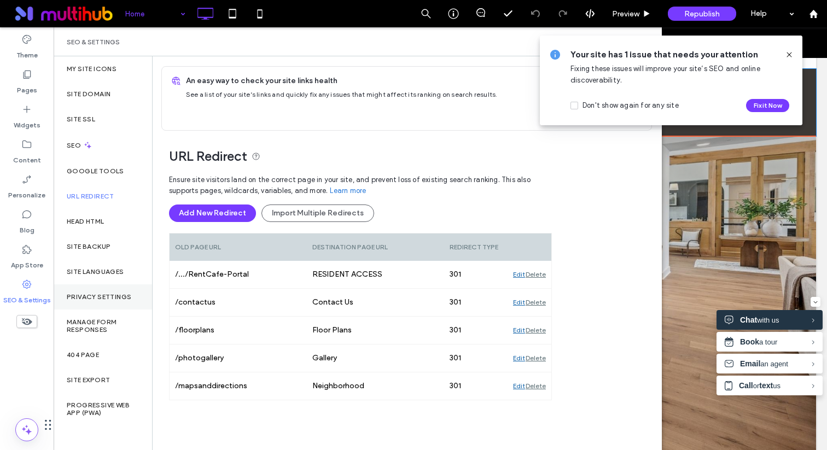
click at [112, 291] on div "Privacy Settings" at bounding box center [103, 296] width 98 height 25
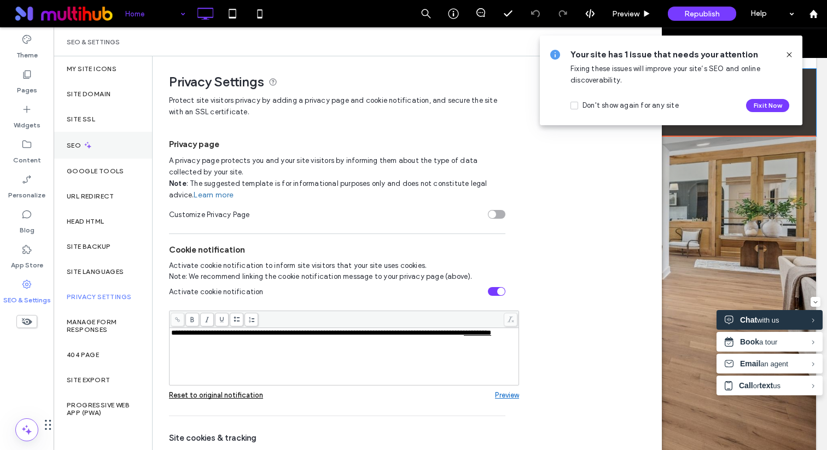
click at [103, 134] on div "SEO" at bounding box center [103, 145] width 98 height 27
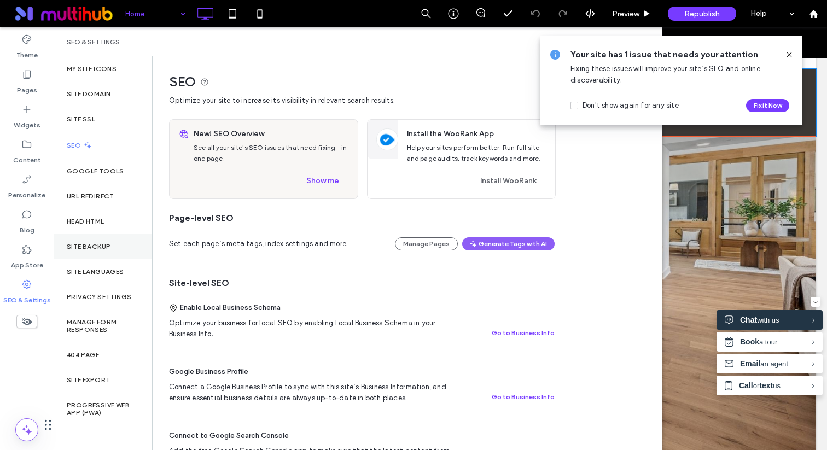
click at [90, 242] on div "Site Backup" at bounding box center [103, 246] width 98 height 25
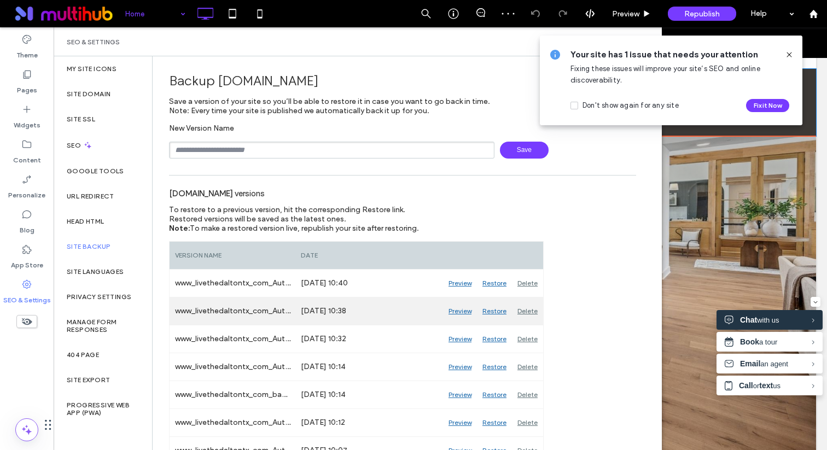
click at [484, 313] on div "Restore" at bounding box center [494, 310] width 35 height 27
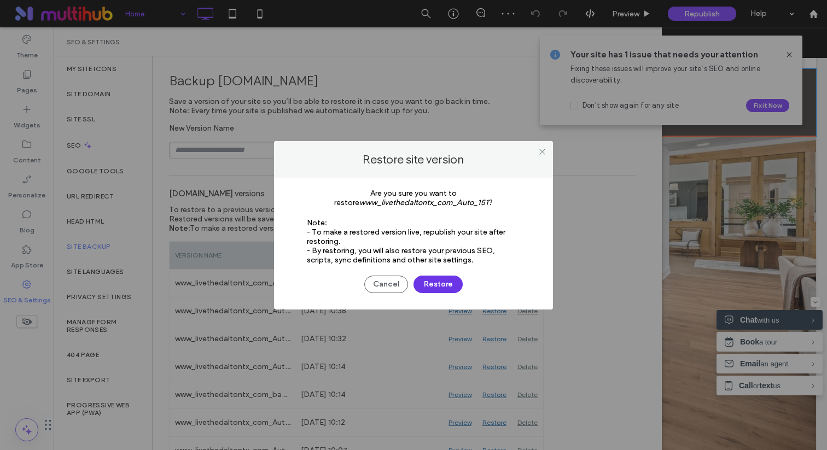
click at [439, 286] on button "Restore" at bounding box center [437, 284] width 49 height 17
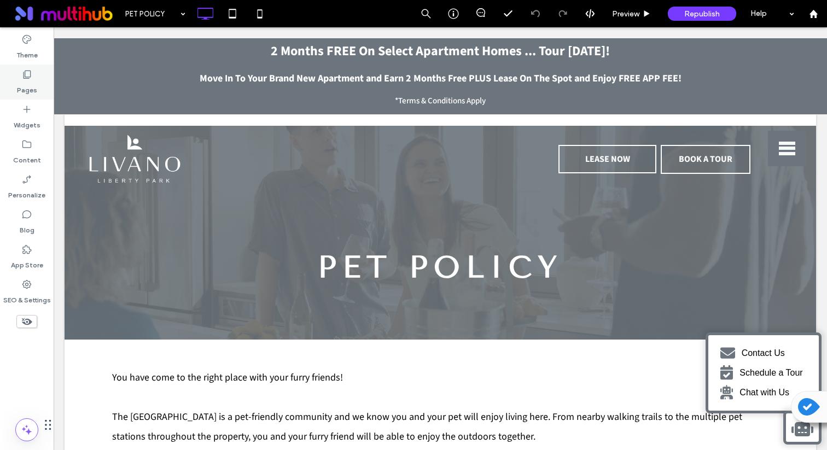
click at [30, 84] on label "Pages" at bounding box center [27, 87] width 20 height 15
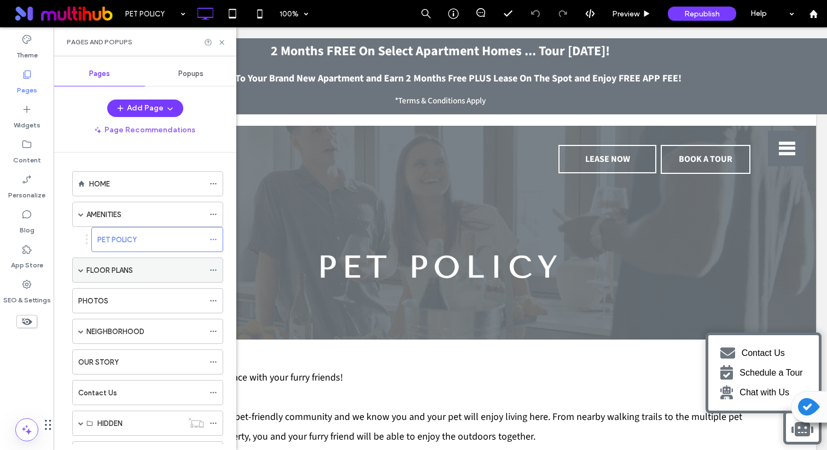
scroll to position [80, 0]
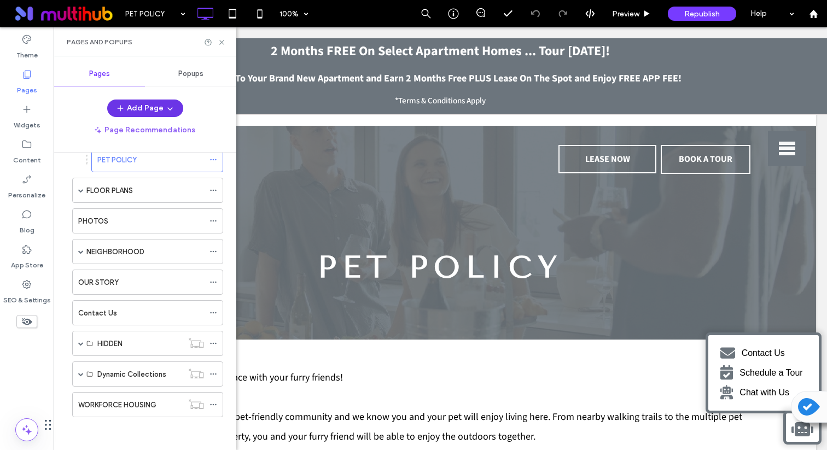
click at [156, 114] on button "Add Page" at bounding box center [145, 108] width 76 height 17
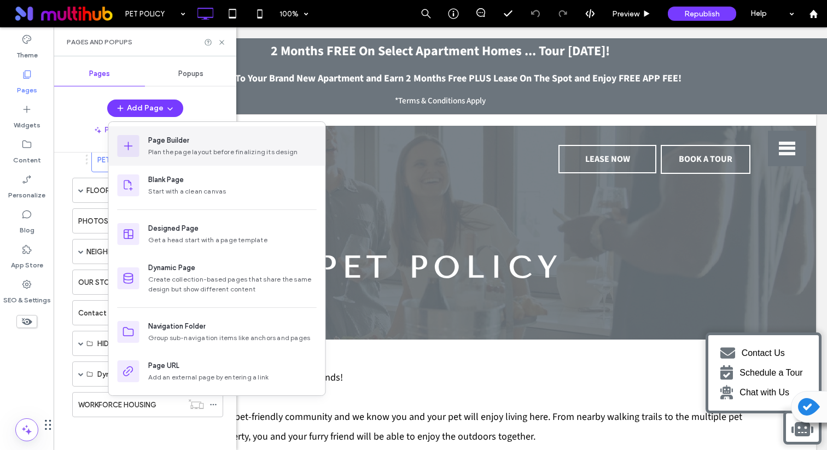
click at [188, 145] on div "Page Builder" at bounding box center [168, 140] width 41 height 11
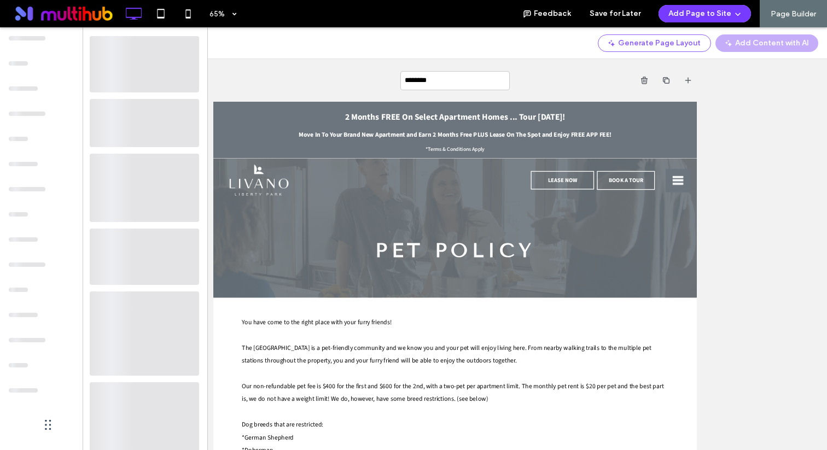
type input "**********"
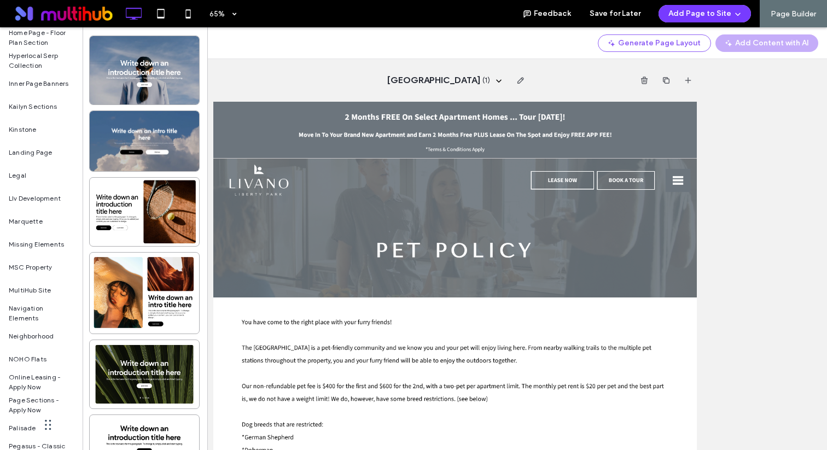
scroll to position [1028, 0]
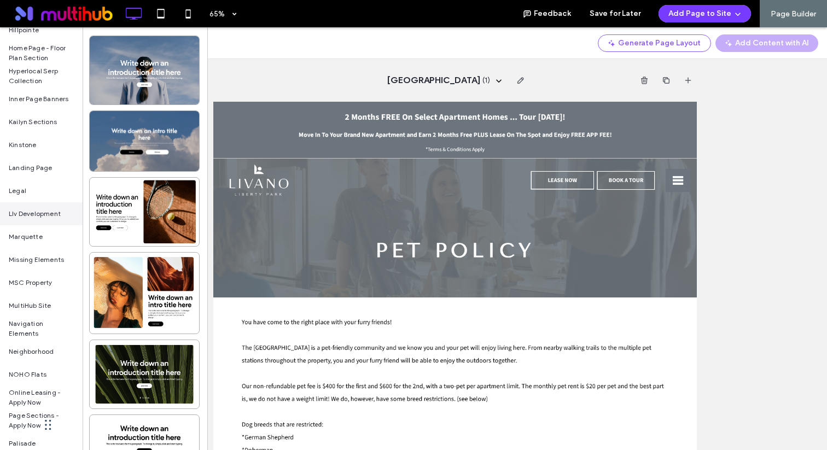
click at [41, 214] on span "LIv Development" at bounding box center [35, 214] width 52 height 10
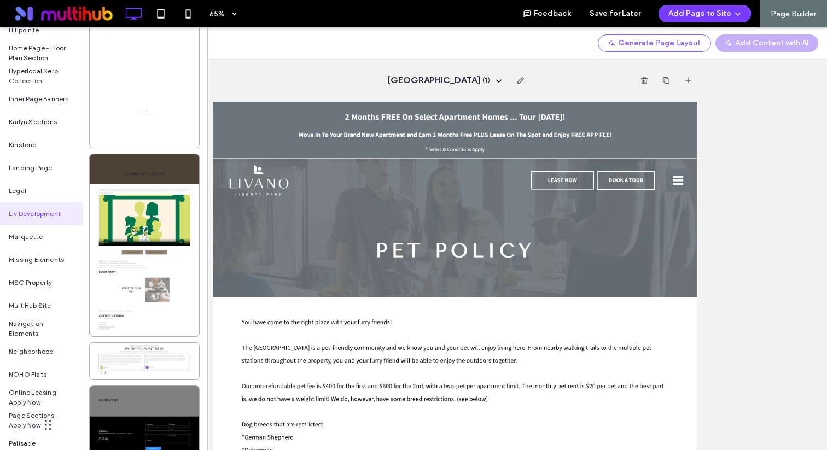
scroll to position [1153, 0]
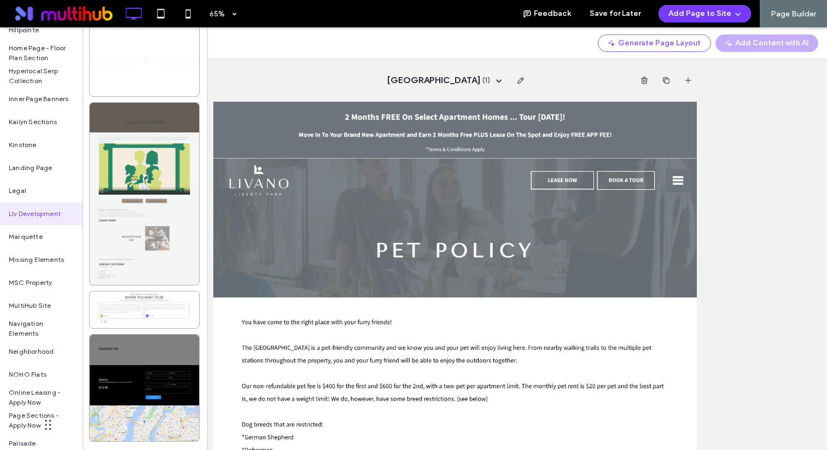
click at [161, 251] on div at bounding box center [144, 194] width 109 height 182
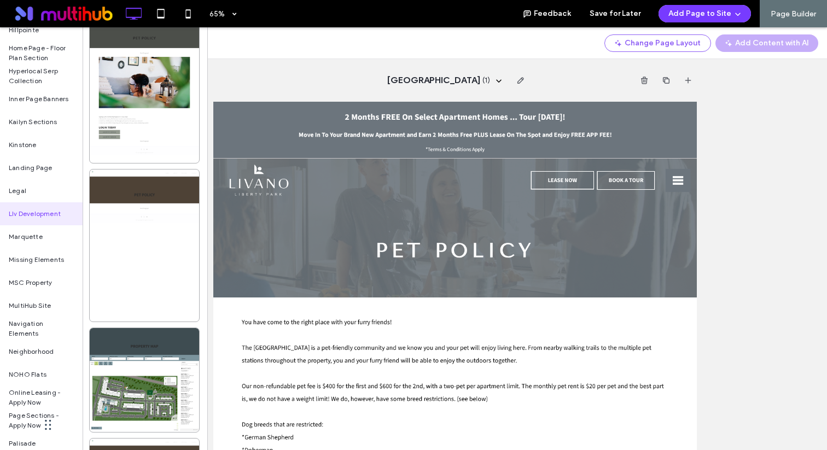
scroll to position [595, 0]
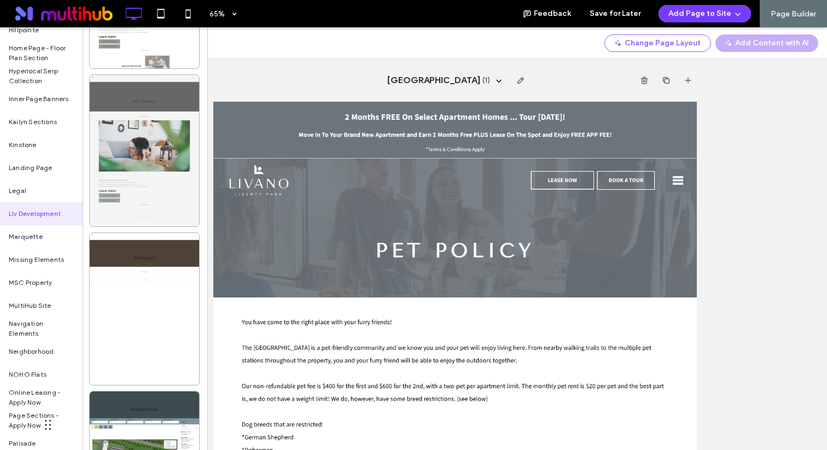
click at [152, 207] on div at bounding box center [144, 151] width 109 height 152
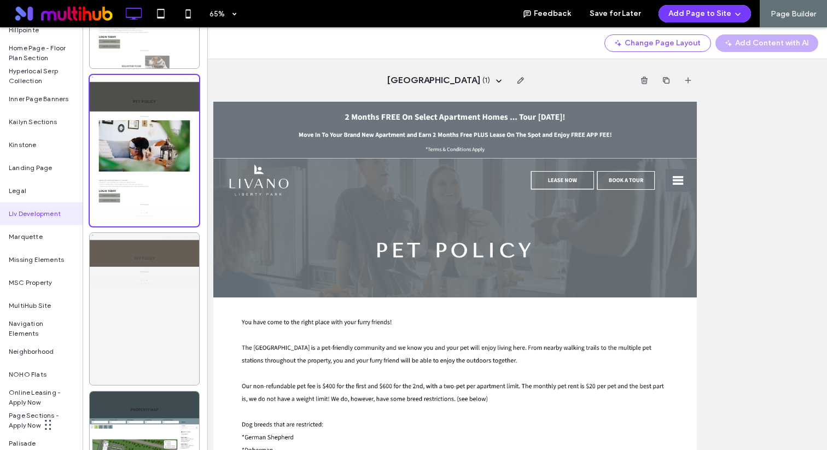
click at [149, 302] on div at bounding box center [144, 309] width 109 height 152
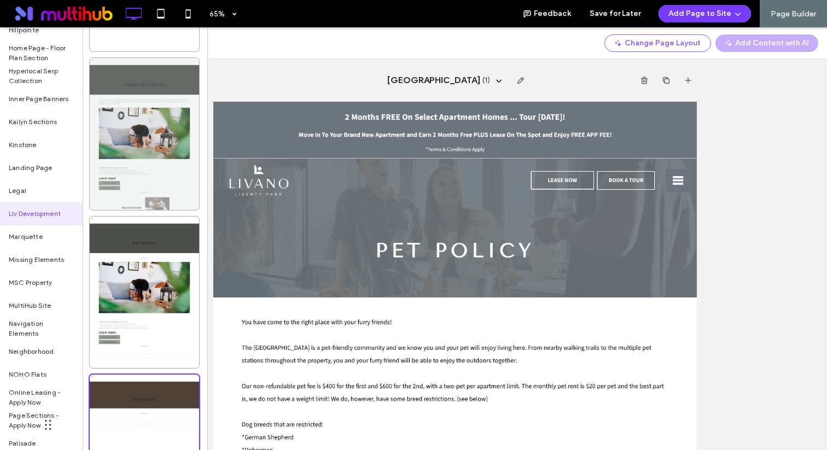
scroll to position [388, 0]
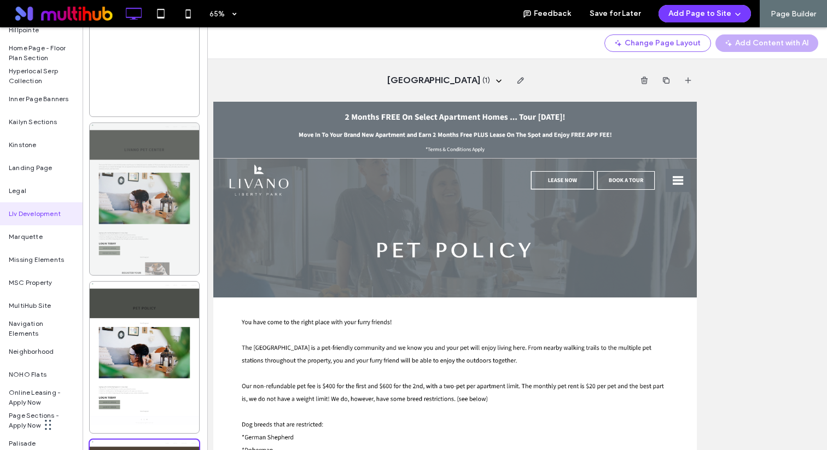
click at [157, 241] on div at bounding box center [144, 199] width 109 height 152
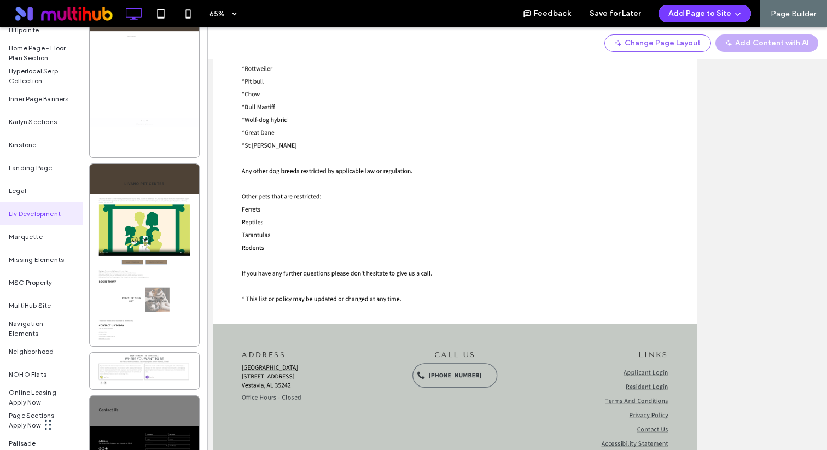
scroll to position [1153, 0]
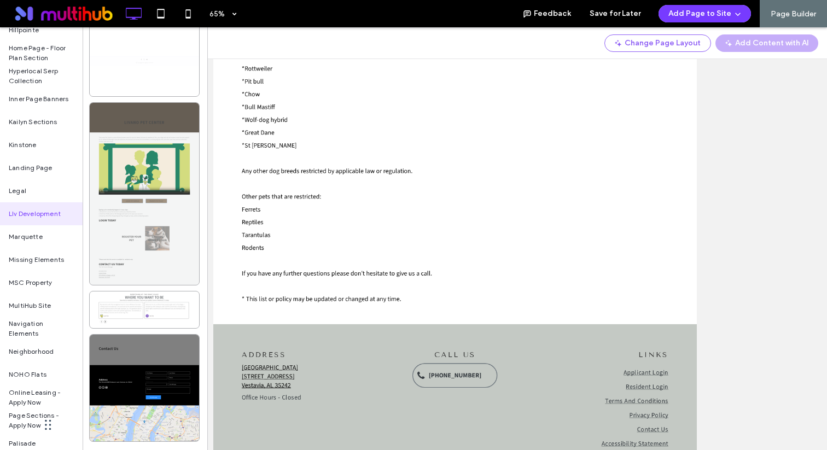
click at [163, 195] on div at bounding box center [144, 194] width 109 height 182
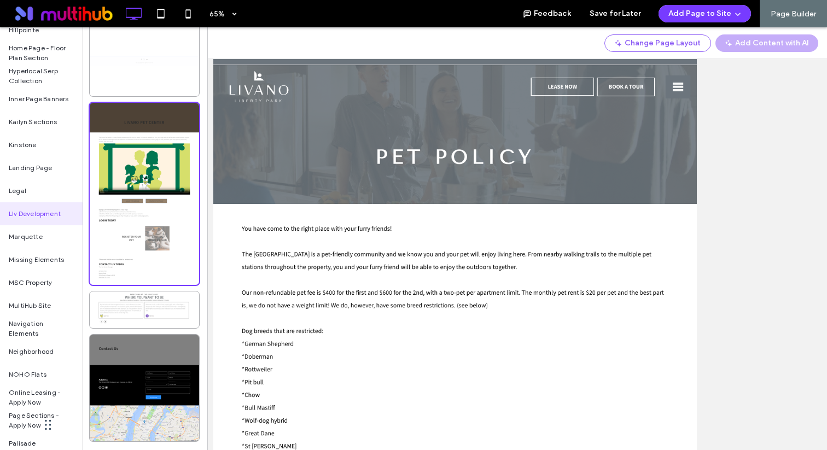
scroll to position [0, 0]
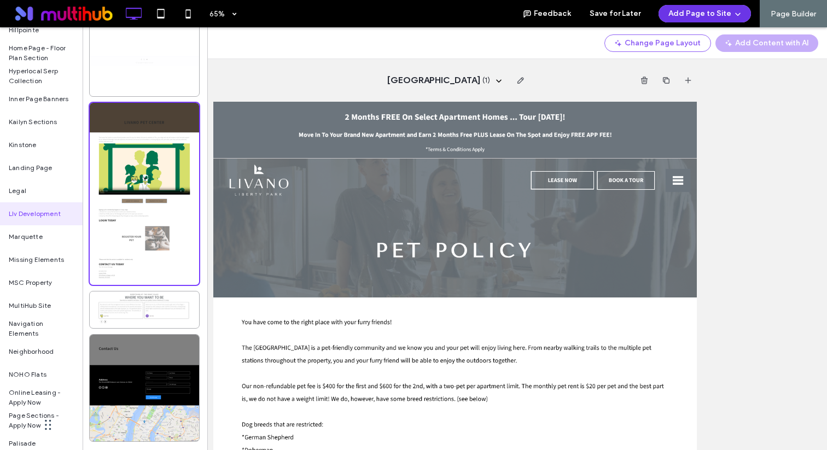
click at [705, 16] on button "Add Page to Site" at bounding box center [704, 13] width 92 height 17
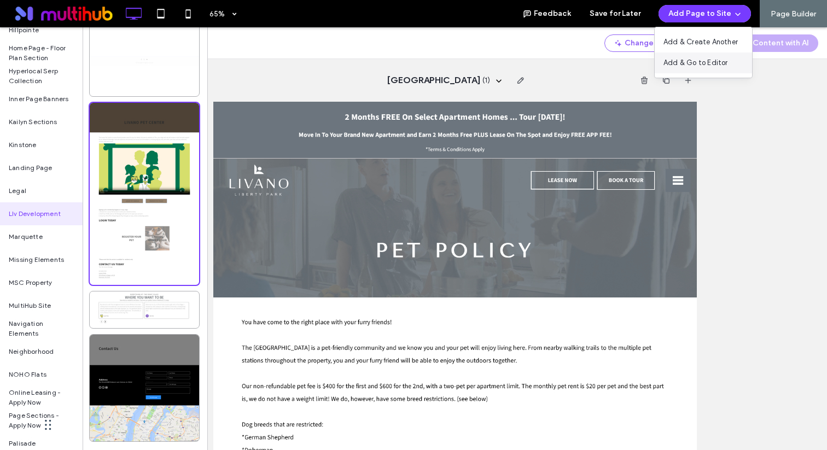
click at [697, 62] on span "Add & Go to Editor" at bounding box center [695, 62] width 65 height 11
